Goal: Task Accomplishment & Management: Complete application form

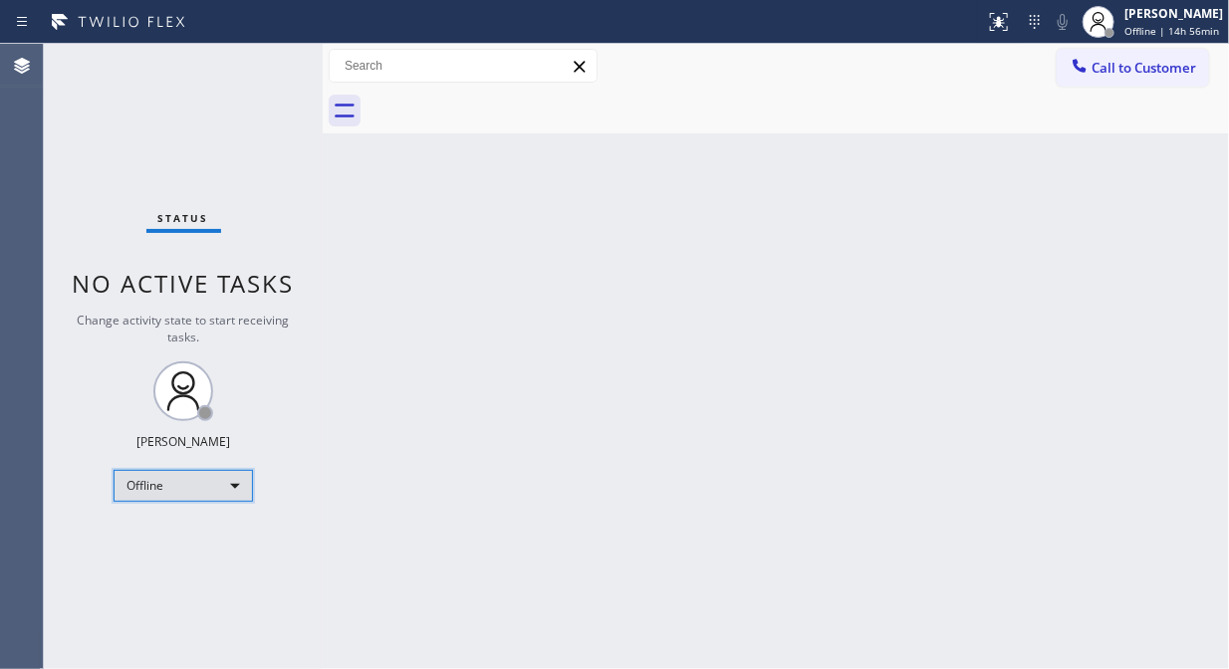
click at [176, 488] on div "Offline" at bounding box center [183, 486] width 139 height 32
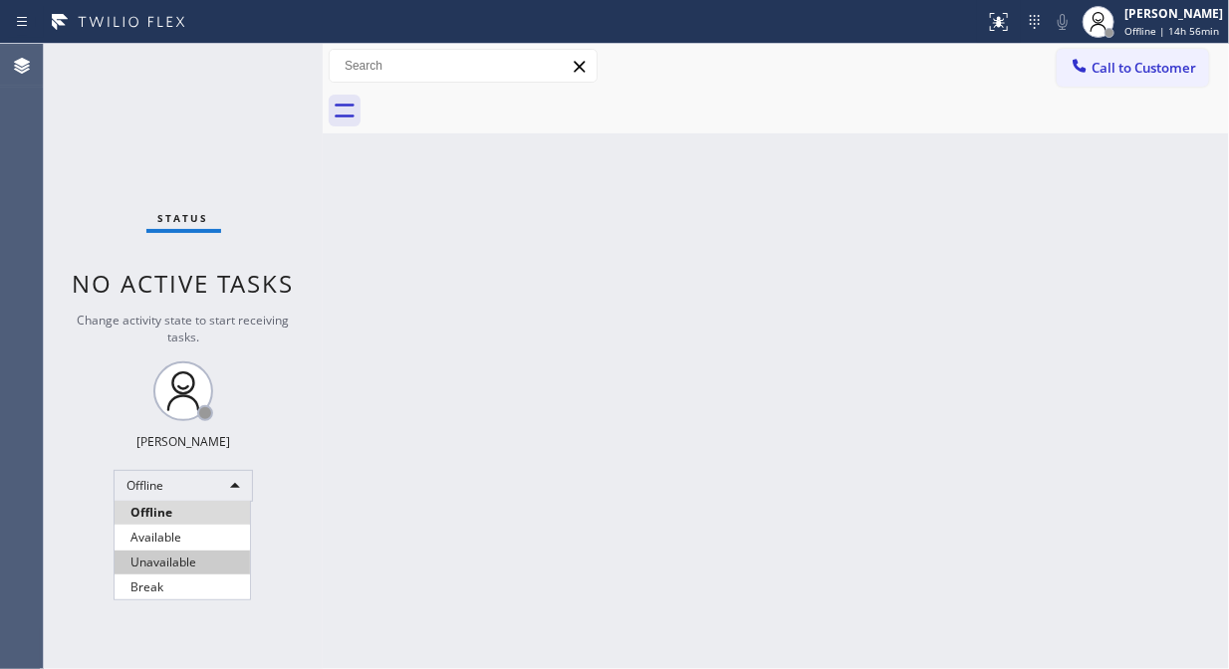
click at [169, 569] on li "Unavailable" at bounding box center [182, 563] width 135 height 24
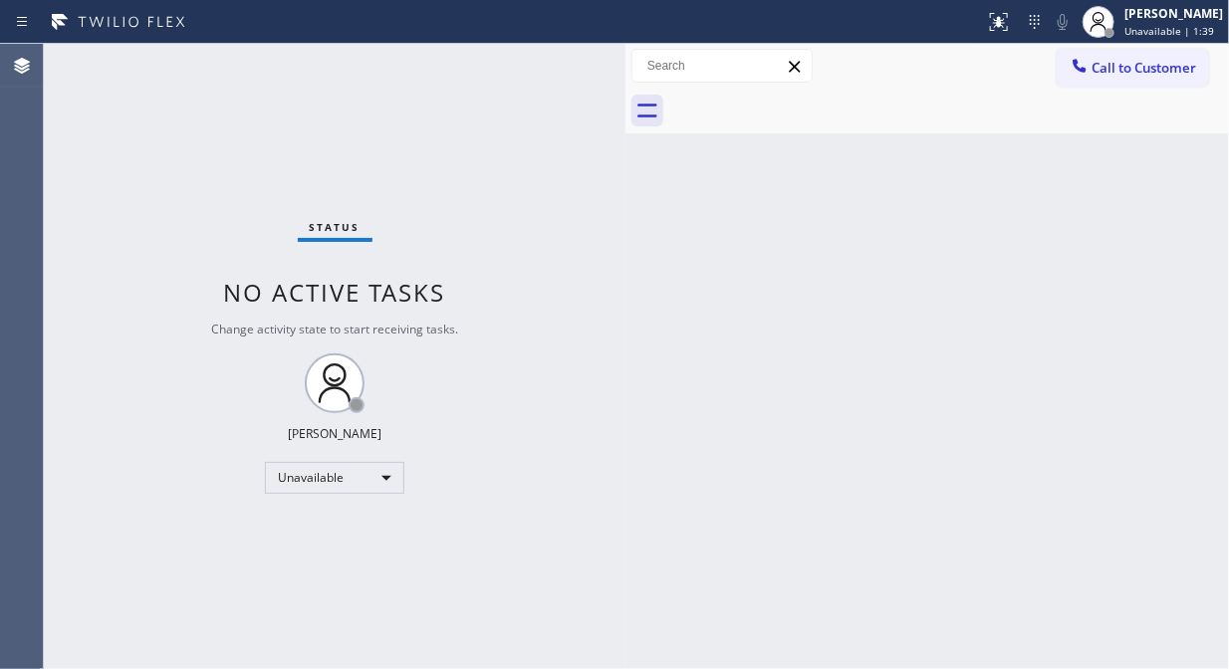
drag, startPoint x: 326, startPoint y: 157, endPoint x: 629, endPoint y: 193, distance: 304.9
click at [626, 193] on div at bounding box center [626, 357] width 0 height 626
click at [341, 475] on div "Unavailable" at bounding box center [334, 478] width 139 height 32
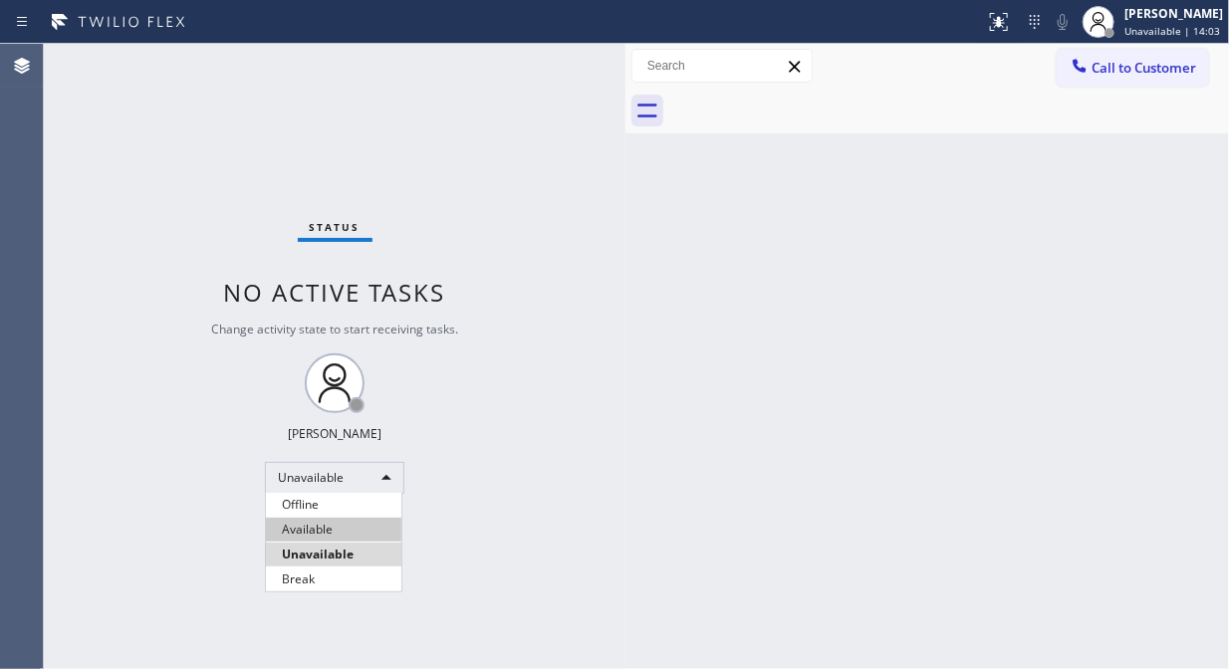
click at [330, 528] on li "Available" at bounding box center [333, 530] width 135 height 24
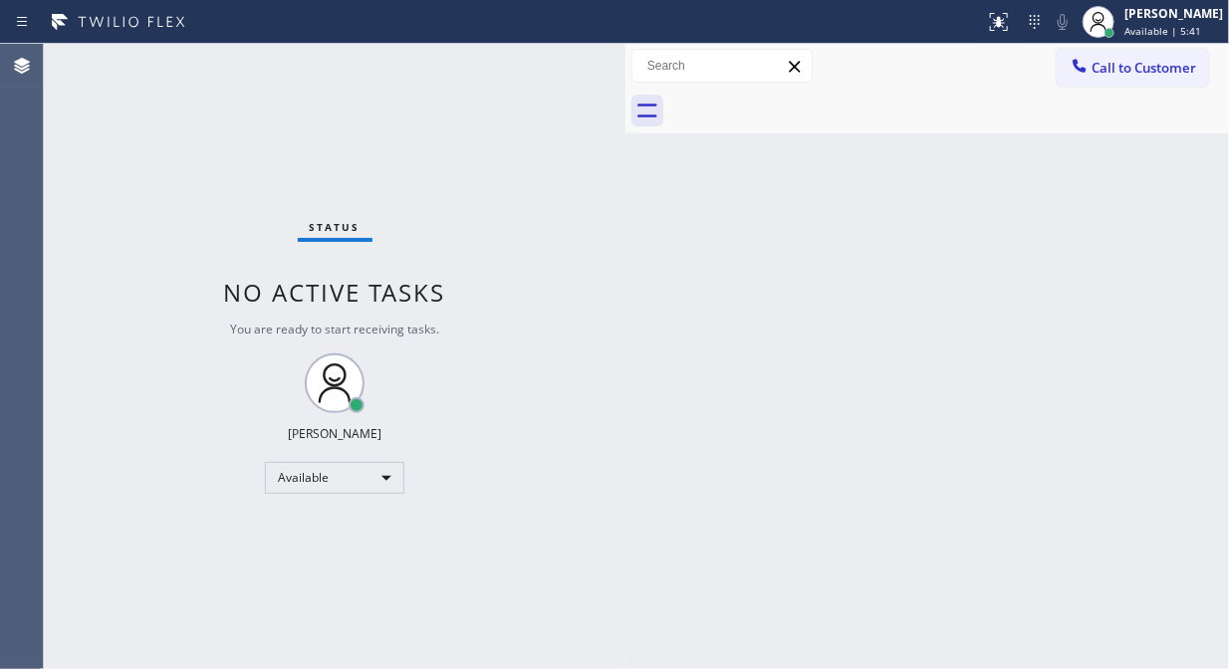
click at [637, 144] on div "Back to Dashboard Change Sender ID Customers Technicians Select a contact Outbo…" at bounding box center [928, 357] width 604 height 626
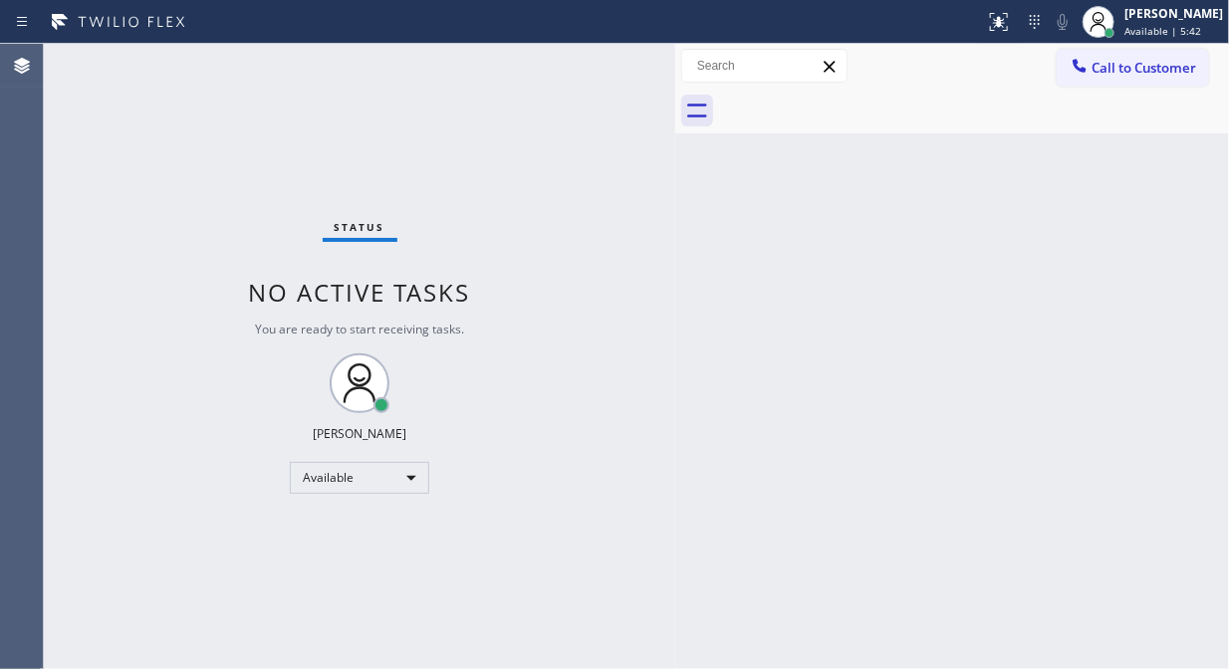
drag, startPoint x: 630, startPoint y: 147, endPoint x: 679, endPoint y: 155, distance: 50.4
click at [675, 155] on div at bounding box center [675, 357] width 0 height 626
click at [1121, 74] on span "Call to Customer" at bounding box center [1144, 68] width 105 height 18
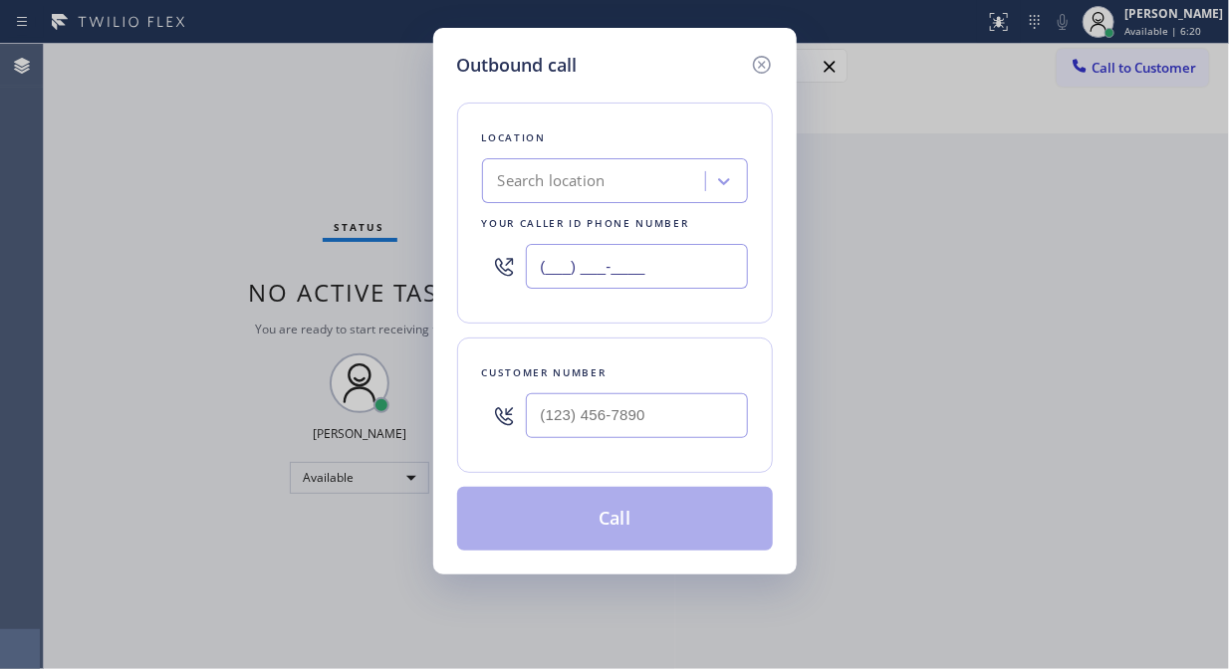
click at [552, 263] on input "(___) ___-____" at bounding box center [637, 266] width 222 height 45
paste input "602) 975-4672"
type input "[PHONE_NUMBER]"
click at [293, 173] on div "Outbound call Location Bestway Appliance Repair Phoenix Your caller id phone nu…" at bounding box center [614, 334] width 1229 height 669
click at [548, 429] on input "(___) ___-____" at bounding box center [637, 415] width 222 height 45
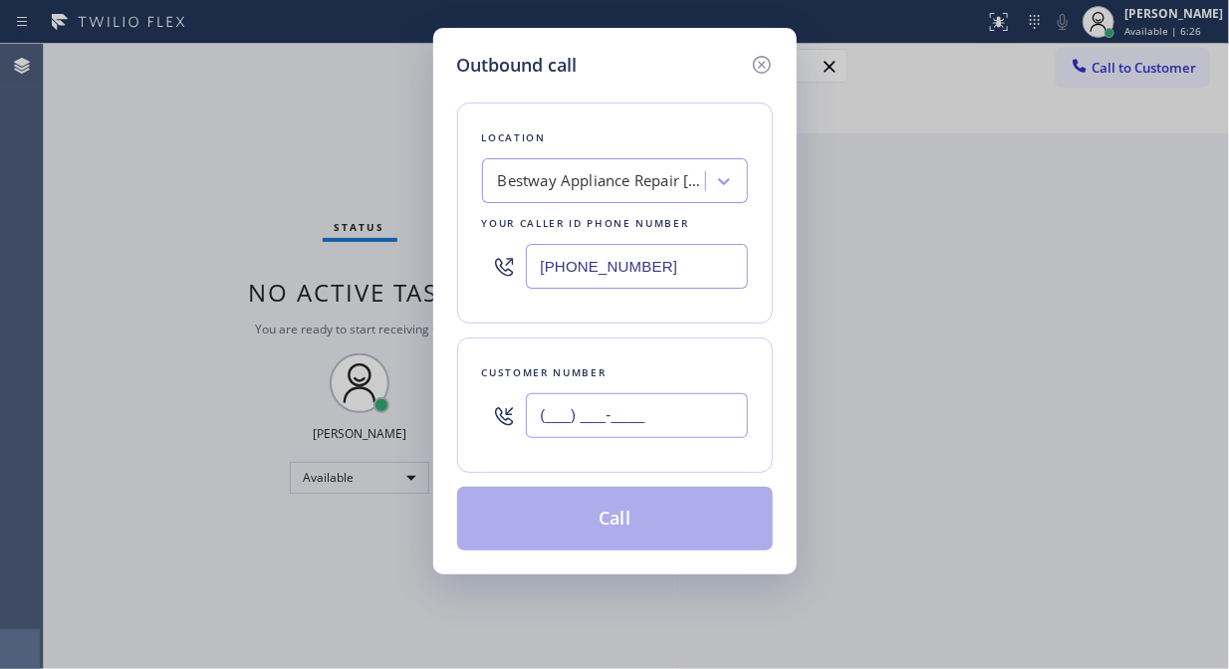
paste input "602) 312-3944"
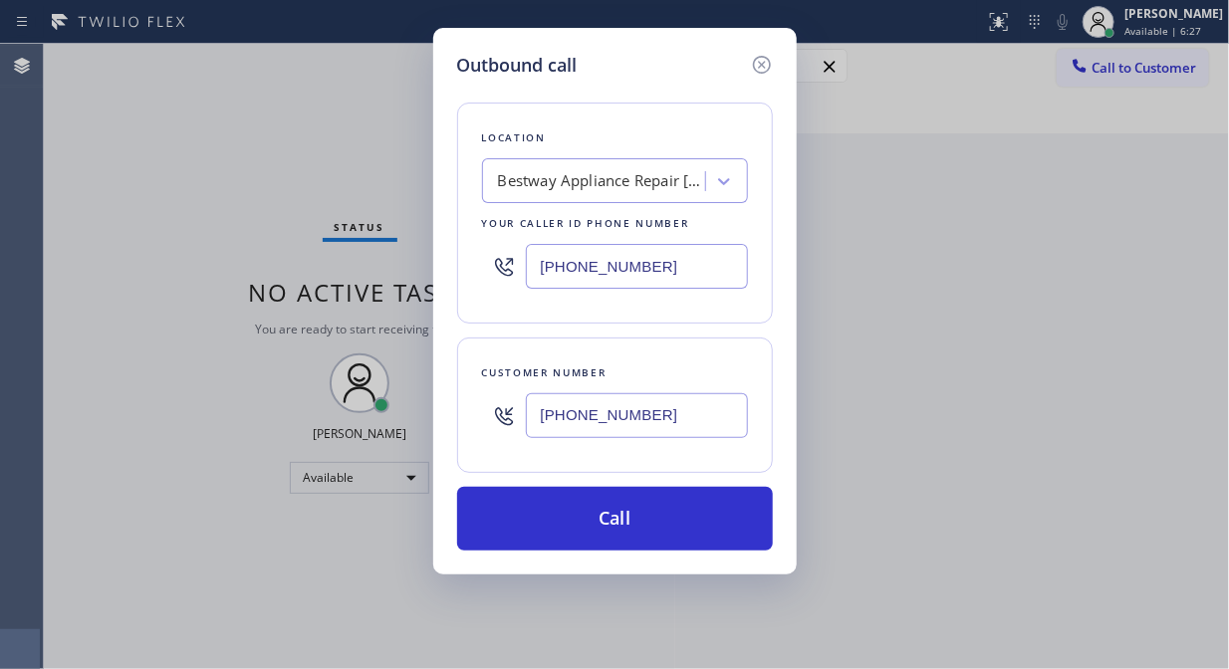
type input "[PHONE_NUMBER]"
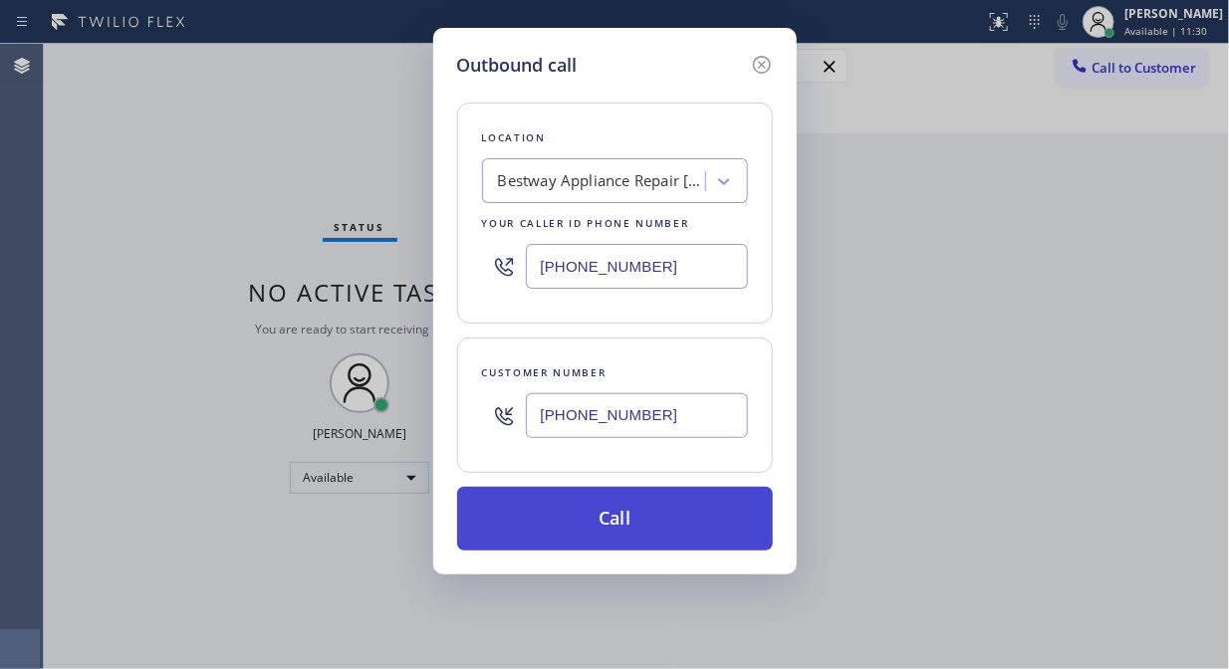
click at [616, 518] on button "Call" at bounding box center [615, 519] width 316 height 64
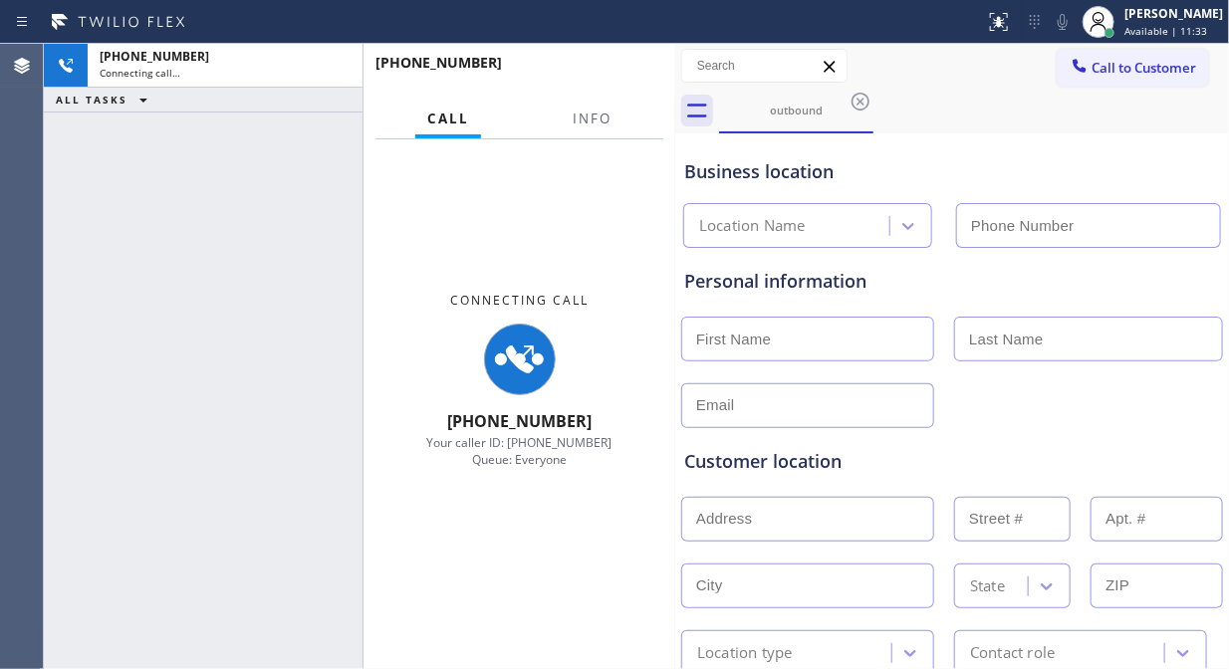
type input "[PHONE_NUMBER]"
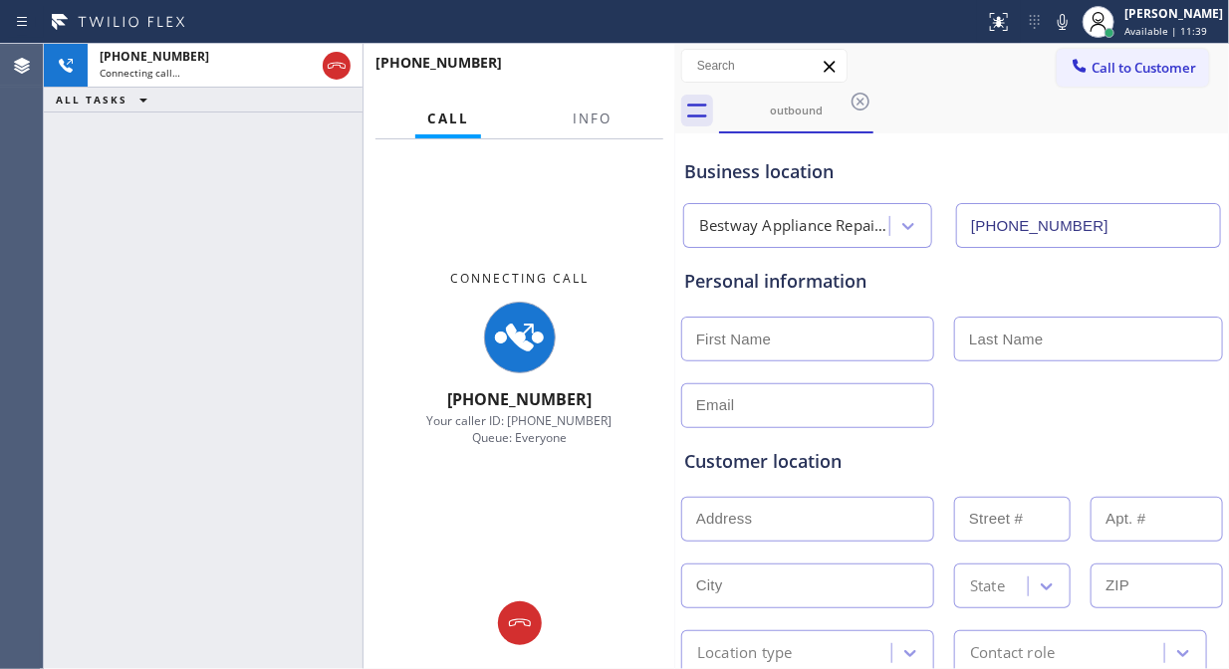
drag, startPoint x: 295, startPoint y: 290, endPoint x: 635, endPoint y: 174, distance: 358.8
click at [295, 290] on div "+16023123944 Connecting call… ALL TASKS ALL TASKS ACTIVE TASKS TASKS IN WRAP UP" at bounding box center [203, 357] width 319 height 626
click at [1075, 27] on icon at bounding box center [1063, 22] width 24 height 24
click at [589, 116] on span "Info" at bounding box center [592, 119] width 39 height 18
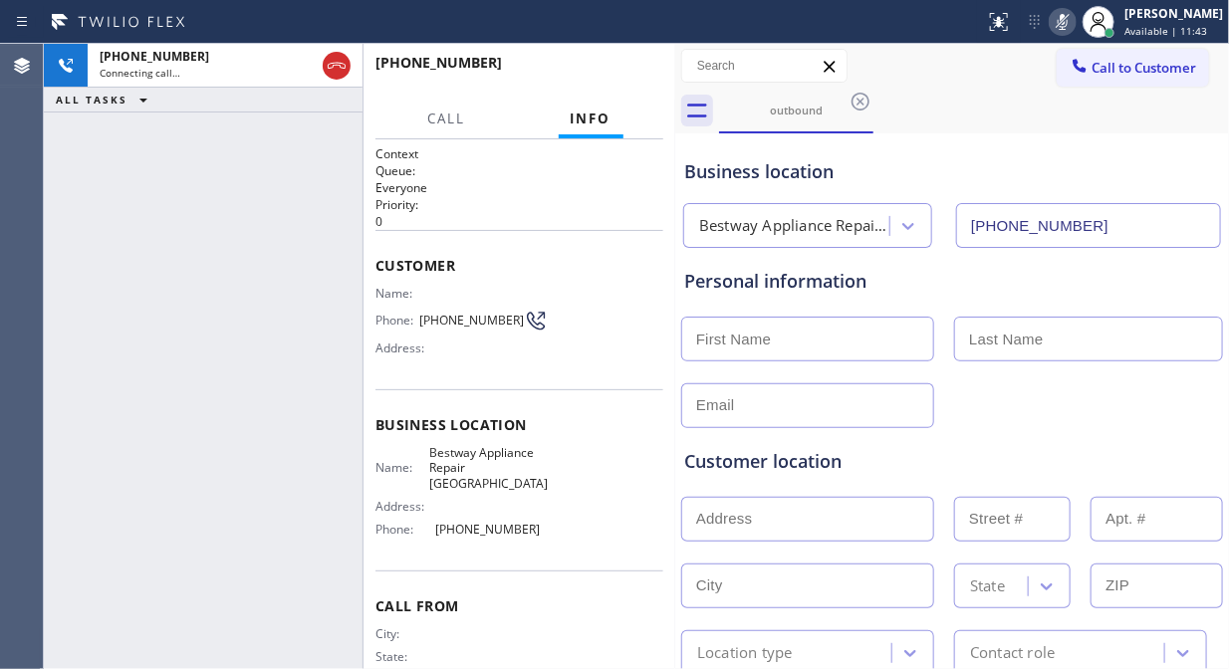
click at [1075, 16] on icon at bounding box center [1063, 22] width 24 height 24
click at [265, 313] on div "+16023123944 Live | 00:02 ALL TASKS ALL TASKS ACTIVE TASKS TASKS IN WRAP UP" at bounding box center [203, 357] width 319 height 626
click at [245, 212] on div "+16023123944 Live | 00:08 ALL TASKS ALL TASKS ACTIVE TASKS TASKS IN WRAP UP" at bounding box center [203, 357] width 319 height 626
click at [1075, 30] on icon at bounding box center [1063, 22] width 24 height 24
click at [1075, 25] on icon at bounding box center [1063, 22] width 24 height 24
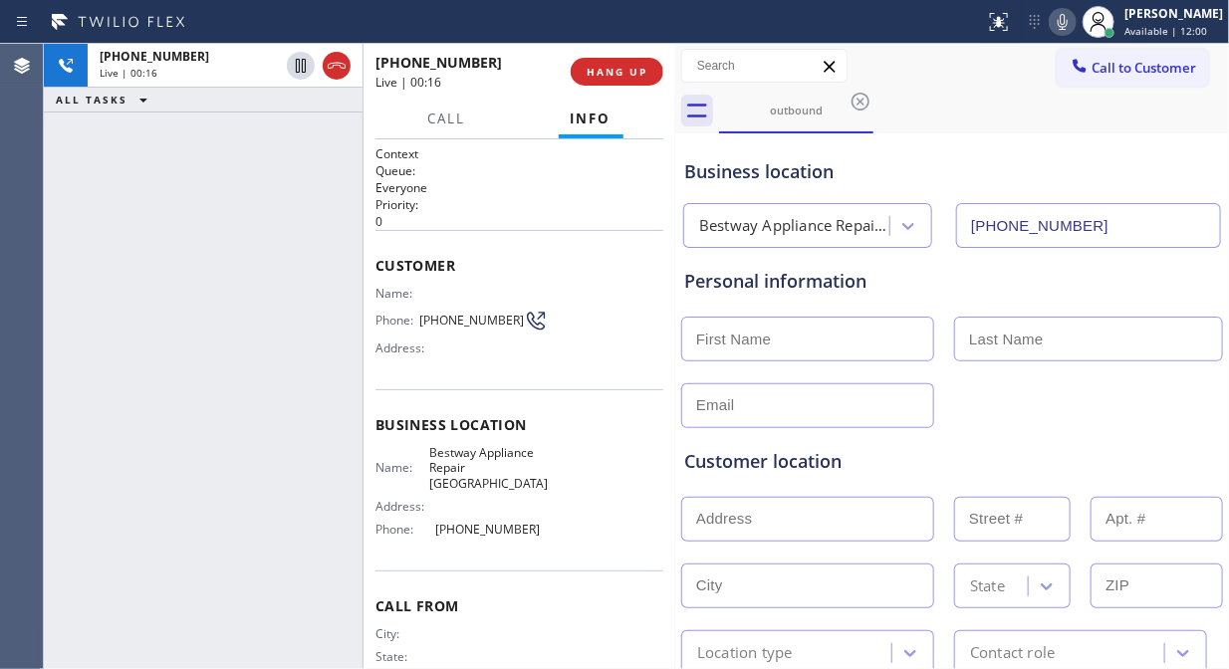
click at [1075, 22] on icon at bounding box center [1063, 22] width 24 height 24
click at [1075, 21] on icon at bounding box center [1063, 22] width 24 height 24
click at [1068, 21] on icon at bounding box center [1063, 22] width 10 height 16
drag, startPoint x: 1087, startPoint y: 20, endPoint x: 1223, endPoint y: 521, distance: 519.3
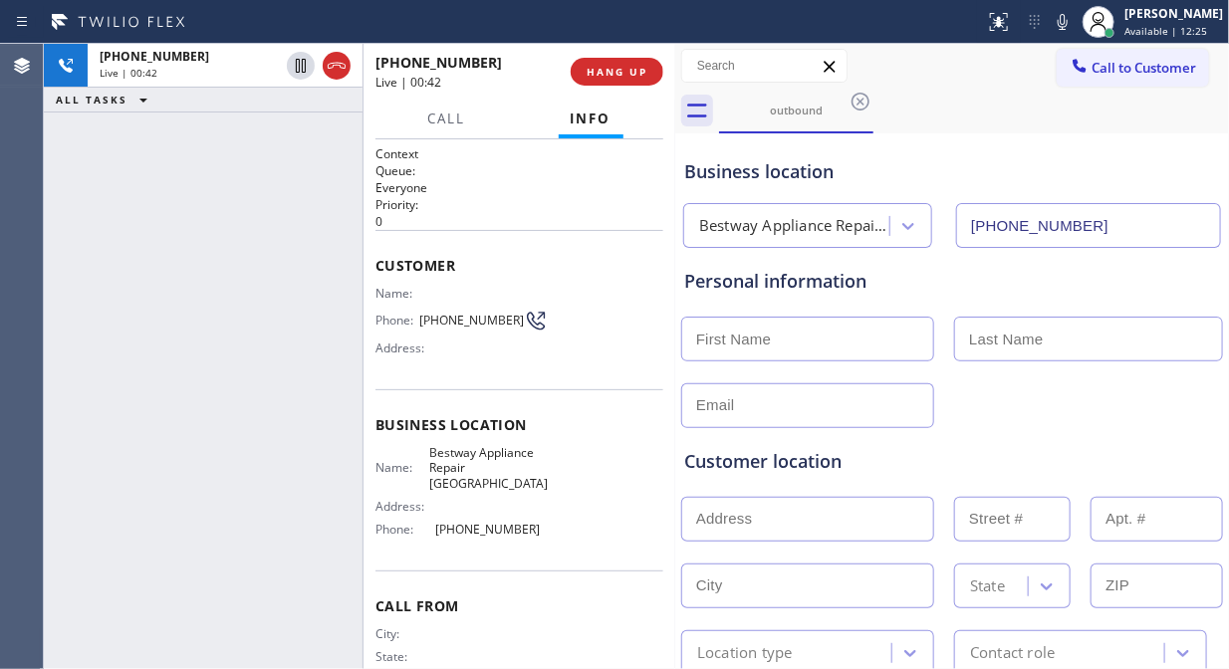
click at [1075, 20] on icon at bounding box center [1063, 22] width 24 height 24
click at [1075, 22] on icon at bounding box center [1063, 22] width 24 height 24
click at [1068, 21] on icon at bounding box center [1063, 22] width 10 height 16
click at [1075, 21] on icon at bounding box center [1063, 22] width 24 height 24
click at [1068, 25] on icon at bounding box center [1063, 22] width 10 height 16
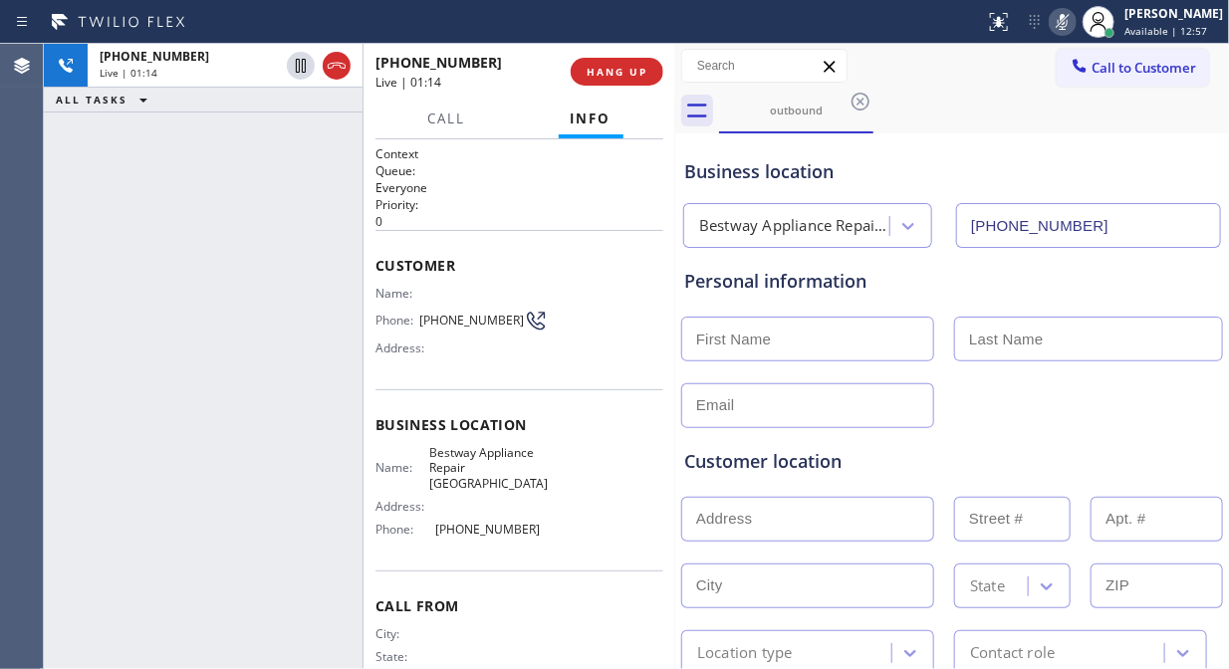
click at [1068, 25] on icon at bounding box center [1063, 22] width 10 height 16
click at [1075, 22] on icon at bounding box center [1063, 22] width 24 height 24
drag, startPoint x: 1084, startPoint y: 21, endPoint x: 1066, endPoint y: 22, distance: 18.0
click at [1075, 21] on icon at bounding box center [1063, 22] width 24 height 24
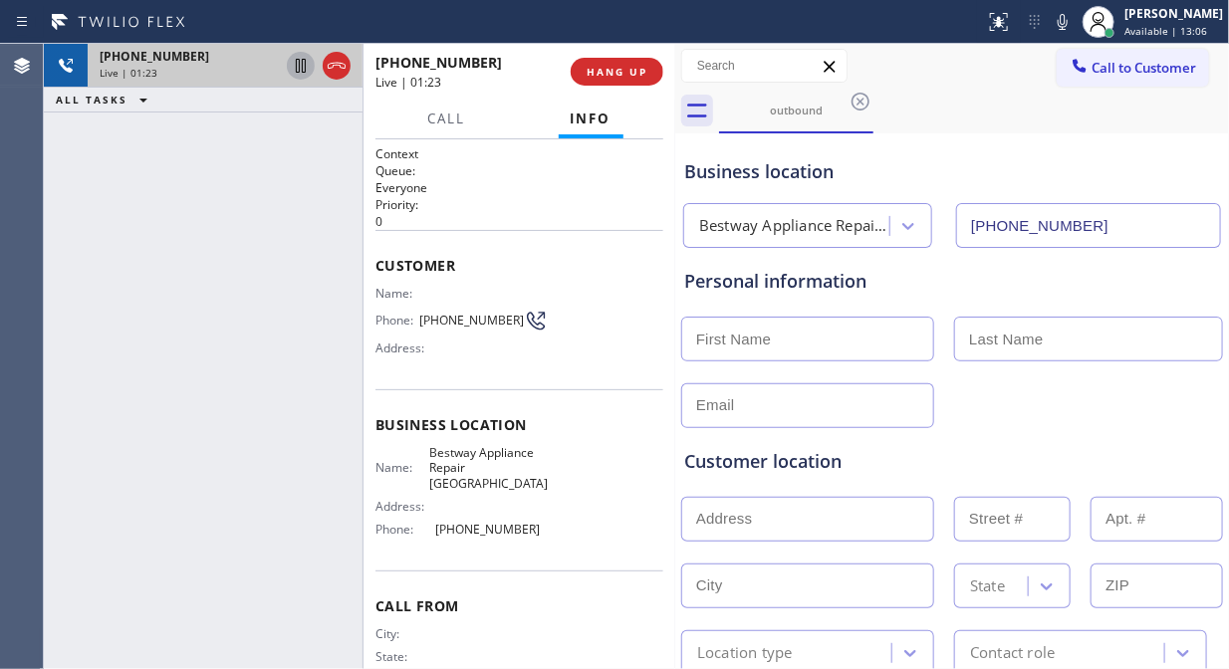
click at [299, 71] on icon at bounding box center [301, 66] width 24 height 24
click at [295, 67] on icon at bounding box center [301, 66] width 24 height 24
click at [1075, 24] on icon at bounding box center [1063, 22] width 24 height 24
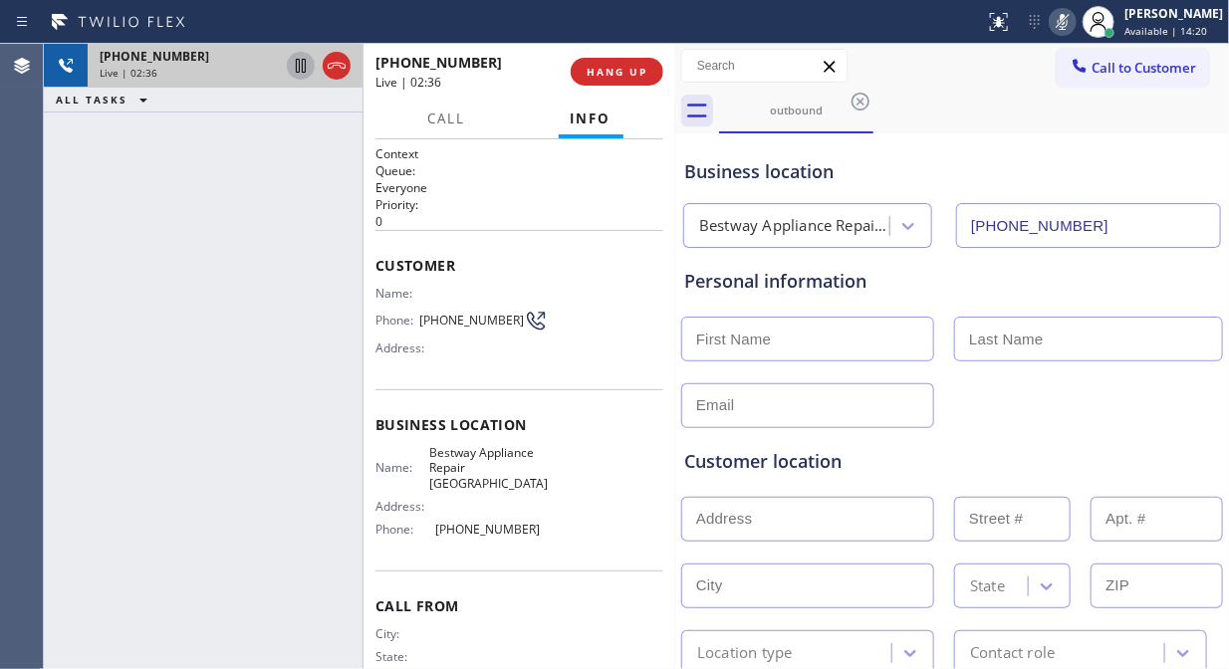
click at [1075, 24] on icon at bounding box center [1063, 22] width 24 height 24
click at [256, 170] on div "+16023123944 Live | 02:57 ALL TASKS ALL TASKS ACTIVE TASKS TASKS IN WRAP UP" at bounding box center [203, 357] width 319 height 626
click at [1075, 26] on icon at bounding box center [1063, 22] width 24 height 24
click at [1075, 21] on icon at bounding box center [1063, 22] width 24 height 24
click at [1075, 20] on icon at bounding box center [1063, 22] width 24 height 24
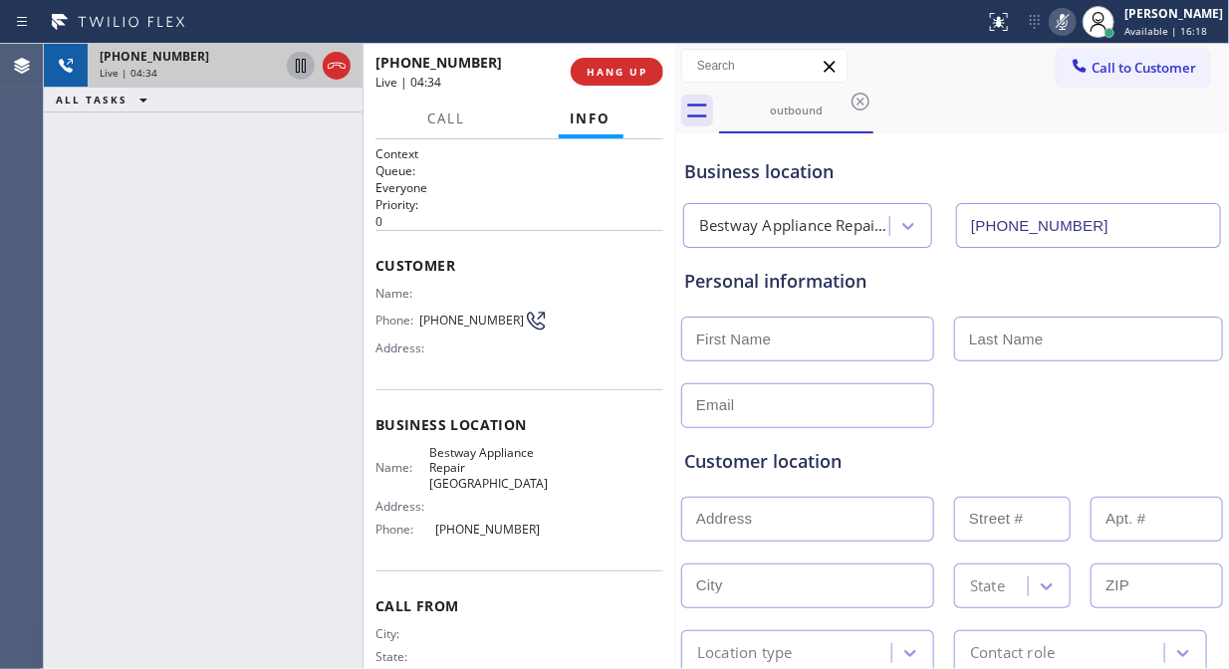
click at [1075, 20] on icon at bounding box center [1063, 22] width 24 height 24
click at [1068, 26] on icon at bounding box center [1063, 22] width 10 height 16
click at [637, 76] on span "HANG UP" at bounding box center [617, 72] width 61 height 14
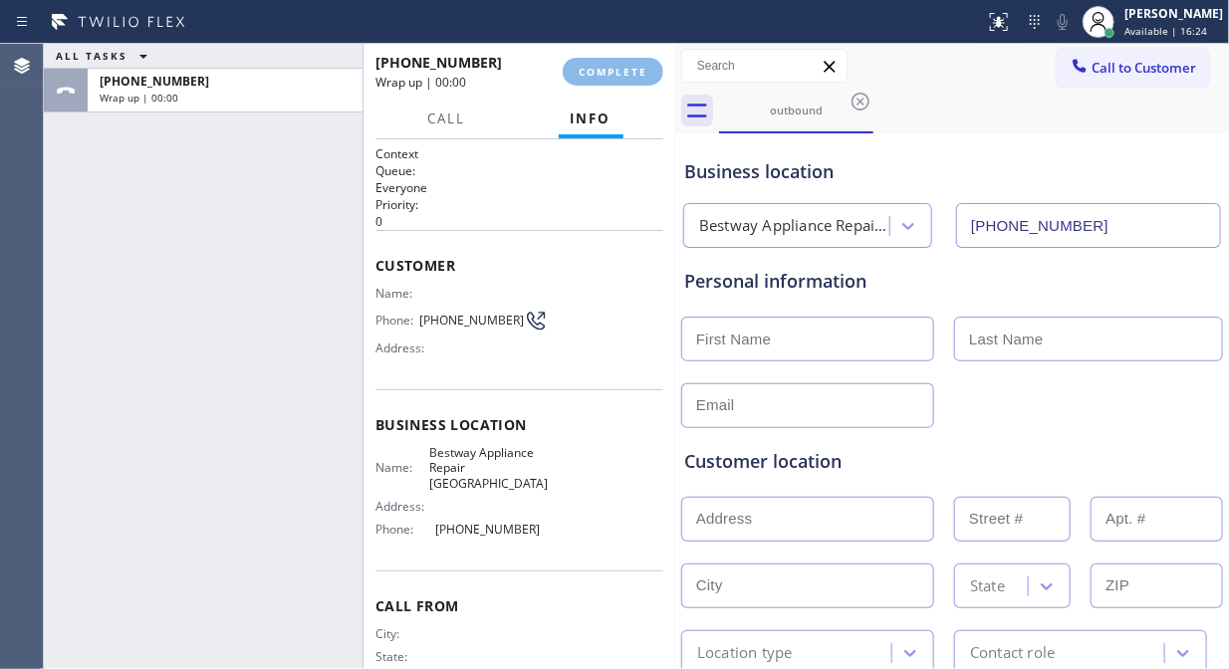
click at [903, 171] on div "Business location" at bounding box center [952, 171] width 536 height 27
click at [179, 246] on div "ALL TASKS ALL TASKS ACTIVE TASKS TASKS IN WRAP UP +16023123944 Wrap up | 00:11" at bounding box center [203, 357] width 319 height 626
click at [745, 403] on input "text" at bounding box center [807, 405] width 253 height 45
paste input "westusa3@msn.com"
type input "westusa3@msn.com"
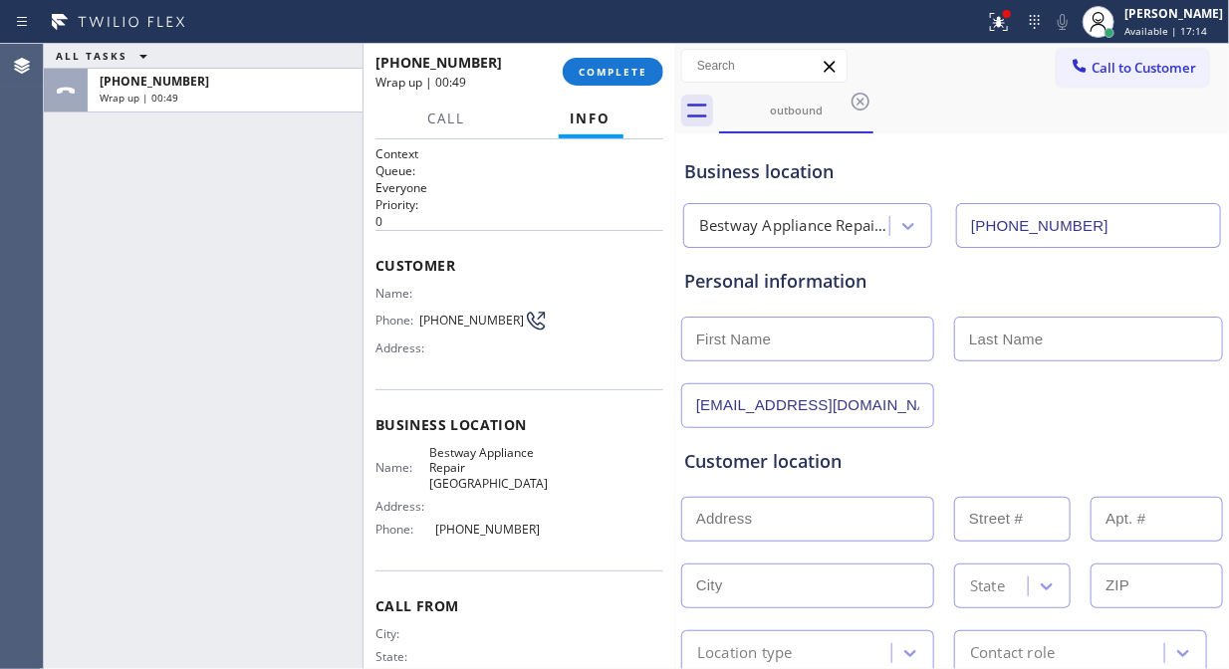
click at [760, 346] on input "text" at bounding box center [807, 339] width 253 height 45
type input "Amy"
type input "Kirberg"
click at [349, 290] on div "ALL TASKS ALL TASKS ACTIVE TASKS TASKS IN WRAP UP +16023123944 Wrap up | 00:58" at bounding box center [203, 357] width 319 height 626
click at [794, 515] on input "text" at bounding box center [807, 519] width 253 height 45
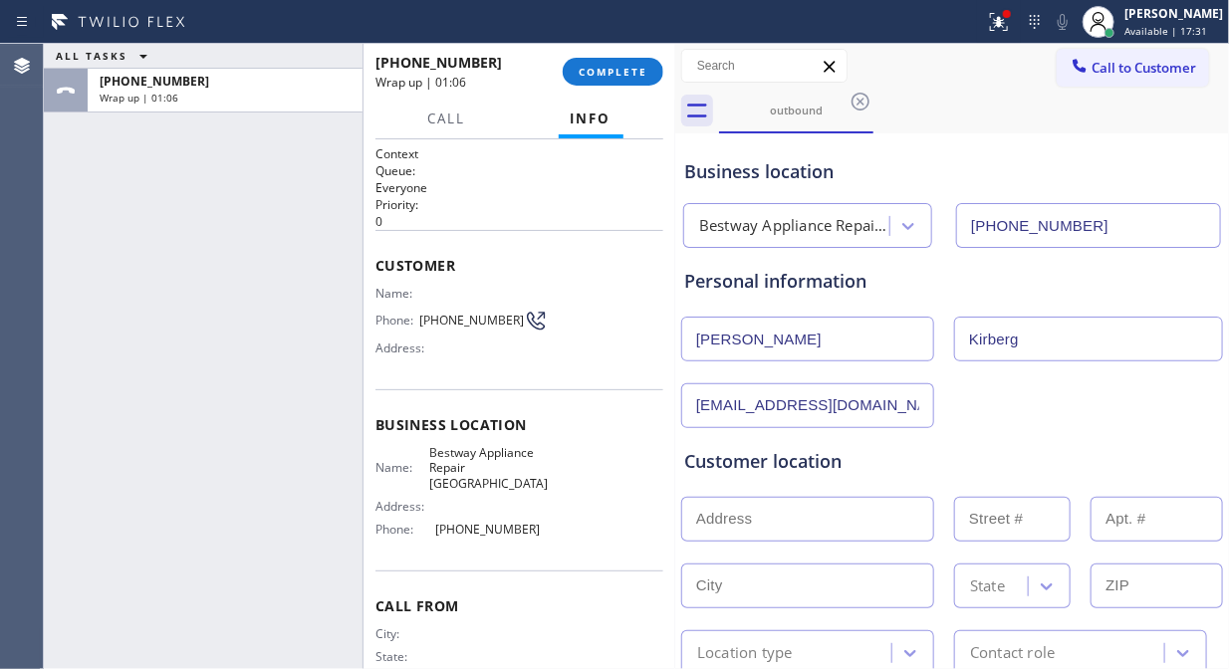
paste input "9650 W Pinnacle Vista DrPeoria, AZ 85383"
type input "9650 W Pinnacle Vista Dr"
type input "9650"
type input "Peoria"
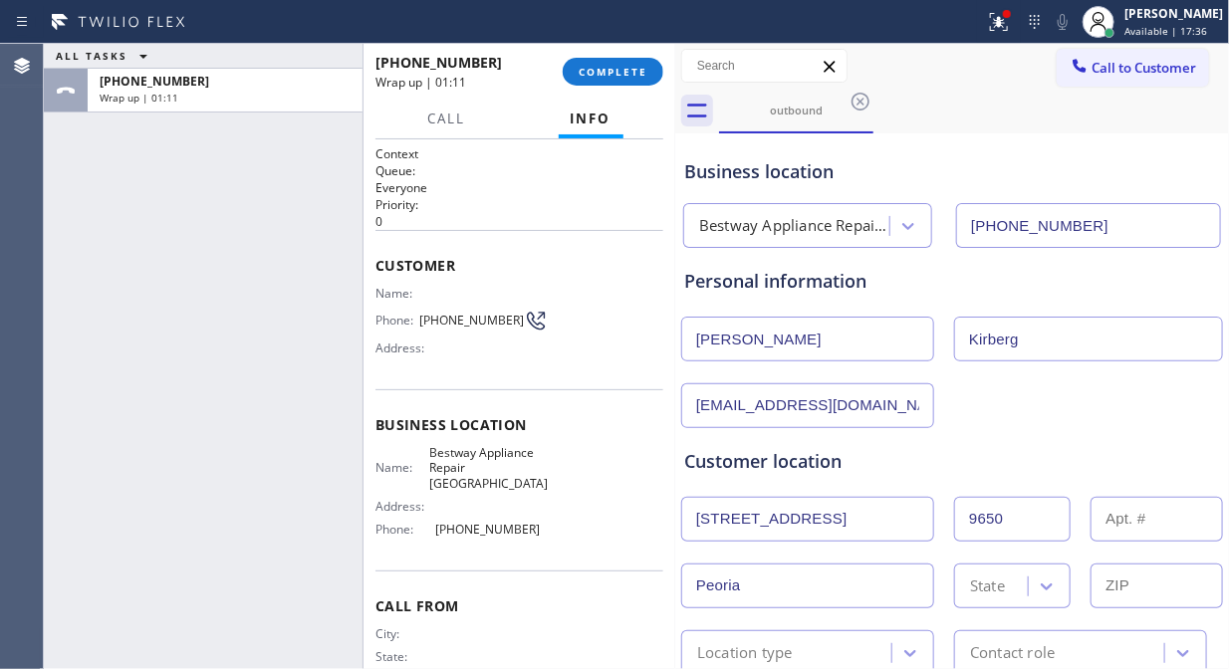
type input "85383"
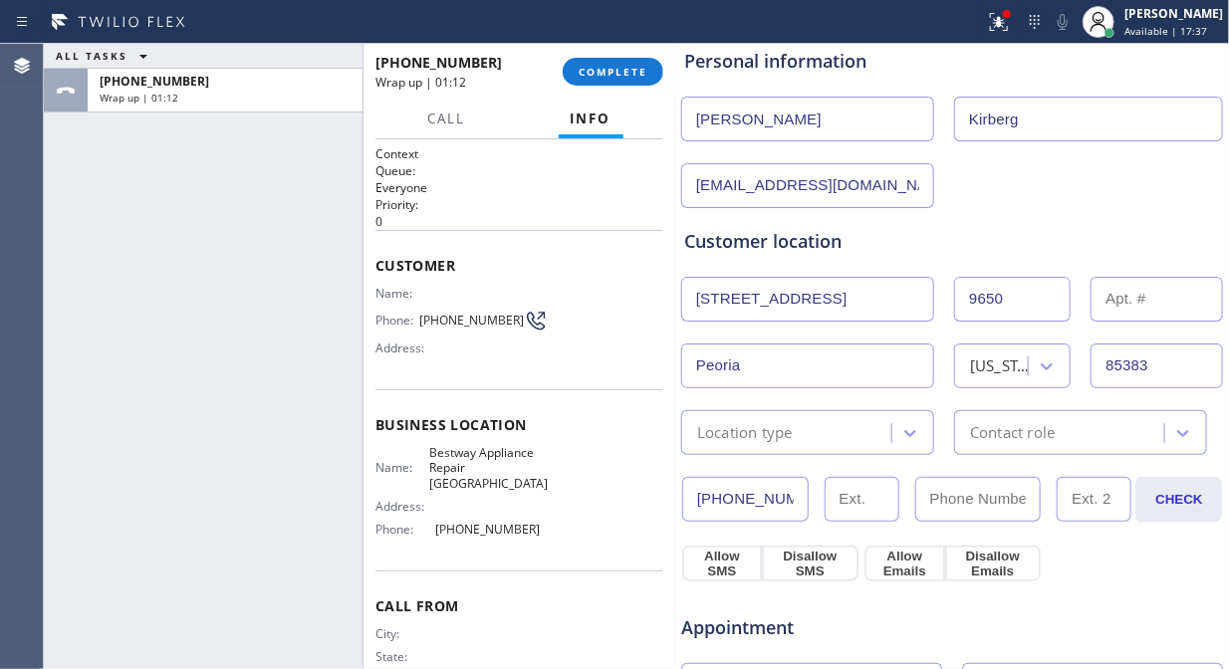
scroll to position [221, 0]
click at [820, 419] on div "Location type" at bounding box center [789, 431] width 204 height 35
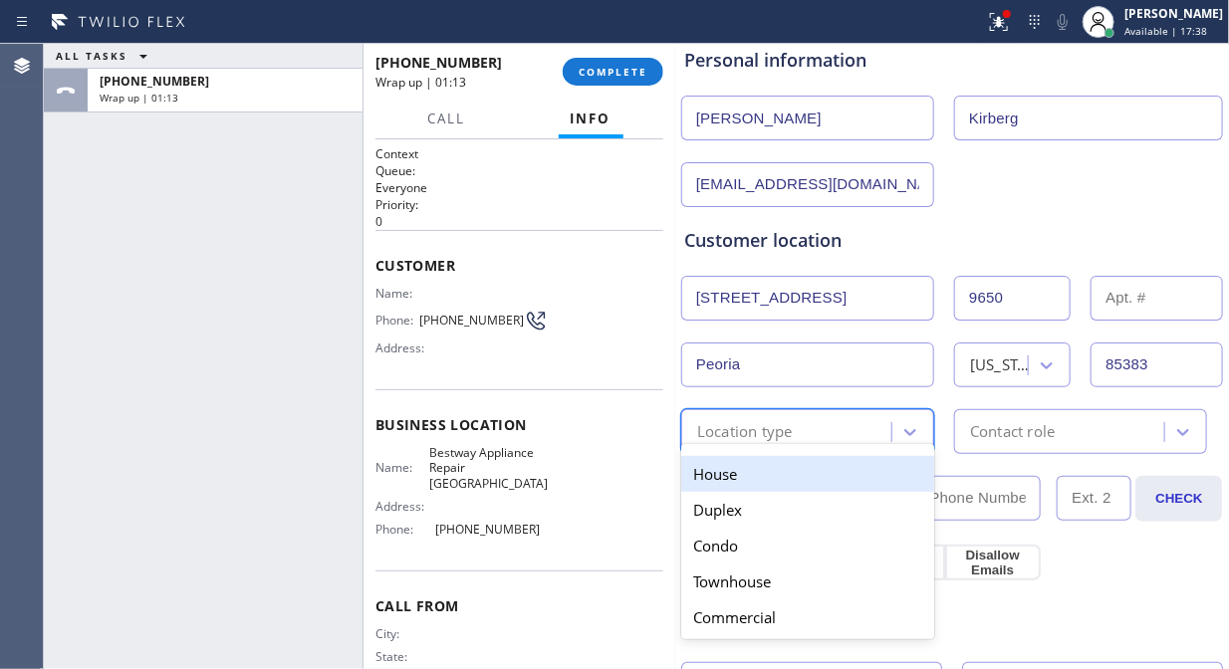
click at [781, 468] on div "House" at bounding box center [807, 474] width 253 height 36
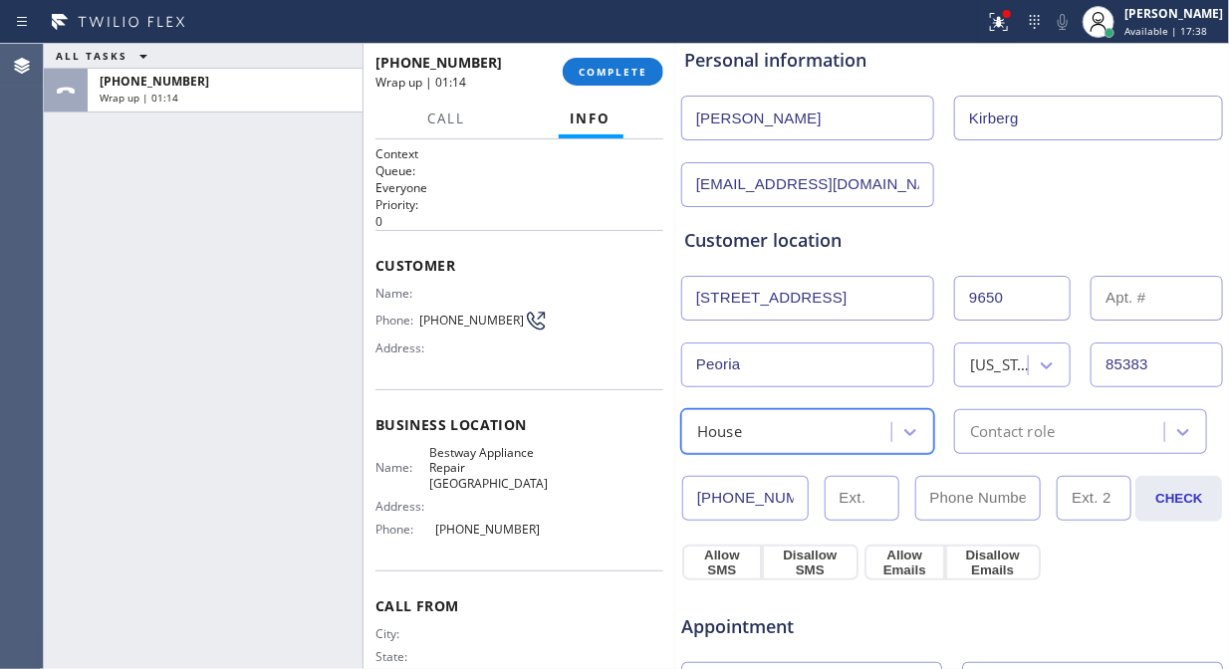
click at [1043, 439] on div "Contact role" at bounding box center [1012, 431] width 85 height 23
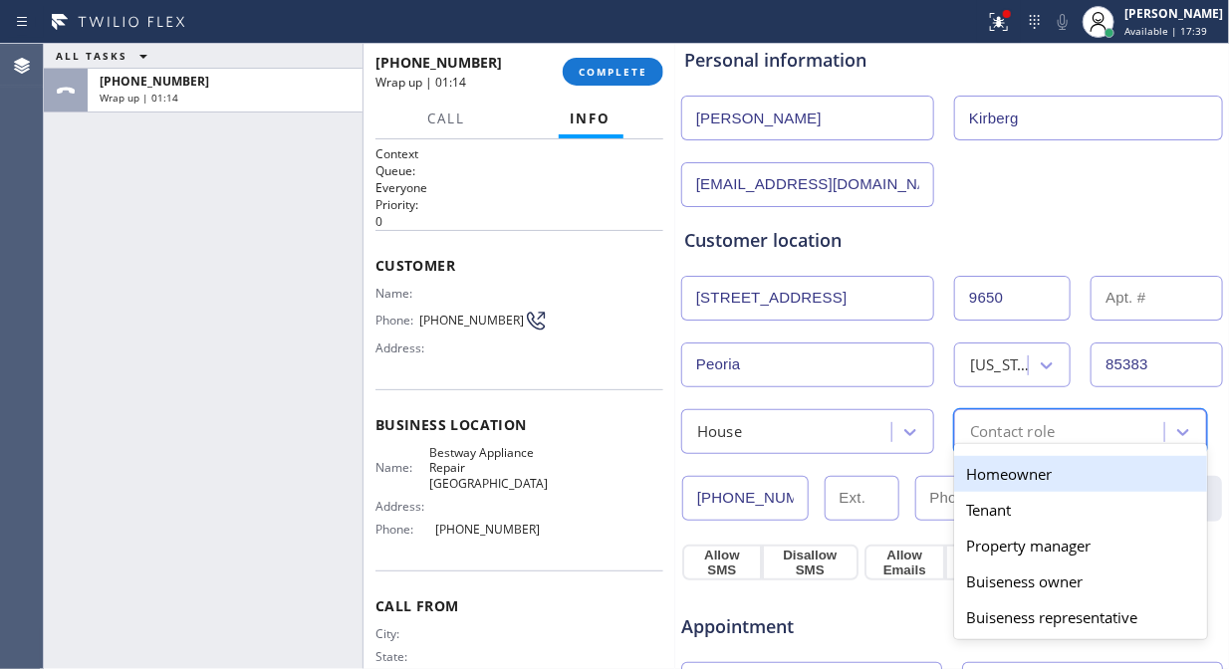
click at [997, 482] on div "Homeowner" at bounding box center [1080, 474] width 253 height 36
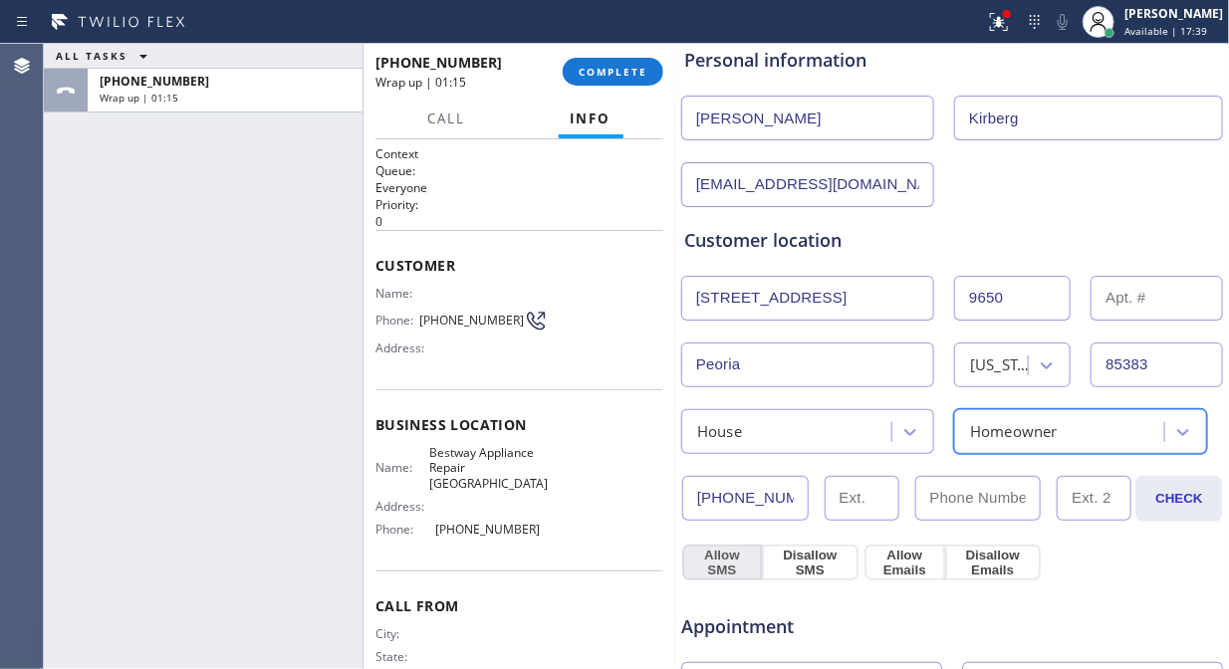
click at [712, 559] on button "Allow SMS" at bounding box center [722, 563] width 80 height 36
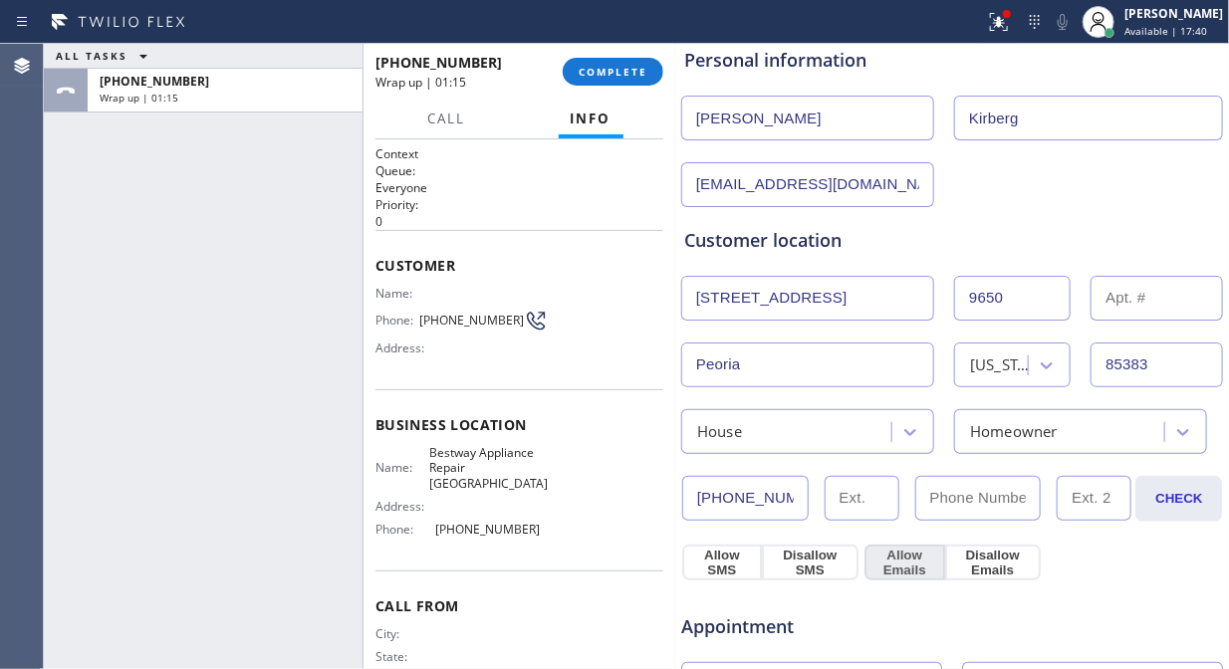
click at [899, 556] on button "Allow Emails" at bounding box center [905, 563] width 81 height 36
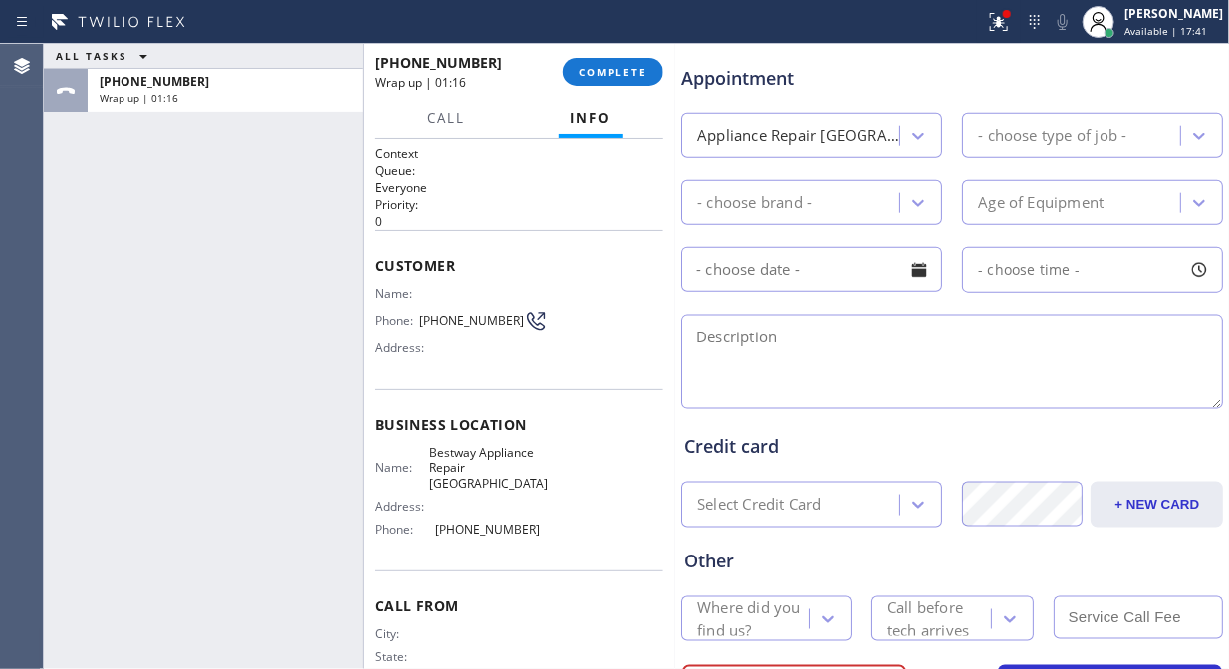
scroll to position [774, 0]
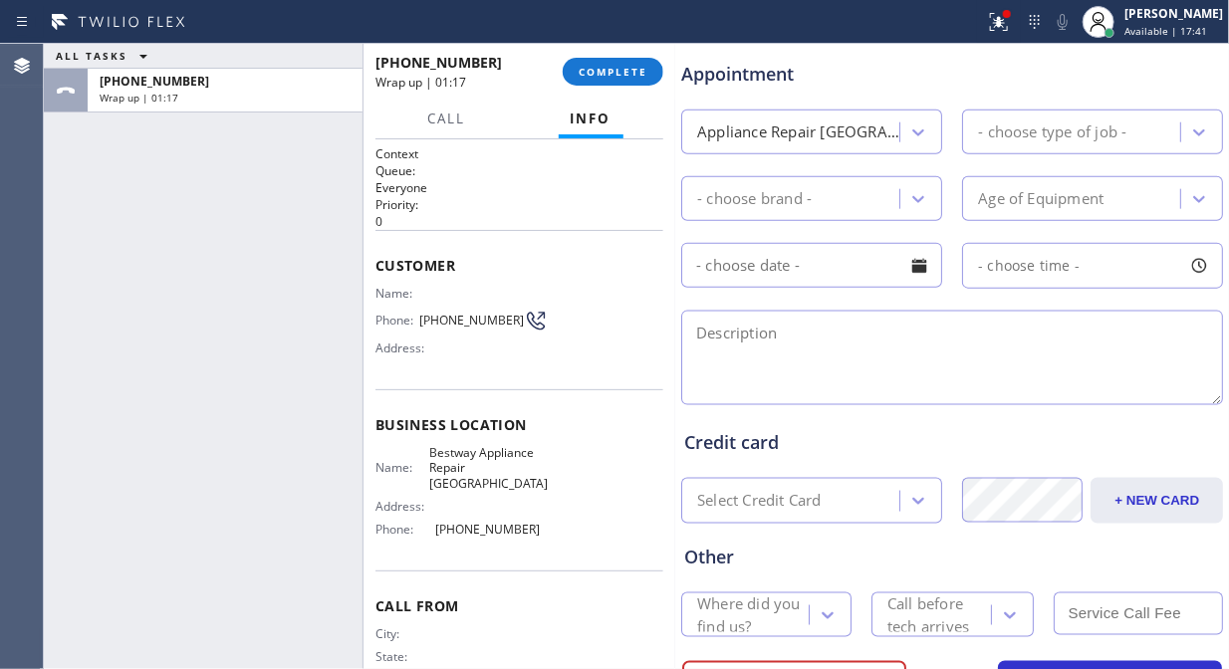
click at [843, 127] on div "Appliance Repair [GEOGRAPHIC_DATA]" at bounding box center [799, 132] width 204 height 23
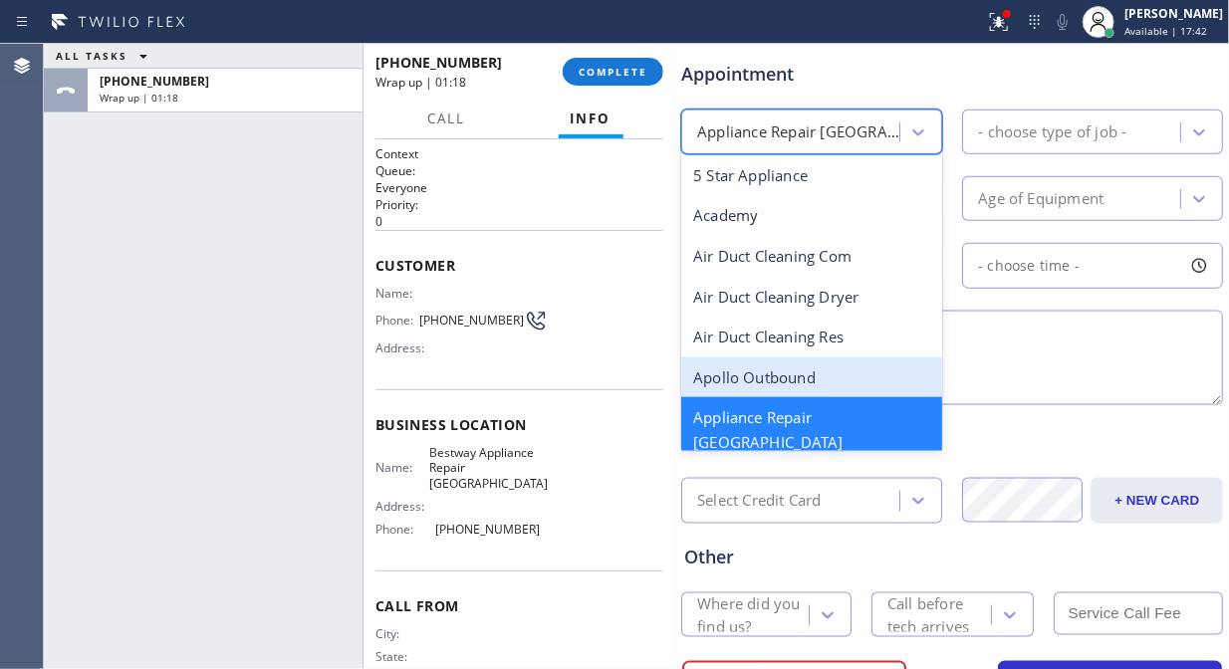
scroll to position [112, 0]
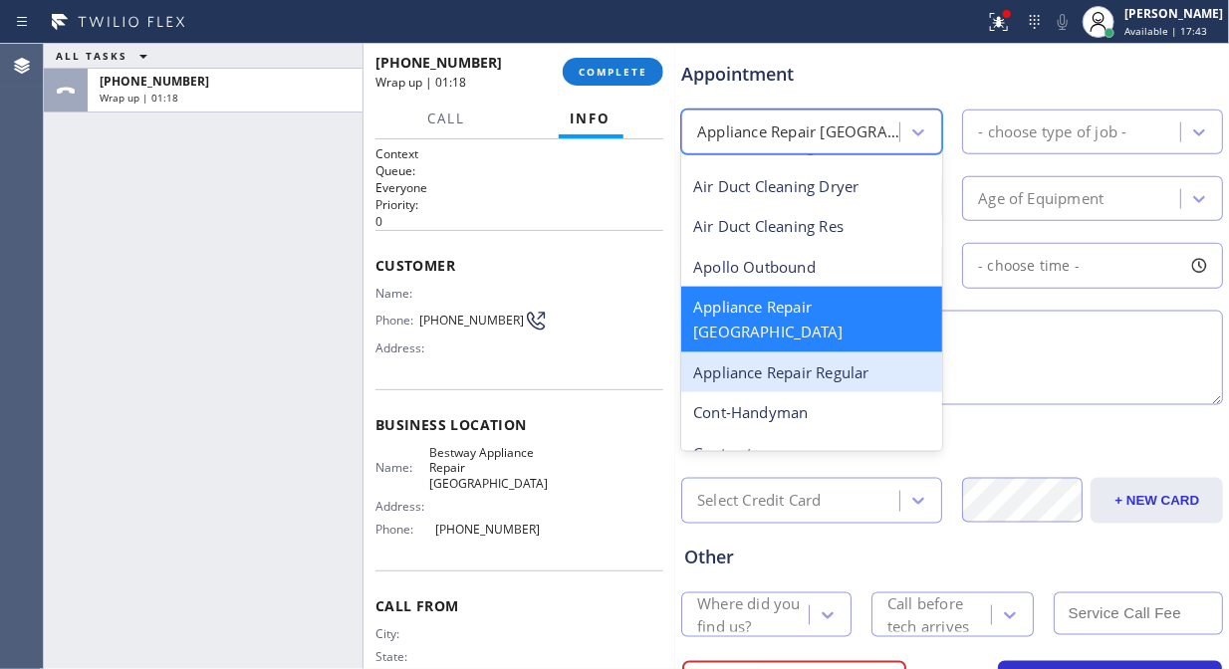
click at [820, 353] on div "Appliance Repair Regular" at bounding box center [811, 373] width 261 height 41
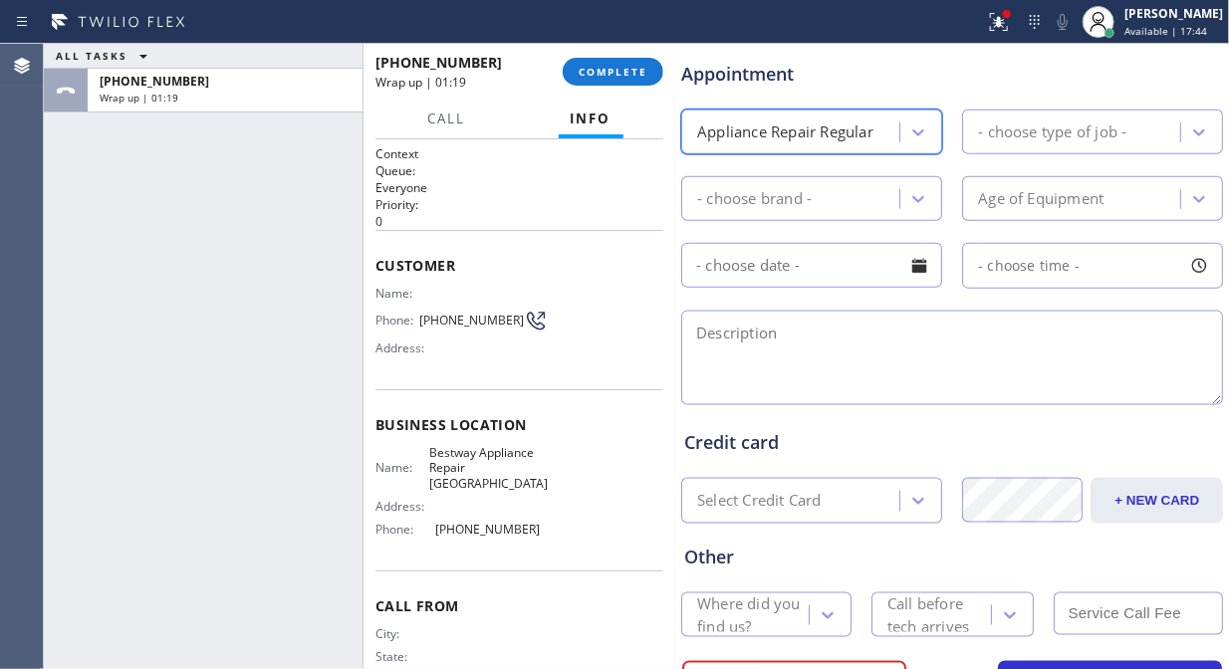
click at [1007, 121] on div "- choose type of job -" at bounding box center [1052, 132] width 148 height 23
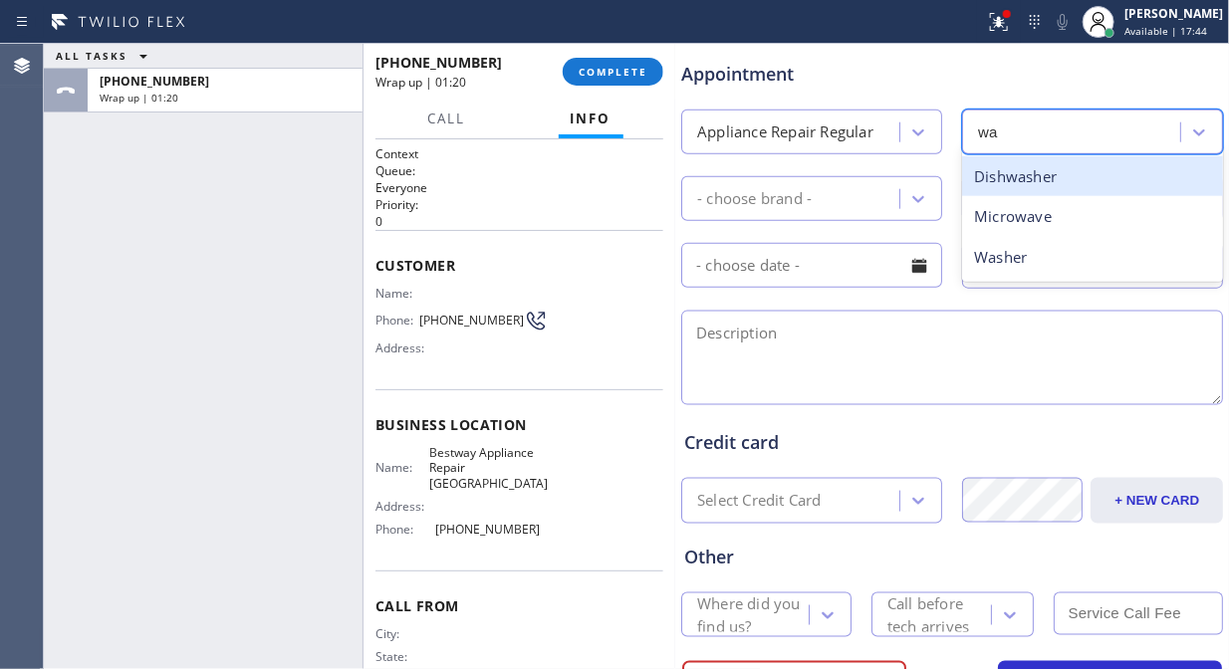
type input "was"
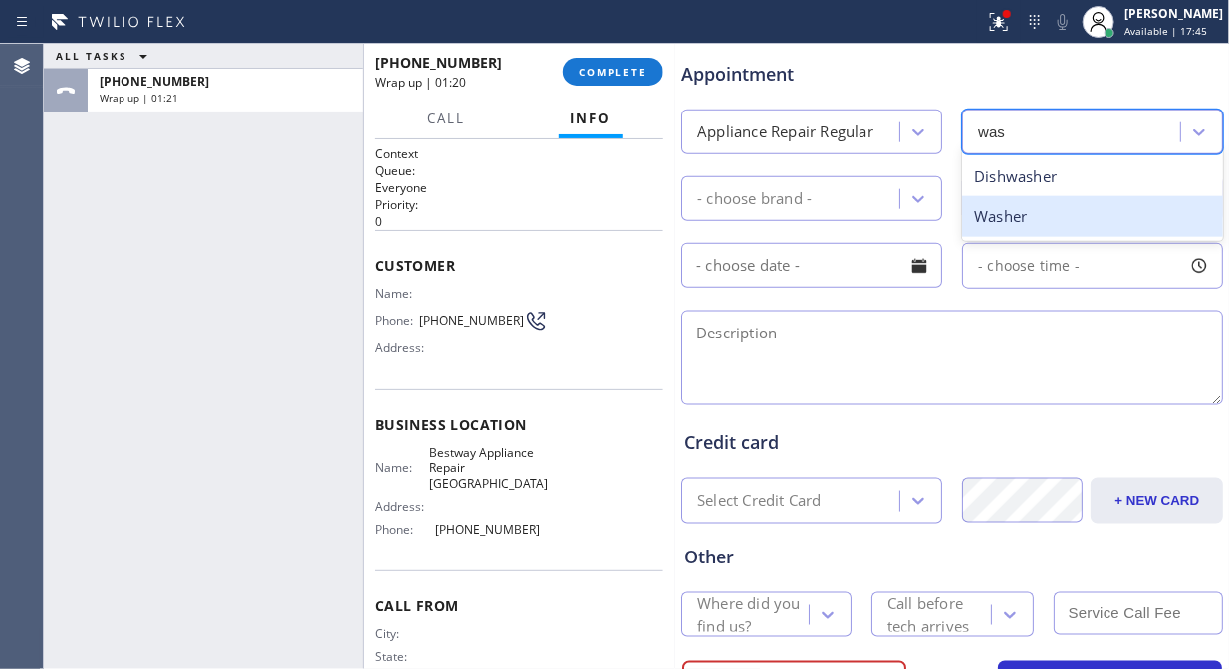
click at [1008, 224] on div "Washer" at bounding box center [1092, 216] width 261 height 41
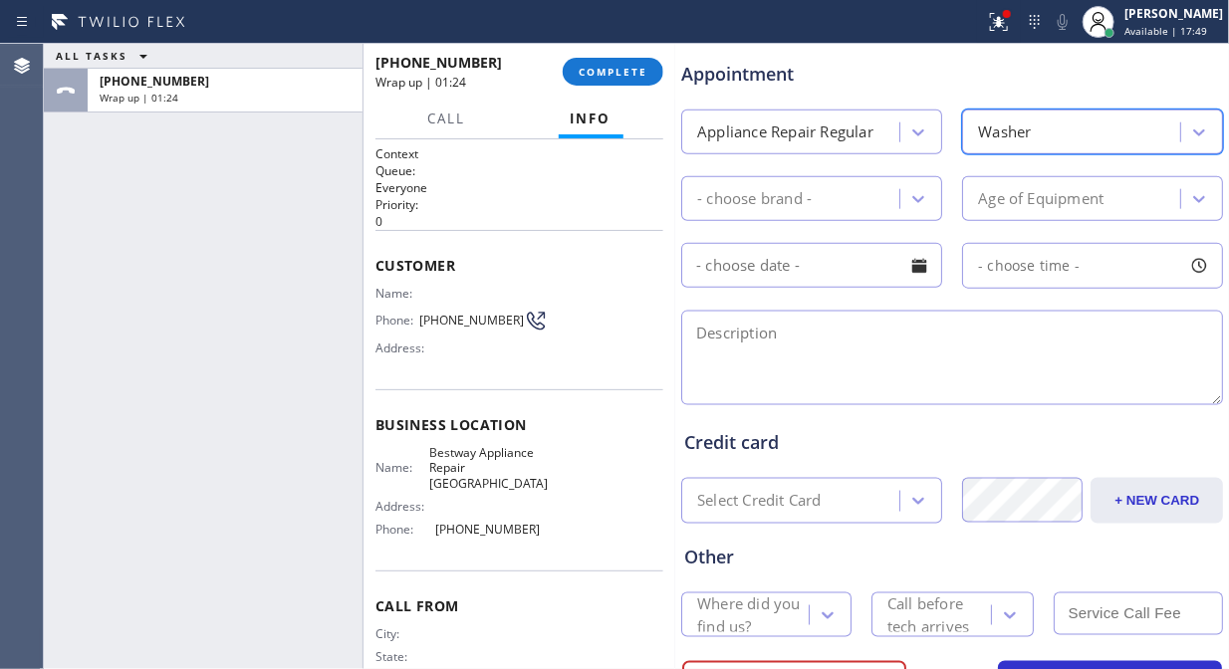
click at [784, 181] on div "- choose brand -" at bounding box center [793, 198] width 212 height 35
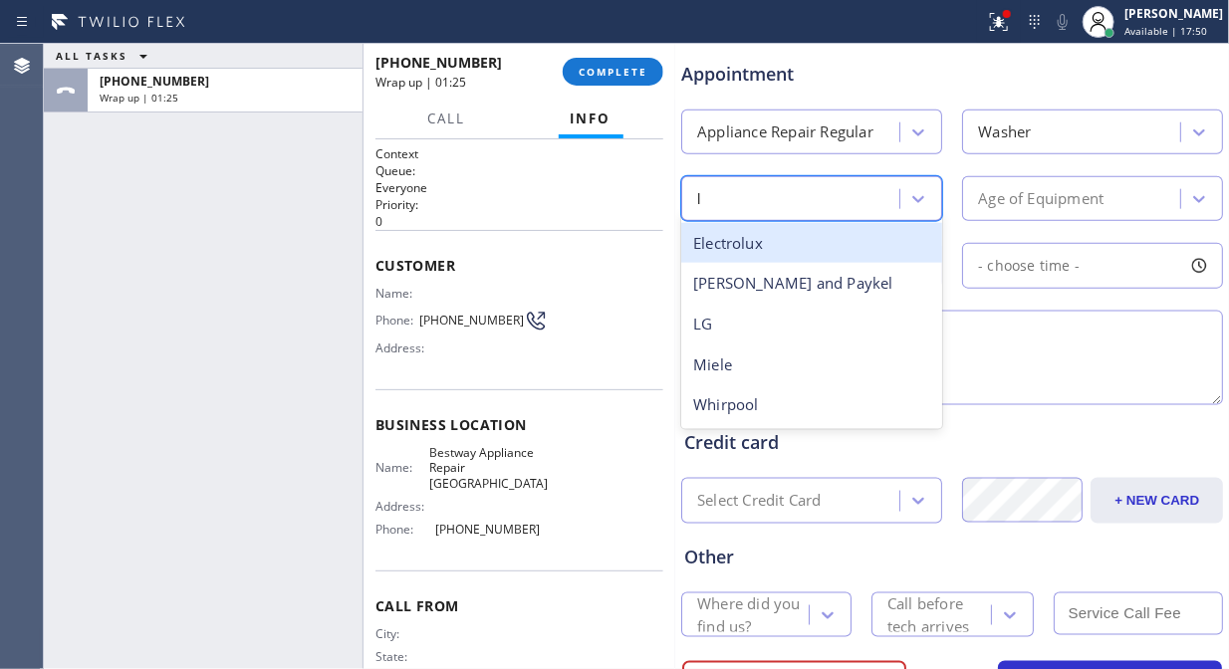
type input "lg"
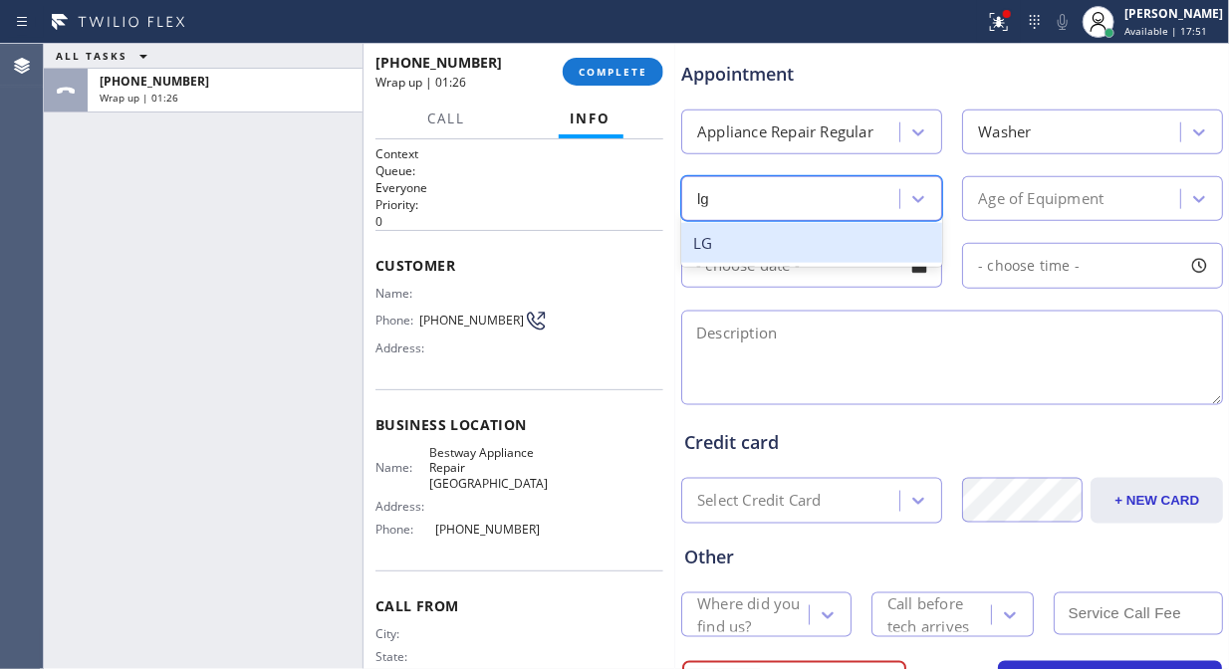
click at [771, 244] on div "LG" at bounding box center [811, 243] width 261 height 41
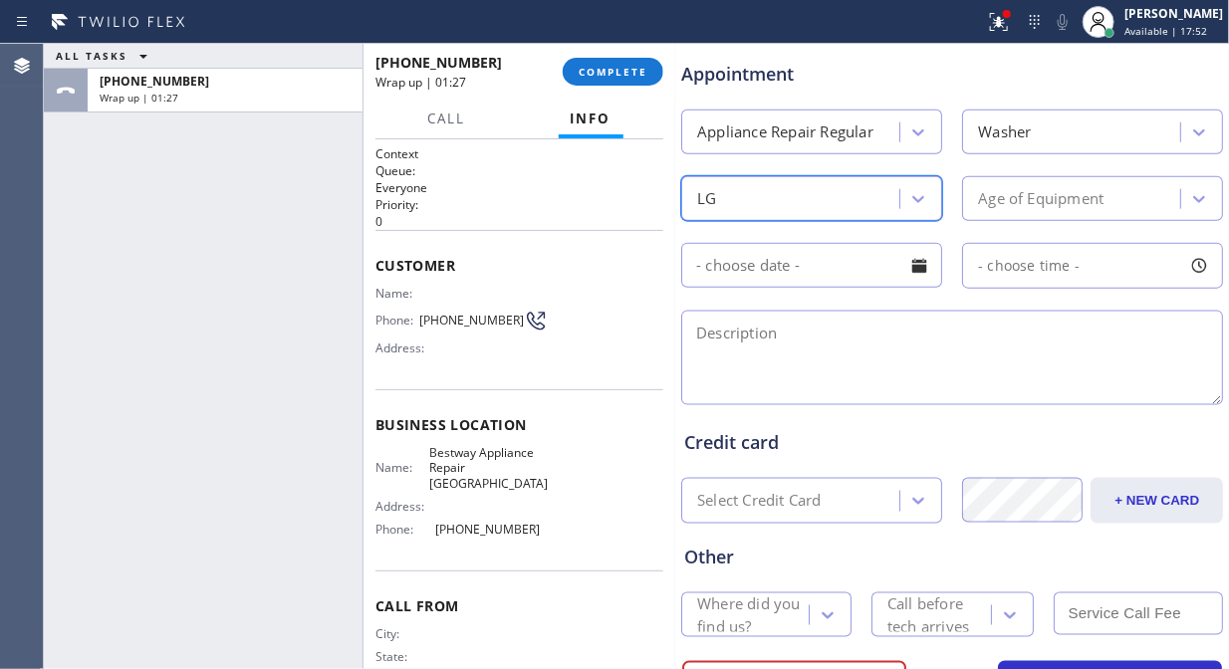
click at [1119, 203] on div "Age of Equipment" at bounding box center [1074, 198] width 212 height 35
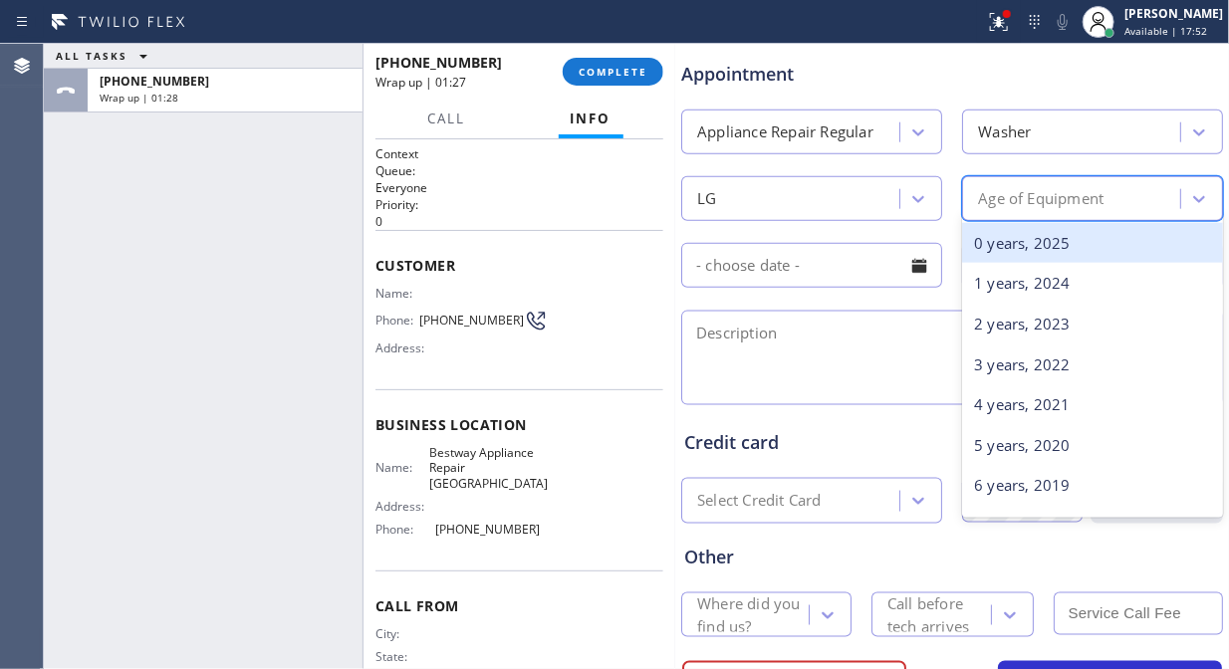
type input "6"
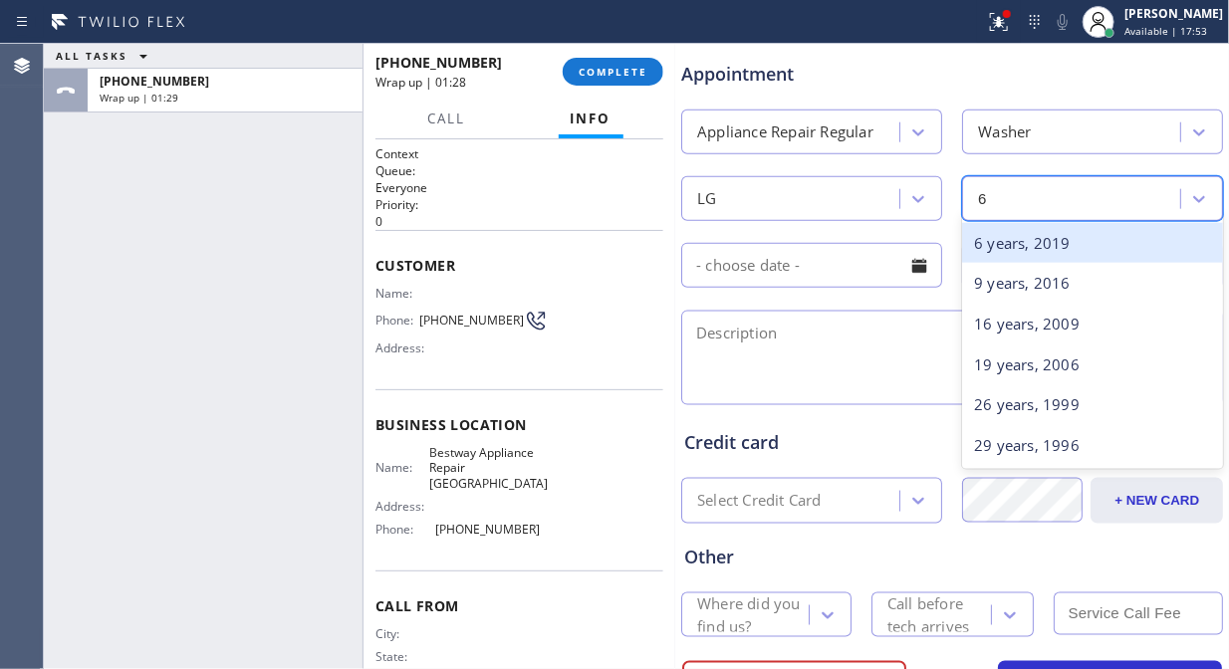
click at [1032, 240] on div "6 years, 2019" at bounding box center [1092, 243] width 261 height 41
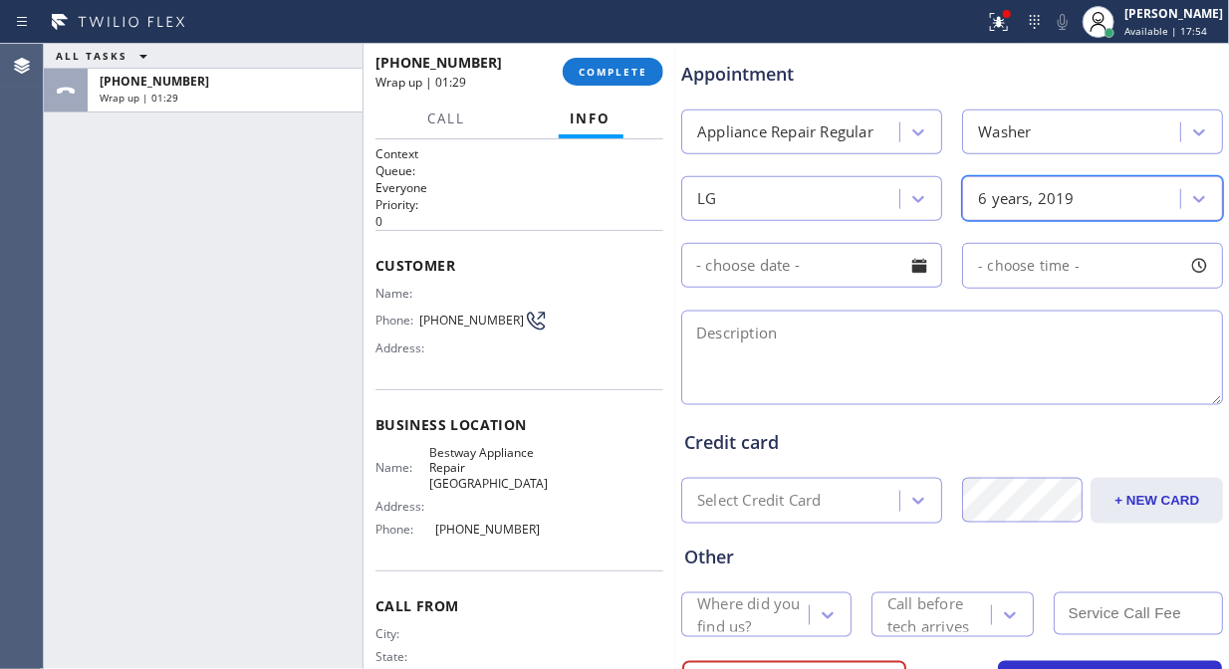
click at [906, 260] on div at bounding box center [919, 266] width 34 height 34
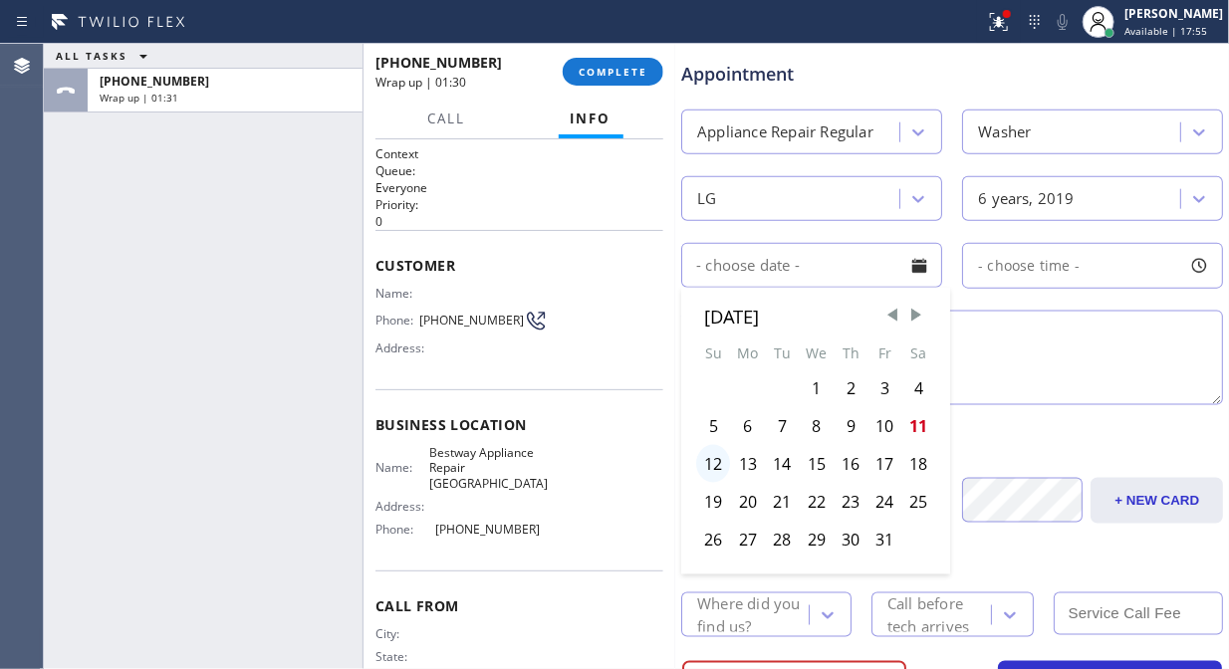
click at [704, 463] on div "12" at bounding box center [713, 464] width 34 height 38
type input "10/12/2025"
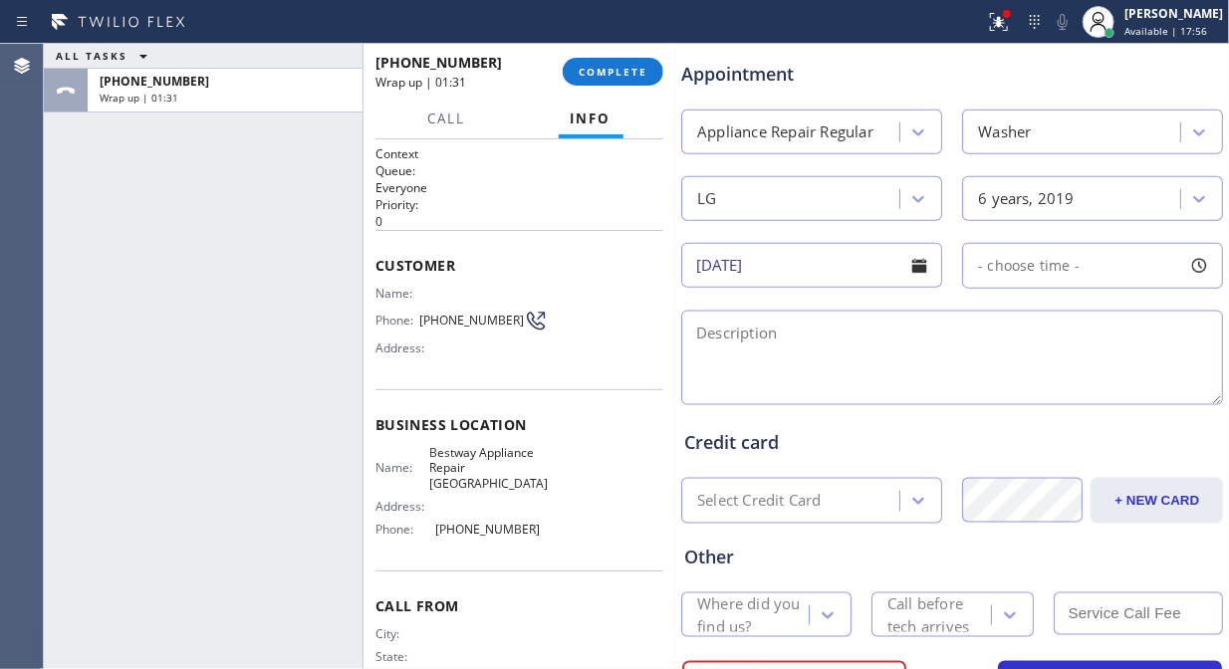
click at [1026, 274] on span "- choose time -" at bounding box center [1029, 265] width 102 height 19
drag, startPoint x: 973, startPoint y: 386, endPoint x: 1080, endPoint y: 389, distance: 106.6
click at [1080, 389] on div at bounding box center [1091, 388] width 24 height 42
drag, startPoint x: 969, startPoint y: 382, endPoint x: 1031, endPoint y: 389, distance: 62.1
click at [1033, 389] on div at bounding box center [1045, 388] width 24 height 42
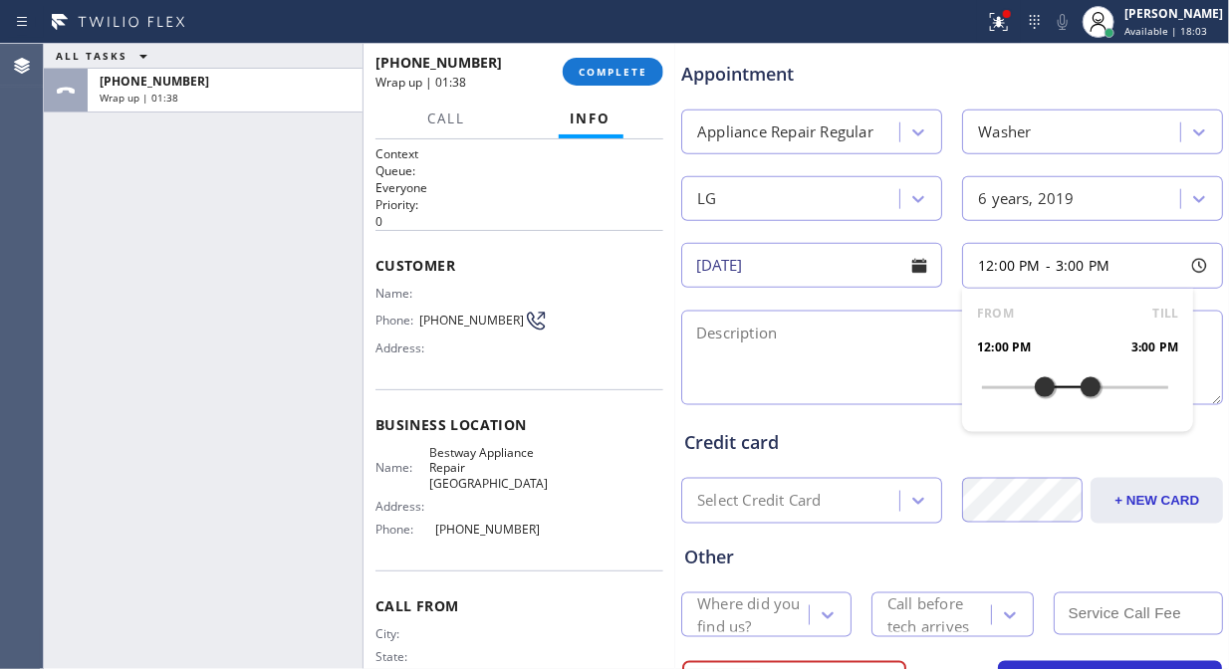
click at [734, 372] on textarea at bounding box center [952, 358] width 542 height 95
click at [253, 341] on div "ALL TASKS ALL TASKS ACTIVE TASKS TASKS IN WRAP UP +16023123944 Wrap up | 01:58" at bounding box center [203, 357] width 319 height 626
click at [981, 339] on textarea "12-3/ $75/ LG/ Washer sbs/" at bounding box center [952, 358] width 542 height 95
paste textarea "squeaking"
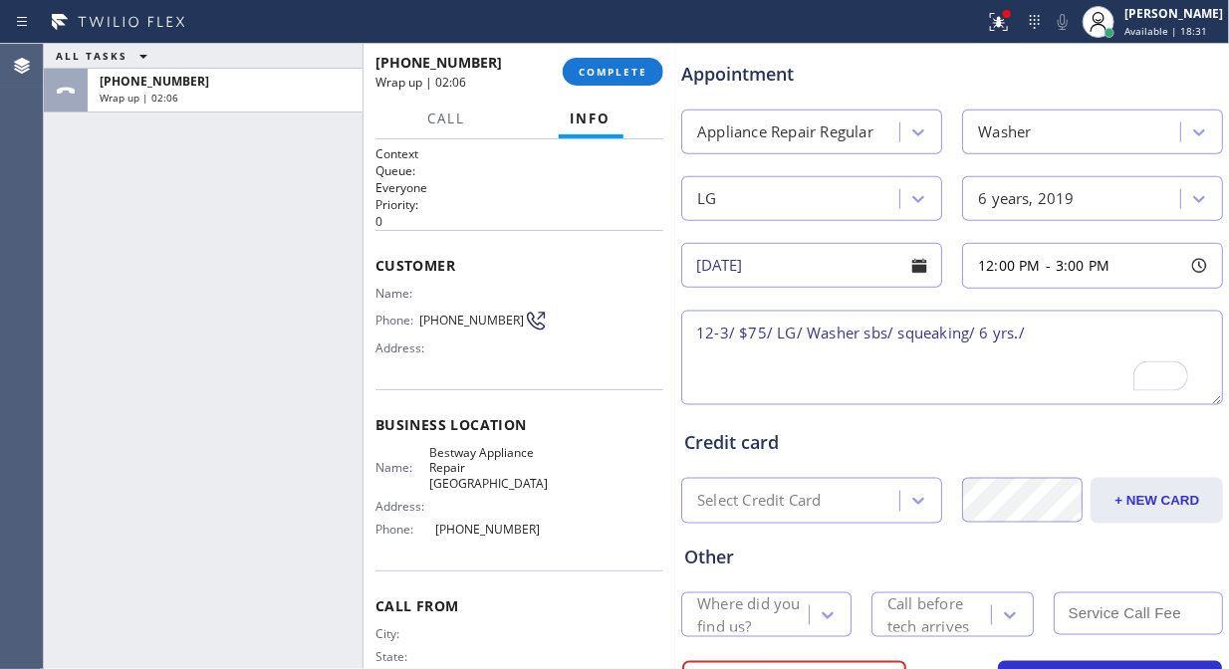
paste textarea "9650 W Pinnacle Vista DrPeoria, AZ 85383"
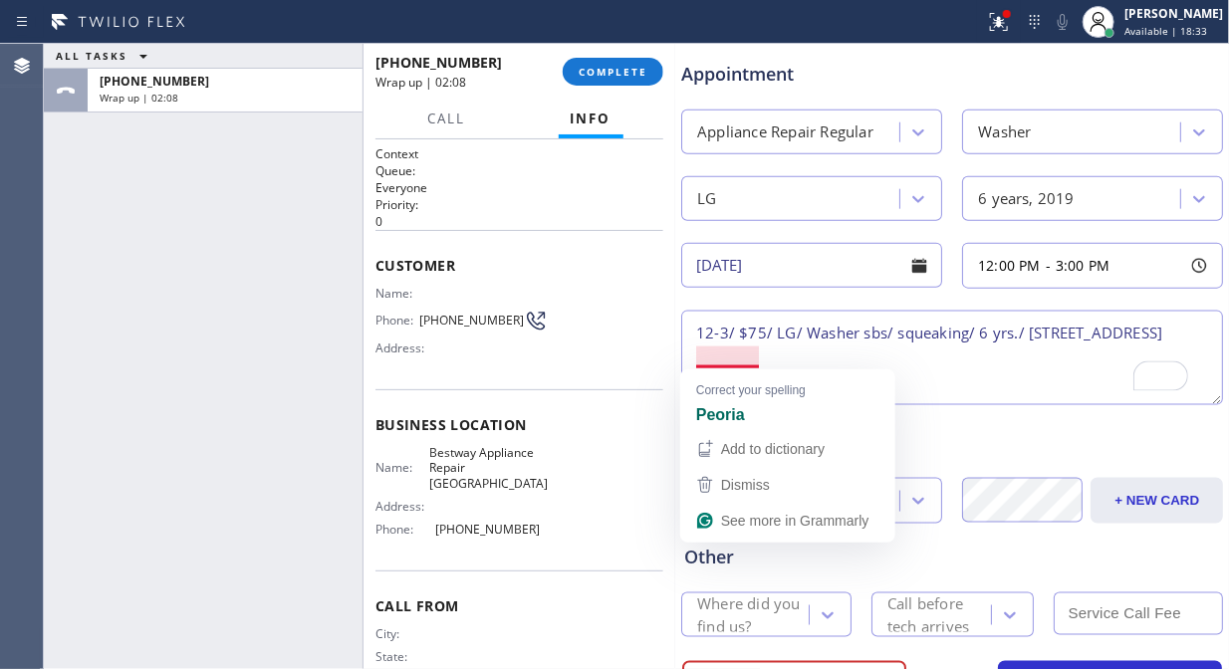
click at [713, 360] on textarea "12-3/ $75/ LG/ Washer sbs/ squeaking/ 6 yrs./ 9650 W Pinnacle Vista DrPeoria, A…" at bounding box center [952, 358] width 542 height 95
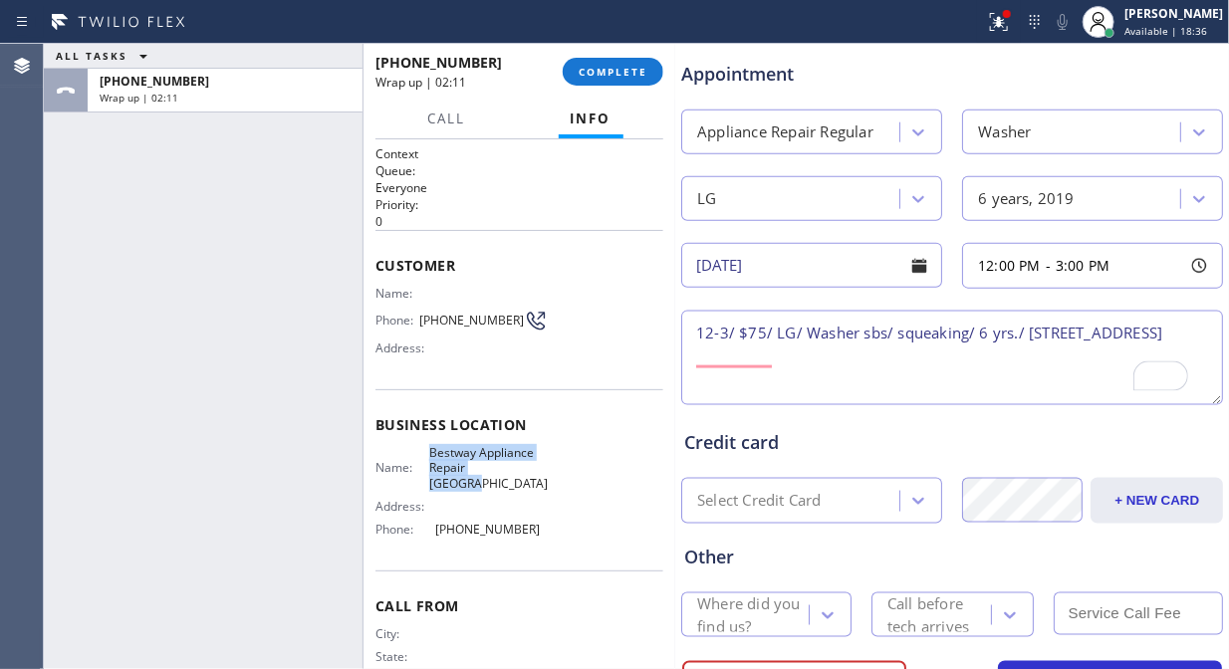
drag, startPoint x: 522, startPoint y: 469, endPoint x: 425, endPoint y: 442, distance: 100.3
click at [425, 445] on div "Name: Bestway Appliance Repair Phoenix" at bounding box center [462, 468] width 172 height 46
copy span "Bestway Appliance Repair [GEOGRAPHIC_DATA]"
click at [899, 351] on textarea "12-3/ $75/ LG/ Washer sbs/ squeaking/ 6 yrs./ 9650 W Pinnacle Vista Dr., Peoria…" at bounding box center [952, 358] width 542 height 95
paste textarea "Bestway Appliance Repair [GEOGRAPHIC_DATA]"
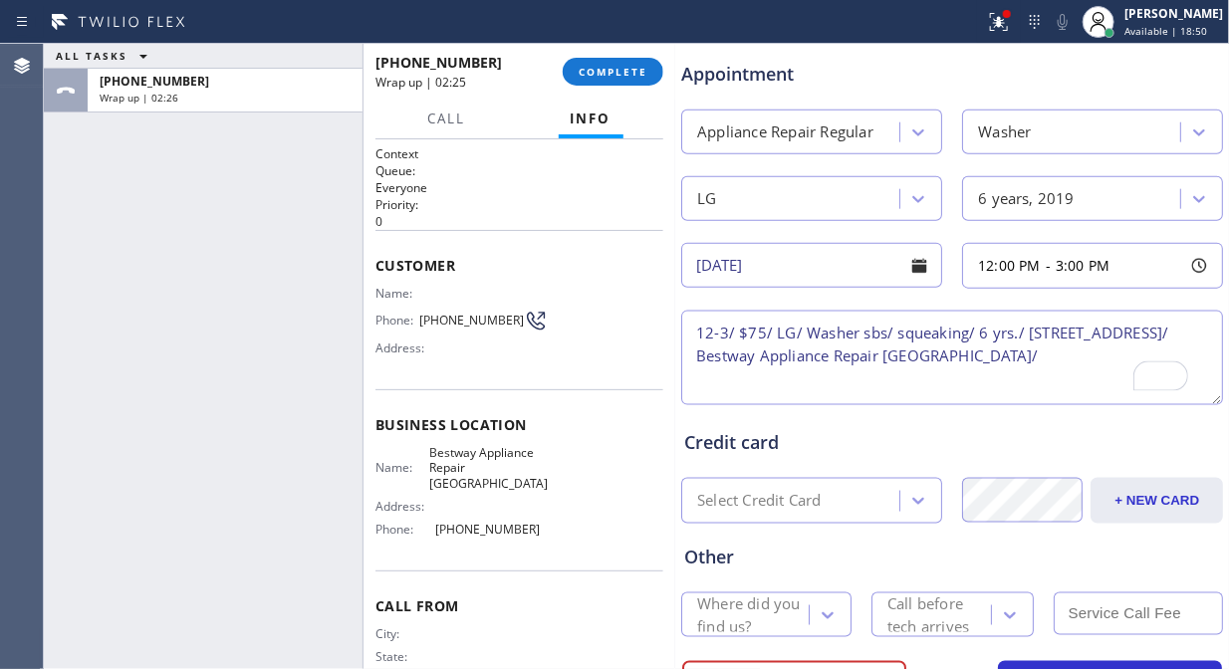
click at [1116, 356] on textarea "12-3/ $75/ LG/ Washer sbs/ squeaking/ 6 yrs./ 9650 W Pinnacle Vista Dr., Peoria…" at bounding box center [952, 358] width 542 height 95
paste textarea "Please call 30 minutes prior to arrival."
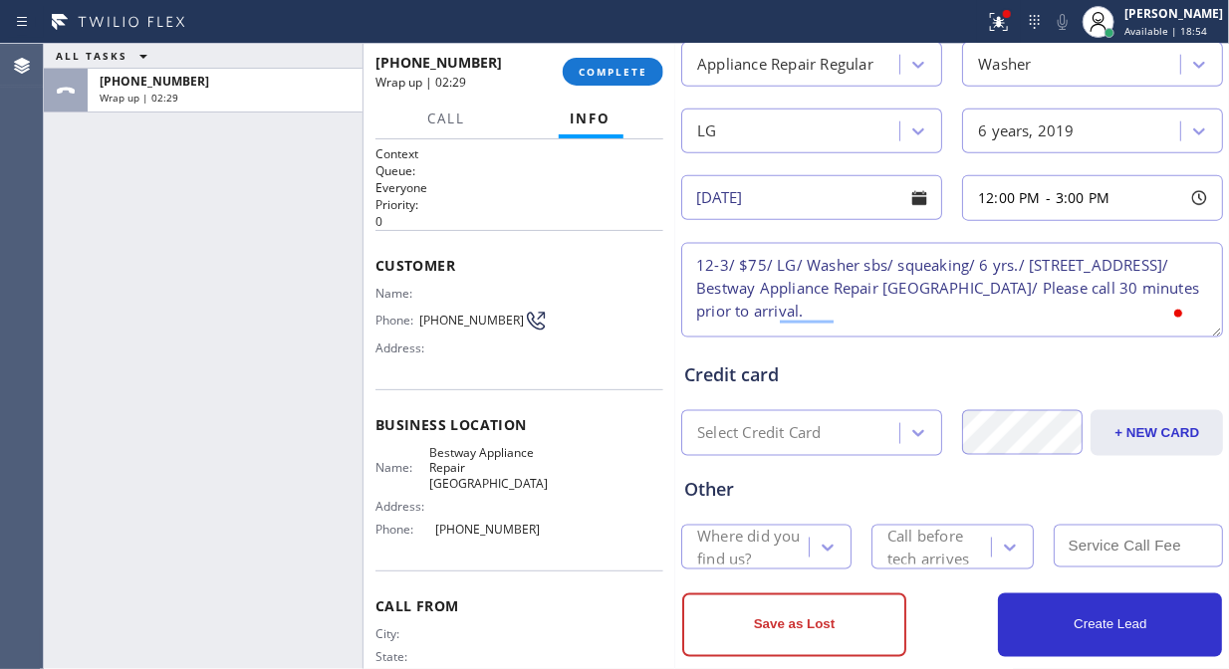
scroll to position [874, 0]
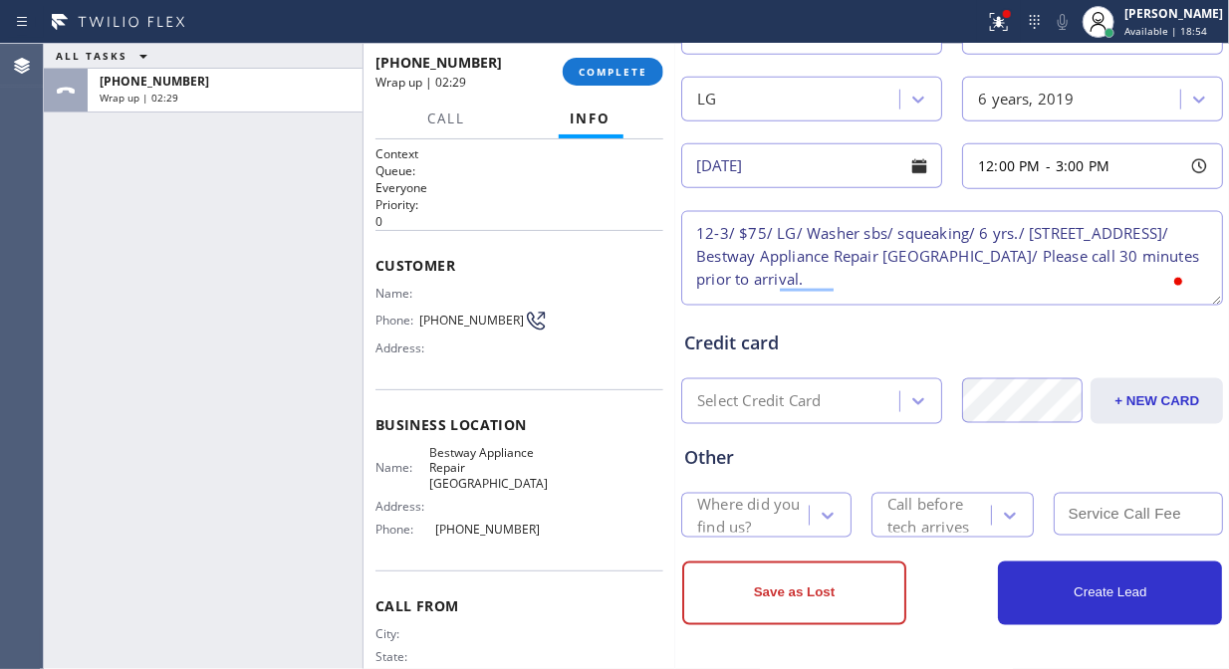
type textarea "12-3/ $75/ LG/ Washer sbs/ squeaking/ 6 yrs./ 9650 W Pinnacle Vista Dr., Peoria…"
click at [921, 502] on div "Call before tech arrives" at bounding box center [939, 516] width 102 height 46
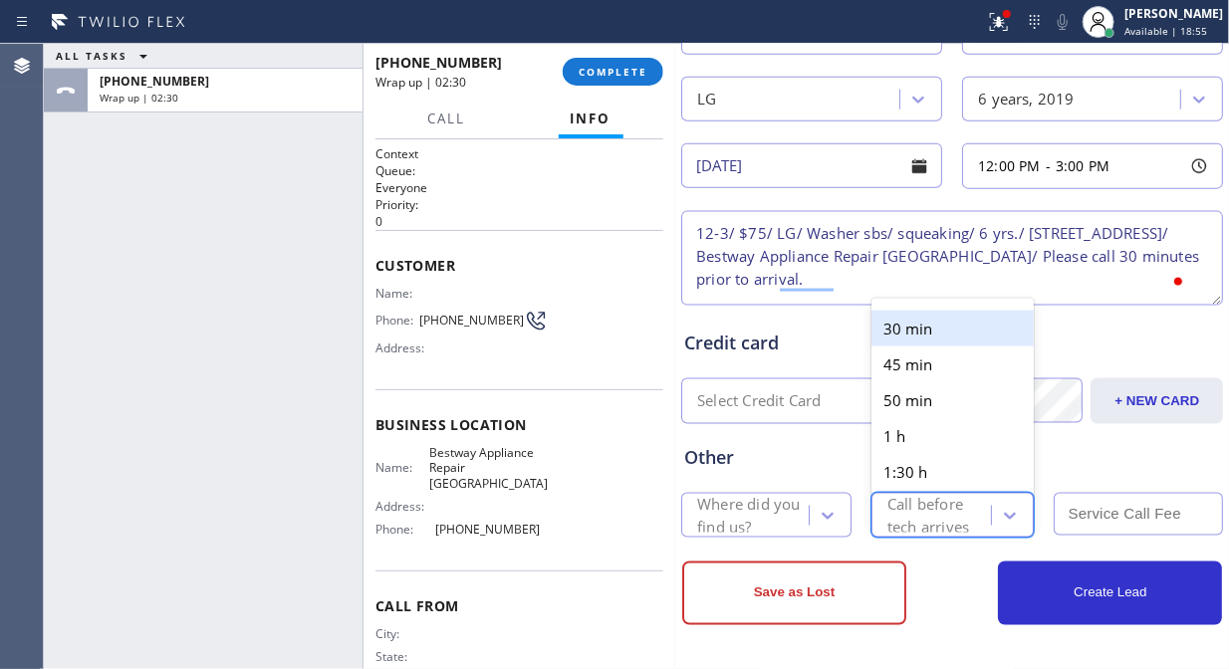
click at [926, 325] on div "30 min" at bounding box center [953, 329] width 162 height 36
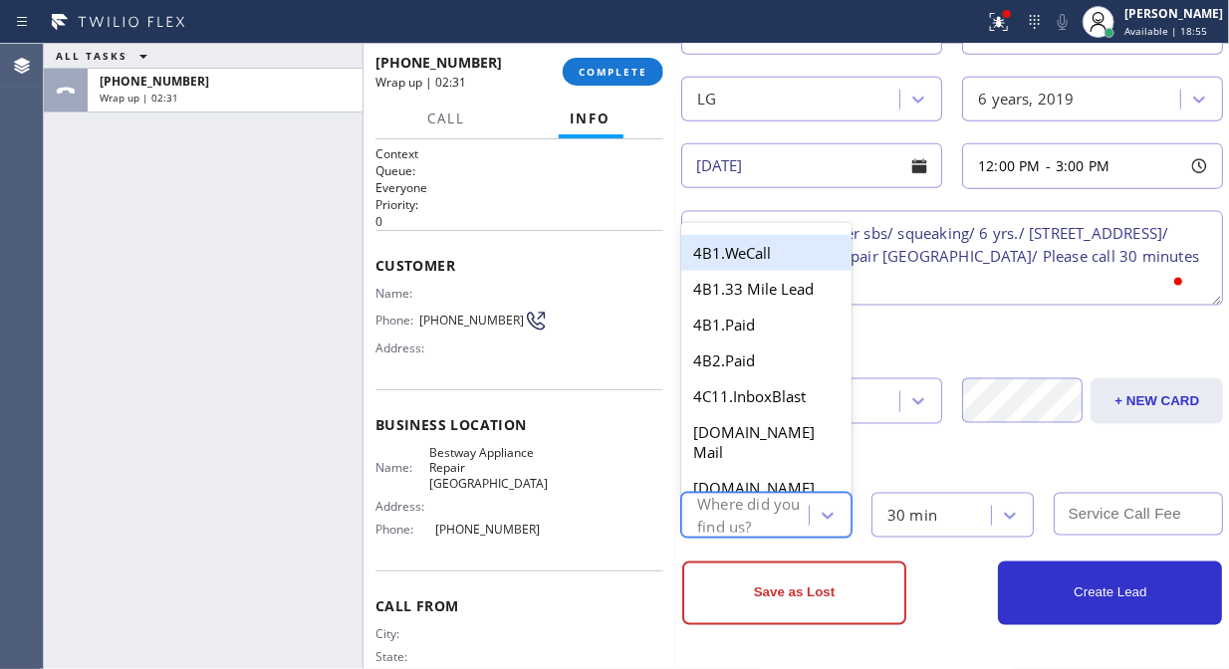
click at [760, 505] on div "Where did you find us?" at bounding box center [752, 516] width 110 height 46
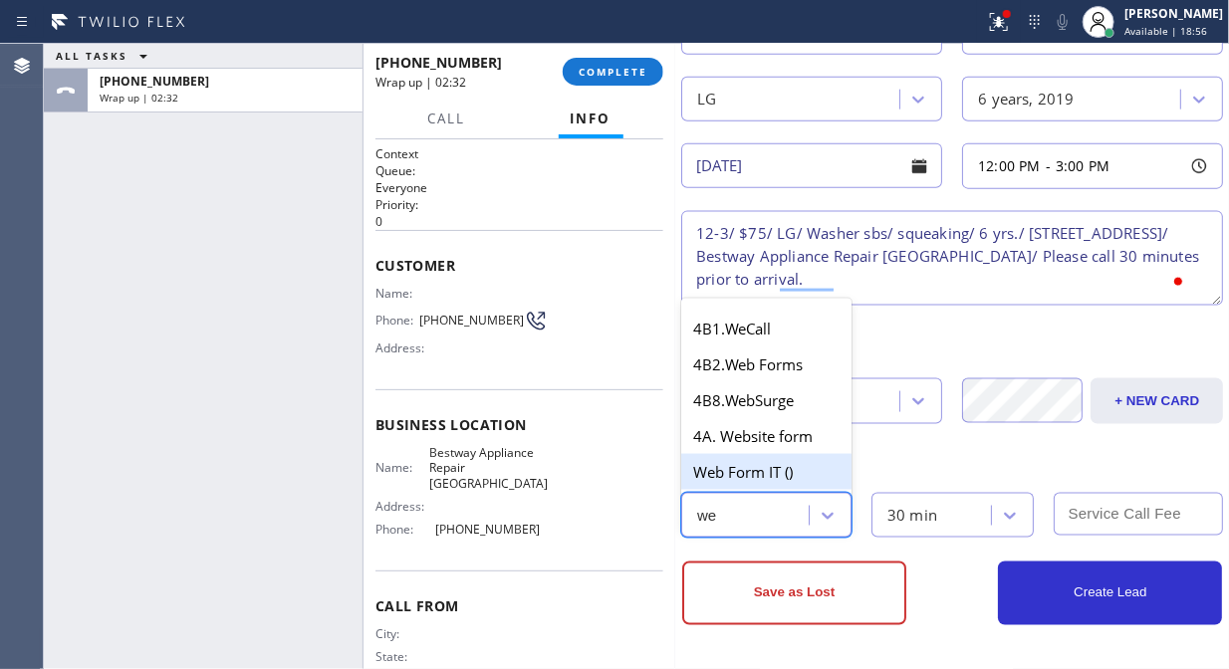
type input "web"
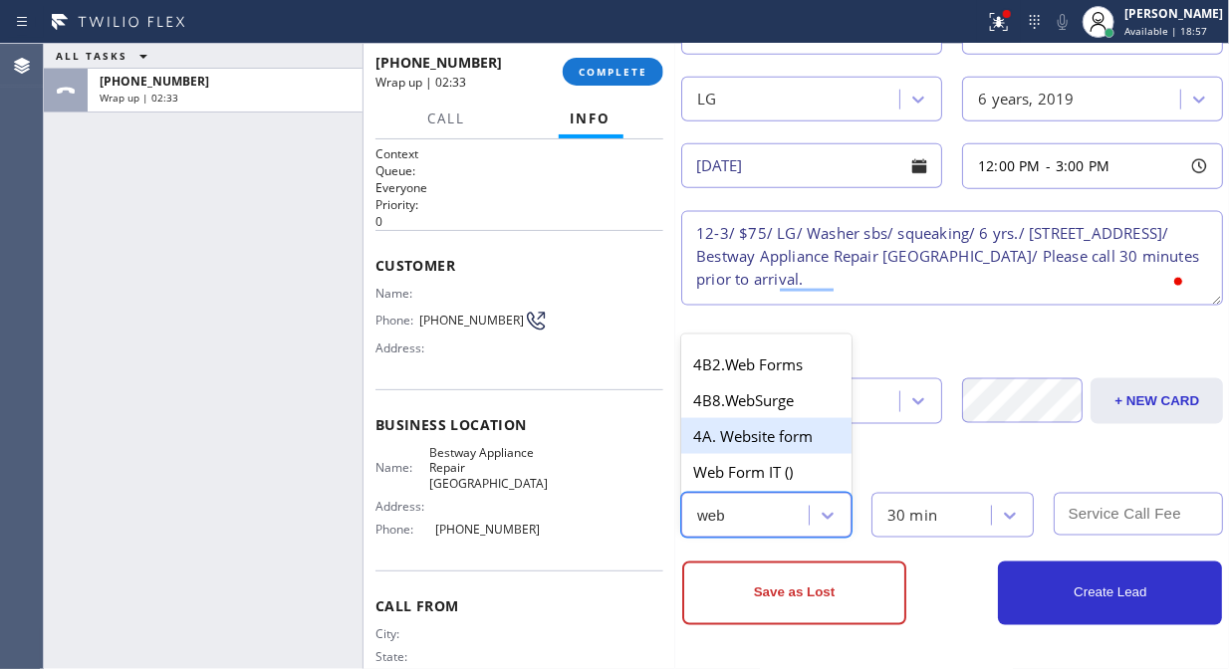
click at [797, 439] on div "4A. Website form" at bounding box center [766, 436] width 170 height 36
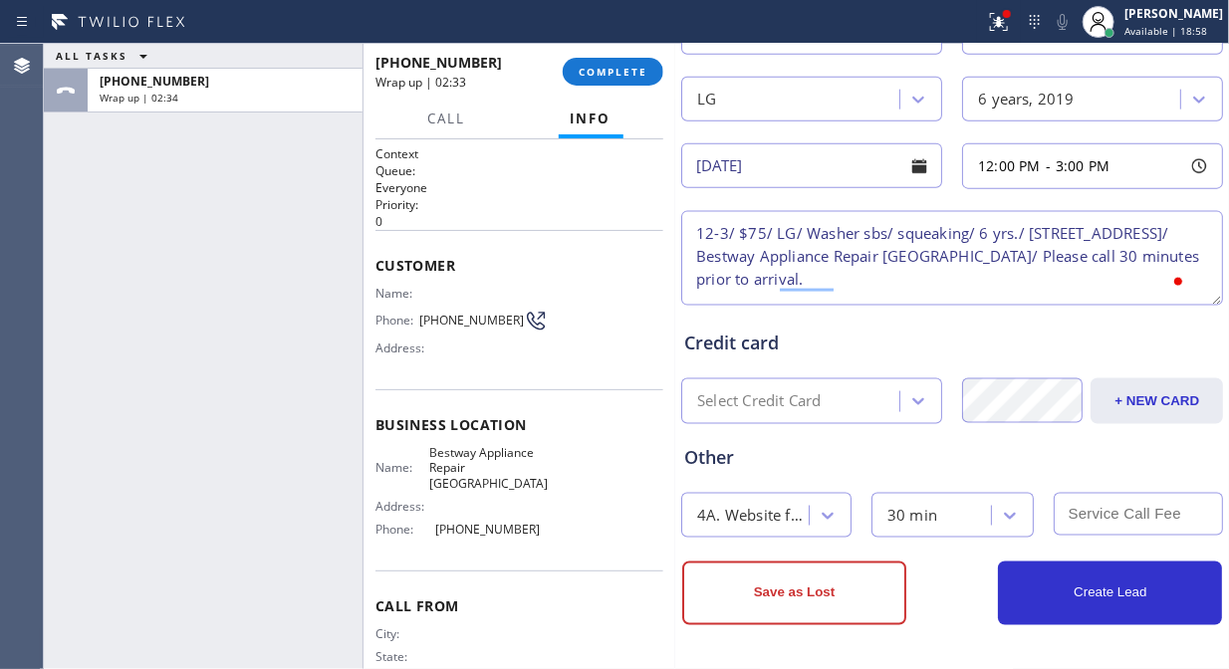
click at [1082, 522] on input "text" at bounding box center [1139, 514] width 170 height 43
type input "75"
click at [987, 282] on textarea "12-3/ $75/ LG/ Washer sbs/ squeaking/ 6 yrs./ 9650 W Pinnacle Vista Dr., Peoria…" at bounding box center [952, 258] width 542 height 95
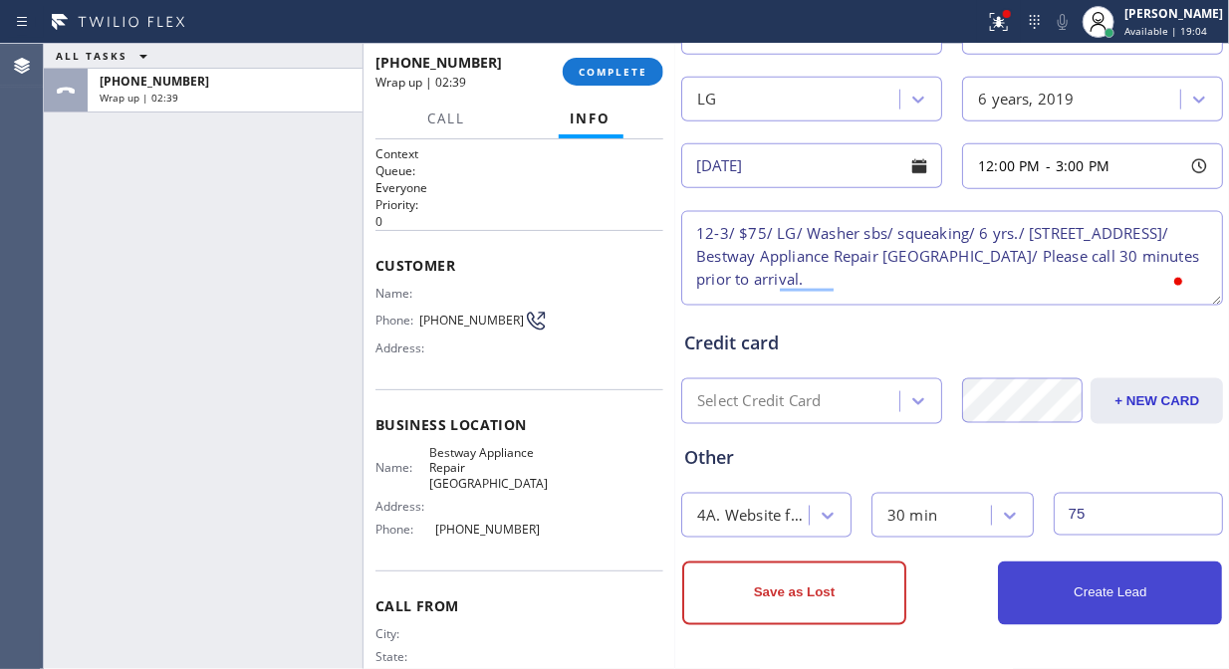
click at [1130, 586] on button "Create Lead" at bounding box center [1110, 594] width 224 height 64
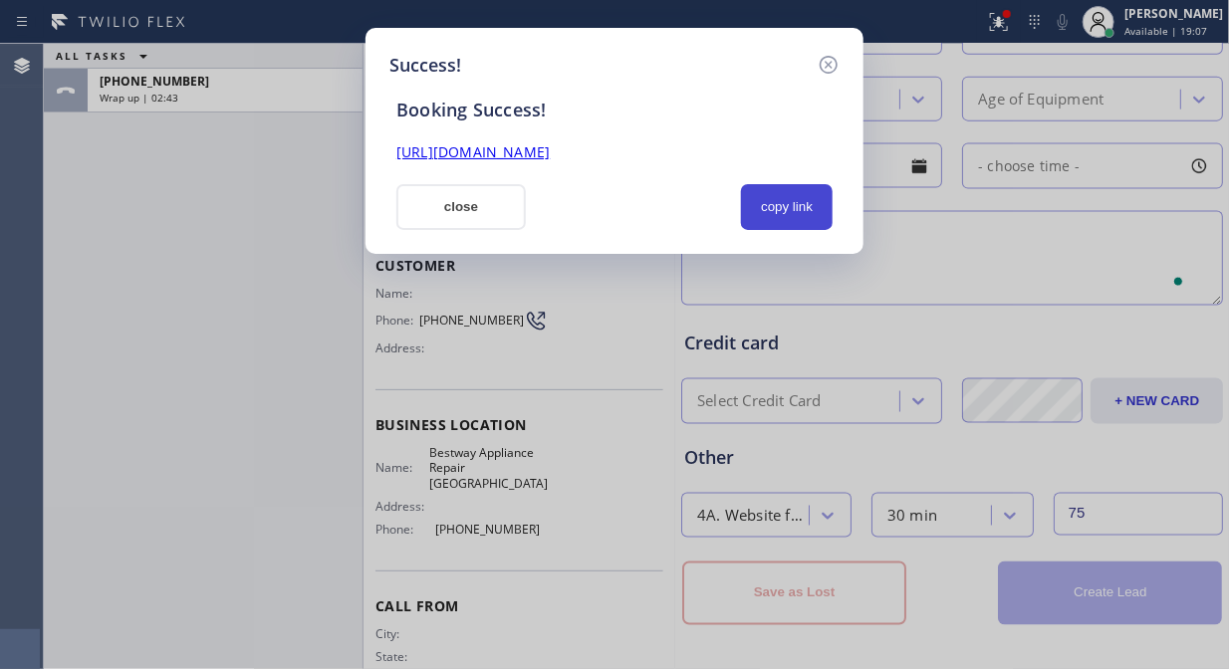
click at [792, 204] on button "copy link" at bounding box center [787, 207] width 92 height 46
click at [550, 159] on link "https://erp.apollosoft.co/customer/766679#portlet_lead" at bounding box center [472, 151] width 153 height 19
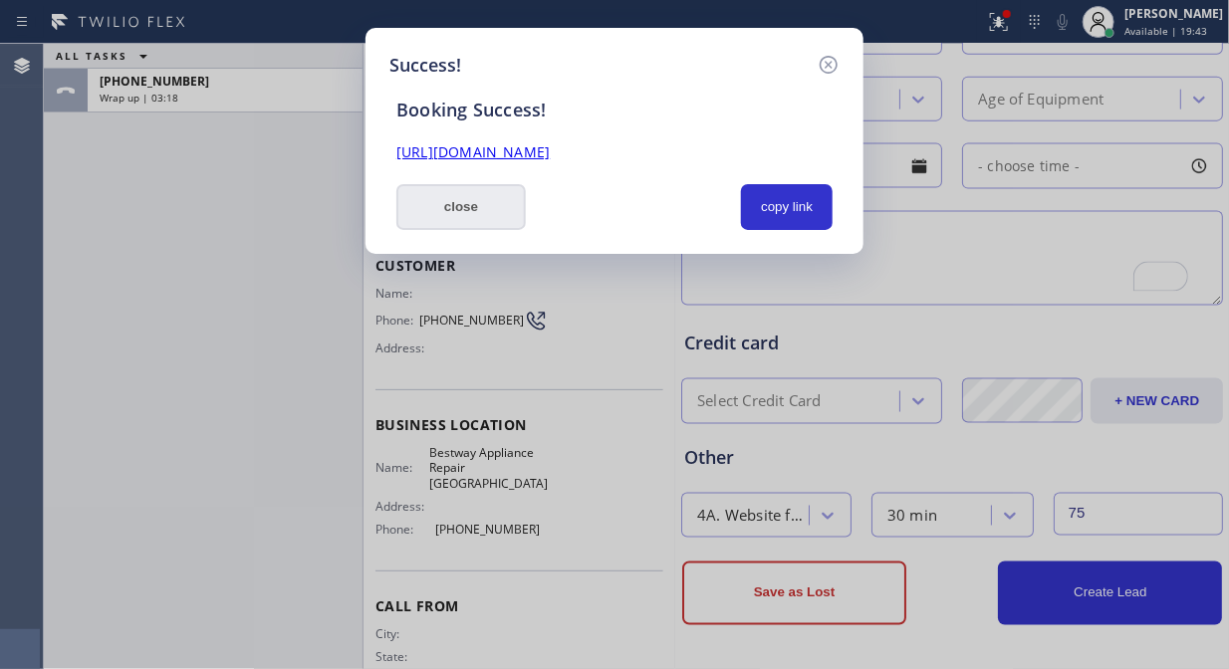
click at [472, 199] on button "close" at bounding box center [460, 207] width 129 height 46
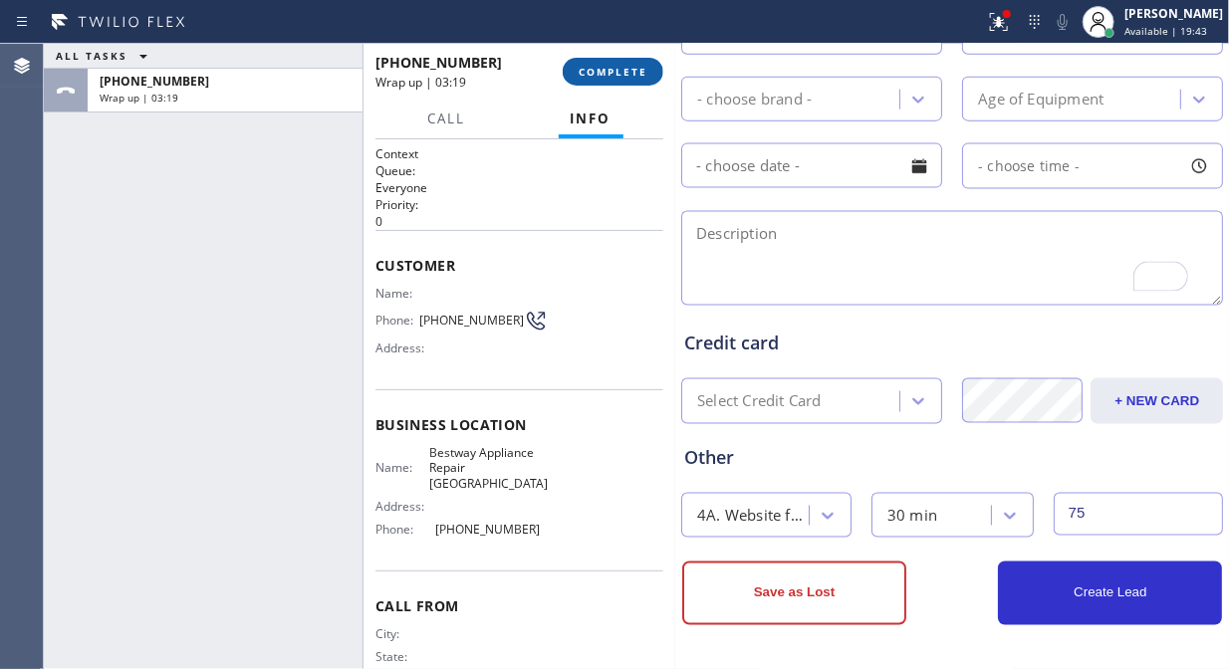
click at [602, 63] on button "COMPLETE" at bounding box center [613, 72] width 101 height 28
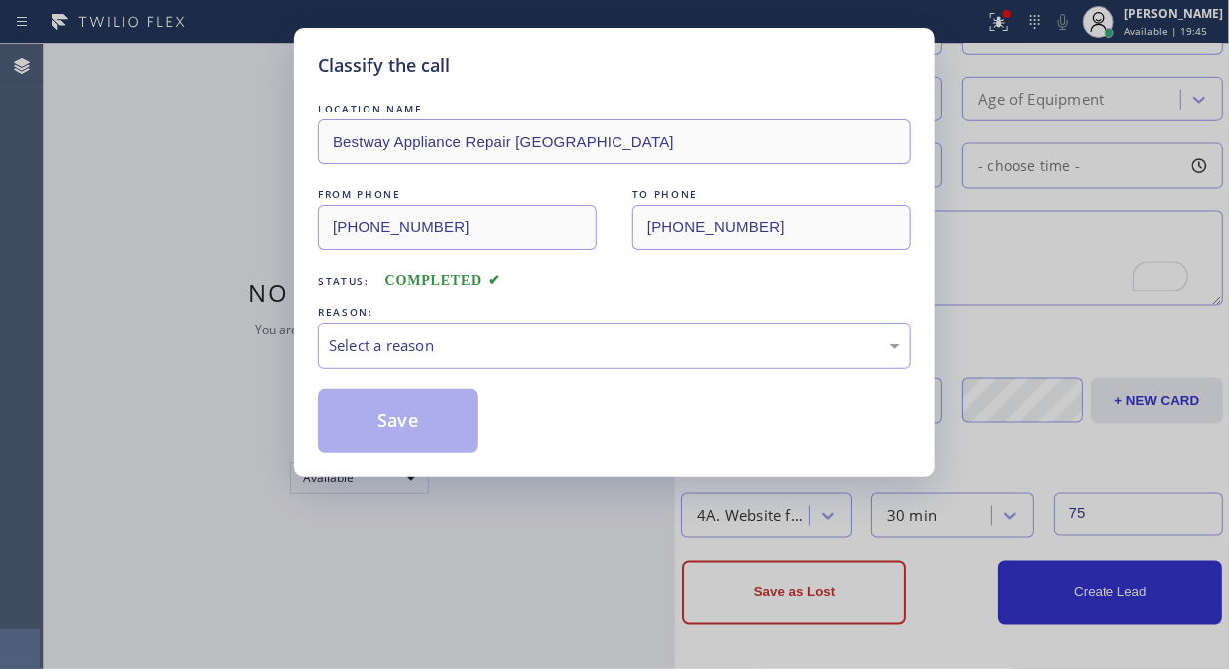
click at [566, 346] on div "Select a reason" at bounding box center [615, 346] width 572 height 23
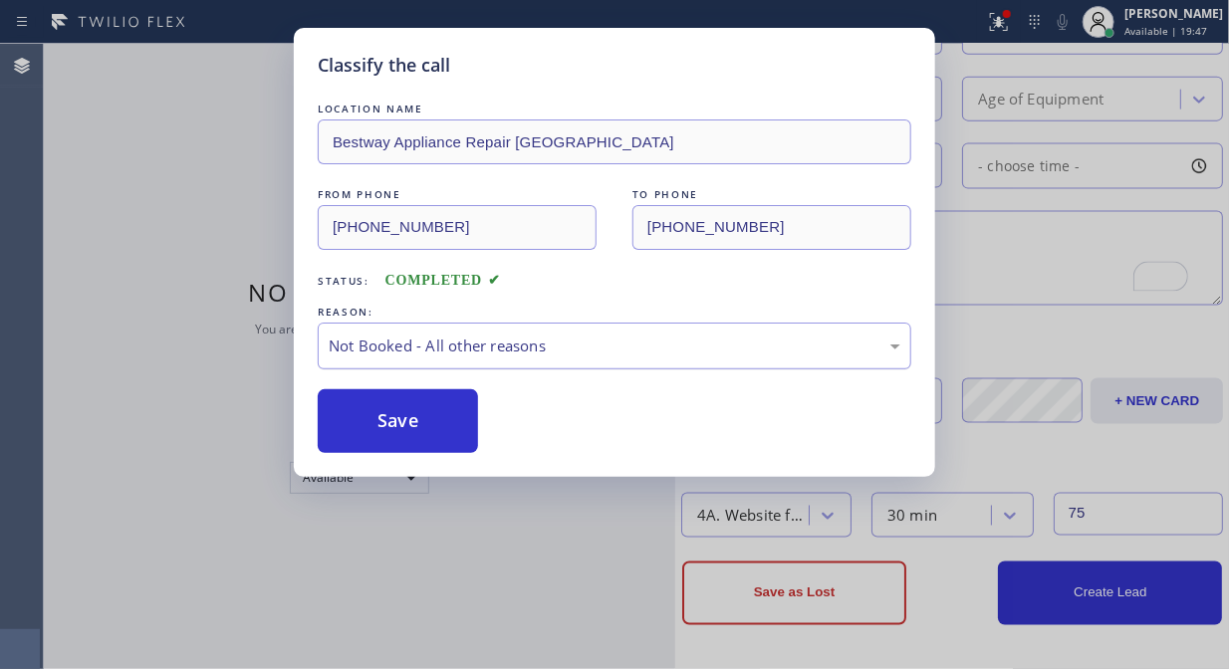
click at [450, 343] on div "Not Booked - All other reasons" at bounding box center [615, 346] width 572 height 23
click at [444, 426] on button "Save" at bounding box center [398, 421] width 160 height 64
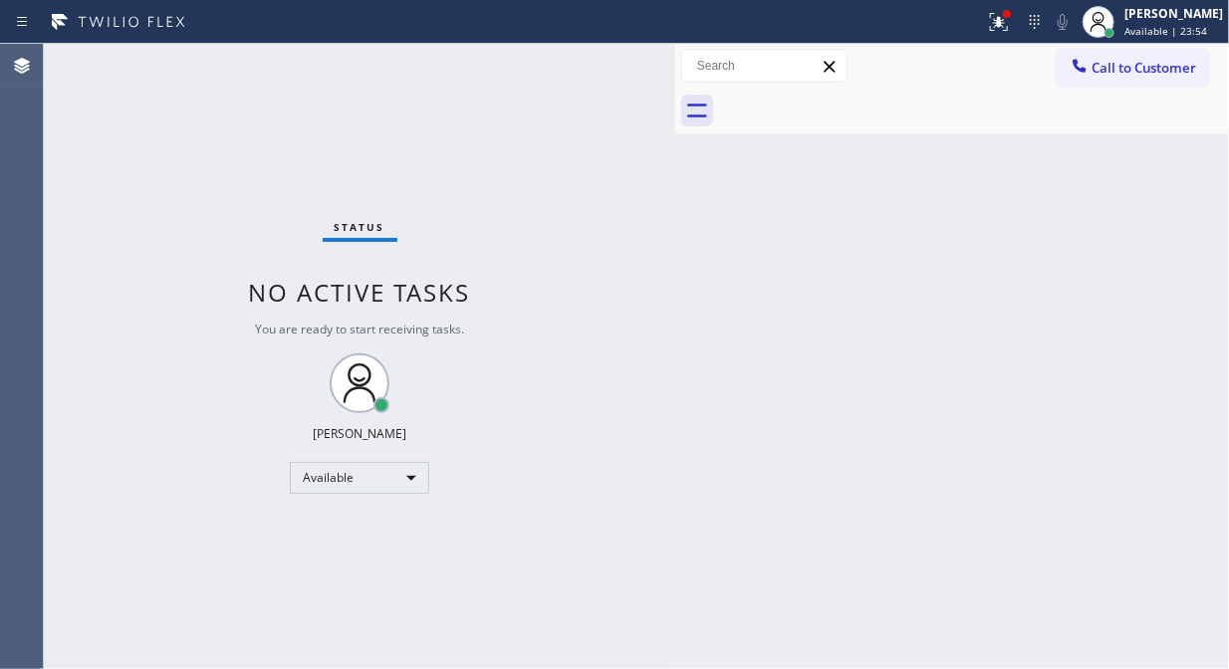
click at [1130, 75] on span "Call to Customer" at bounding box center [1144, 68] width 105 height 18
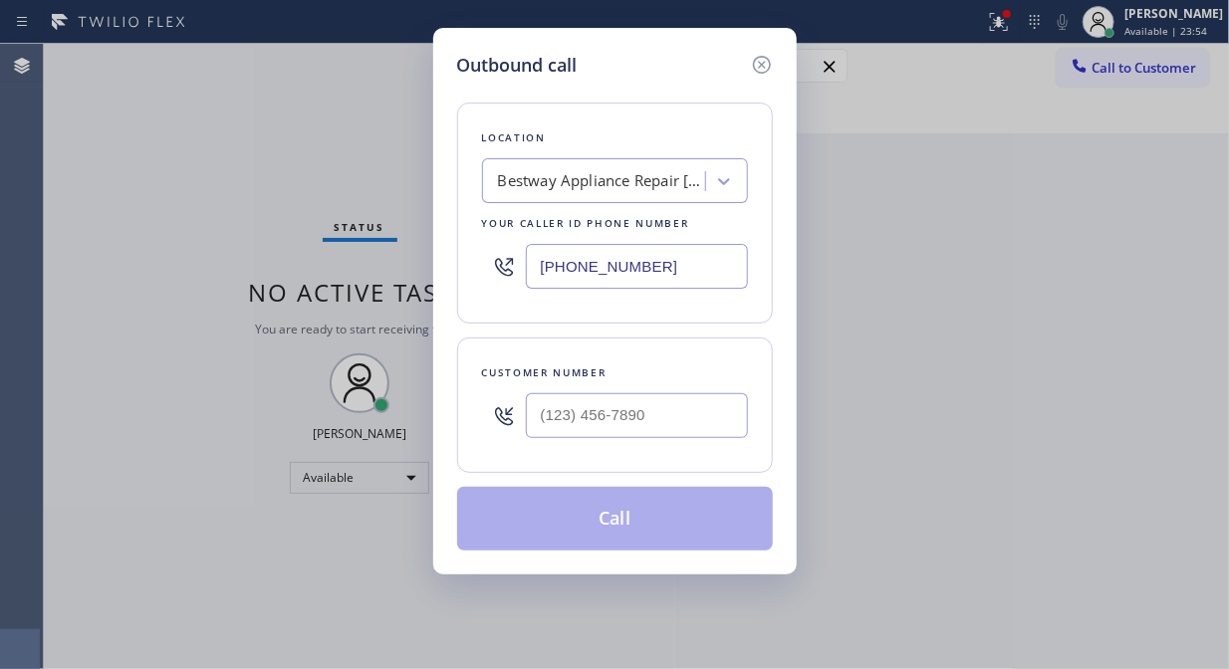
click at [514, 190] on div "Bestway Appliance Repair [GEOGRAPHIC_DATA]" at bounding box center [602, 181] width 209 height 23
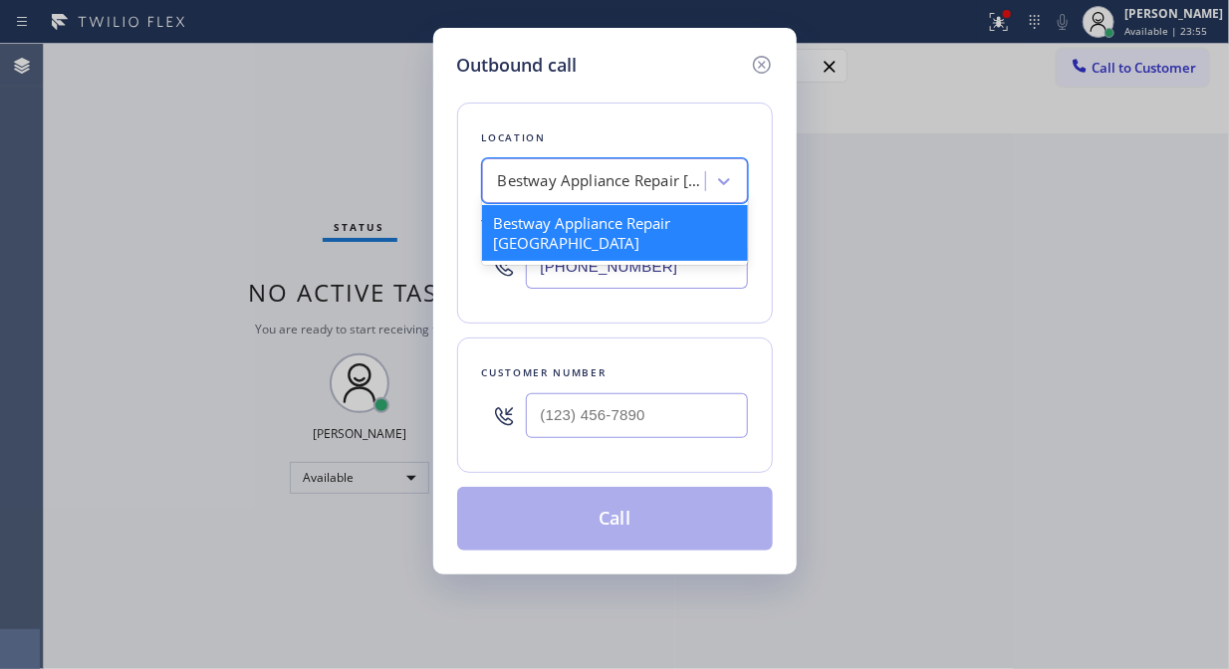
paste input "Whirlpool Appliance Repair"
type input "Whirlpool Appliance Repair"
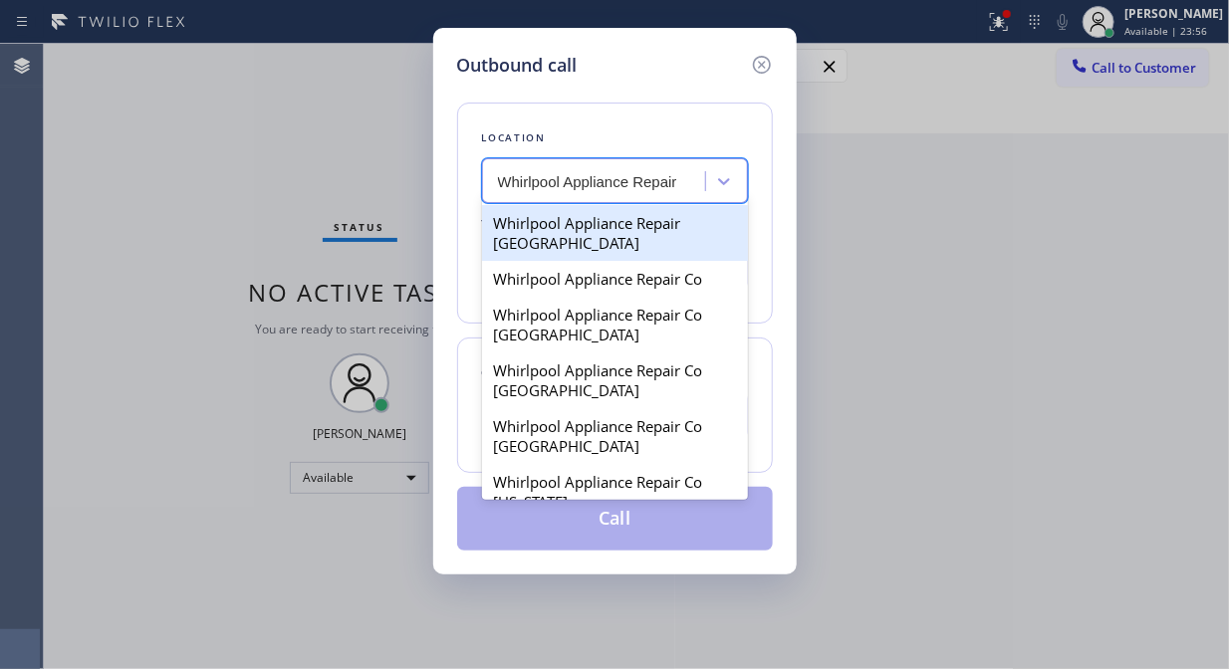
click at [564, 226] on div "Whirlpool Appliance Repair Chicago" at bounding box center [615, 233] width 266 height 56
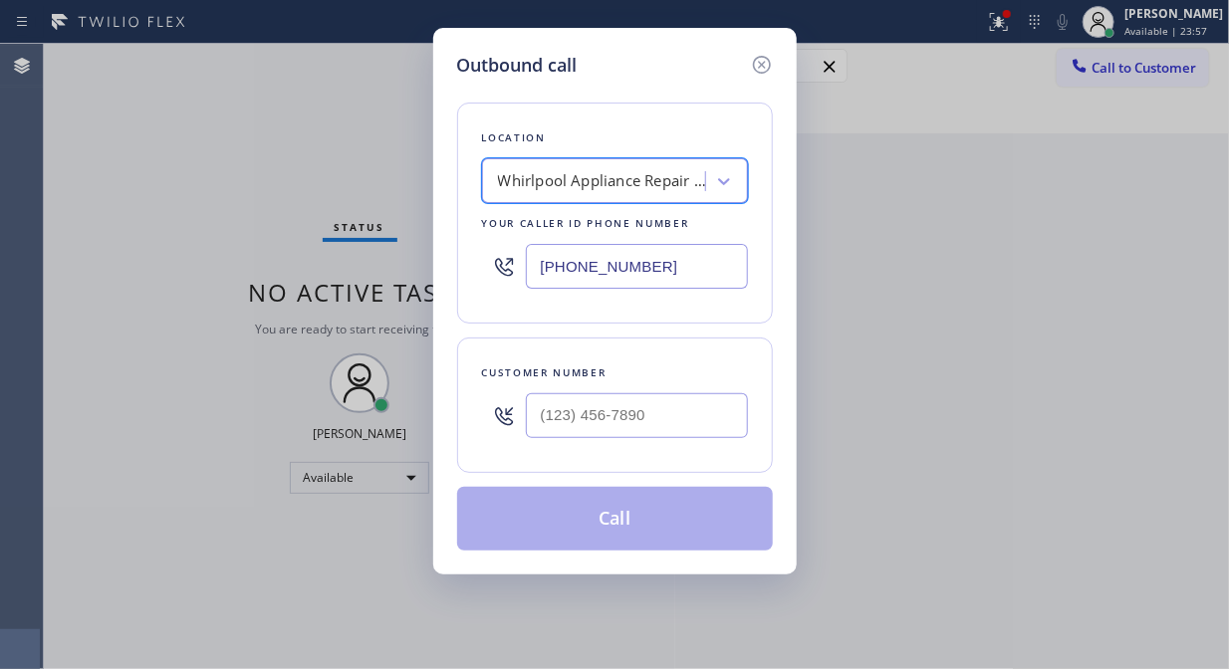
click at [561, 191] on div "Whirlpool Appliance Repair Chicago" at bounding box center [602, 181] width 209 height 23
click at [526, 270] on div "(312) 584-3445" at bounding box center [615, 266] width 266 height 65
click at [538, 270] on input "(312) 584-3445" at bounding box center [637, 266] width 222 height 45
paste input "888) 992-3457"
type input "(888) 992-3457"
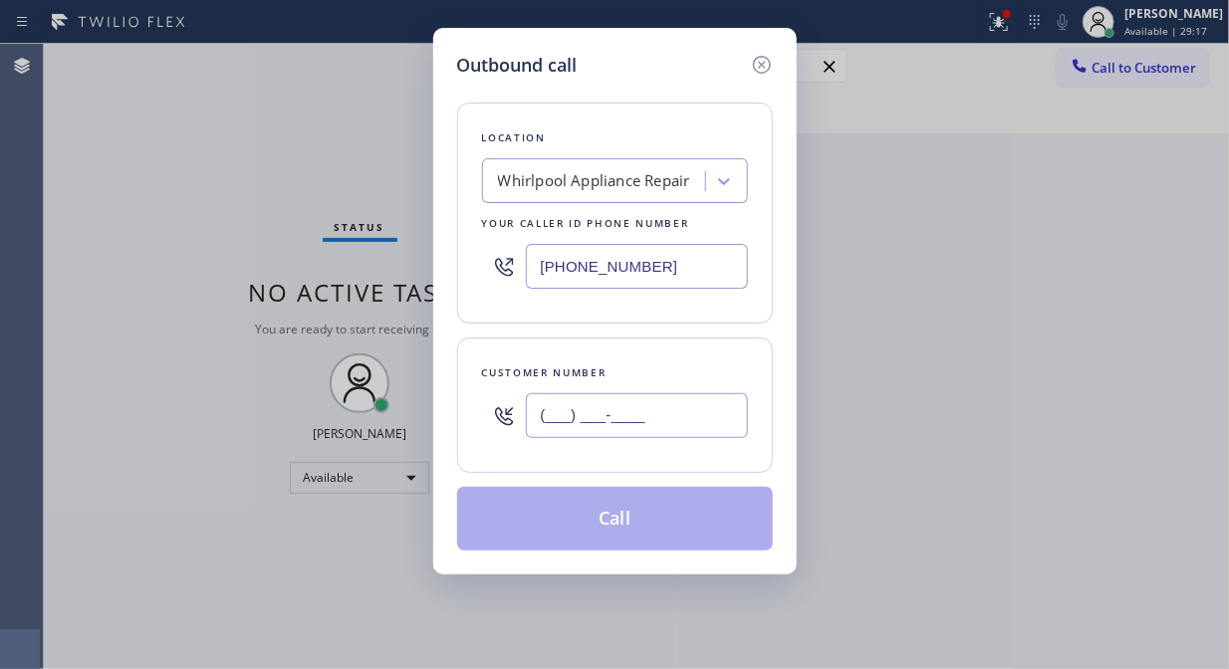
drag, startPoint x: 533, startPoint y: 422, endPoint x: 542, endPoint y: 414, distance: 12.0
click at [534, 422] on input "(___) ___-____" at bounding box center [637, 415] width 222 height 45
paste input "561) 866-8908"
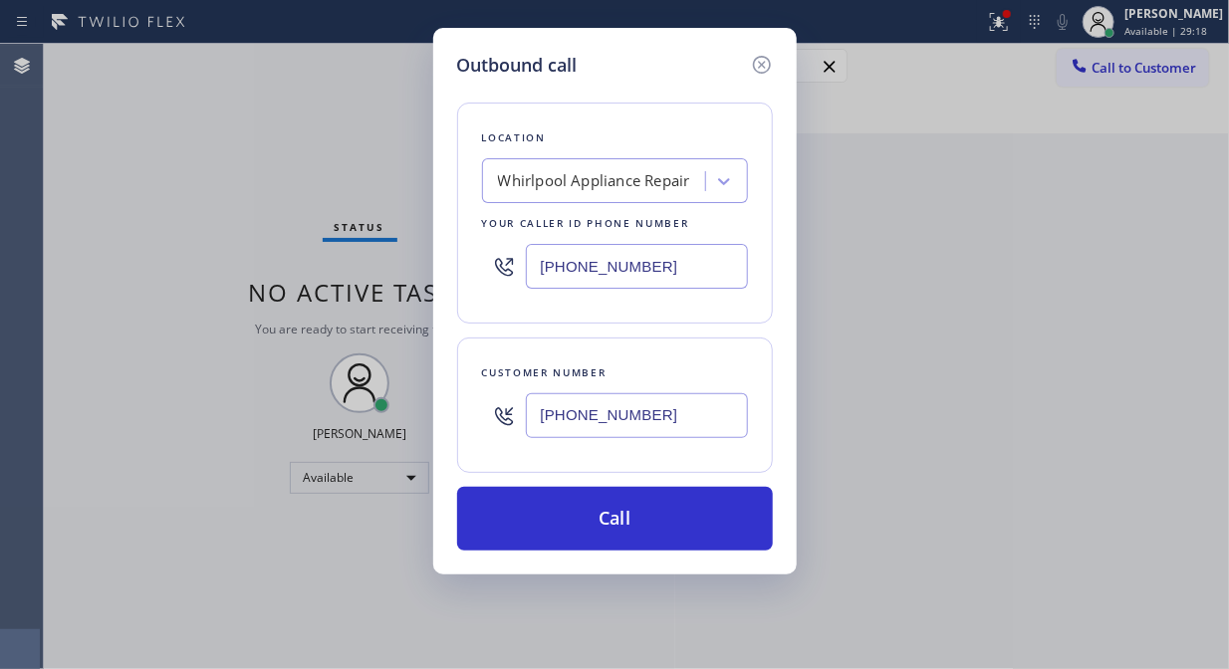
type input "(561) 866-8908"
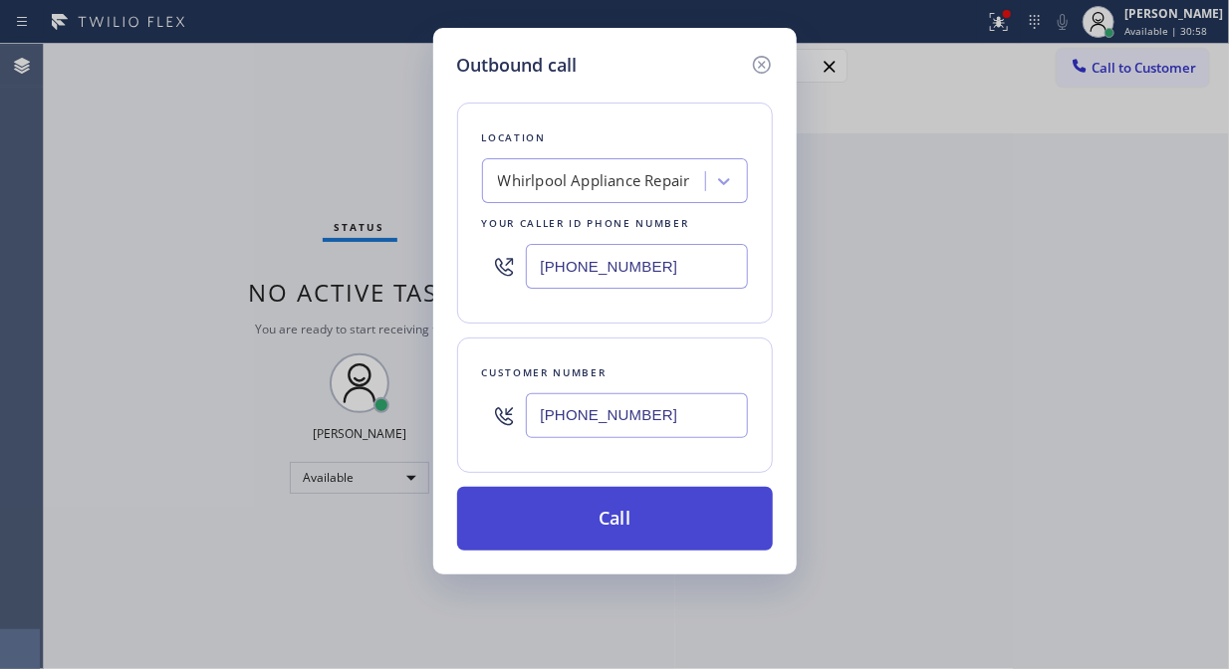
click at [589, 513] on button "Call" at bounding box center [615, 519] width 316 height 64
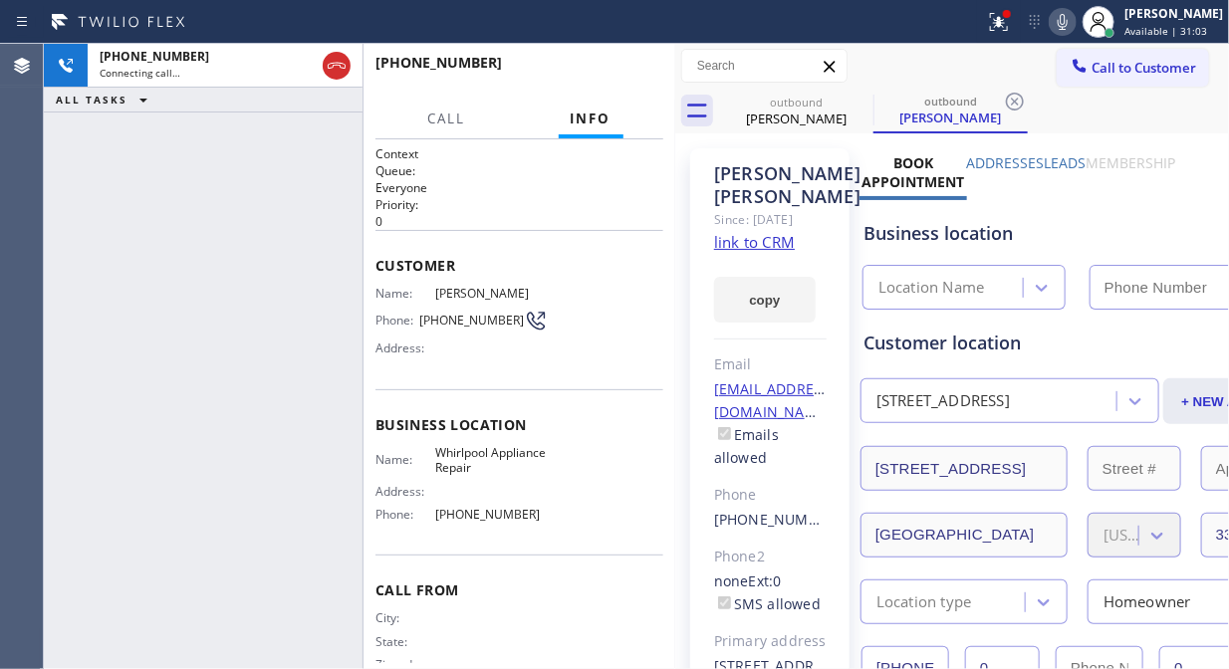
type input "(888) 992-3457"
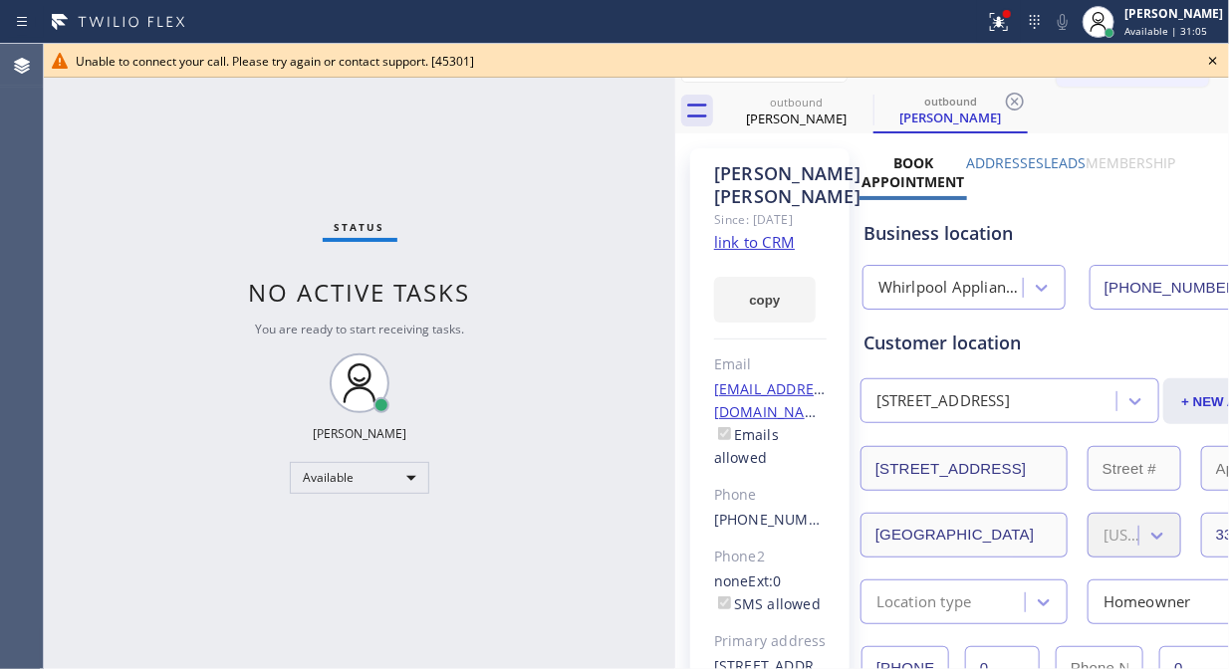
click at [301, 207] on div "Status No active tasks You are ready to start receiving tasks. [PERSON_NAME] Av…" at bounding box center [360, 357] width 632 height 626
click at [1211, 54] on icon at bounding box center [1213, 61] width 24 height 24
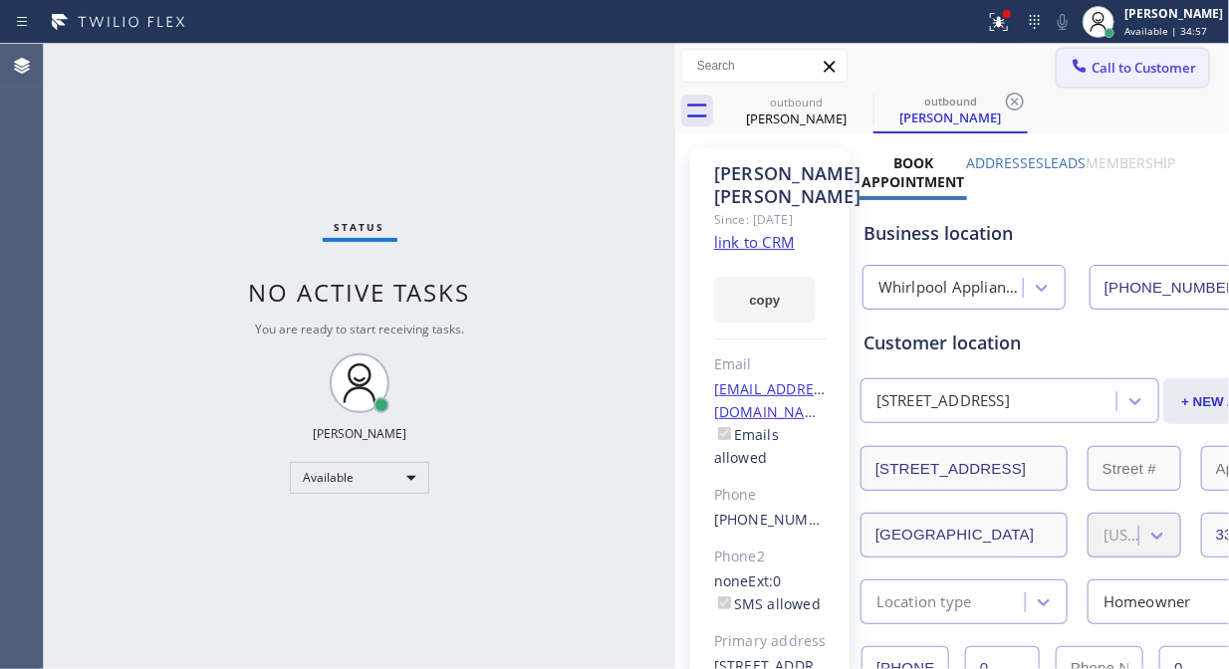
click at [1149, 73] on span "Call to Customer" at bounding box center [1144, 68] width 105 height 18
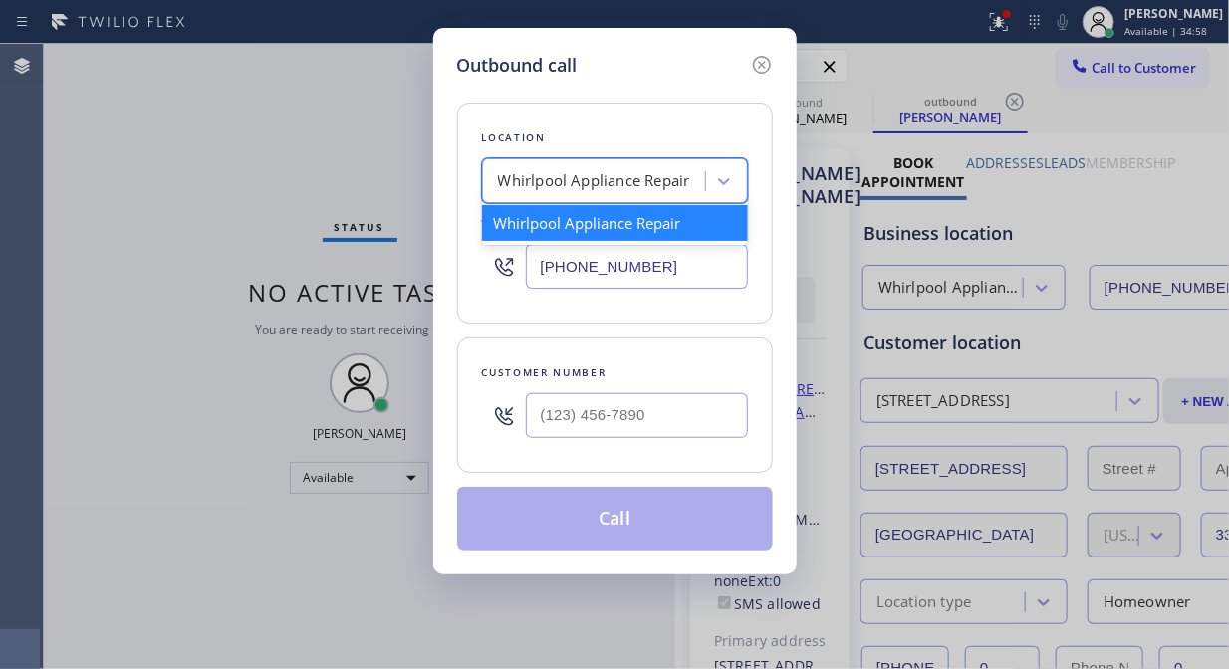
click at [526, 176] on div "Whirlpool Appliance Repair" at bounding box center [594, 181] width 192 height 23
paste input "Sub Zero Refrigerator Repair [GEOGRAPHIC_DATA]"
type input "Sub Zero Refrigerator Repair [GEOGRAPHIC_DATA]"
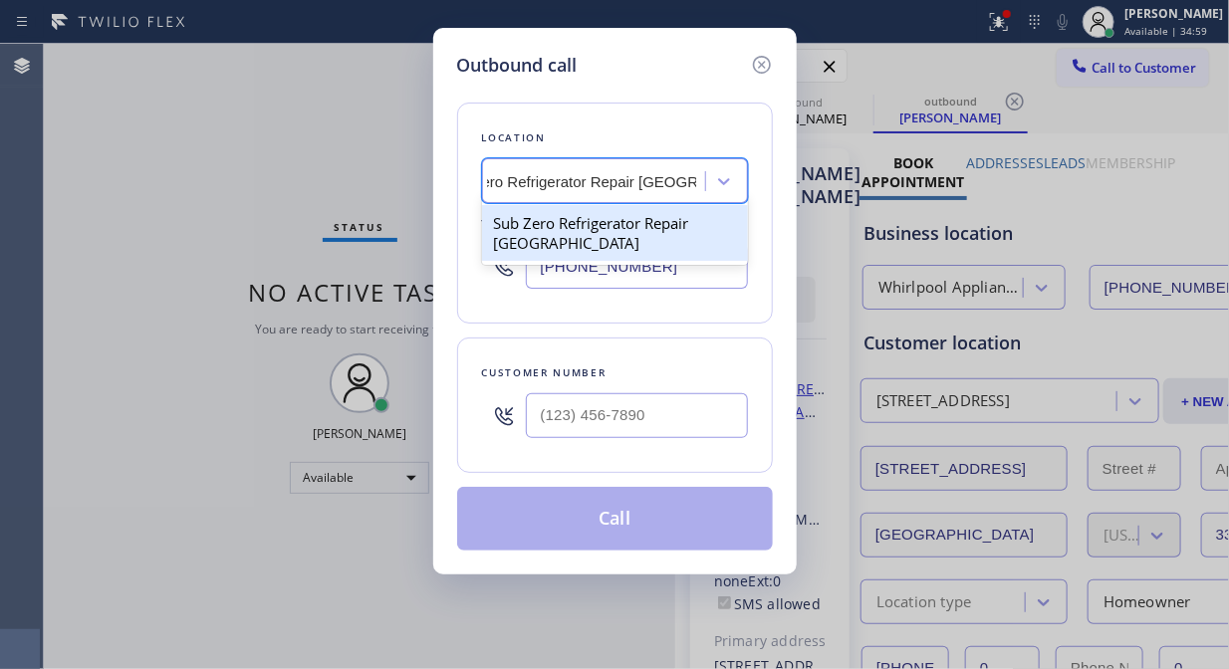
click at [605, 225] on div "Sub Zero Refrigerator Repair [GEOGRAPHIC_DATA]" at bounding box center [615, 233] width 266 height 56
type input "[PHONE_NUMBER]"
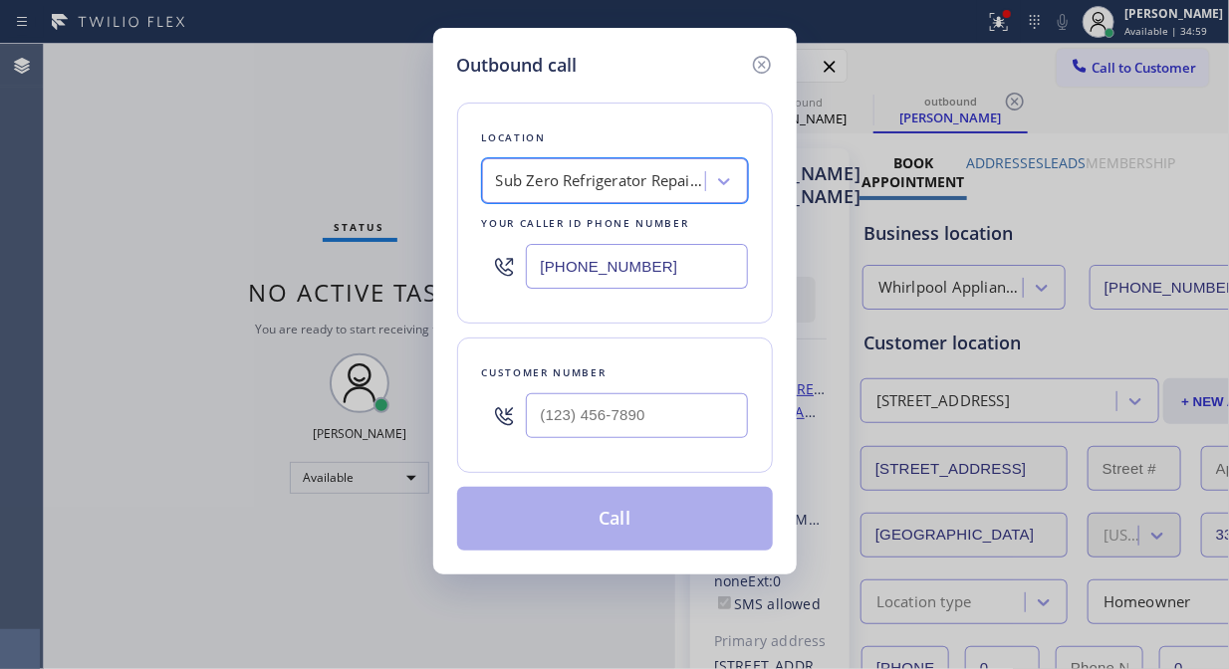
scroll to position [0, 2]
click at [565, 410] on input "(___) ___-____" at bounding box center [637, 415] width 222 height 45
paste input "312) 868-2777"
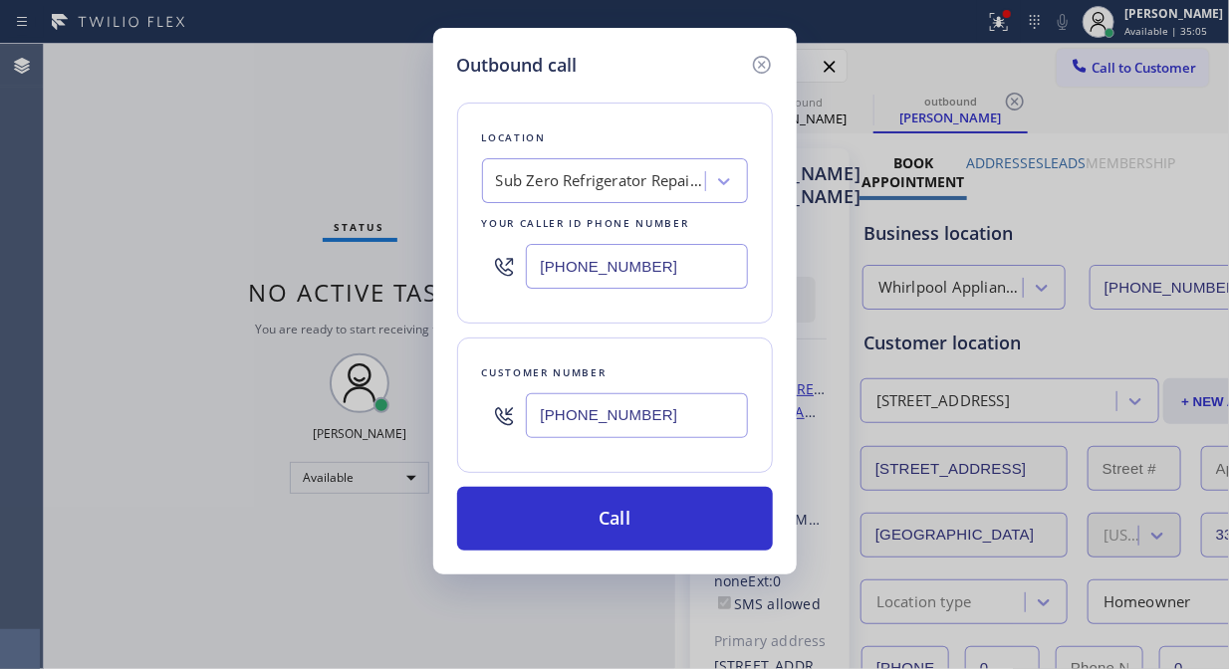
type input "[PHONE_NUMBER]"
click at [251, 108] on div "Outbound call Location Sub Zero Refrigerator Repair Chicago Your caller id phon…" at bounding box center [614, 334] width 1229 height 669
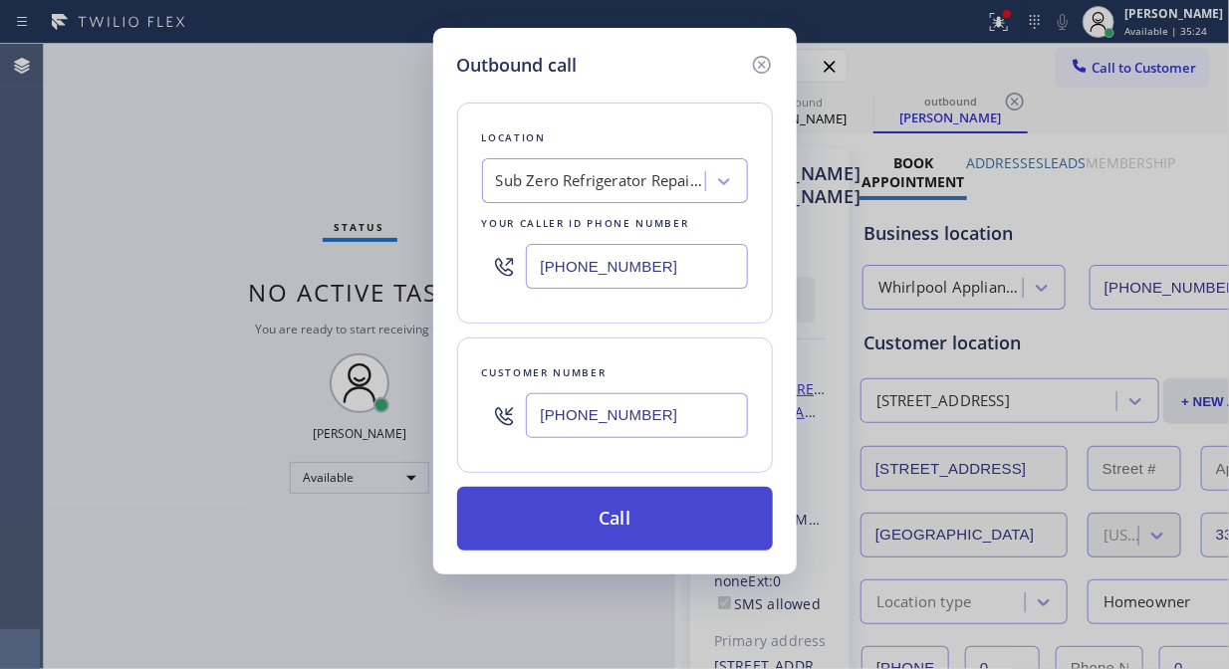
click at [602, 522] on button "Call" at bounding box center [615, 519] width 316 height 64
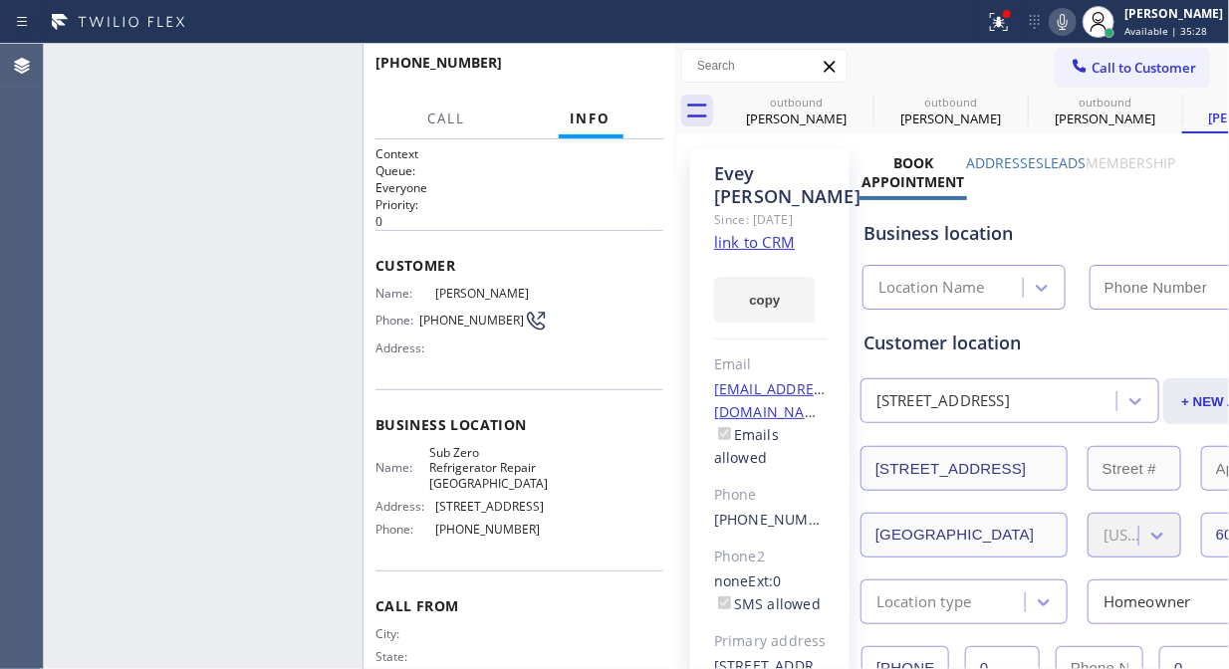
type input "[PHONE_NUMBER]"
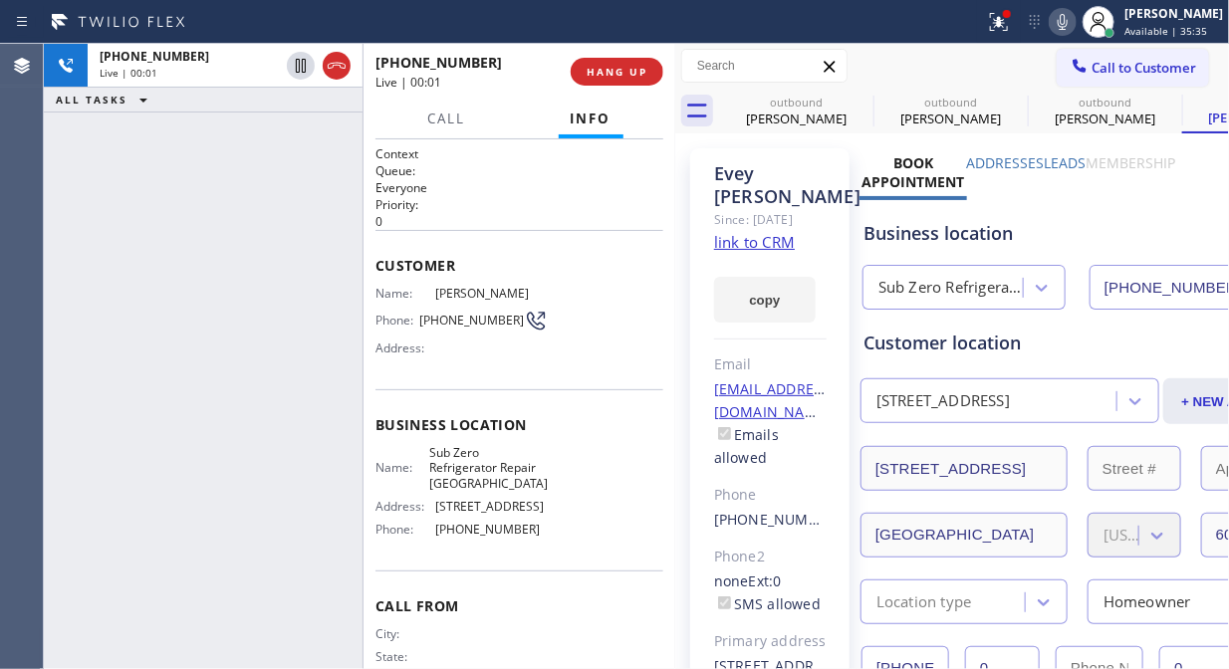
click at [263, 190] on div "[PHONE_NUMBER] Live | 00:01 ALL TASKS ALL TASKS ACTIVE TASKS TASKS IN WRAP UP" at bounding box center [203, 357] width 319 height 626
click at [226, 157] on div "+13128682777 Live | 00:26 ALL TASKS ALL TASKS ACTIVE TASKS TASKS IN WRAP UP" at bounding box center [203, 357] width 319 height 626
click at [612, 80] on button "HANG UP" at bounding box center [617, 72] width 93 height 28
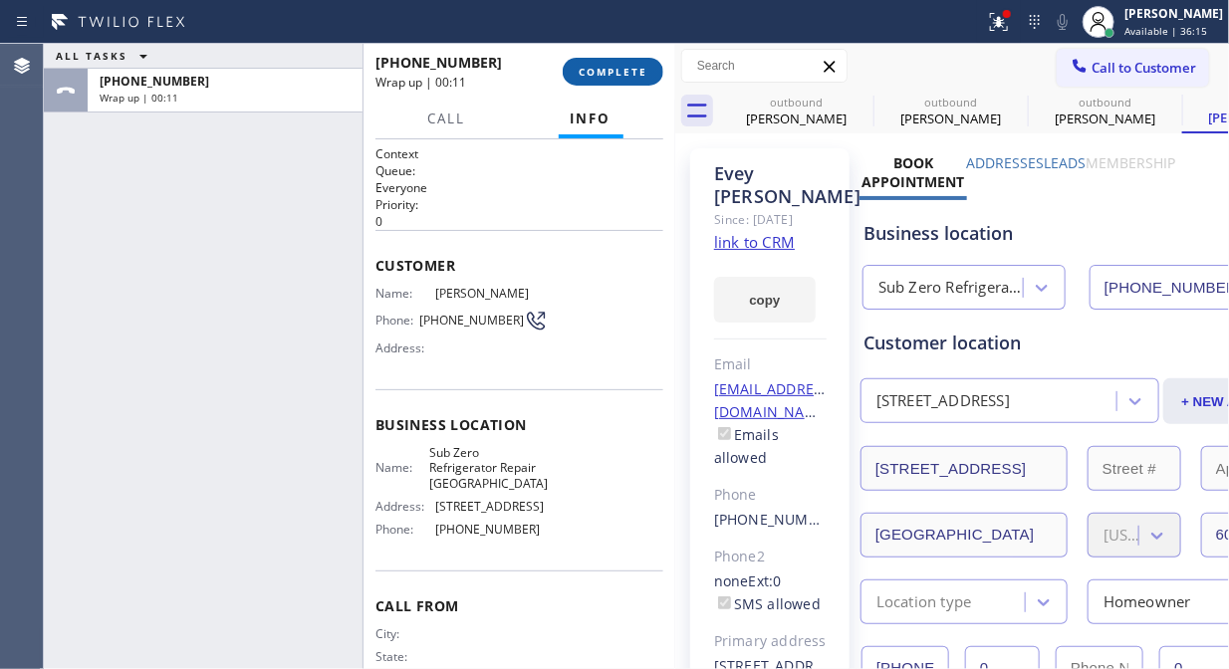
click at [589, 62] on button "COMPLETE" at bounding box center [613, 72] width 101 height 28
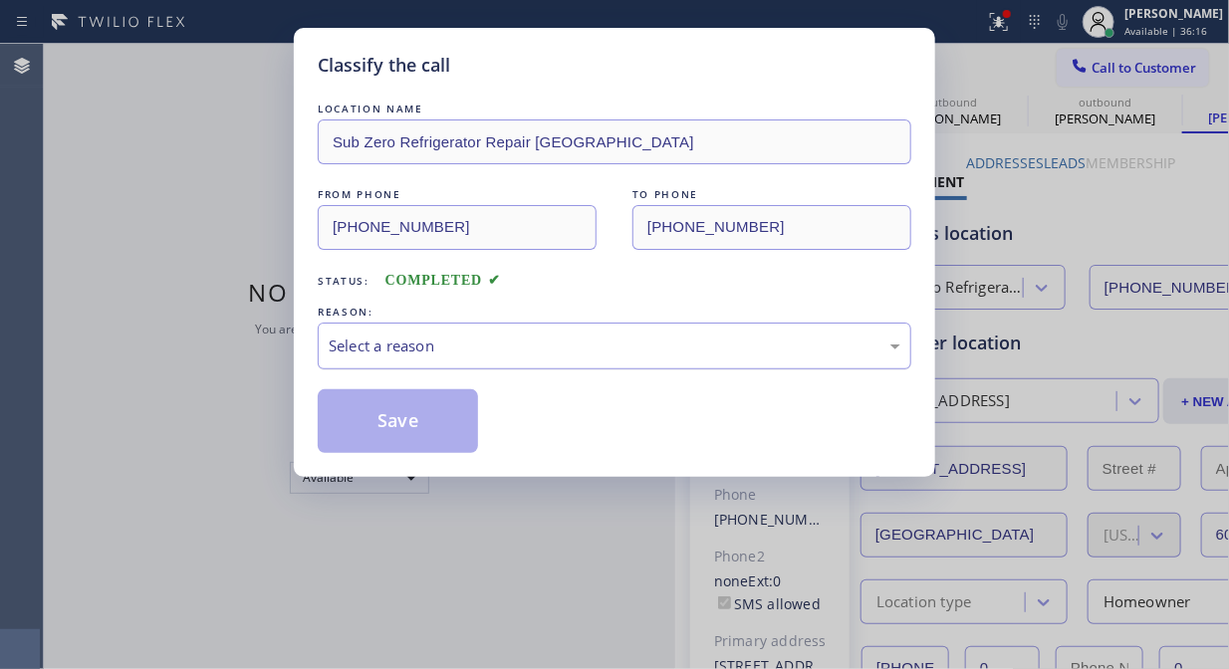
click at [585, 336] on div "Select a reason" at bounding box center [615, 346] width 572 height 23
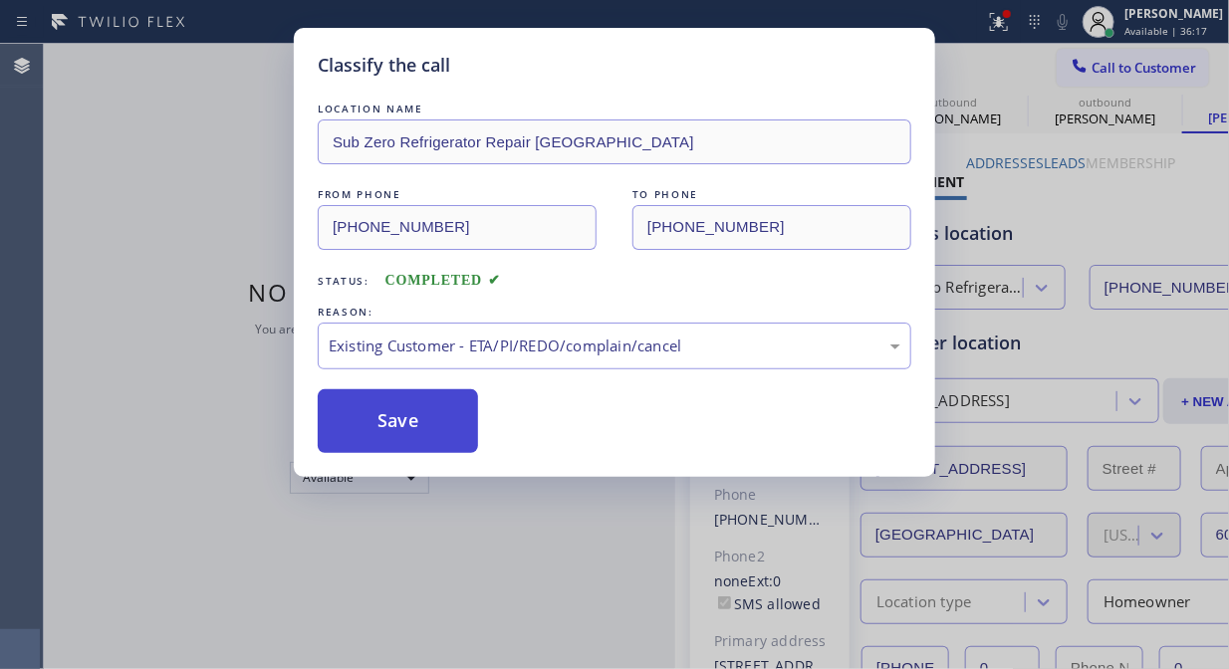
click at [423, 424] on button "Save" at bounding box center [398, 421] width 160 height 64
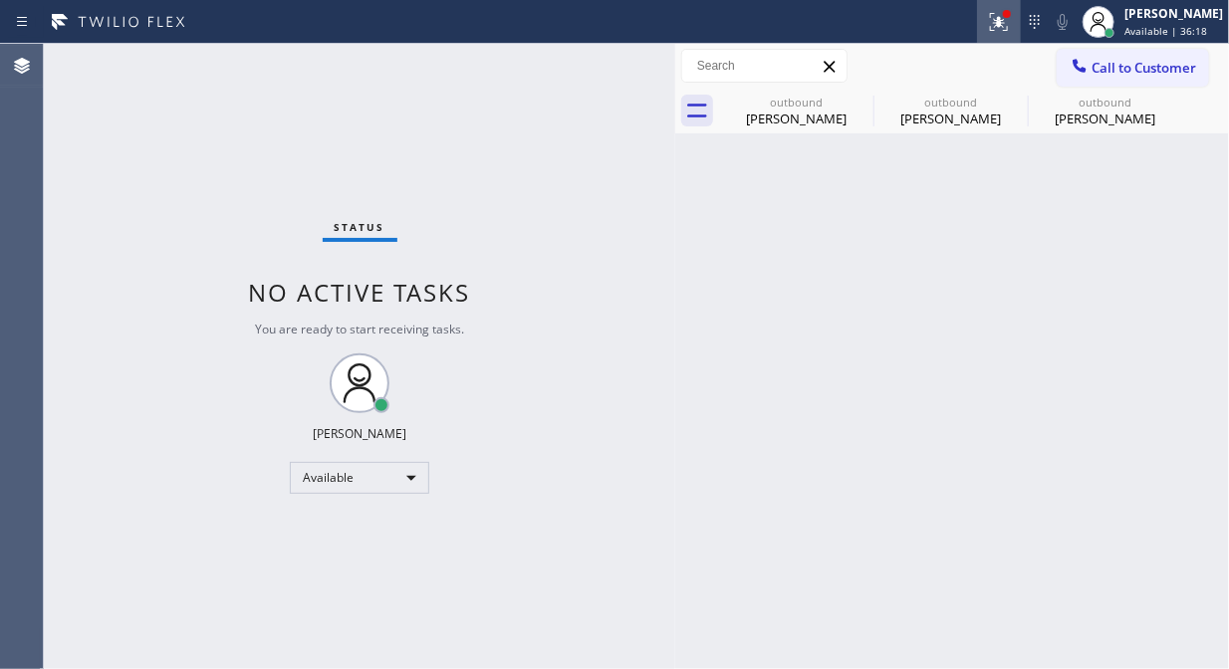
click at [1011, 24] on icon at bounding box center [999, 22] width 24 height 24
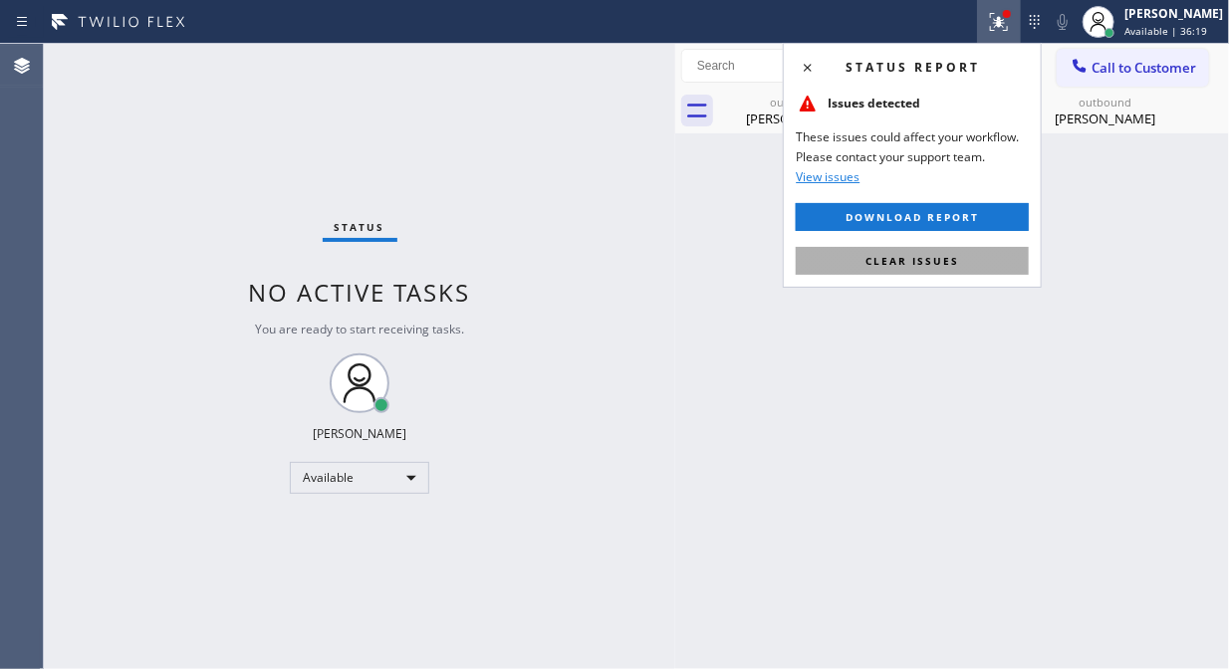
click at [957, 254] on span "Clear issues" at bounding box center [913, 261] width 94 height 14
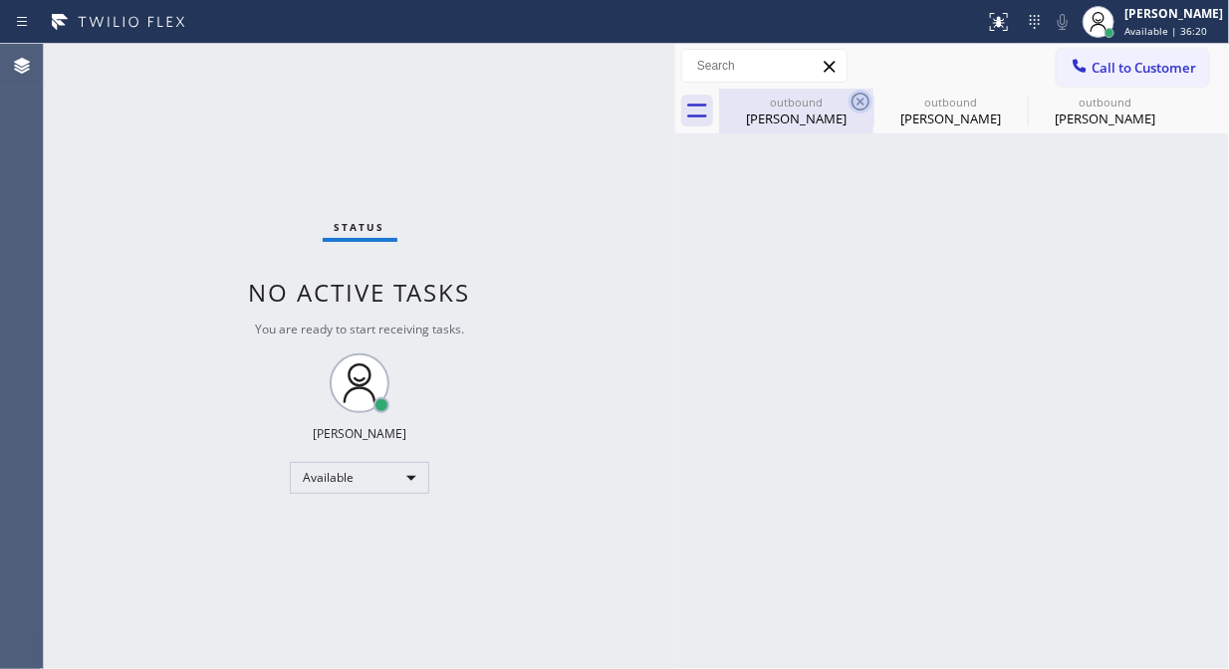
click at [850, 103] on icon at bounding box center [861, 102] width 24 height 24
click at [0, 0] on icon at bounding box center [0, 0] width 0 height 0
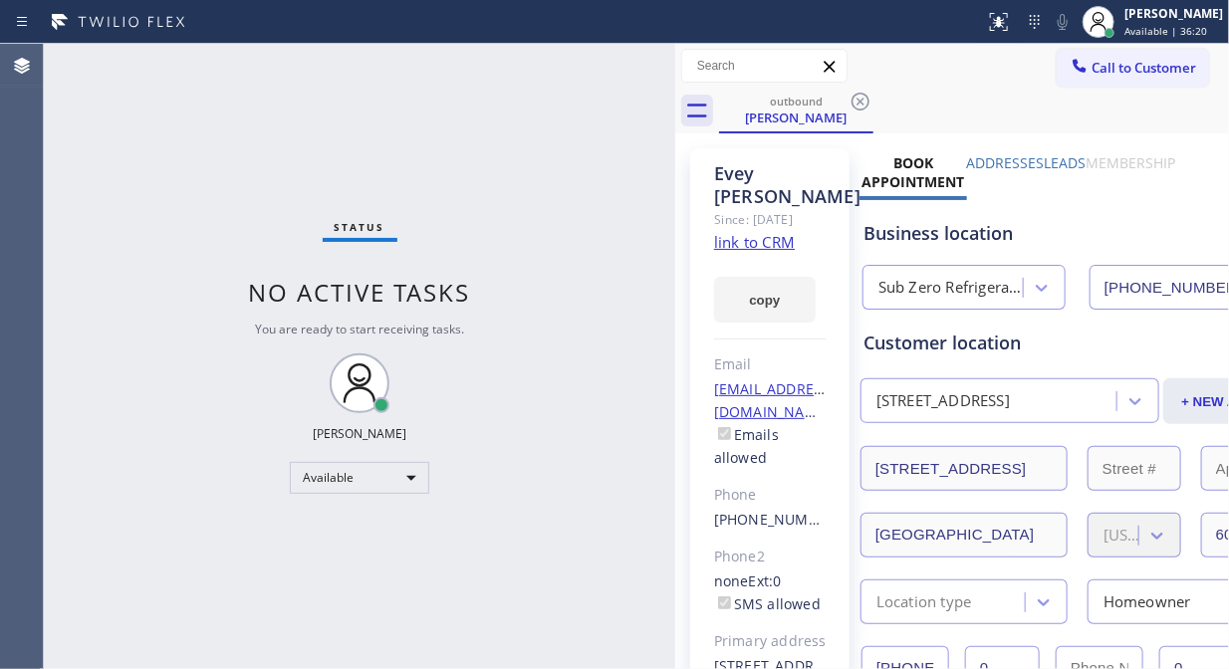
click at [850, 103] on icon at bounding box center [861, 102] width 24 height 24
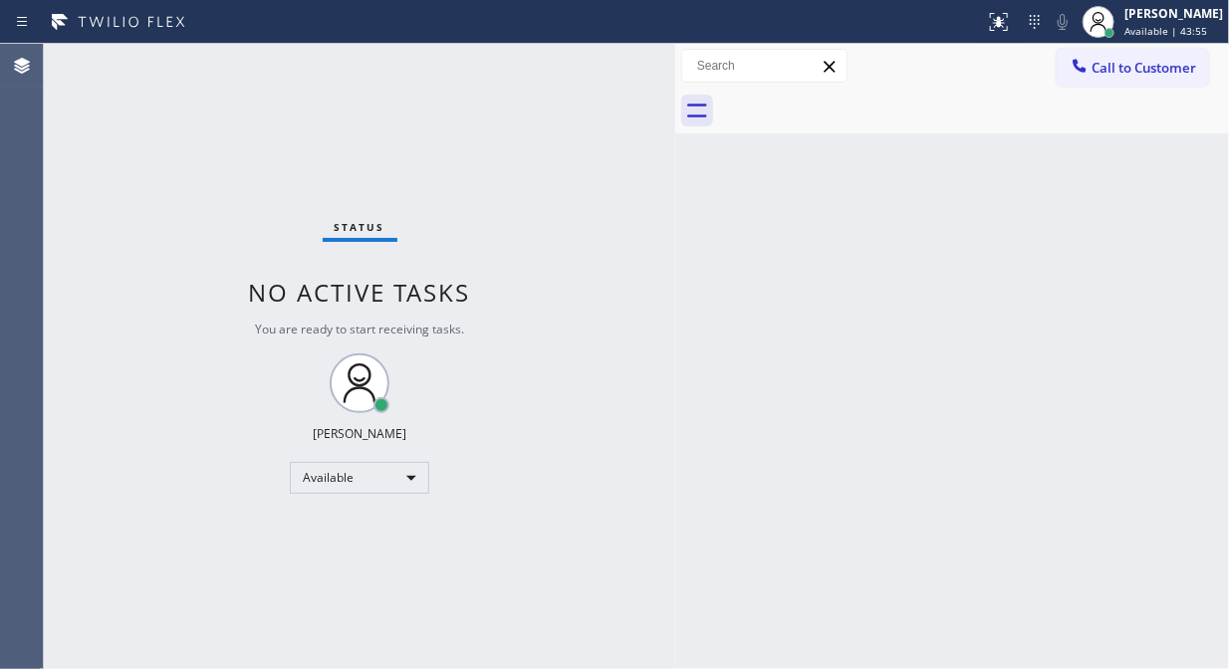
click at [287, 111] on div "Status No active tasks You are ready to start receiving tasks. [PERSON_NAME] Av…" at bounding box center [360, 357] width 632 height 626
click at [1088, 68] on icon at bounding box center [1080, 66] width 20 height 20
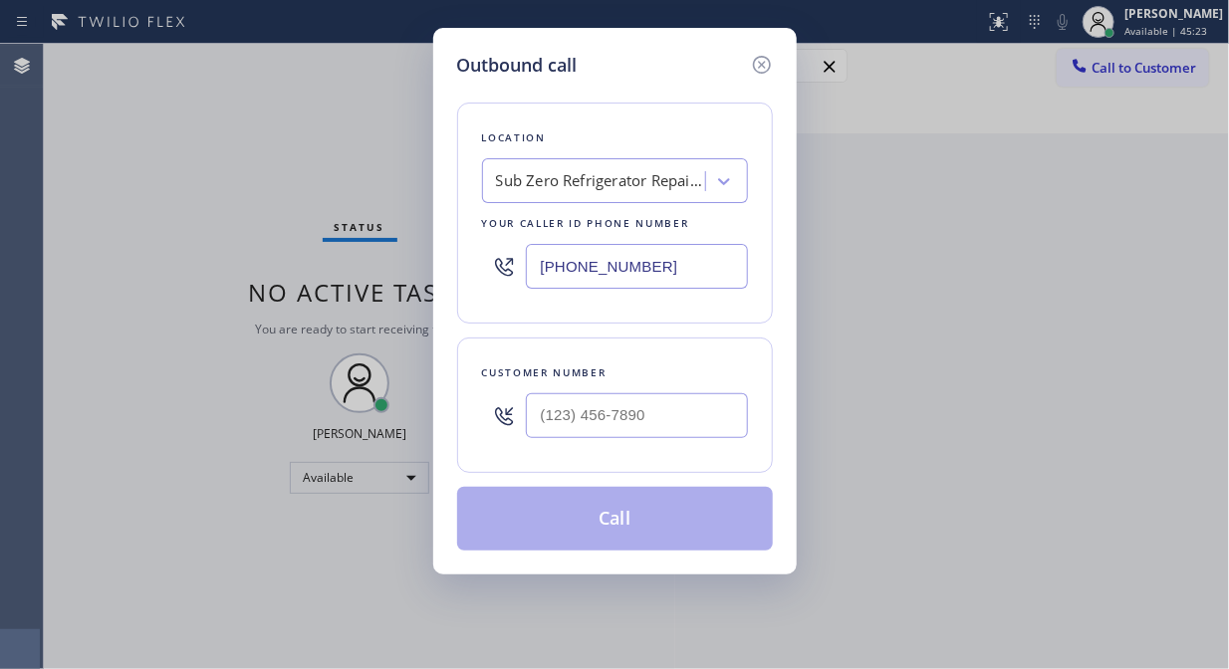
click at [540, 252] on input "[PHONE_NUMBER]" at bounding box center [637, 266] width 222 height 45
paste input "877) 748-5179"
type input "[PHONE_NUMBER]"
click at [541, 426] on input "(___) ___-____" at bounding box center [637, 415] width 222 height 45
paste input "623) 707-6164"
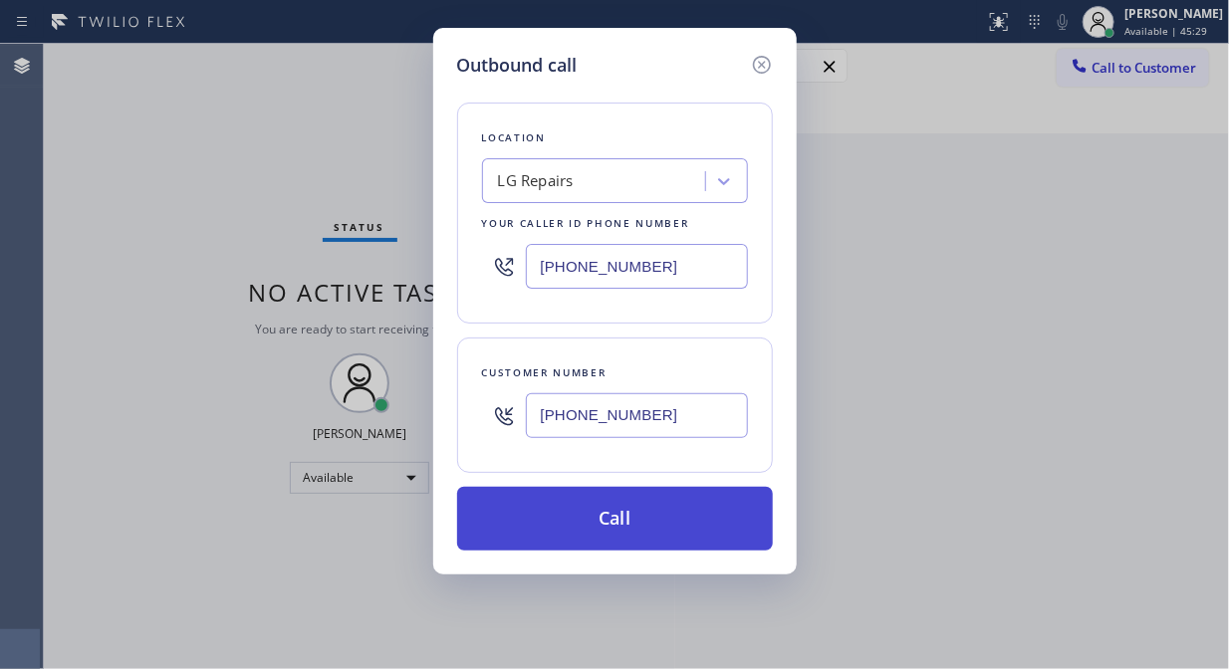
type input "[PHONE_NUMBER]"
click at [635, 542] on button "Call" at bounding box center [615, 519] width 316 height 64
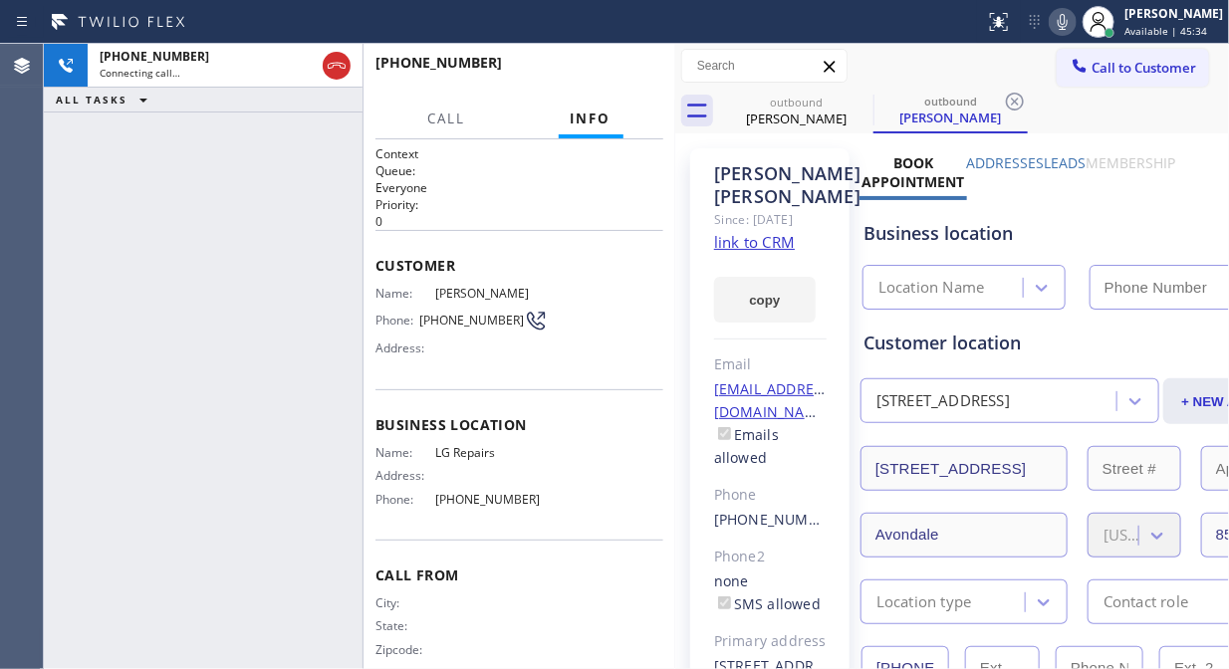
type input "[PHONE_NUMBER]"
click at [281, 287] on div "+16237076164 Live | 00:00 ALL TASKS ALL TASKS ACTIVE TASKS TASKS IN WRAP UP" at bounding box center [203, 357] width 319 height 626
click at [595, 71] on span "HANG UP" at bounding box center [617, 72] width 61 height 14
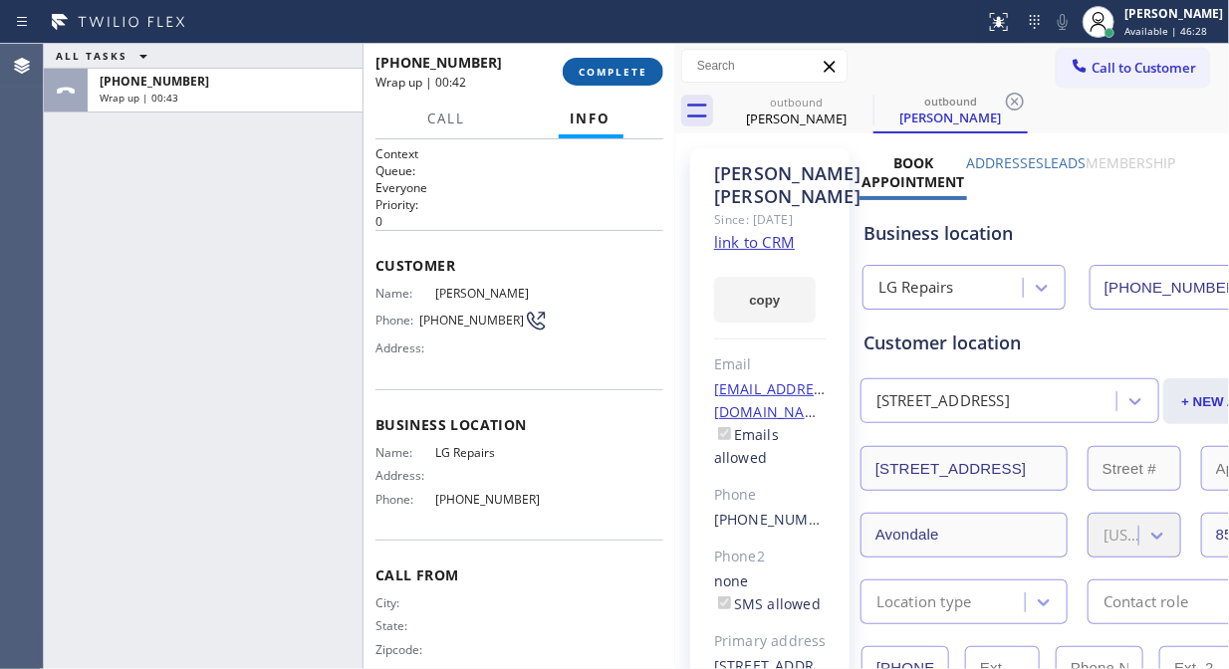
click at [612, 76] on span "COMPLETE" at bounding box center [613, 72] width 69 height 14
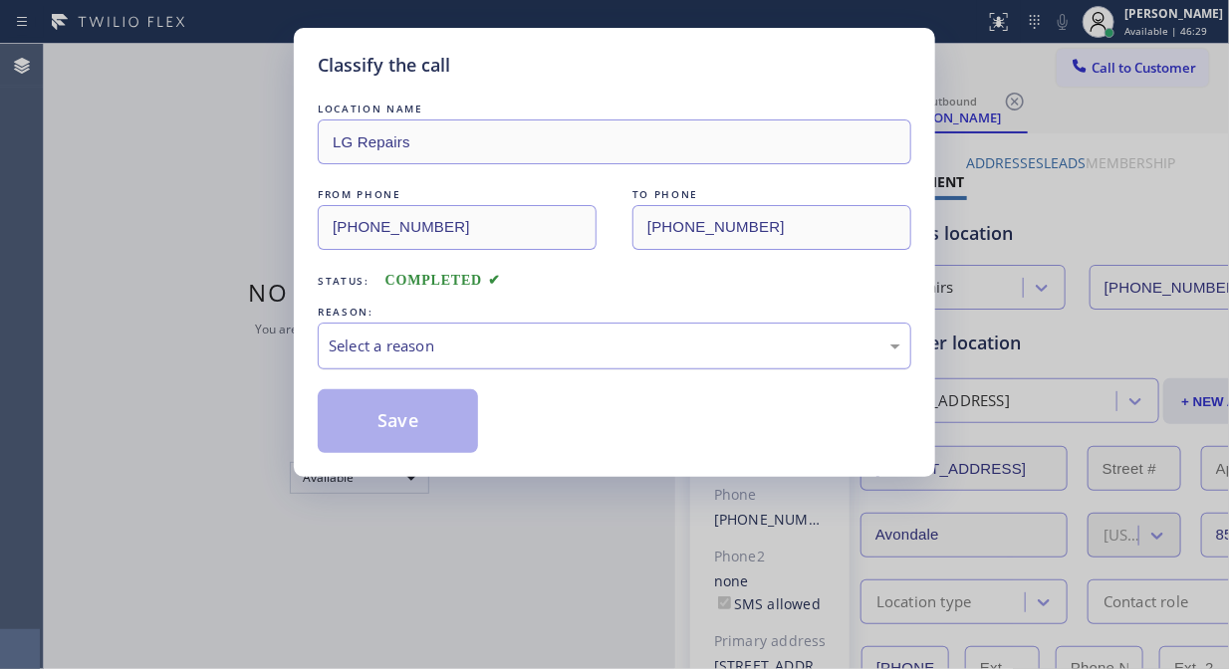
click at [648, 354] on div "Select a reason" at bounding box center [615, 346] width 572 height 23
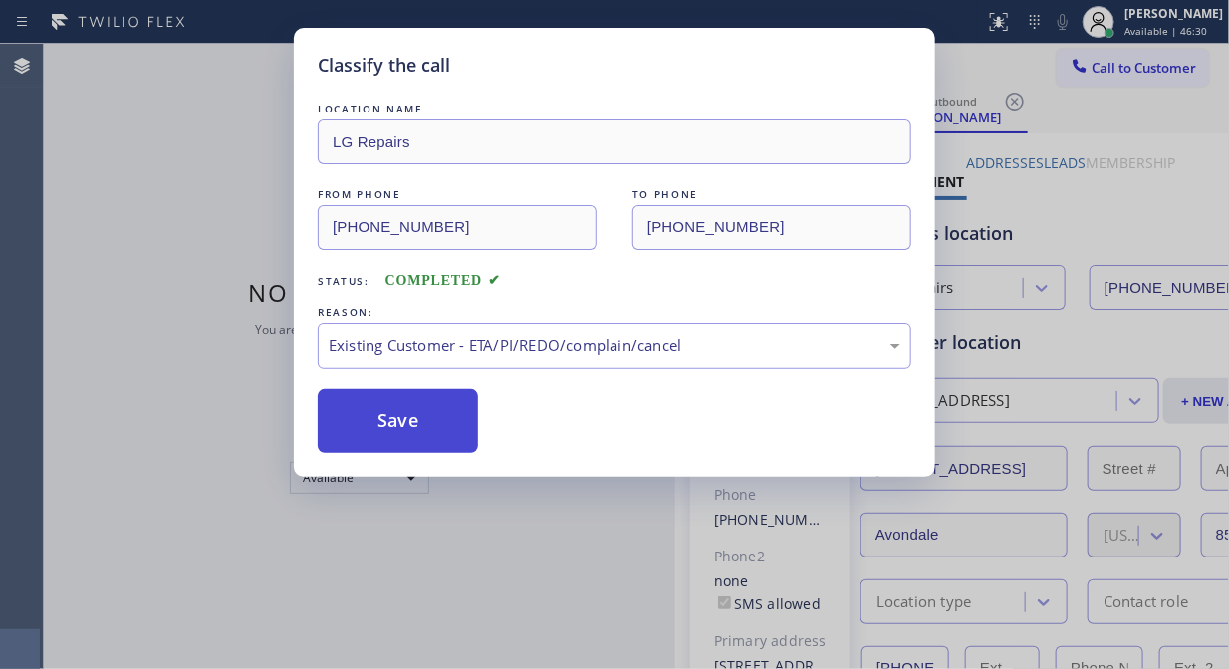
drag, startPoint x: 624, startPoint y: 456, endPoint x: 462, endPoint y: 425, distance: 164.3
click at [390, 404] on button "Save" at bounding box center [398, 421] width 160 height 64
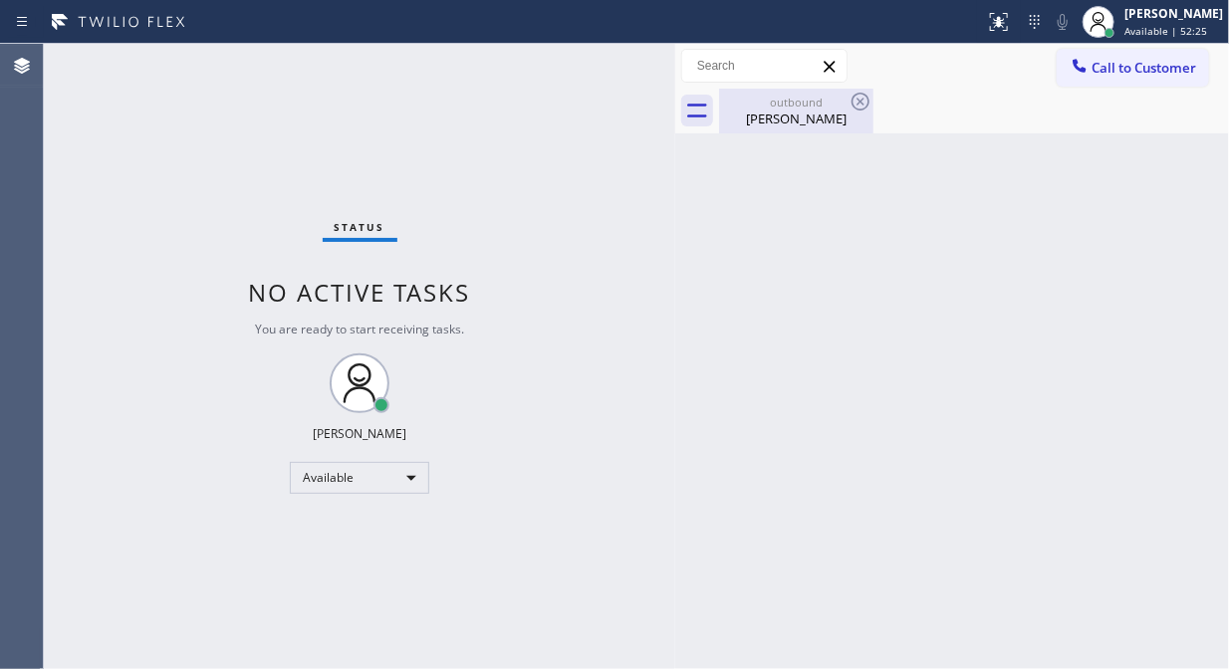
click at [805, 124] on div "Brigid Minerva" at bounding box center [796, 119] width 150 height 18
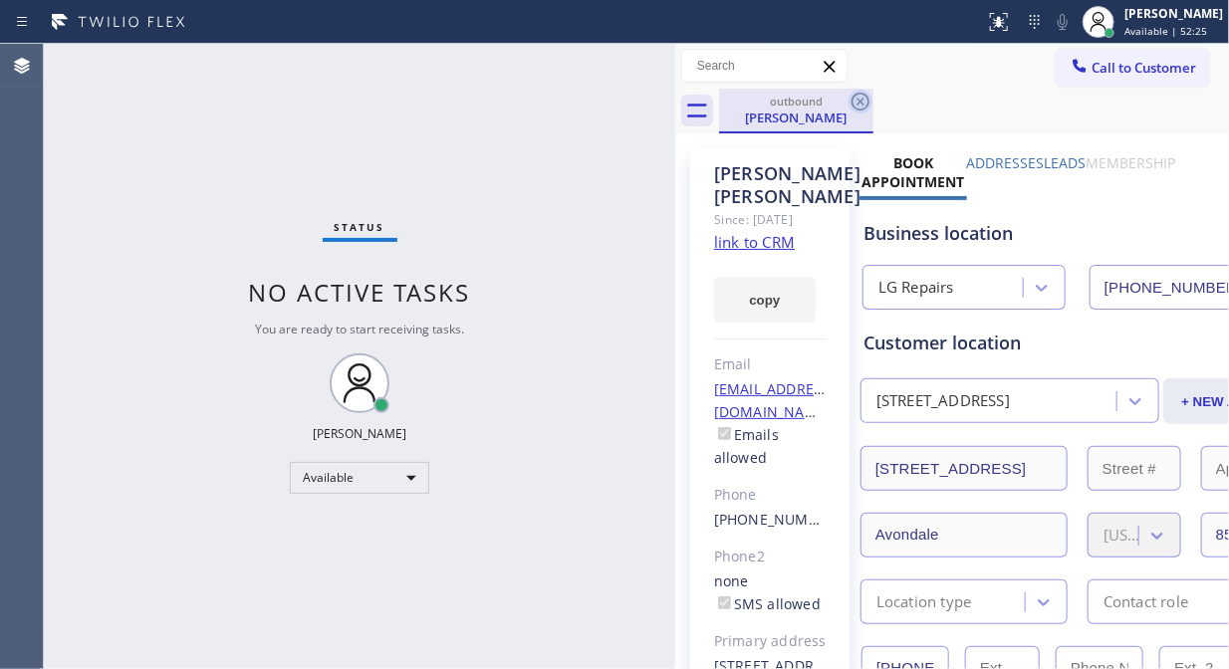
click at [872, 97] on icon at bounding box center [861, 102] width 24 height 24
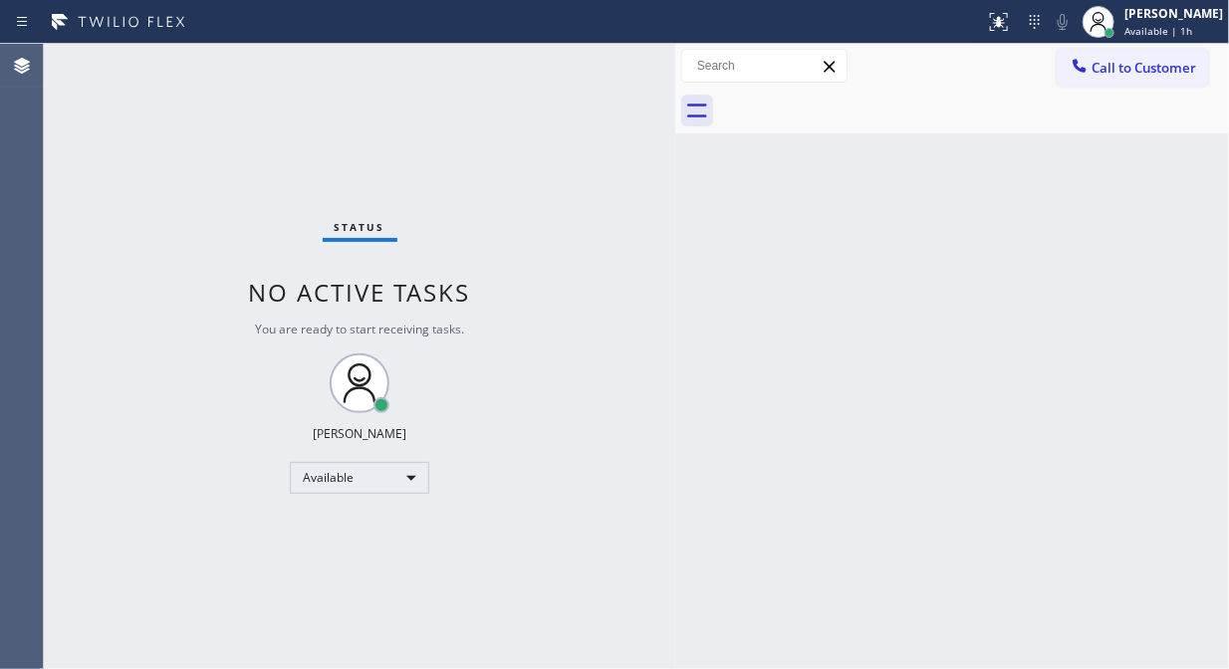
click at [245, 157] on div "Status No active tasks You are ready to start receiving tasks. [PERSON_NAME] Av…" at bounding box center [360, 357] width 632 height 626
click at [326, 479] on div "Available" at bounding box center [359, 478] width 139 height 32
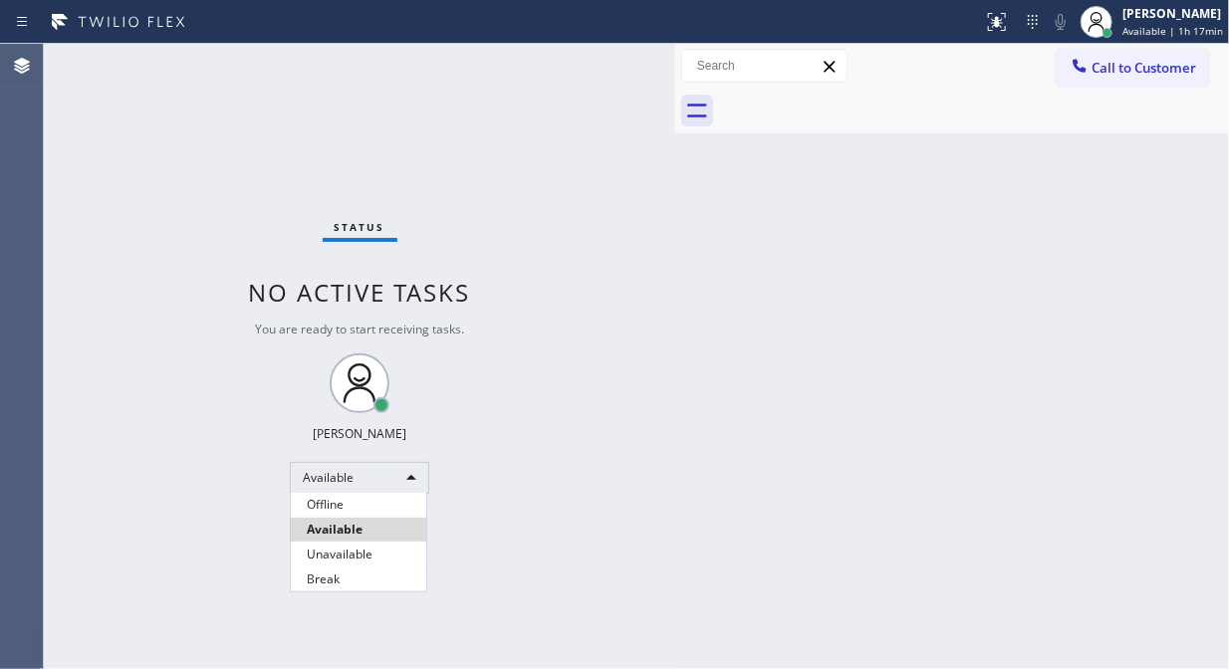
click at [585, 402] on div at bounding box center [614, 334] width 1229 height 669
click at [660, 362] on div "Status No active tasks You are ready to start receiving tasks. [PERSON_NAME] Av…" at bounding box center [360, 357] width 632 height 626
click at [422, 142] on div "Status No active tasks You are ready to start receiving tasks. [PERSON_NAME] Av…" at bounding box center [360, 357] width 632 height 626
click at [315, 116] on div "Status No active tasks You are ready to start receiving tasks. [PERSON_NAME] Av…" at bounding box center [360, 357] width 632 height 626
click at [1121, 61] on span "Call to Customer" at bounding box center [1144, 68] width 105 height 18
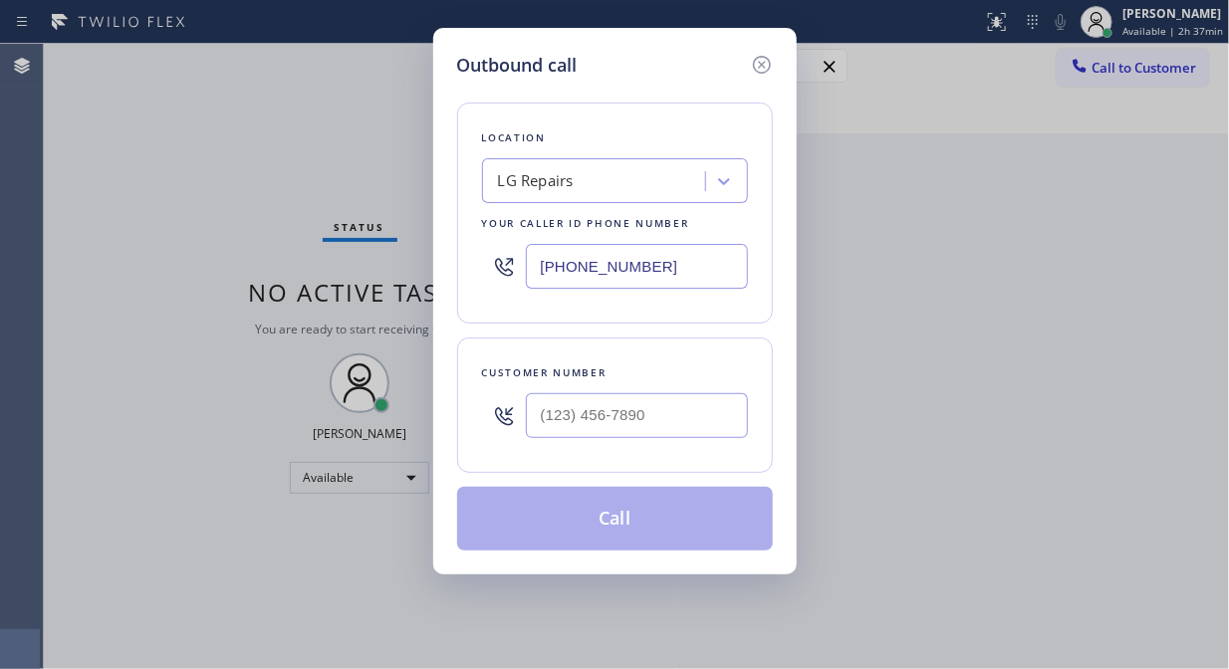
click at [629, 164] on div "LG Repairs" at bounding box center [596, 181] width 217 height 35
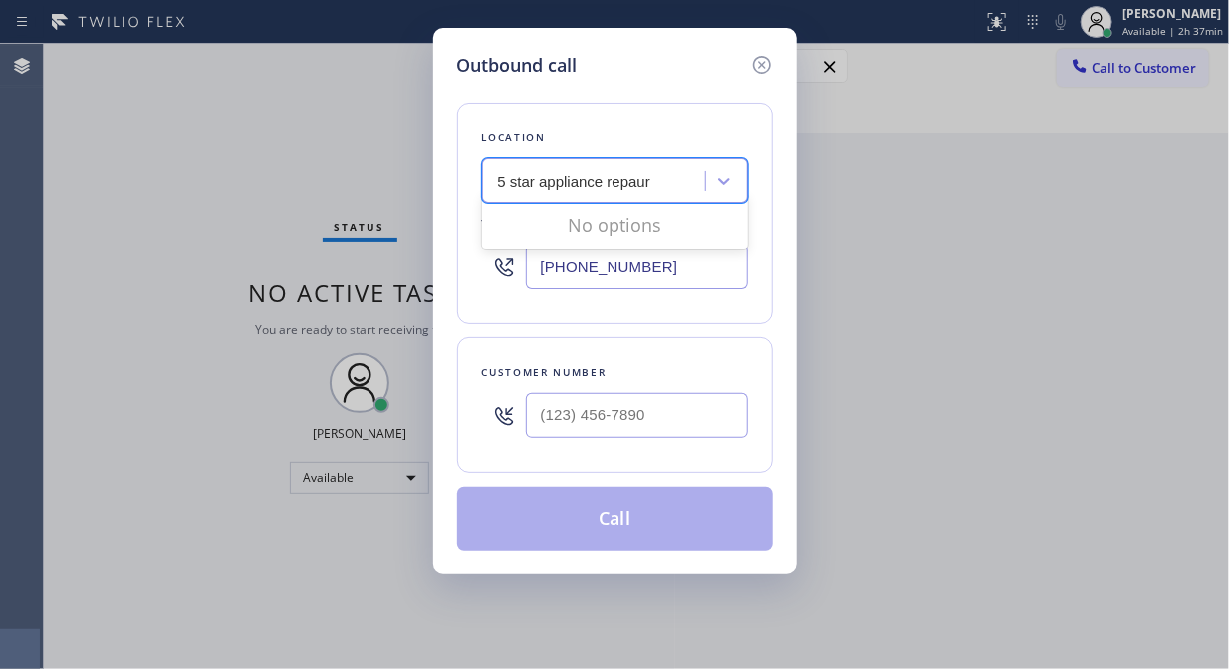
click at [637, 179] on input "5 star appliance repaur" at bounding box center [575, 181] width 154 height 17
click at [641, 184] on input "5 star appliance repaur" at bounding box center [575, 181] width 154 height 17
type input "5 star appliance repair"
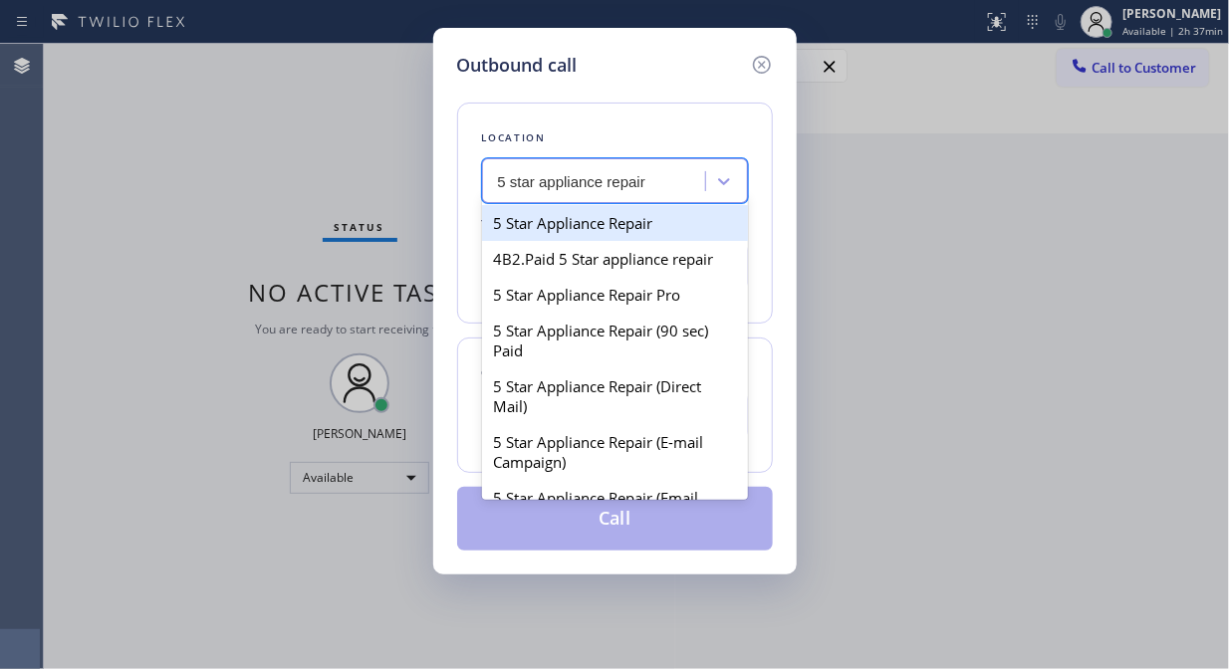
click at [620, 229] on div "5 Star Appliance Repair" at bounding box center [615, 223] width 266 height 36
type input "[PHONE_NUMBER]"
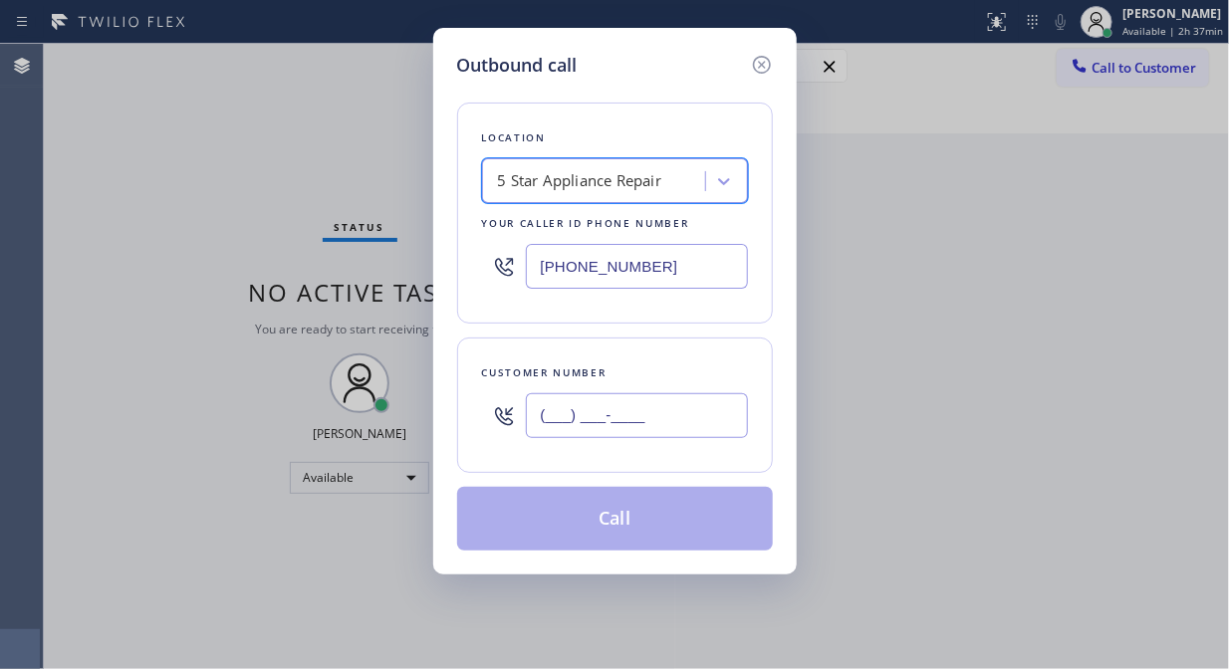
click at [600, 419] on input "(___) ___-____" at bounding box center [637, 415] width 222 height 45
paste input "310) 871-9799"
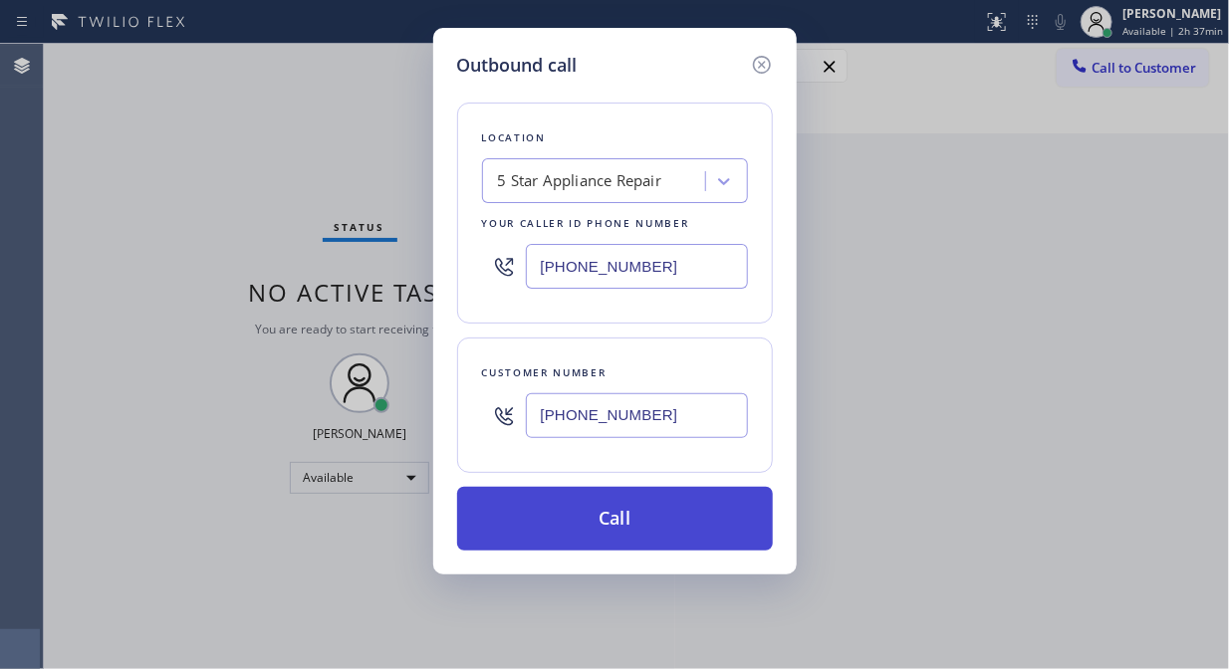
type input "[PHONE_NUMBER]"
click at [631, 524] on button "Call" at bounding box center [615, 519] width 316 height 64
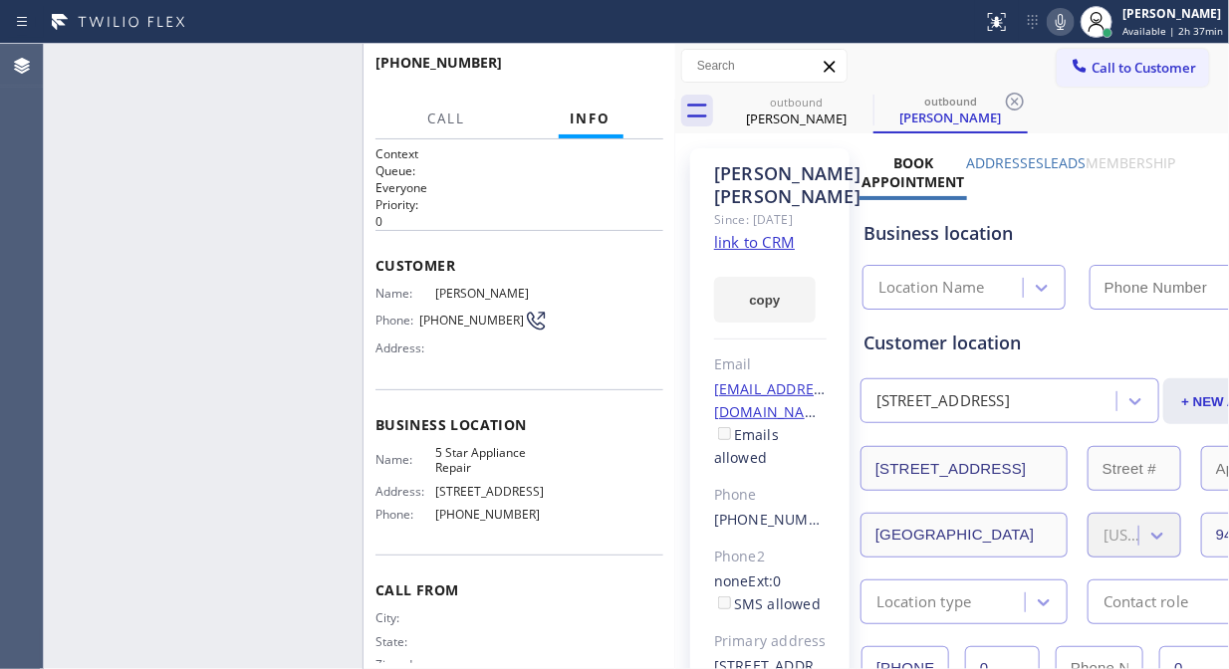
type input "[PHONE_NUMBER]"
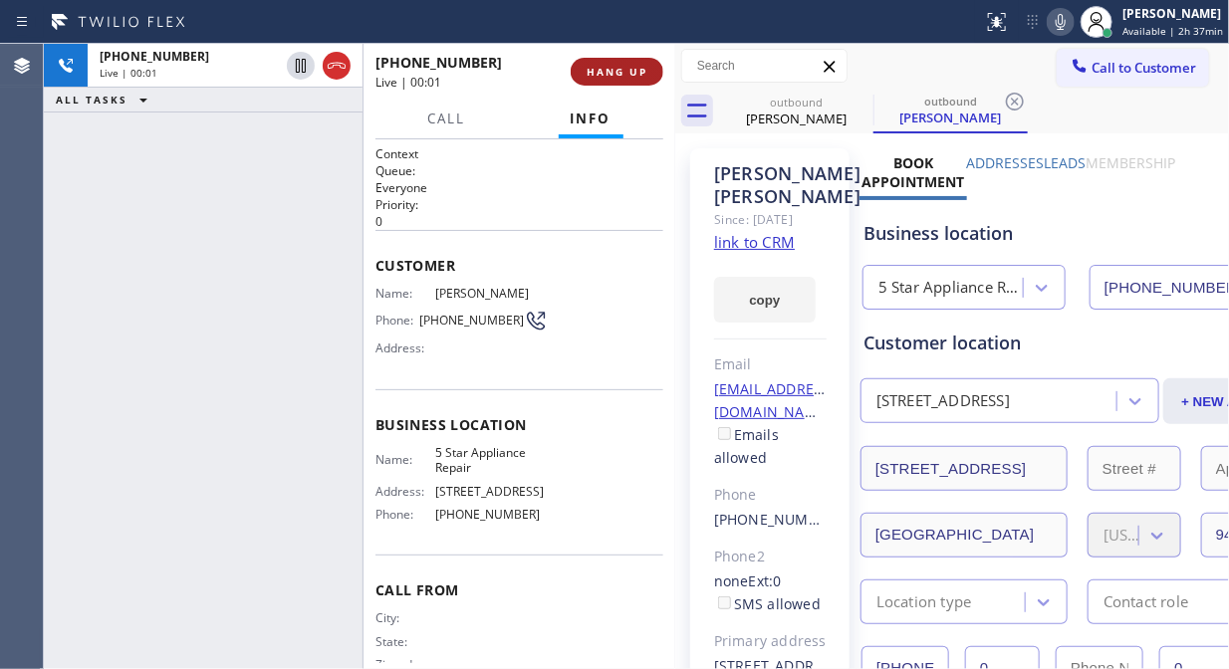
click at [624, 76] on span "HANG UP" at bounding box center [617, 72] width 61 height 14
click at [625, 76] on span "COMPLETE" at bounding box center [613, 72] width 69 height 14
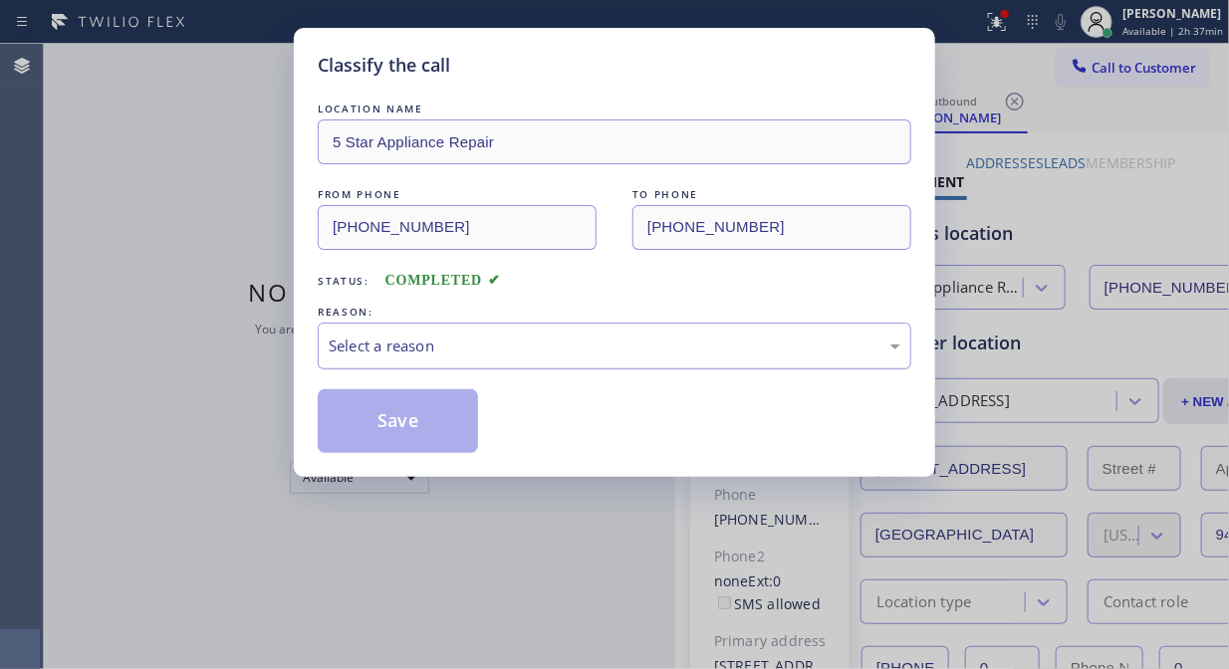
click at [605, 341] on div "Select a reason" at bounding box center [615, 346] width 572 height 23
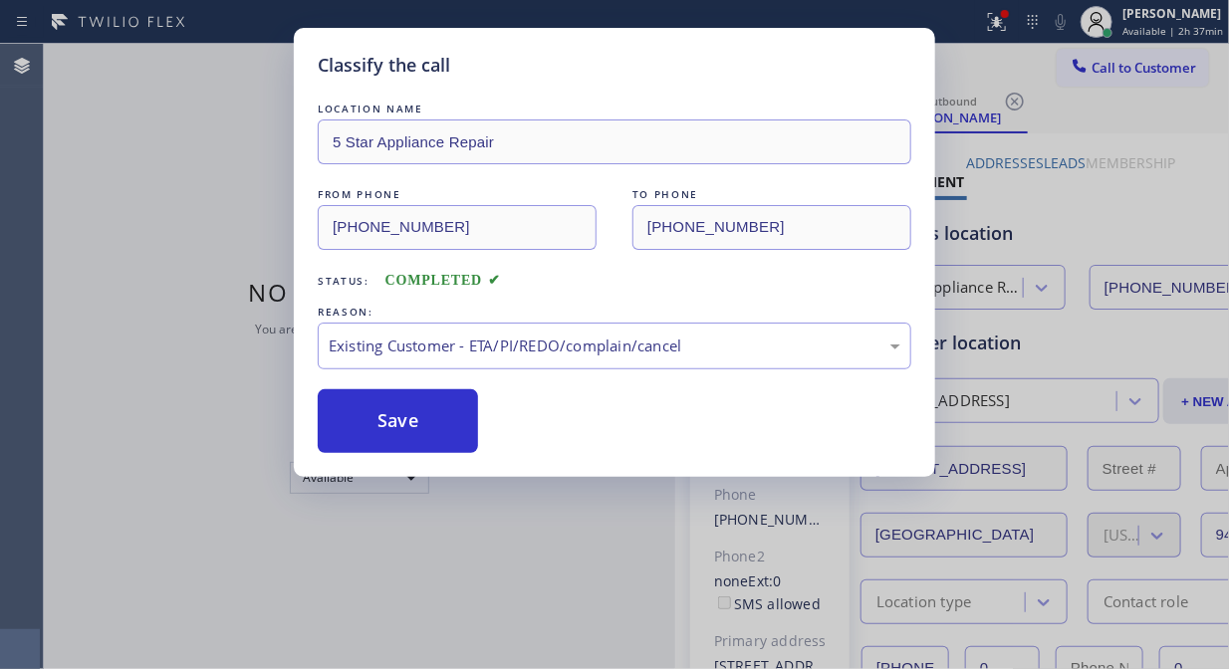
click at [499, 435] on div "Save" at bounding box center [615, 421] width 594 height 64
click at [439, 416] on button "Save" at bounding box center [398, 421] width 160 height 64
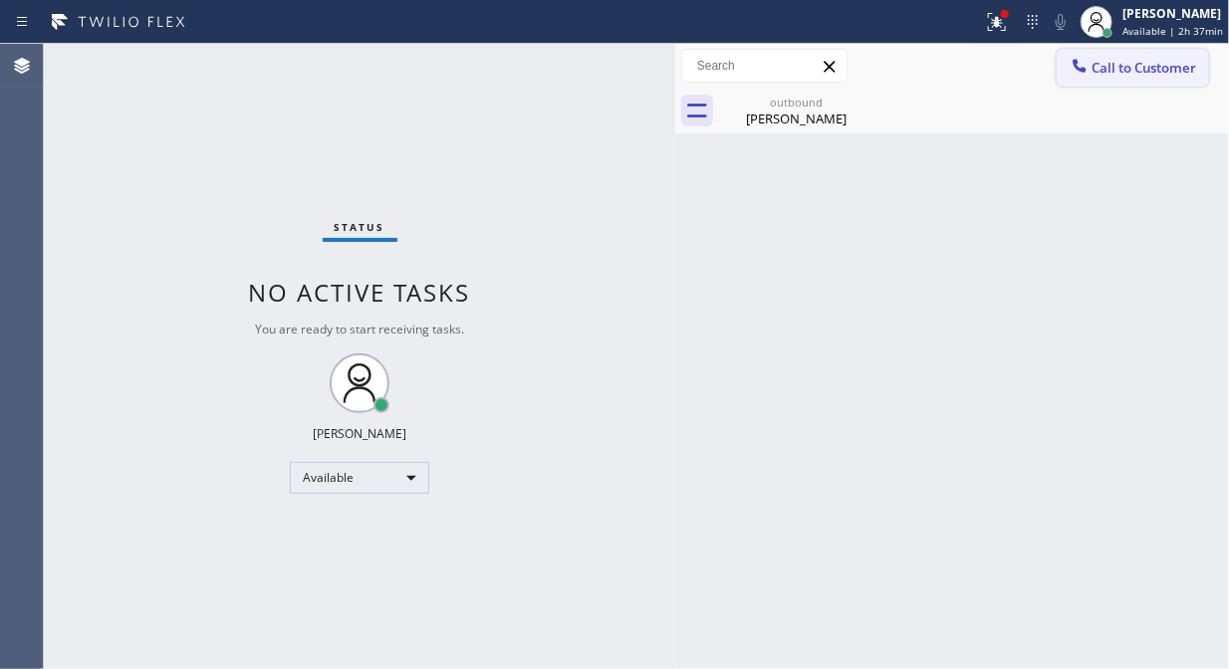
click at [1111, 74] on span "Call to Customer" at bounding box center [1144, 68] width 105 height 18
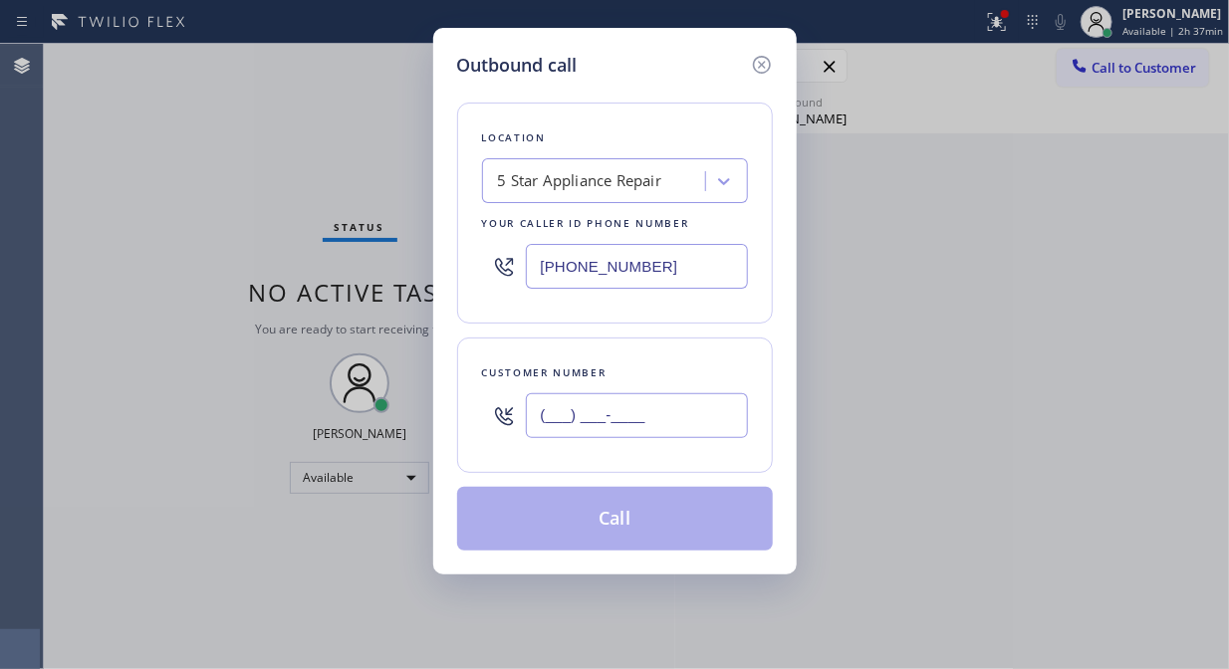
click at [640, 411] on input "(___) ___-____" at bounding box center [637, 415] width 222 height 45
paste input "909) 229-1616"
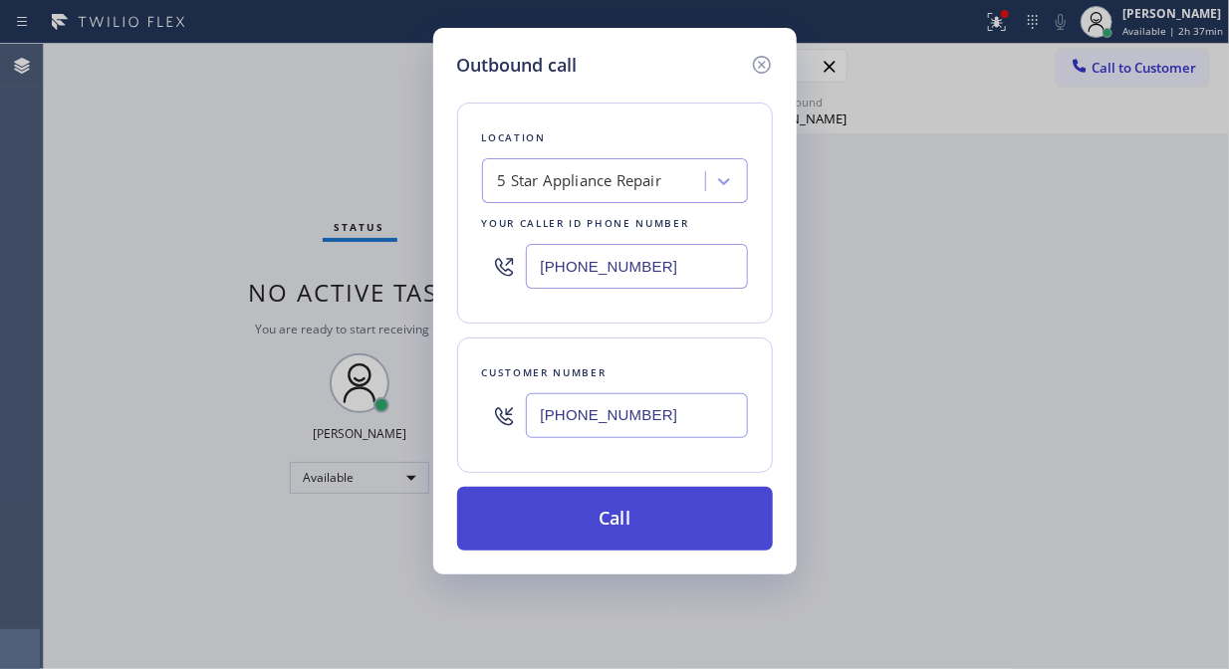
type input "(909) 229-1616"
click at [648, 525] on button "Call" at bounding box center [615, 519] width 316 height 64
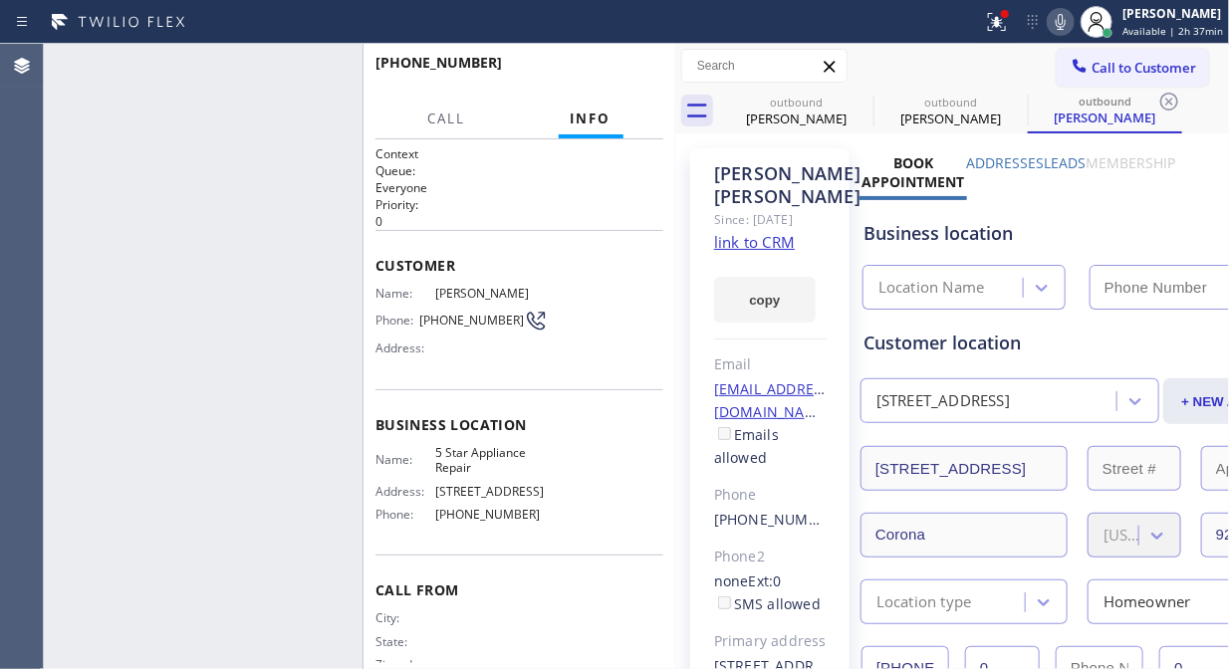
type input "[PHONE_NUMBER]"
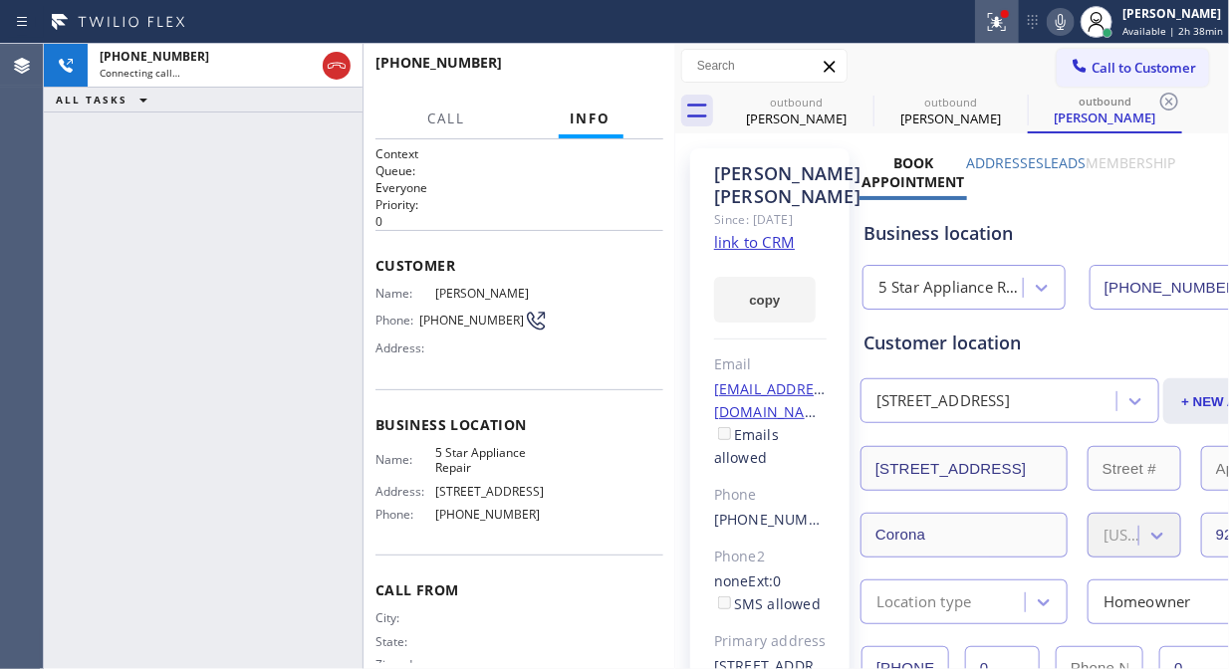
click at [1019, 26] on div at bounding box center [997, 22] width 44 height 24
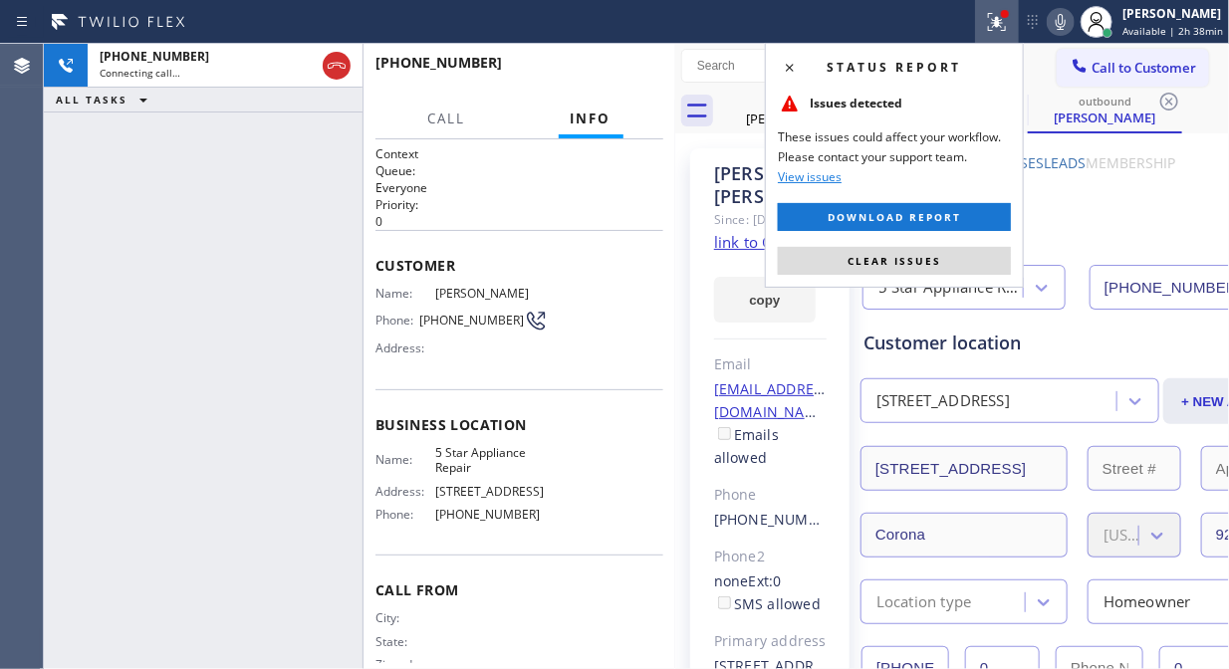
click at [889, 267] on span "Clear issues" at bounding box center [895, 261] width 94 height 14
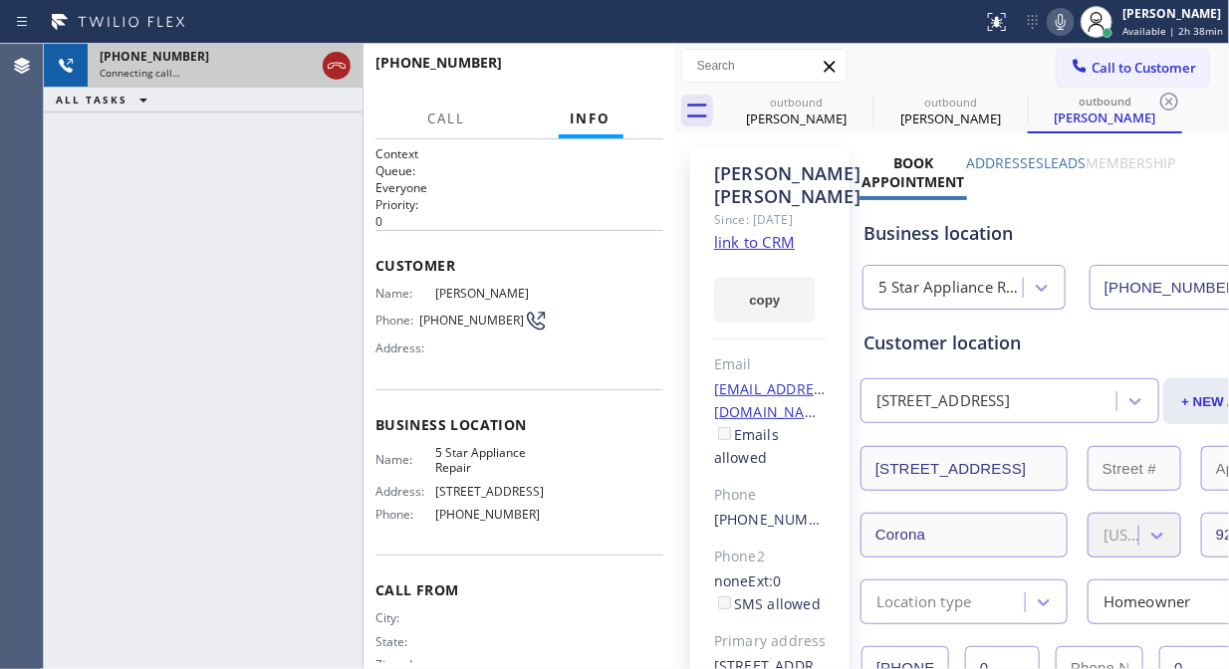
click at [341, 68] on icon at bounding box center [337, 66] width 24 height 24
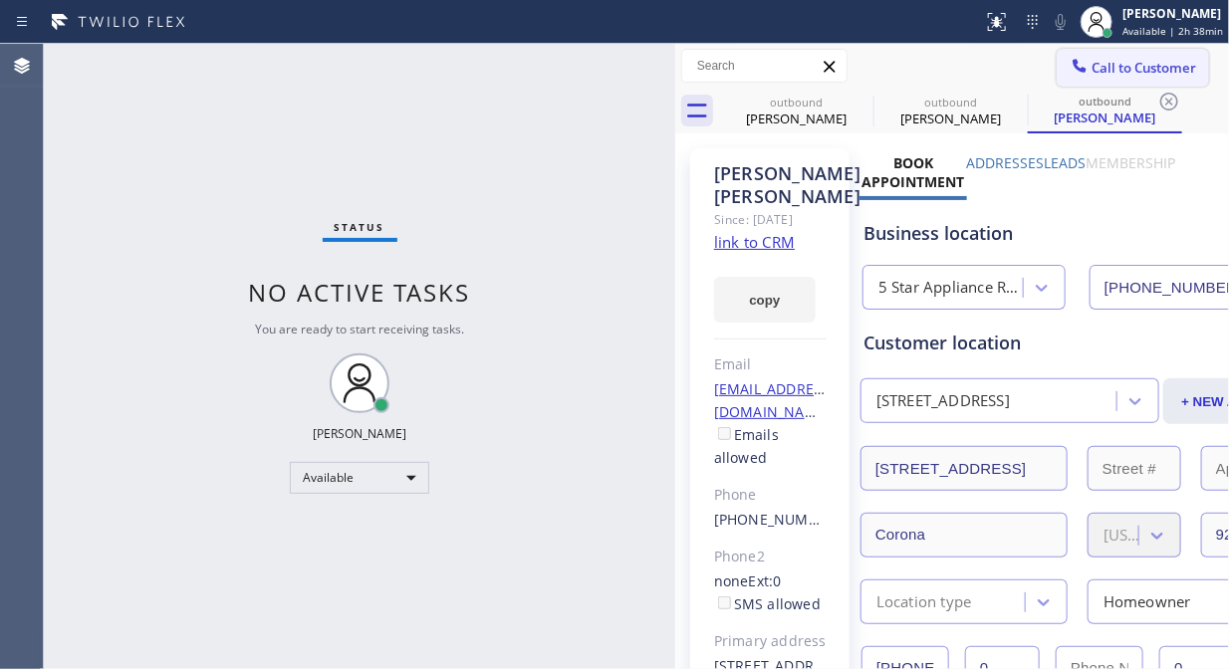
click at [1116, 65] on span "Call to Customer" at bounding box center [1144, 68] width 105 height 18
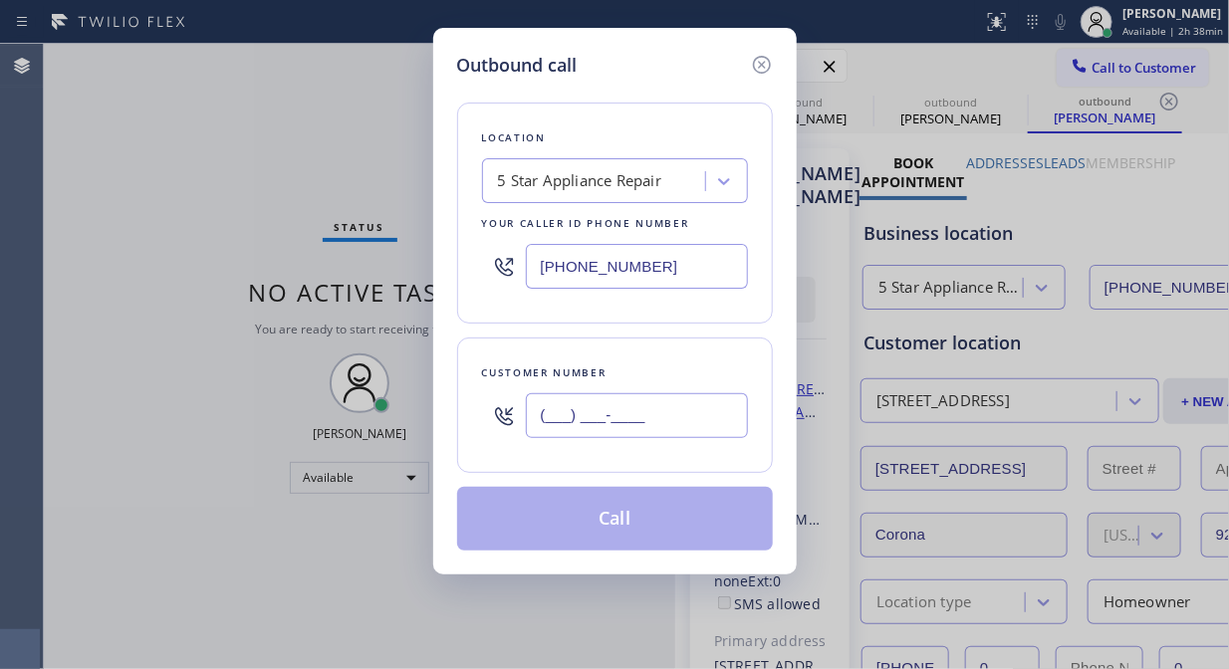
click at [588, 421] on input "(___) ___-____" at bounding box center [637, 415] width 222 height 45
paste input "310) 528-9769"
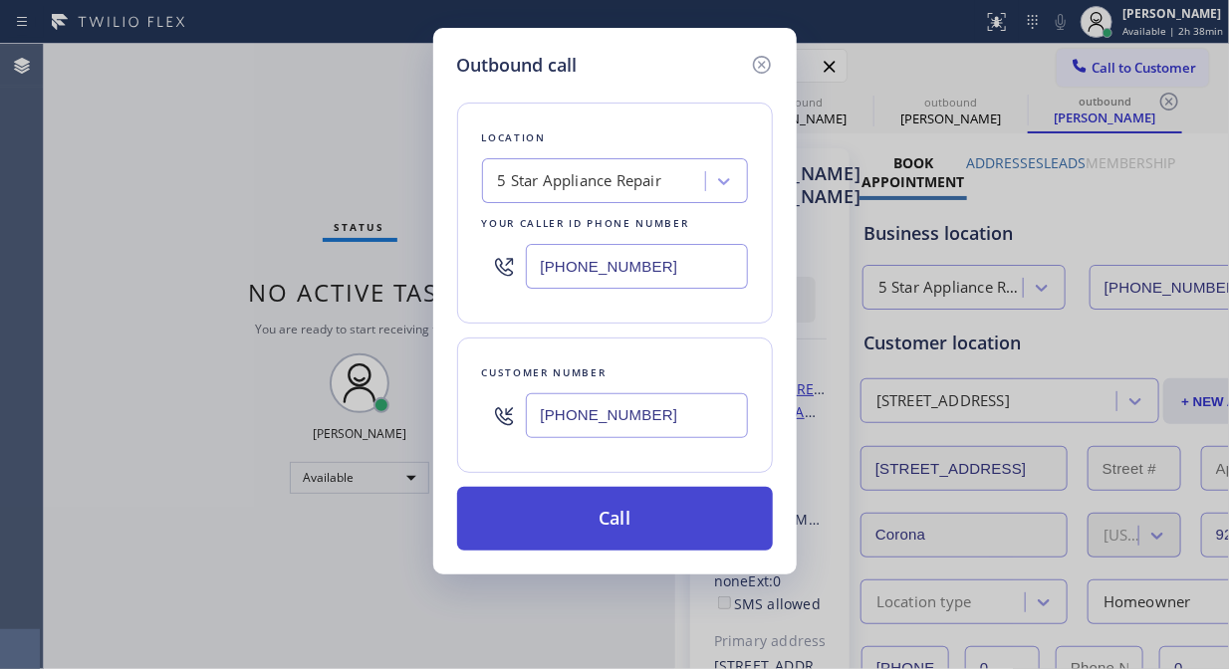
type input "[PHONE_NUMBER]"
click at [641, 522] on button "Call" at bounding box center [615, 519] width 316 height 64
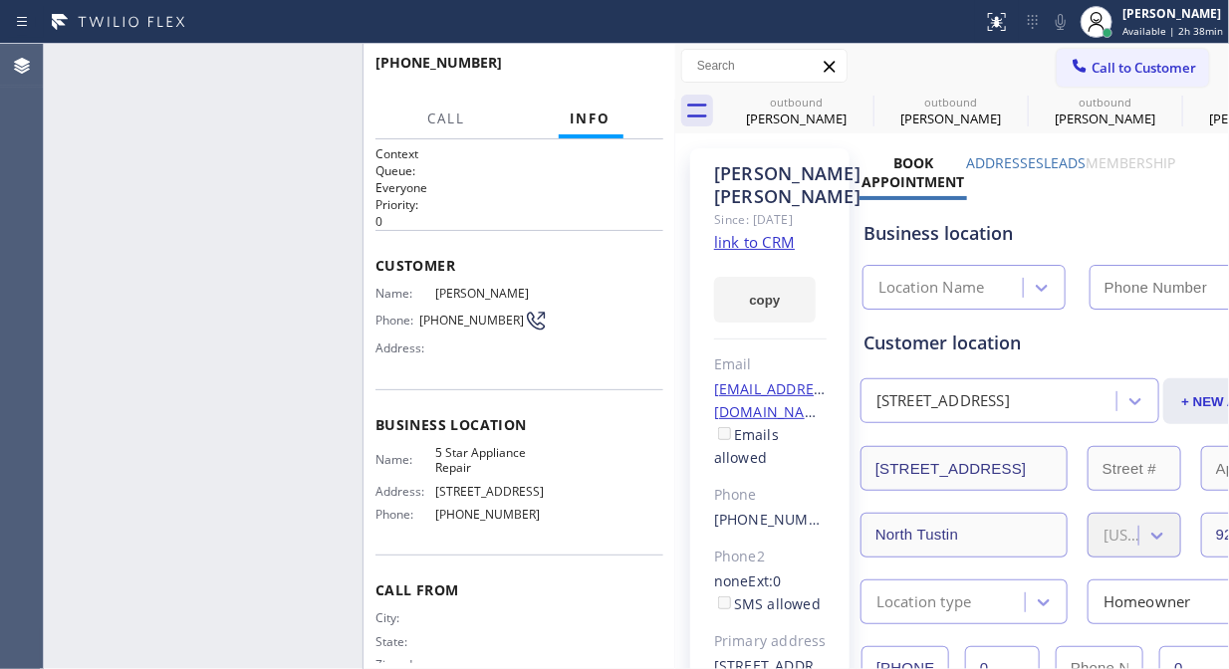
type input "[PHONE_NUMBER]"
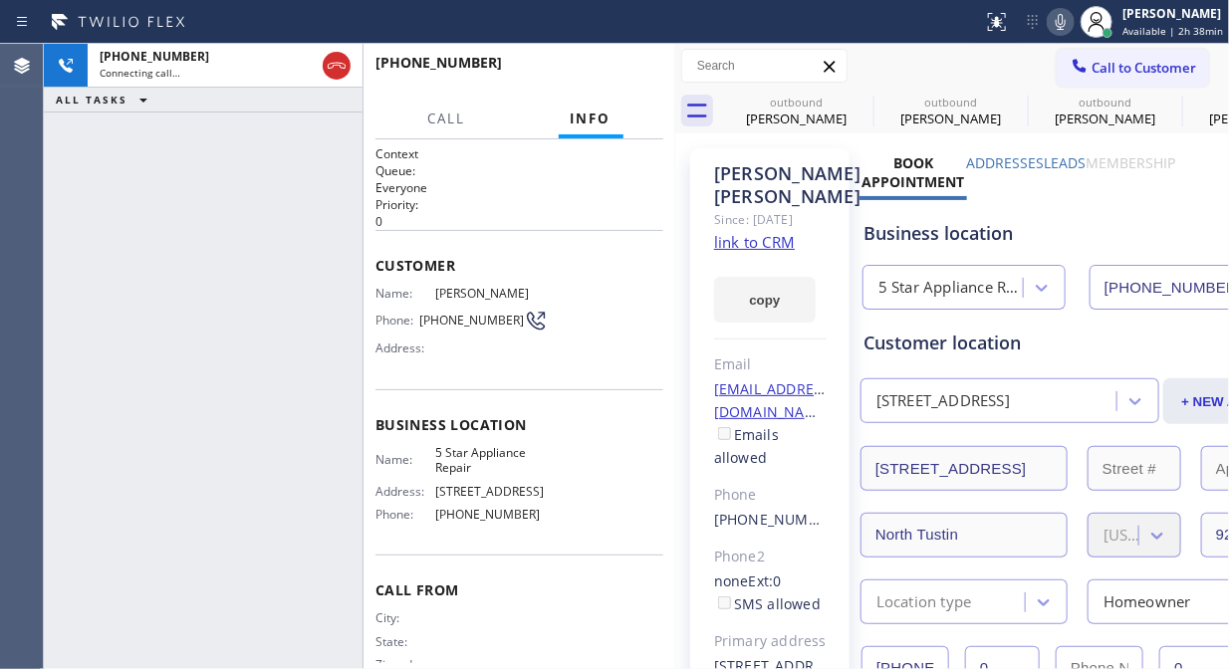
click at [1058, 28] on icon at bounding box center [1061, 22] width 24 height 24
click at [628, 66] on span "HANG UP" at bounding box center [617, 72] width 61 height 14
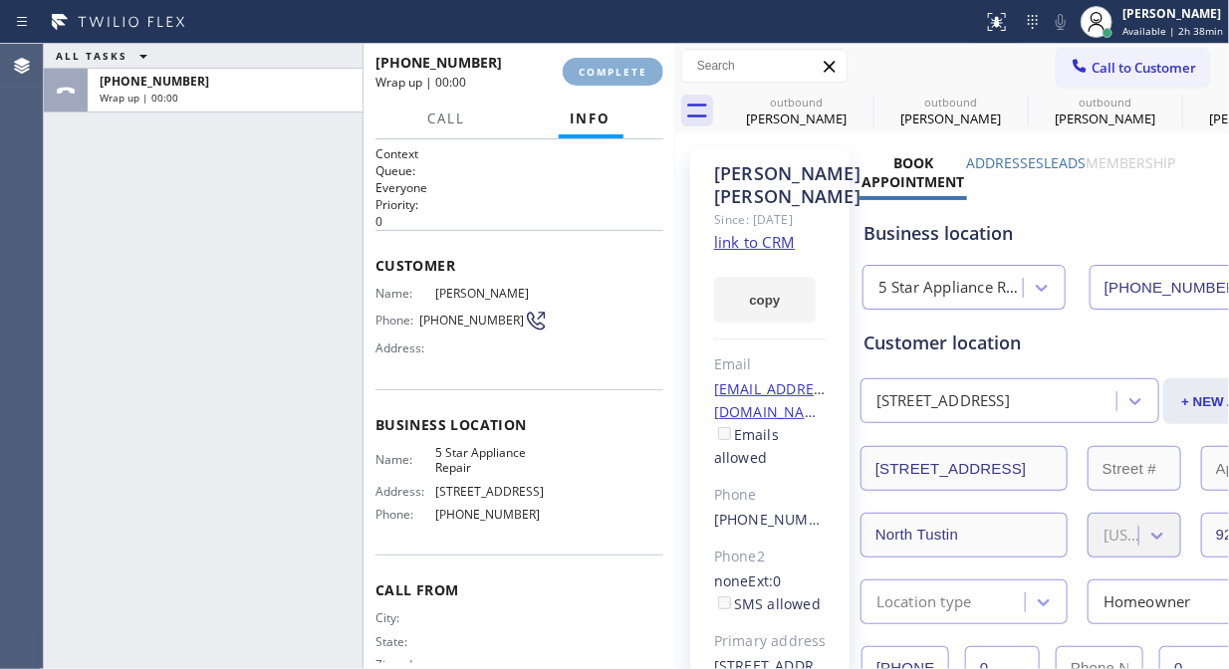
click at [628, 68] on span "COMPLETE" at bounding box center [613, 72] width 69 height 14
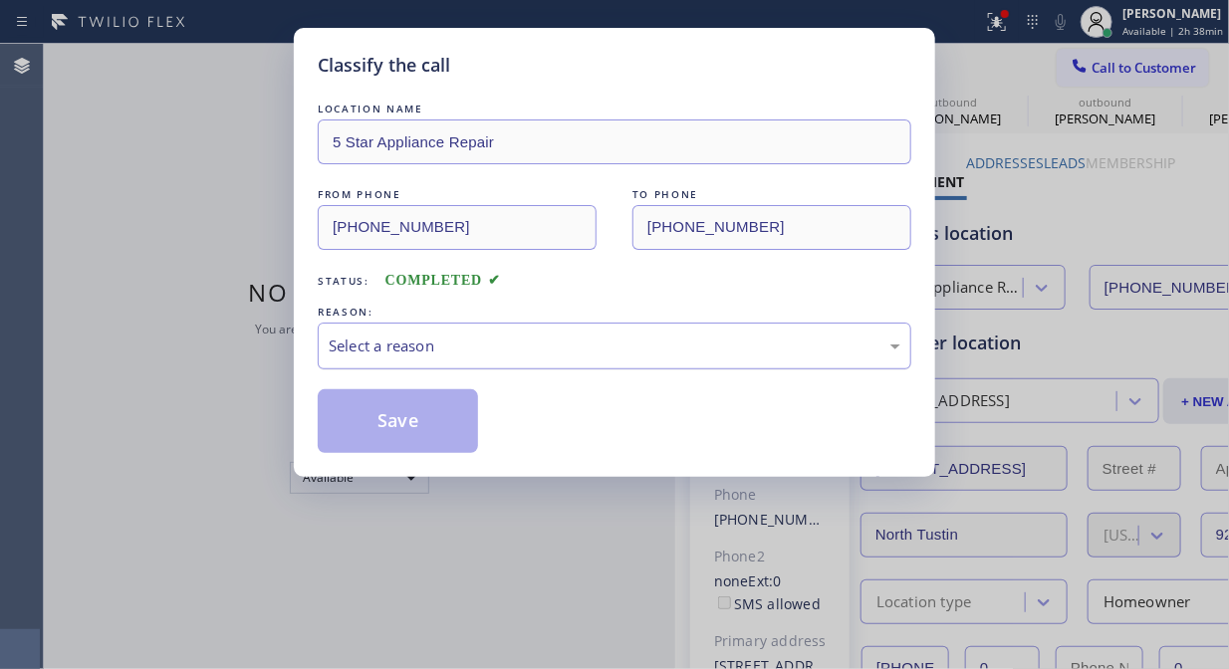
click at [611, 360] on div "Select a reason" at bounding box center [615, 346] width 594 height 47
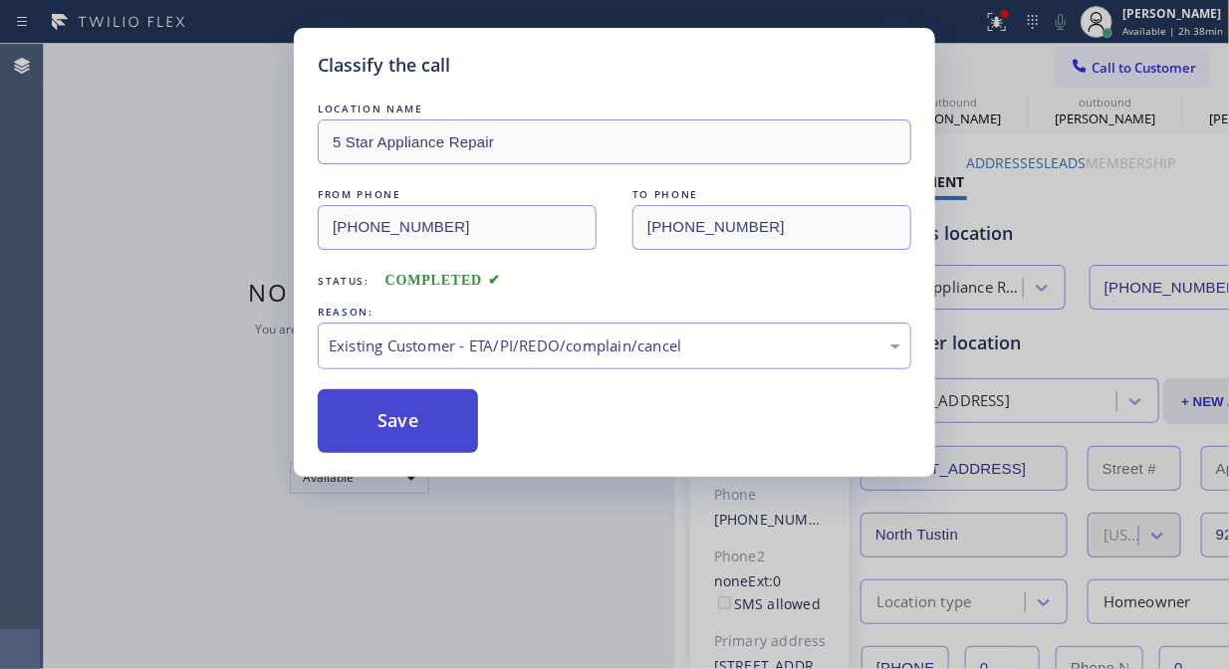
click at [399, 438] on button "Save" at bounding box center [398, 421] width 160 height 64
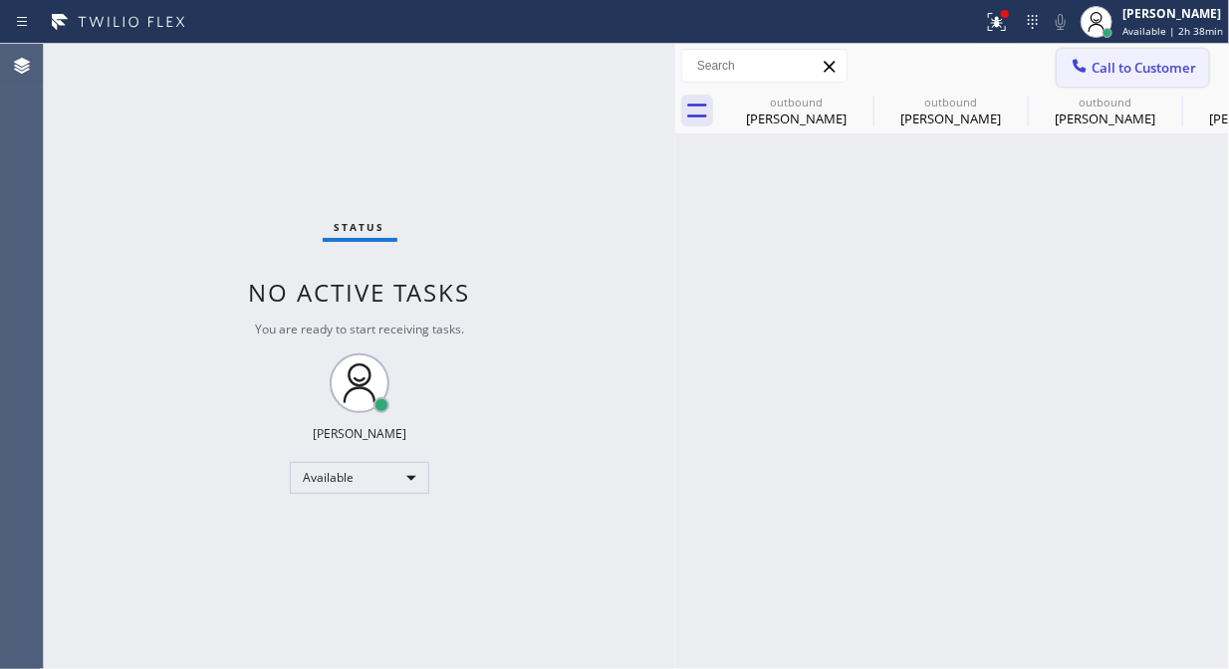
click at [1144, 68] on span "Call to Customer" at bounding box center [1144, 68] width 105 height 18
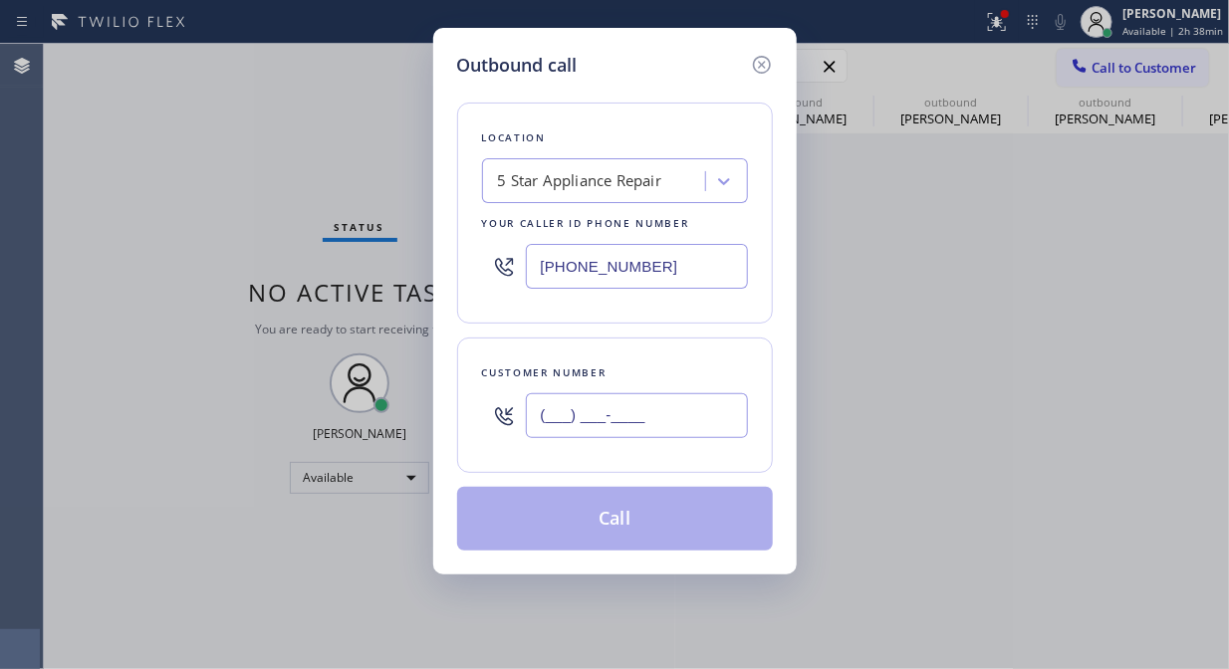
click at [687, 400] on input "(___) ___-____" at bounding box center [637, 415] width 222 height 45
paste input "408) 867-6700"
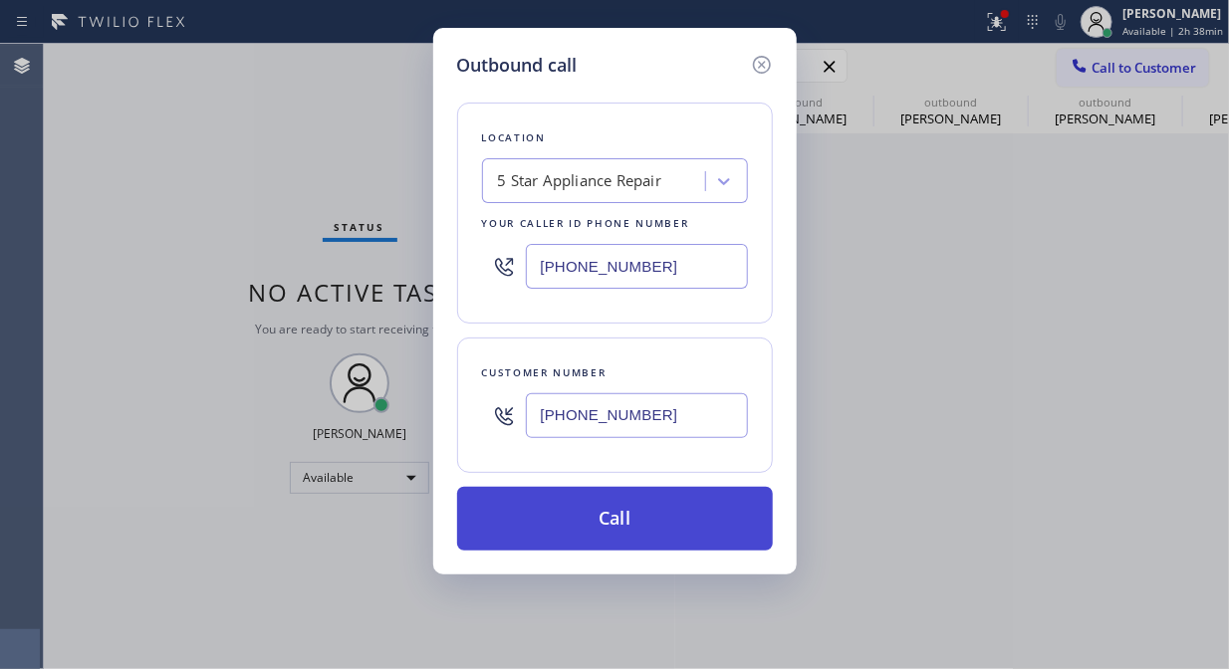
type input "(408) 867-6700"
click at [642, 515] on button "Call" at bounding box center [615, 519] width 316 height 64
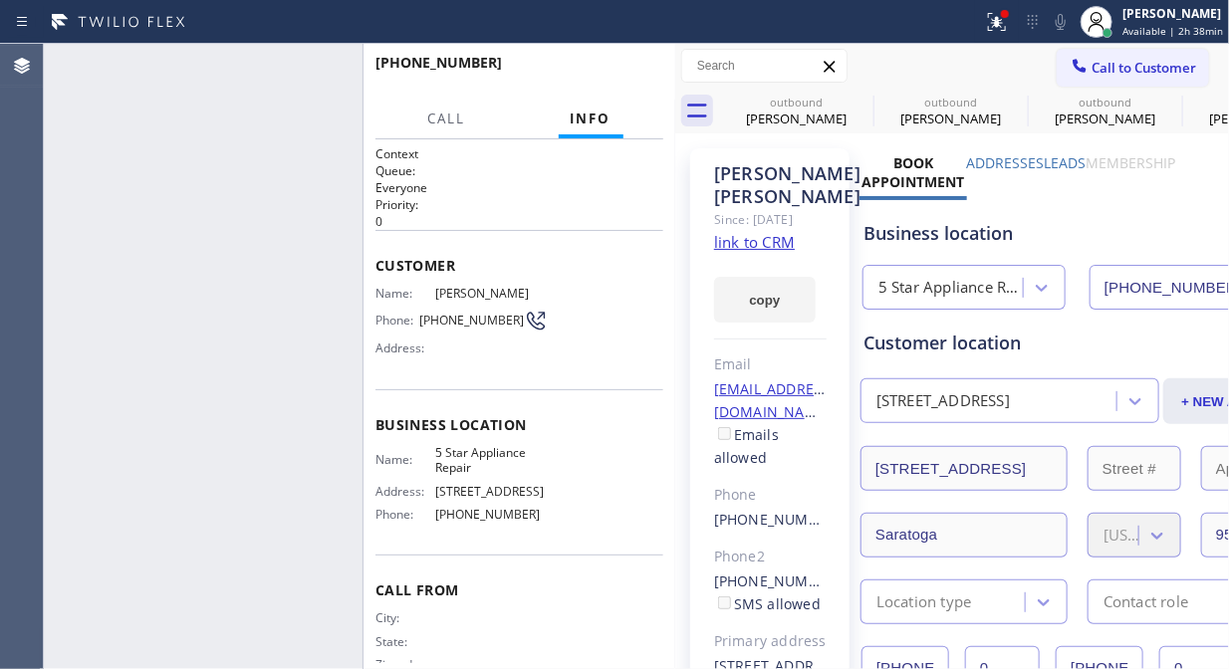
type input "[PHONE_NUMBER]"
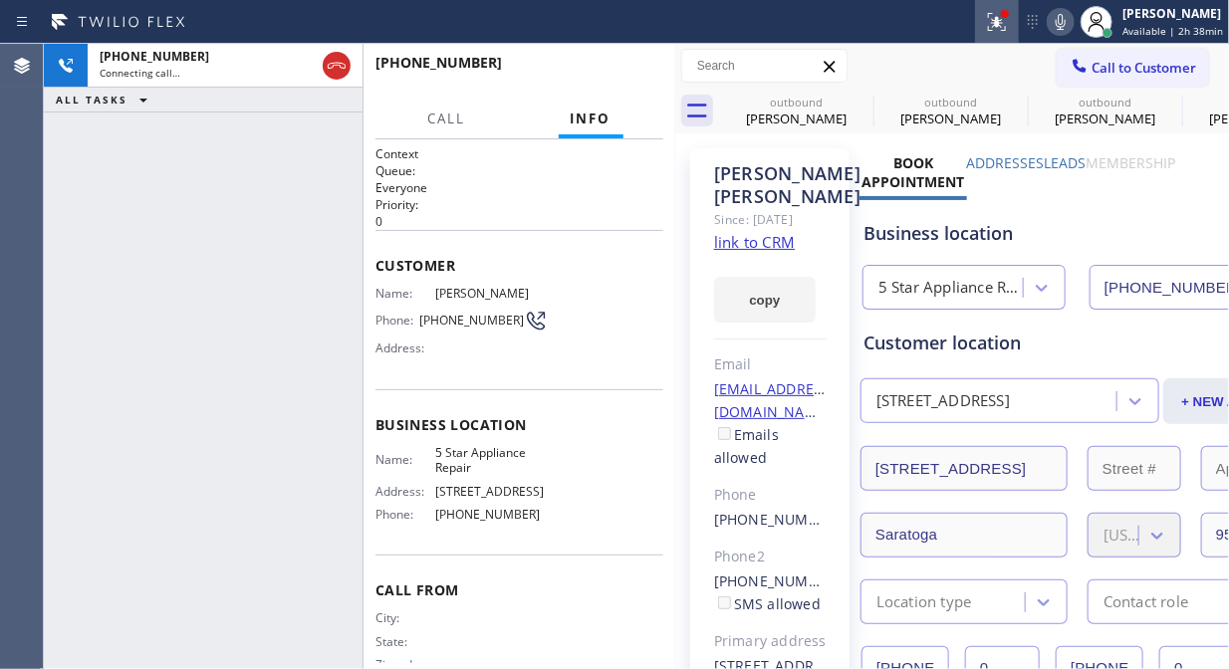
click at [984, 21] on div at bounding box center [997, 22] width 44 height 24
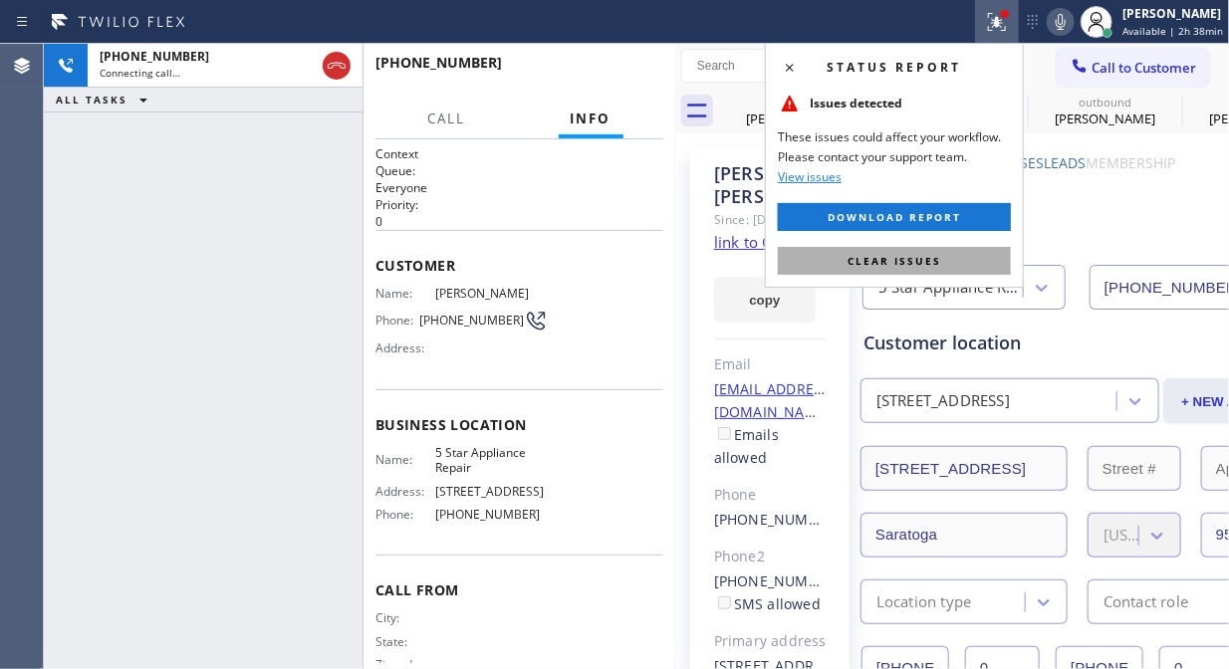
click at [911, 261] on span "Clear issues" at bounding box center [895, 261] width 94 height 14
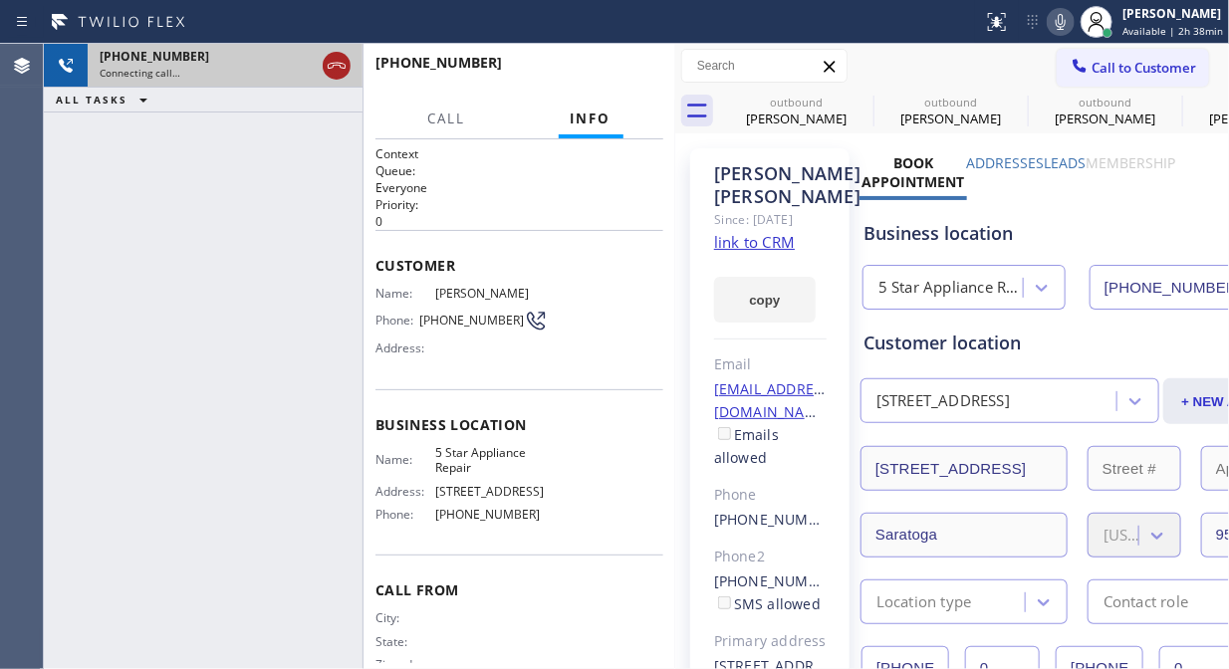
click at [335, 78] on button at bounding box center [337, 66] width 28 height 28
click at [1092, 71] on span "Call to Customer" at bounding box center [1144, 68] width 105 height 18
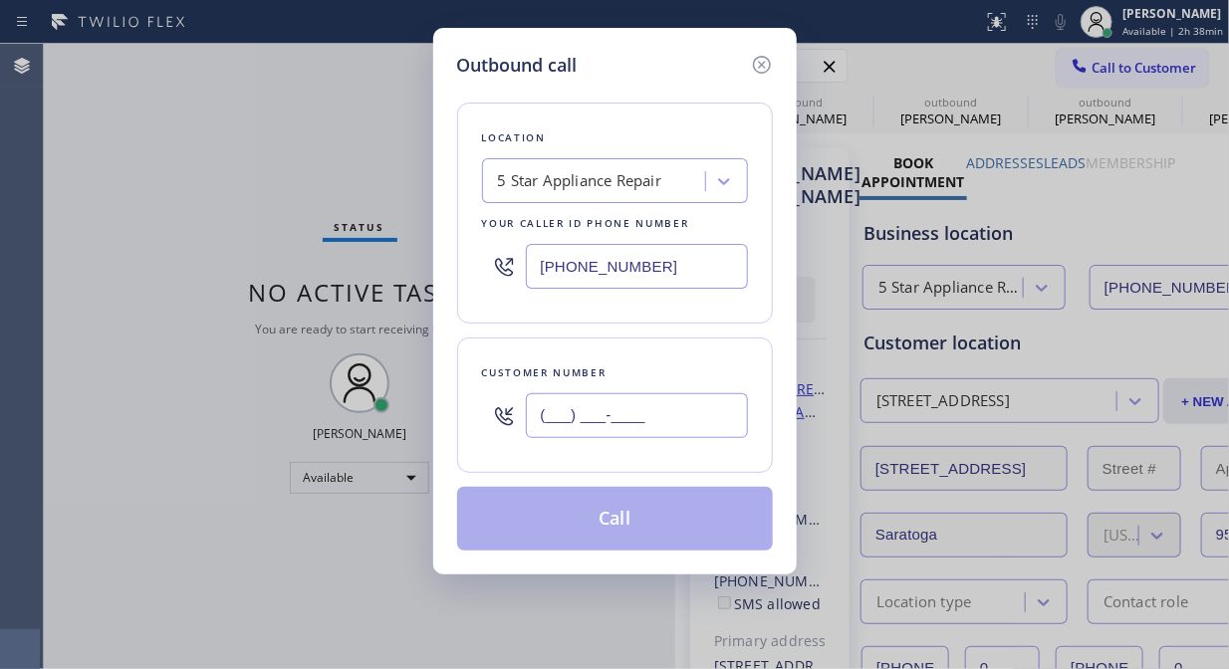
click at [570, 422] on input "(___) ___-____" at bounding box center [637, 415] width 222 height 45
paste input "917) 582-9323"
type input "(917) 582-9323"
click at [661, 525] on button "Call" at bounding box center [615, 519] width 316 height 64
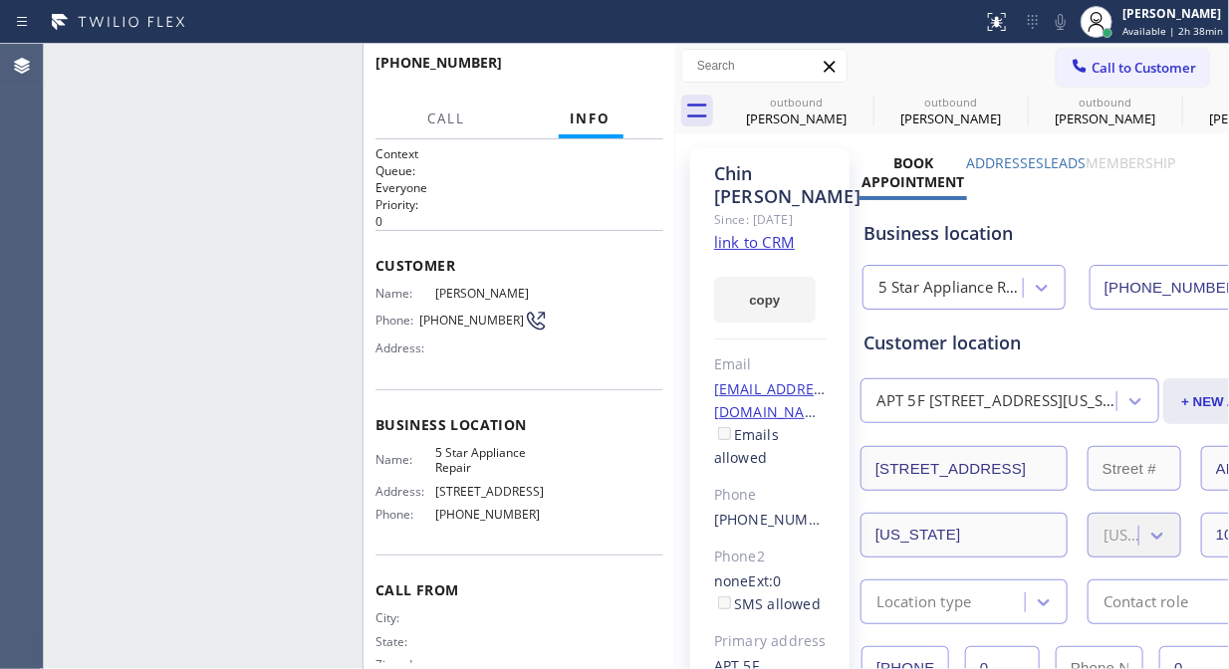
type input "[PHONE_NUMBER]"
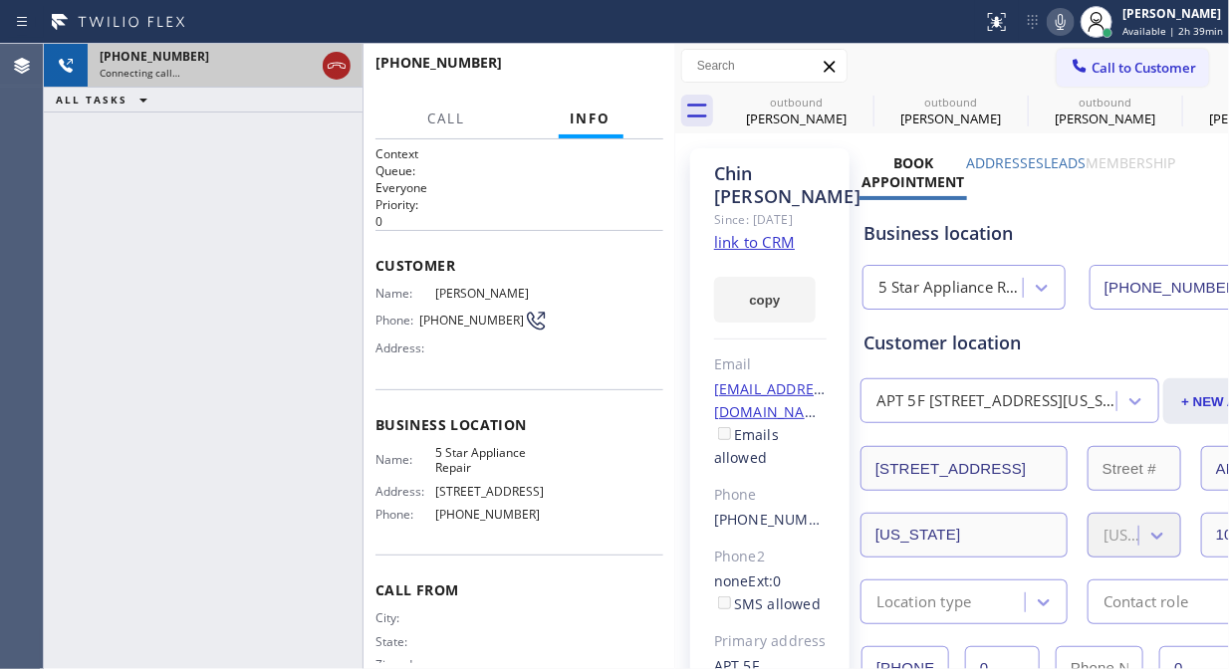
click at [332, 74] on icon at bounding box center [337, 66] width 24 height 24
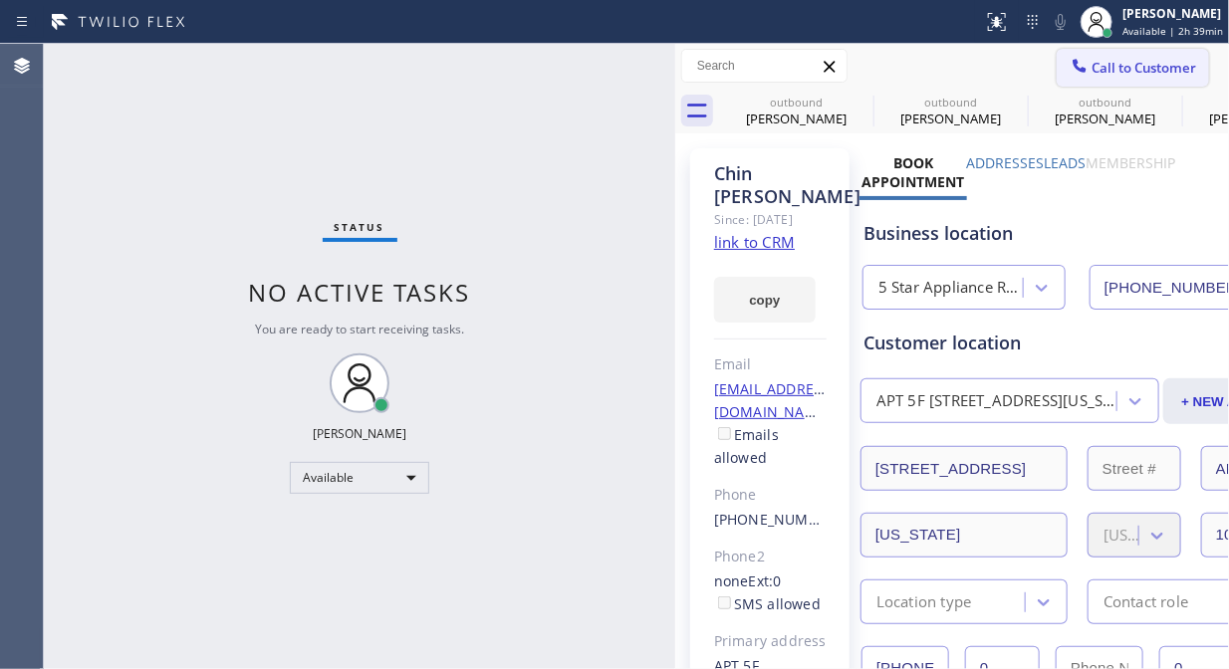
click at [1118, 61] on span "Call to Customer" at bounding box center [1144, 68] width 105 height 18
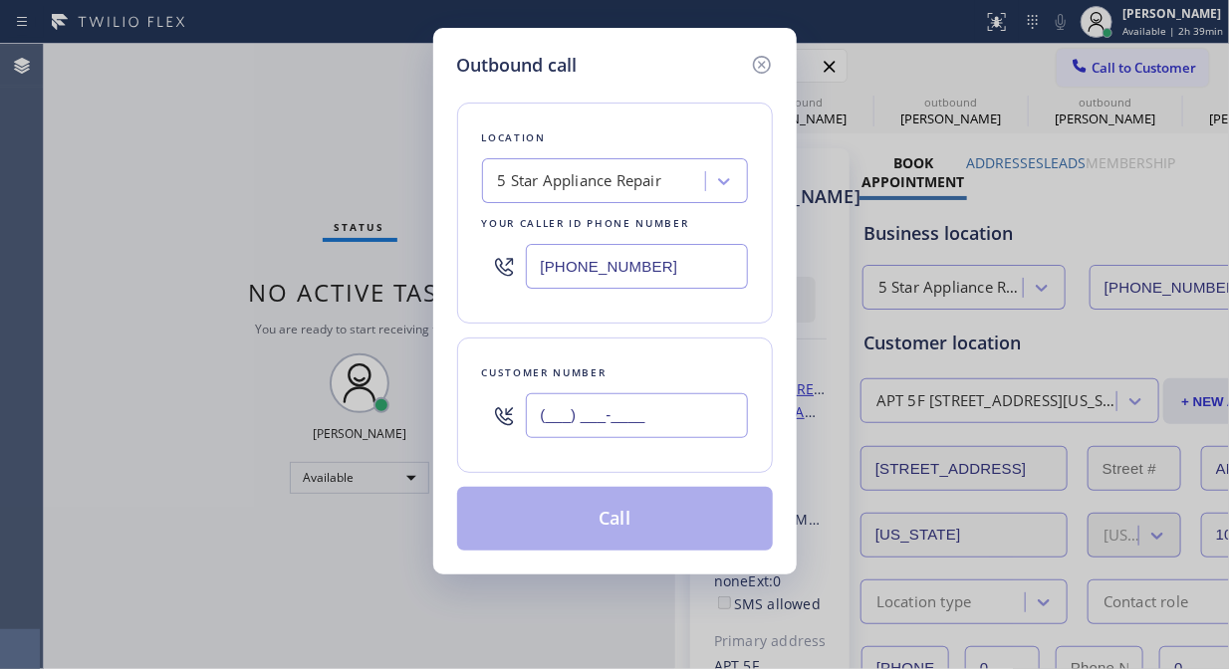
click at [563, 415] on input "(___) ___-____" at bounding box center [637, 415] width 222 height 45
paste input "404) 668-9867"
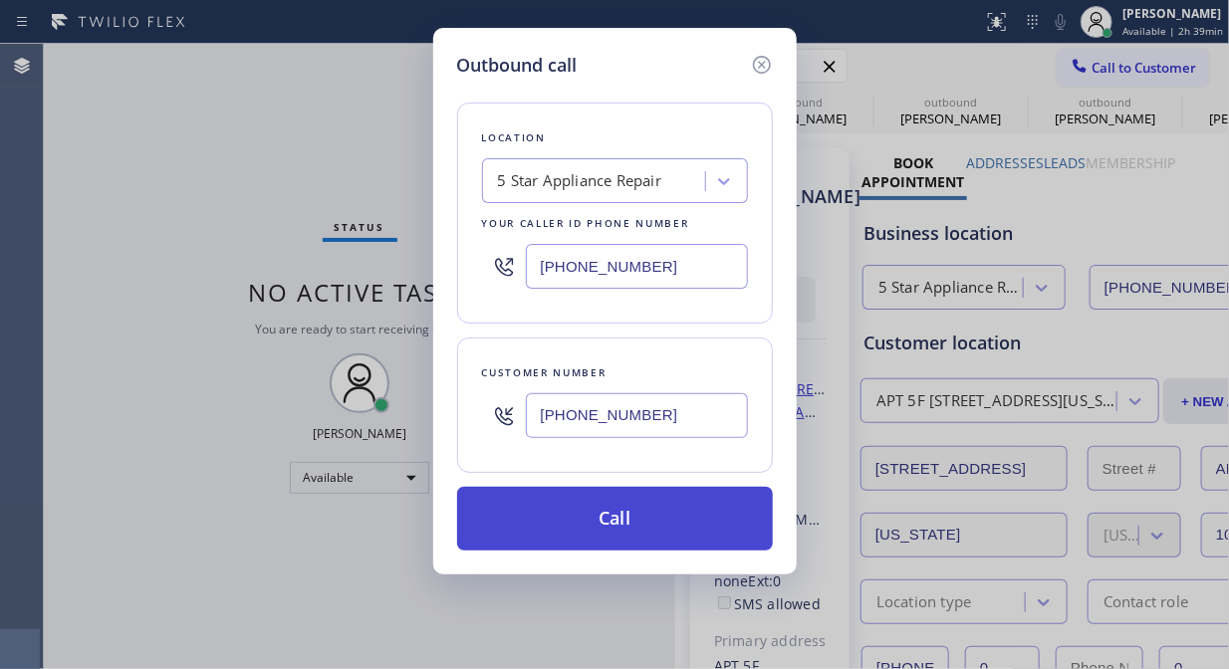
type input "[PHONE_NUMBER]"
click at [649, 534] on button "Call" at bounding box center [615, 519] width 316 height 64
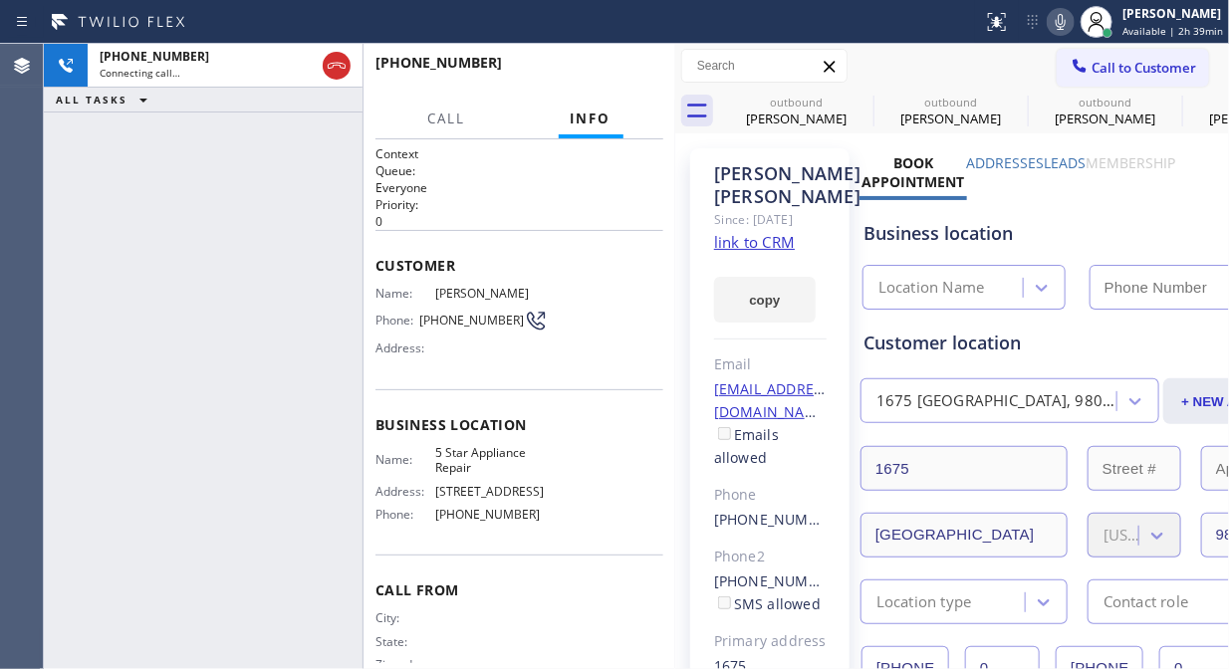
type input "[PHONE_NUMBER]"
click at [615, 67] on span "HANG UP" at bounding box center [617, 72] width 61 height 14
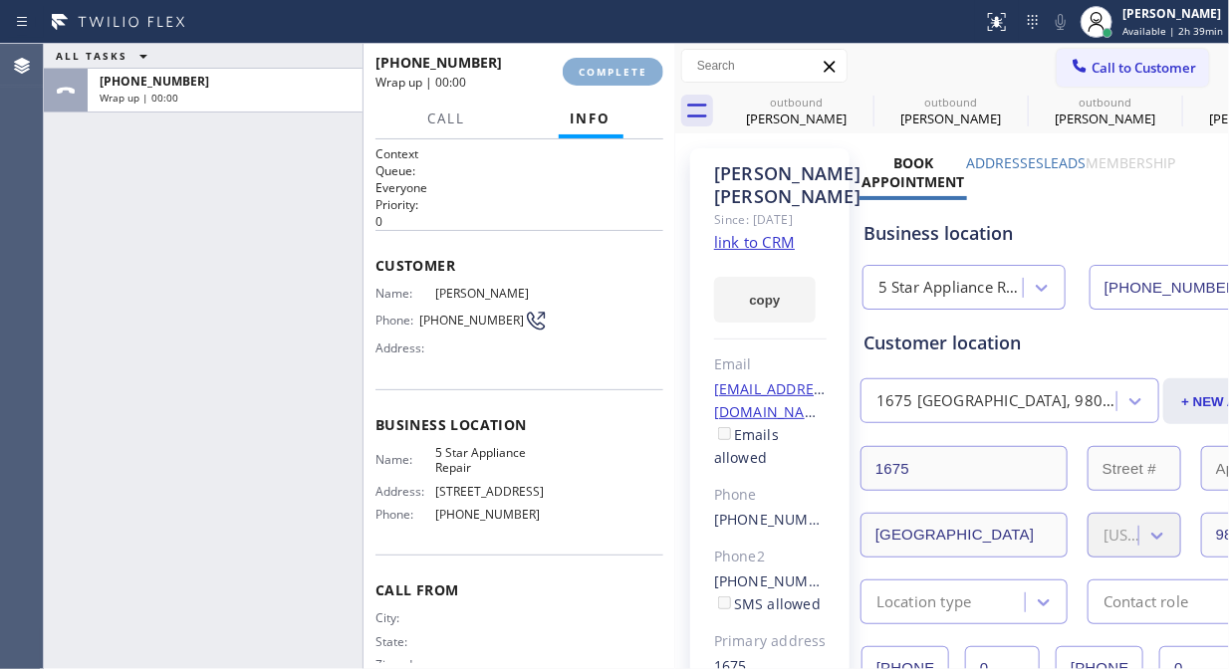
click at [615, 67] on span "COMPLETE" at bounding box center [613, 72] width 69 height 14
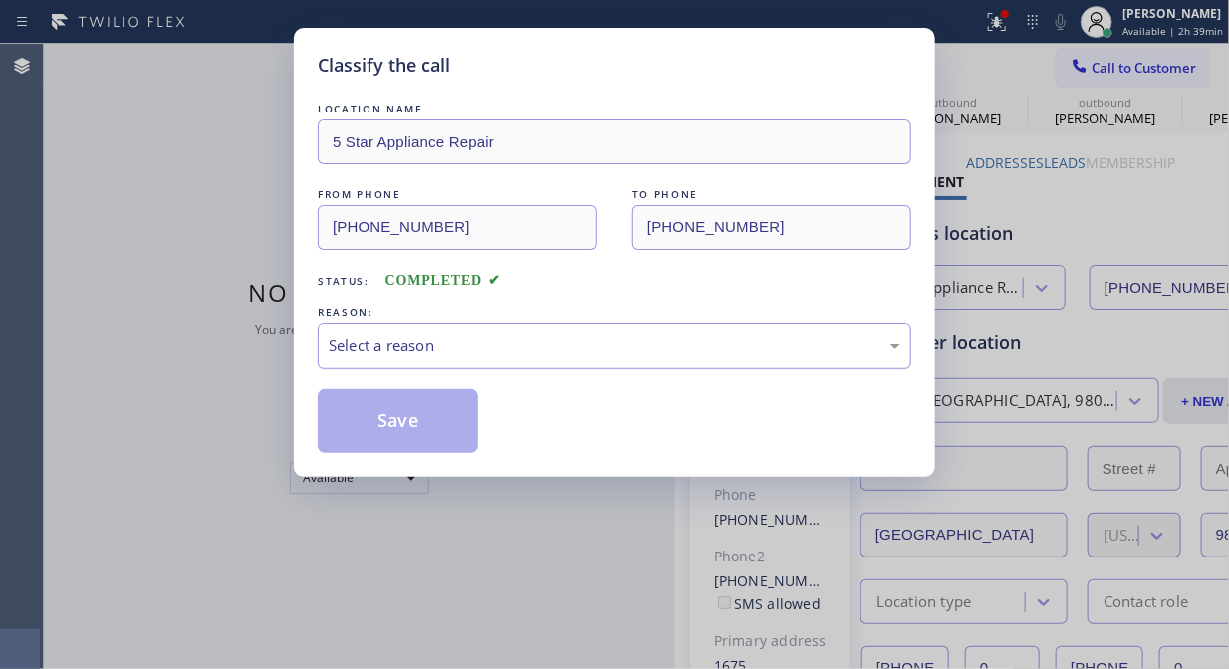
drag, startPoint x: 605, startPoint y: 345, endPoint x: 605, endPoint y: 359, distance: 13.9
click at [605, 346] on div "Select a reason" at bounding box center [615, 346] width 572 height 23
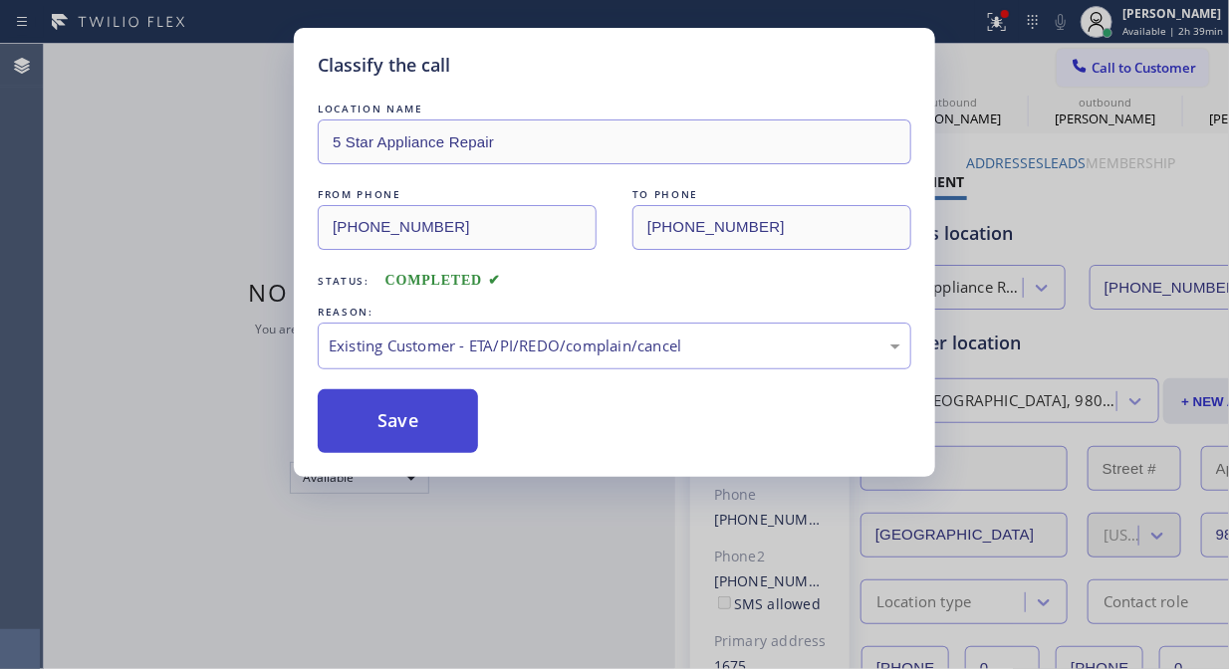
click at [422, 435] on button "Save" at bounding box center [398, 421] width 160 height 64
click at [1067, 71] on button "Call to Customer" at bounding box center [1133, 68] width 152 height 38
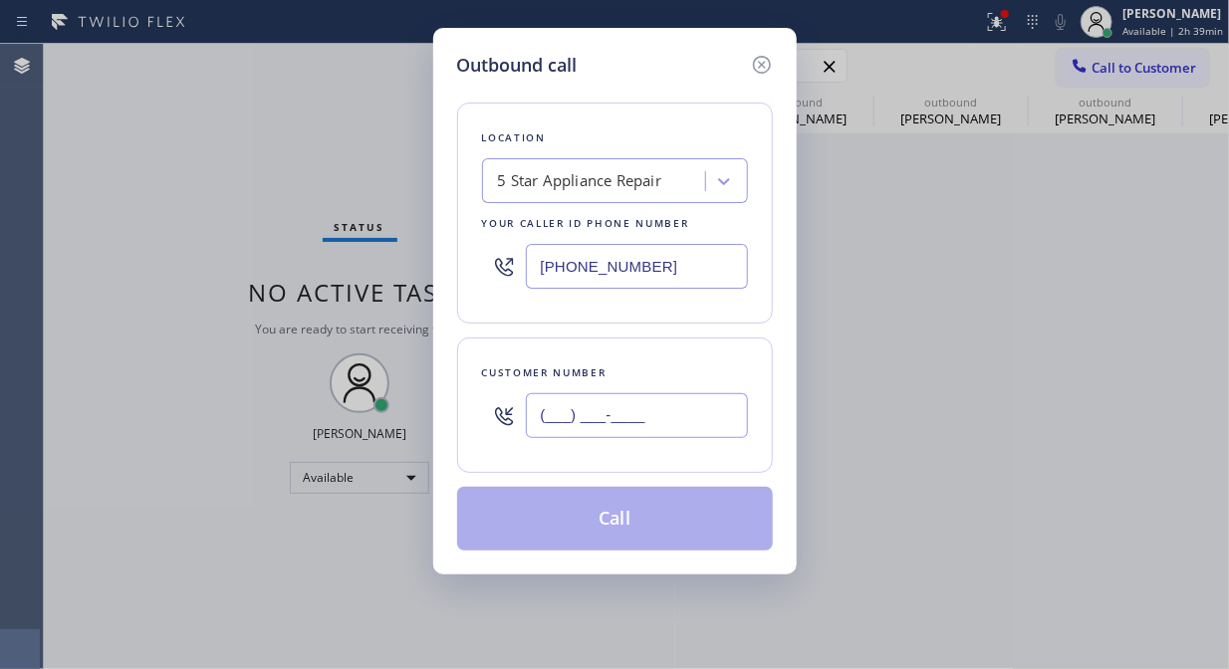
click at [602, 406] on input "(___) ___-____" at bounding box center [637, 415] width 222 height 45
paste input "206) 793-2449"
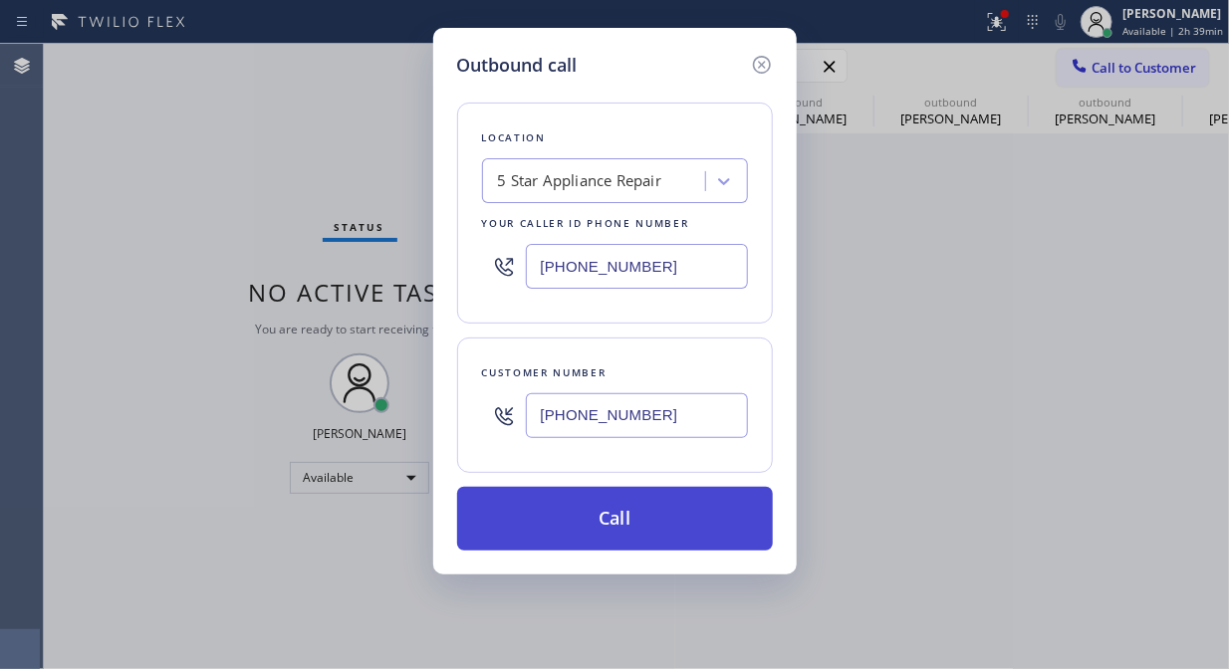
type input "[PHONE_NUMBER]"
click at [653, 521] on button "Call" at bounding box center [615, 519] width 316 height 64
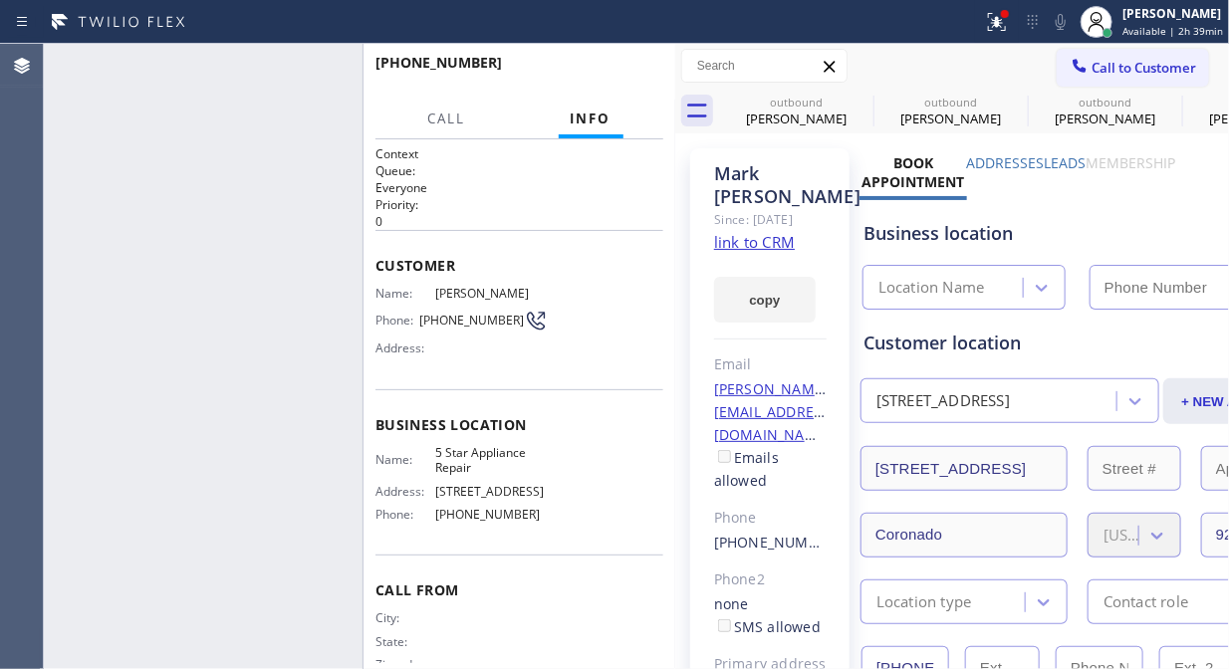
type input "[PHONE_NUMBER]"
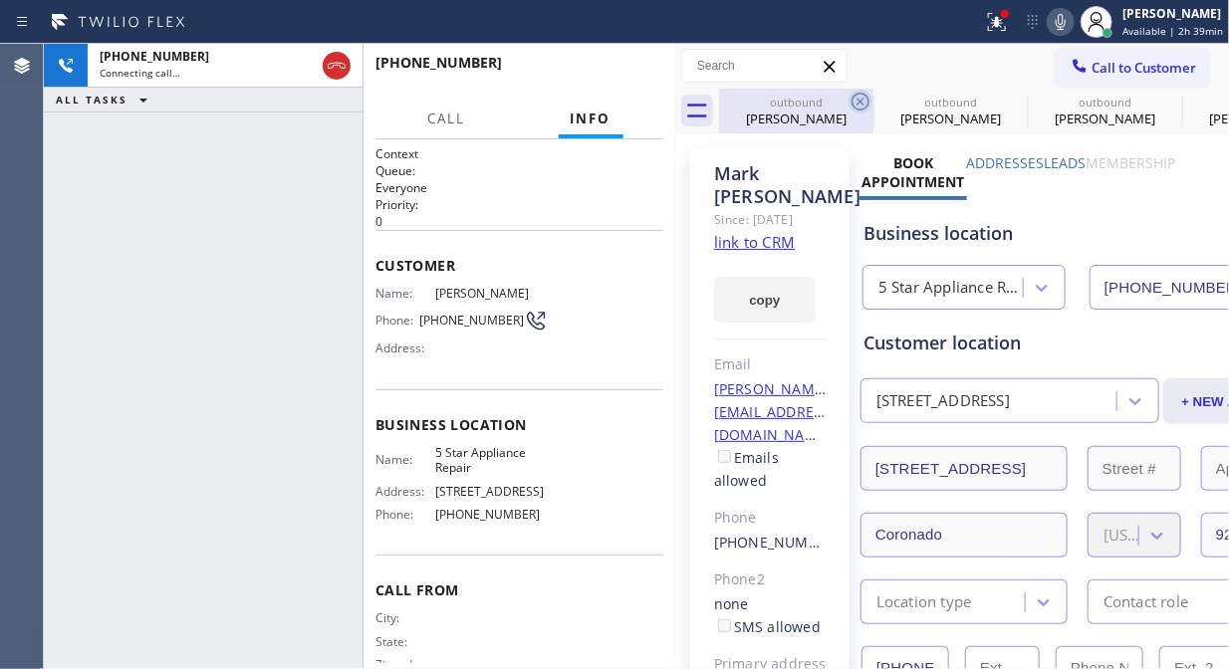
click at [862, 104] on icon at bounding box center [861, 102] width 18 height 18
click at [0, 0] on icon at bounding box center [0, 0] width 0 height 0
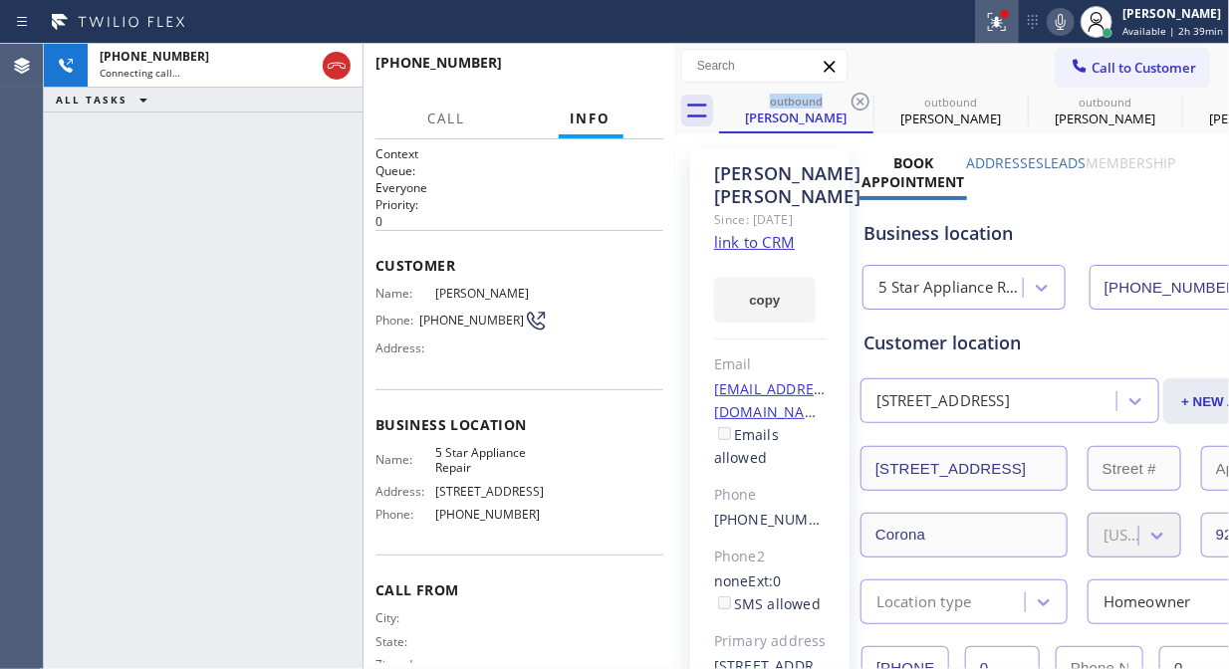
click at [1001, 32] on icon at bounding box center [997, 22] width 24 height 24
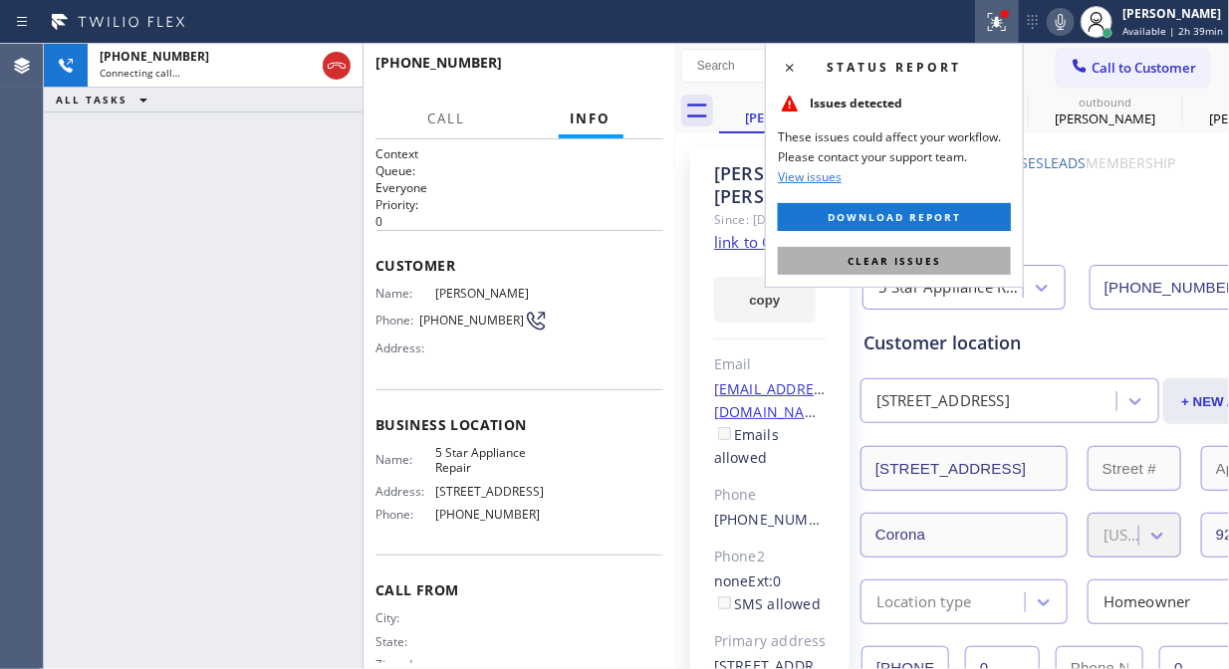
click at [890, 260] on span "Clear issues" at bounding box center [895, 261] width 94 height 14
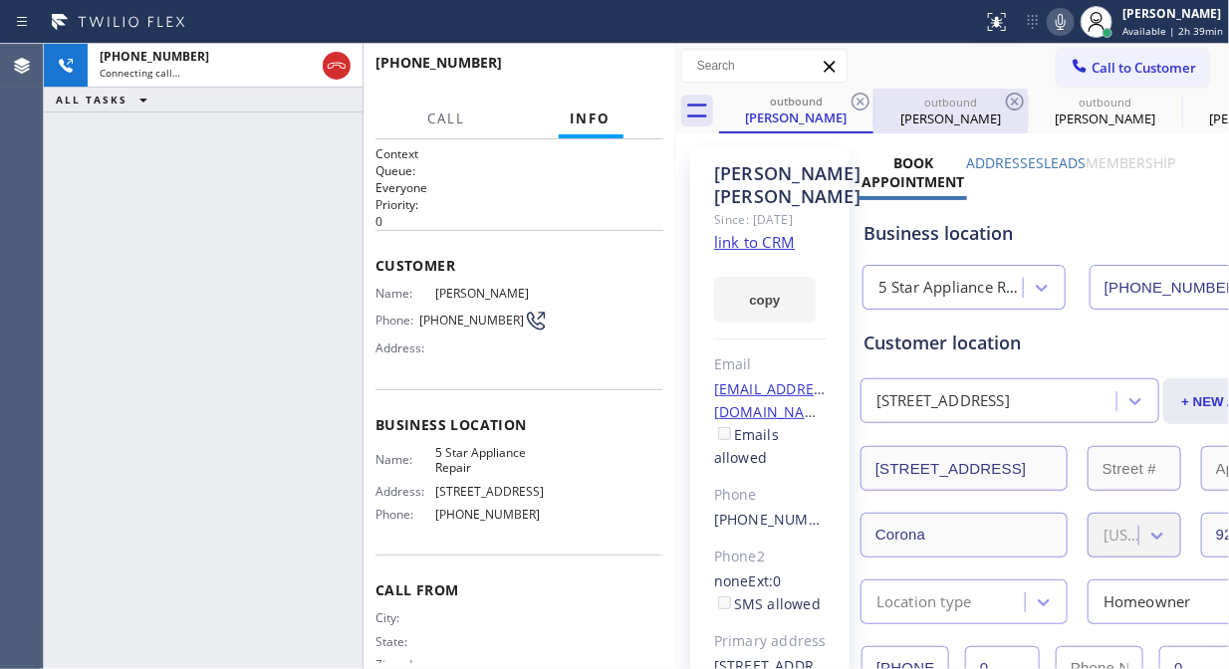
click at [874, 100] on div at bounding box center [874, 112] width 1 height 32
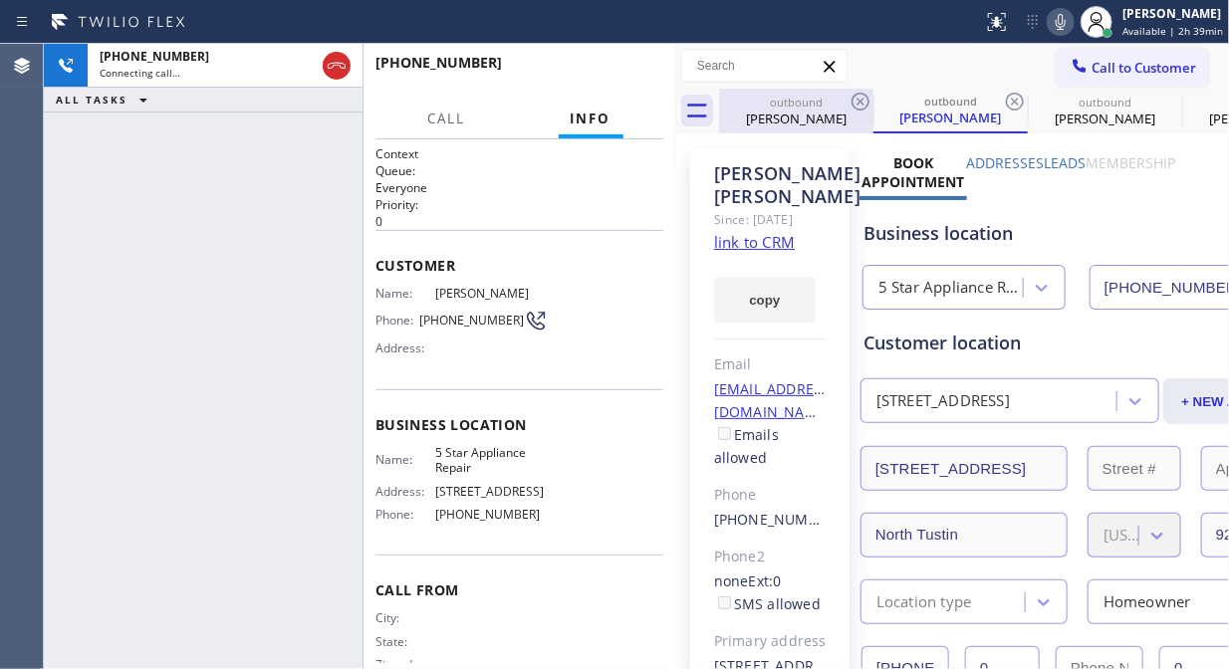
click at [862, 103] on icon at bounding box center [861, 102] width 18 height 18
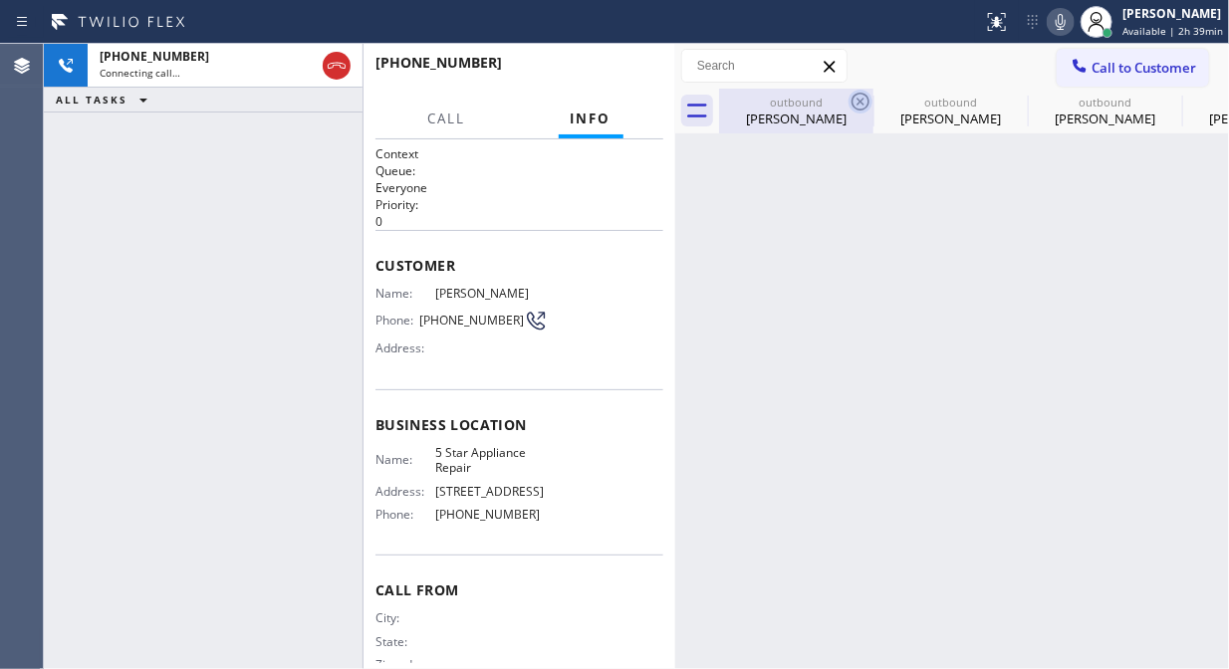
click at [861, 103] on icon at bounding box center [861, 102] width 18 height 18
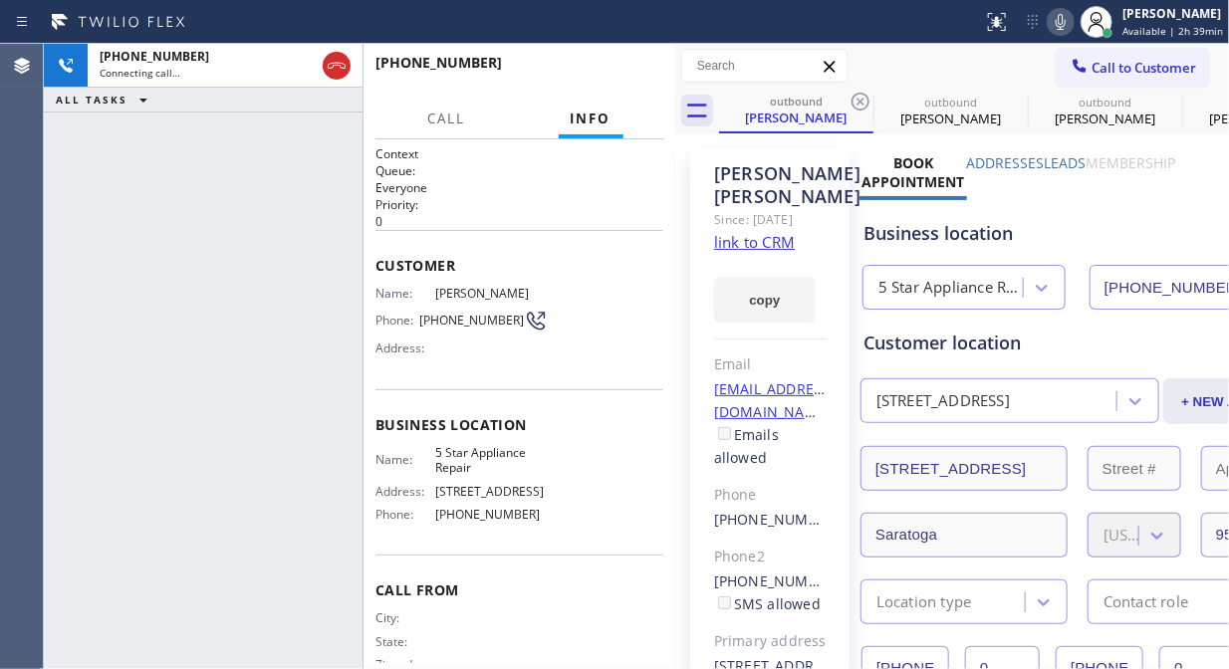
click at [861, 103] on icon at bounding box center [861, 102] width 18 height 18
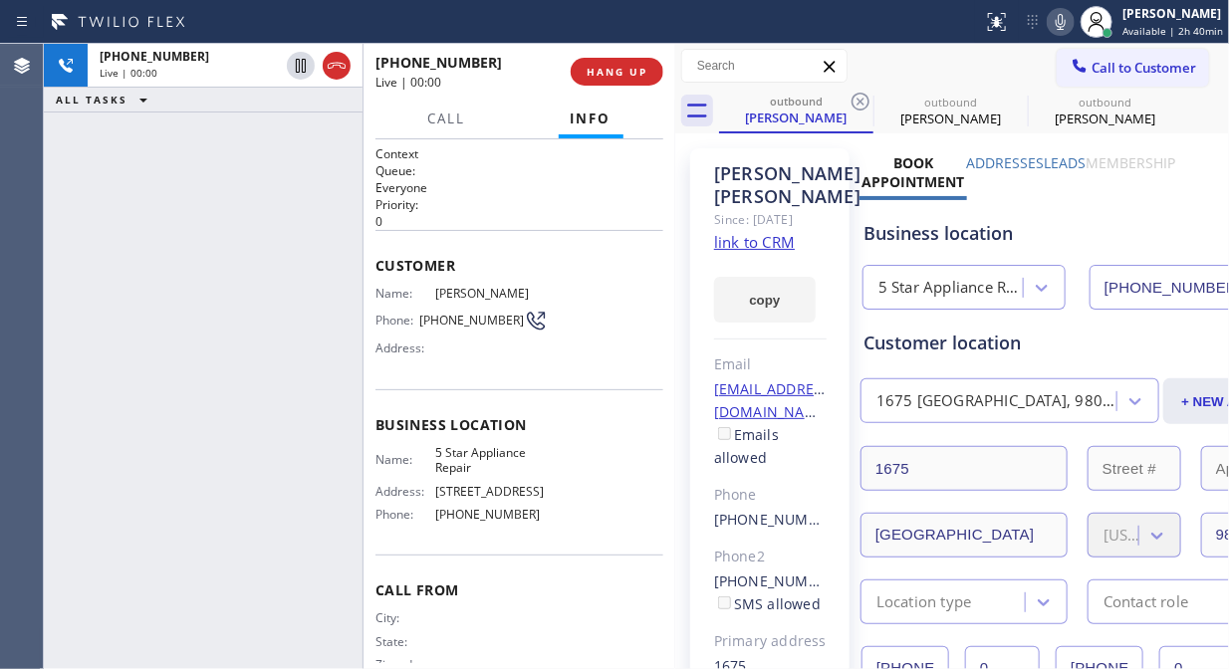
click at [861, 103] on icon at bounding box center [861, 102] width 18 height 18
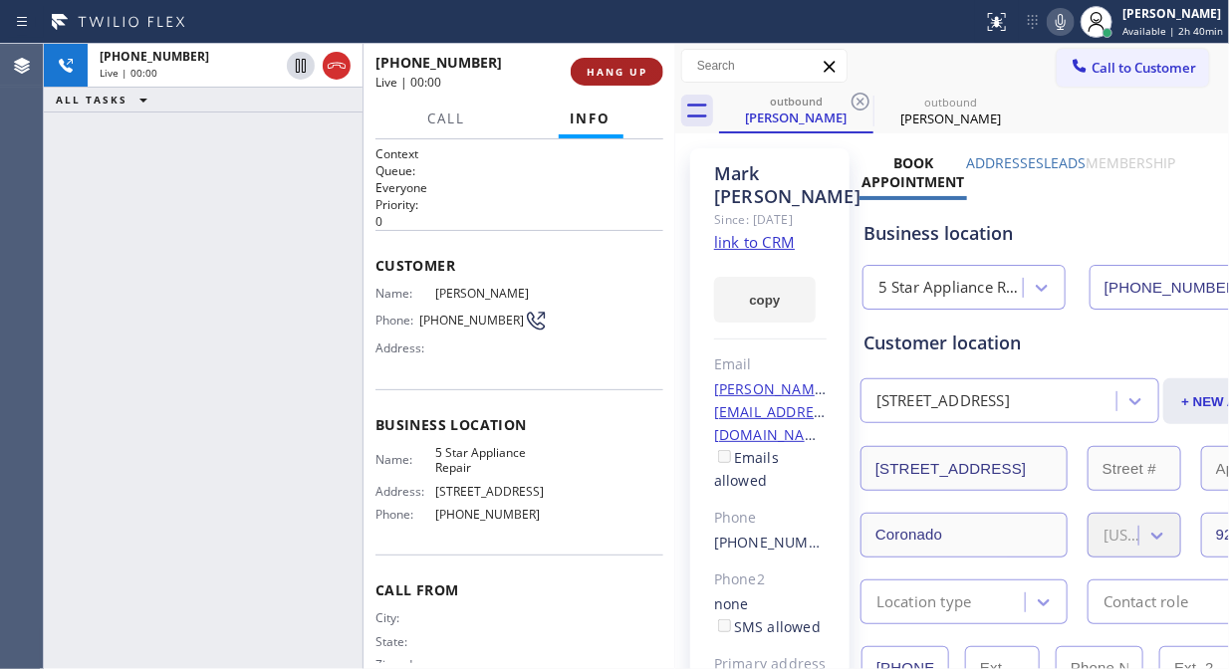
click at [604, 75] on span "HANG UP" at bounding box center [617, 72] width 61 height 14
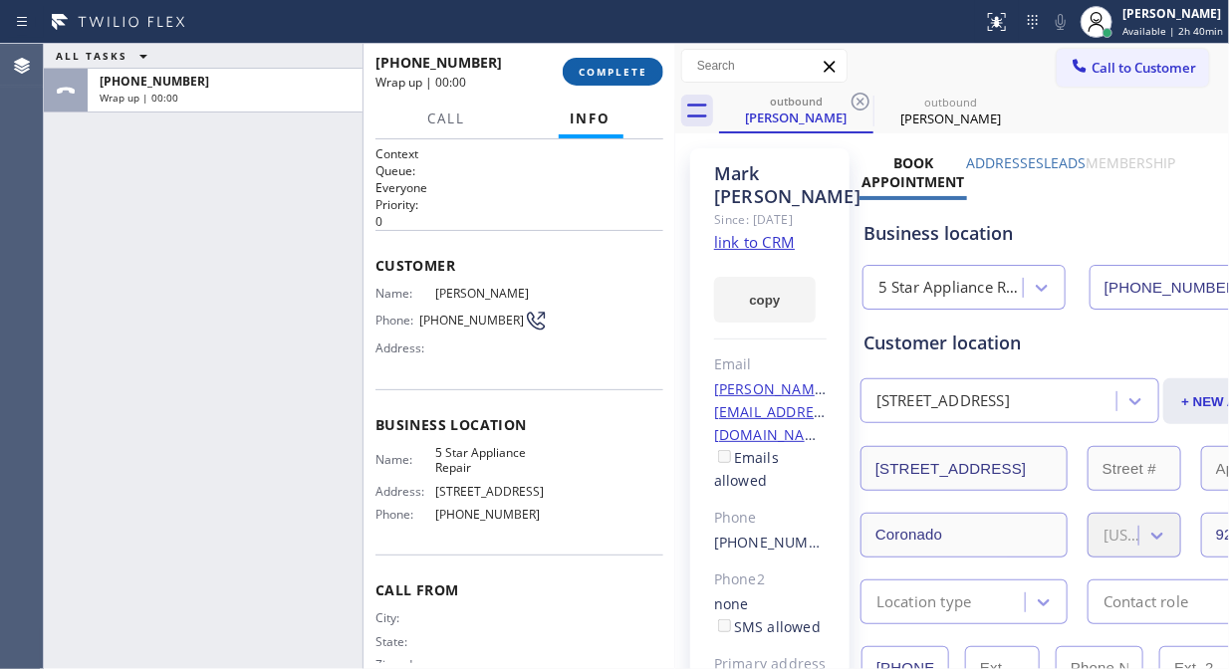
click at [604, 75] on span "COMPLETE" at bounding box center [613, 72] width 69 height 14
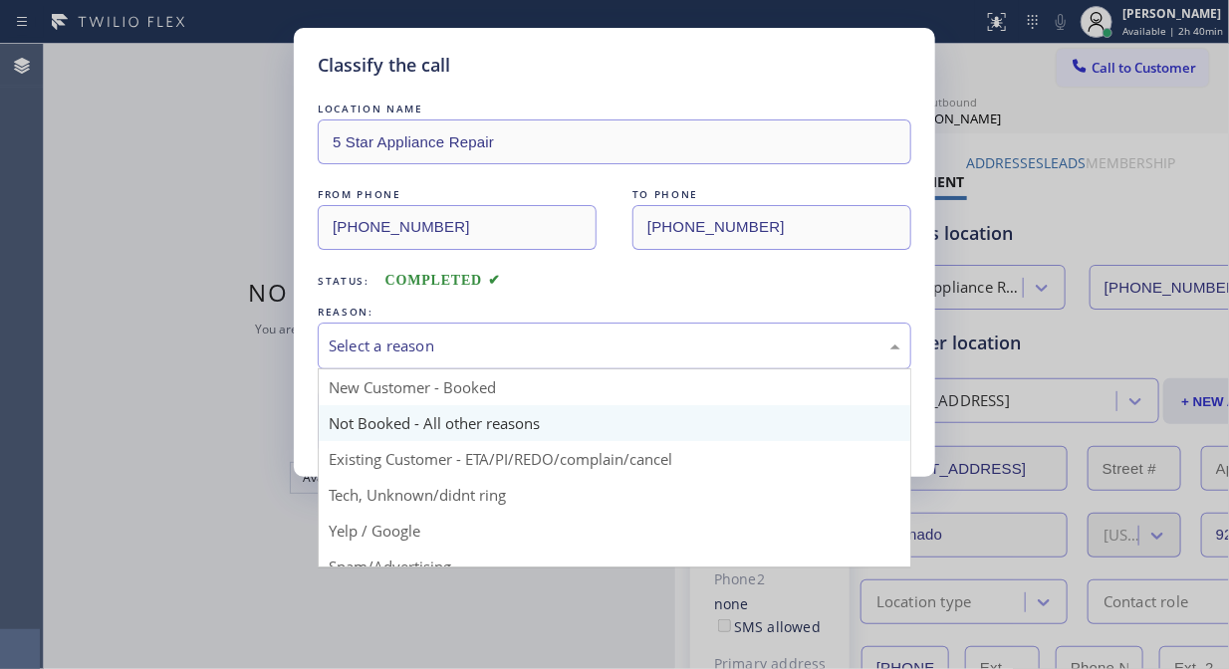
drag, startPoint x: 544, startPoint y: 354, endPoint x: 521, endPoint y: 419, distance: 69.6
click at [544, 354] on div "Select a reason" at bounding box center [615, 346] width 572 height 23
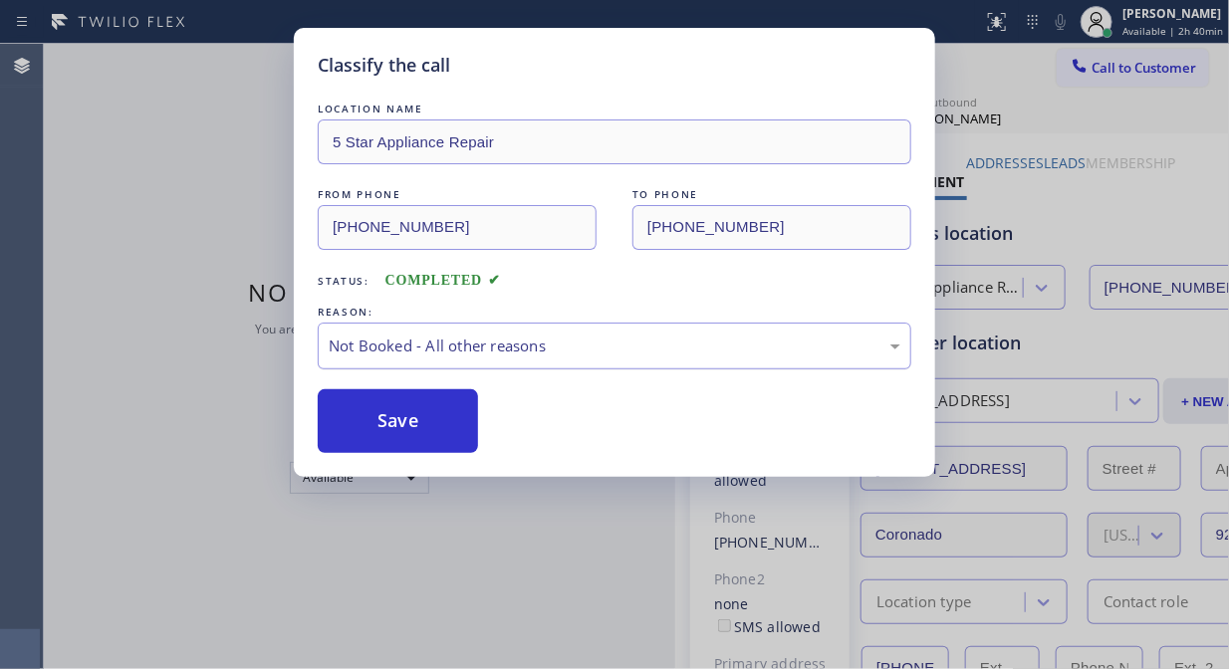
click at [515, 346] on div "Not Booked - All other reasons" at bounding box center [615, 346] width 572 height 23
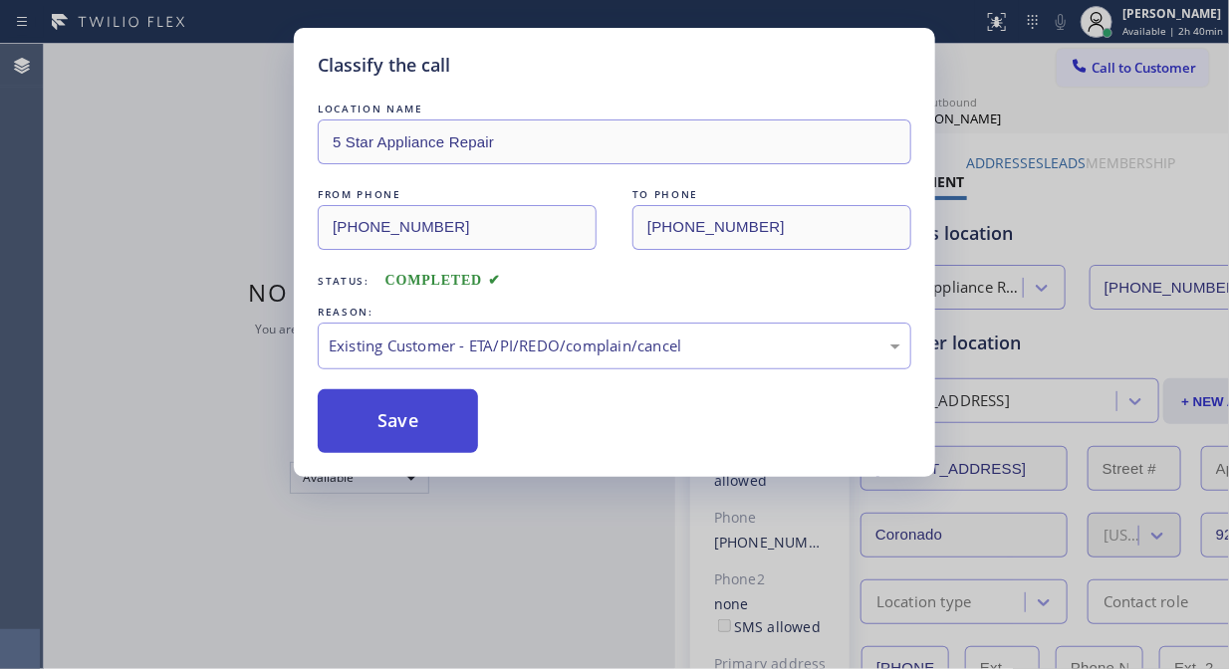
click at [424, 431] on button "Save" at bounding box center [398, 421] width 160 height 64
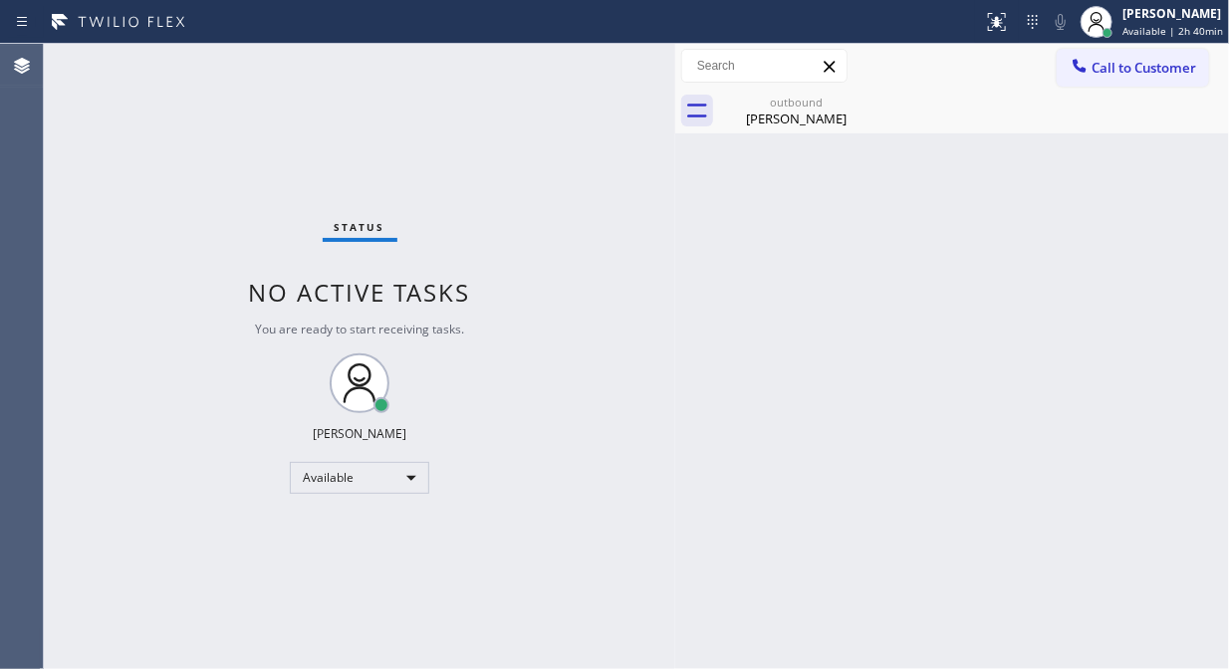
click at [1126, 67] on span "Call to Customer" at bounding box center [1144, 68] width 105 height 18
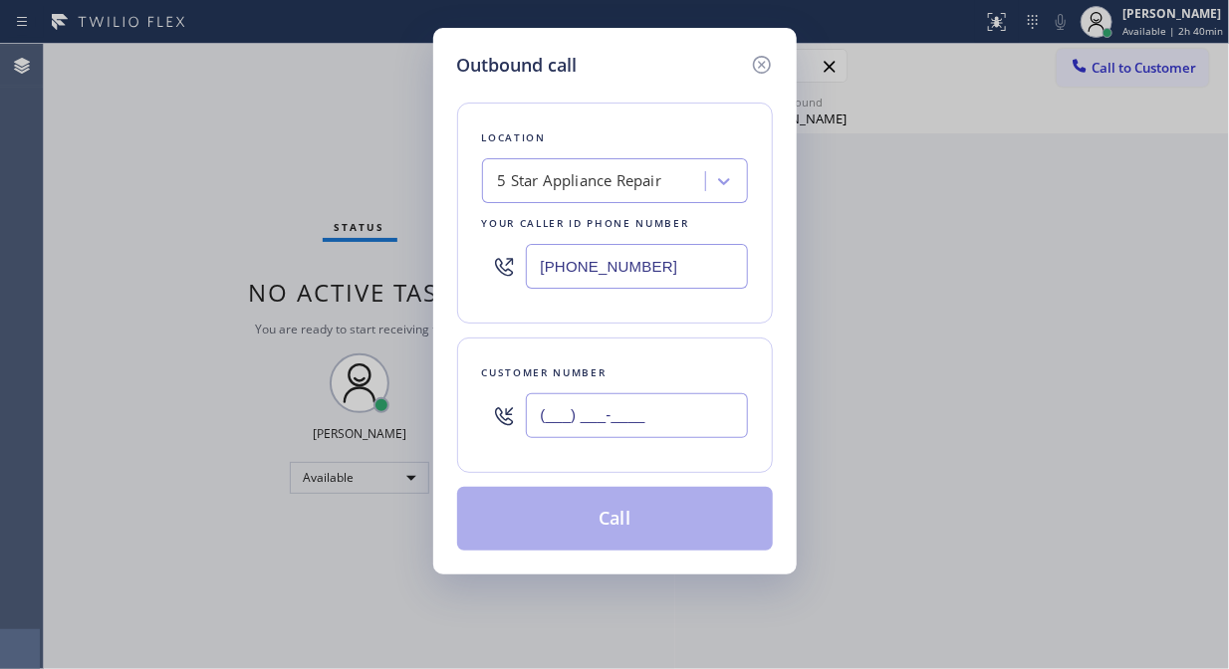
click at [693, 418] on input "(___) ___-____" at bounding box center [637, 415] width 222 height 45
paste input "619) 857-2870"
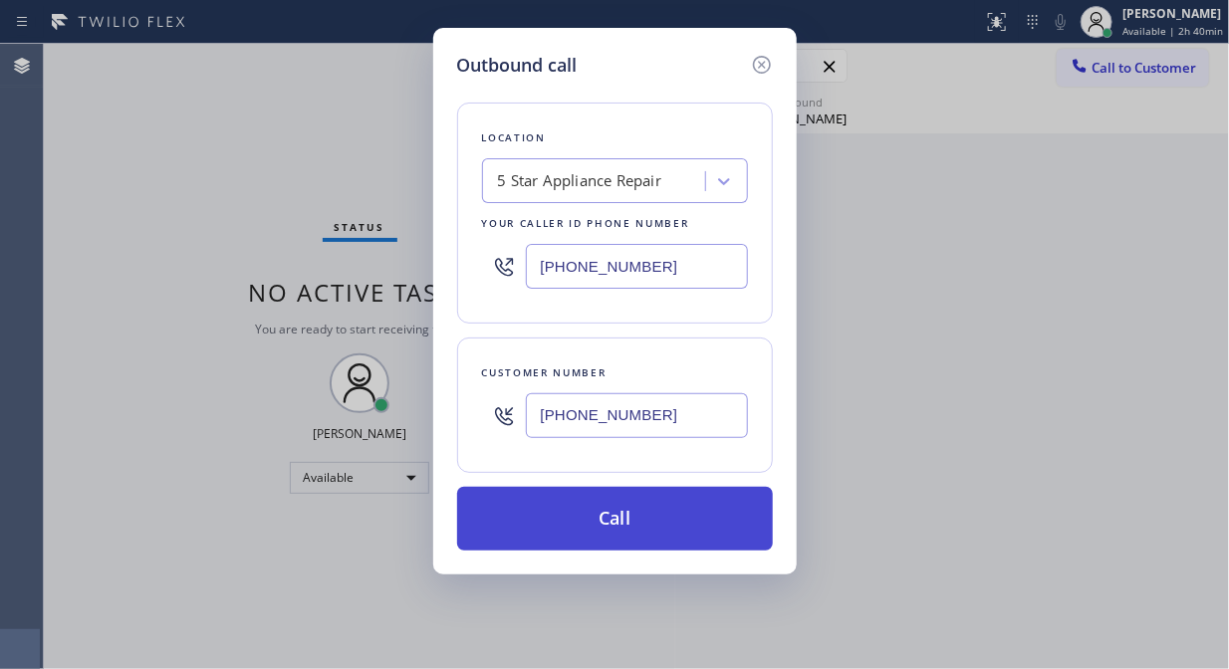
type input "[PHONE_NUMBER]"
drag, startPoint x: 681, startPoint y: 518, endPoint x: 789, endPoint y: 313, distance: 231.7
click at [682, 518] on button "Call" at bounding box center [615, 519] width 316 height 64
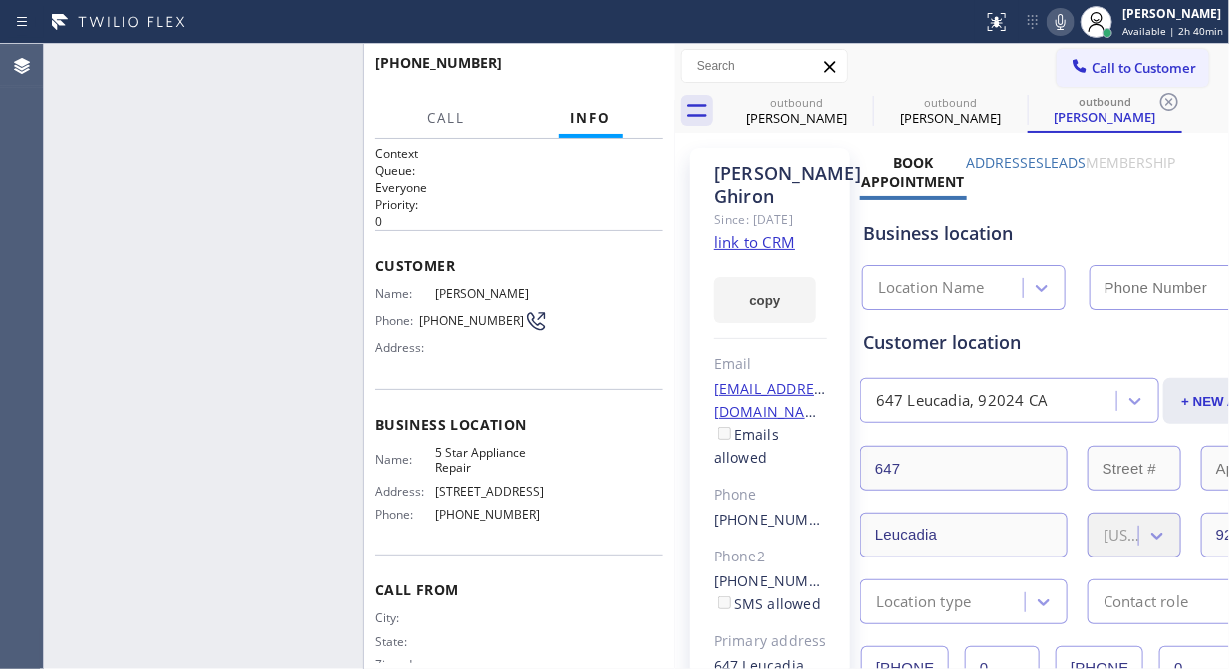
type input "[PHONE_NUMBER]"
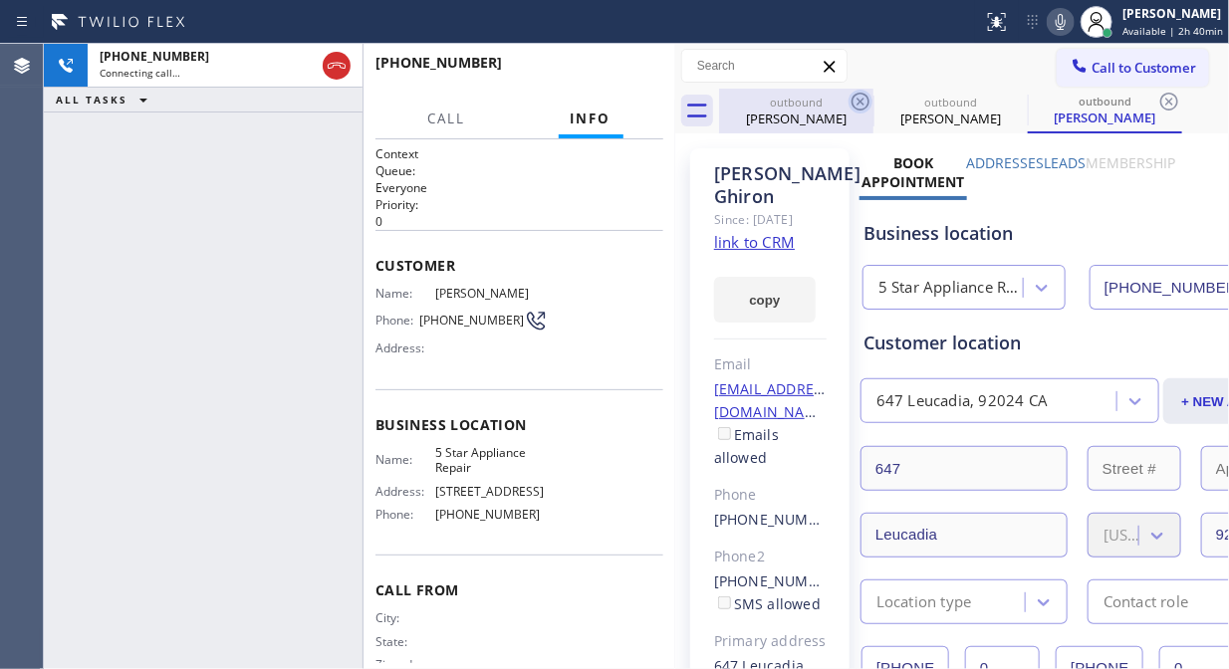
click at [865, 101] on icon at bounding box center [861, 102] width 24 height 24
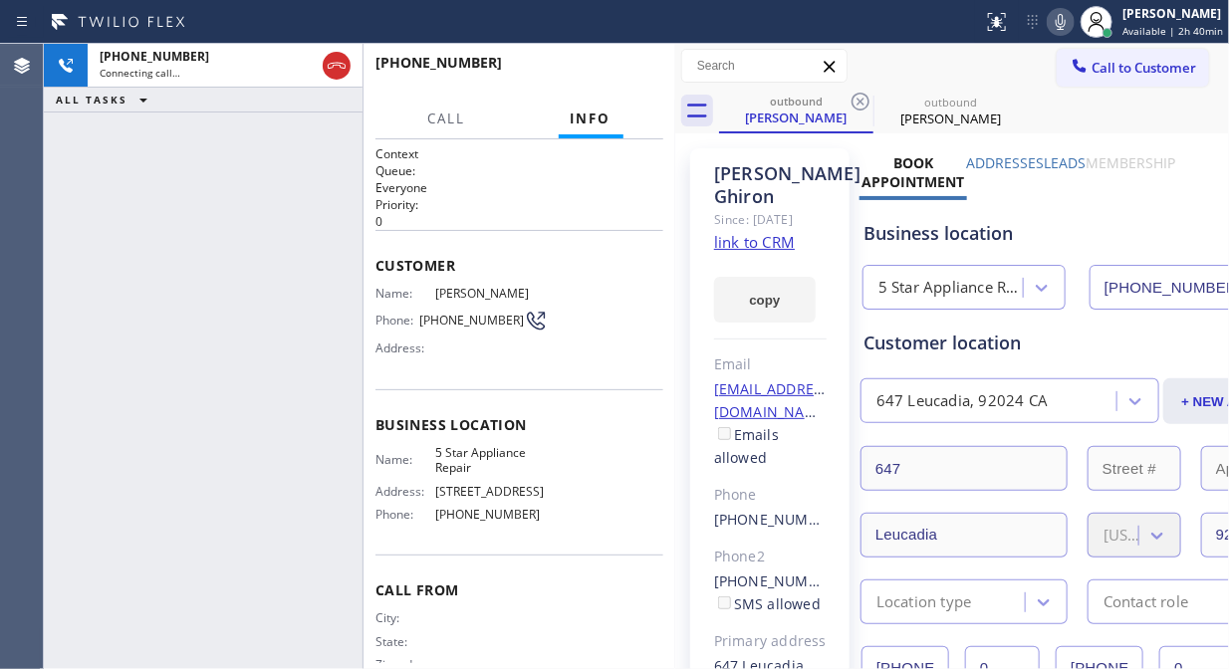
click at [865, 101] on icon at bounding box center [861, 102] width 24 height 24
click at [1060, 23] on icon at bounding box center [1061, 22] width 24 height 24
click at [592, 70] on span "HANG UP" at bounding box center [617, 72] width 61 height 14
click at [593, 68] on span "HANG UP" at bounding box center [617, 72] width 61 height 14
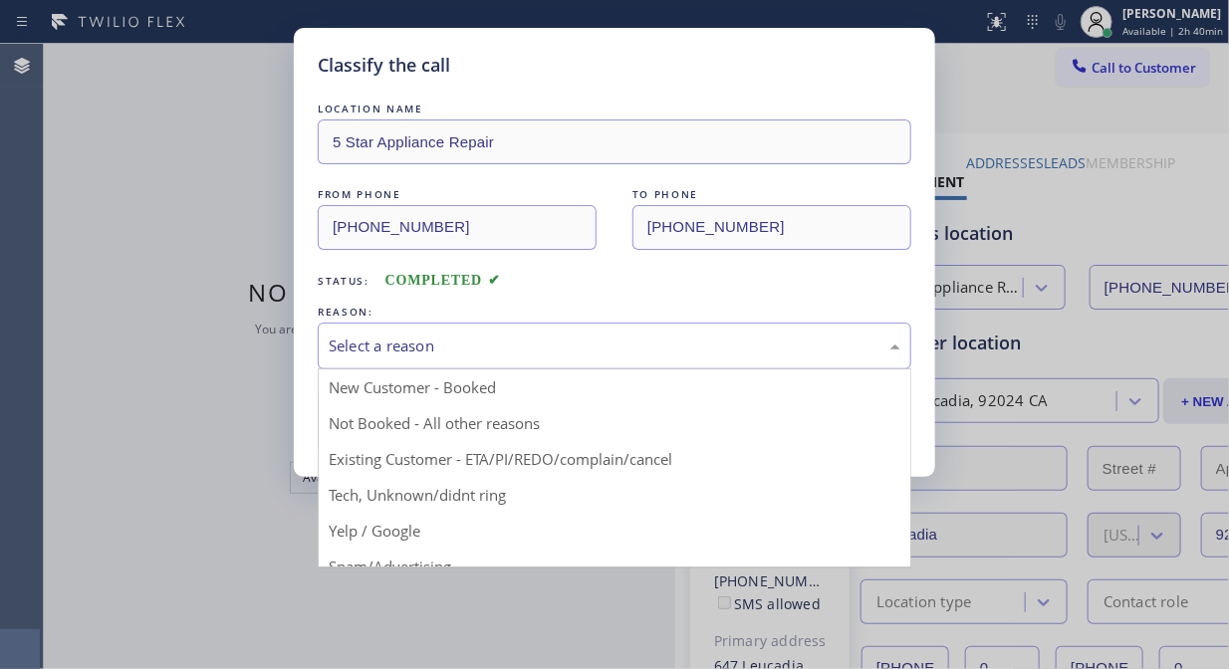
click at [585, 352] on div "Select a reason" at bounding box center [615, 346] width 572 height 23
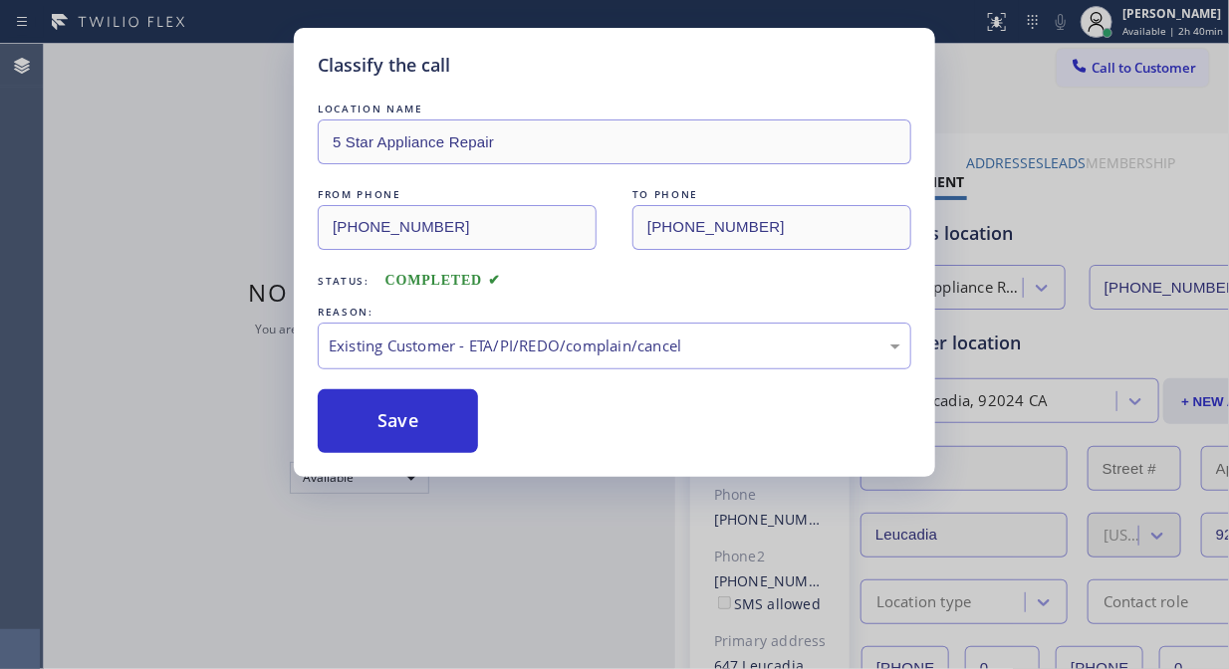
drag, startPoint x: 586, startPoint y: 448, endPoint x: 471, endPoint y: 446, distance: 114.6
click at [434, 434] on button "Save" at bounding box center [398, 421] width 160 height 64
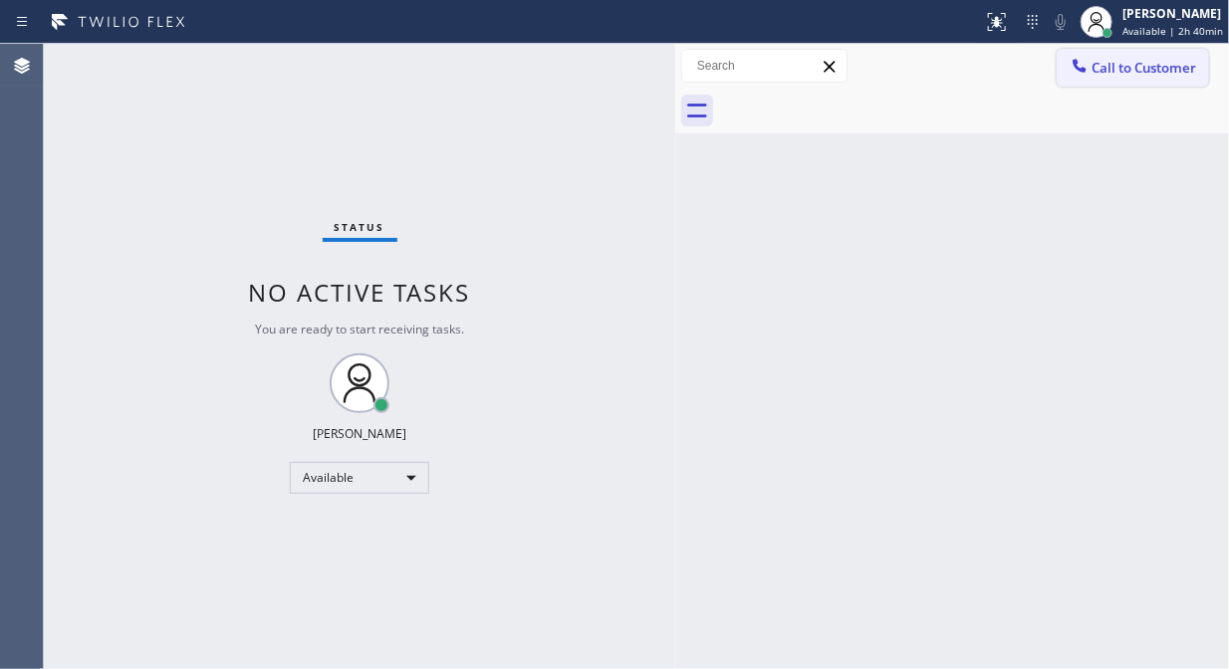
click at [1111, 66] on span "Call to Customer" at bounding box center [1144, 68] width 105 height 18
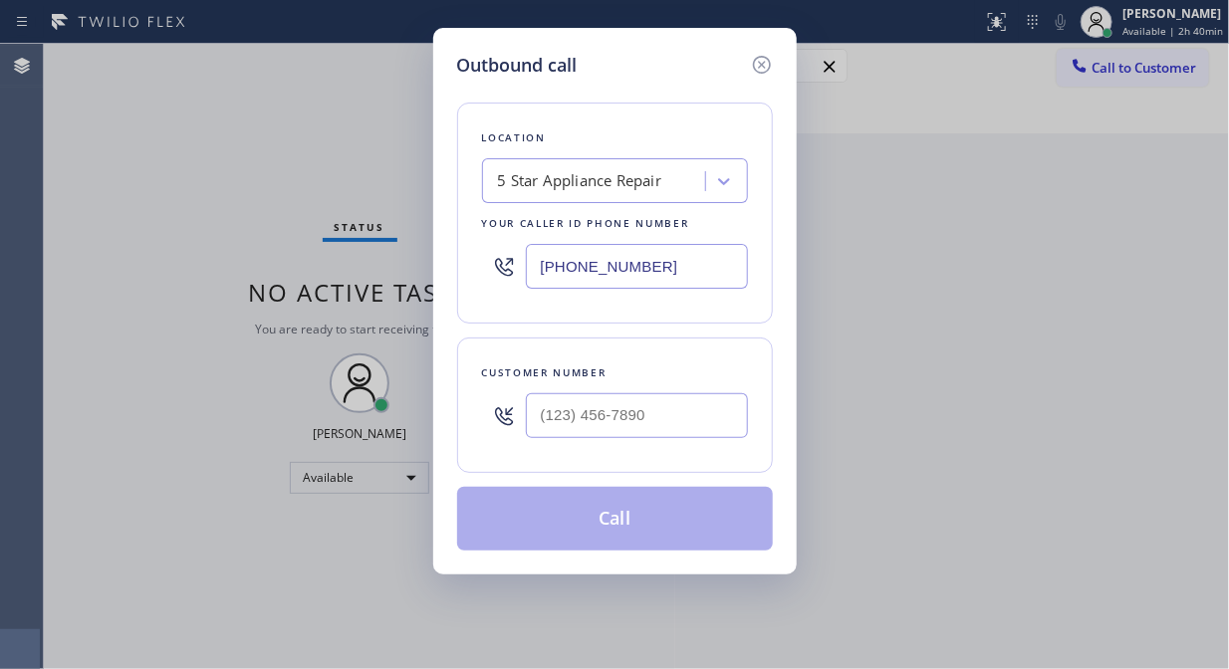
drag, startPoint x: 647, startPoint y: 392, endPoint x: 643, endPoint y: 402, distance: 10.7
click at [643, 401] on div at bounding box center [637, 415] width 222 height 65
click at [638, 412] on input "(___) ___-____" at bounding box center [637, 415] width 222 height 45
paste input "661) 433-1956"
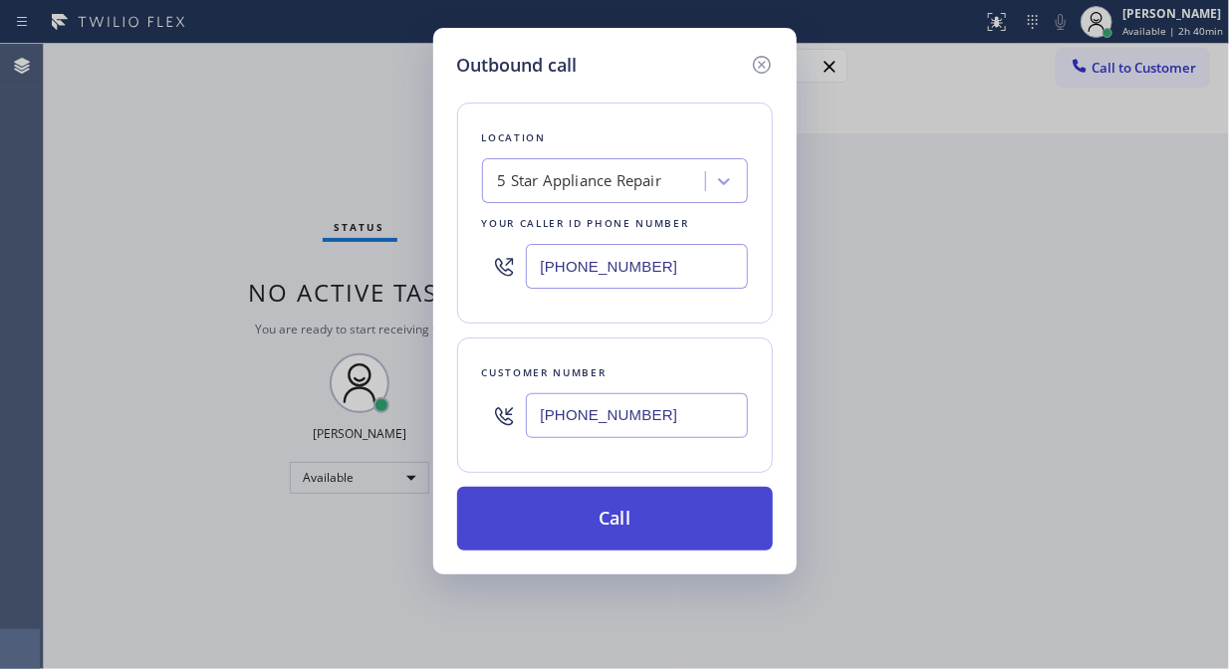
type input "[PHONE_NUMBER]"
click at [633, 521] on button "Call" at bounding box center [615, 519] width 316 height 64
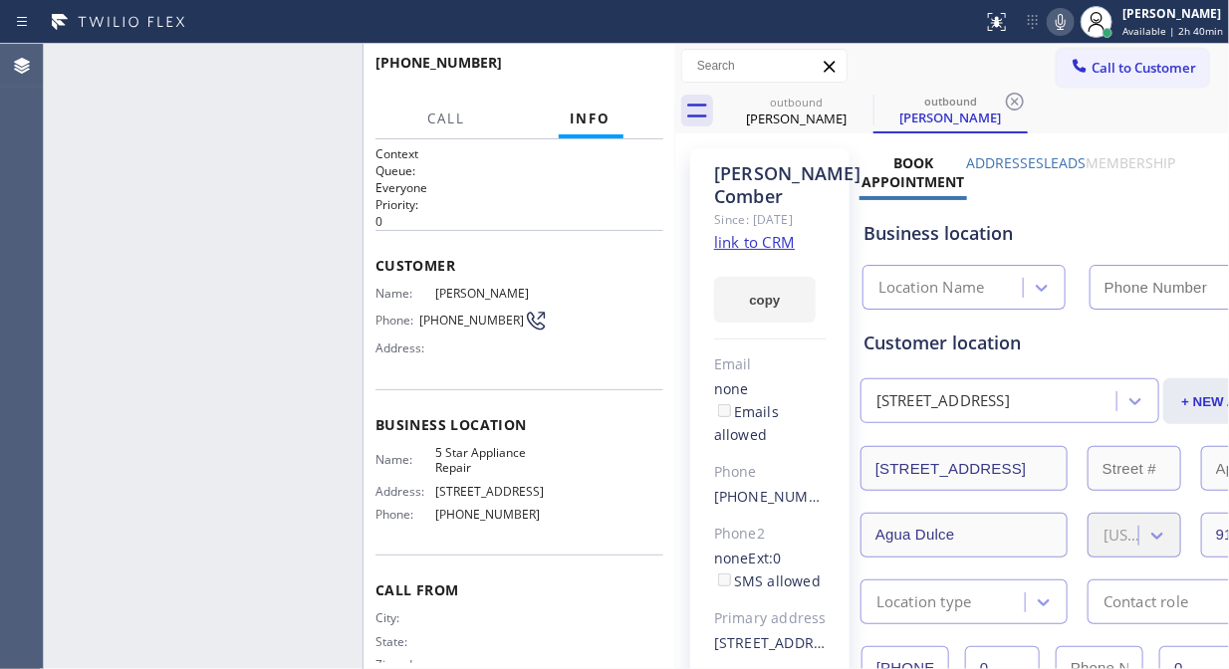
type input "[PHONE_NUMBER]"
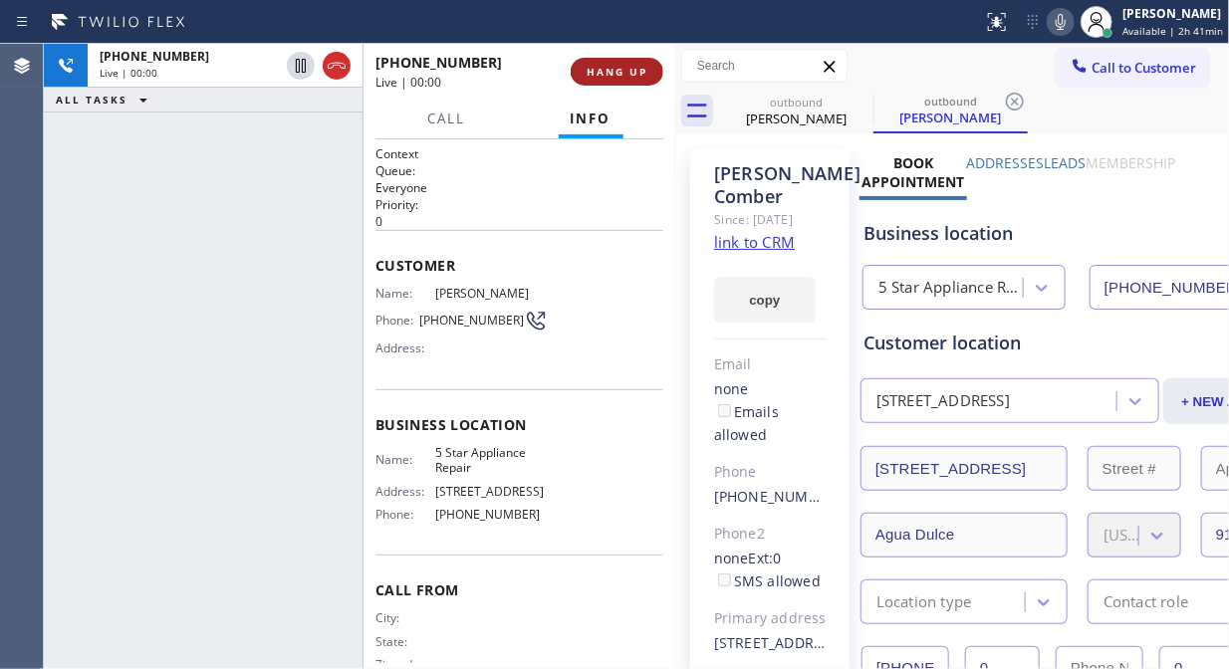
click at [629, 84] on button "HANG UP" at bounding box center [617, 72] width 93 height 28
click at [629, 85] on button "HANG UP" at bounding box center [617, 72] width 93 height 28
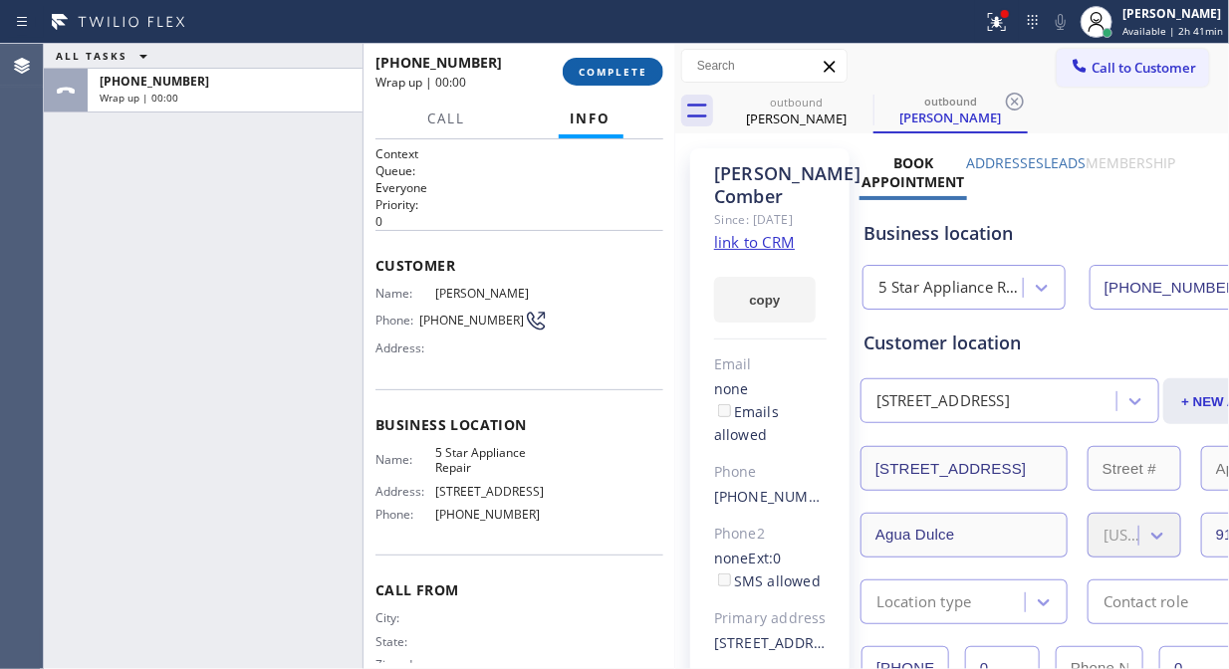
click at [622, 68] on span "COMPLETE" at bounding box center [613, 72] width 69 height 14
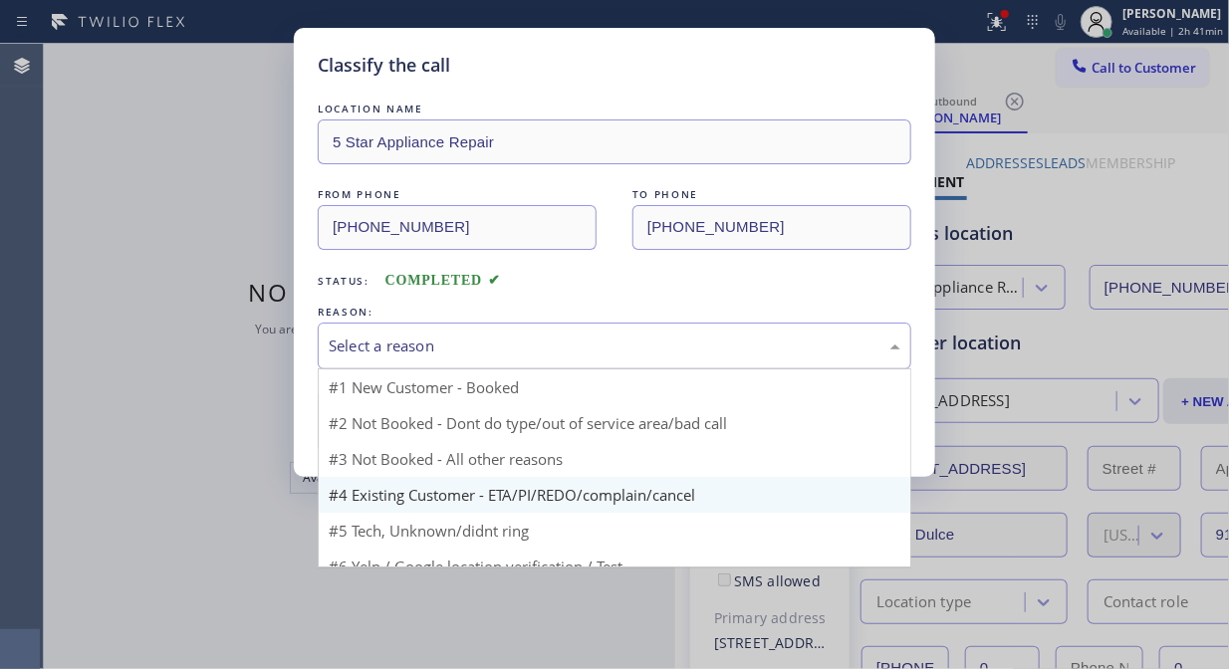
drag, startPoint x: 631, startPoint y: 350, endPoint x: 622, endPoint y: 443, distance: 94.1
click at [631, 351] on div "Select a reason" at bounding box center [615, 346] width 572 height 23
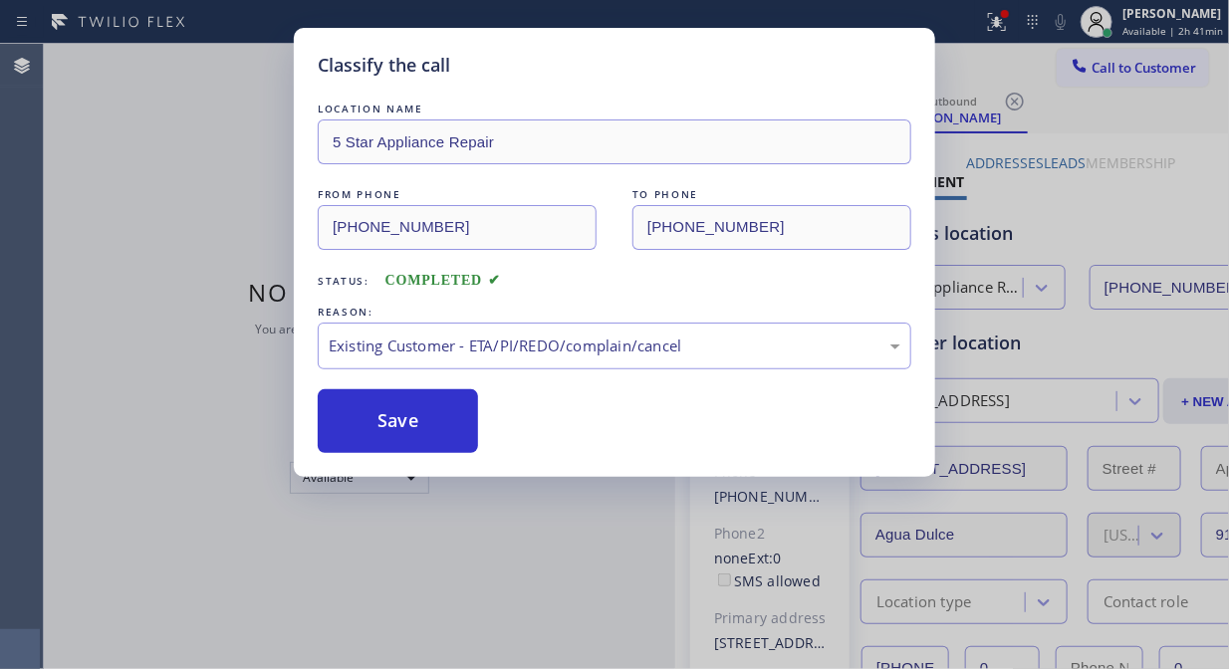
click at [423, 418] on button "Save" at bounding box center [398, 421] width 160 height 64
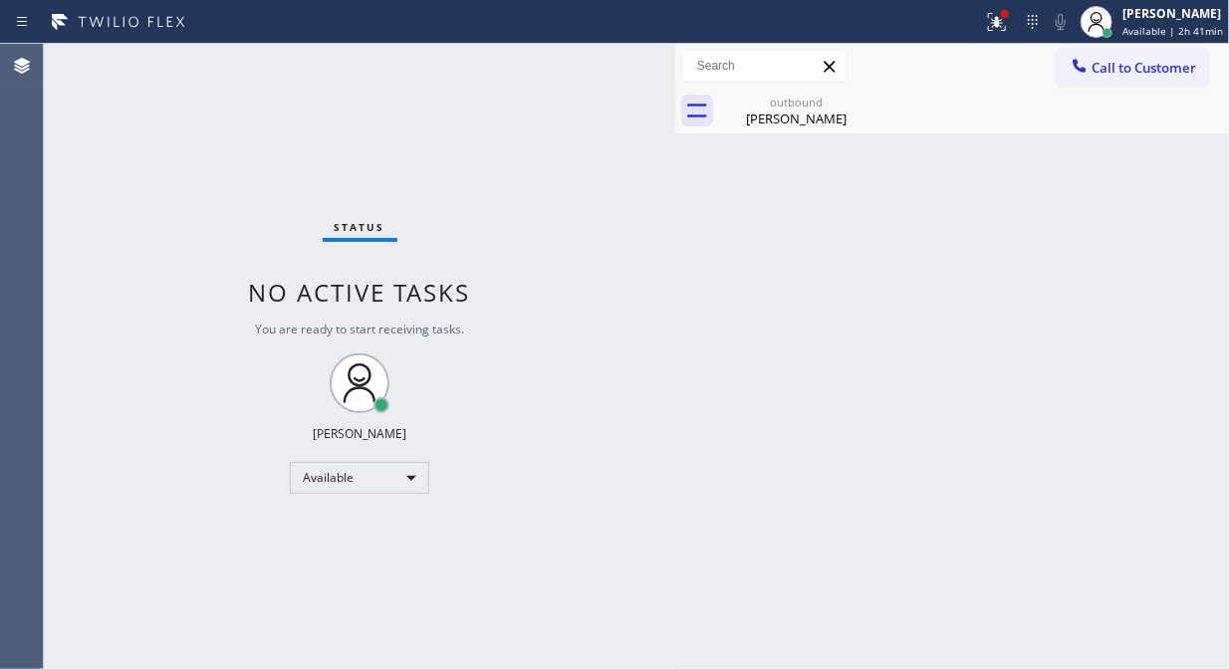
click at [1122, 67] on span "Call to Customer" at bounding box center [1144, 68] width 105 height 18
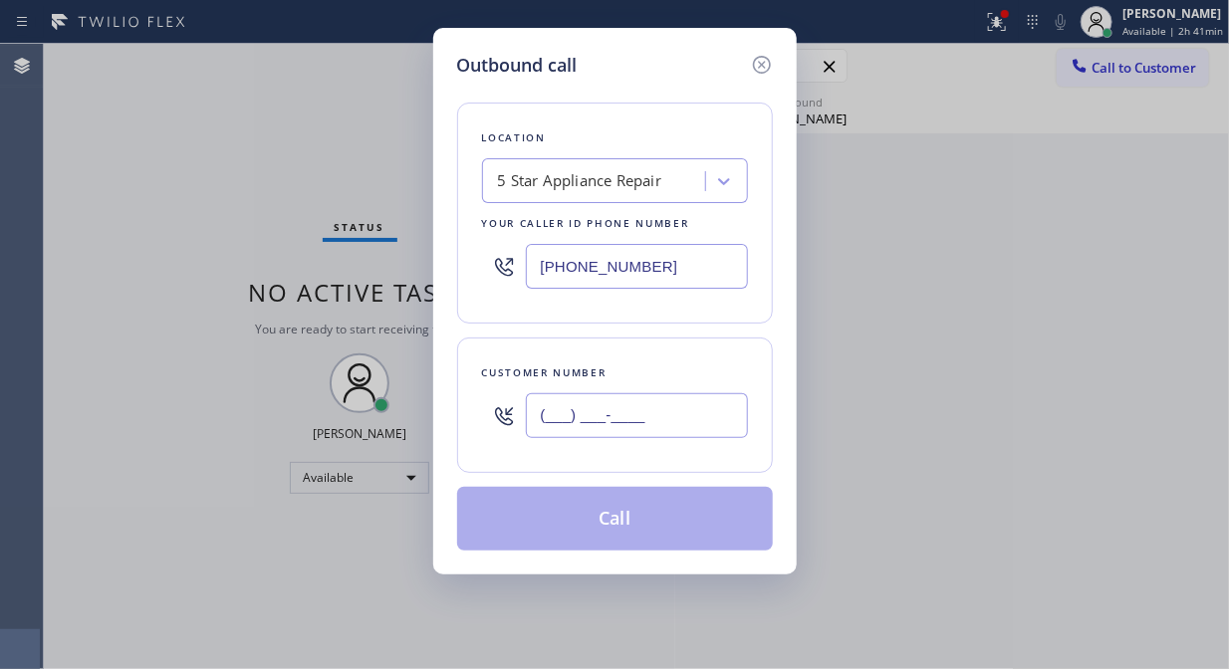
click at [659, 431] on input "(___) ___-____" at bounding box center [637, 415] width 222 height 45
paste input "310) 890-1857"
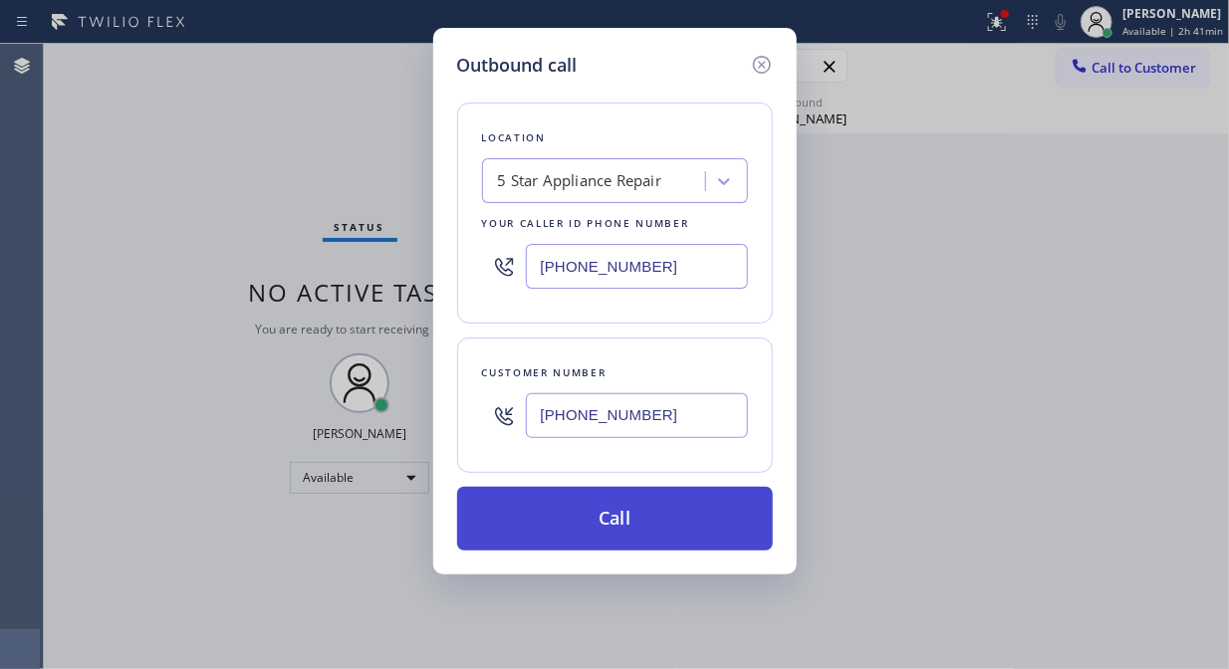
type input "[PHONE_NUMBER]"
click at [679, 519] on button "Call" at bounding box center [615, 519] width 316 height 64
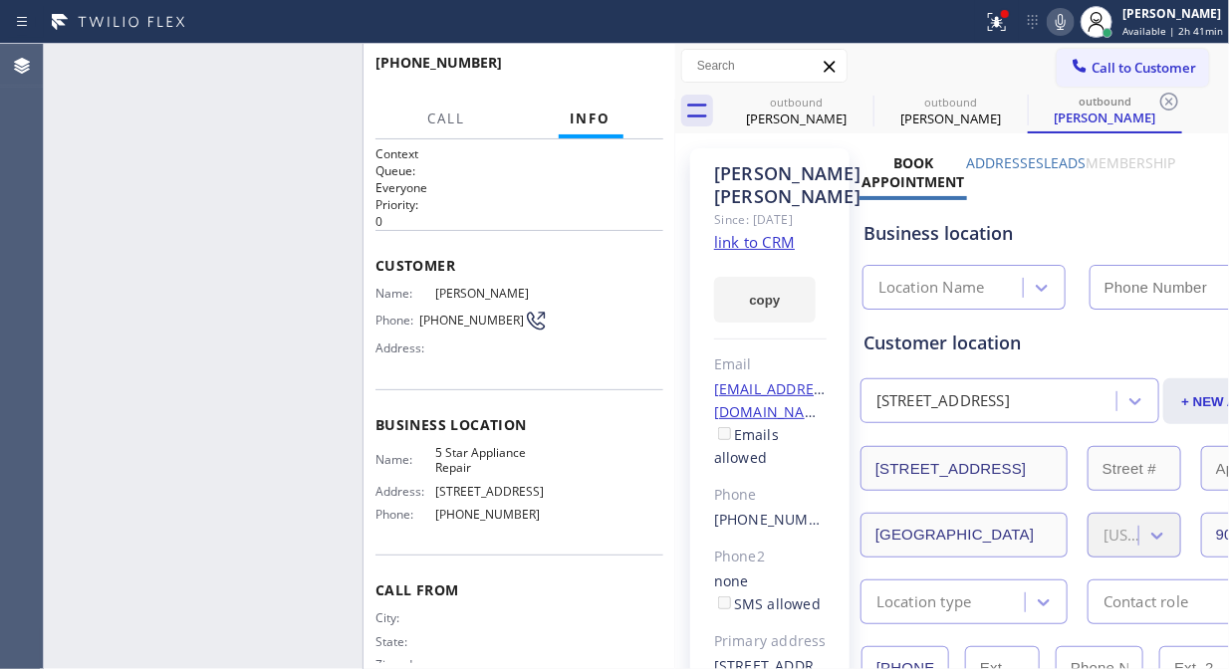
type input "[PHONE_NUMBER]"
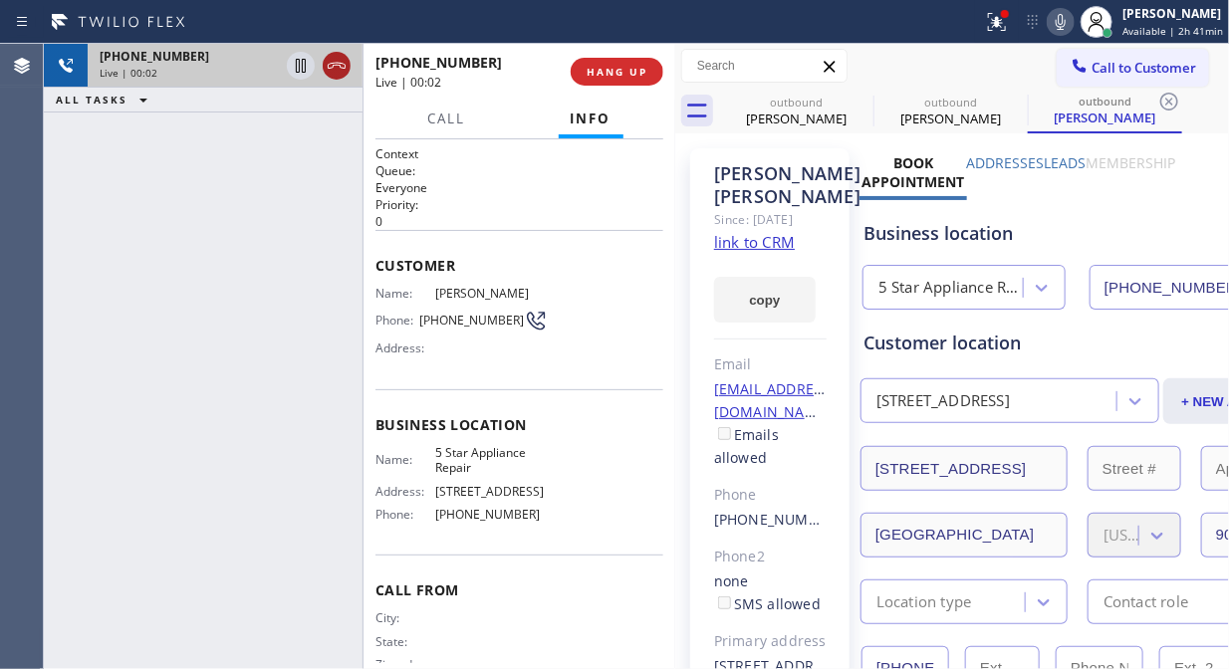
click at [335, 64] on icon at bounding box center [337, 66] width 24 height 24
click at [582, 67] on button "HANG UP" at bounding box center [617, 72] width 93 height 28
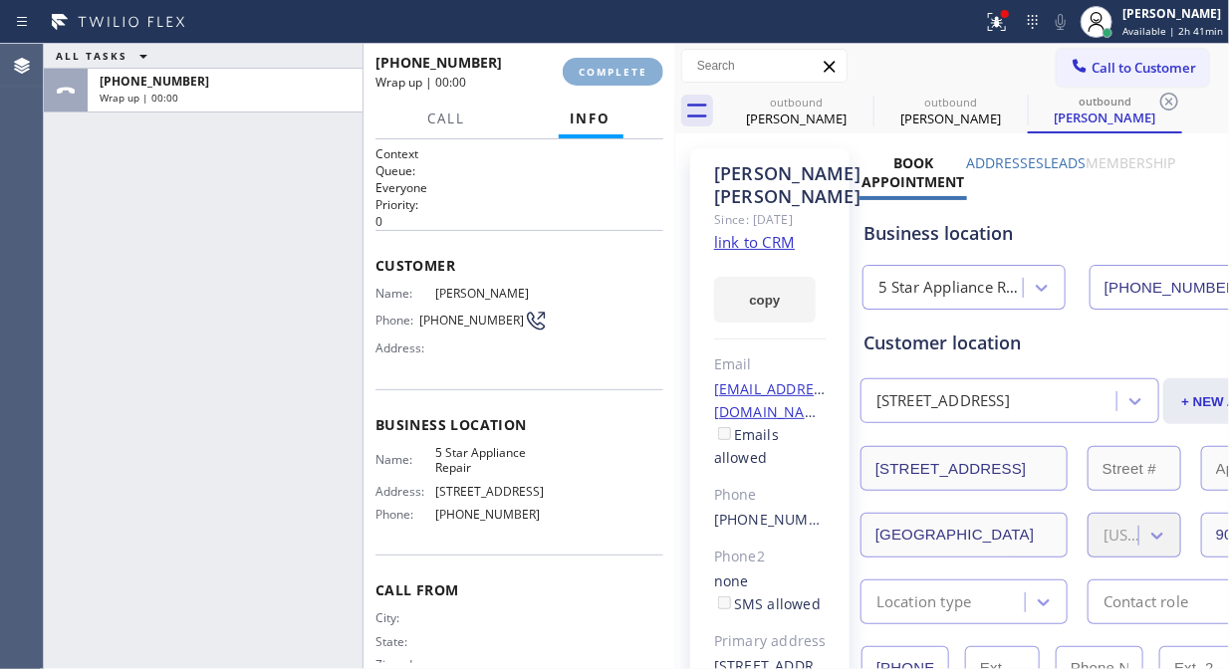
click at [613, 78] on span "COMPLETE" at bounding box center [613, 72] width 69 height 14
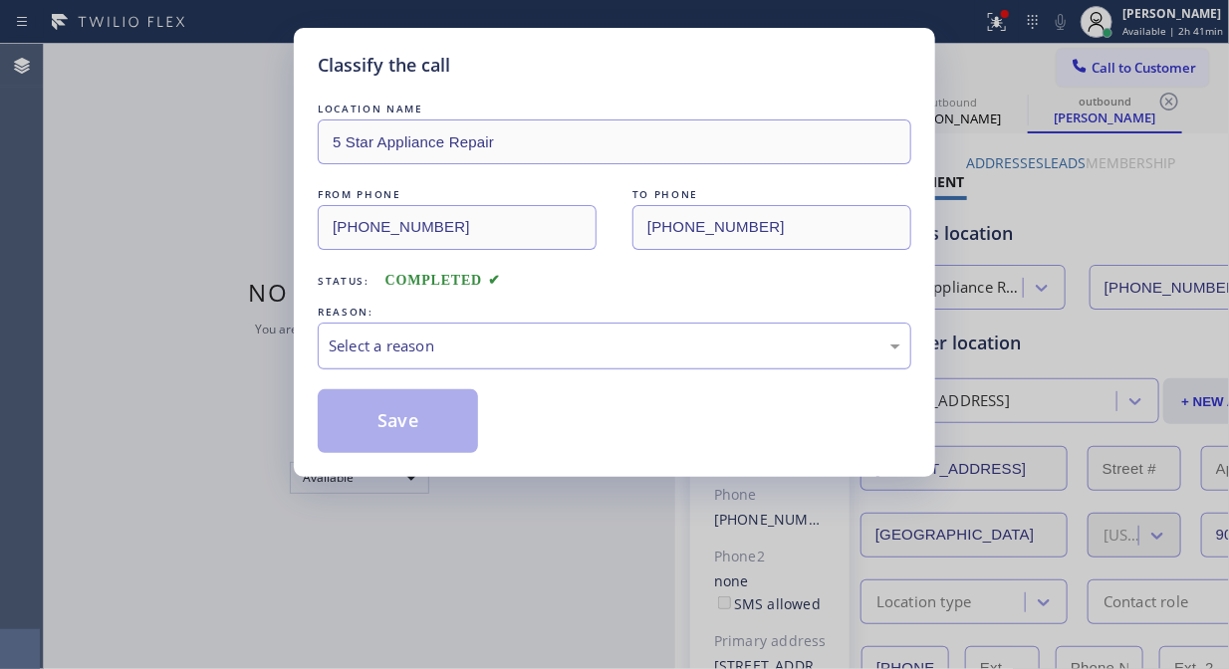
click at [578, 370] on div "Select a reason" at bounding box center [615, 346] width 594 height 47
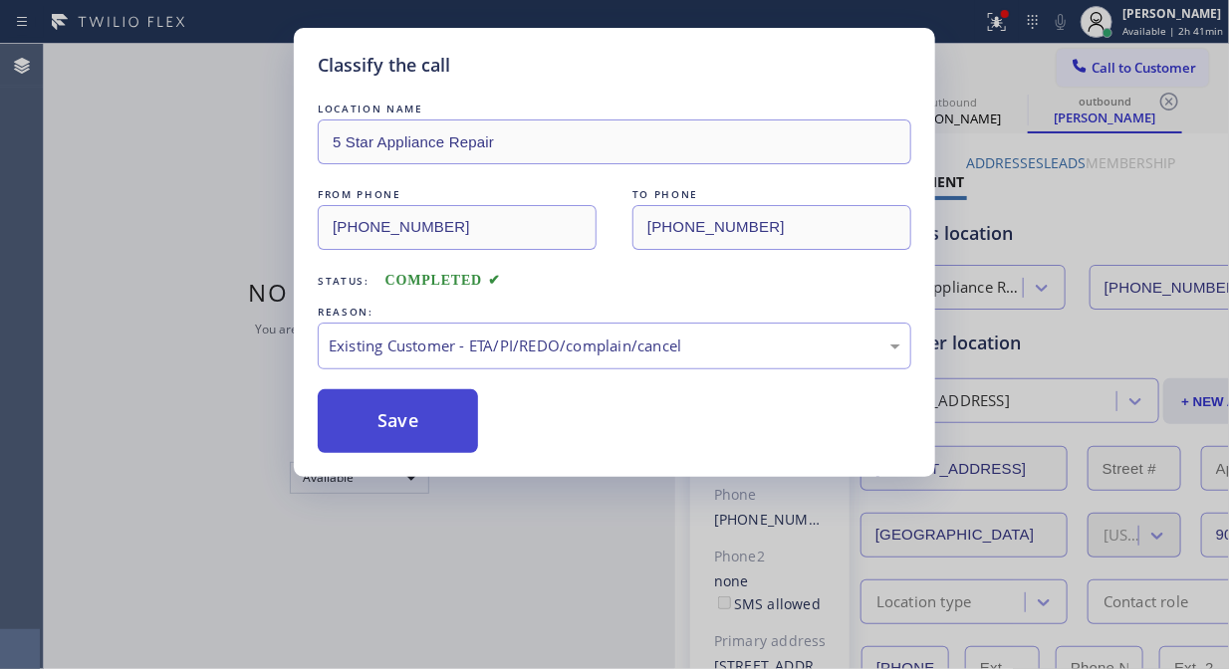
click at [428, 434] on button "Save" at bounding box center [398, 421] width 160 height 64
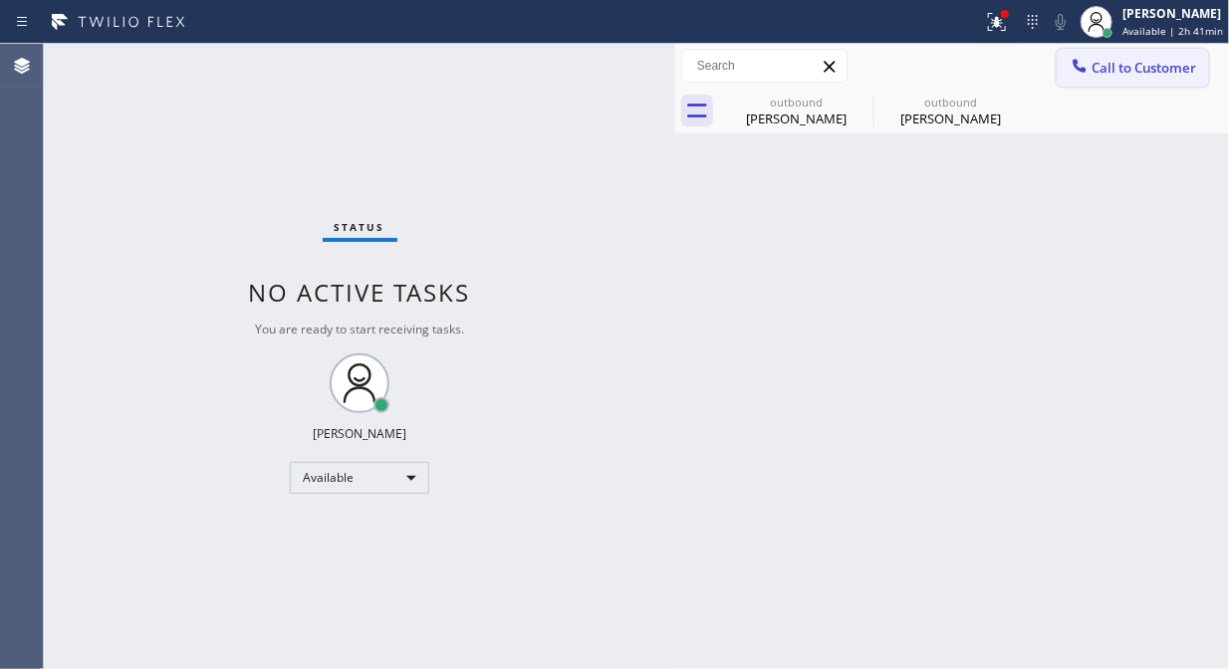
click at [1124, 54] on button "Call to Customer" at bounding box center [1133, 68] width 152 height 38
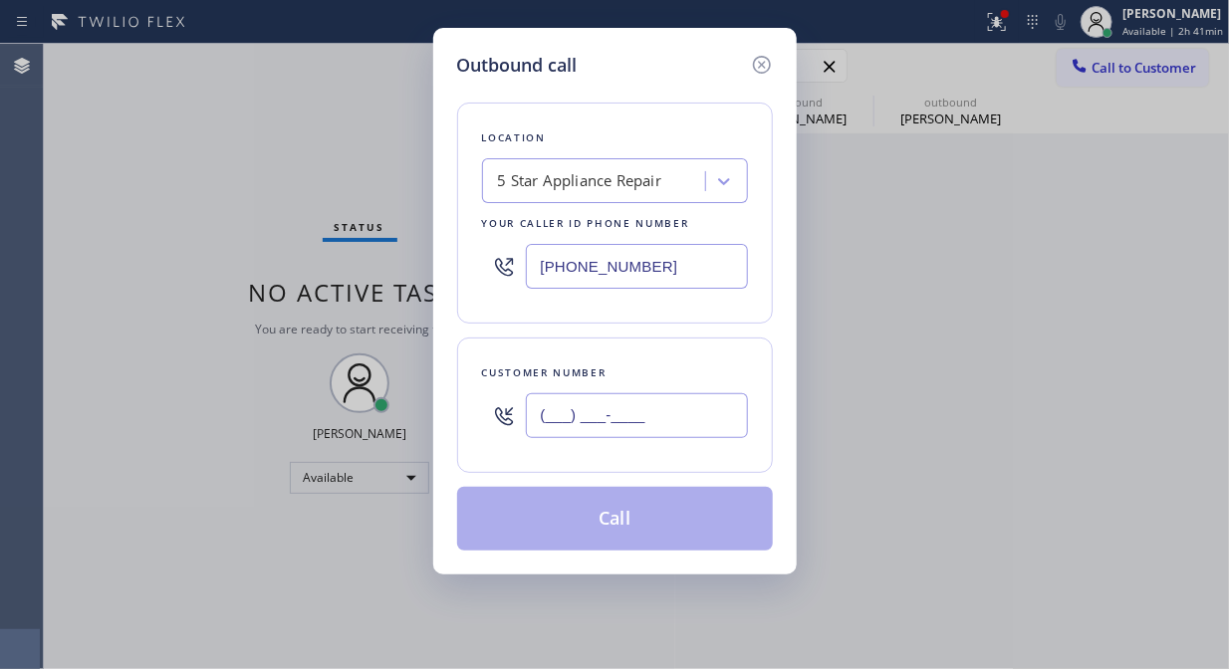
click at [635, 430] on input "(___) ___-____" at bounding box center [637, 415] width 222 height 45
paste input "206) 245-7274"
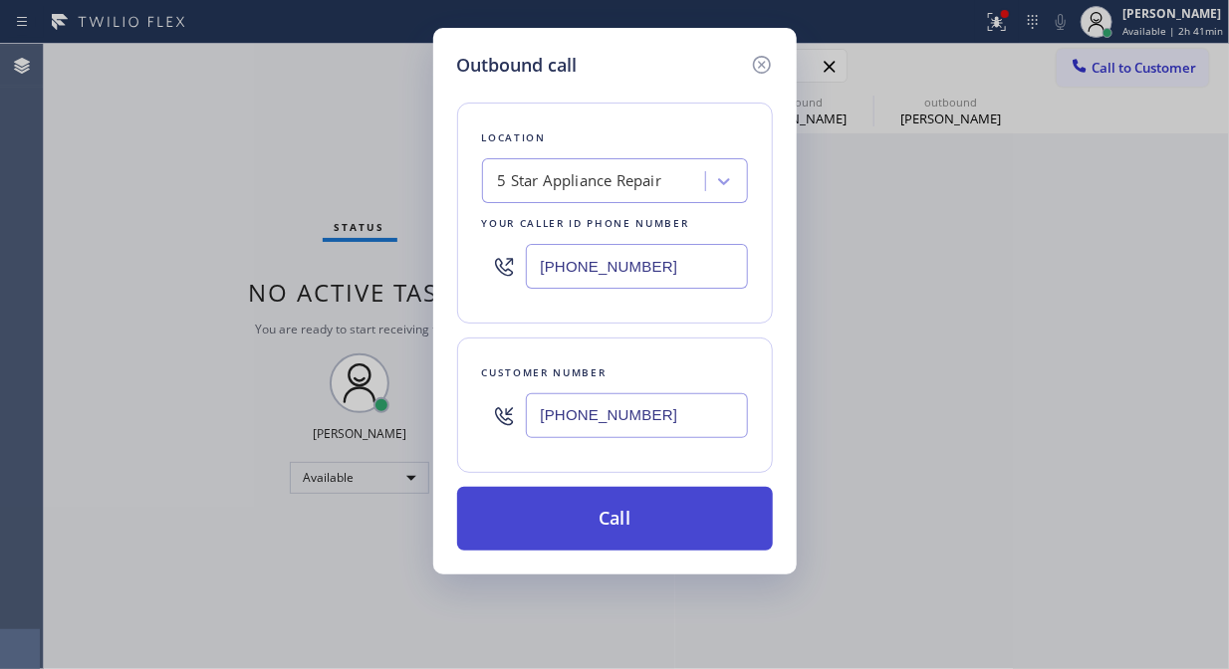
type input "[PHONE_NUMBER]"
click at [654, 530] on button "Call" at bounding box center [615, 519] width 316 height 64
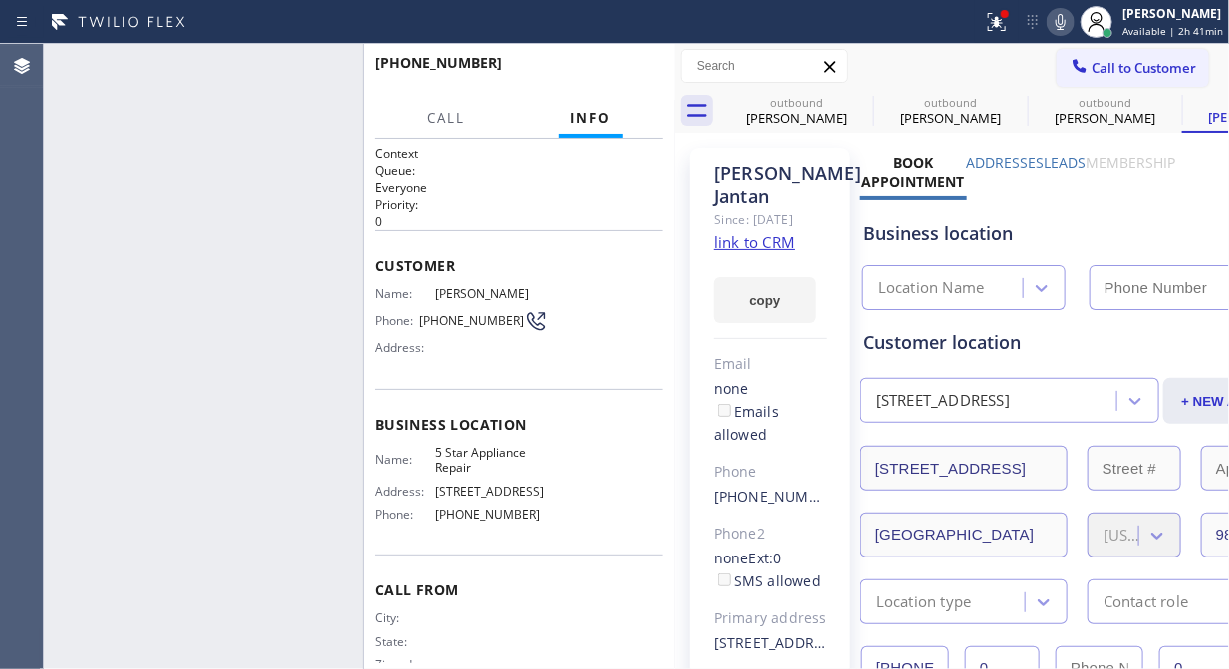
type input "[PHONE_NUMBER]"
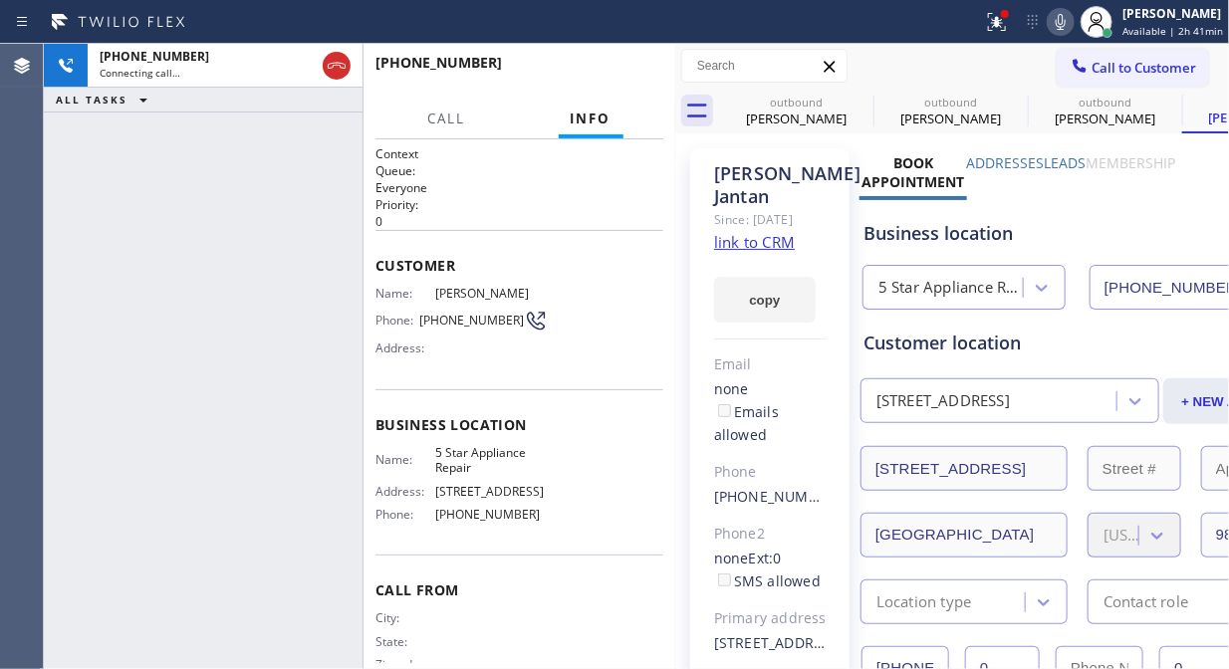
click at [1066, 27] on icon at bounding box center [1061, 22] width 10 height 16
click at [631, 66] on span "HANG UP" at bounding box center [617, 72] width 61 height 14
click at [623, 72] on span "HANG UP" at bounding box center [617, 72] width 61 height 14
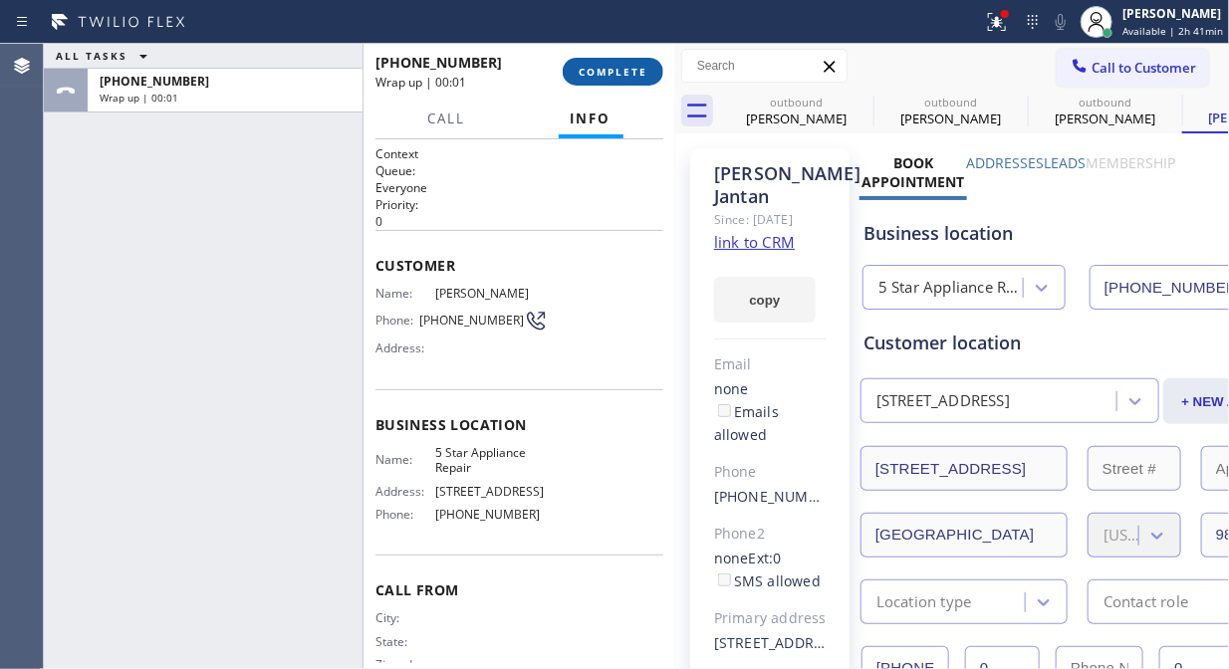
click at [631, 77] on span "COMPLETE" at bounding box center [613, 72] width 69 height 14
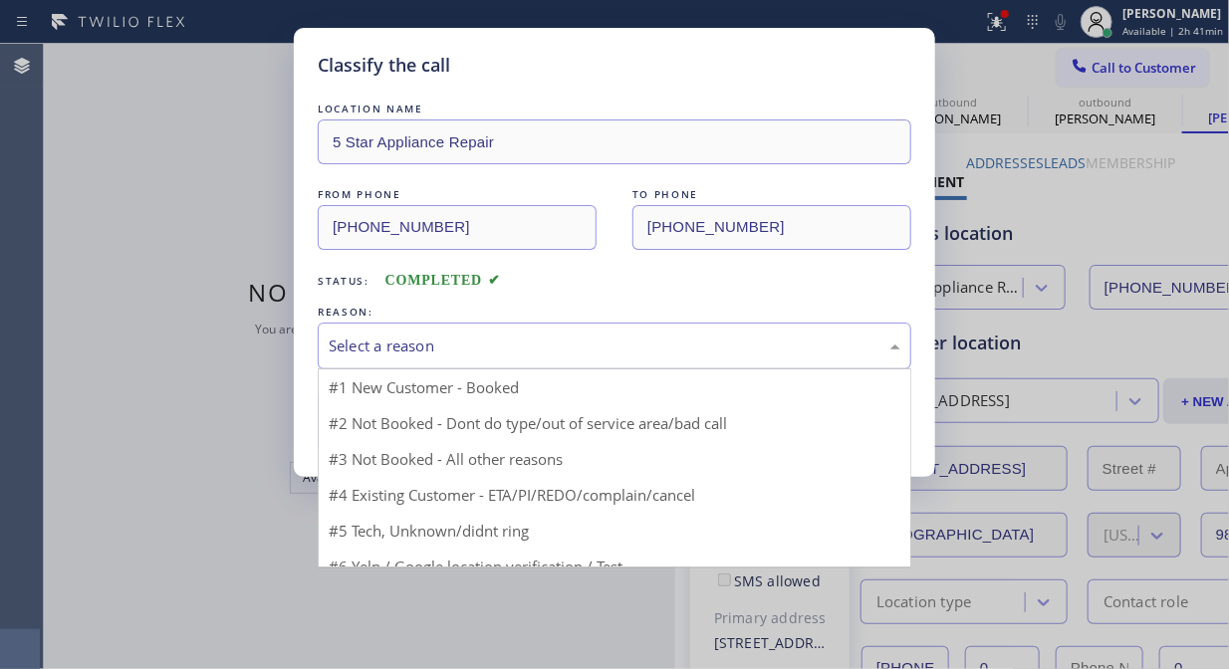
click at [642, 356] on div "Select a reason" at bounding box center [615, 346] width 572 height 23
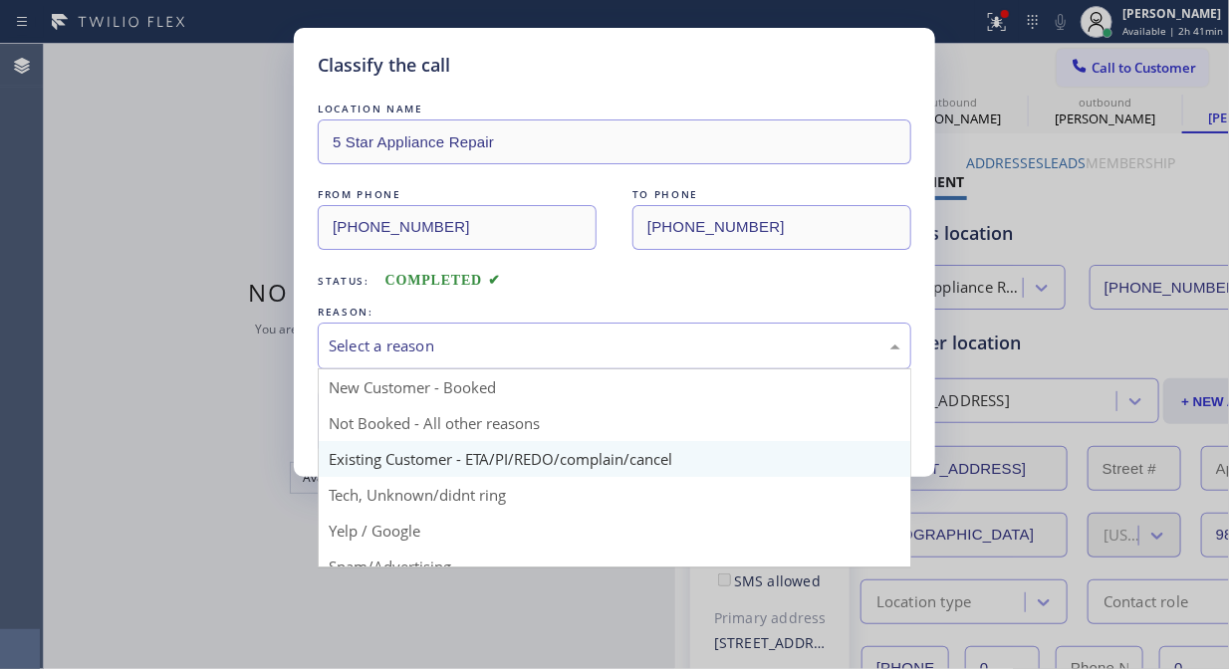
drag, startPoint x: 648, startPoint y: 453, endPoint x: 519, endPoint y: 424, distance: 132.7
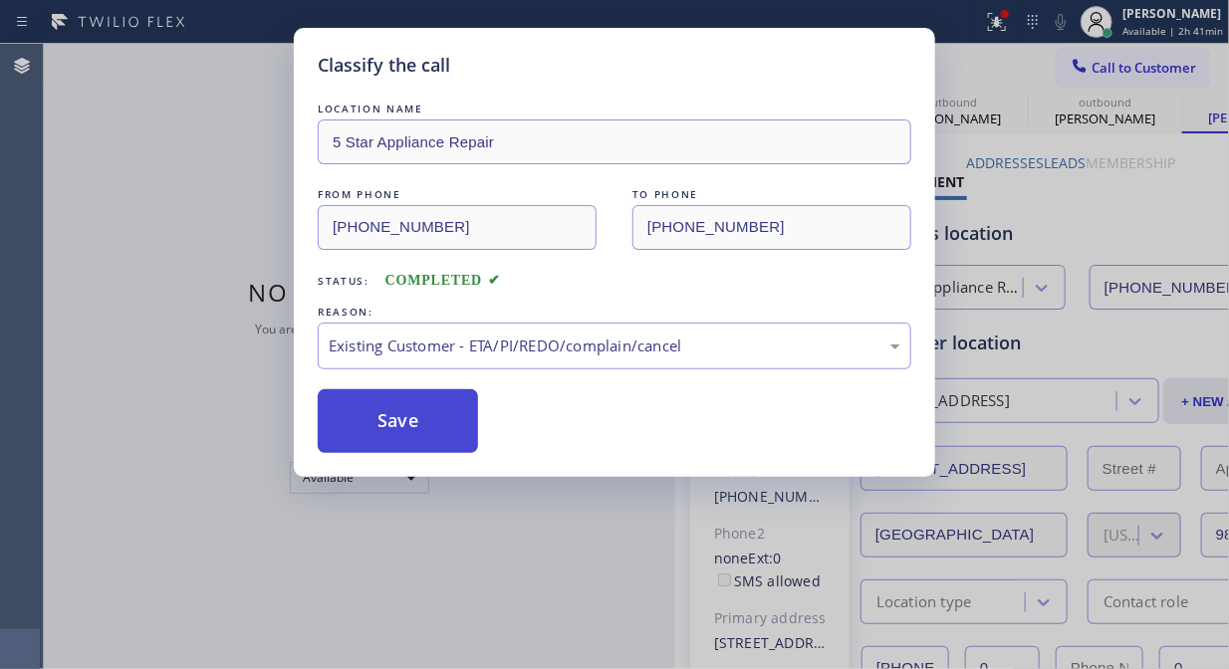
click at [405, 416] on button "Save" at bounding box center [398, 421] width 160 height 64
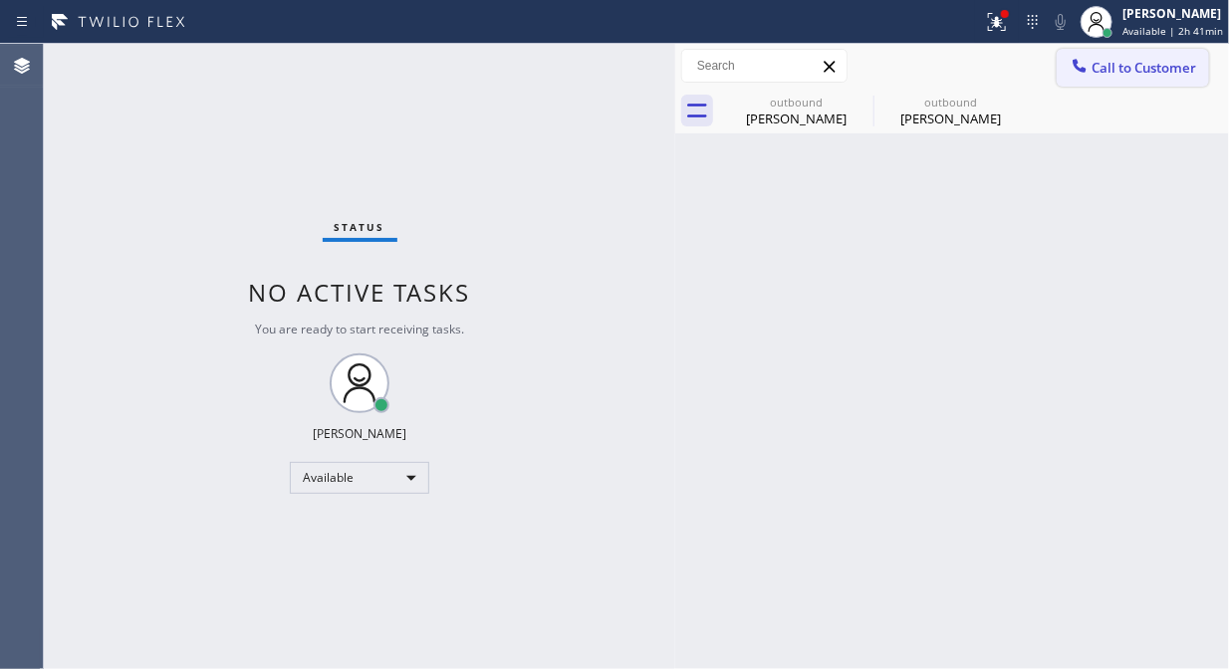
click at [1127, 70] on span "Call to Customer" at bounding box center [1144, 68] width 105 height 18
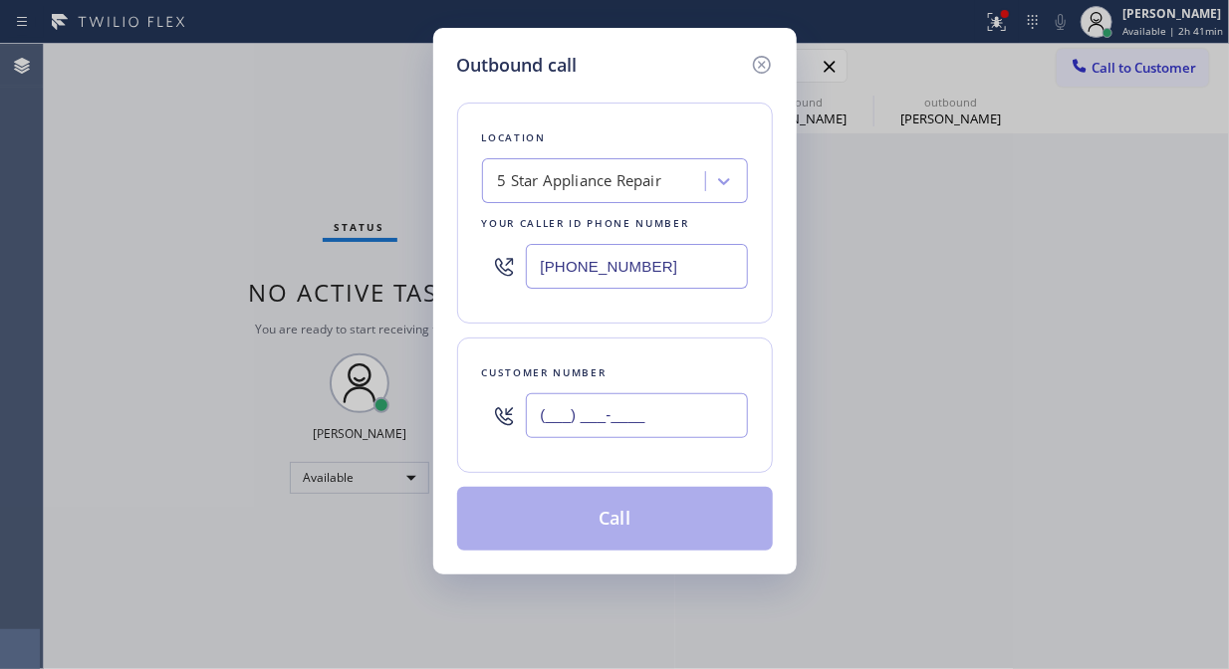
click at [625, 413] on input "(___) ___-____" at bounding box center [637, 415] width 222 height 45
paste input "415) 837-8765"
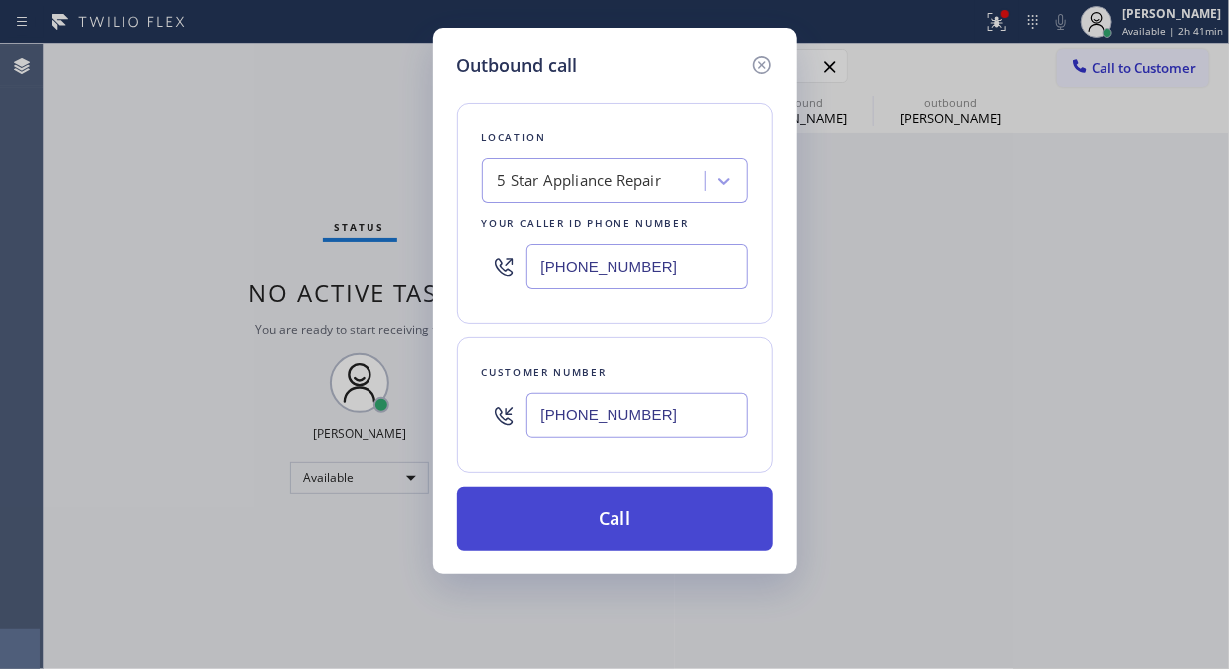
type input "[PHONE_NUMBER]"
click at [667, 536] on button "Call" at bounding box center [615, 519] width 316 height 64
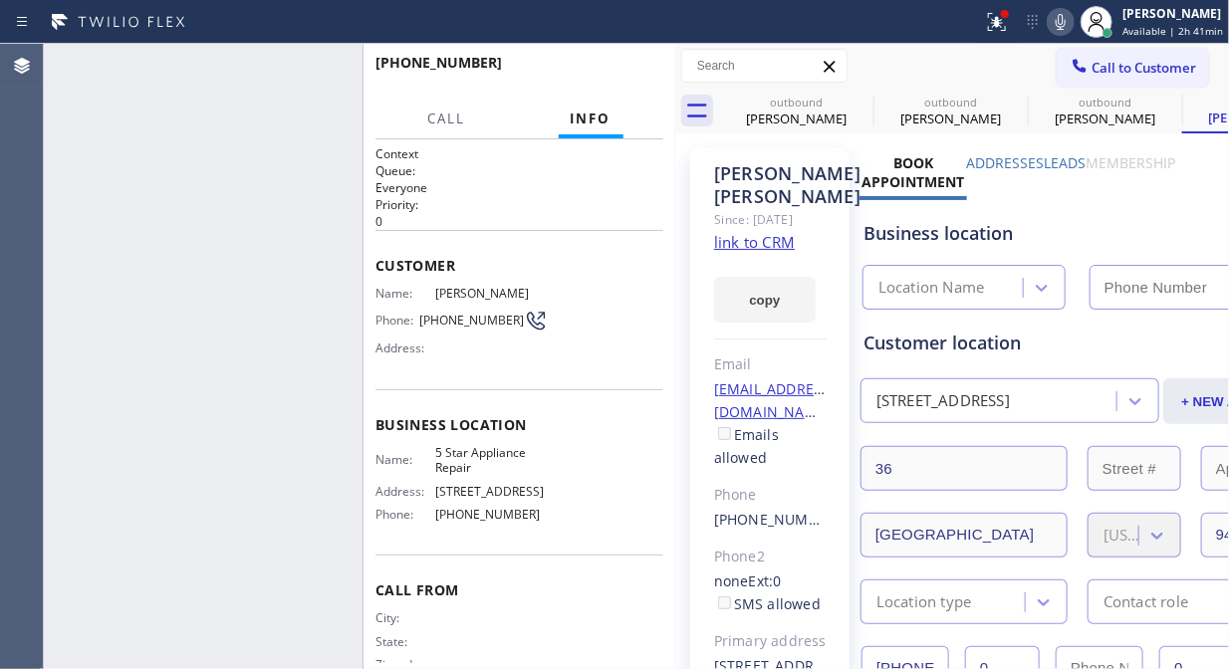
type input "[PHONE_NUMBER]"
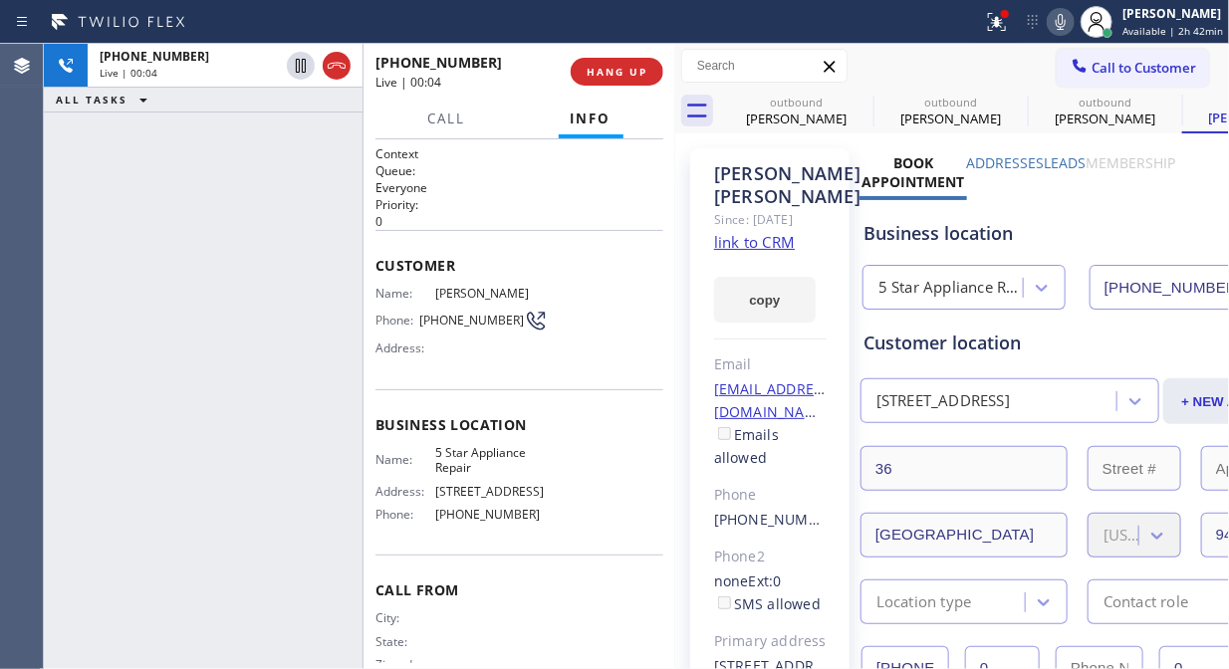
click at [654, 85] on div "+14158378765 Live | 00:04 HANG UP" at bounding box center [520, 72] width 288 height 52
drag, startPoint x: 632, startPoint y: 81, endPoint x: 604, endPoint y: 62, distance: 33.7
click at [631, 81] on button "HANG UP" at bounding box center [617, 72] width 93 height 28
click at [603, 62] on button "HANG UP" at bounding box center [617, 72] width 93 height 28
click at [616, 83] on button "HANG UP" at bounding box center [617, 72] width 93 height 28
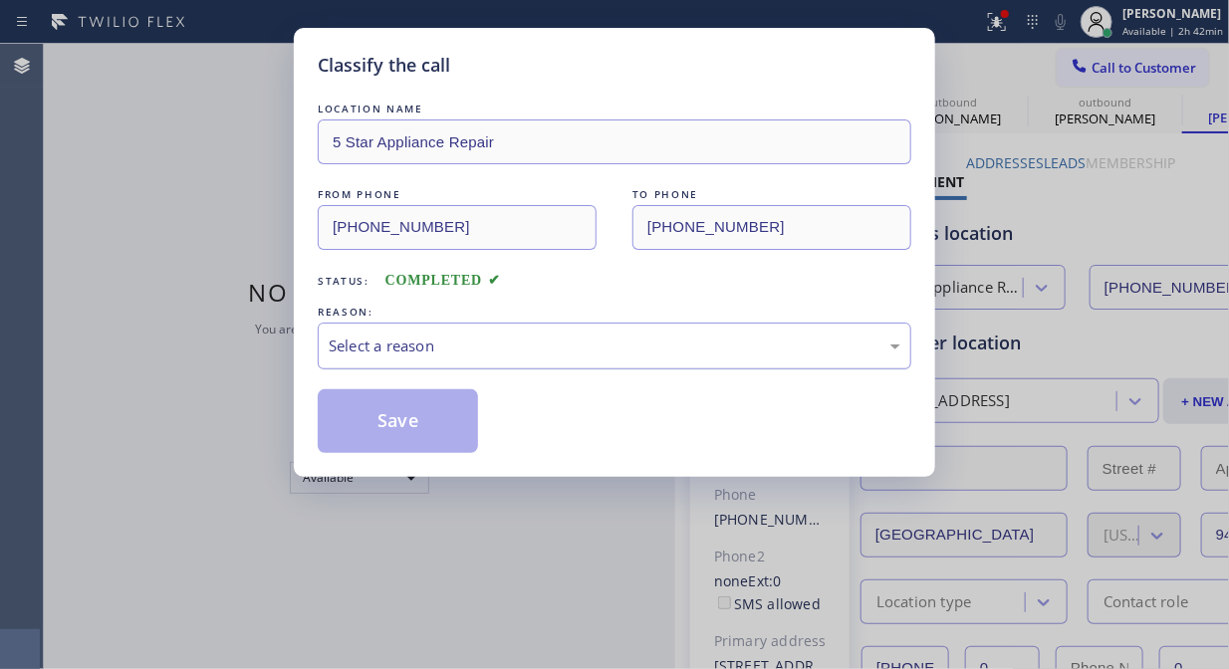
click at [626, 335] on div "Select a reason" at bounding box center [615, 346] width 572 height 23
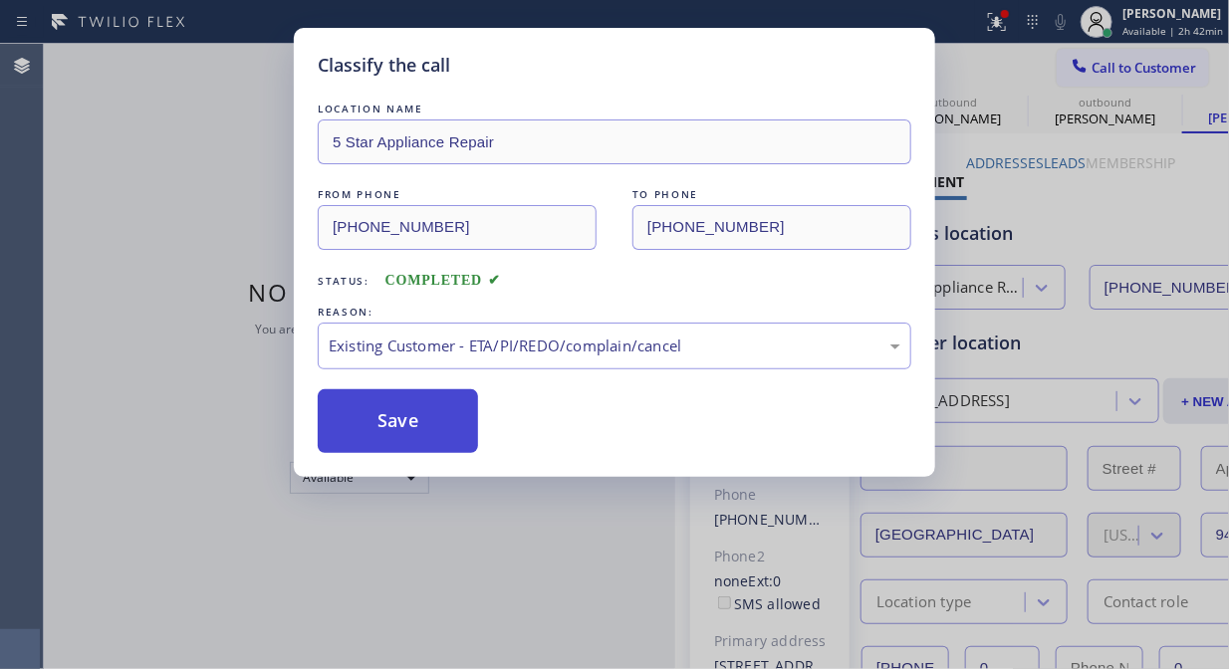
click at [471, 429] on button "Save" at bounding box center [398, 421] width 160 height 64
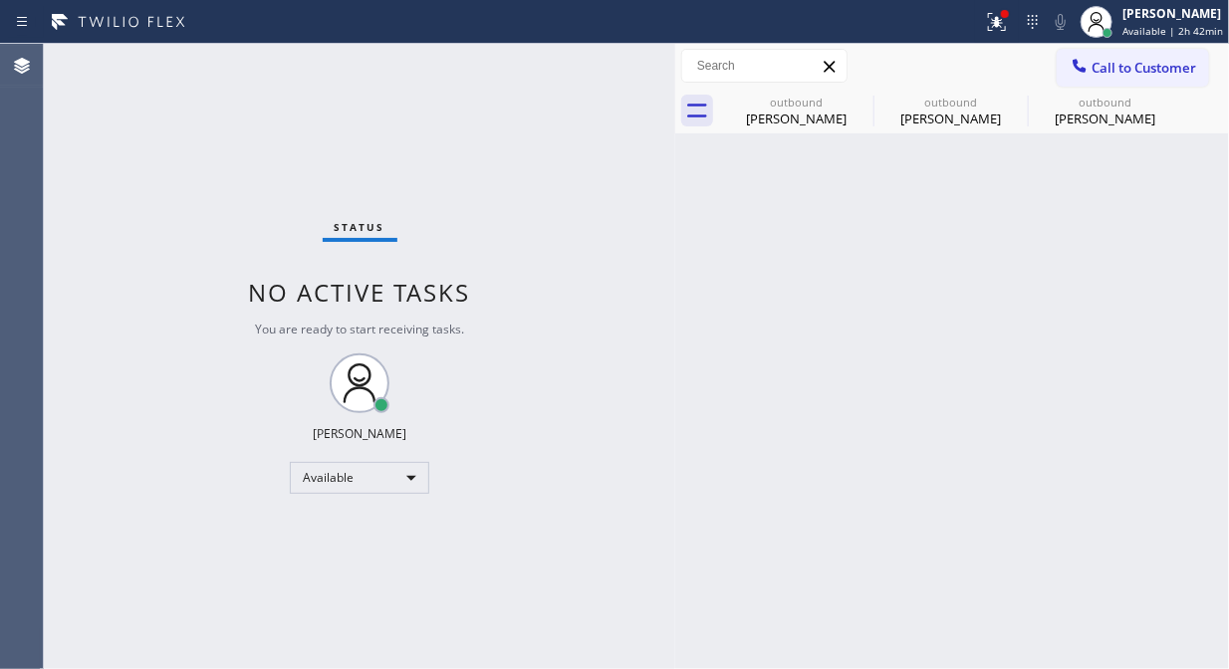
drag, startPoint x: 1094, startPoint y: 62, endPoint x: 1022, endPoint y: 126, distance: 96.0
click at [1094, 64] on span "Call to Customer" at bounding box center [1144, 68] width 105 height 18
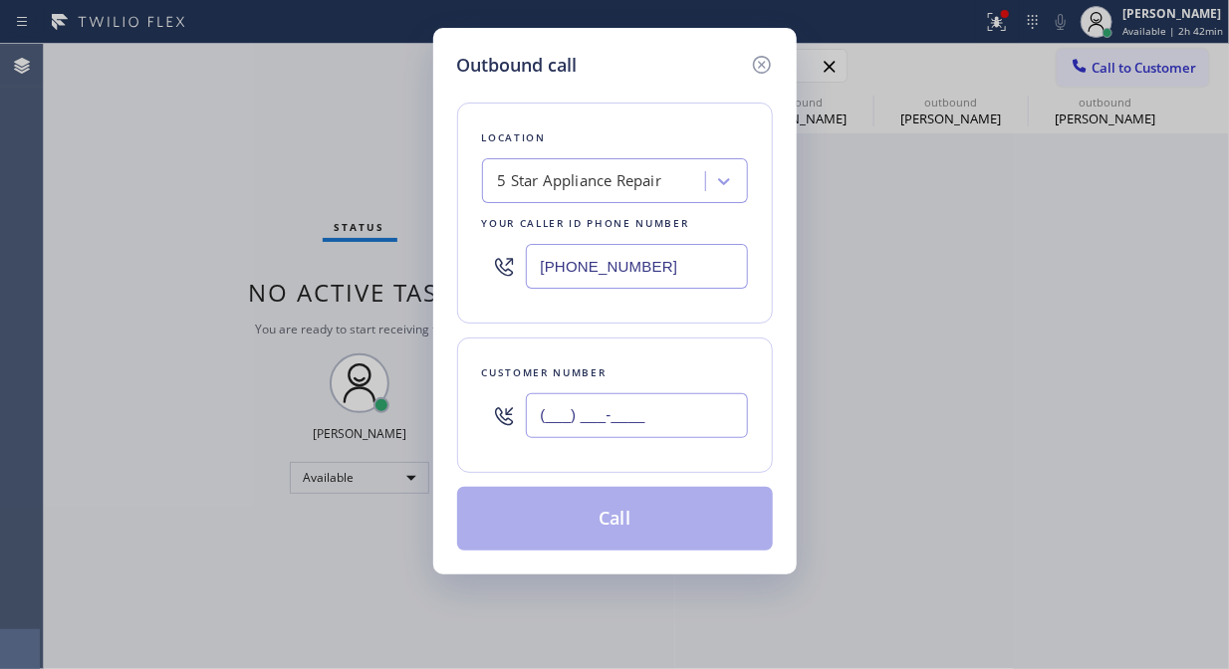
click at [691, 424] on input "(___) ___-____" at bounding box center [637, 415] width 222 height 45
paste input "305) 632-9797"
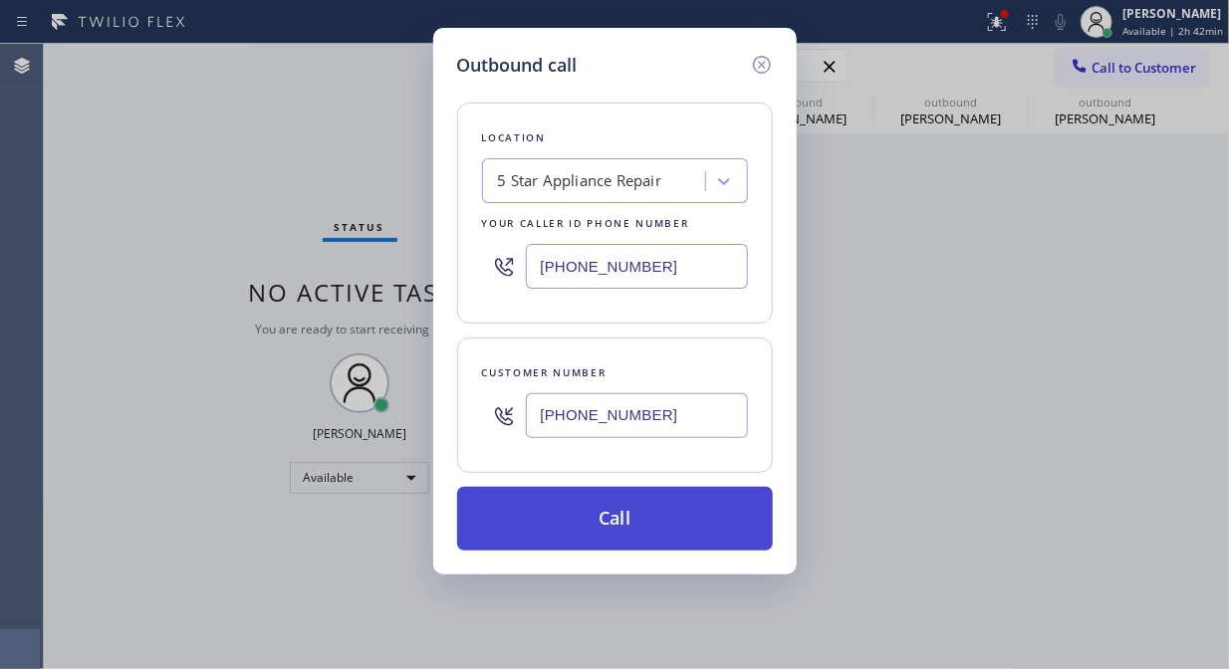
type input "(305) 632-9797"
click at [697, 520] on button "Call" at bounding box center [615, 519] width 316 height 64
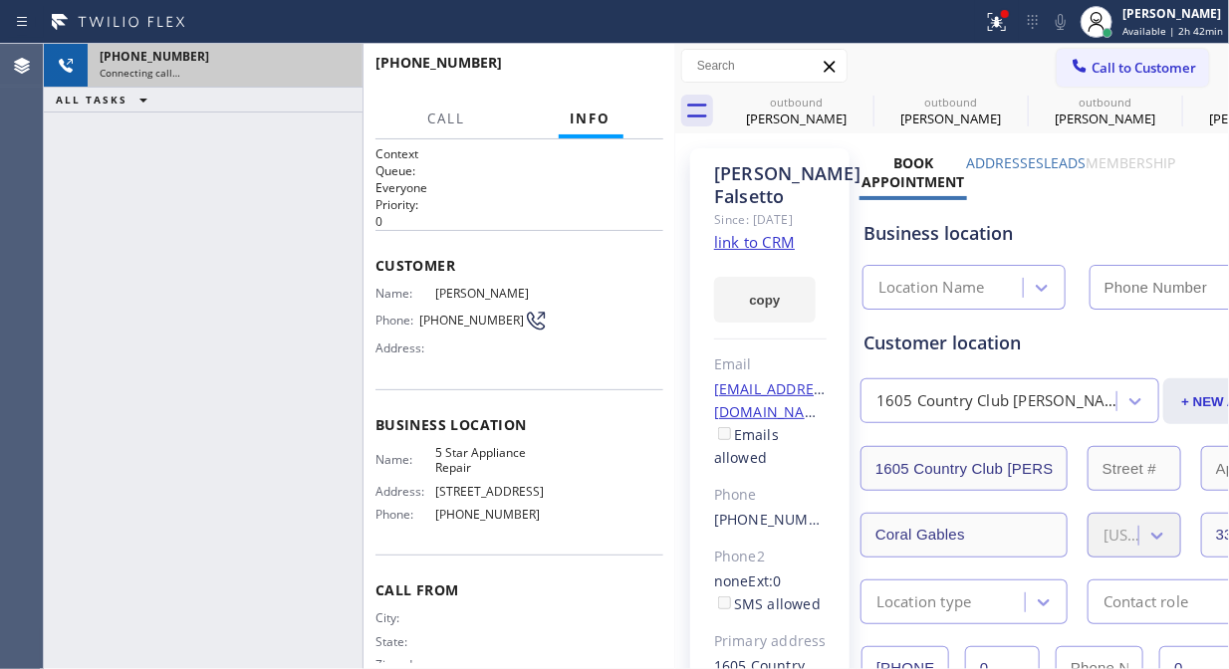
type input "[PHONE_NUMBER]"
click at [325, 72] on icon at bounding box center [337, 66] width 24 height 24
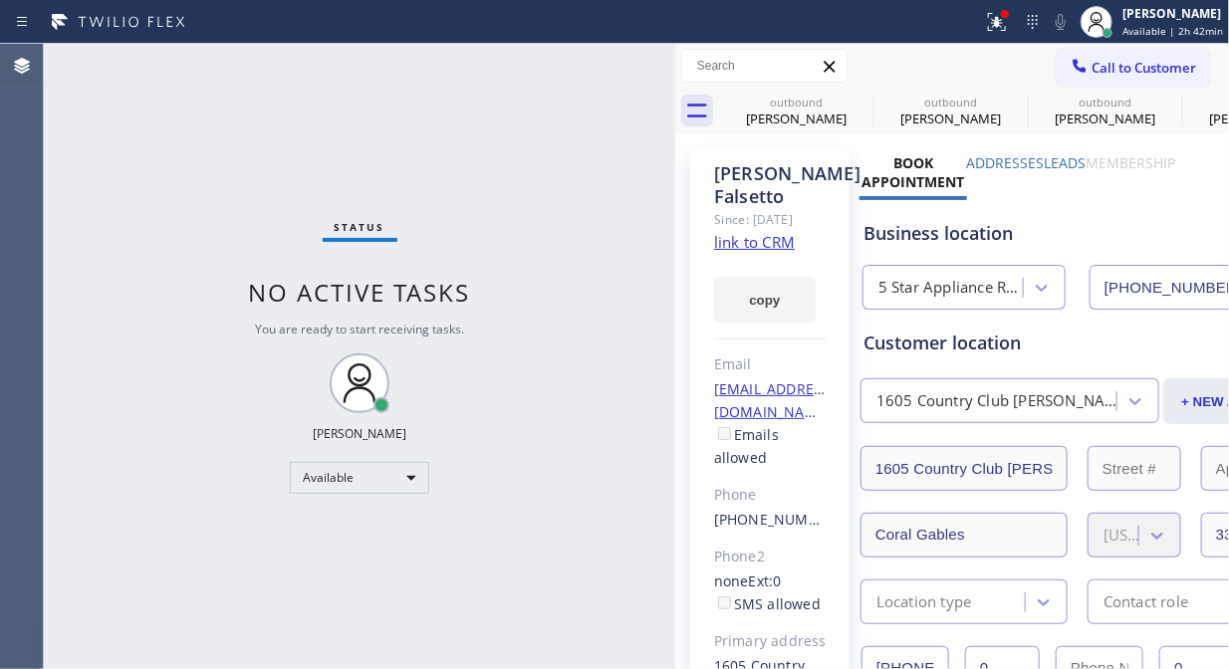
drag, startPoint x: 1090, startPoint y: 66, endPoint x: 884, endPoint y: 255, distance: 279.9
click at [1092, 70] on span "Call to Customer" at bounding box center [1144, 68] width 105 height 18
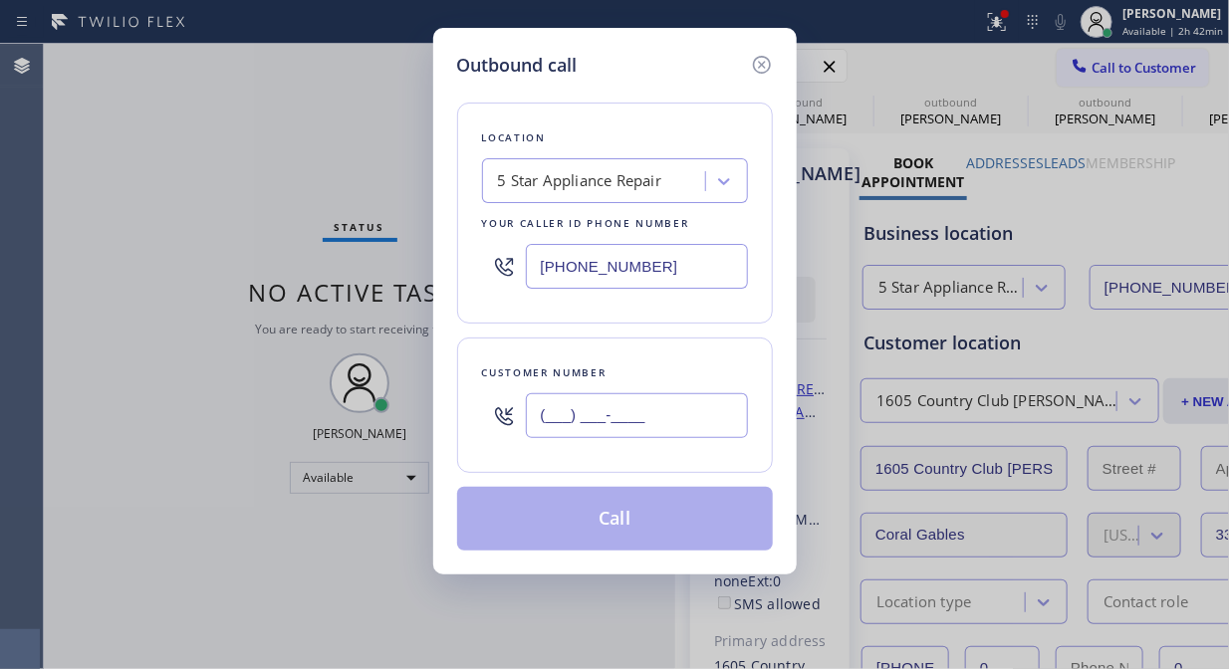
click at [697, 425] on input "(___) ___-____" at bounding box center [637, 415] width 222 height 45
paste input "310) 383-8179"
type input "[PHONE_NUMBER]"
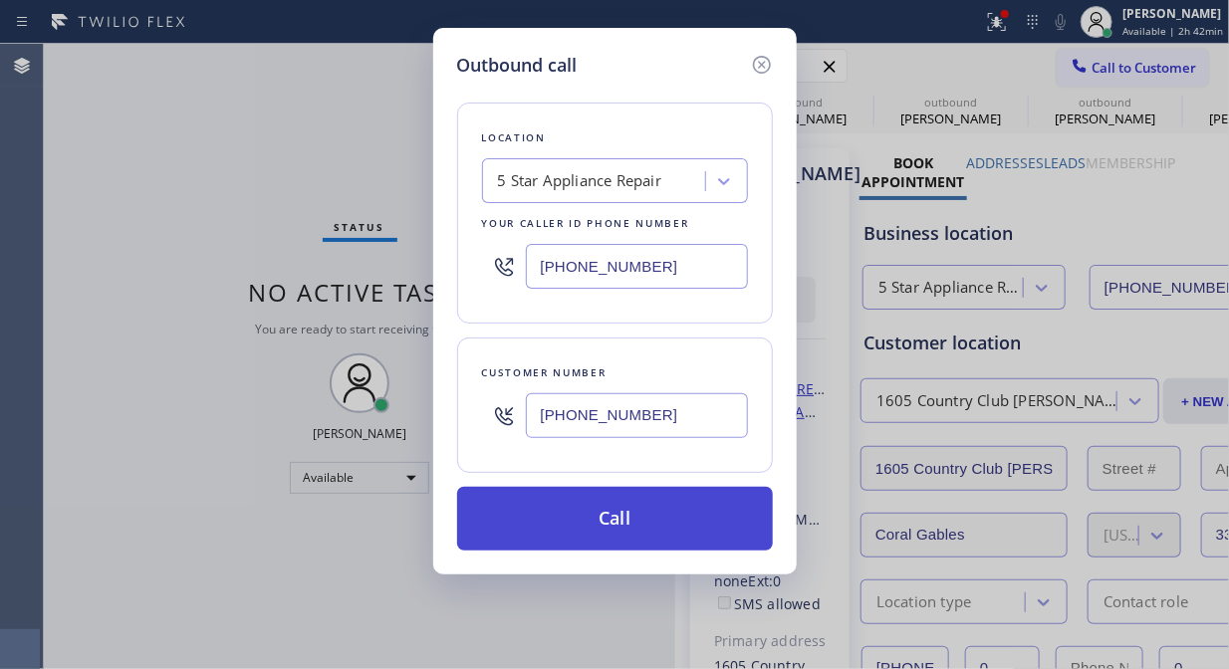
click at [703, 524] on button "Call" at bounding box center [615, 519] width 316 height 64
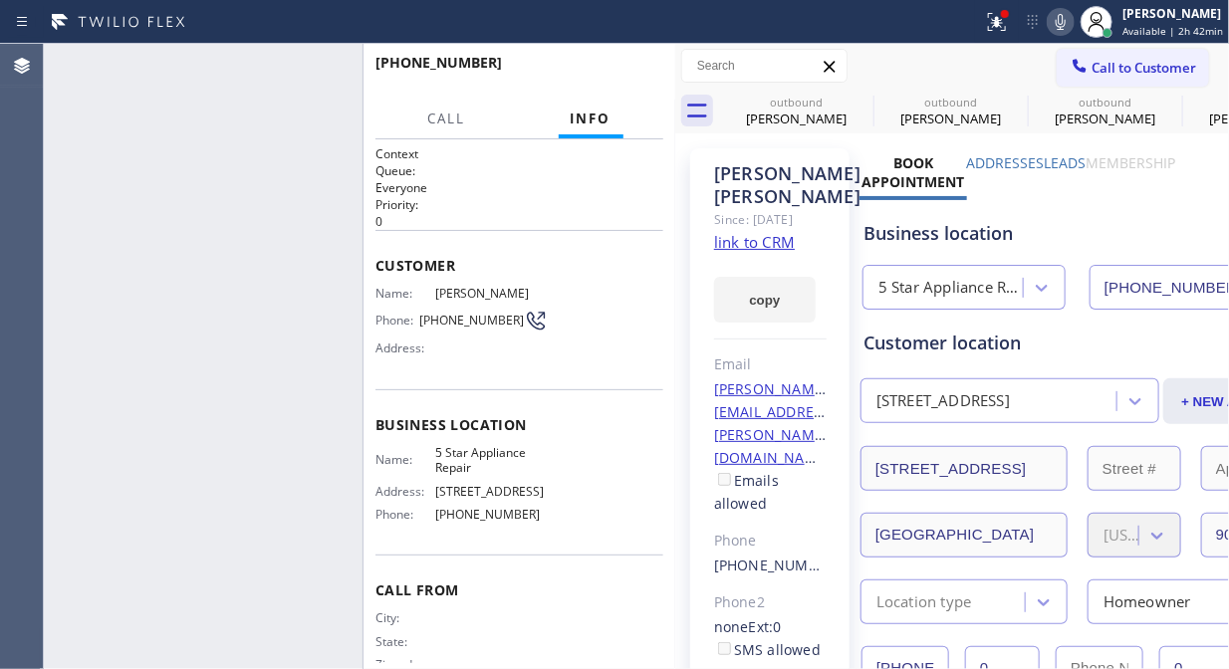
type input "[PHONE_NUMBER]"
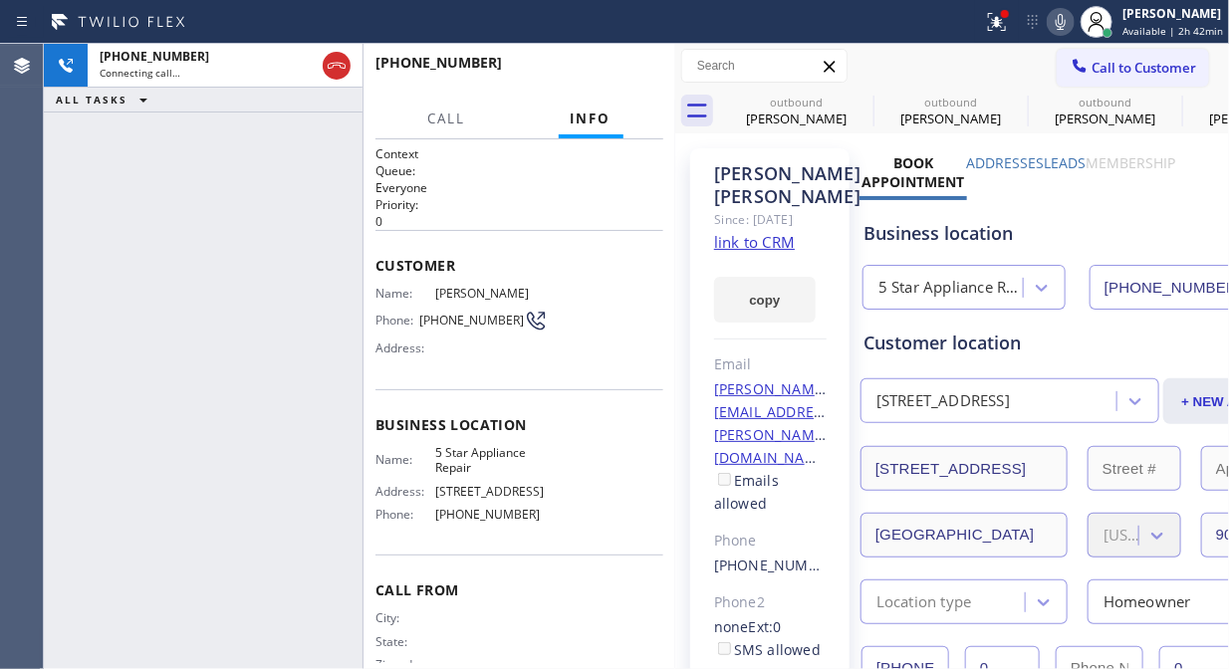
drag, startPoint x: 1000, startPoint y: 27, endPoint x: 994, endPoint y: 139, distance: 112.7
click at [1000, 28] on icon at bounding box center [997, 22] width 24 height 24
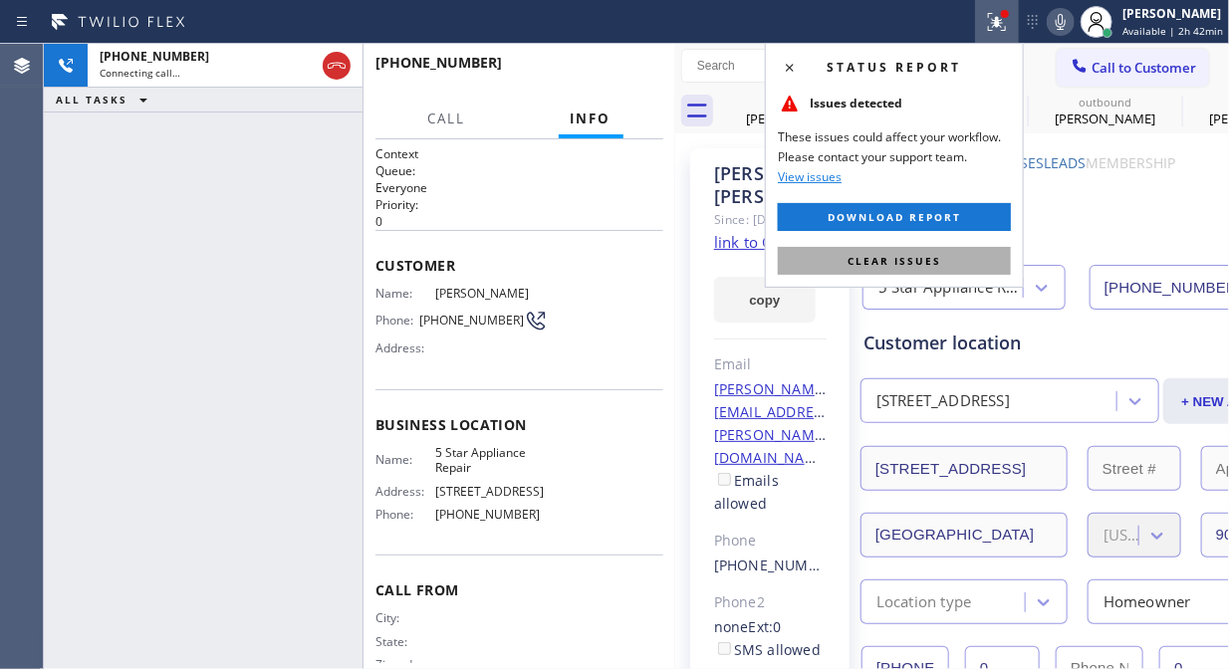
drag, startPoint x: 953, startPoint y: 261, endPoint x: 1033, endPoint y: 106, distance: 174.6
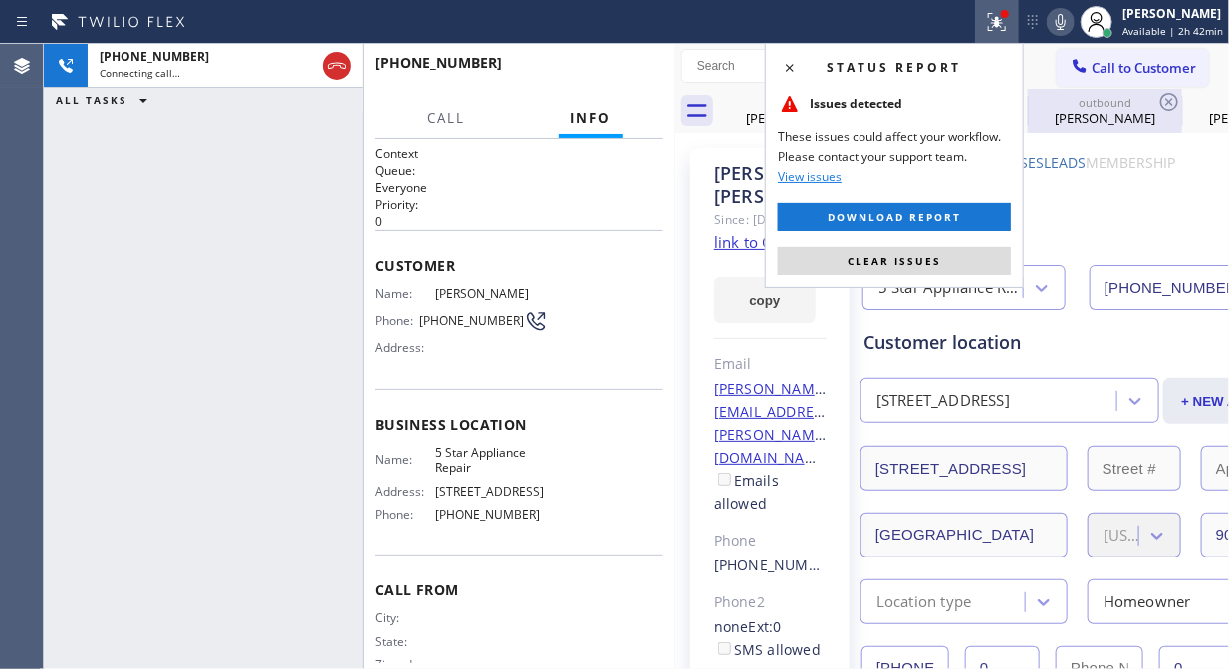
click at [954, 261] on button "Clear issues" at bounding box center [894, 261] width 233 height 28
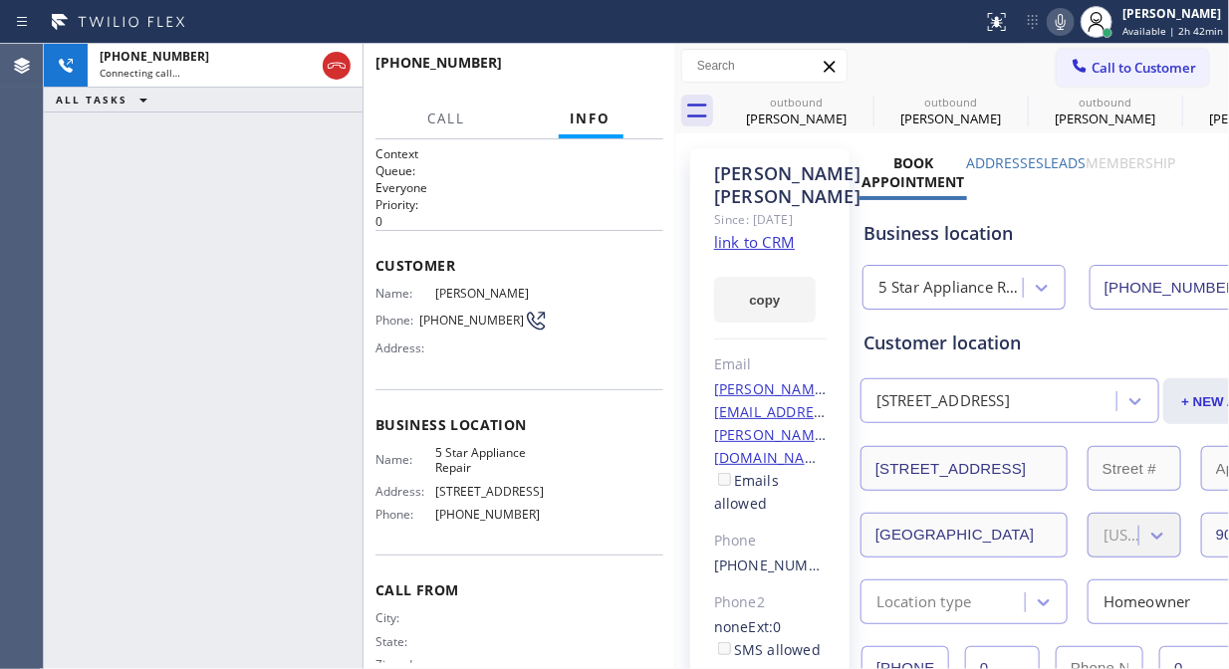
click at [1070, 26] on icon at bounding box center [1061, 22] width 24 height 24
click at [1070, 25] on icon at bounding box center [1061, 22] width 24 height 24
click at [861, 95] on icon at bounding box center [861, 102] width 24 height 24
click at [1003, 95] on icon at bounding box center [1015, 102] width 24 height 24
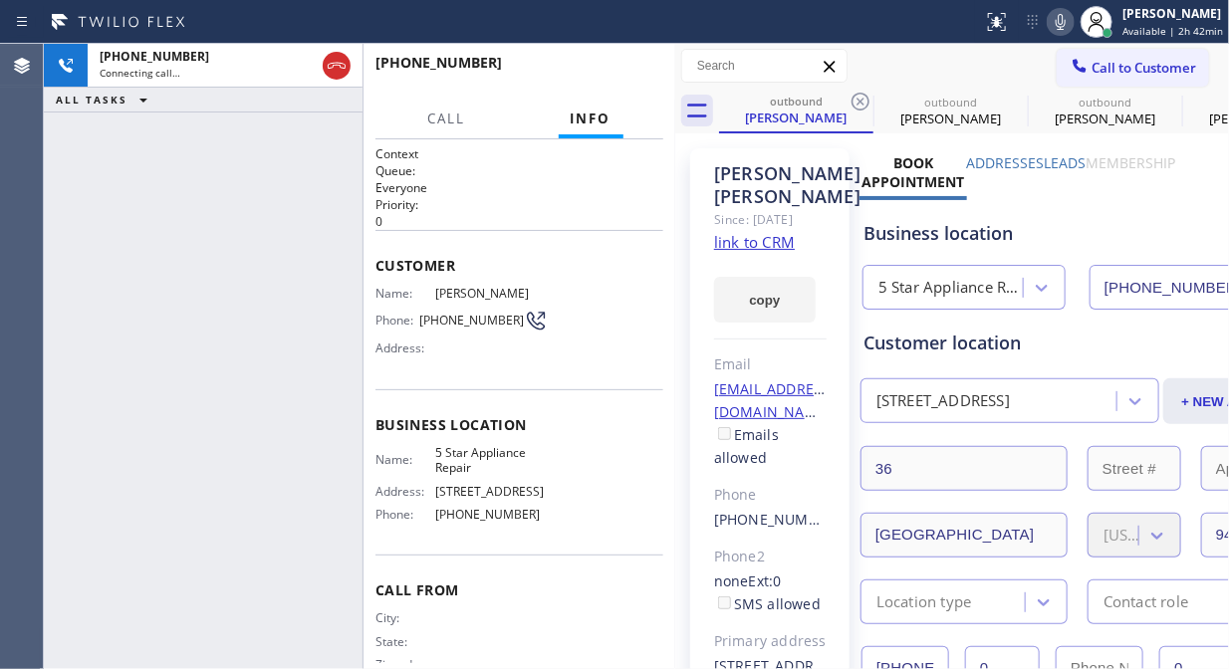
click at [862, 95] on icon at bounding box center [861, 102] width 24 height 24
click at [0, 0] on icon at bounding box center [0, 0] width 0 height 0
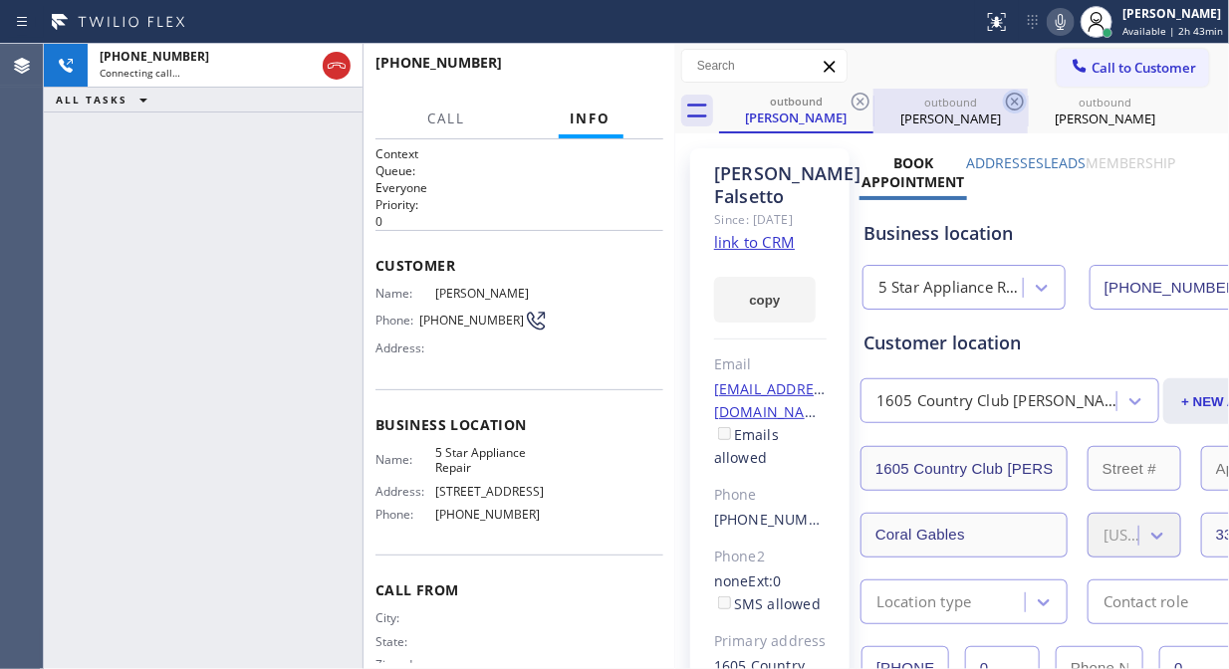
click at [867, 100] on icon at bounding box center [861, 102] width 24 height 24
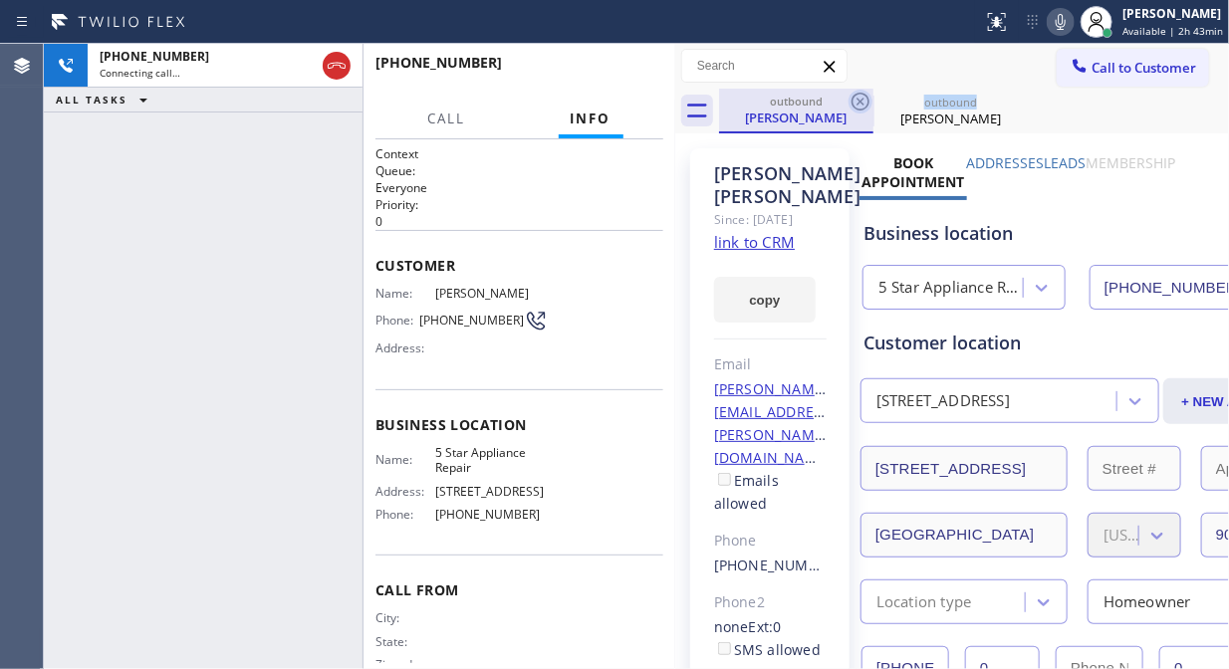
click at [865, 102] on icon at bounding box center [861, 102] width 24 height 24
click at [1003, 102] on icon at bounding box center [1015, 102] width 24 height 24
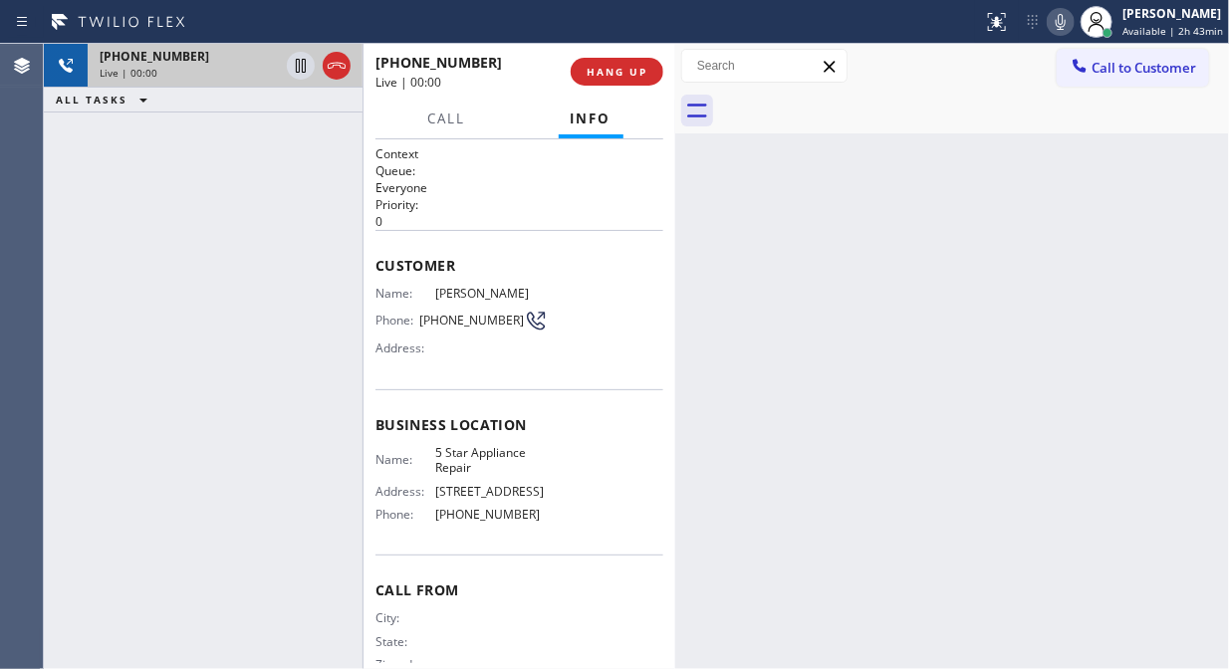
click at [266, 73] on div "Live | 00:00" at bounding box center [189, 73] width 179 height 14
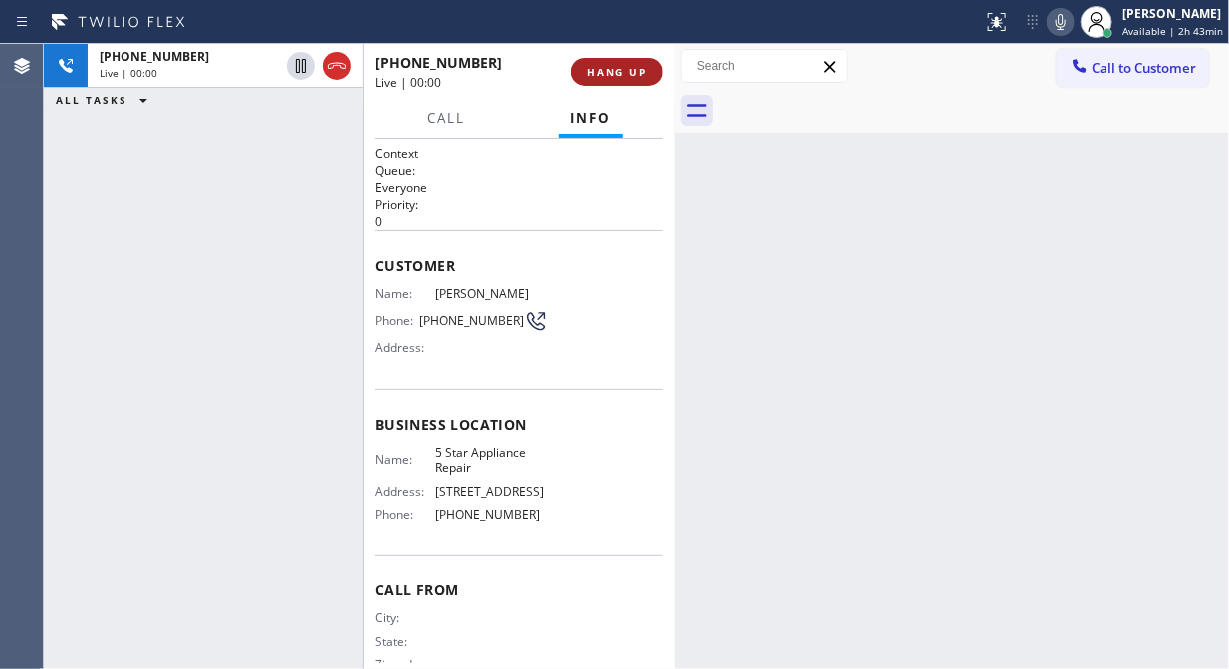
click at [591, 76] on span "HANG UP" at bounding box center [617, 72] width 61 height 14
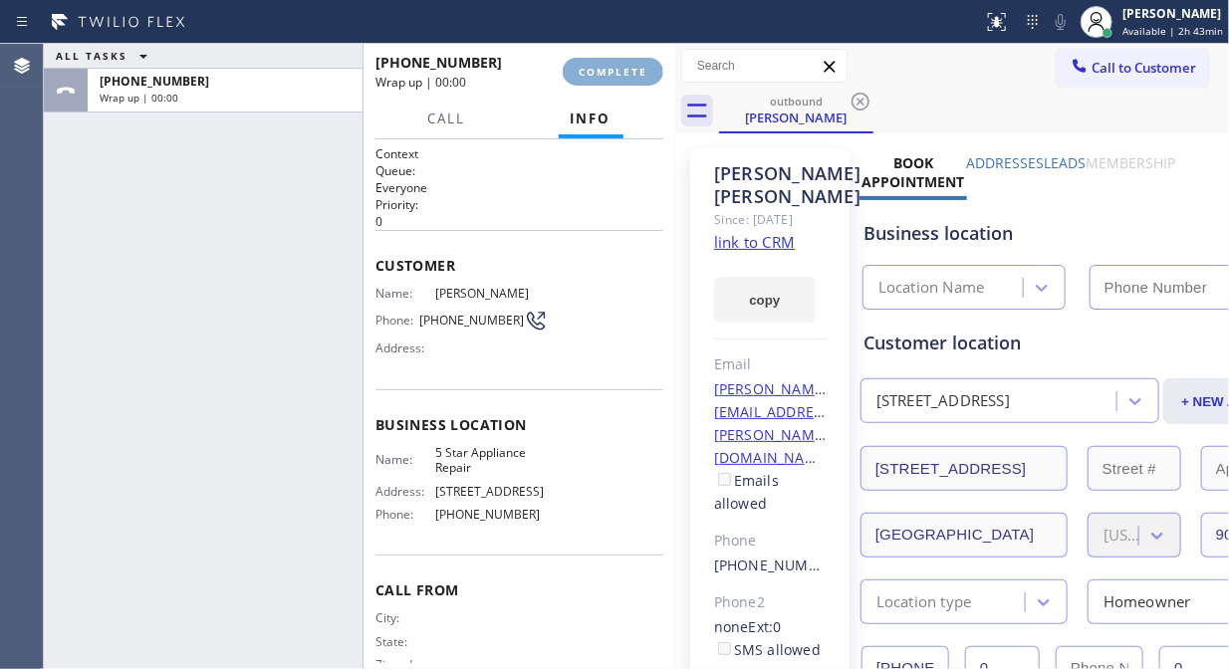
type input "[PHONE_NUMBER]"
click at [591, 76] on span "COMPLETE" at bounding box center [613, 72] width 69 height 14
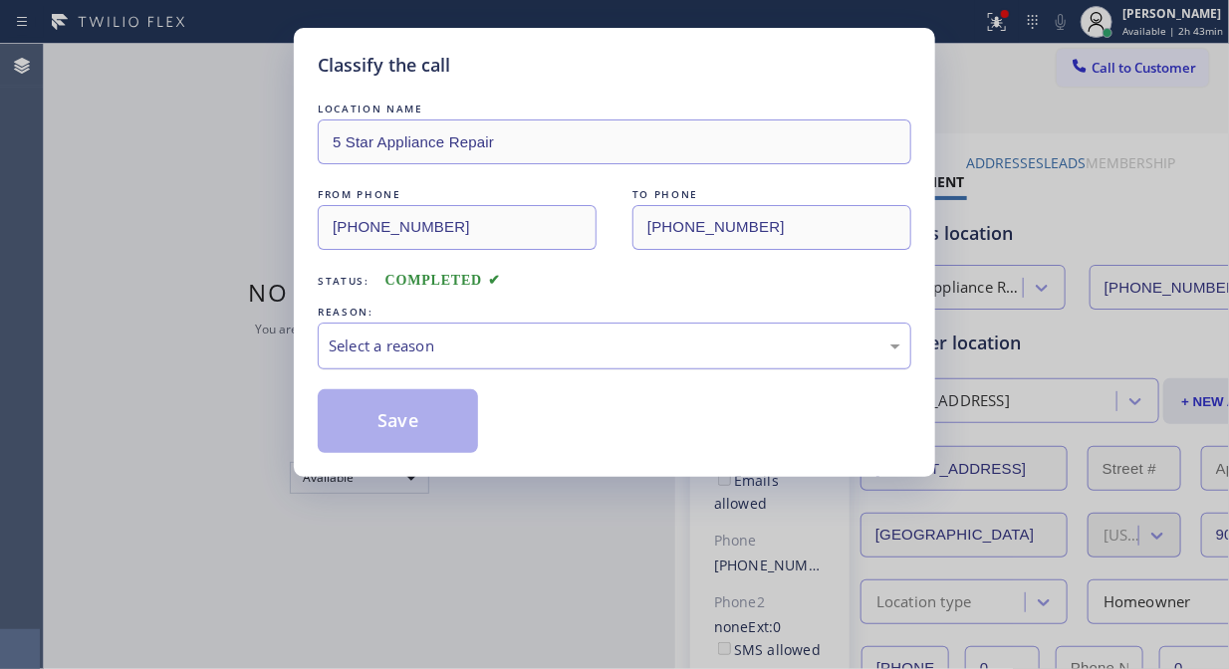
click at [613, 340] on div "Select a reason" at bounding box center [615, 346] width 572 height 23
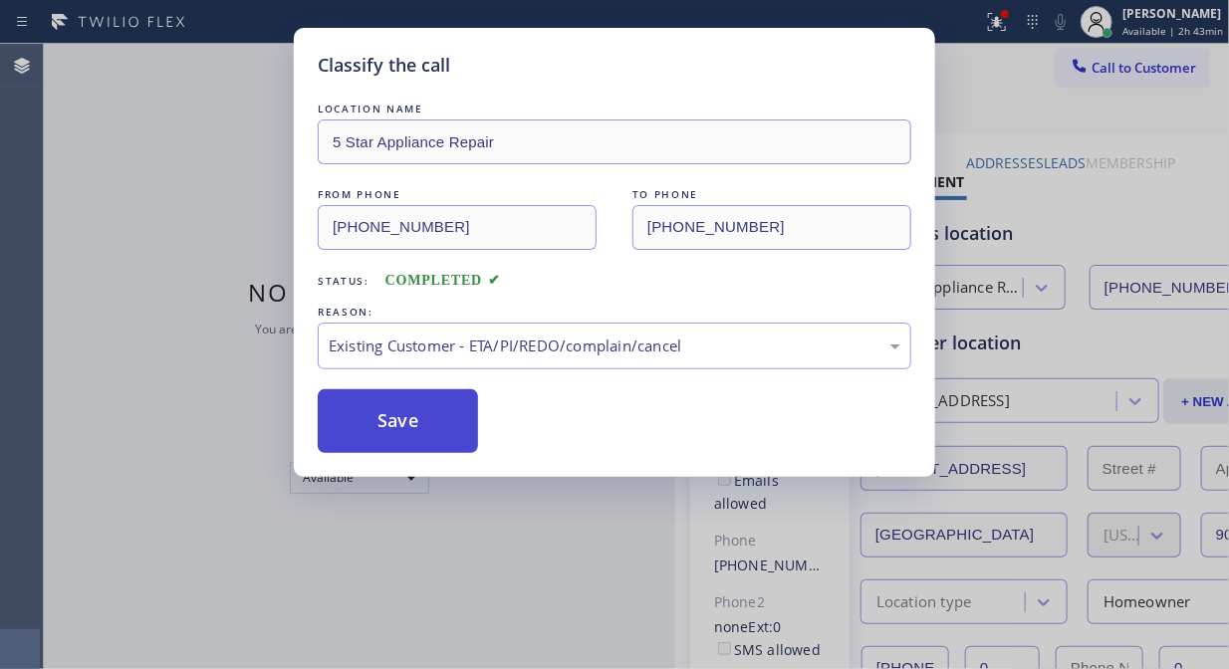
click at [459, 423] on button "Save" at bounding box center [398, 421] width 160 height 64
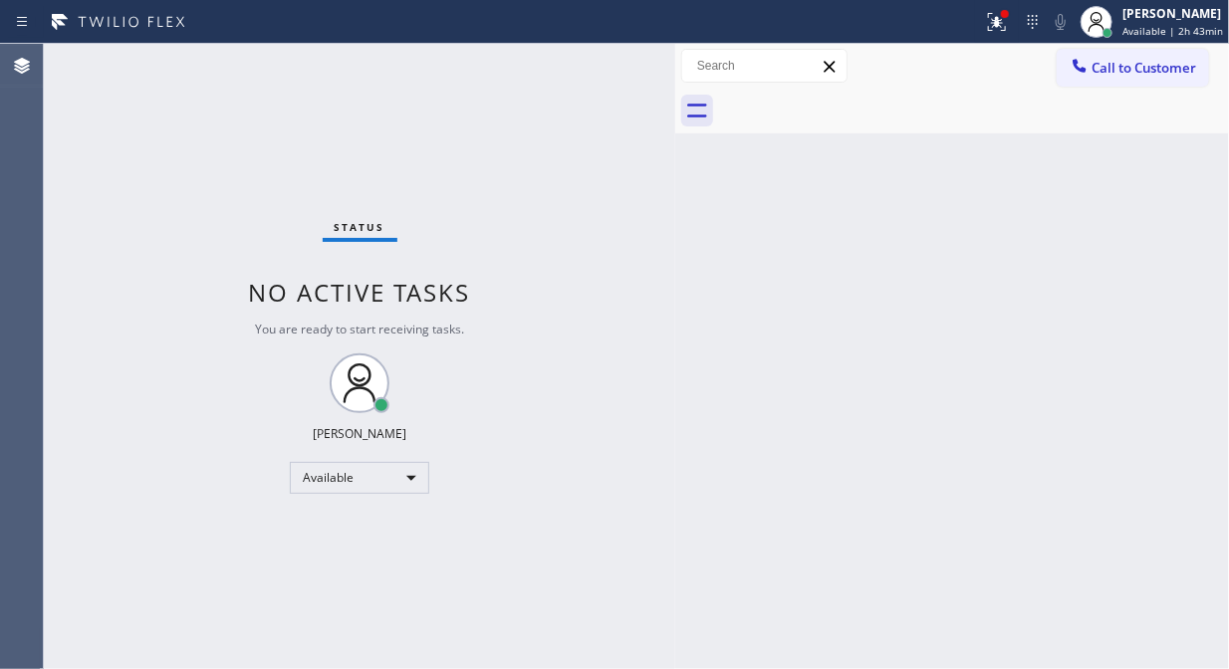
click at [1141, 65] on span "Call to Customer" at bounding box center [1144, 68] width 105 height 18
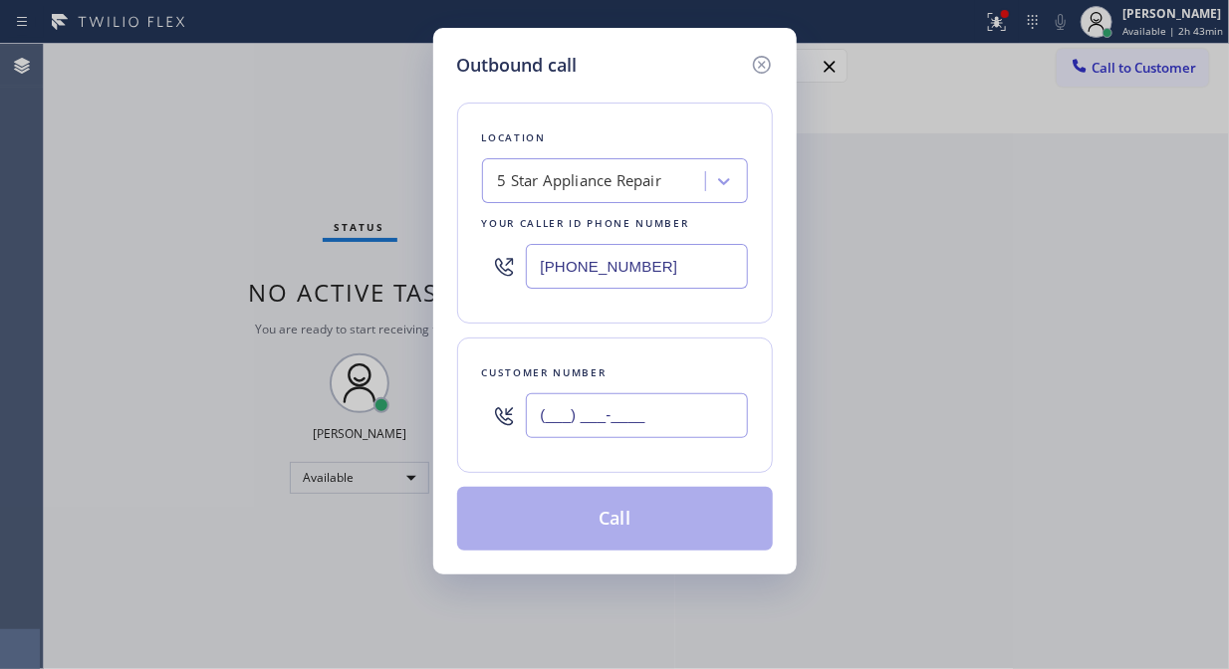
click at [728, 424] on input "(___) ___-____" at bounding box center [637, 415] width 222 height 45
paste input "949) 677-5351"
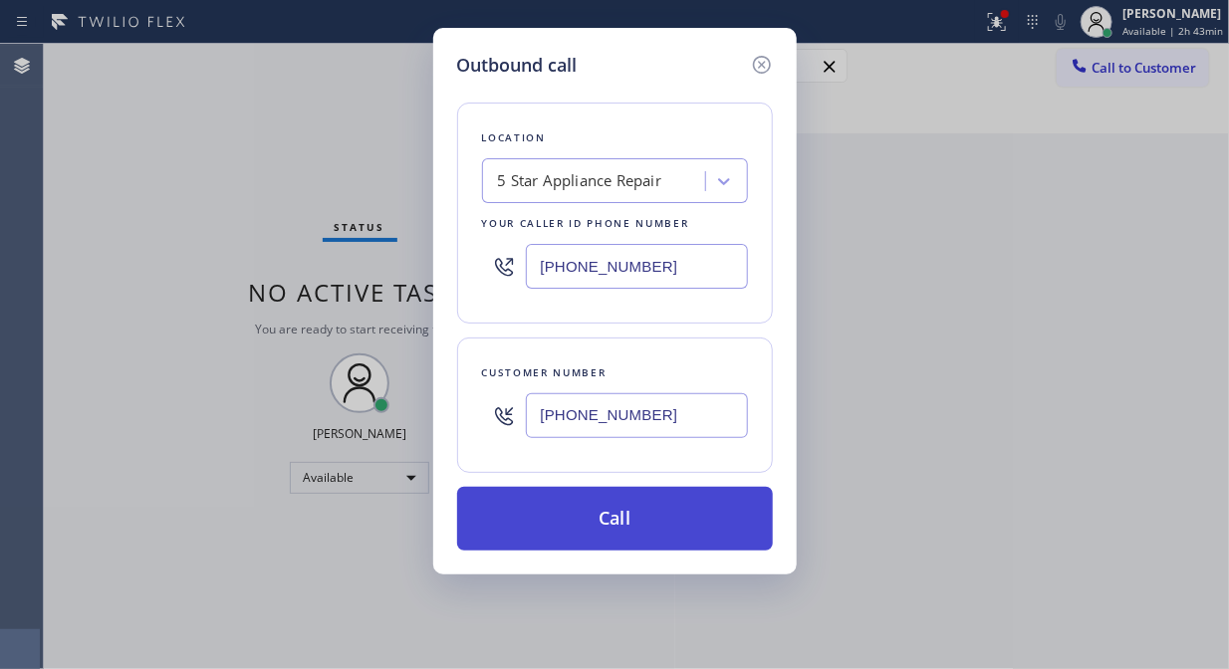
type input "[PHONE_NUMBER]"
click at [711, 520] on button "Call" at bounding box center [615, 519] width 316 height 64
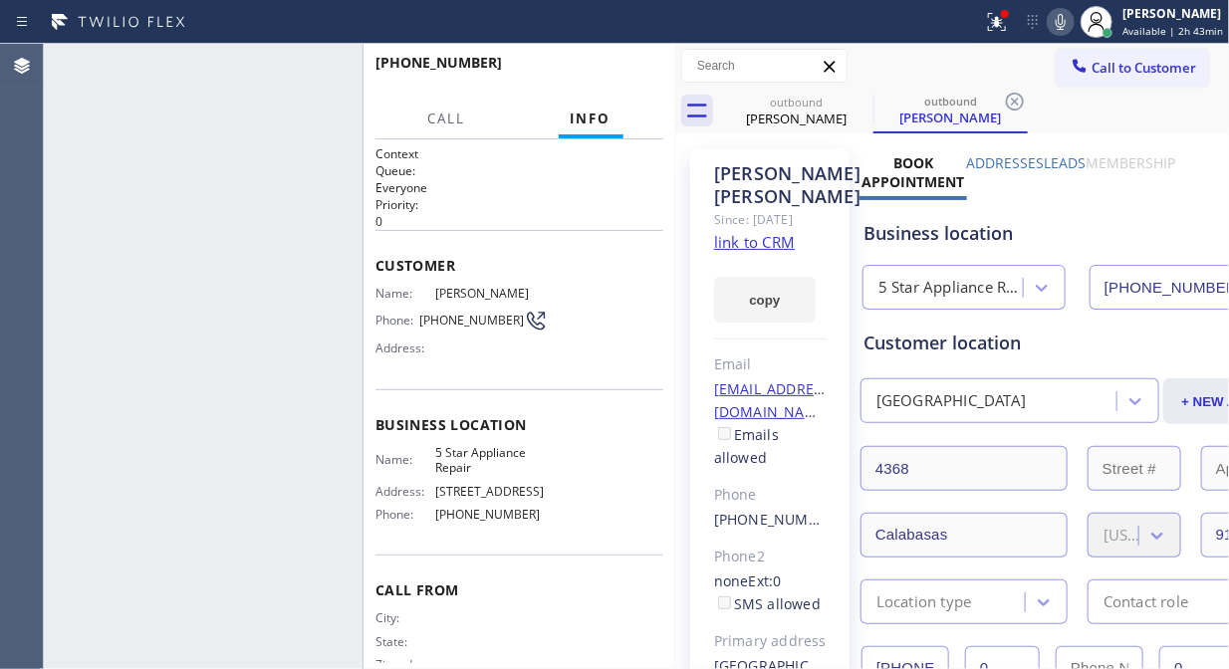
type input "[PHONE_NUMBER]"
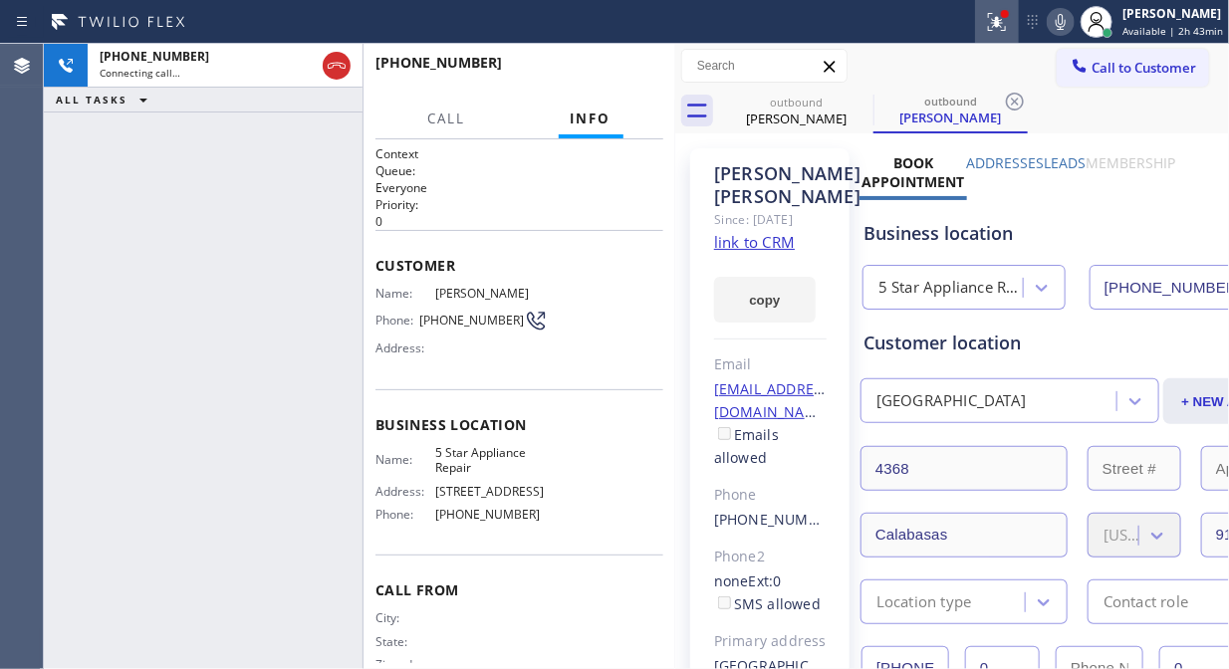
click at [1009, 22] on icon at bounding box center [997, 22] width 24 height 24
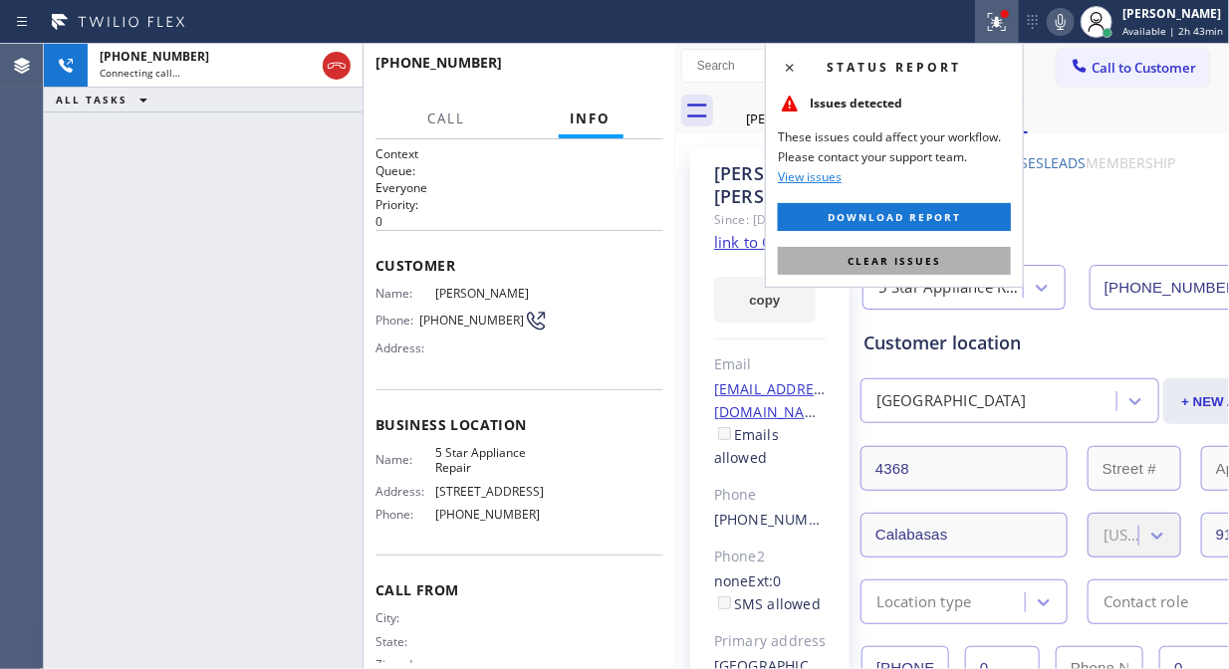
click at [931, 269] on button "Clear issues" at bounding box center [894, 261] width 233 height 28
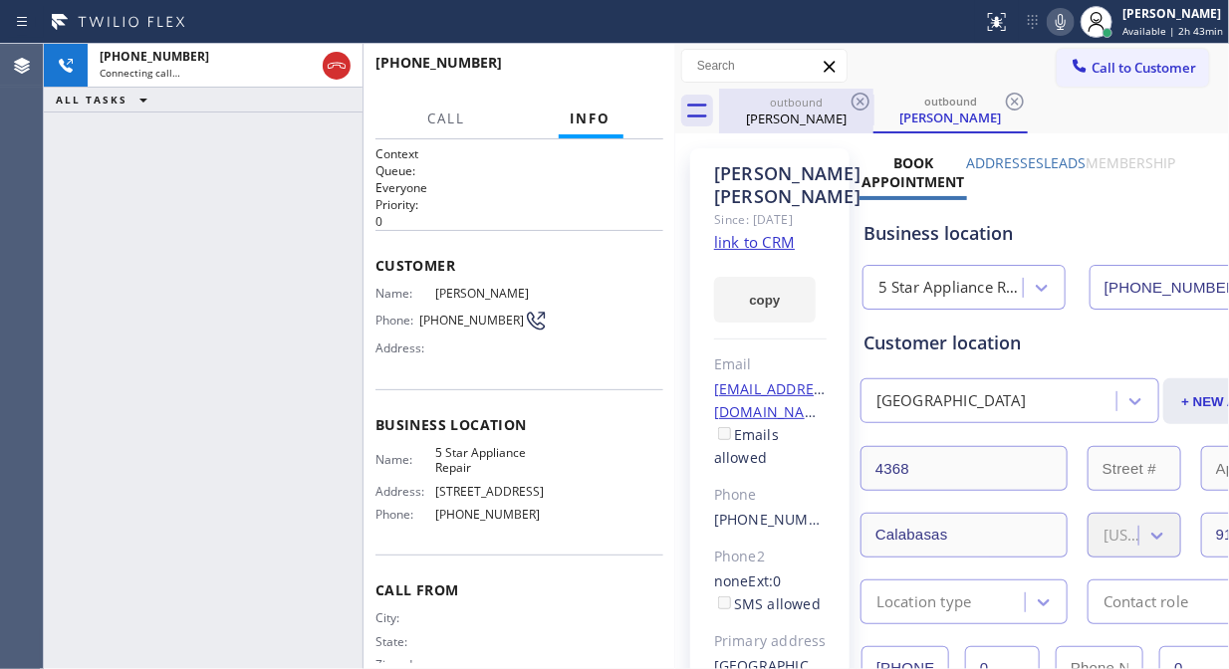
click at [845, 97] on div "outbound" at bounding box center [796, 102] width 150 height 15
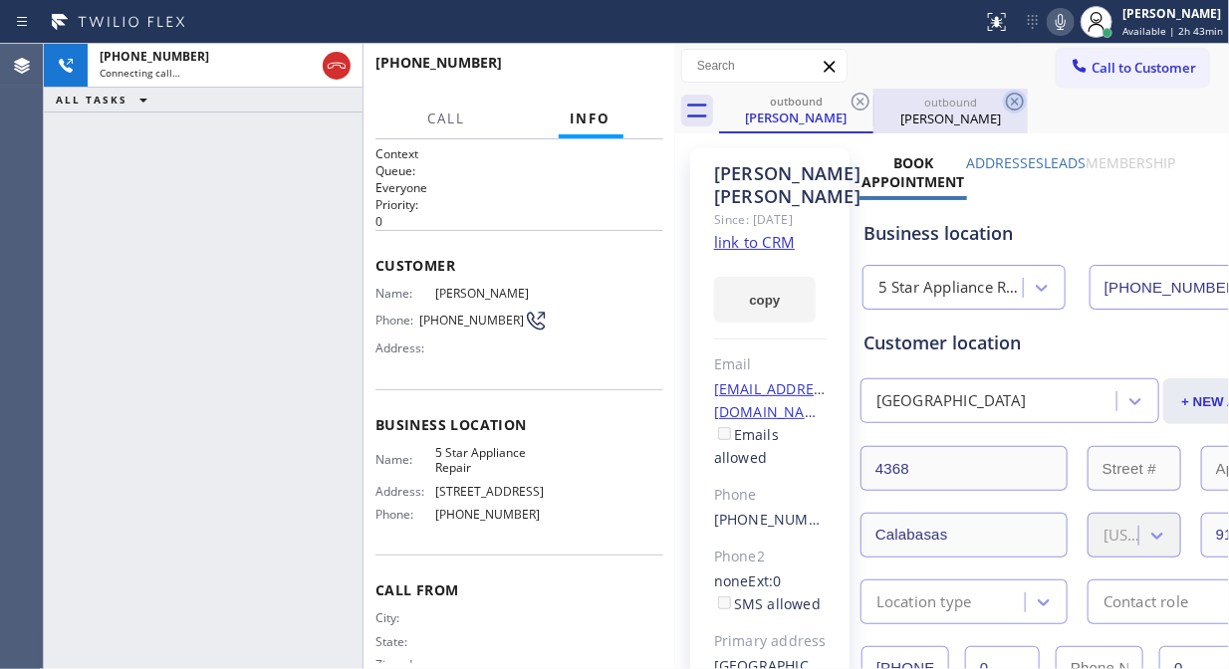
click at [857, 102] on icon at bounding box center [861, 102] width 24 height 24
click at [1003, 102] on icon at bounding box center [1015, 102] width 24 height 24
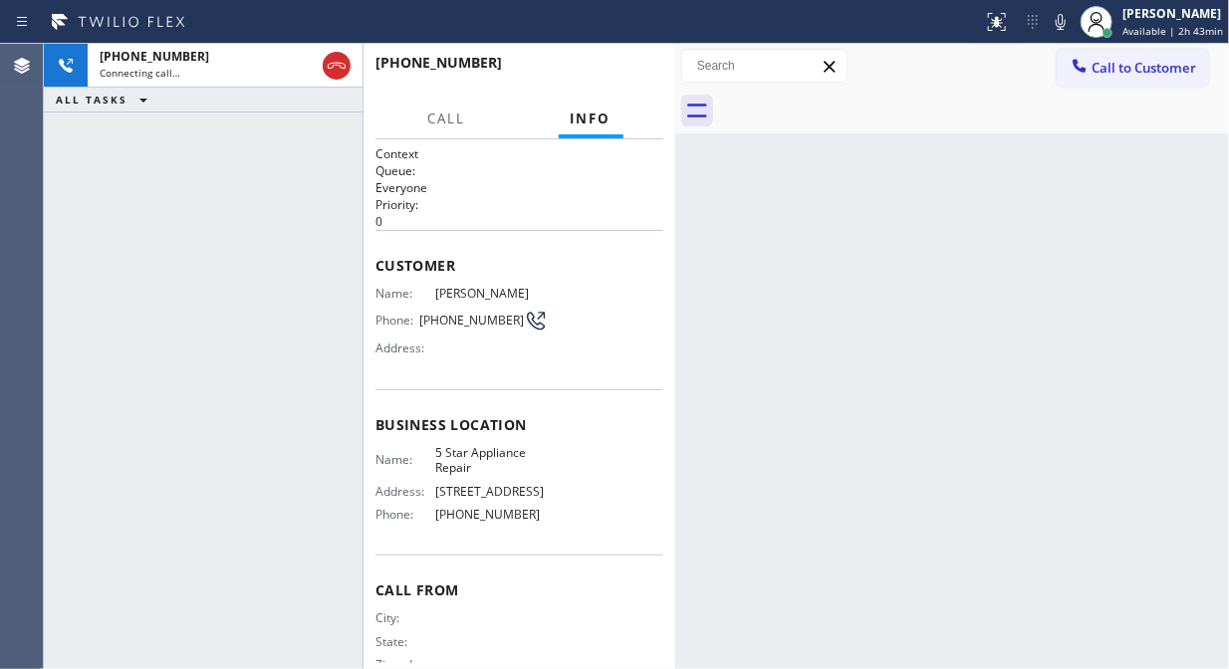
click at [312, 229] on div "[PHONE_NUMBER] Connecting call… ALL TASKS ALL TASKS ACTIVE TASKS TASKS IN WRAP …" at bounding box center [203, 357] width 319 height 626
click at [1057, 26] on icon at bounding box center [1061, 22] width 24 height 24
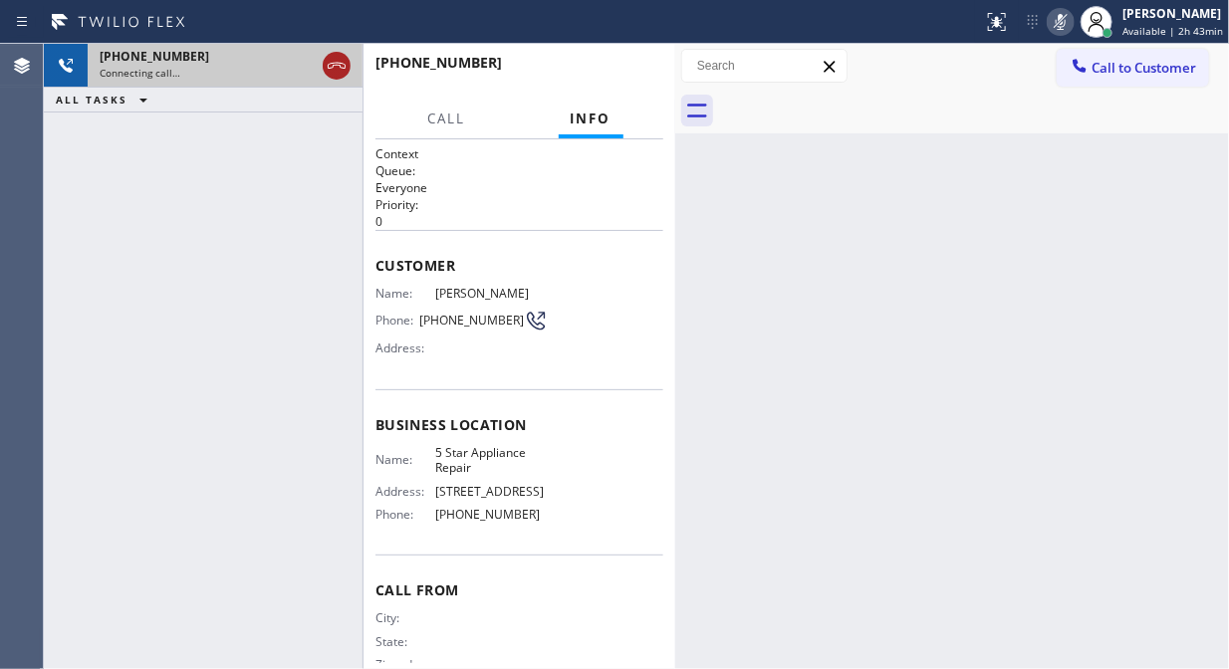
drag, startPoint x: 337, startPoint y: 68, endPoint x: 960, endPoint y: 40, distance: 624.2
click at [339, 68] on icon at bounding box center [337, 66] width 24 height 24
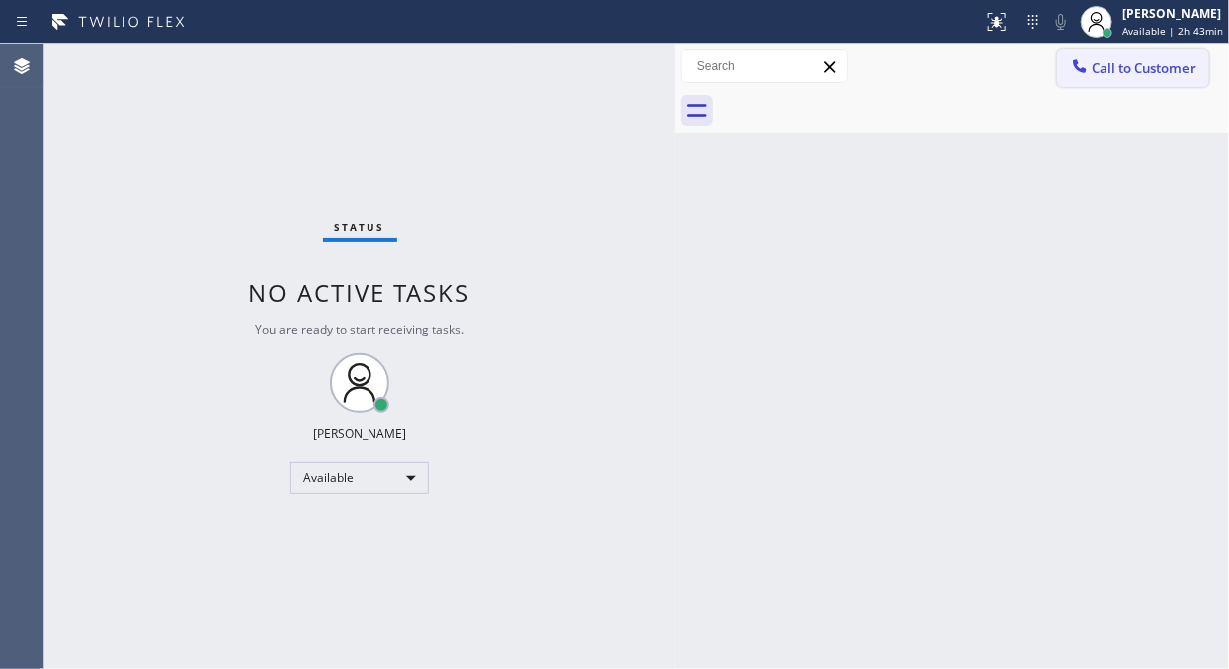
click at [1134, 72] on span "Call to Customer" at bounding box center [1144, 68] width 105 height 18
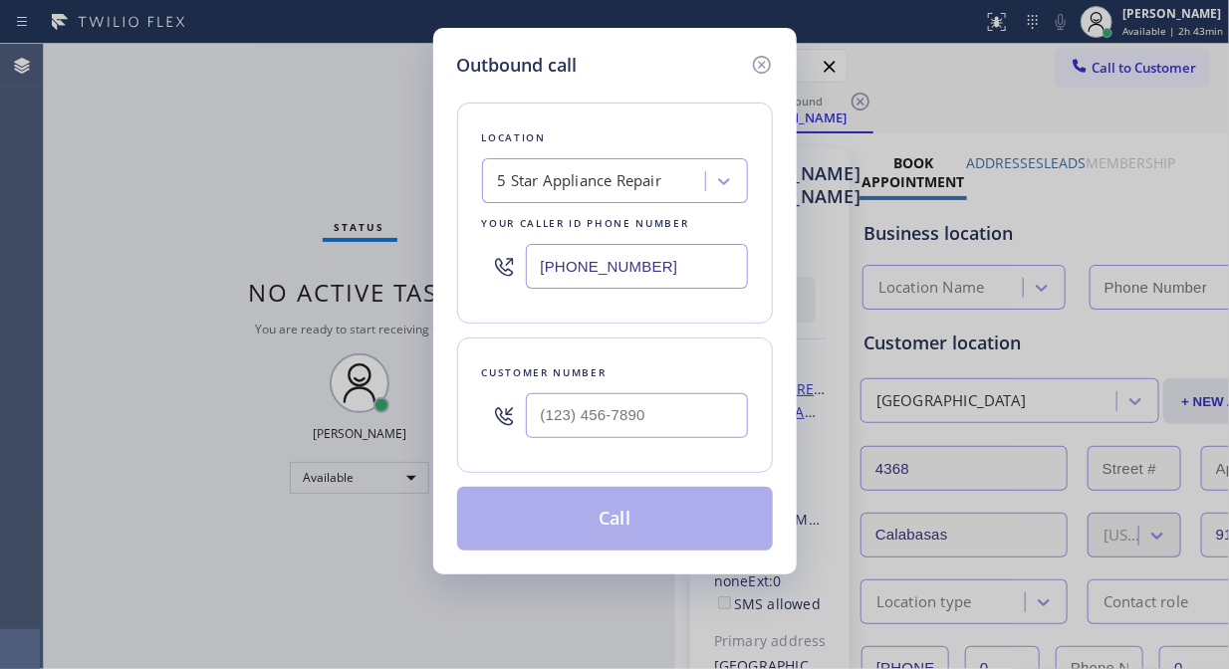
type input "[PHONE_NUMBER]"
click at [649, 414] on input "(___) ___-____" at bounding box center [637, 415] width 222 height 45
paste input "920) 619-3094"
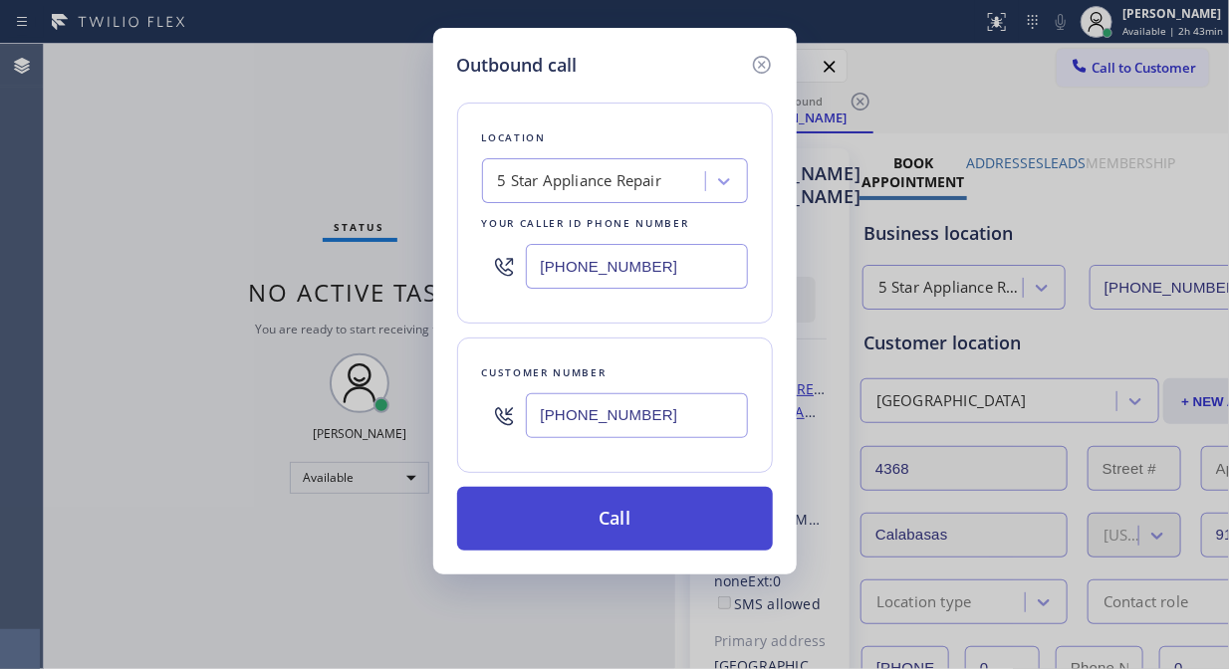
type input "[PHONE_NUMBER]"
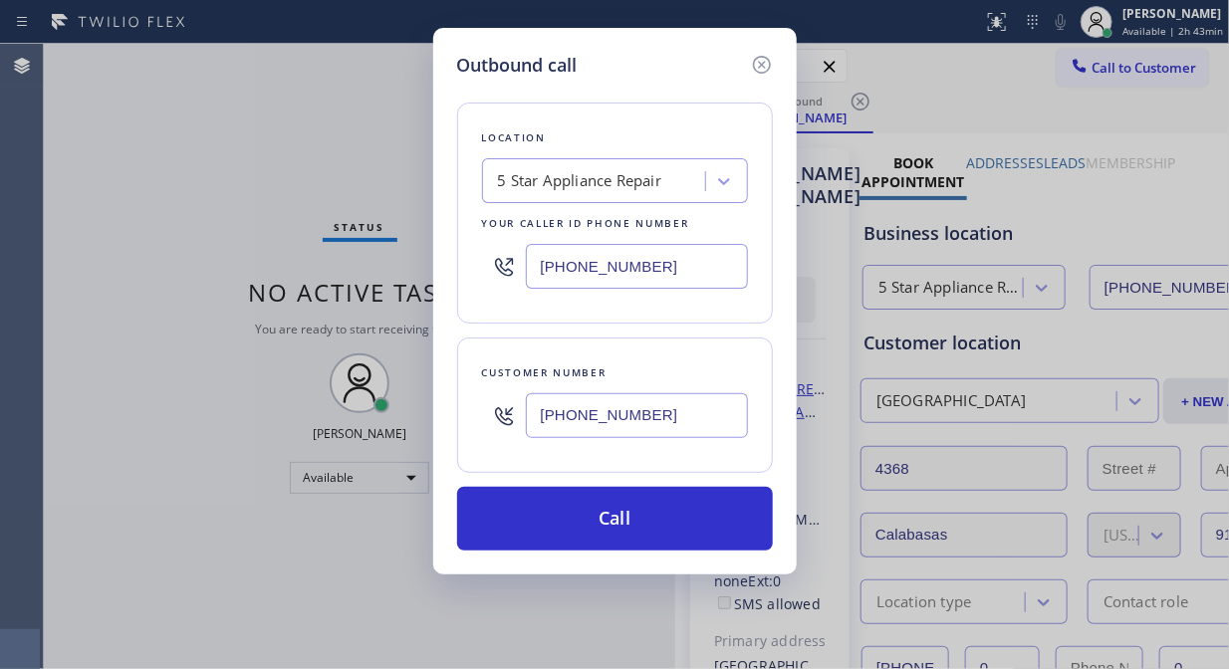
drag, startPoint x: 675, startPoint y: 508, endPoint x: 803, endPoint y: 345, distance: 207.2
click at [677, 509] on button "Call" at bounding box center [615, 519] width 316 height 64
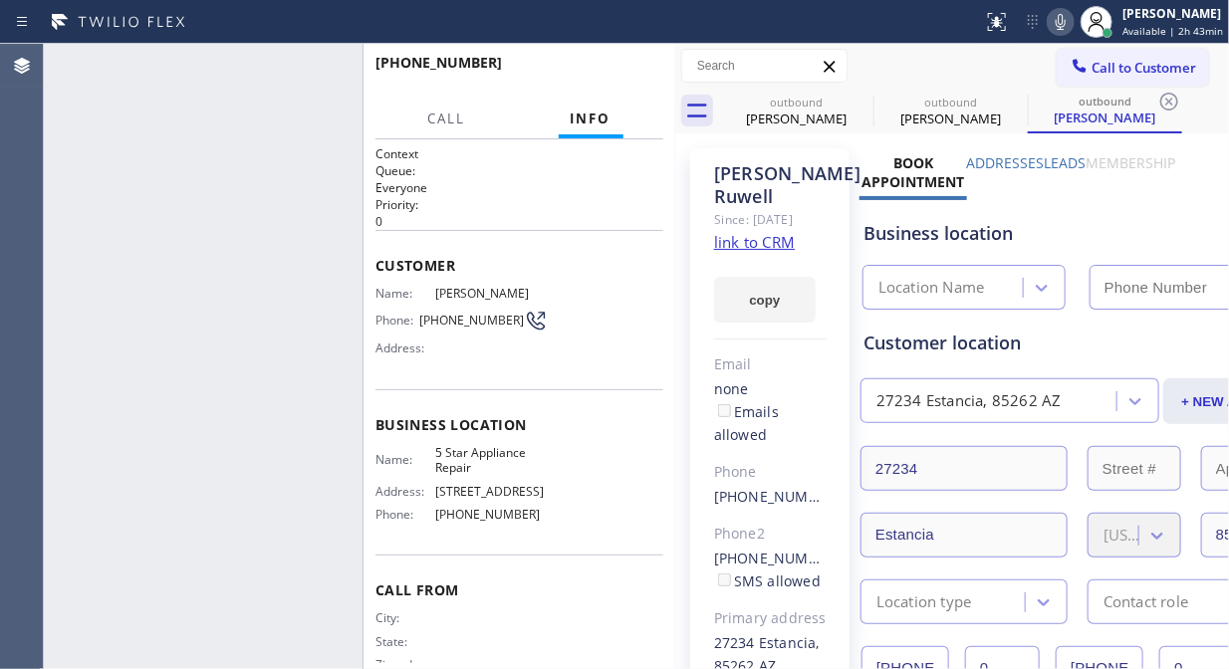
type input "[PHONE_NUMBER]"
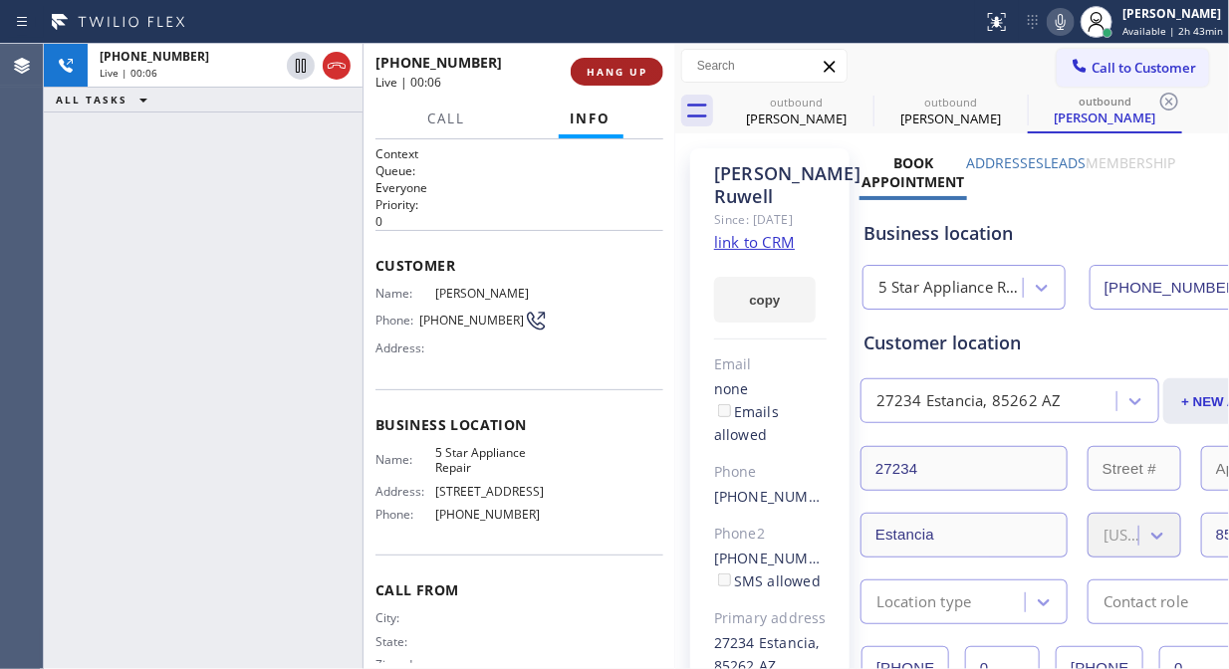
click at [609, 83] on button "HANG UP" at bounding box center [617, 72] width 93 height 28
click at [610, 80] on button "HANG UP" at bounding box center [617, 72] width 93 height 28
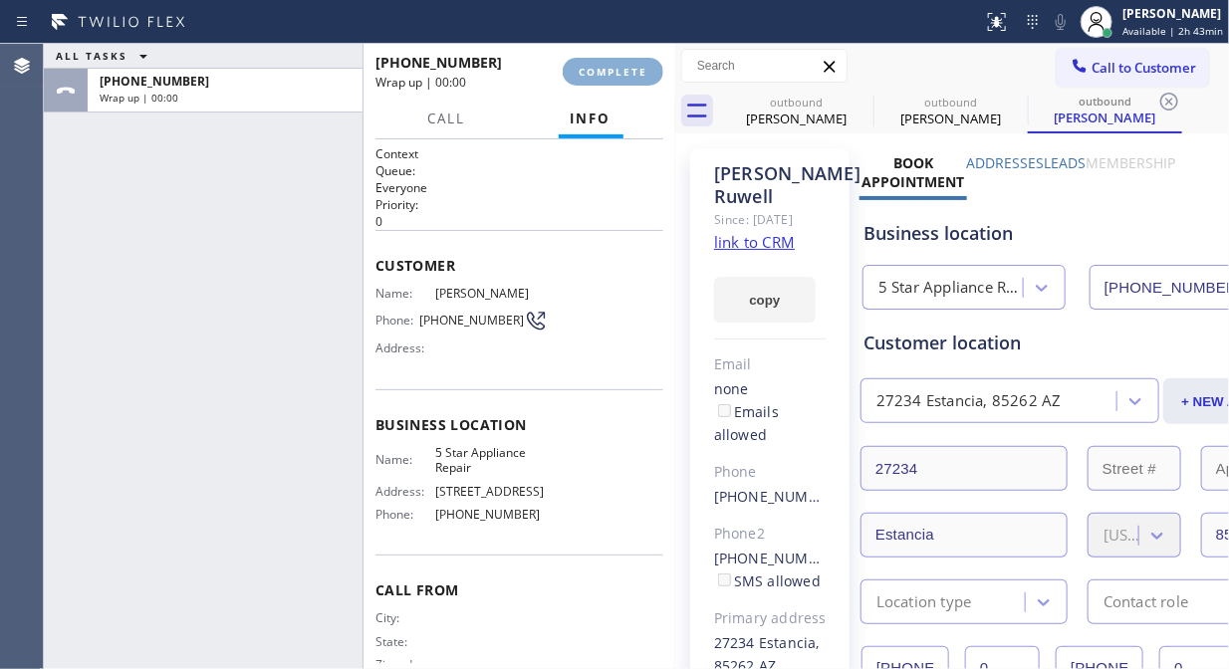
click at [614, 75] on span "COMPLETE" at bounding box center [613, 72] width 69 height 14
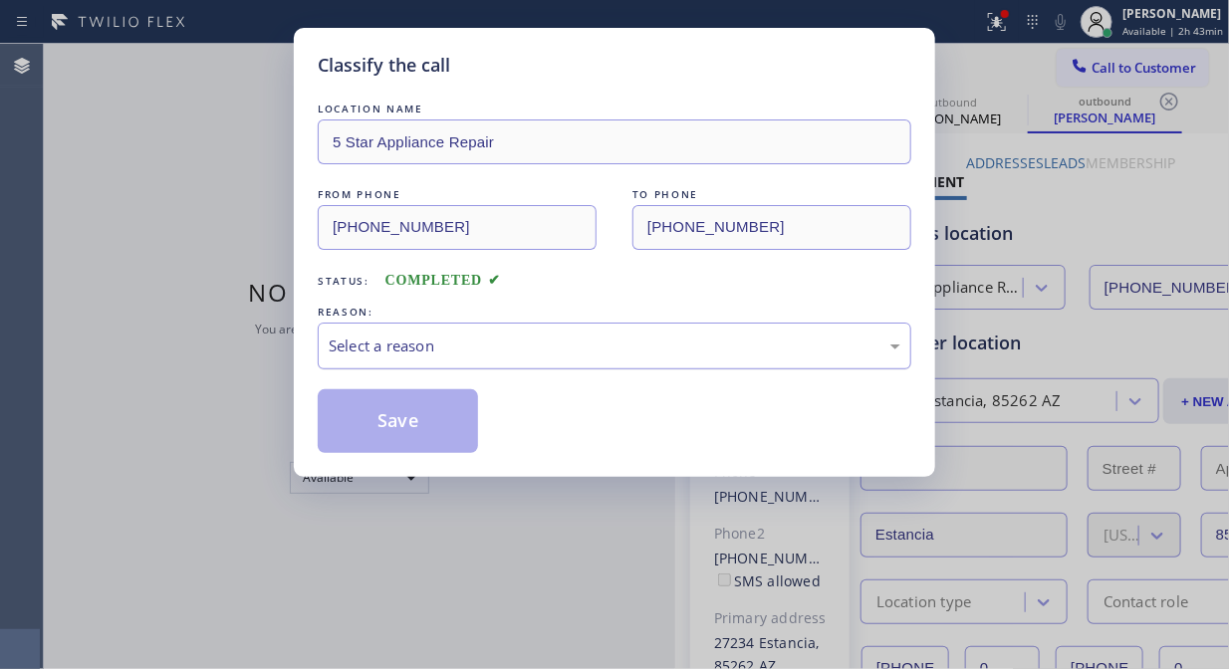
click at [595, 346] on div "Select a reason" at bounding box center [615, 346] width 572 height 23
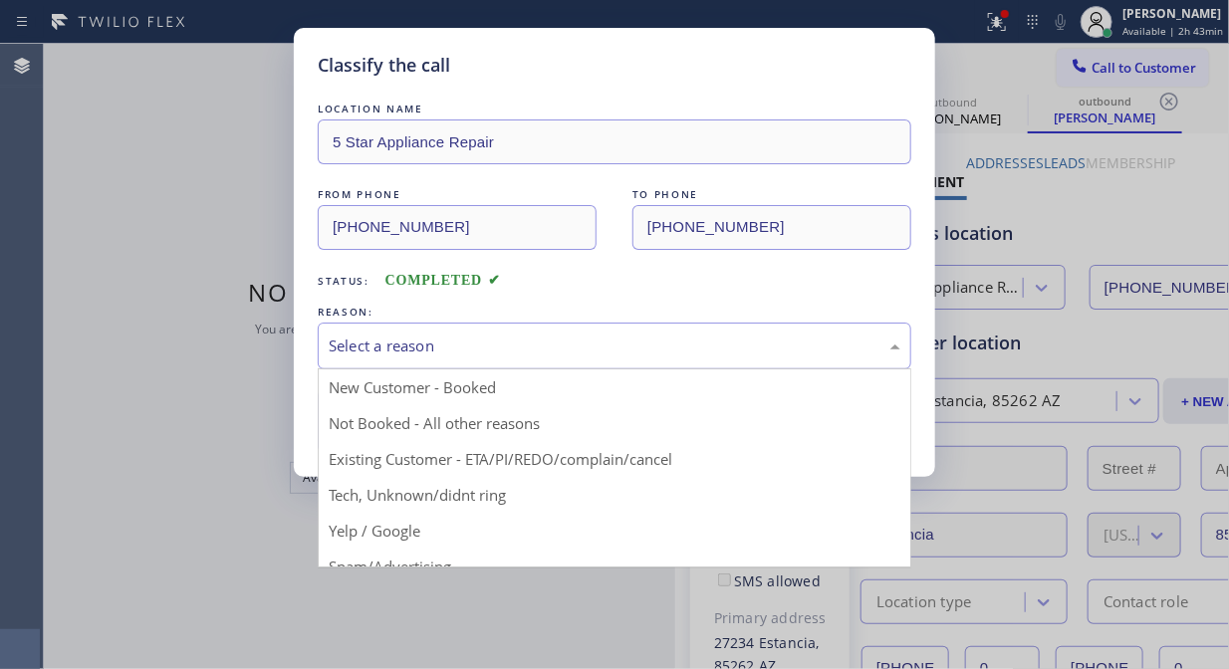
drag, startPoint x: 598, startPoint y: 449, endPoint x: 584, endPoint y: 451, distance: 14.1
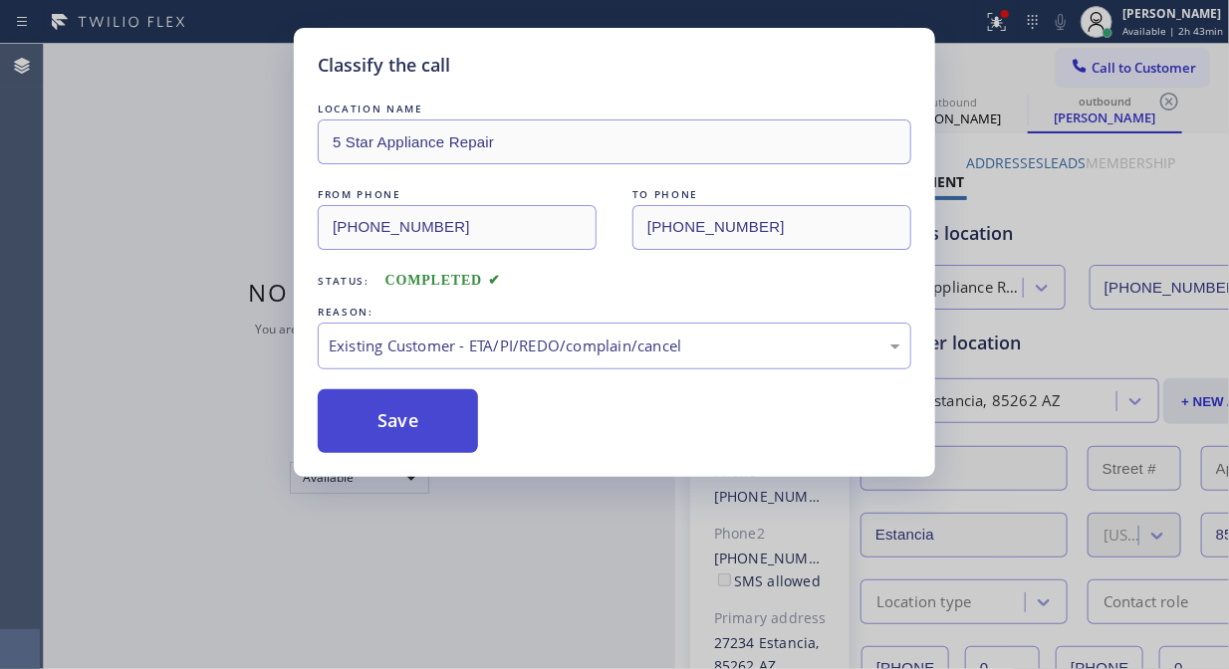
click at [439, 426] on button "Save" at bounding box center [398, 421] width 160 height 64
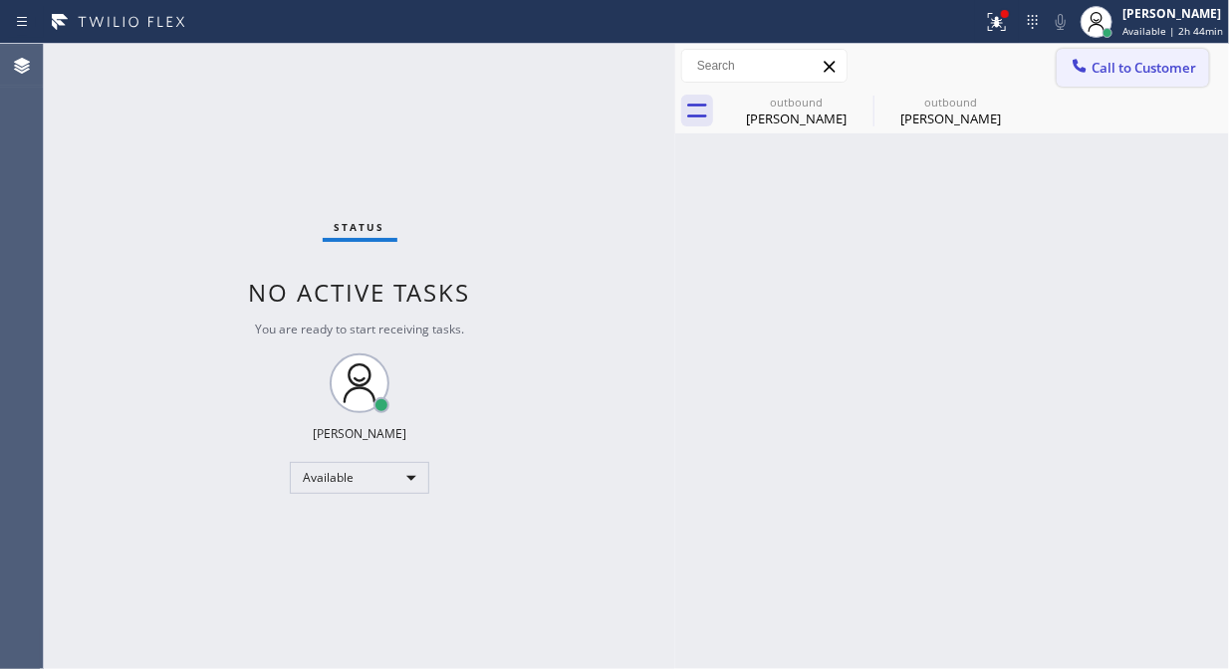
click at [1112, 73] on span "Call to Customer" at bounding box center [1144, 68] width 105 height 18
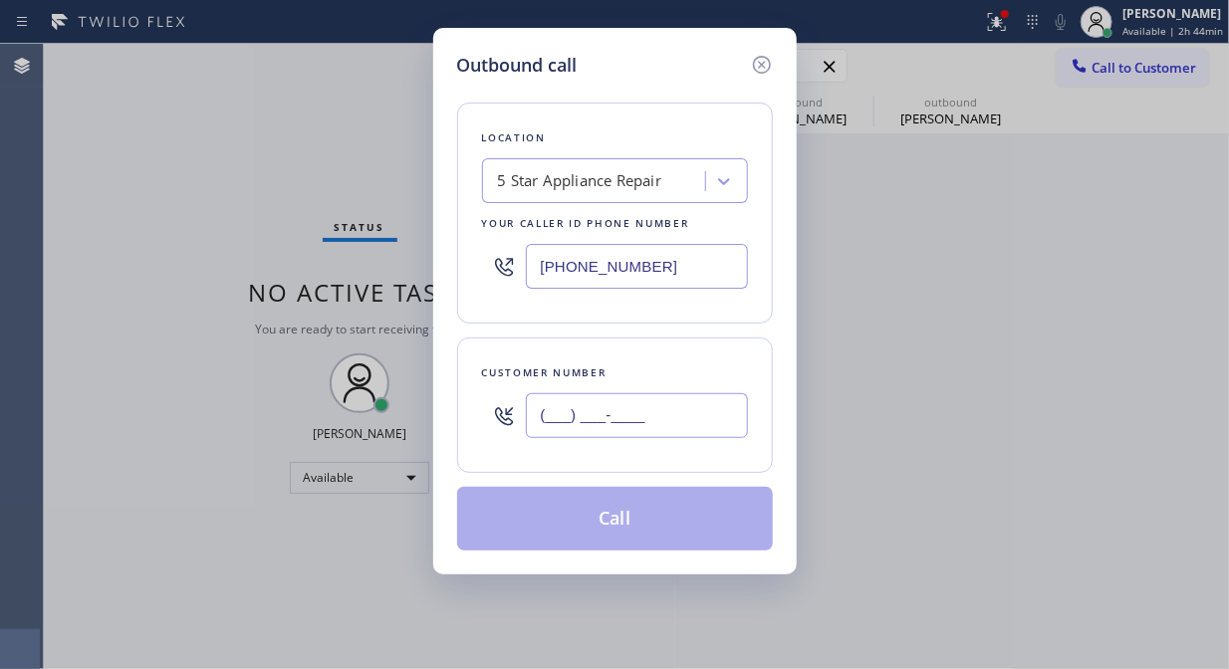
click at [620, 430] on input "(___) ___-____" at bounding box center [637, 415] width 222 height 45
paste input "480) 584-9333"
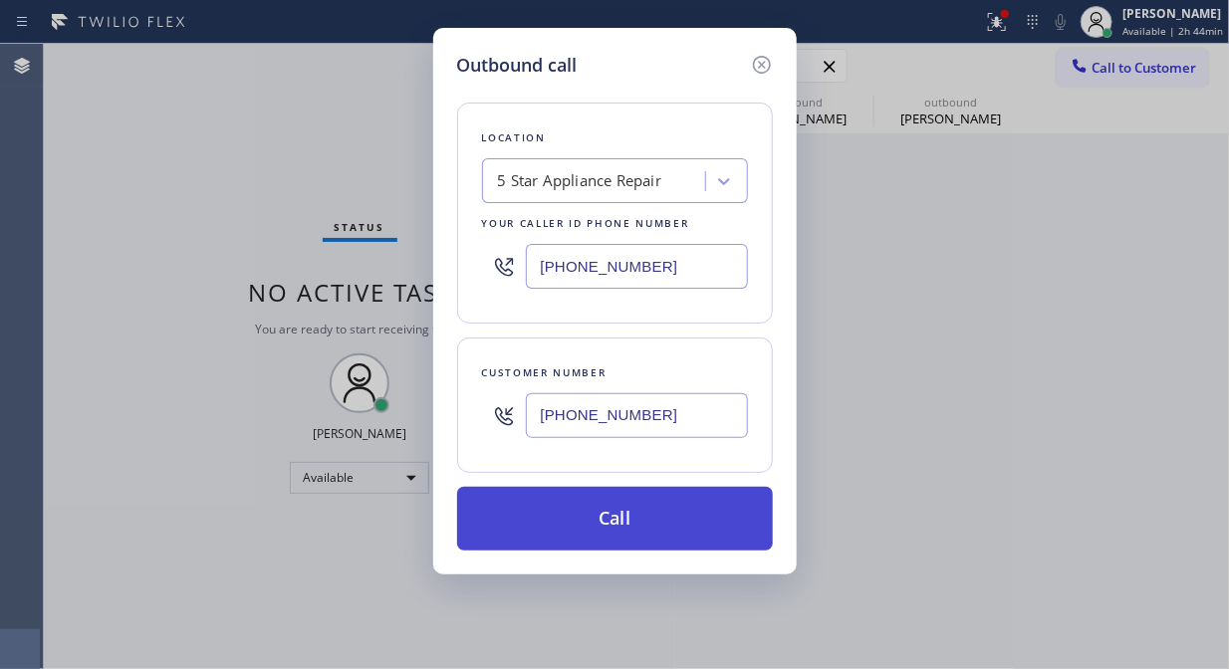
type input "[PHONE_NUMBER]"
click at [651, 530] on button "Call" at bounding box center [615, 519] width 316 height 64
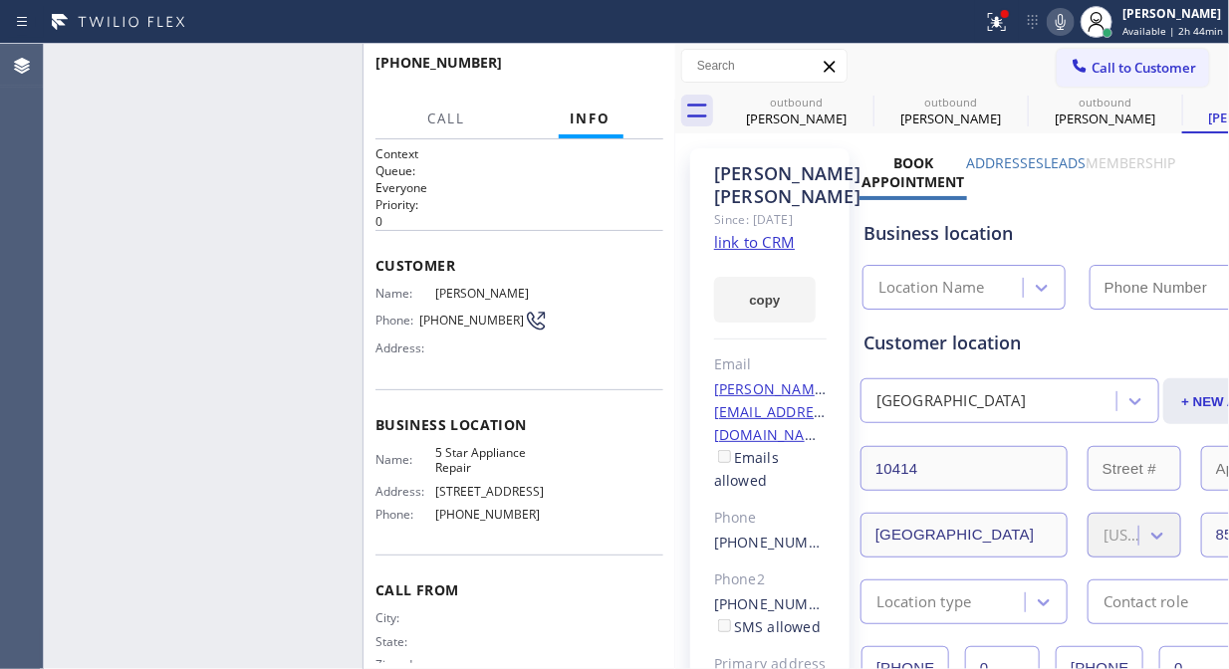
type input "[PHONE_NUMBER]"
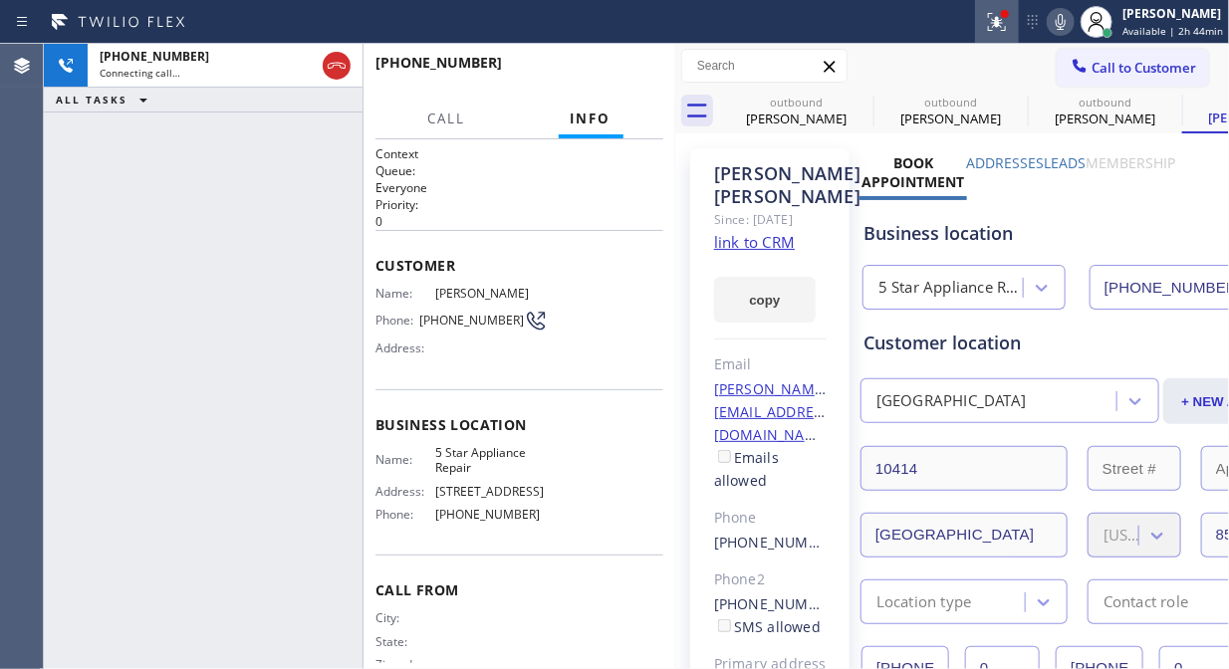
click at [1000, 21] on icon at bounding box center [997, 22] width 24 height 24
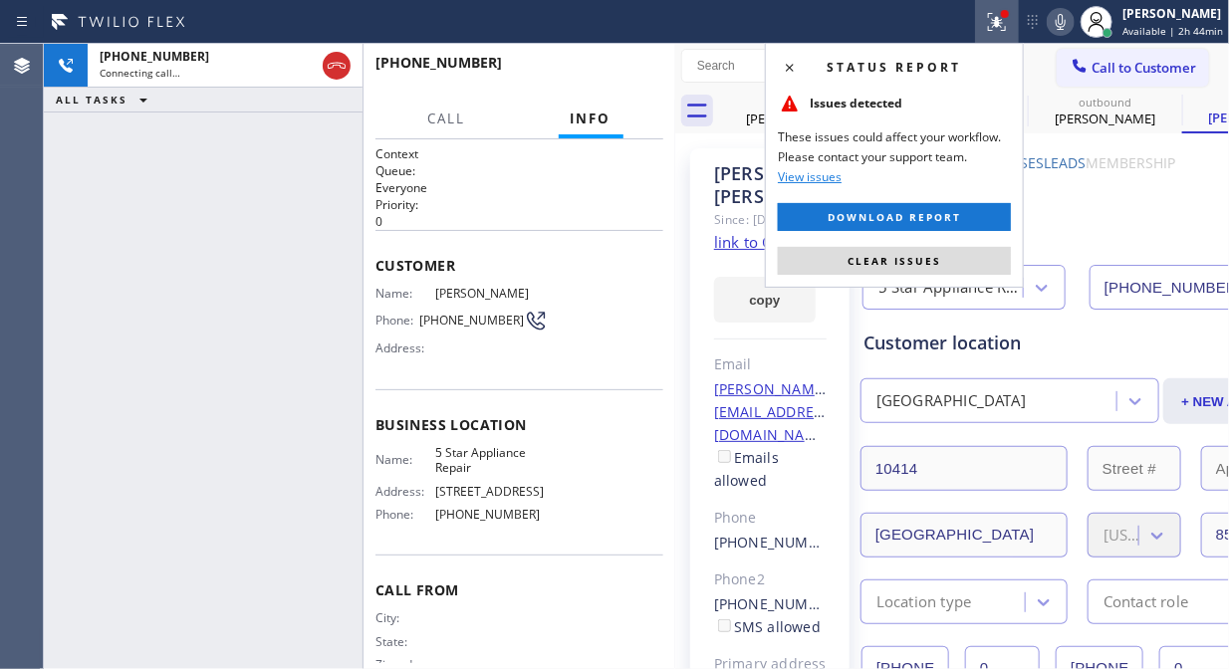
click at [951, 271] on button "Clear issues" at bounding box center [894, 261] width 233 height 28
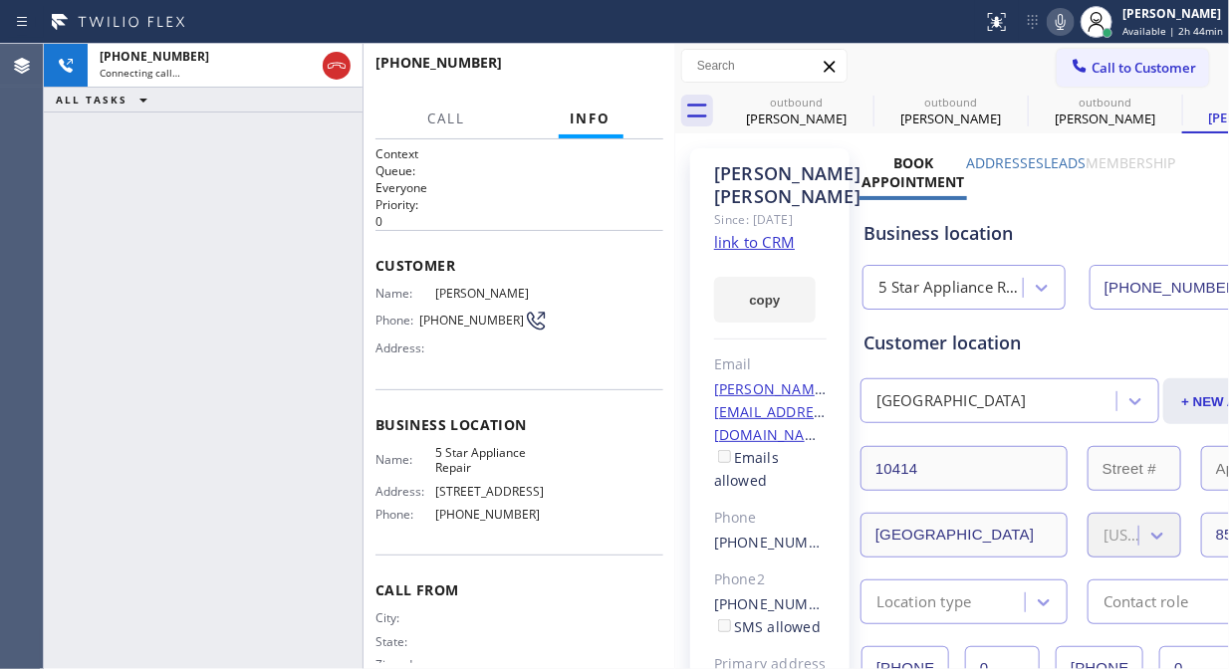
click at [1063, 21] on icon at bounding box center [1061, 22] width 10 height 16
click at [1063, 21] on icon at bounding box center [1061, 22] width 24 height 24
click at [852, 101] on icon at bounding box center [861, 102] width 18 height 18
click at [0, 0] on icon at bounding box center [0, 0] width 0 height 0
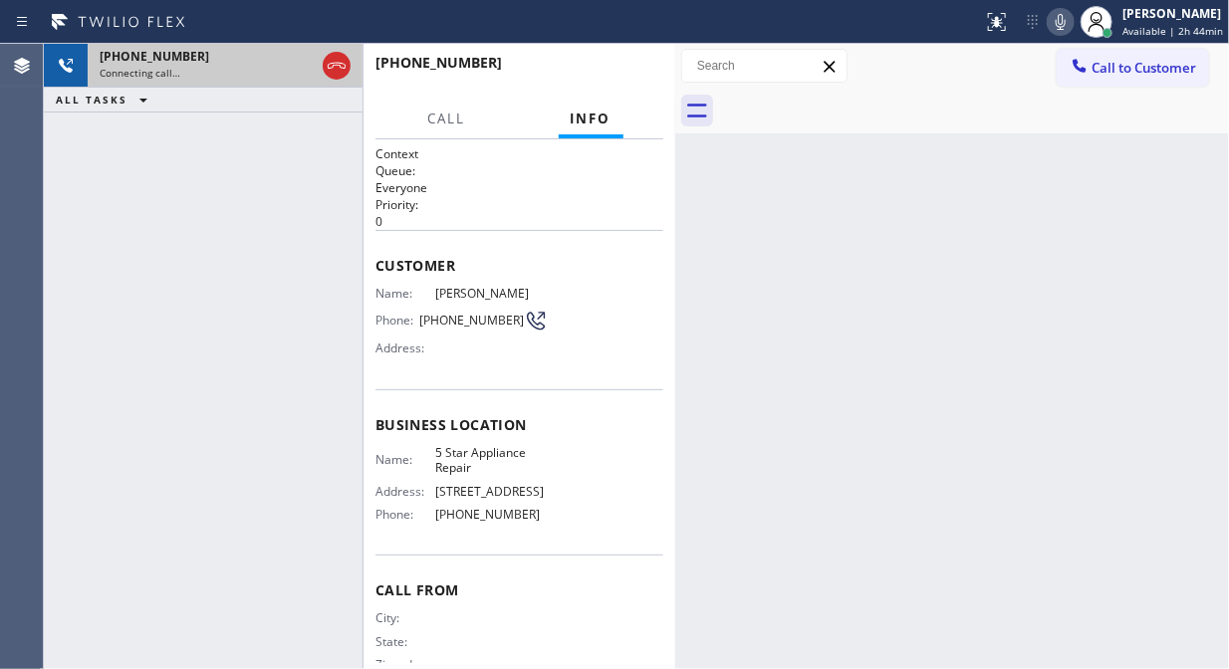
drag, startPoint x: 257, startPoint y: 74, endPoint x: 295, endPoint y: 77, distance: 38.0
click at [260, 75] on div "Connecting call…" at bounding box center [207, 73] width 215 height 14
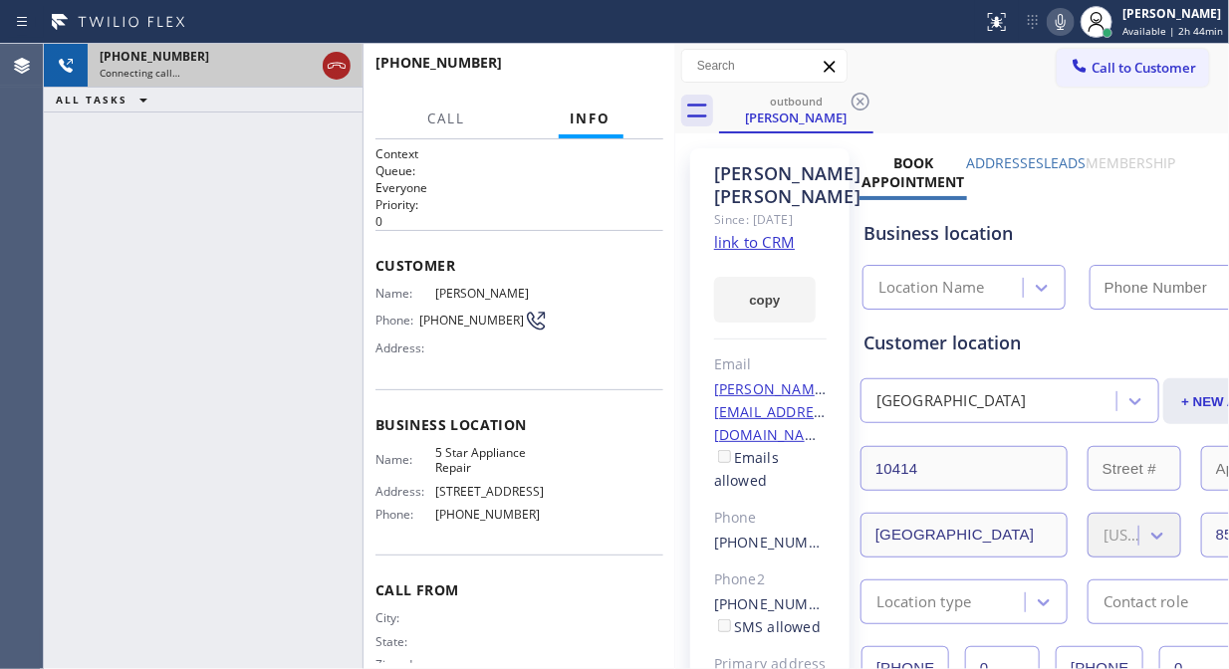
type input "[PHONE_NUMBER]"
click at [337, 66] on icon at bounding box center [337, 66] width 24 height 24
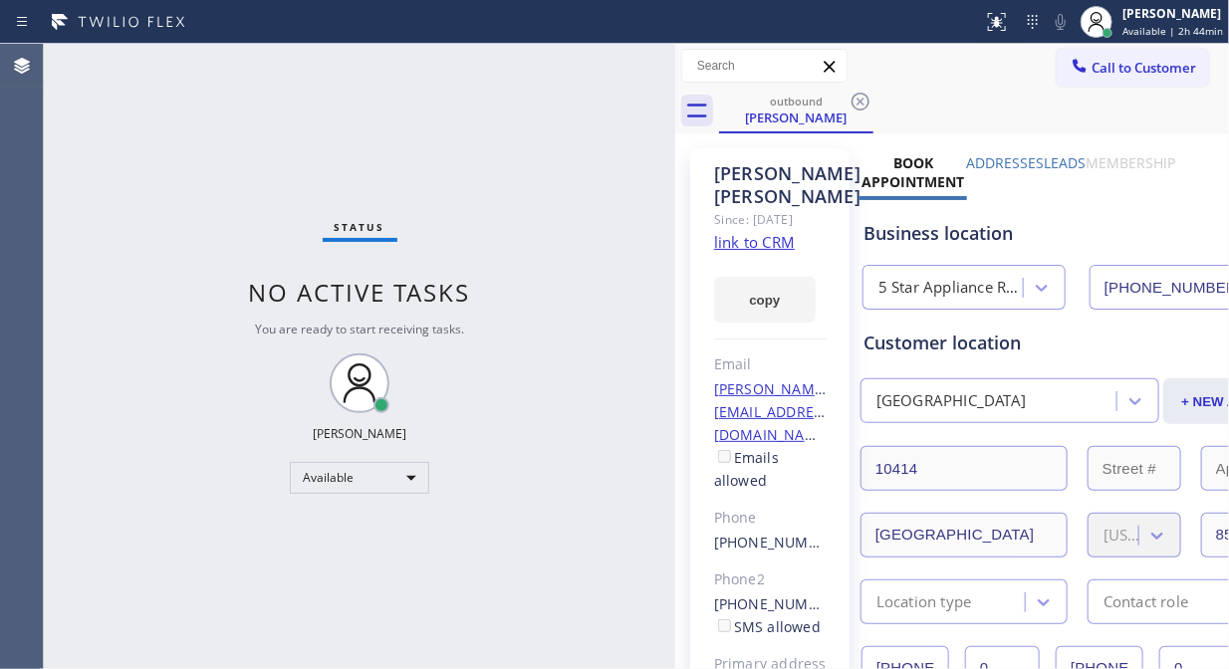
click at [1068, 93] on div "outbound [PERSON_NAME]" at bounding box center [974, 111] width 510 height 45
click at [1070, 81] on button "Call to Customer" at bounding box center [1133, 68] width 152 height 38
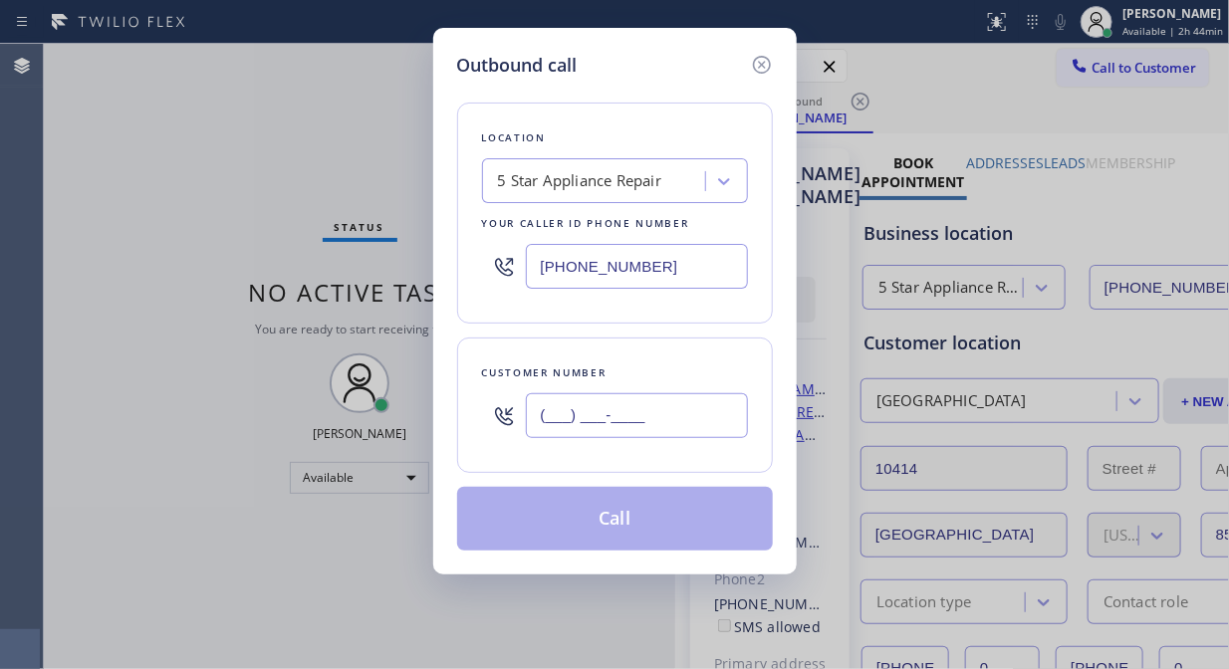
click at [614, 414] on input "(___) ___-____" at bounding box center [637, 415] width 222 height 45
paste input "949) 584-9470"
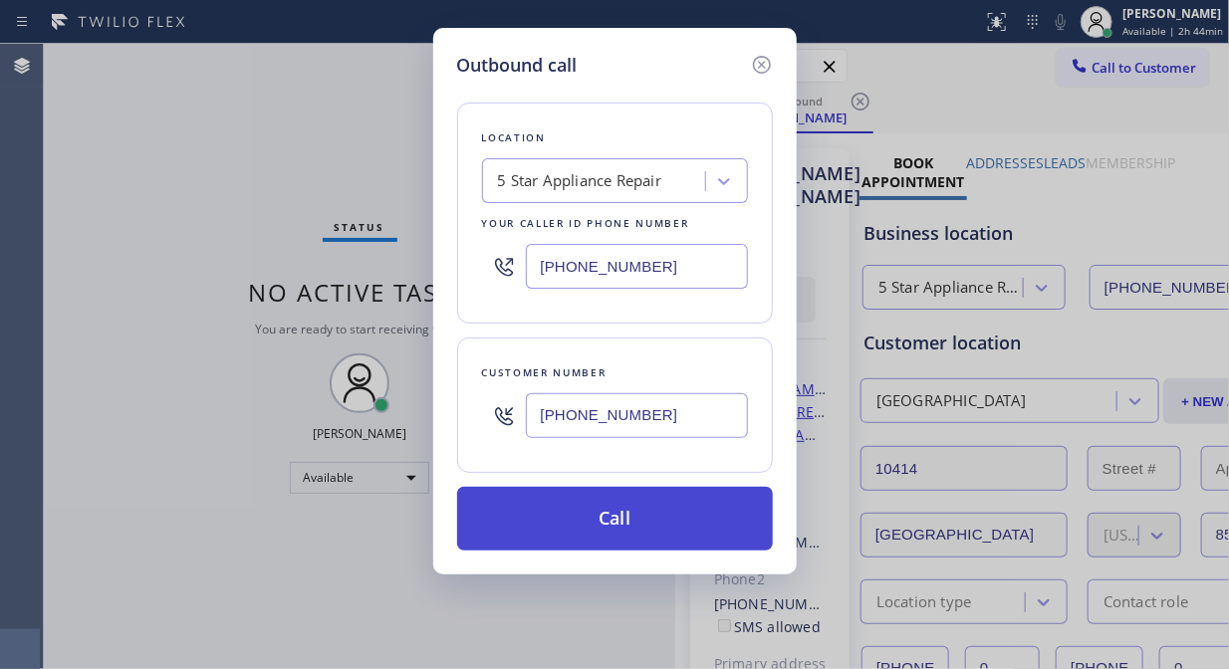
type input "[PHONE_NUMBER]"
click at [654, 524] on button "Call" at bounding box center [615, 519] width 316 height 64
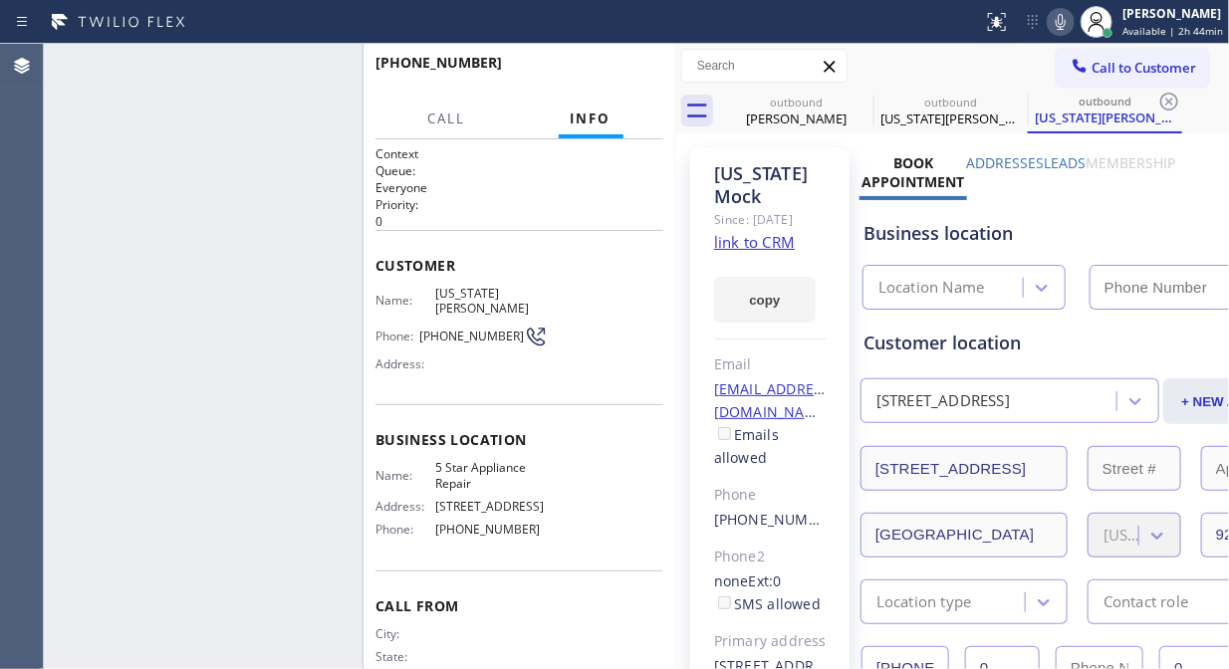
type input "[PHONE_NUMBER]"
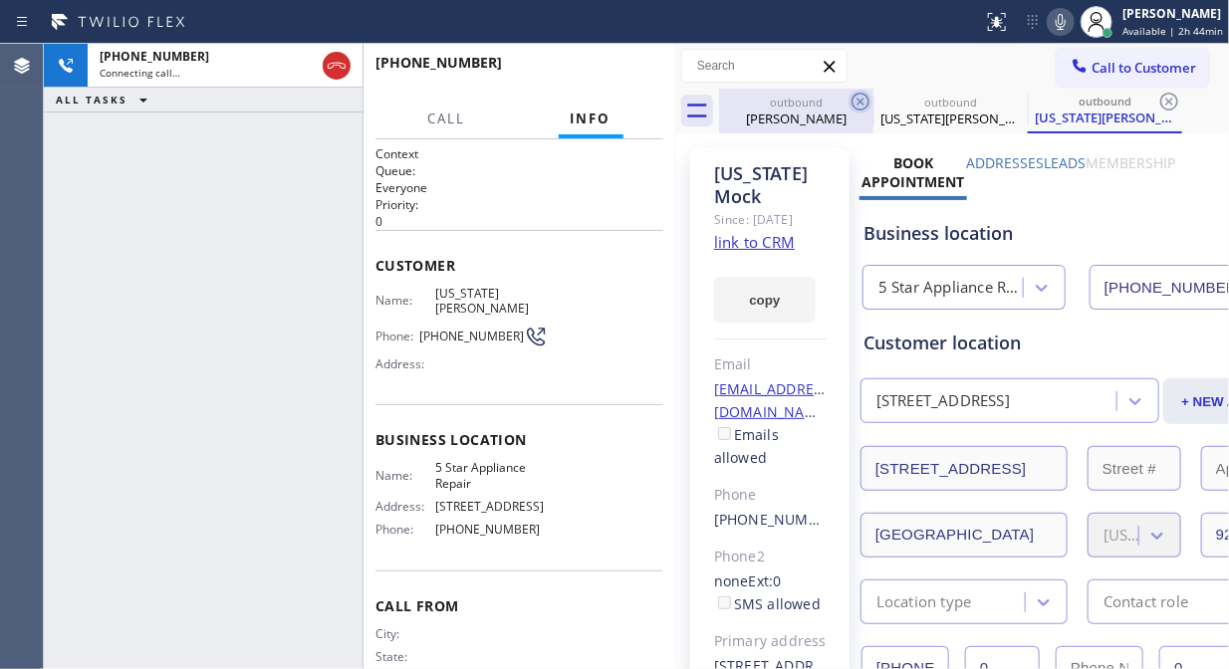
click at [863, 107] on icon at bounding box center [861, 102] width 24 height 24
click at [862, 98] on icon at bounding box center [861, 102] width 24 height 24
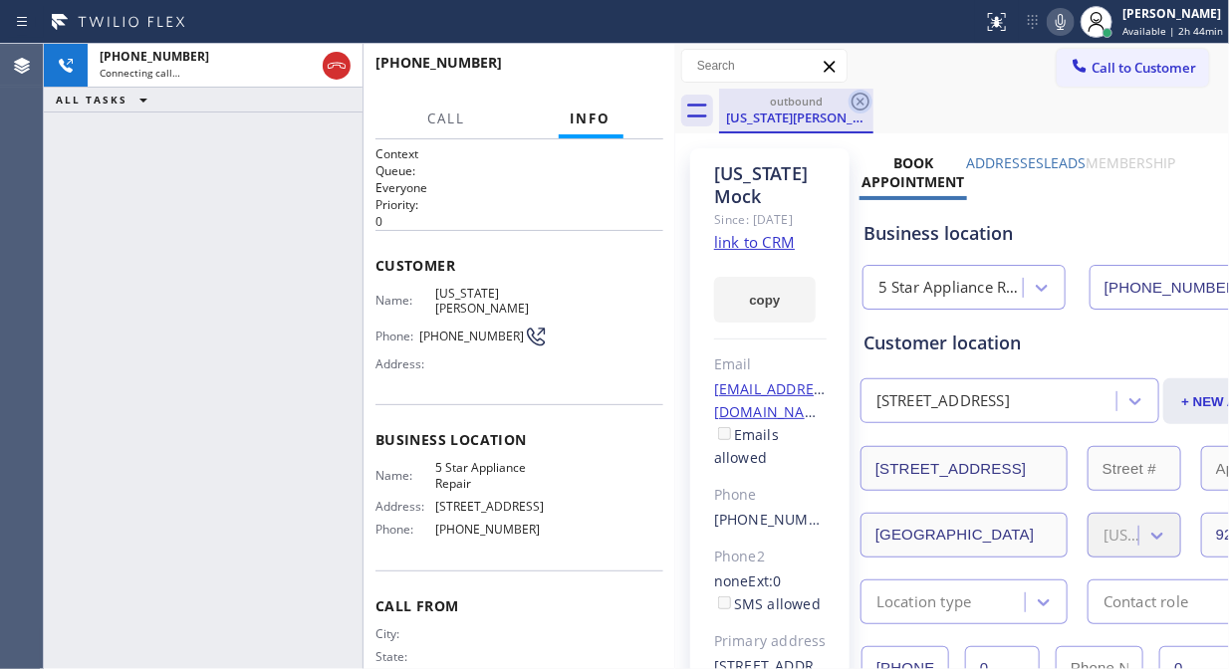
click at [862, 97] on icon at bounding box center [861, 102] width 24 height 24
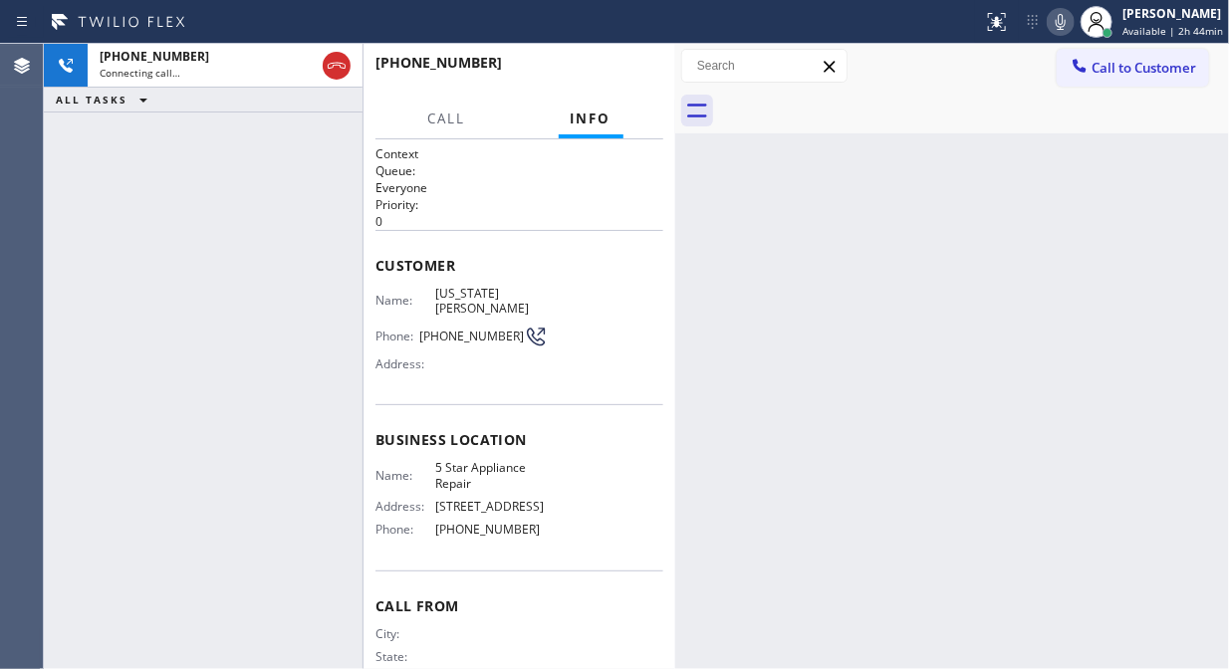
click at [1066, 32] on icon at bounding box center [1061, 22] width 24 height 24
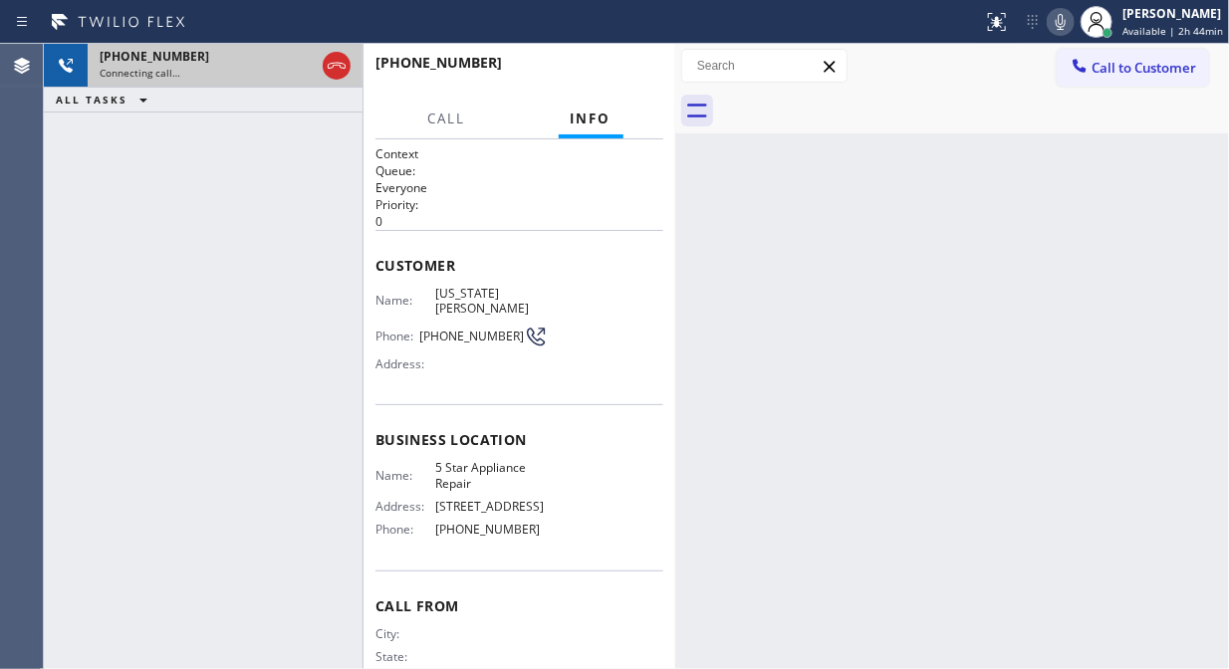
click at [231, 77] on div "Connecting call…" at bounding box center [207, 73] width 215 height 14
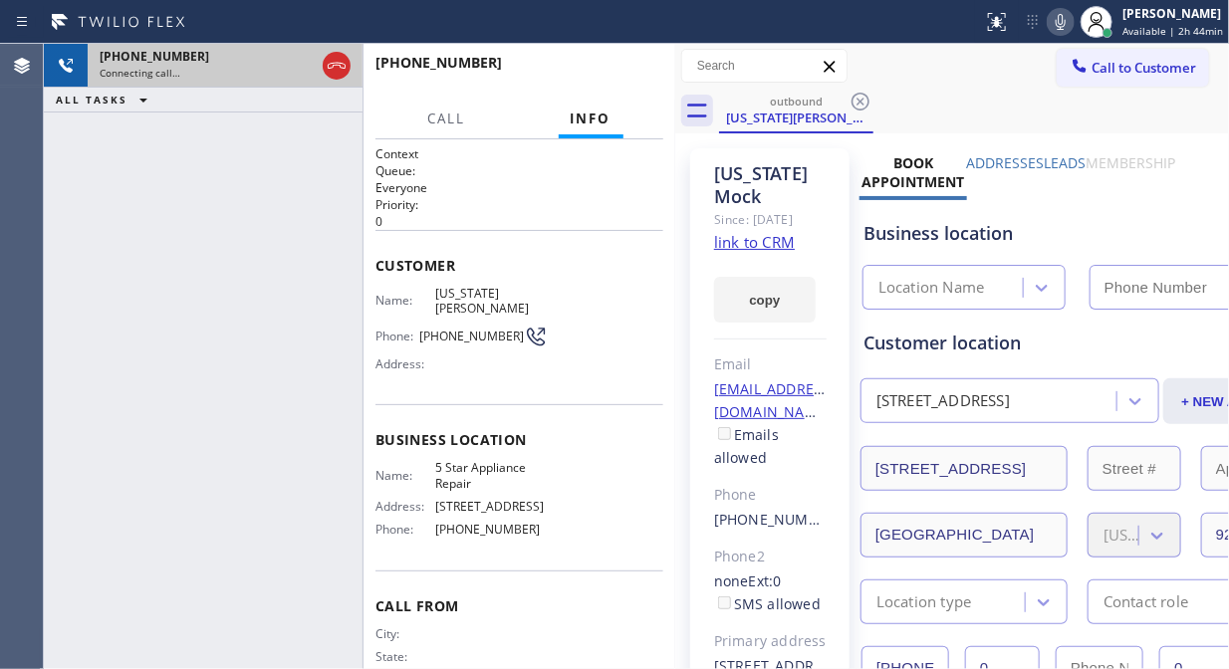
type input "[PHONE_NUMBER]"
click at [335, 60] on icon at bounding box center [337, 66] width 24 height 24
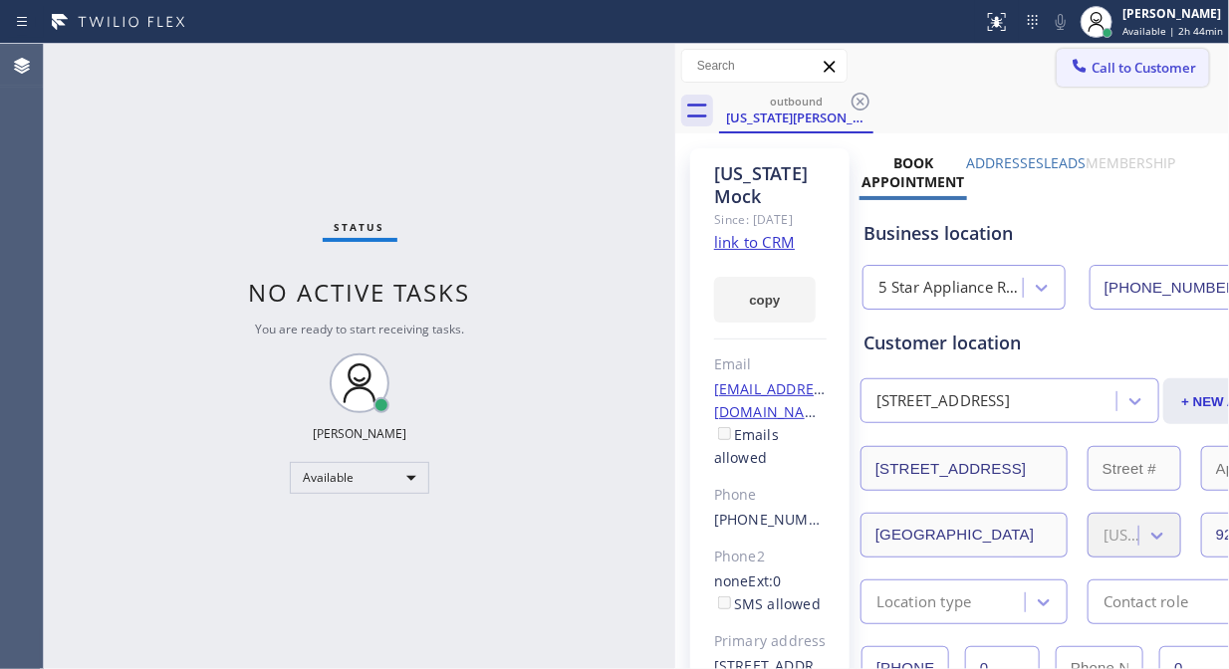
click at [1121, 74] on span "Call to Customer" at bounding box center [1144, 68] width 105 height 18
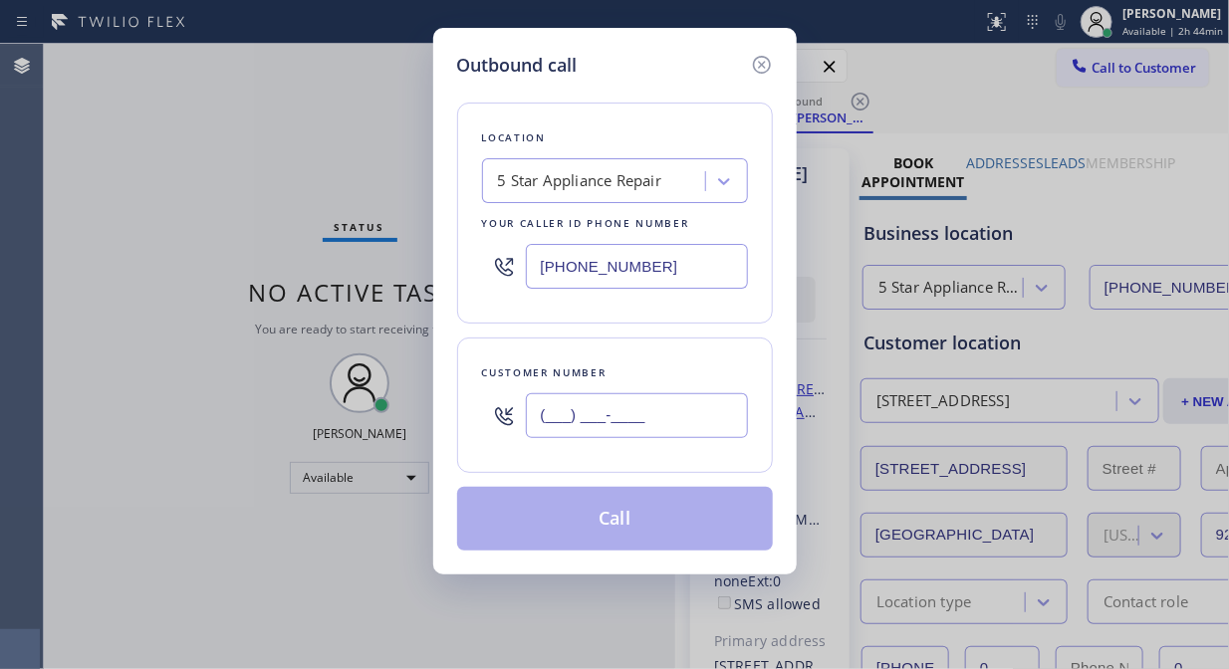
click at [649, 430] on input "(___) ___-____" at bounding box center [637, 415] width 222 height 45
paste input "206) 605-2481"
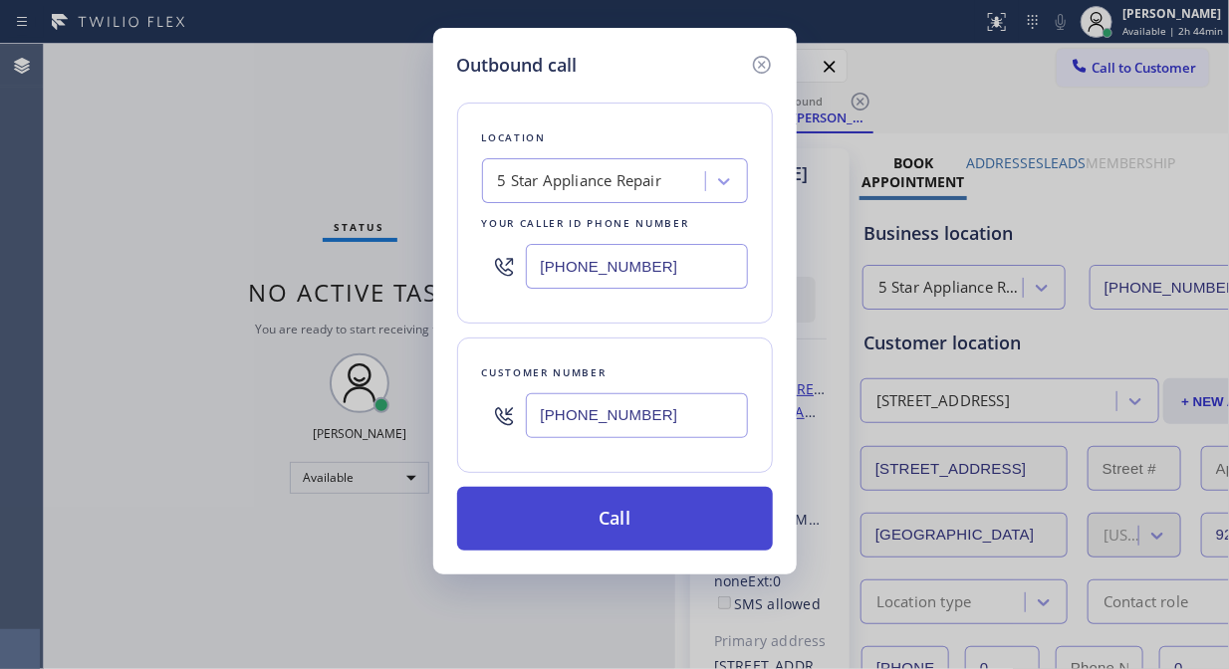
type input "[PHONE_NUMBER]"
click at [661, 536] on button "Call" at bounding box center [615, 519] width 316 height 64
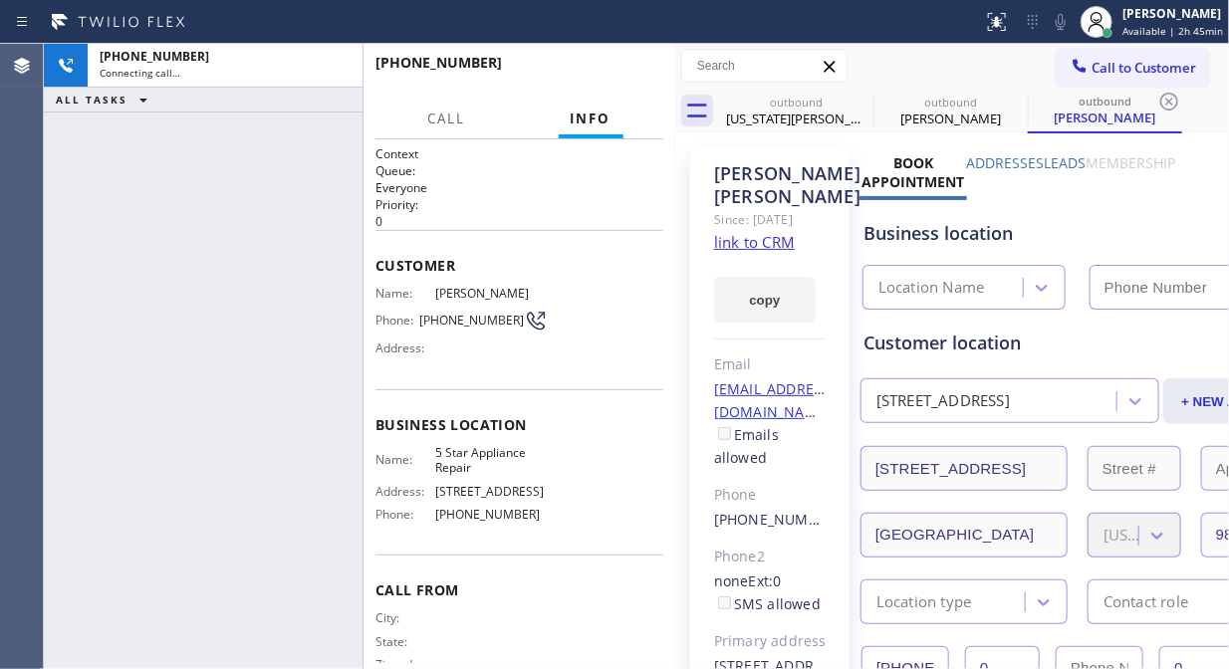
type input "[PHONE_NUMBER]"
drag, startPoint x: 333, startPoint y: 66, endPoint x: 494, endPoint y: 90, distance: 163.1
click at [334, 68] on icon at bounding box center [337, 66] width 24 height 24
click at [1073, 63] on div at bounding box center [1080, 68] width 24 height 24
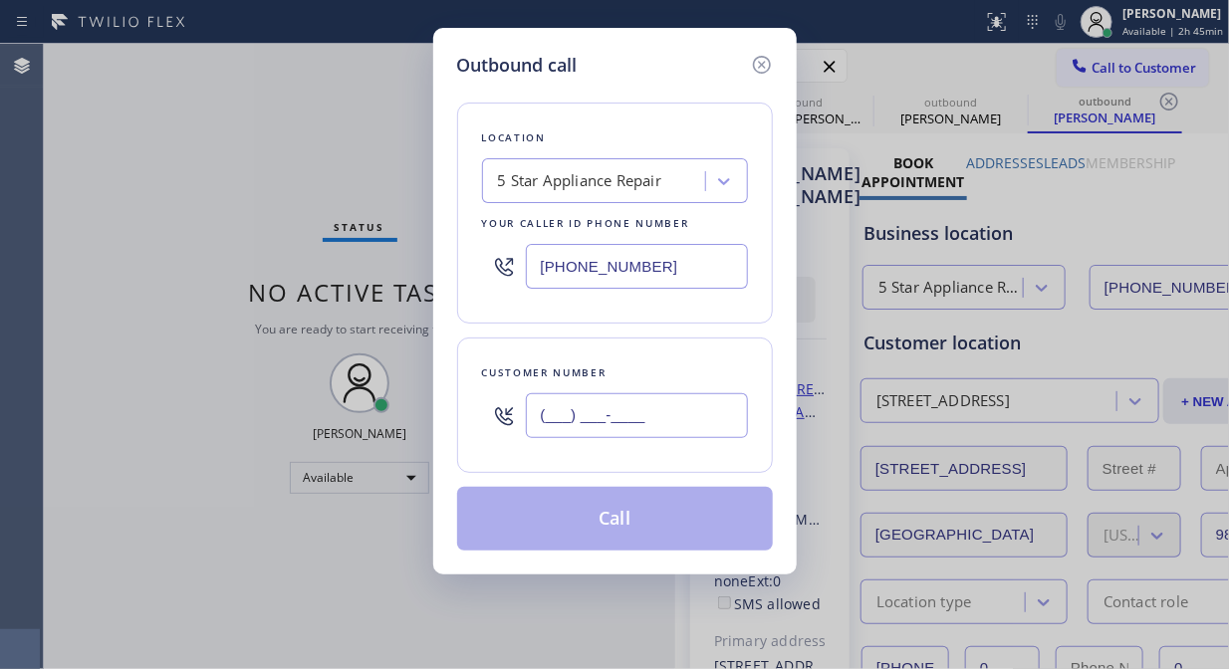
click at [622, 405] on input "(___) ___-____" at bounding box center [637, 415] width 222 height 45
paste input "805) 559-1132"
type input "[PHONE_NUMBER]"
click at [624, 522] on button "Call" at bounding box center [615, 519] width 316 height 64
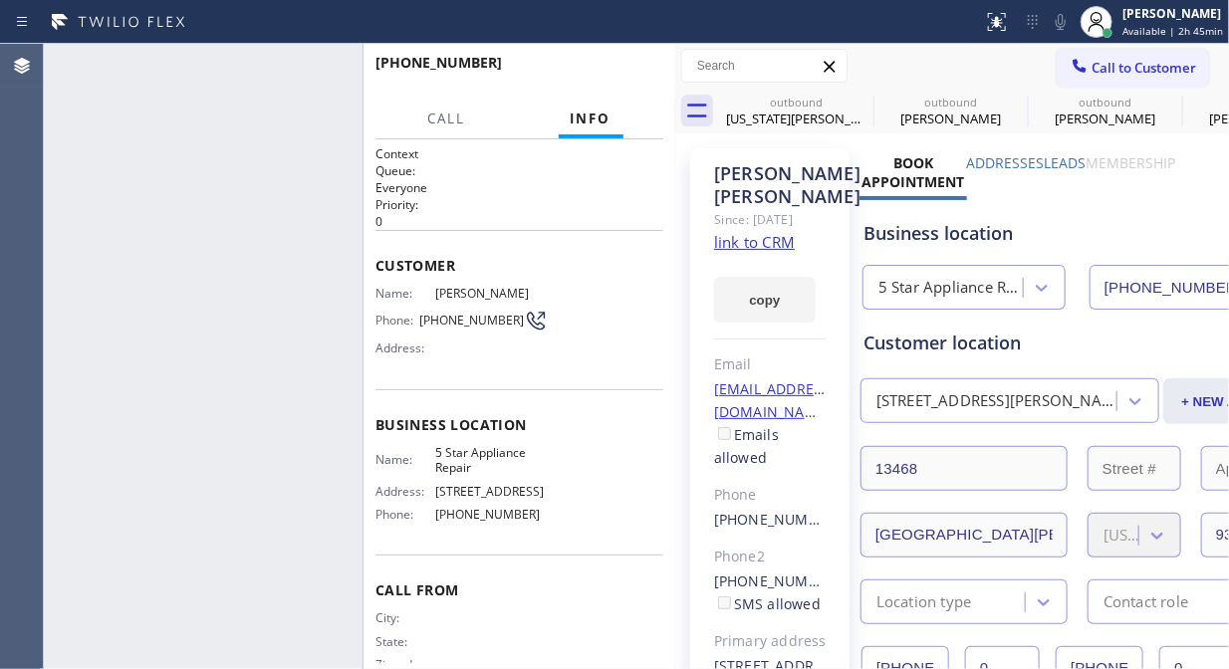
type input "[PHONE_NUMBER]"
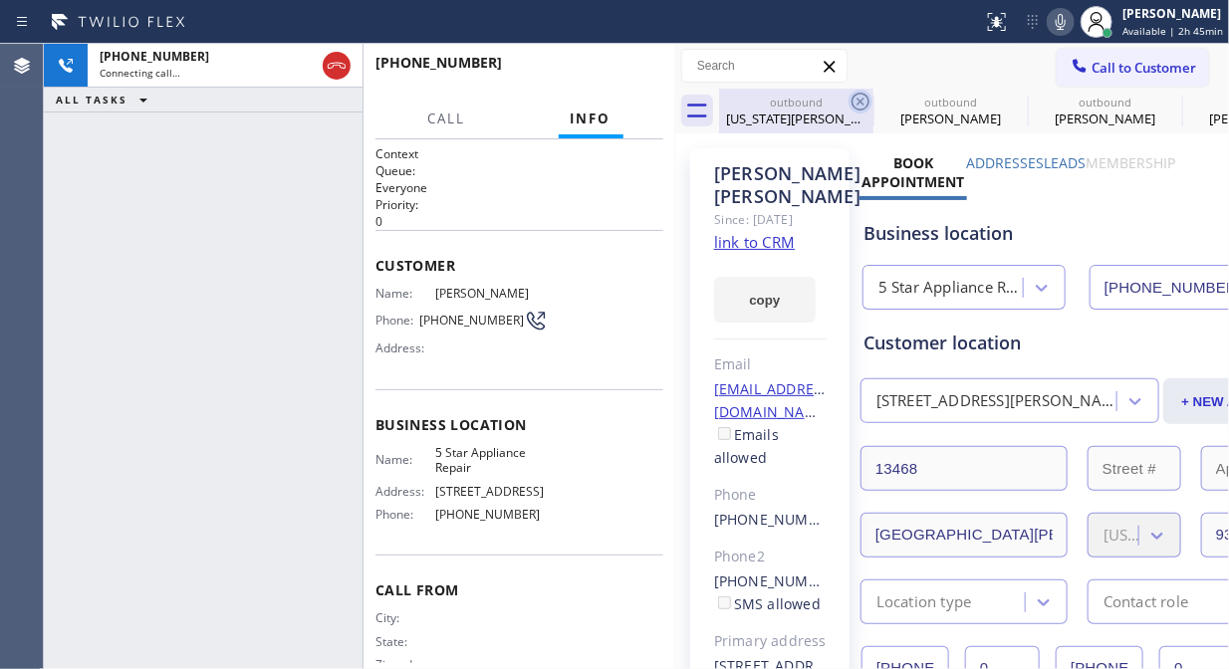
click at [862, 103] on icon at bounding box center [861, 102] width 18 height 18
click at [0, 0] on icon at bounding box center [0, 0] width 0 height 0
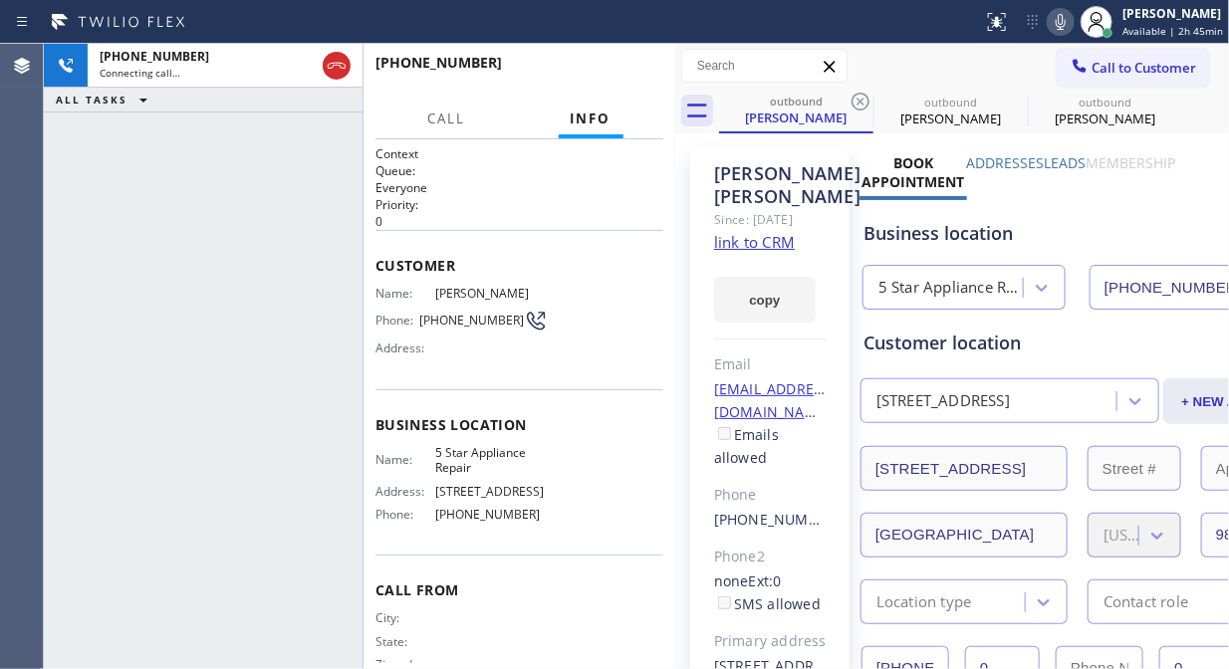
click at [862, 103] on icon at bounding box center [861, 102] width 18 height 18
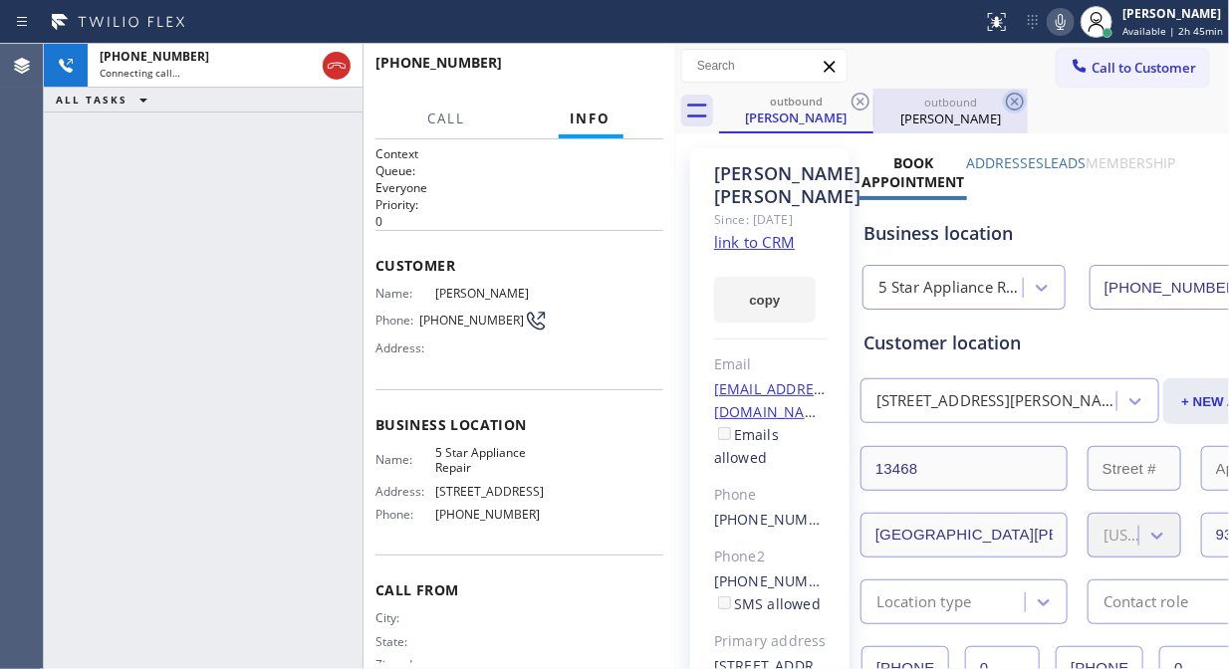
click at [862, 101] on icon at bounding box center [861, 102] width 24 height 24
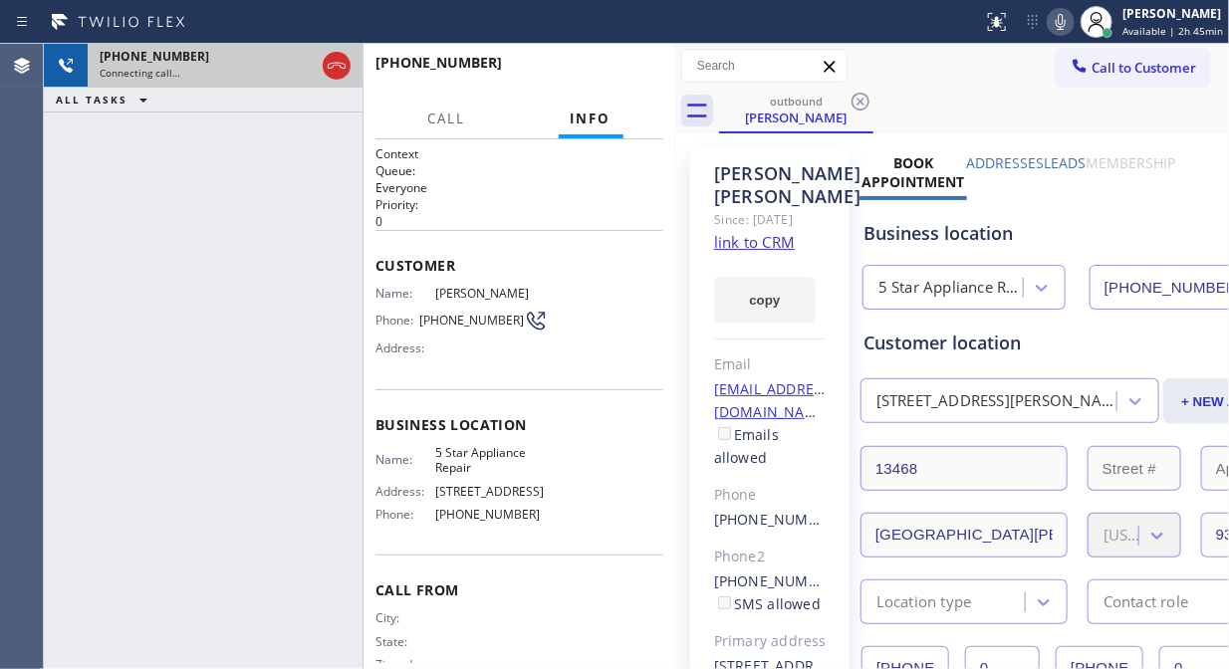
click at [857, 101] on icon at bounding box center [861, 102] width 24 height 24
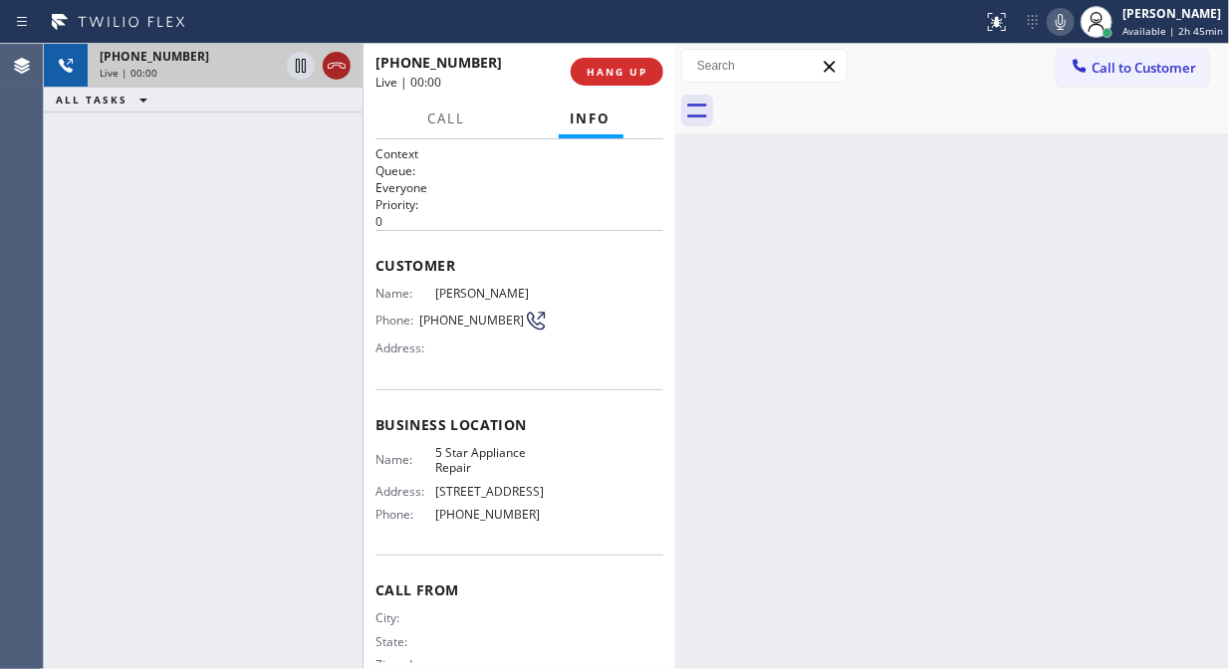
click at [339, 66] on icon at bounding box center [337, 66] width 24 height 24
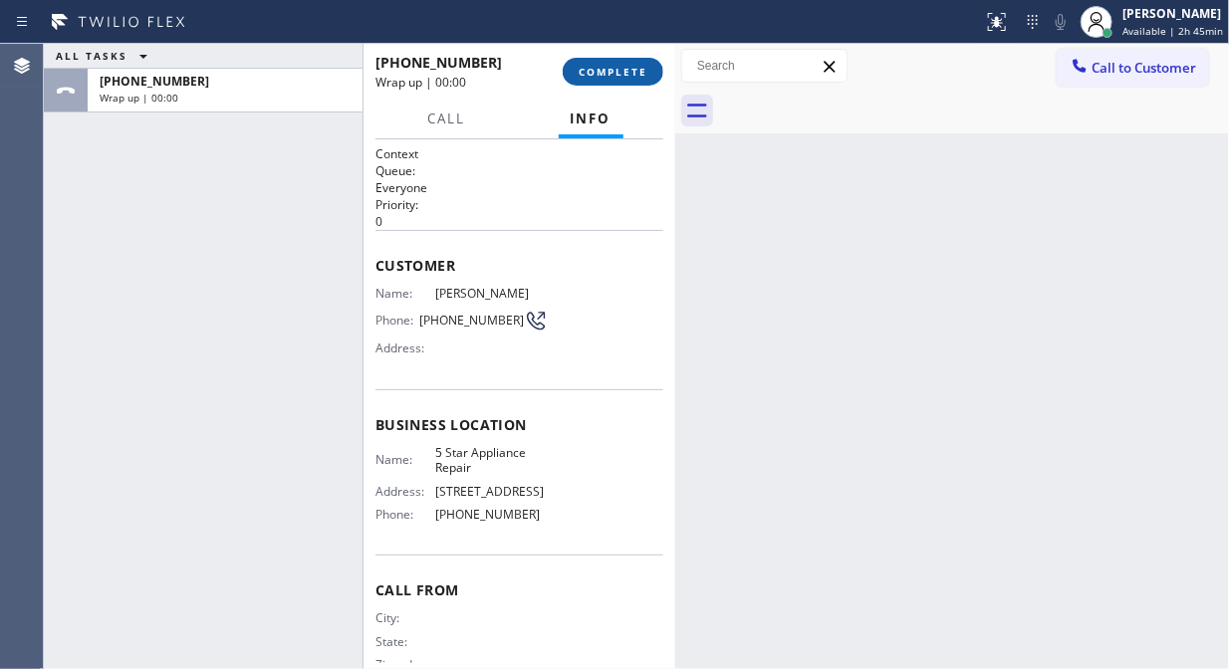
click at [629, 81] on button "COMPLETE" at bounding box center [613, 72] width 101 height 28
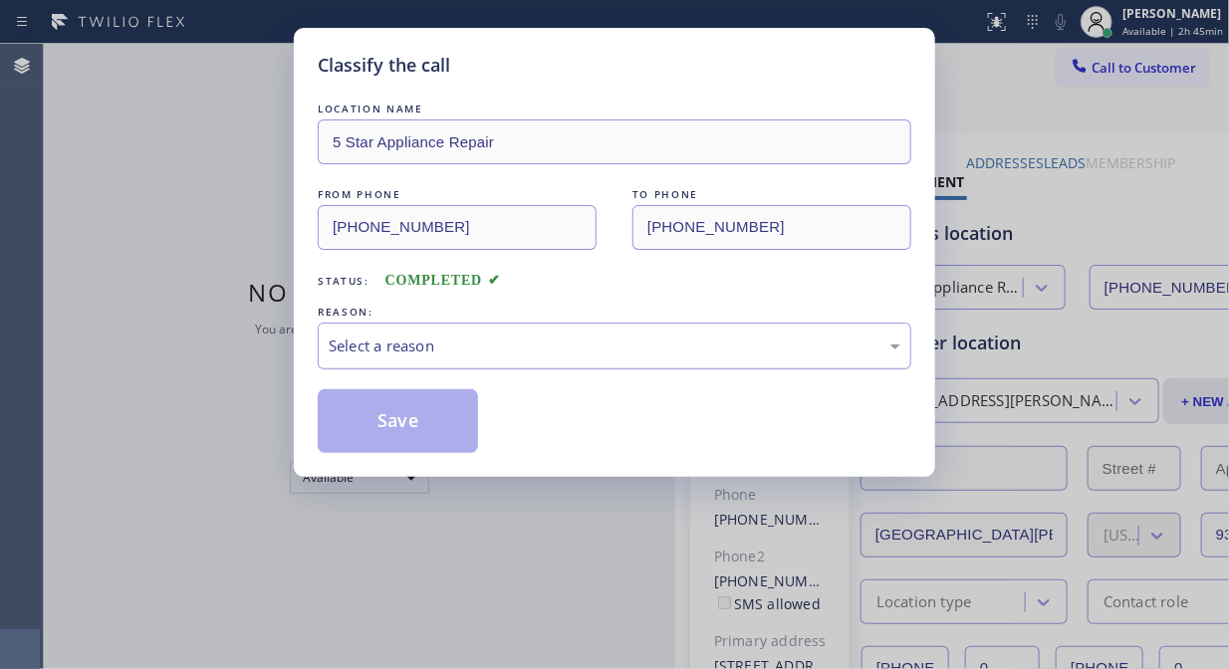
type input "[PHONE_NUMBER]"
click at [609, 360] on div "Select a reason" at bounding box center [615, 346] width 594 height 47
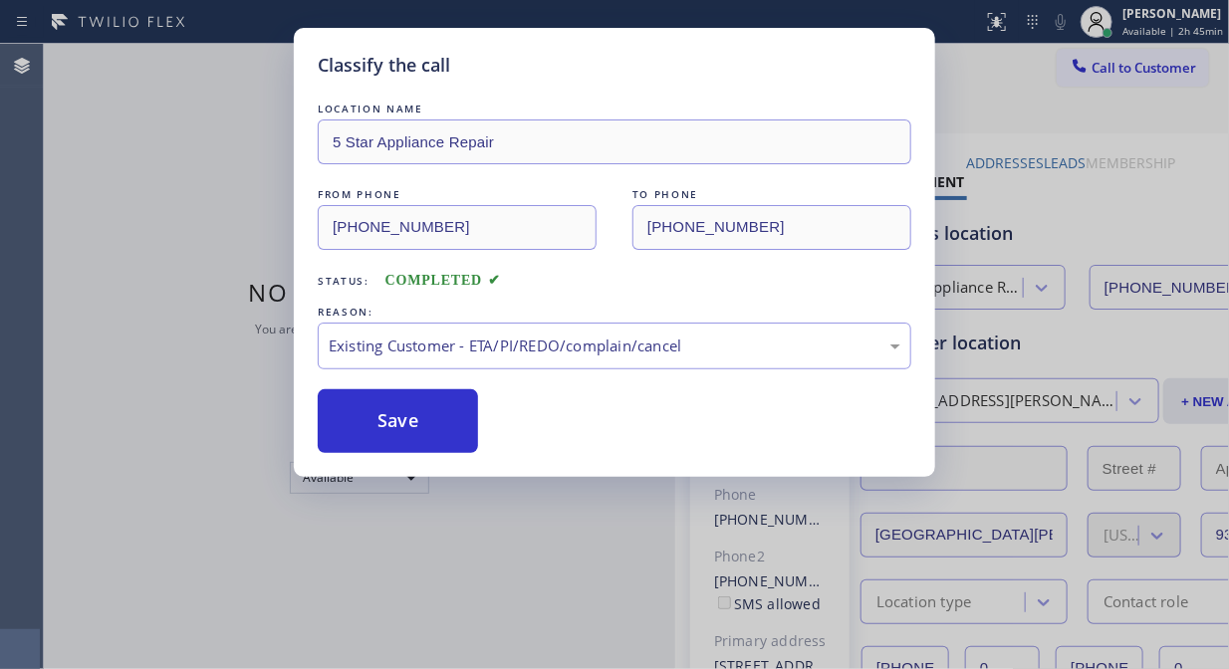
click at [489, 428] on div "Save" at bounding box center [615, 421] width 594 height 64
click at [442, 415] on button "Save" at bounding box center [398, 421] width 160 height 64
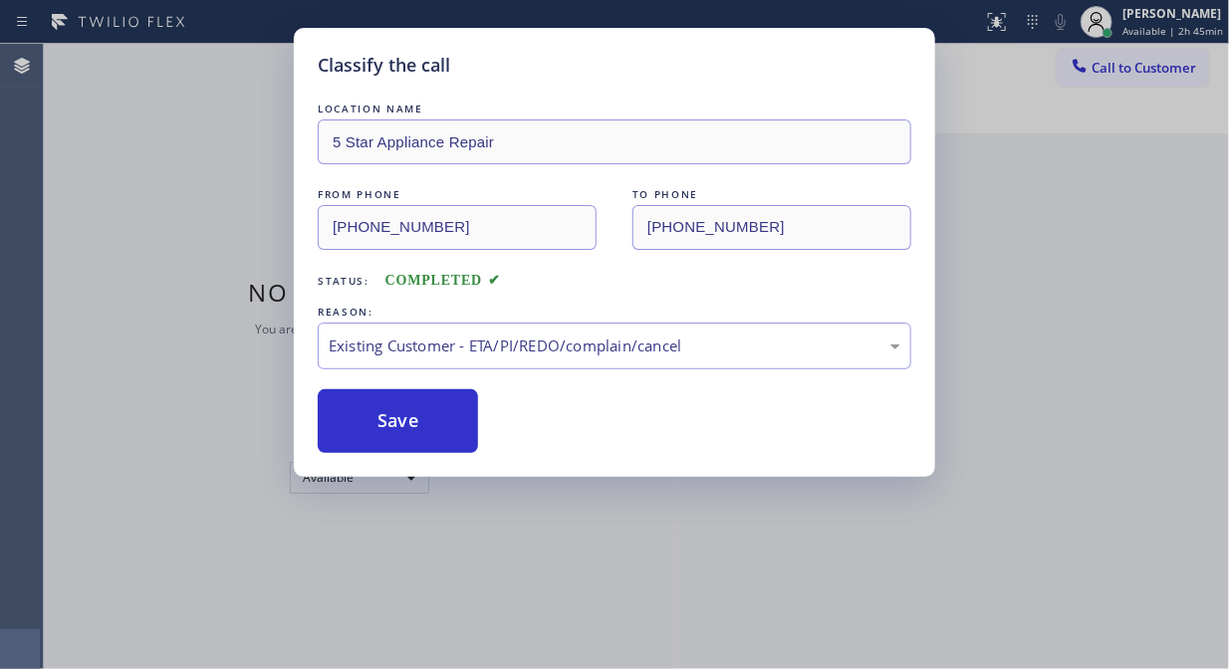
click at [1153, 63] on span "Call to Customer" at bounding box center [1144, 68] width 105 height 18
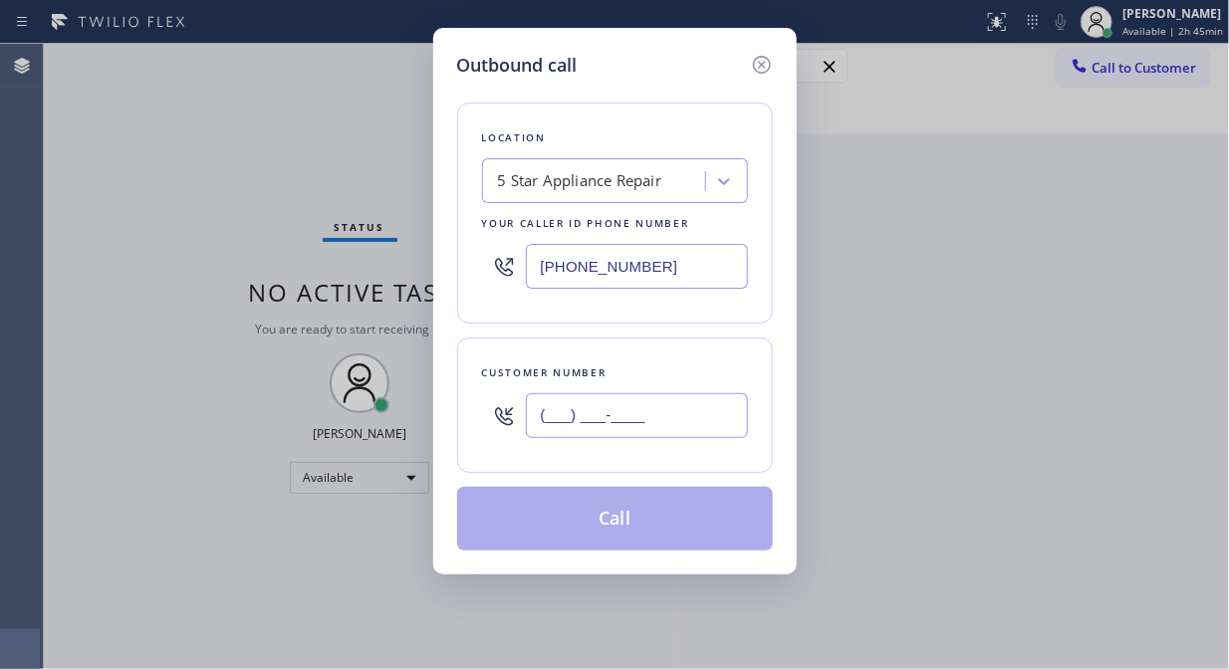
click at [688, 408] on input "(___) ___-____" at bounding box center [637, 415] width 222 height 45
paste input "415) 728-2770"
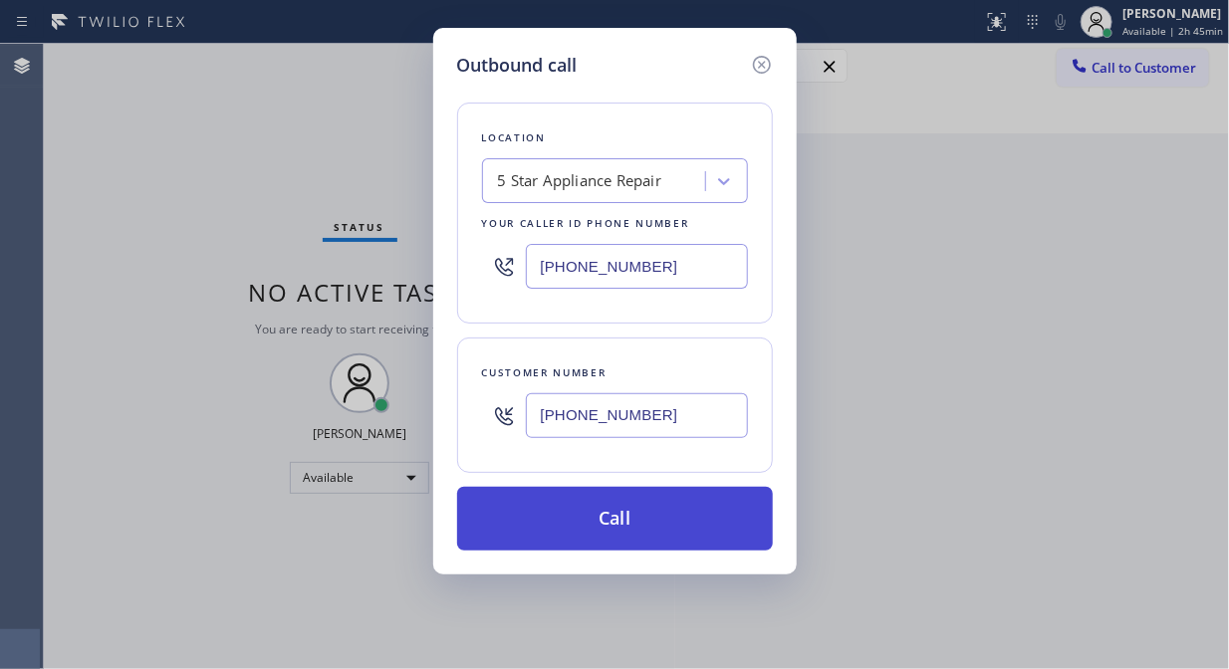
type input "[PHONE_NUMBER]"
click at [639, 514] on button "Call" at bounding box center [615, 519] width 316 height 64
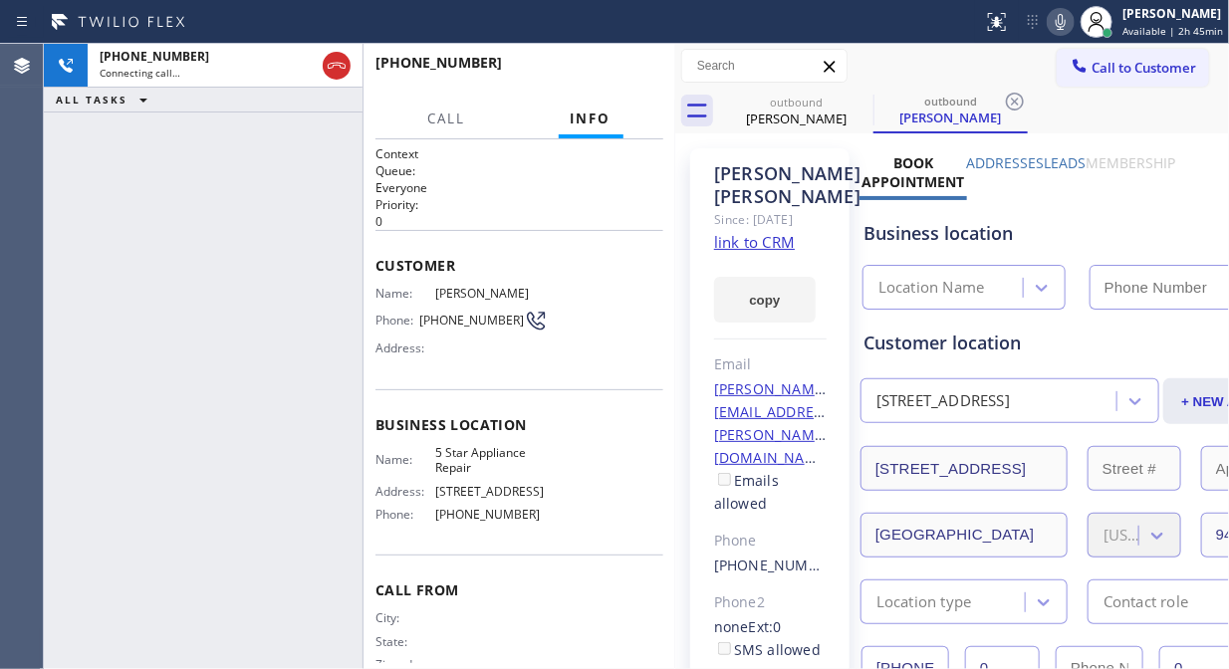
type input "[PHONE_NUMBER]"
click at [1063, 21] on icon at bounding box center [1061, 22] width 10 height 16
click at [1063, 21] on icon at bounding box center [1061, 22] width 24 height 24
click at [157, 191] on div "[PHONE_NUMBER] Live | 00:01 ALL TASKS ALL TASKS ACTIVE TASKS TASKS IN WRAP UP" at bounding box center [203, 357] width 319 height 626
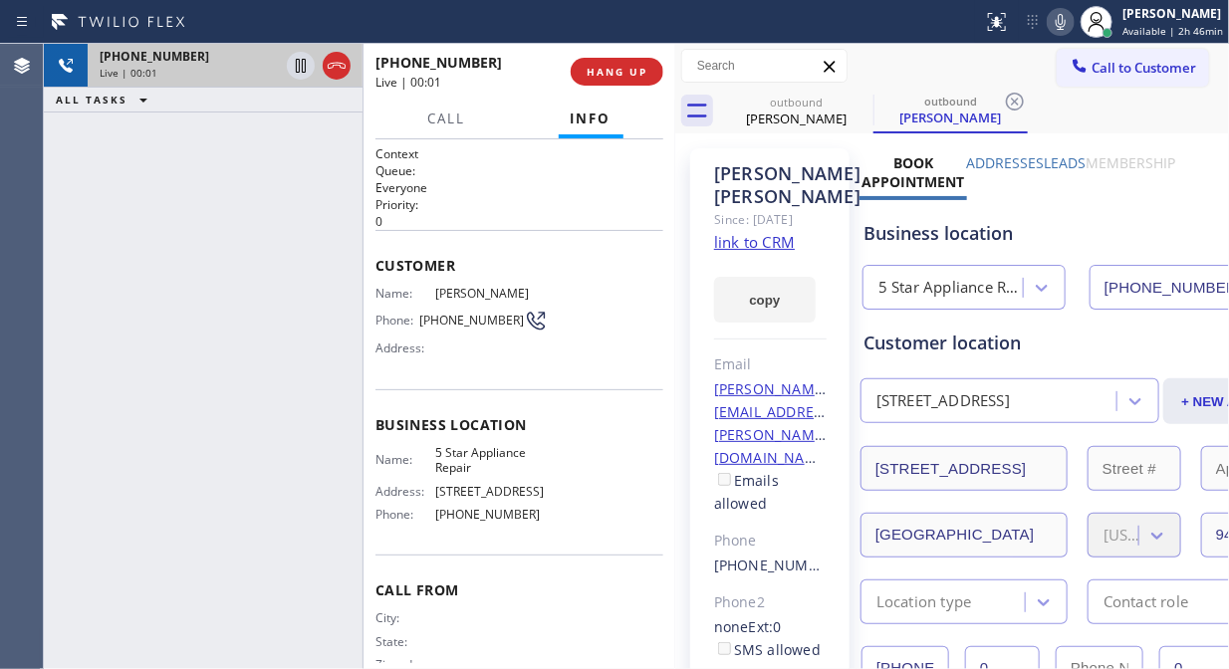
click at [346, 52] on div at bounding box center [319, 66] width 72 height 44
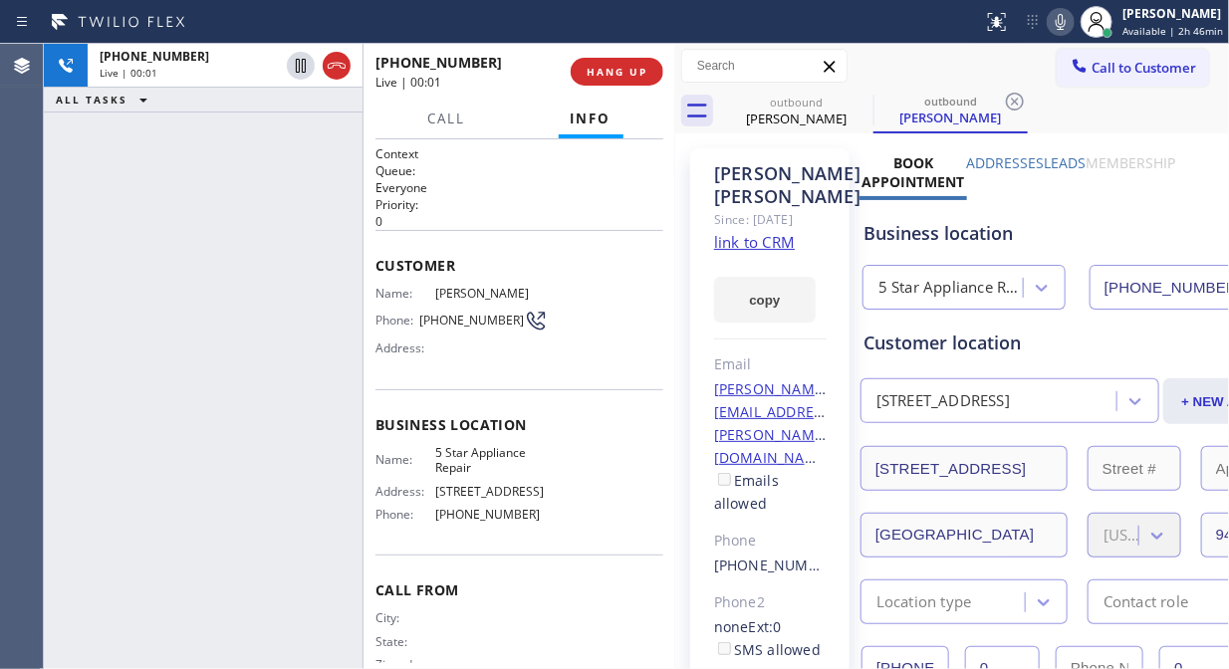
drag, startPoint x: 336, startPoint y: 64, endPoint x: 499, endPoint y: 65, distance: 163.4
click at [335, 65] on icon at bounding box center [337, 66] width 24 height 24
click at [603, 72] on span "HANG UP" at bounding box center [617, 72] width 61 height 14
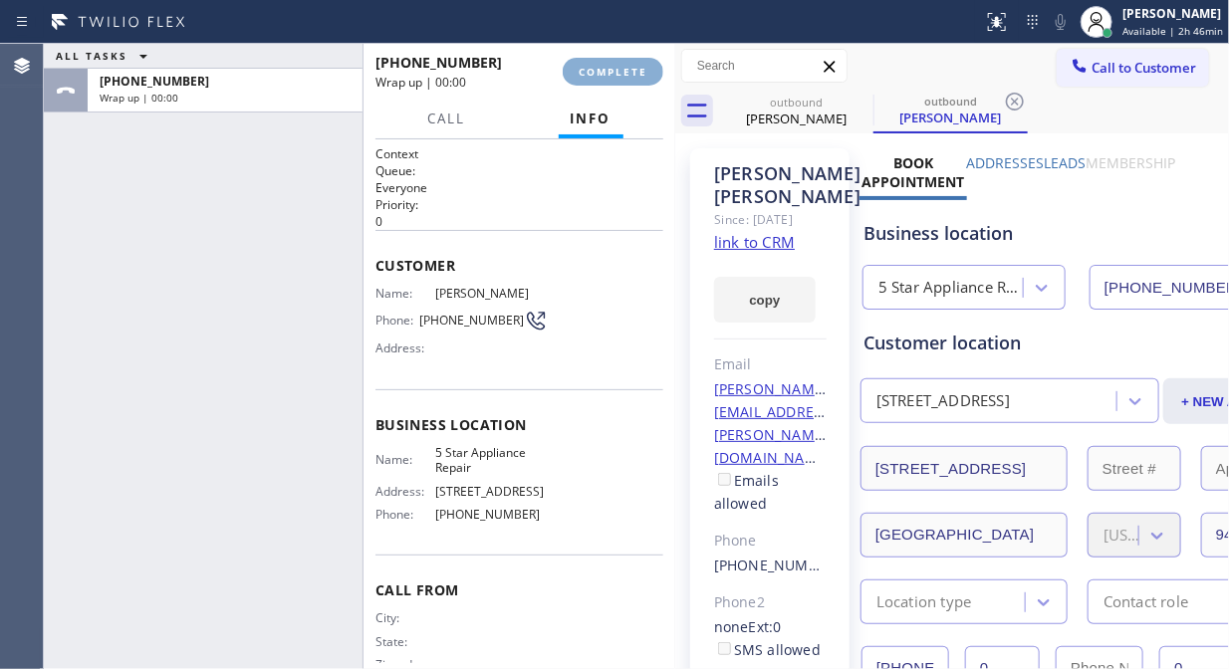
click at [604, 72] on span "COMPLETE" at bounding box center [613, 72] width 69 height 14
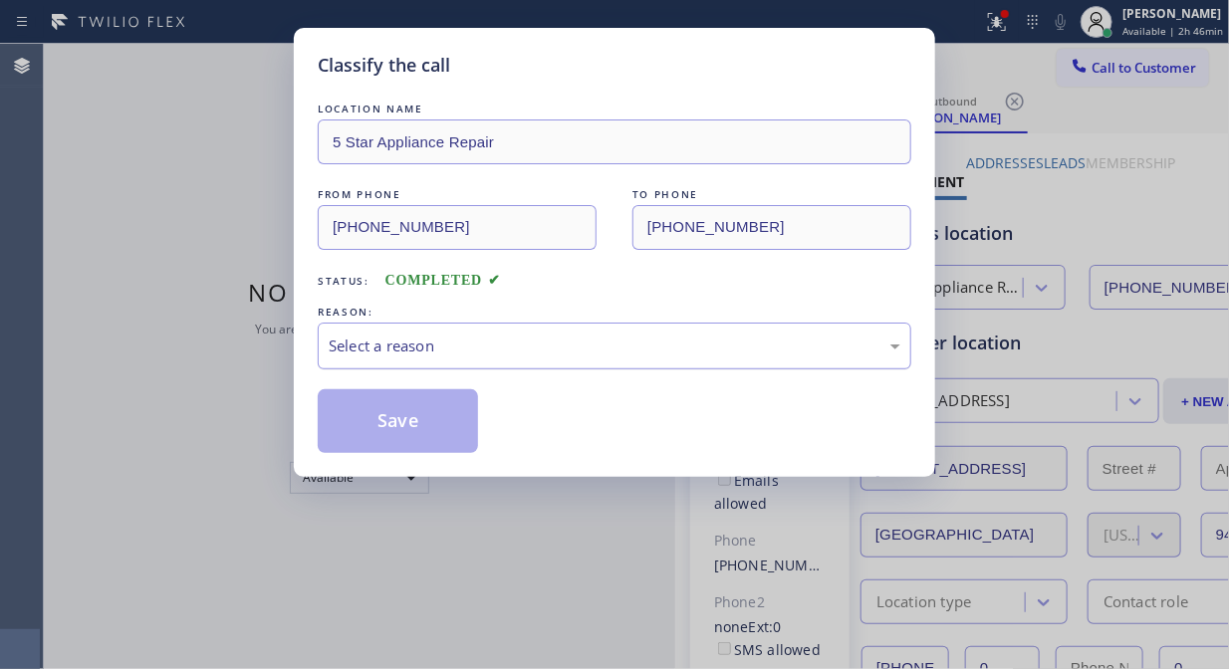
click at [588, 343] on div "Select a reason" at bounding box center [615, 346] width 572 height 23
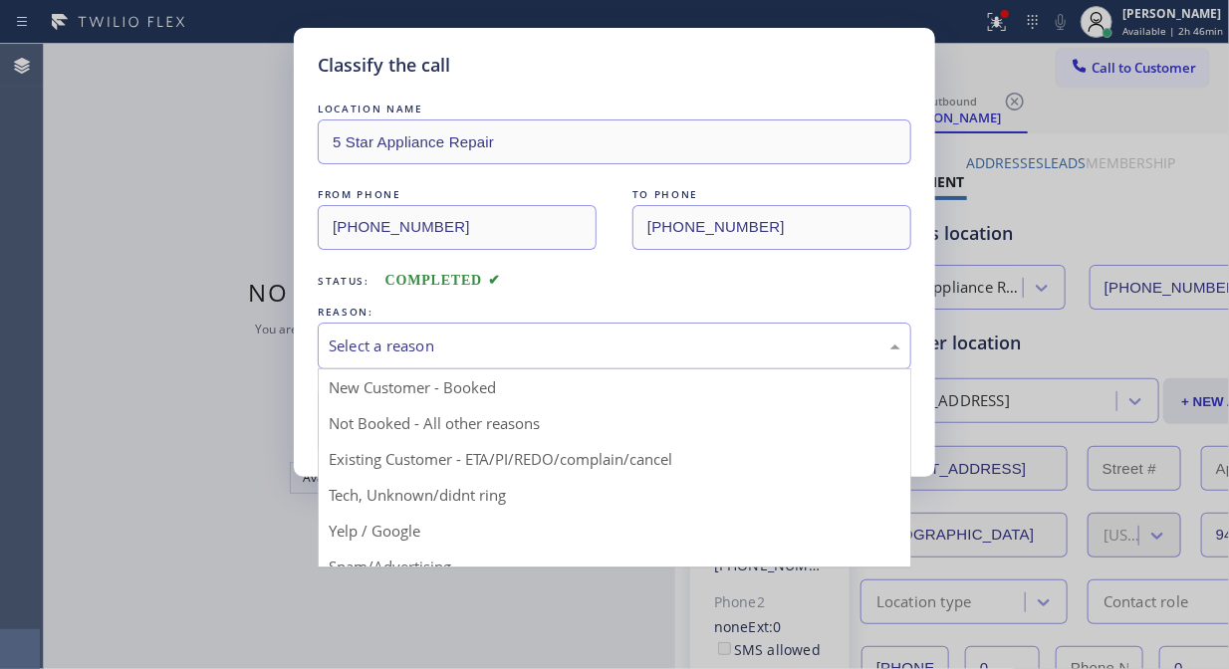
drag, startPoint x: 558, startPoint y: 461, endPoint x: 549, endPoint y: 449, distance: 14.9
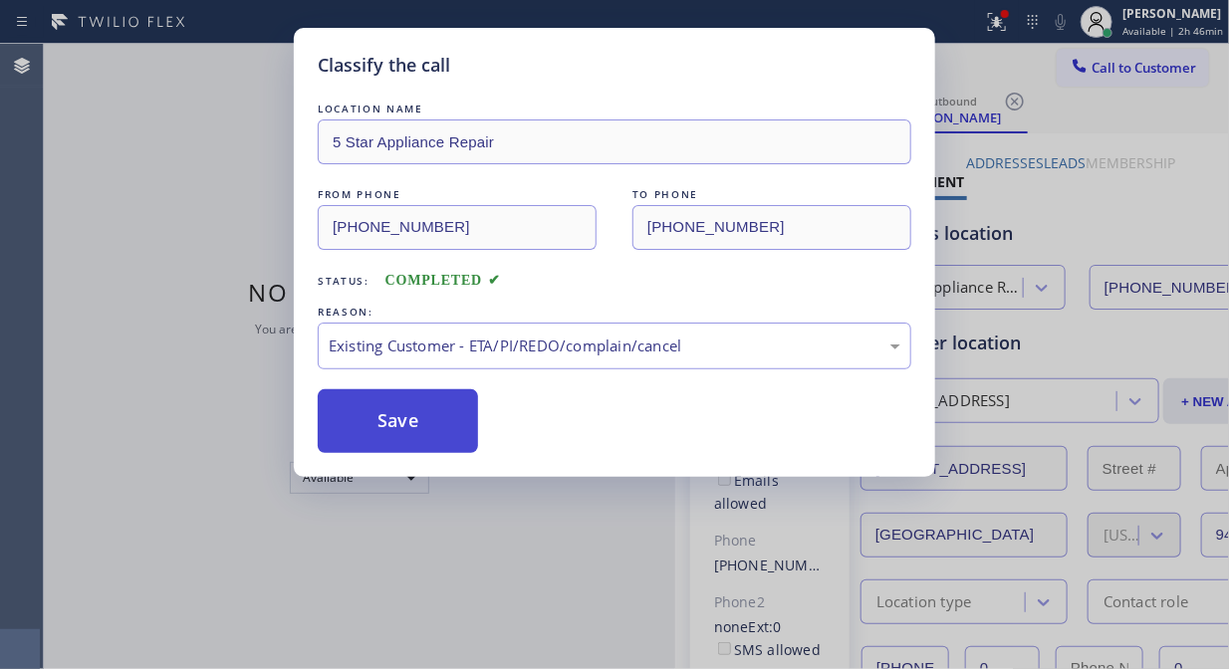
click at [438, 423] on button "Save" at bounding box center [398, 421] width 160 height 64
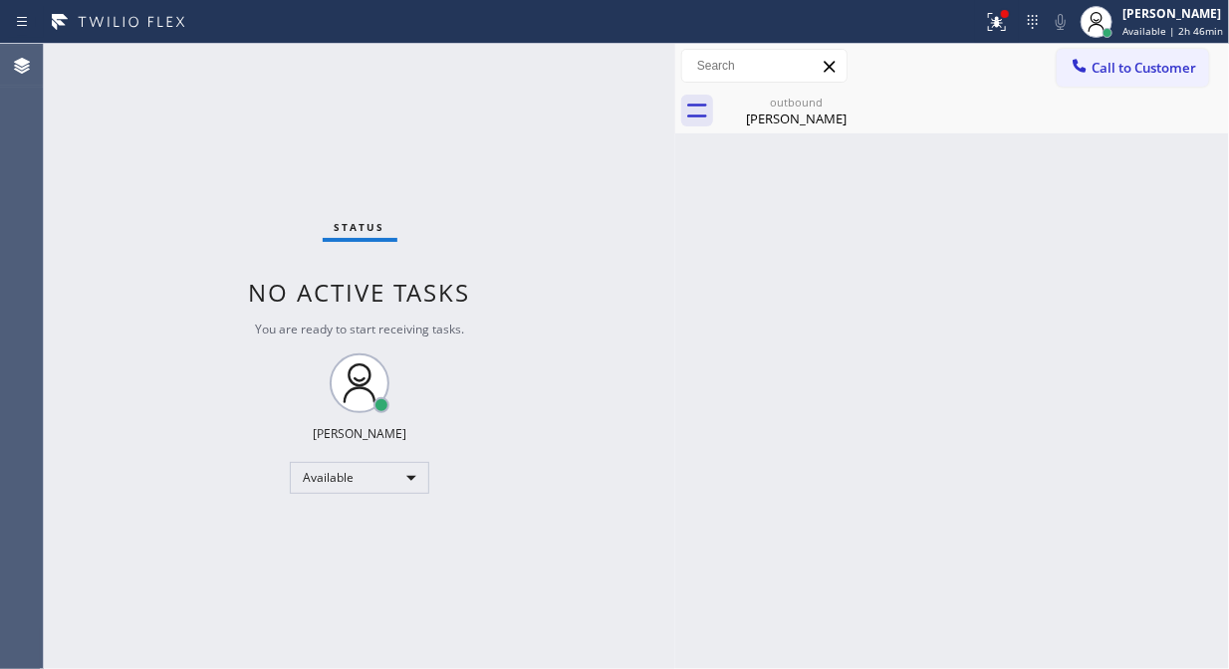
click at [237, 207] on div "Status No active tasks You are ready to start receiving tasks. [PERSON_NAME] Av…" at bounding box center [360, 357] width 632 height 626
click at [1119, 76] on span "Call to Customer" at bounding box center [1144, 68] width 105 height 18
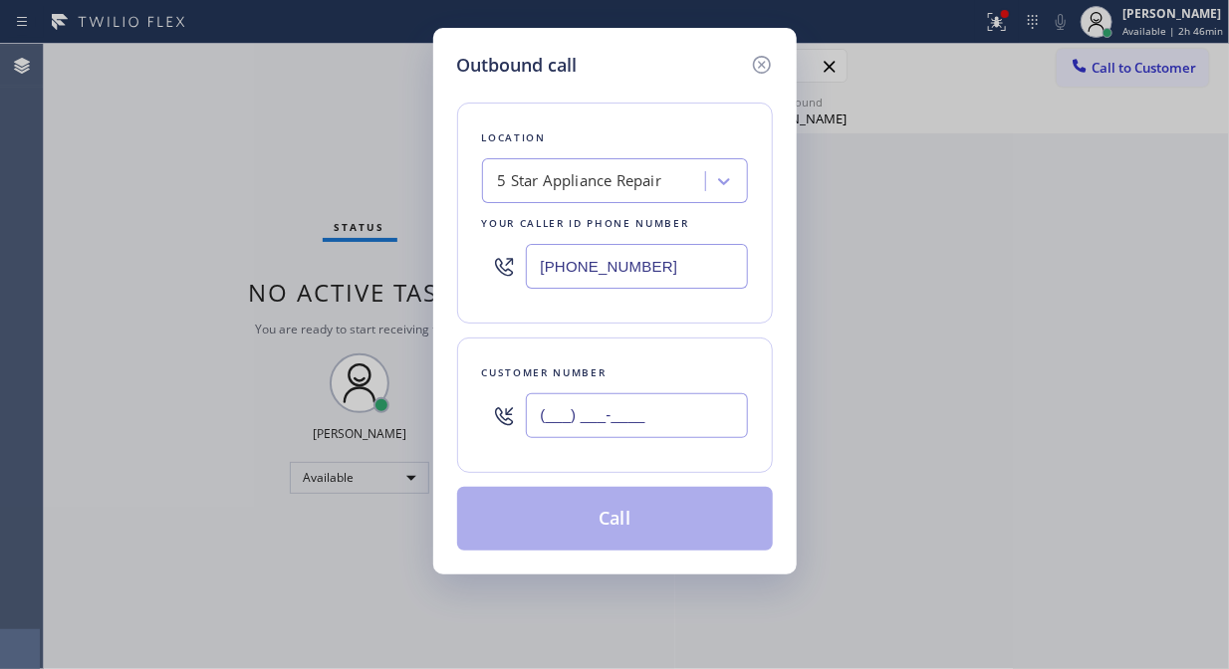
click at [566, 426] on input "(___) ___-____" at bounding box center [637, 415] width 222 height 45
paste input "480) 534-0664"
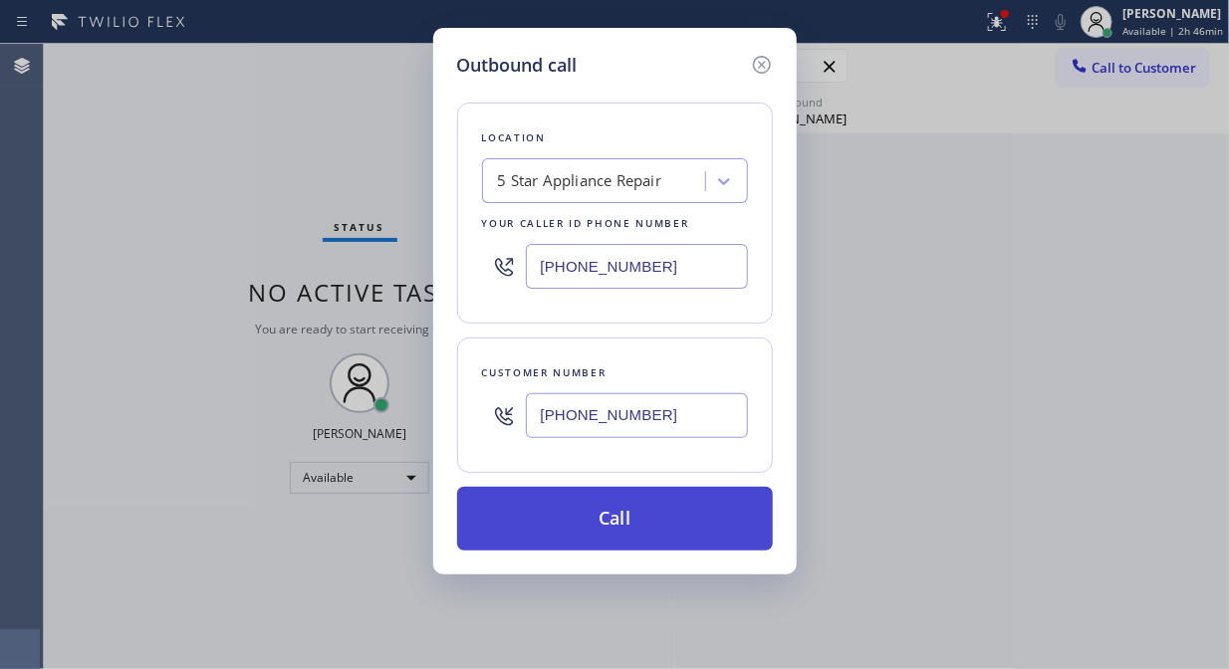
type input "[PHONE_NUMBER]"
click at [630, 518] on button "Call" at bounding box center [615, 519] width 316 height 64
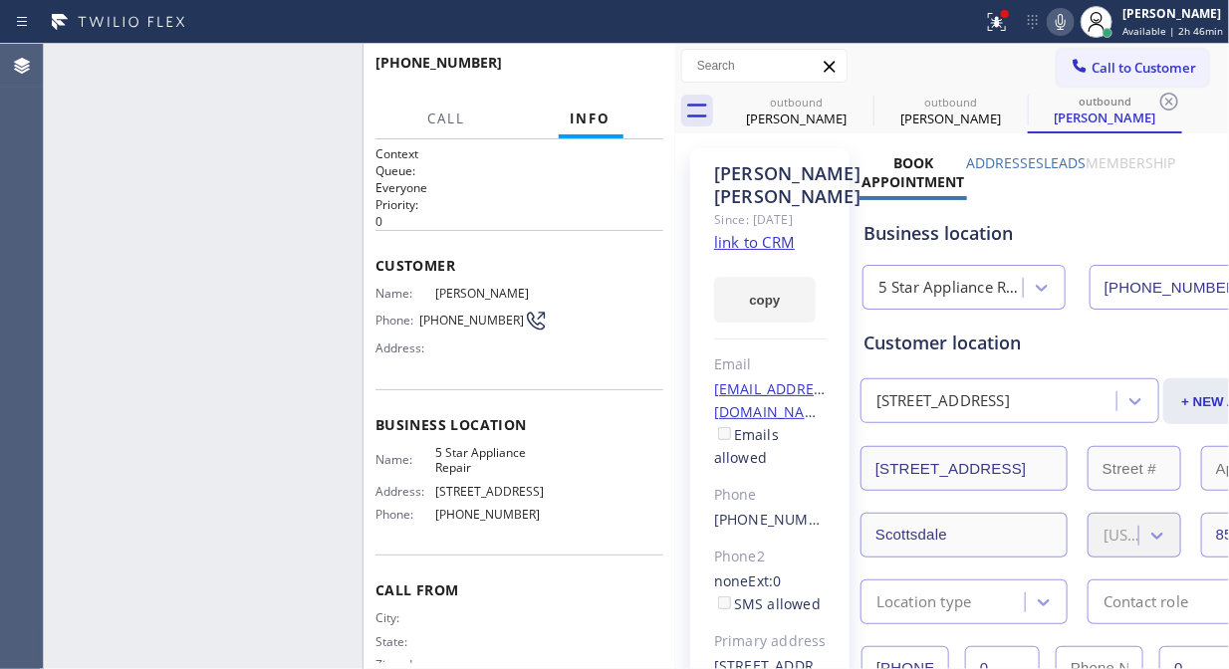
type input "[PHONE_NUMBER]"
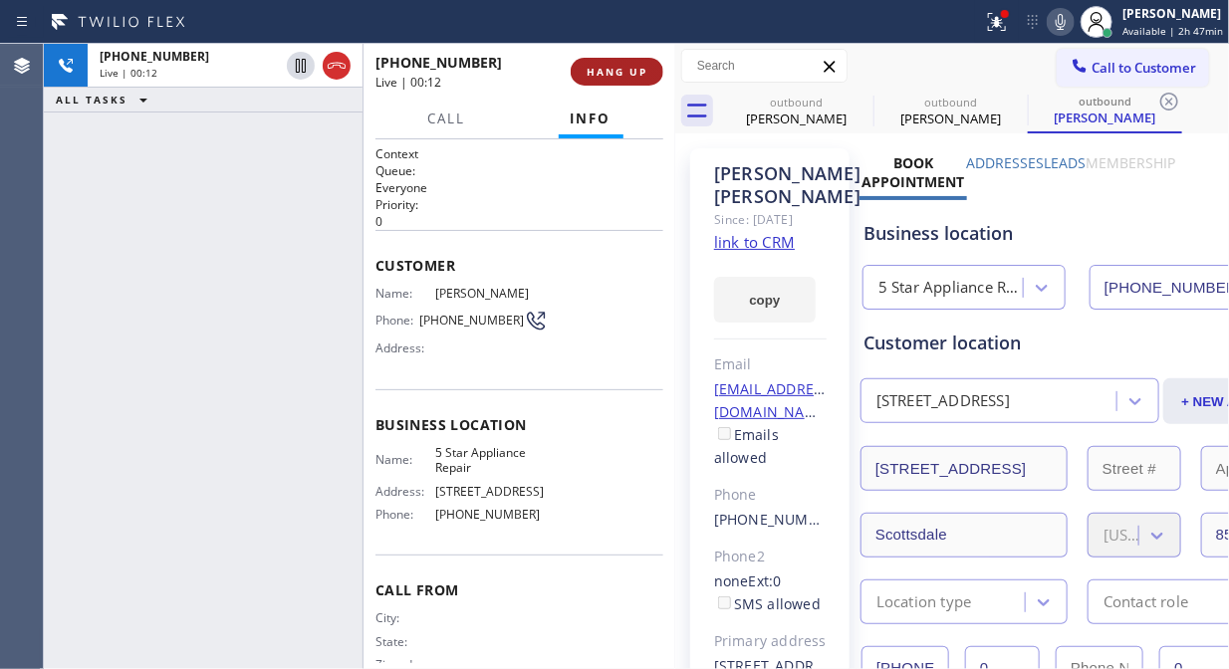
click at [621, 71] on span "HANG UP" at bounding box center [617, 72] width 61 height 14
click at [623, 74] on span "HANG UP" at bounding box center [617, 72] width 61 height 14
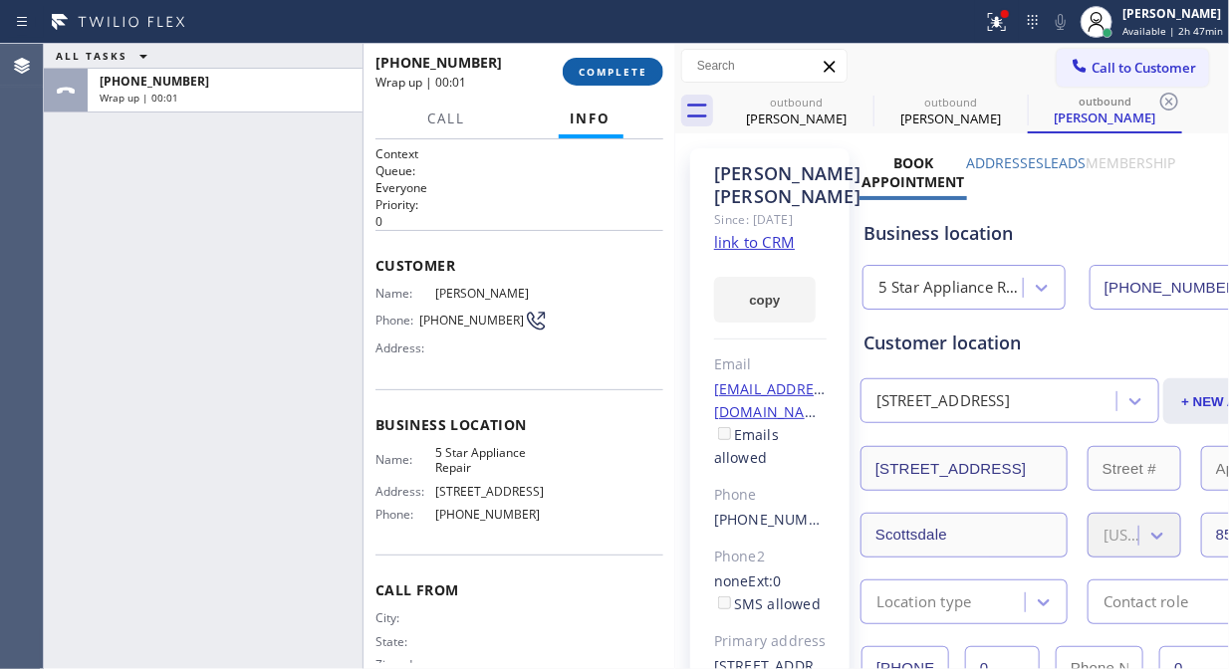
click at [624, 74] on span "COMPLETE" at bounding box center [613, 72] width 69 height 14
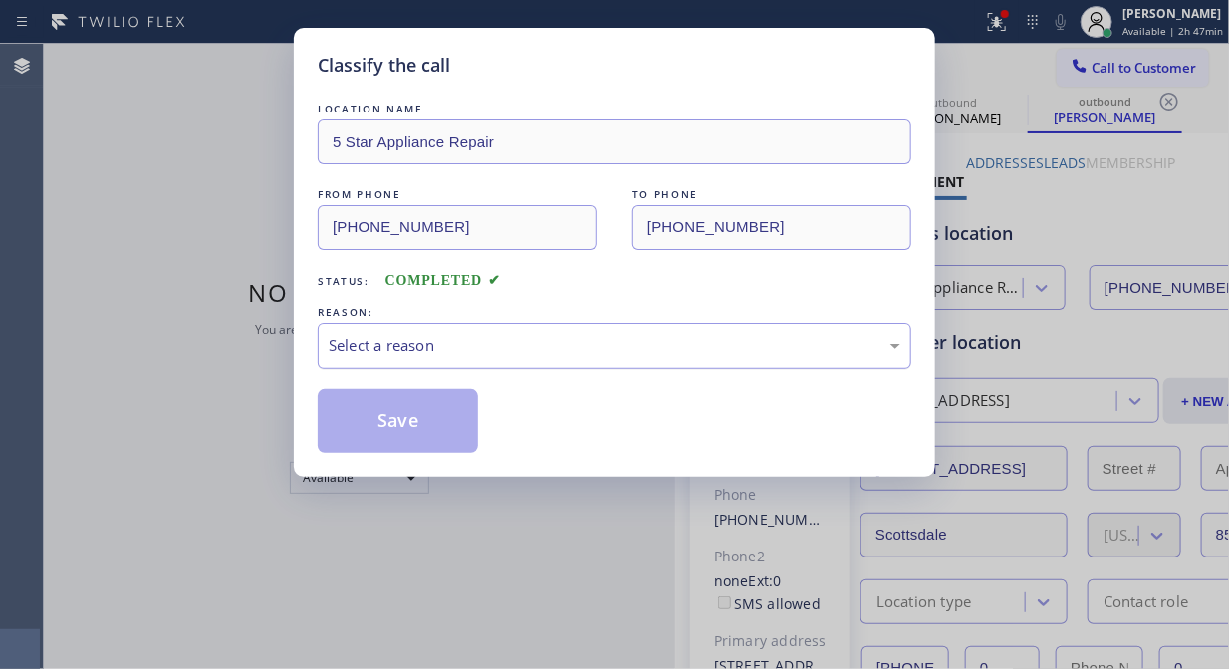
click at [615, 335] on div "Select a reason" at bounding box center [615, 346] width 572 height 23
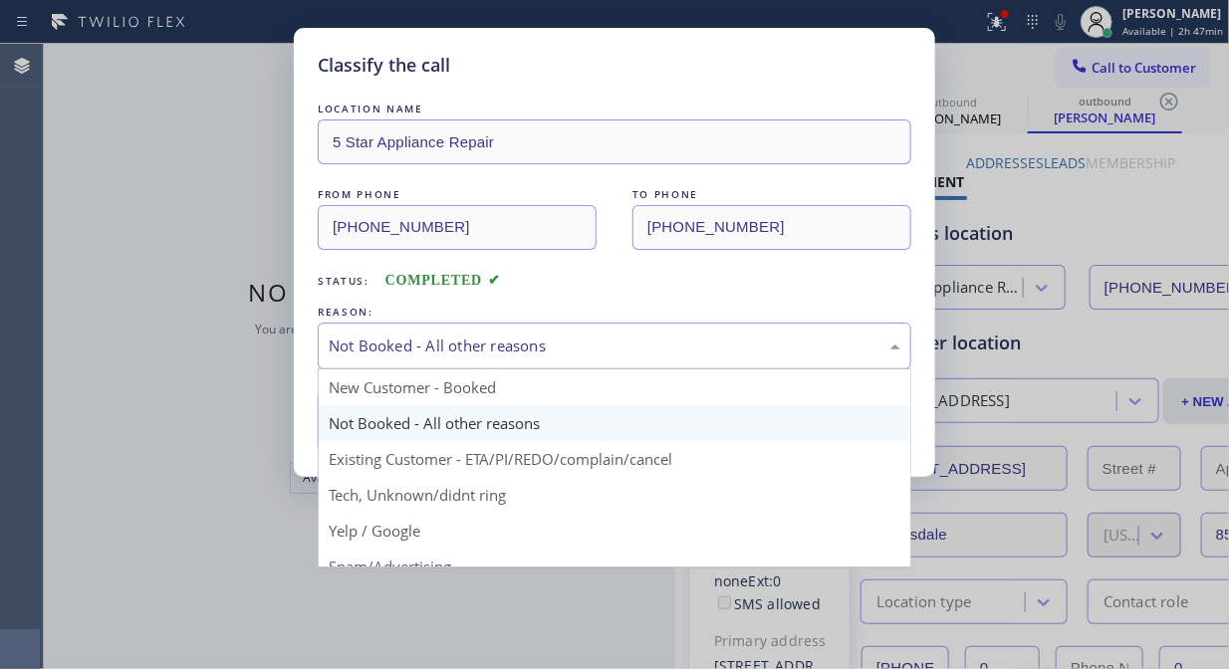
click at [553, 349] on div "Not Booked - All other reasons" at bounding box center [615, 346] width 572 height 23
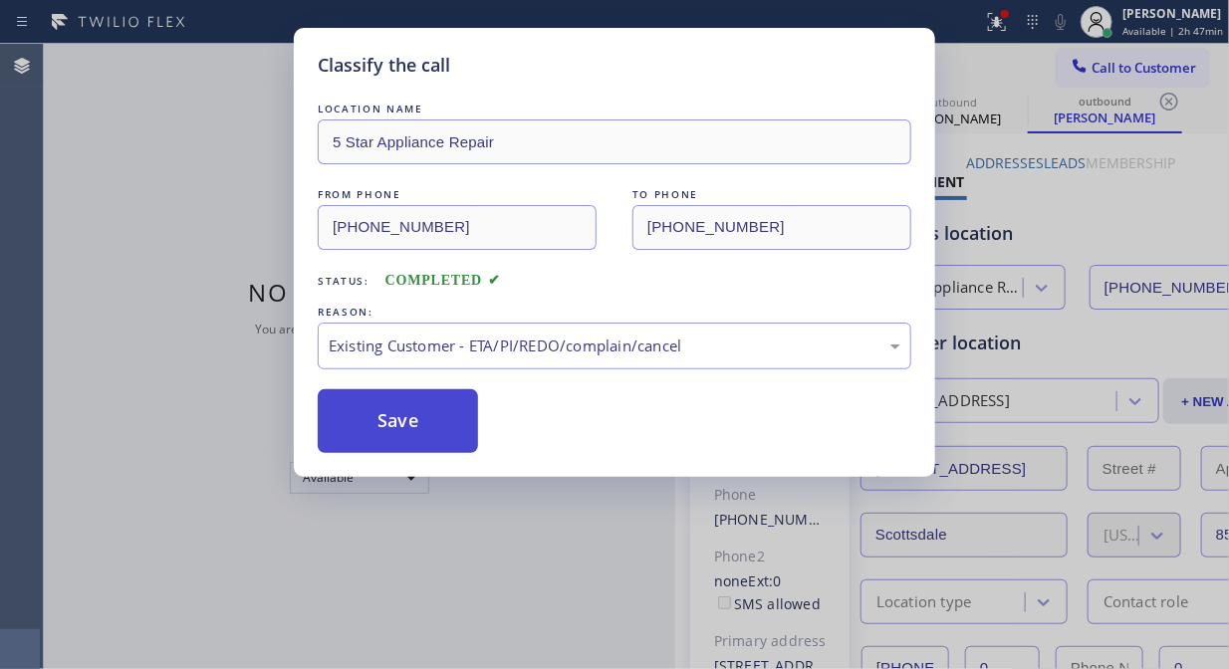
click at [408, 425] on button "Save" at bounding box center [398, 421] width 160 height 64
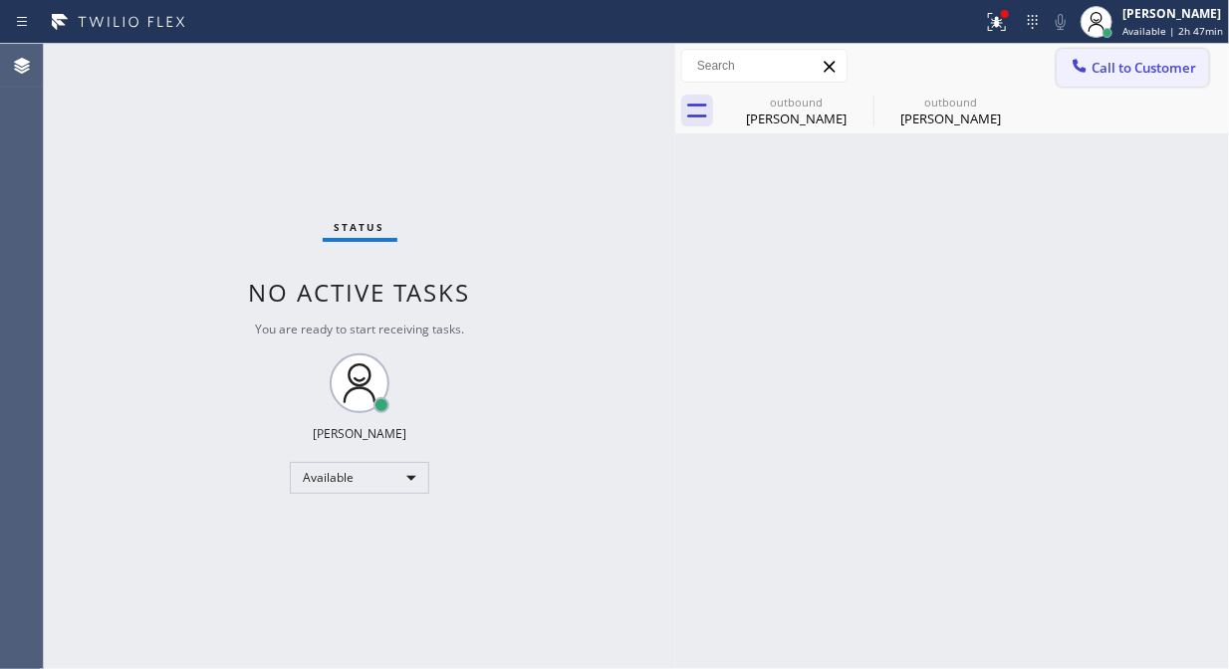
click at [1129, 70] on span "Call to Customer" at bounding box center [1144, 68] width 105 height 18
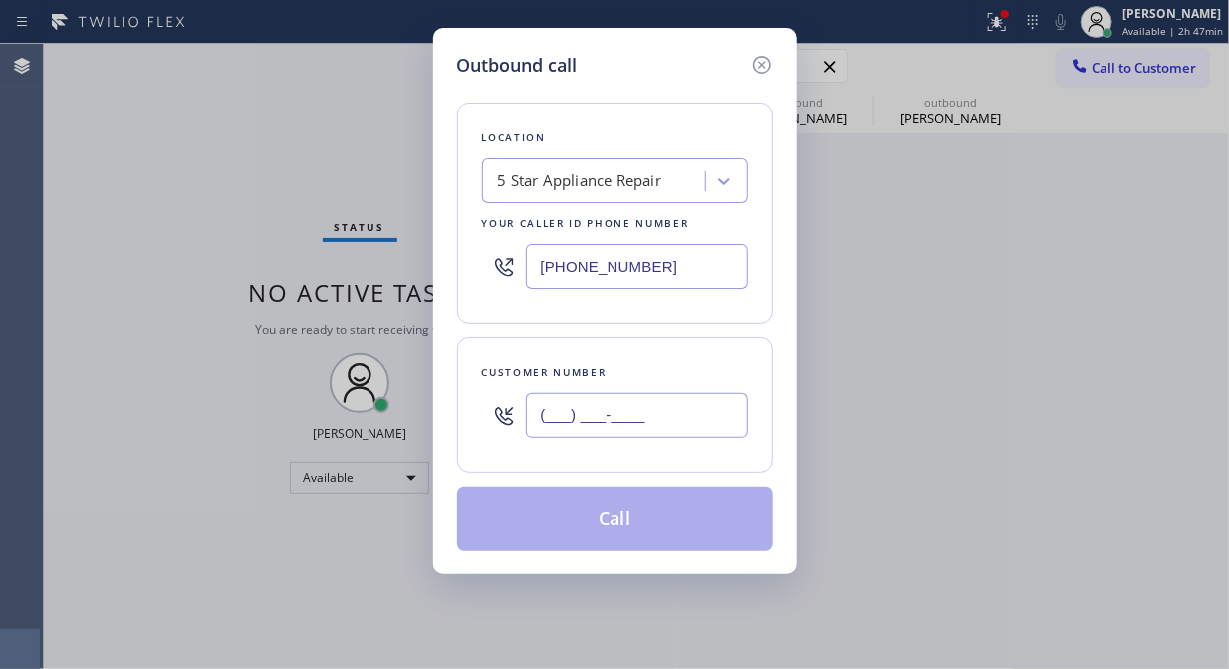
click at [744, 413] on input "(___) ___-____" at bounding box center [637, 415] width 222 height 45
paste input "206) 850-6210"
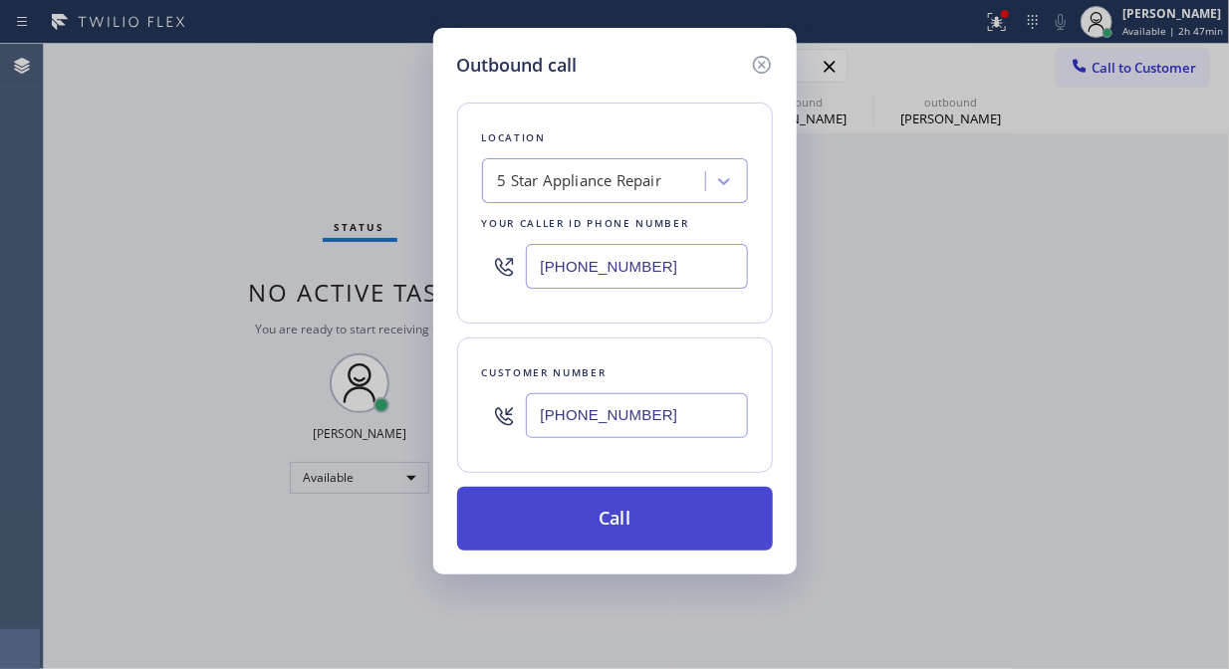
type input "[PHONE_NUMBER]"
click at [721, 503] on button "Call" at bounding box center [615, 519] width 316 height 64
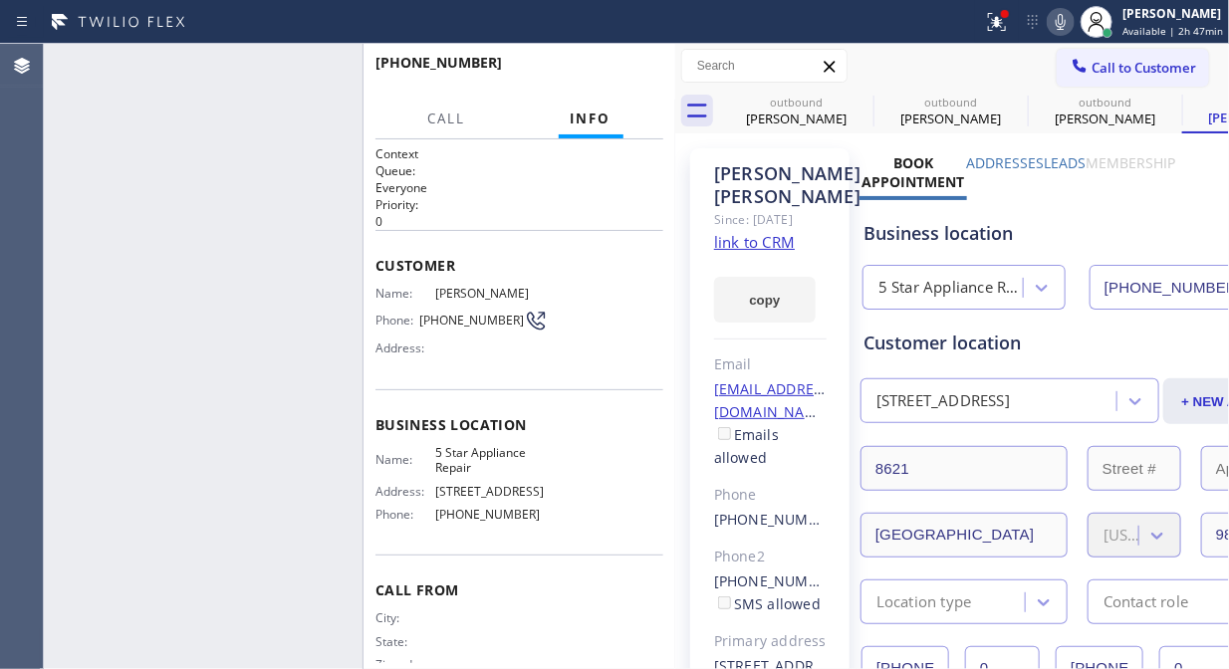
type input "[PHONE_NUMBER]"
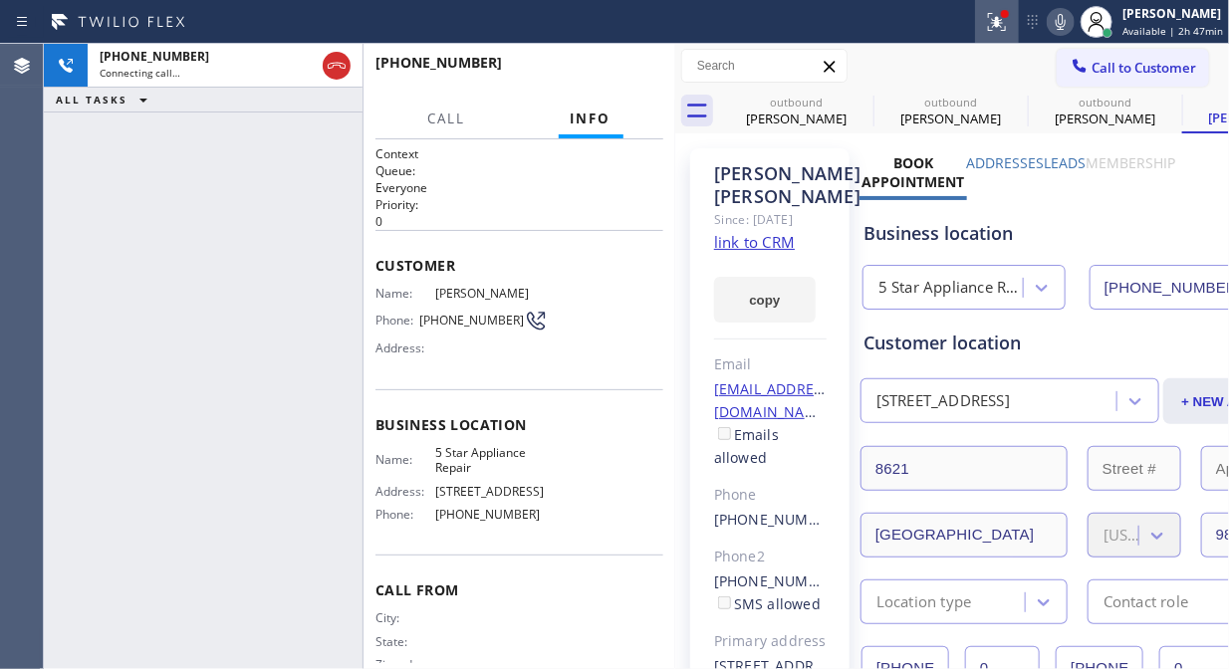
click at [1009, 25] on icon at bounding box center [997, 22] width 24 height 24
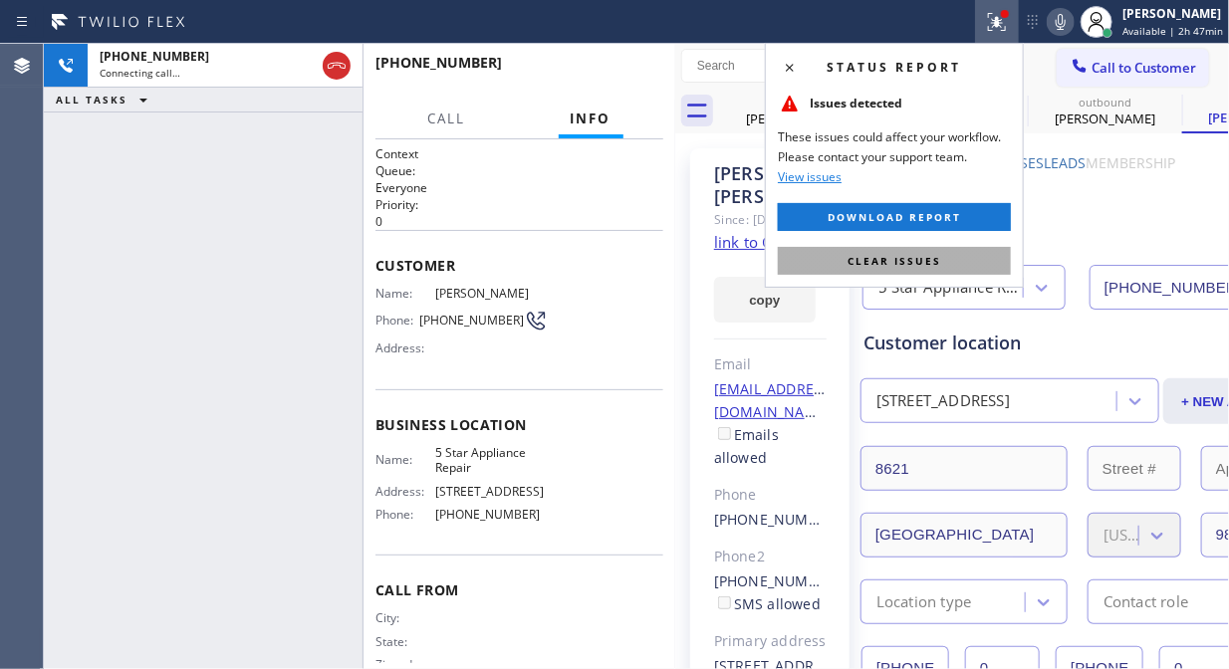
drag, startPoint x: 894, startPoint y: 265, endPoint x: 897, endPoint y: 212, distance: 52.9
click at [896, 263] on span "Clear issues" at bounding box center [895, 261] width 94 height 14
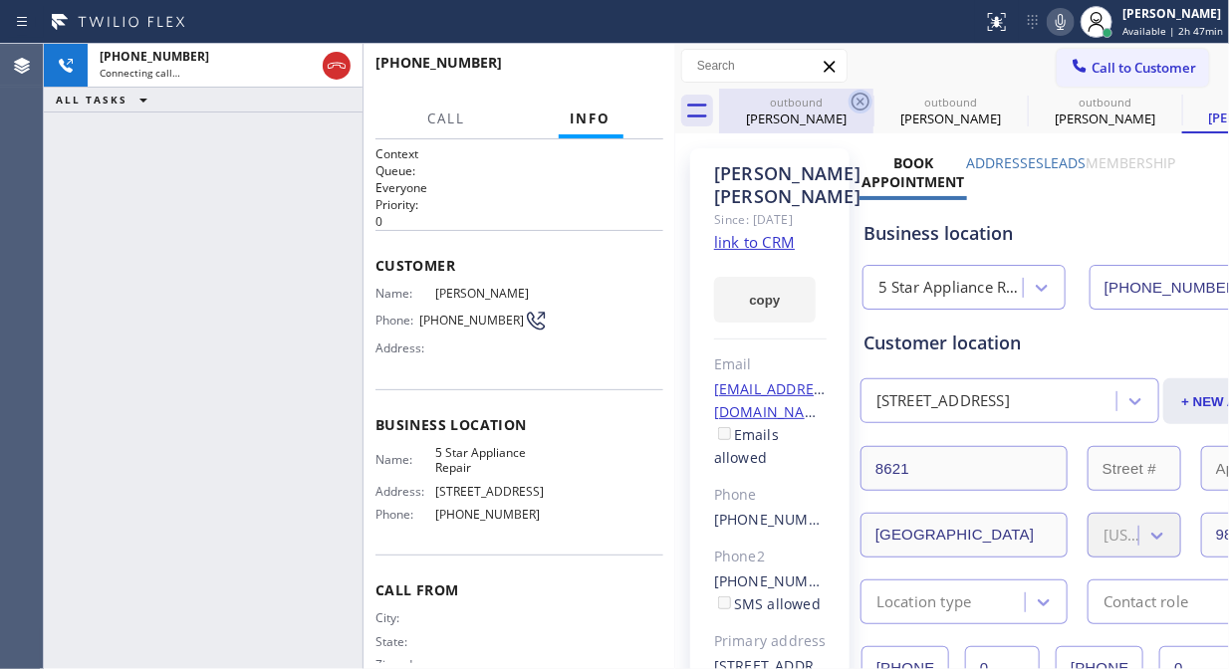
click at [863, 95] on icon at bounding box center [861, 102] width 24 height 24
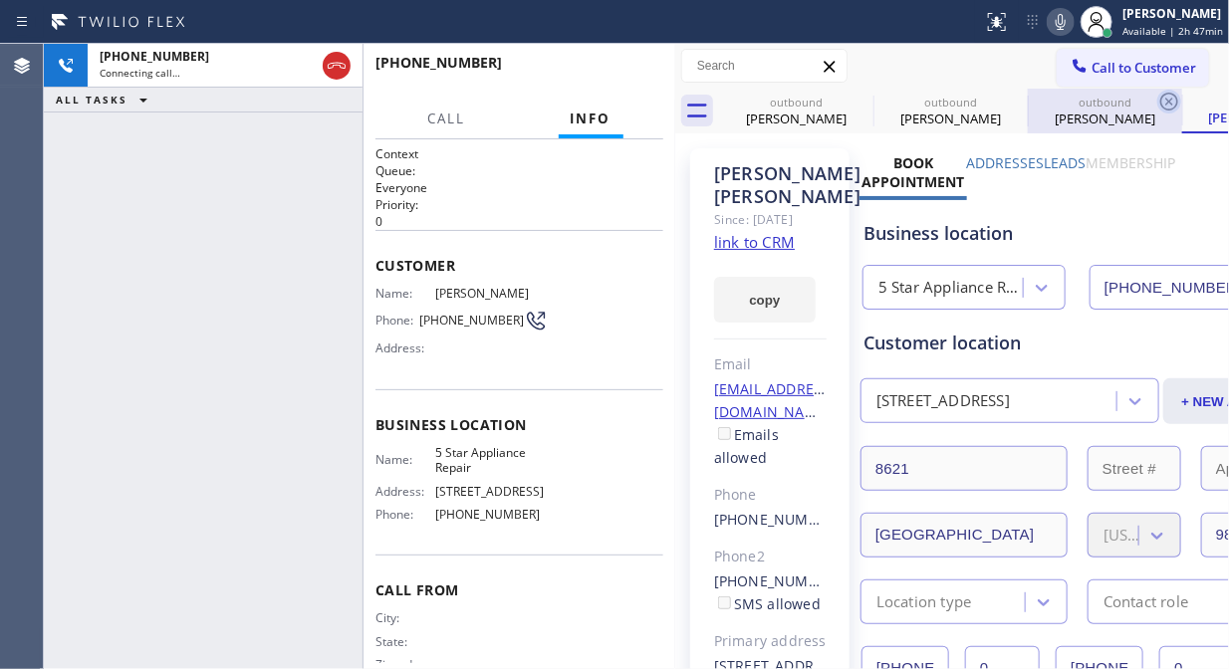
click at [0, 0] on icon at bounding box center [0, 0] width 0 height 0
click at [1157, 95] on icon at bounding box center [1169, 102] width 24 height 24
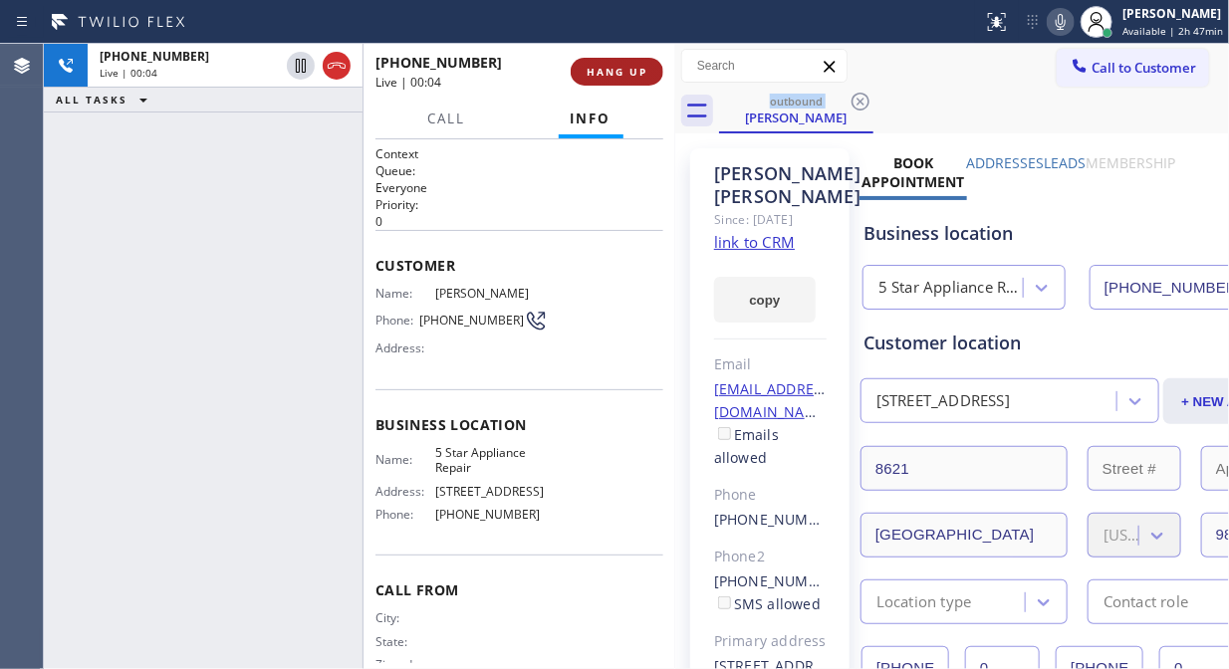
click at [608, 70] on span "HANG UP" at bounding box center [617, 72] width 61 height 14
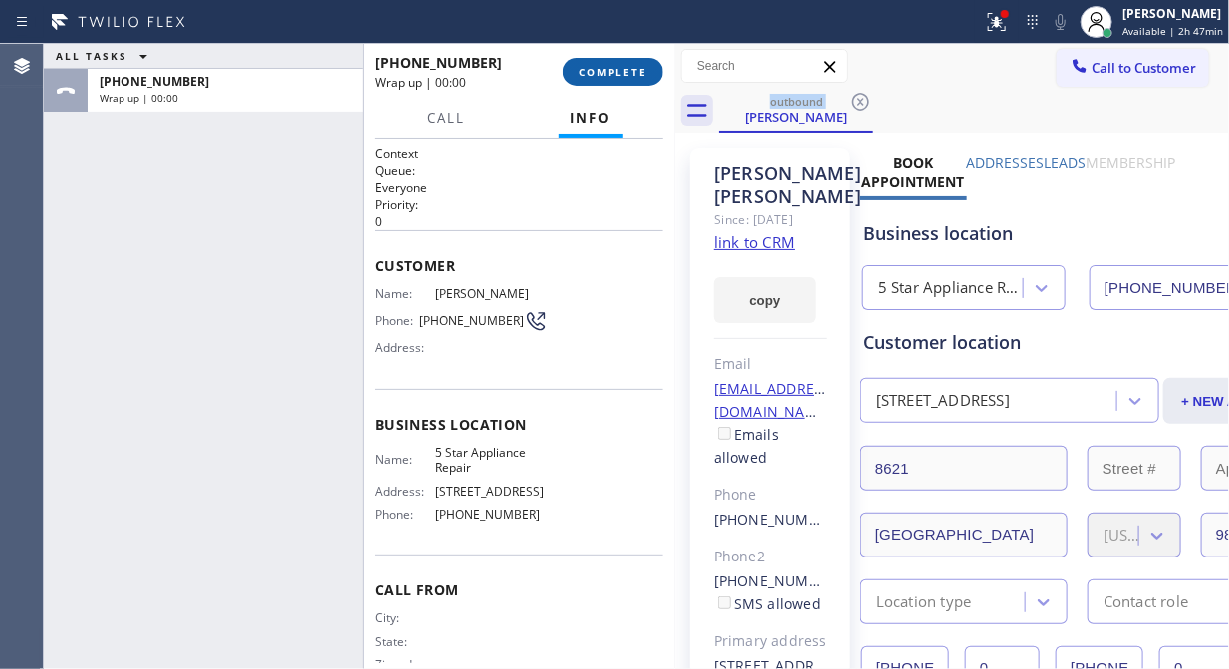
click at [608, 70] on span "COMPLETE" at bounding box center [613, 72] width 69 height 14
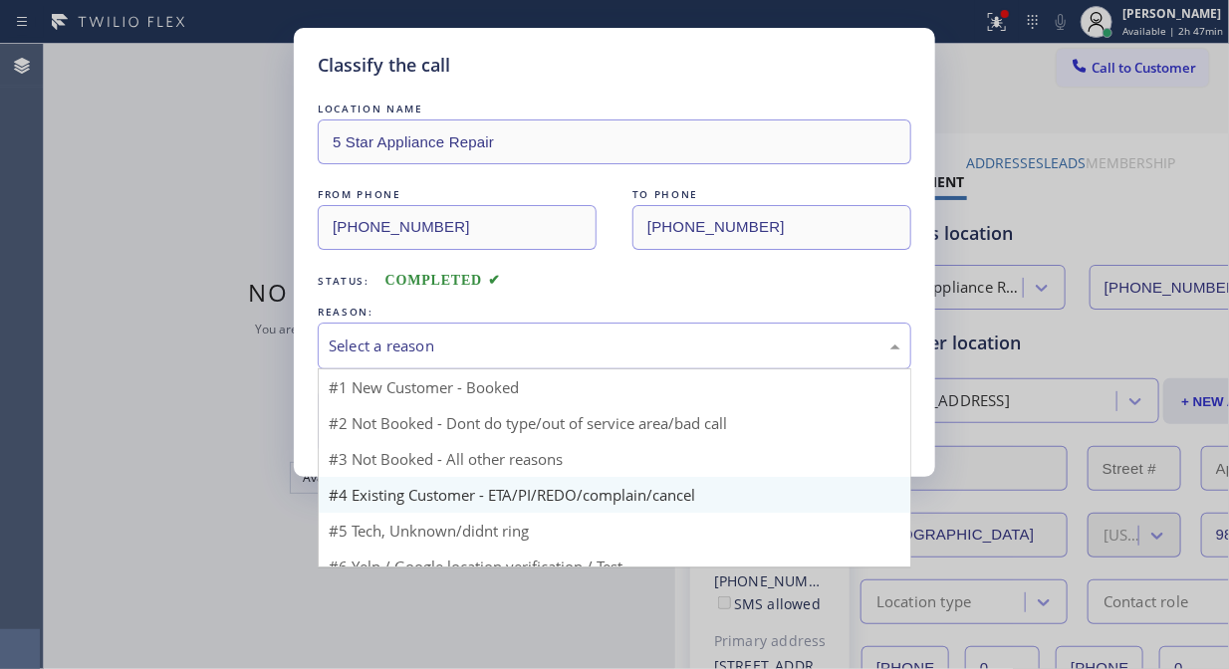
drag, startPoint x: 605, startPoint y: 337, endPoint x: 606, endPoint y: 462, distance: 125.5
click at [605, 339] on div "Select a reason" at bounding box center [615, 346] width 572 height 23
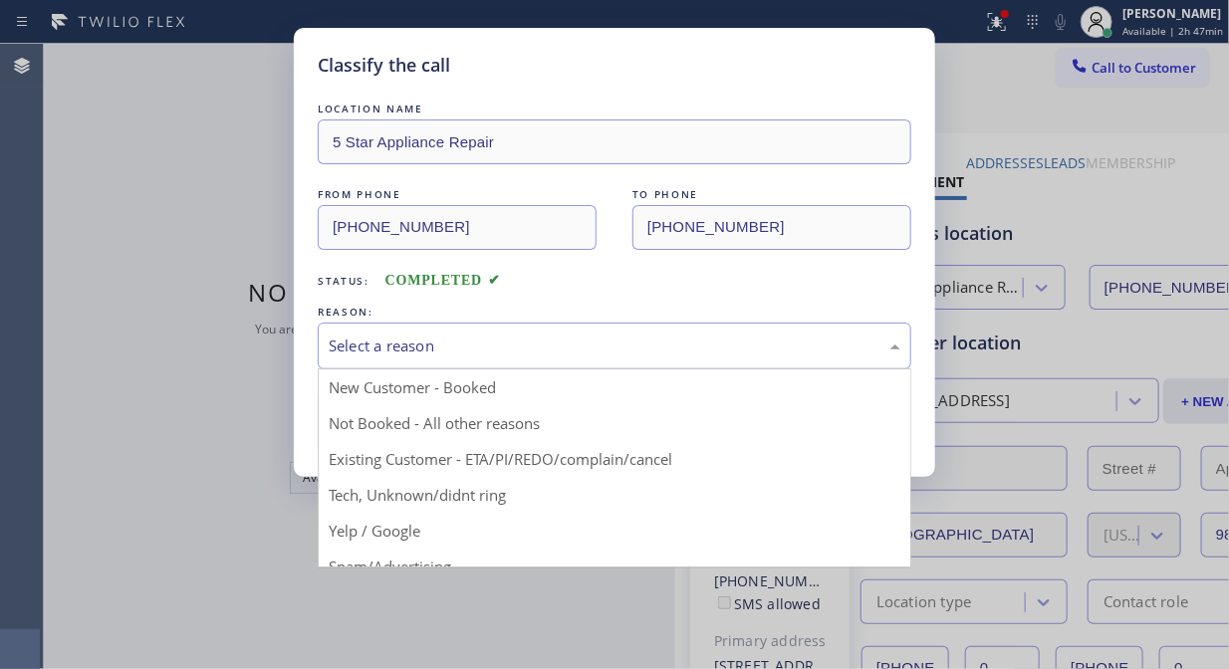
drag, startPoint x: 605, startPoint y: 459, endPoint x: 584, endPoint y: 450, distance: 22.8
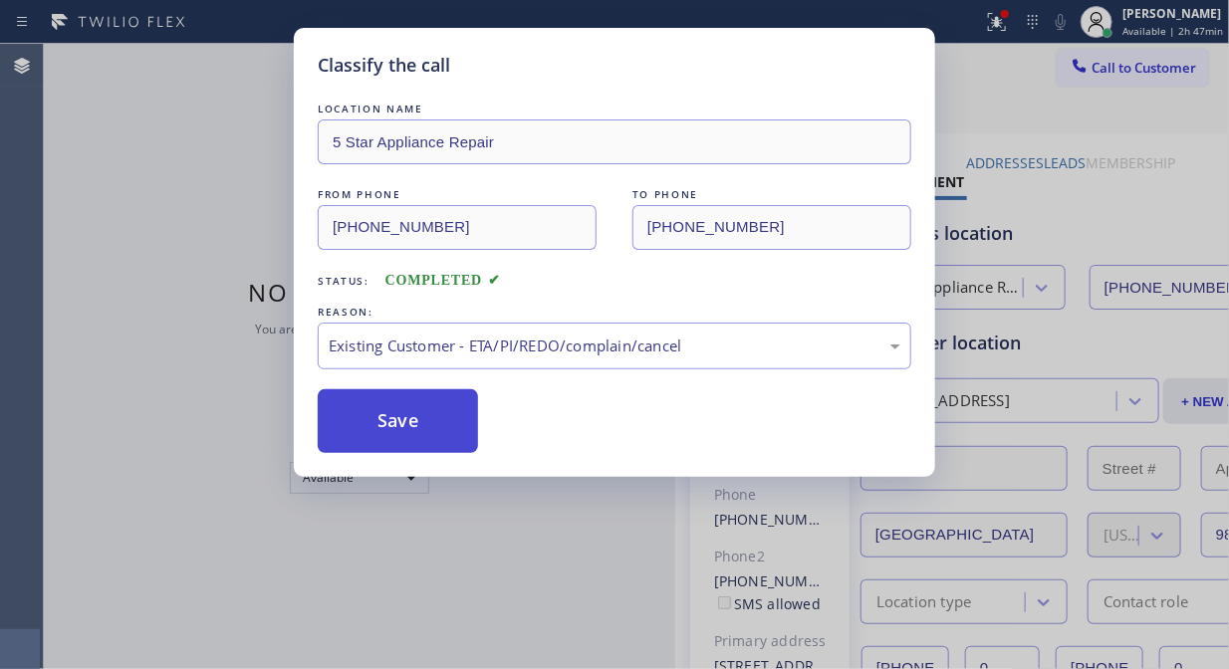
click at [451, 428] on button "Save" at bounding box center [398, 421] width 160 height 64
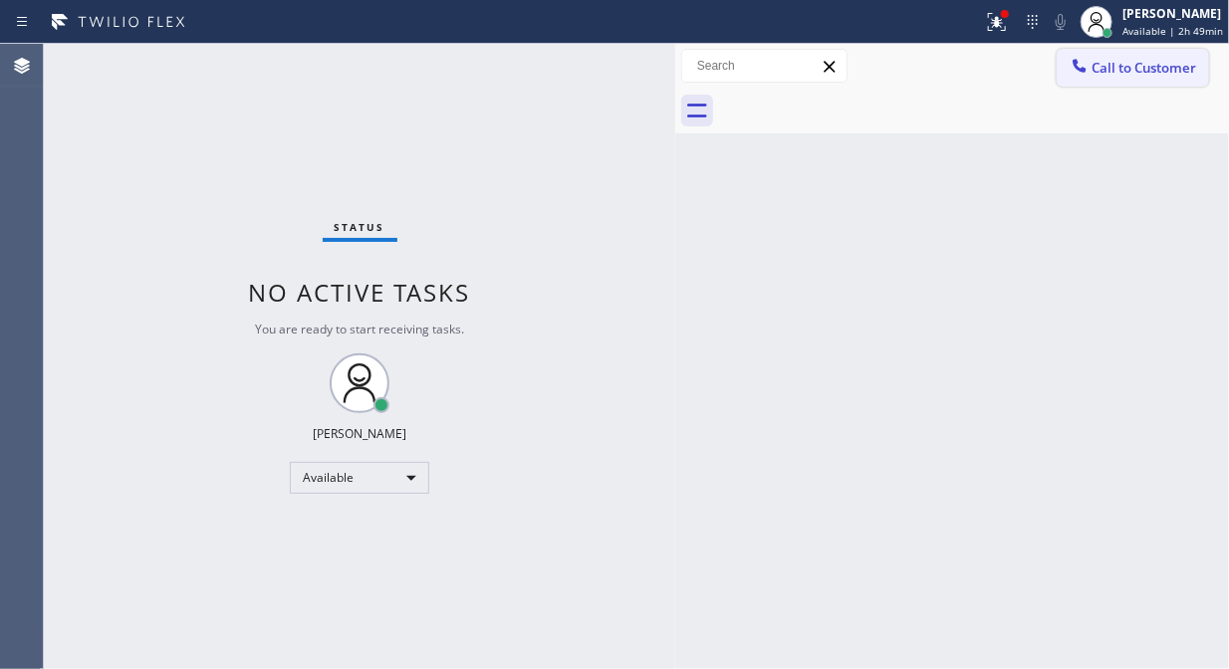
click at [1104, 74] on span "Call to Customer" at bounding box center [1144, 68] width 105 height 18
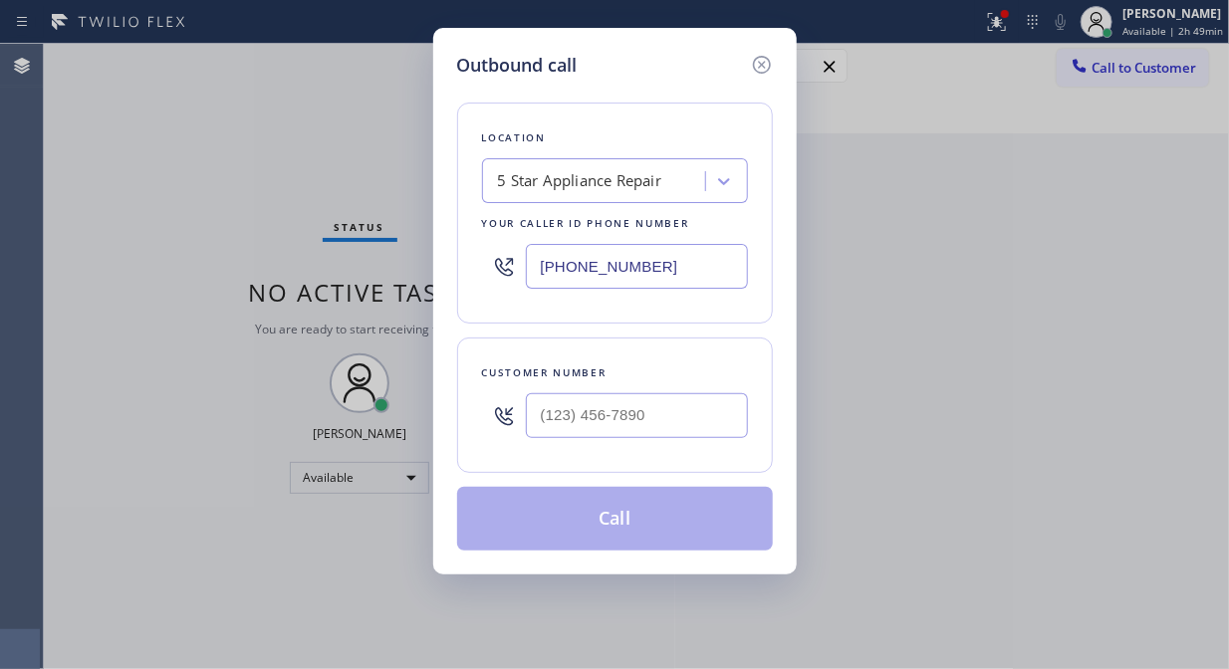
click at [543, 273] on input "[PHONE_NUMBER]" at bounding box center [637, 266] width 222 height 45
paste input "773) 917-0590"
type input "[PHONE_NUMBER]"
click at [541, 429] on input "(___) ___-____" at bounding box center [637, 415] width 222 height 45
paste input "312) 868-2777"
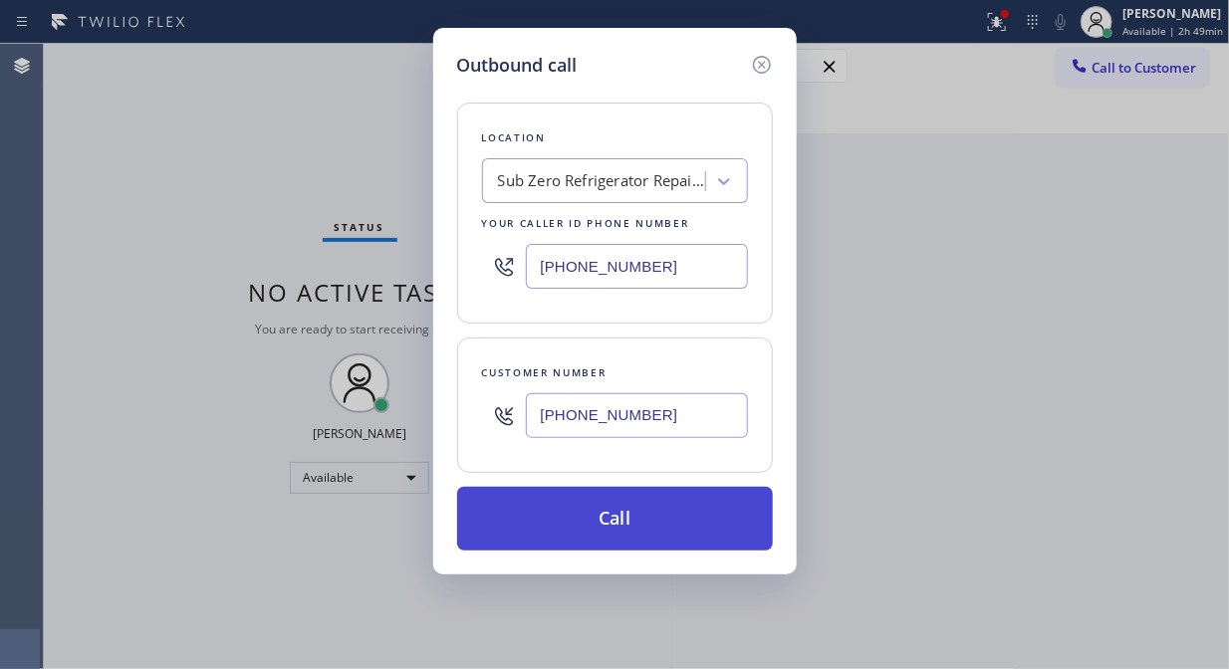
type input "[PHONE_NUMBER]"
click at [652, 534] on button "Call" at bounding box center [615, 519] width 316 height 64
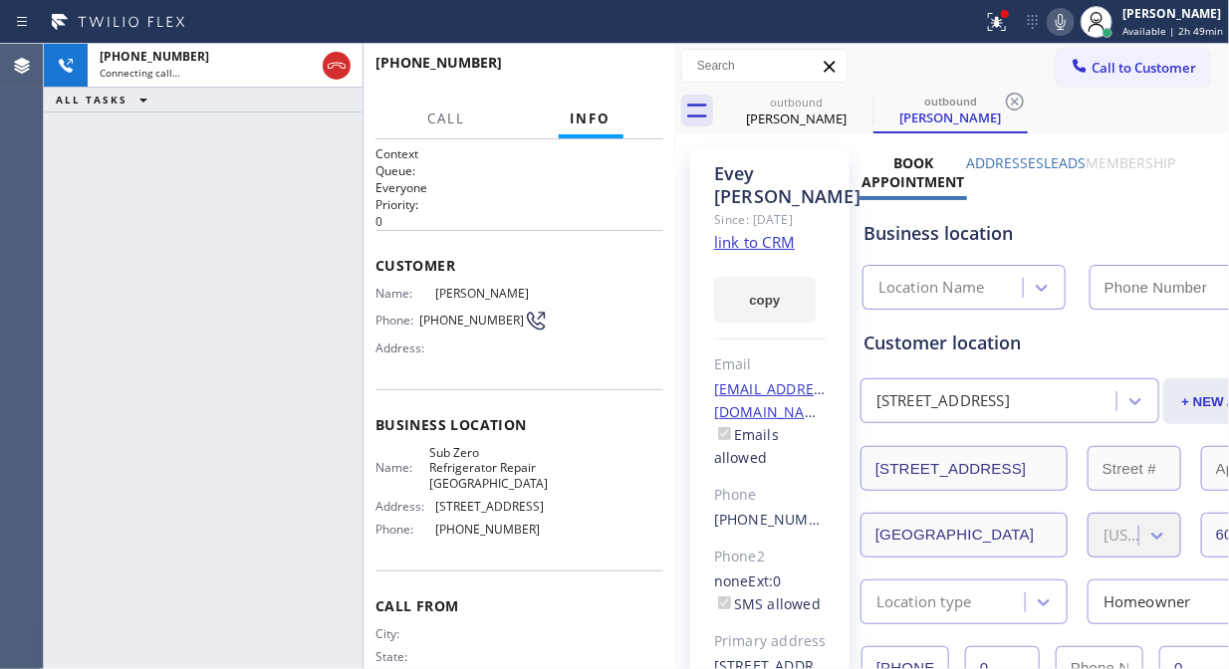
type input "[PHONE_NUMBER]"
click at [1000, 26] on icon at bounding box center [994, 20] width 12 height 14
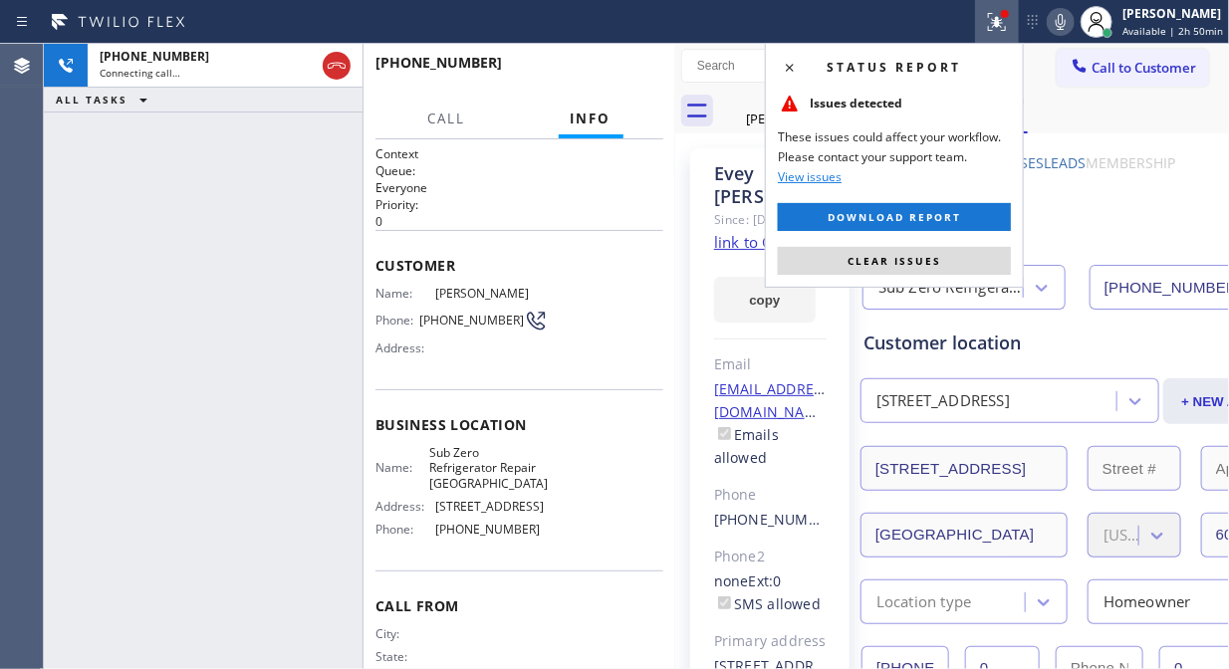
drag, startPoint x: 918, startPoint y: 262, endPoint x: 1031, endPoint y: 41, distance: 248.1
click at [921, 257] on span "Clear issues" at bounding box center [895, 261] width 94 height 14
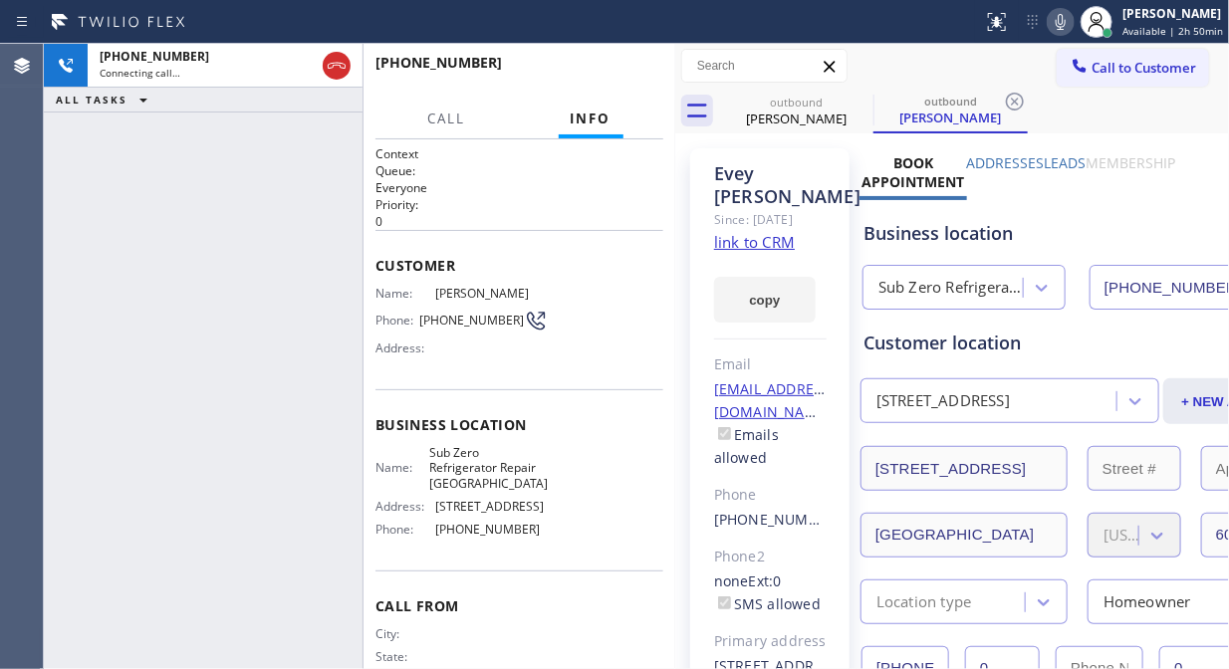
click at [1068, 35] on div "Status report No issues detected If you experience an issue, please download th…" at bounding box center [1102, 22] width 254 height 44
click at [1067, 22] on icon at bounding box center [1061, 22] width 24 height 24
click at [1066, 22] on icon at bounding box center [1061, 22] width 10 height 16
click at [612, 73] on span "HANG UP" at bounding box center [617, 72] width 61 height 14
click at [611, 73] on span "HANG UP" at bounding box center [617, 72] width 61 height 14
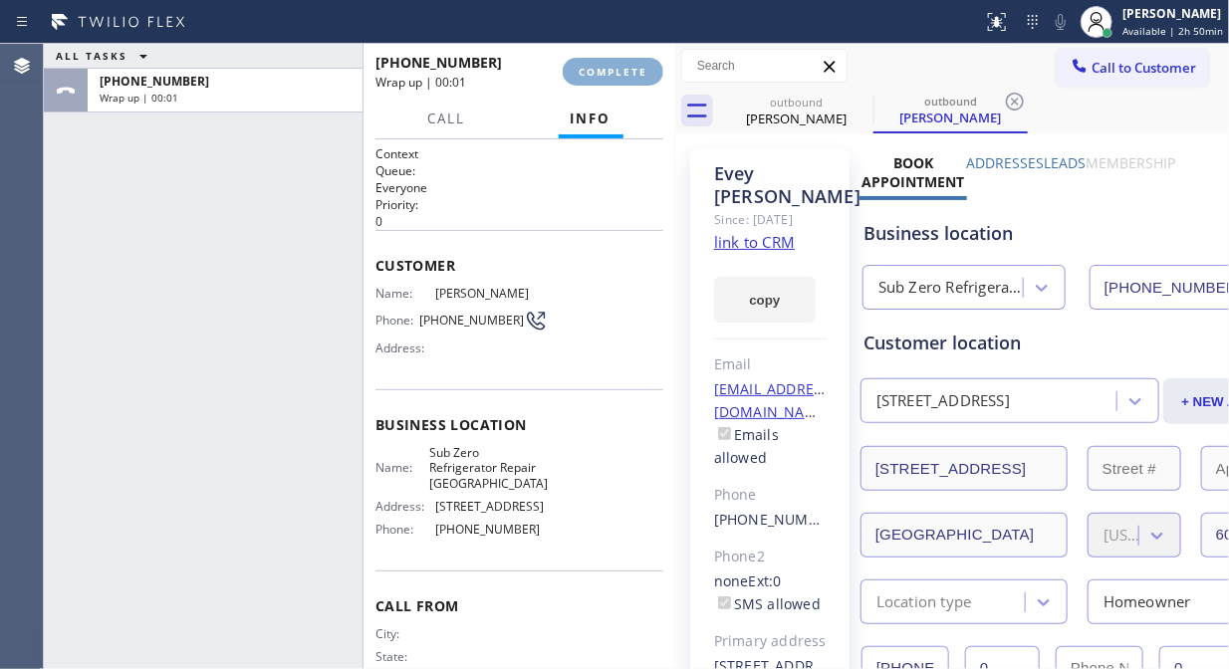
click at [610, 72] on span "COMPLETE" at bounding box center [613, 72] width 69 height 14
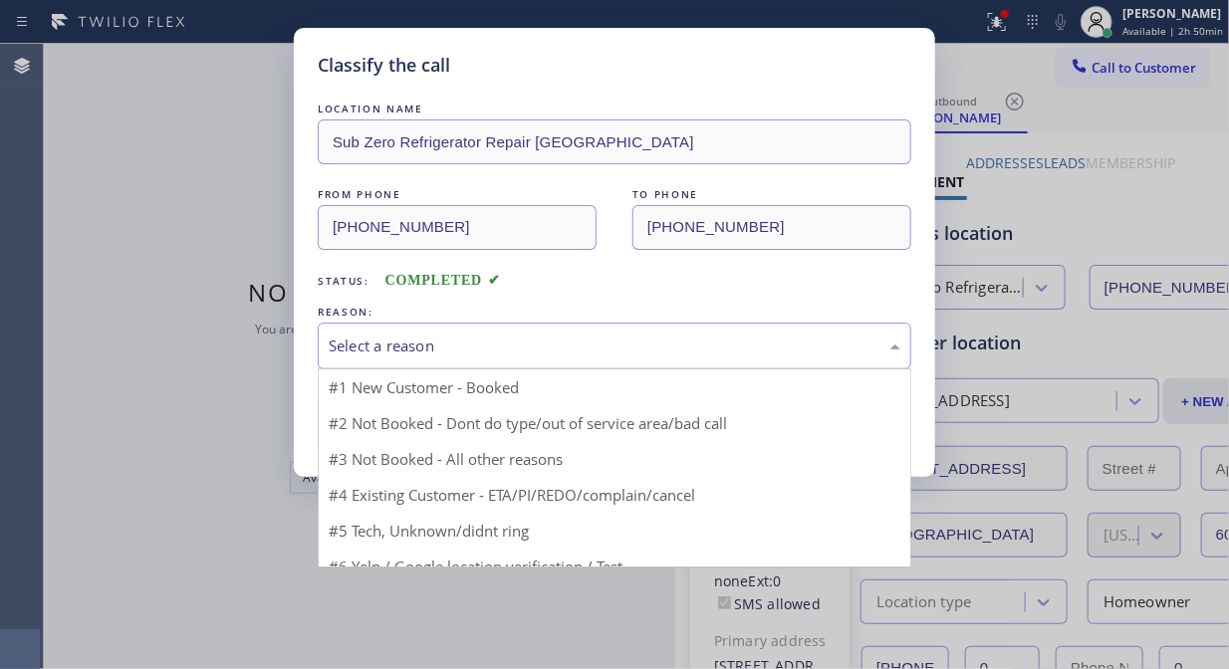
click at [633, 360] on div "Select a reason" at bounding box center [615, 346] width 594 height 47
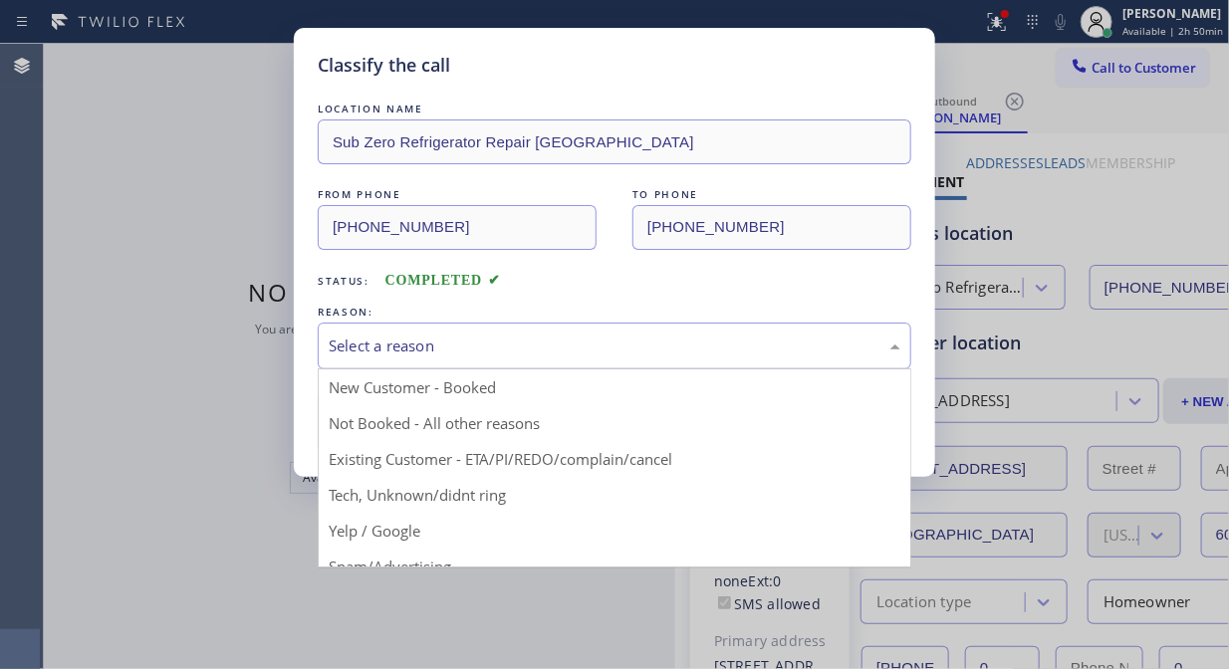
drag, startPoint x: 631, startPoint y: 466, endPoint x: 479, endPoint y: 428, distance: 156.1
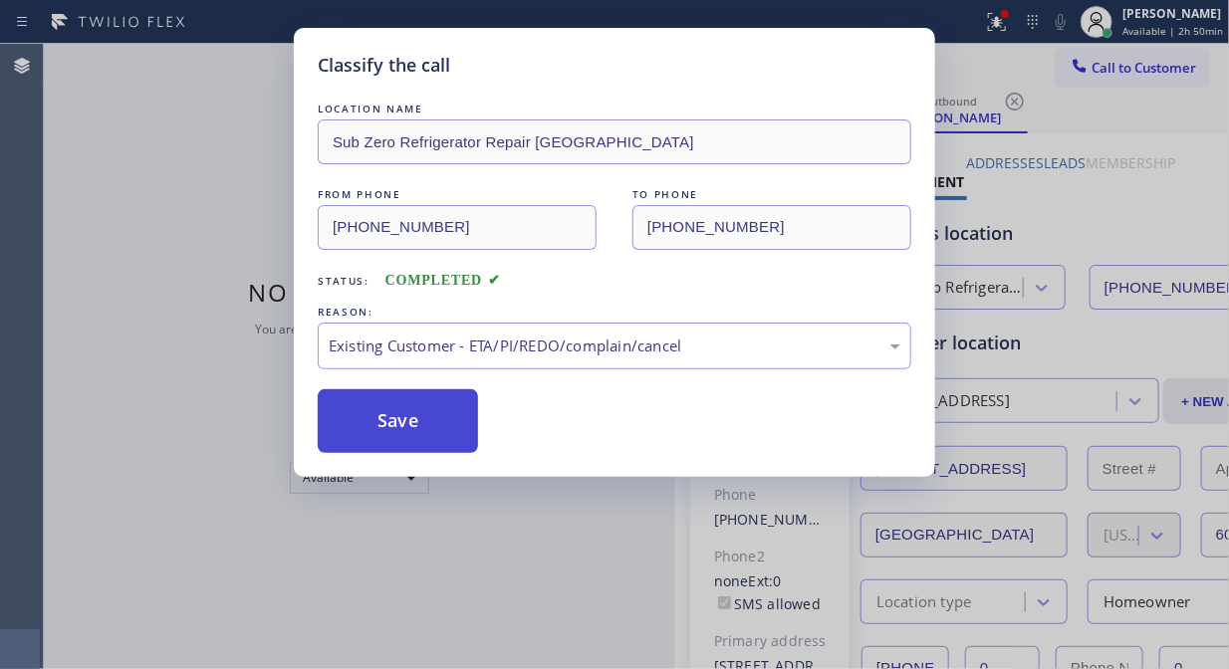
click at [420, 419] on button "Save" at bounding box center [398, 421] width 160 height 64
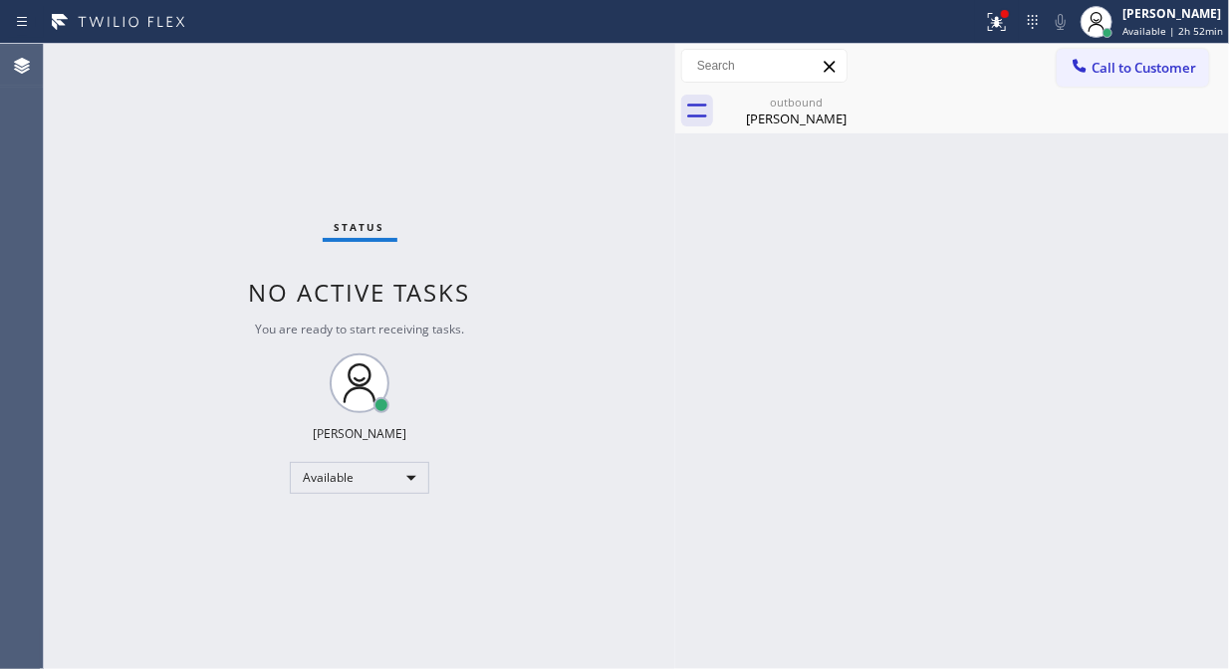
click at [825, 85] on div "Call to Customer Outbound call Location Sub Zero Refrigerator Repair [GEOGRAPHI…" at bounding box center [952, 66] width 554 height 45
click at [827, 120] on div "[PERSON_NAME]" at bounding box center [796, 119] width 150 height 18
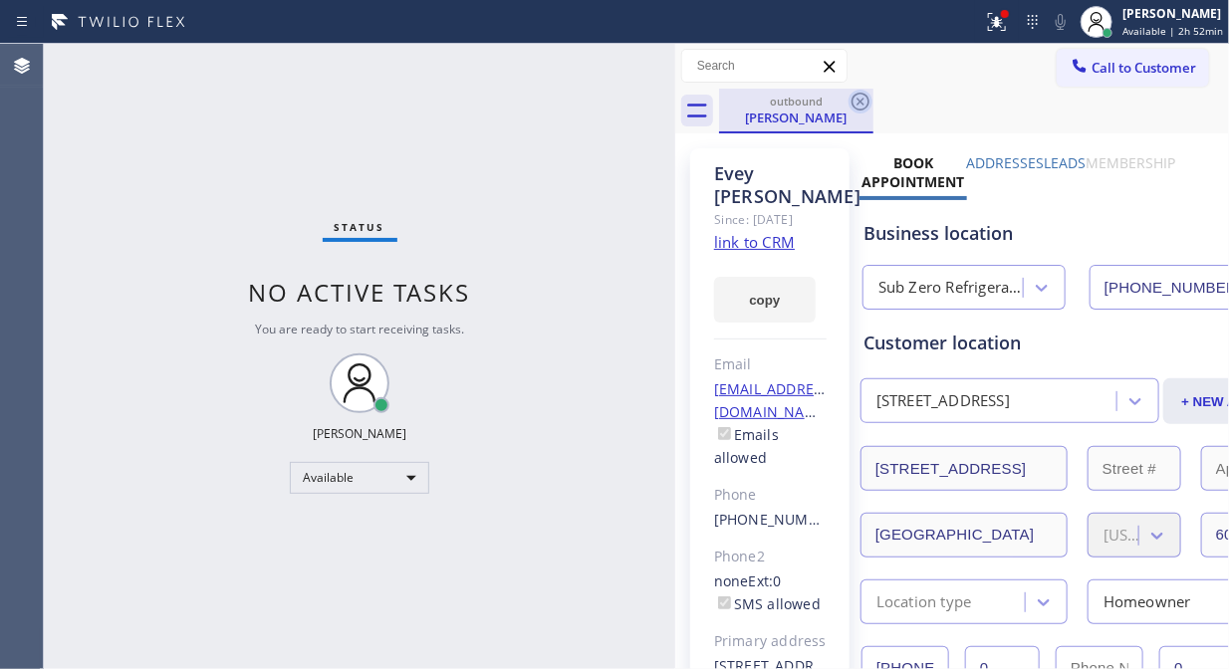
click at [855, 94] on icon at bounding box center [861, 102] width 24 height 24
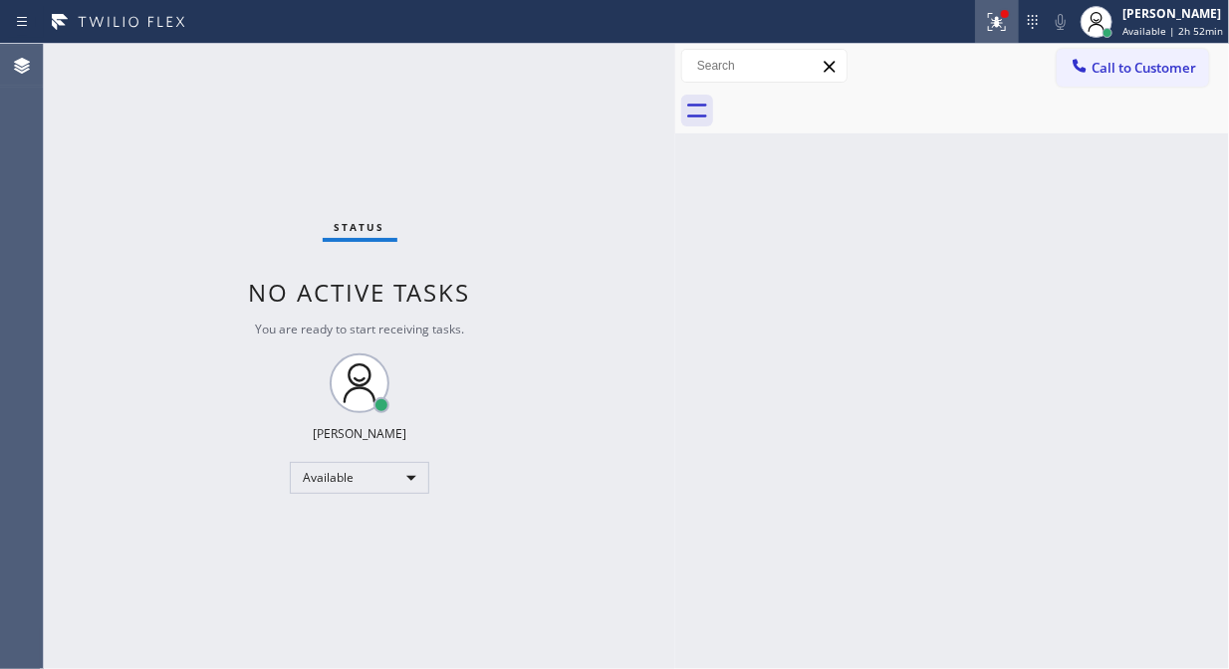
click at [994, 23] on icon at bounding box center [997, 22] width 24 height 24
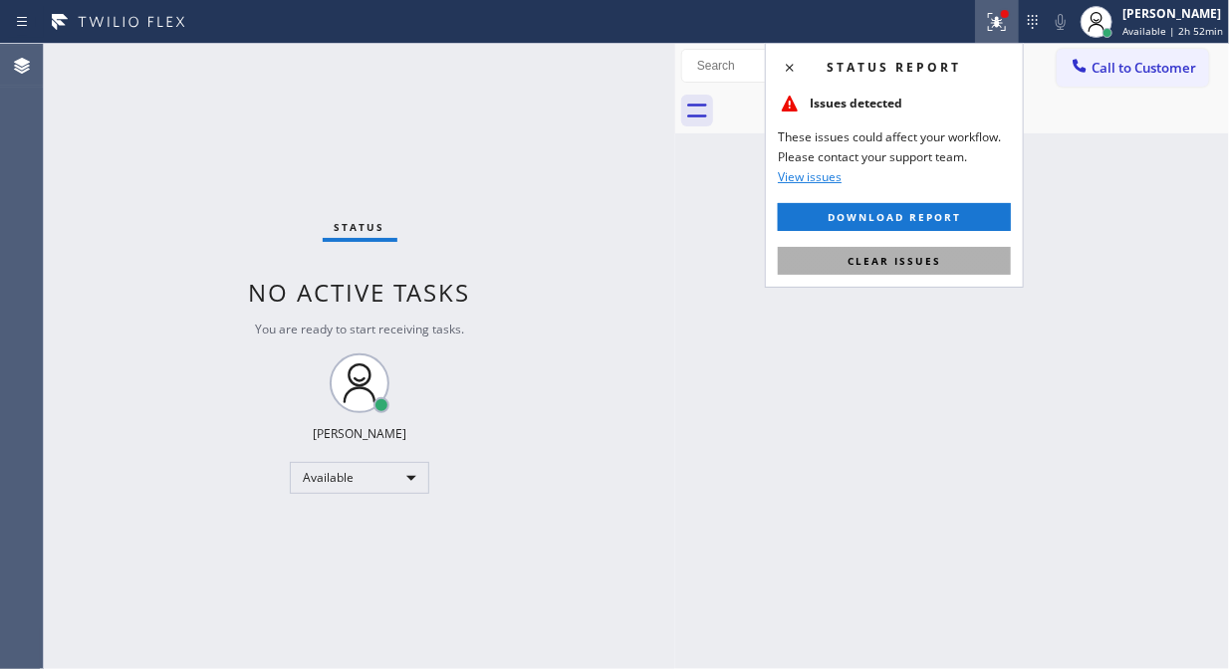
click at [894, 269] on button "Clear issues" at bounding box center [894, 261] width 233 height 28
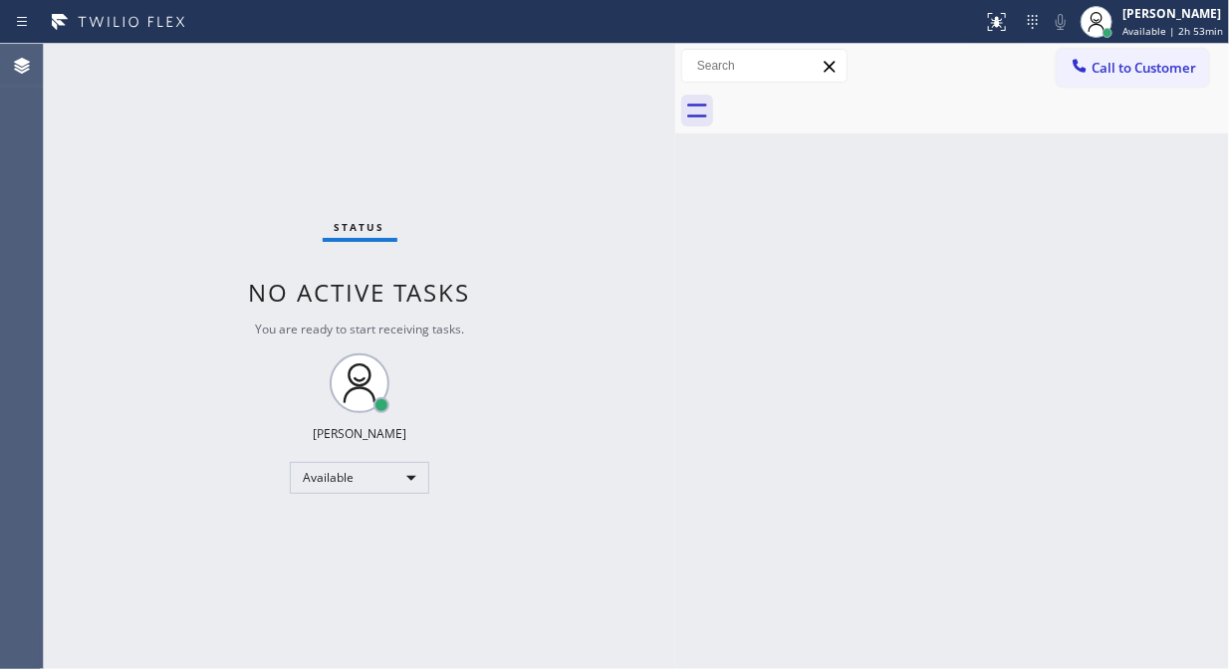
click at [224, 174] on div "Status No active tasks You are ready to start receiving tasks. [PERSON_NAME] Av…" at bounding box center [360, 357] width 632 height 626
click at [1080, 82] on button "Call to Customer" at bounding box center [1133, 68] width 152 height 38
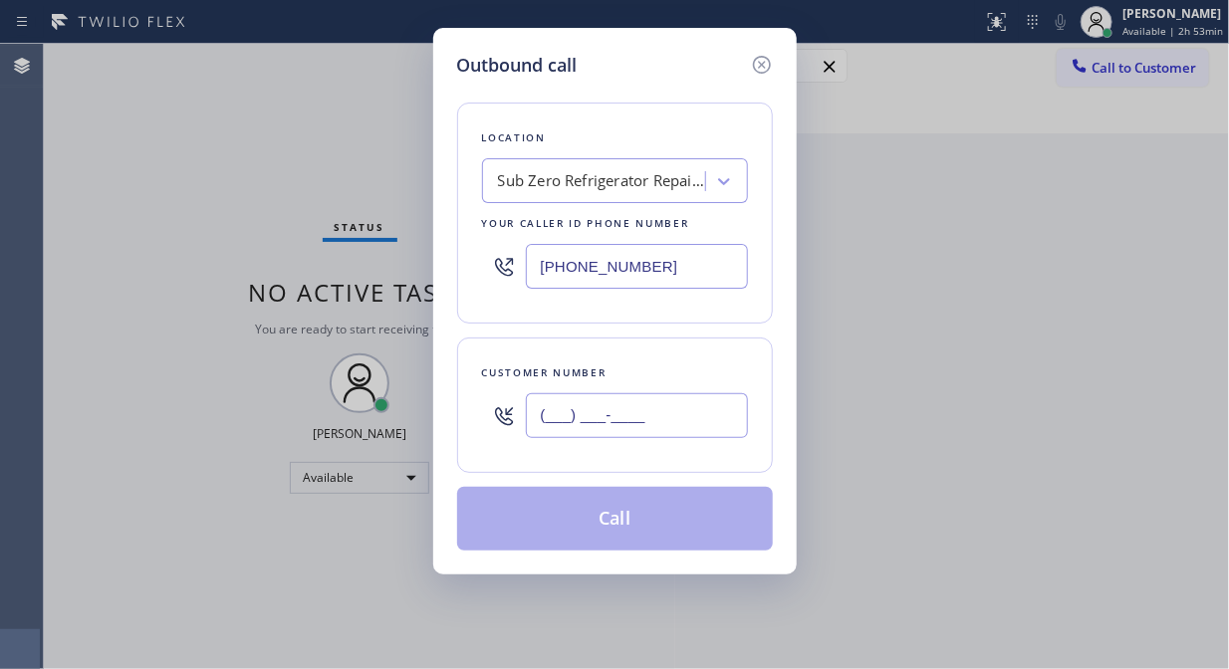
click at [580, 420] on input "(___) ___-____" at bounding box center [637, 415] width 222 height 45
paste input "310) 502-0602"
type input "[PHONE_NUMBER]"
click at [626, 191] on div "Sub Zero Refrigerator Repair [GEOGRAPHIC_DATA]" at bounding box center [602, 181] width 209 height 23
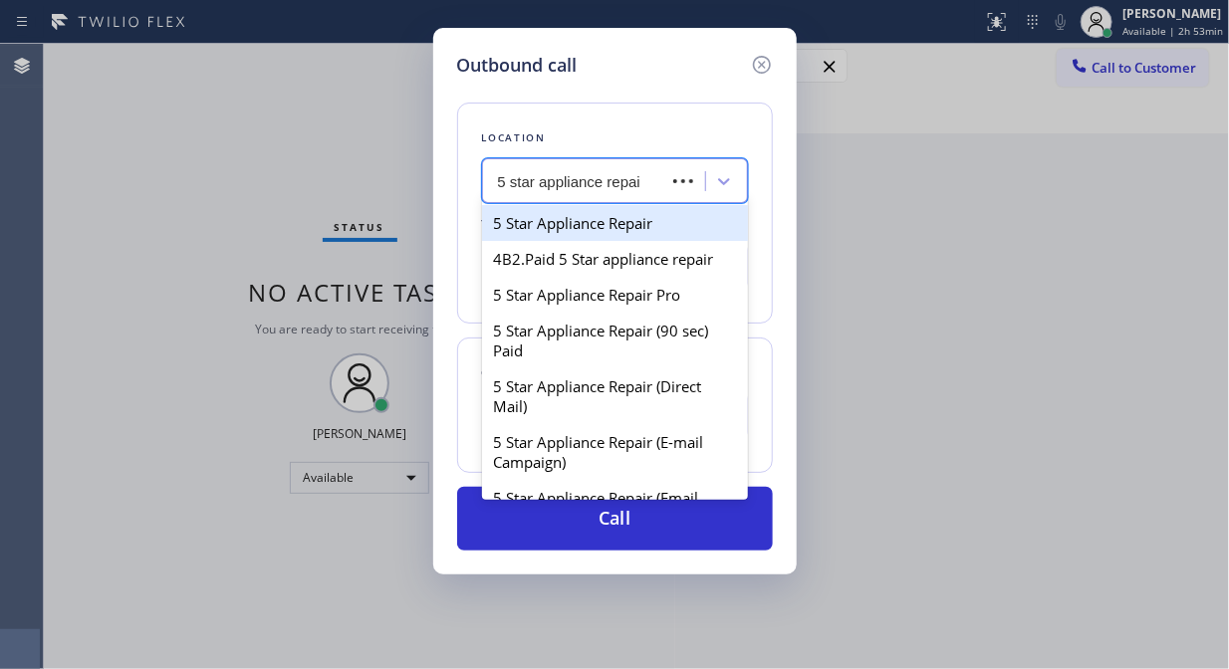
type input "5 star appliance repair"
click at [635, 206] on div "5 Star Appliance Repair" at bounding box center [615, 223] width 266 height 36
type input "[PHONE_NUMBER]"
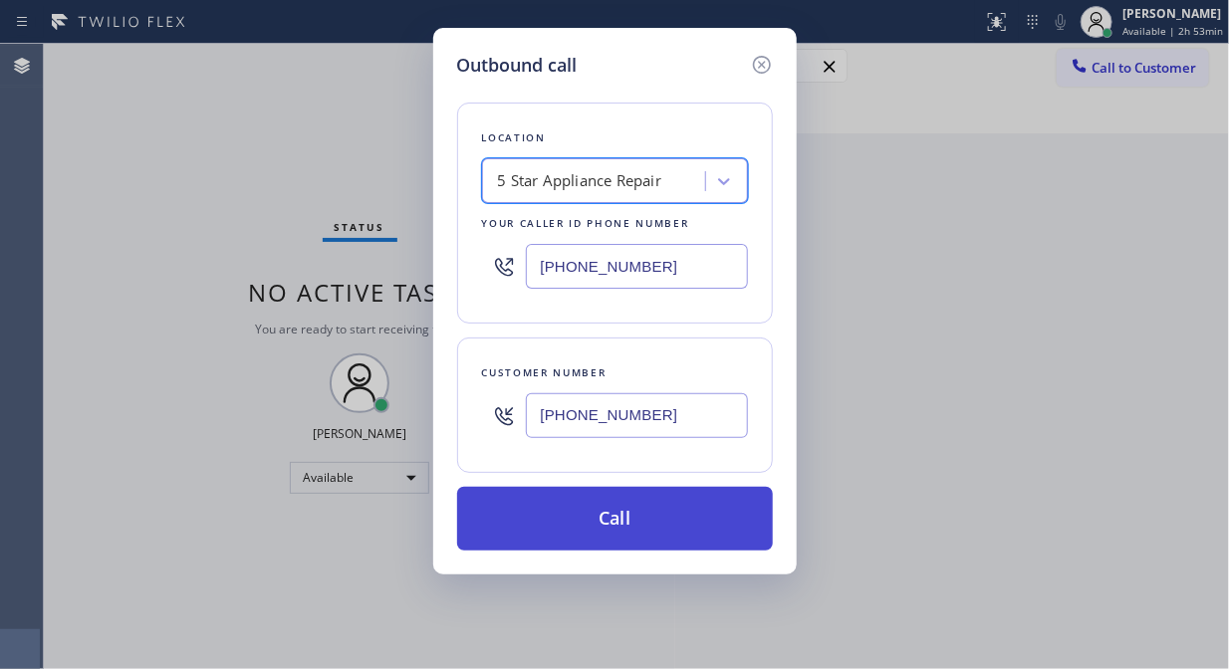
click at [655, 524] on button "Call" at bounding box center [615, 519] width 316 height 64
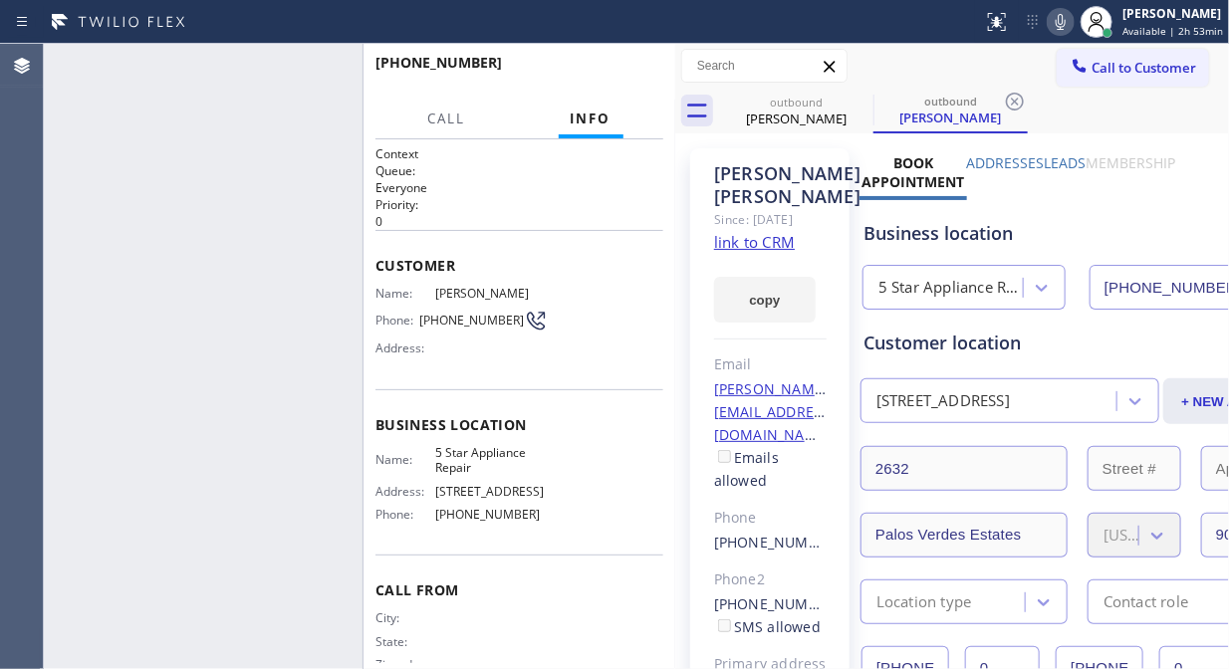
type input "[PHONE_NUMBER]"
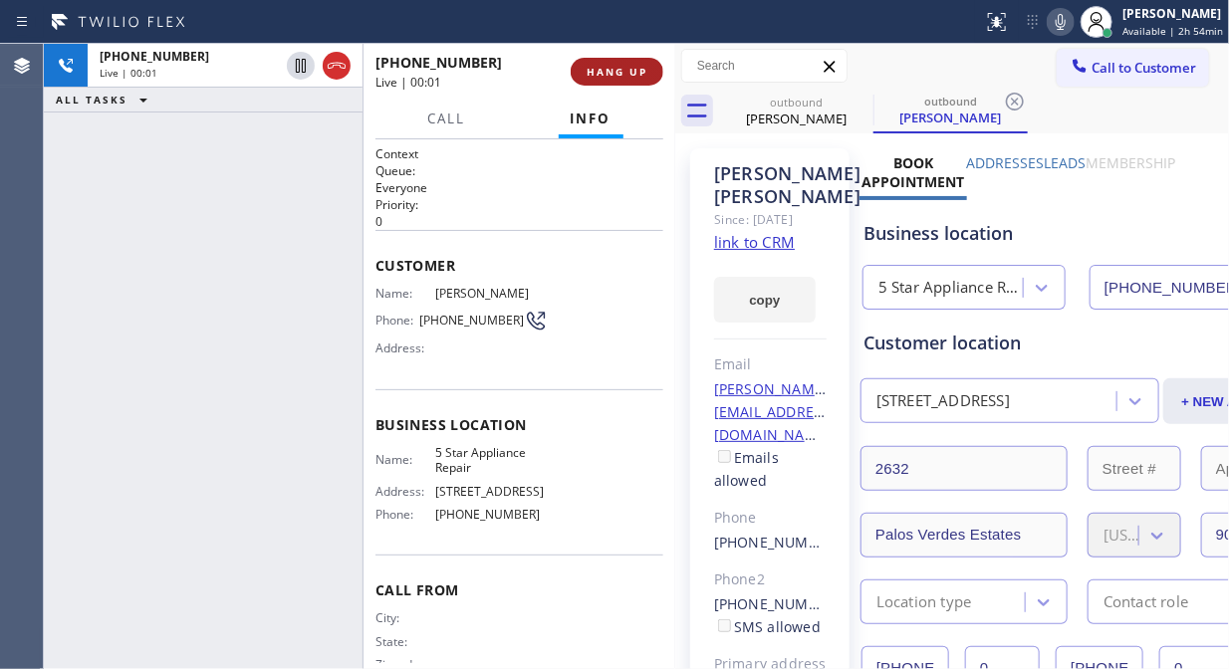
click at [638, 74] on span "HANG UP" at bounding box center [617, 72] width 61 height 14
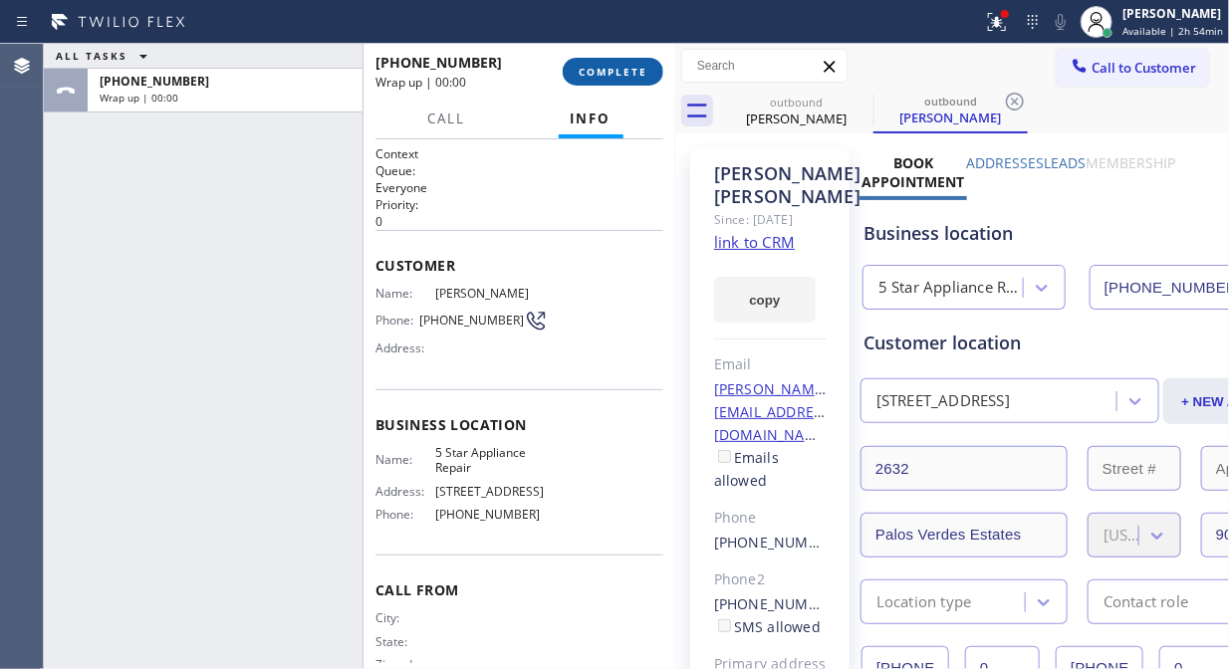
click at [638, 74] on span "COMPLETE" at bounding box center [613, 72] width 69 height 14
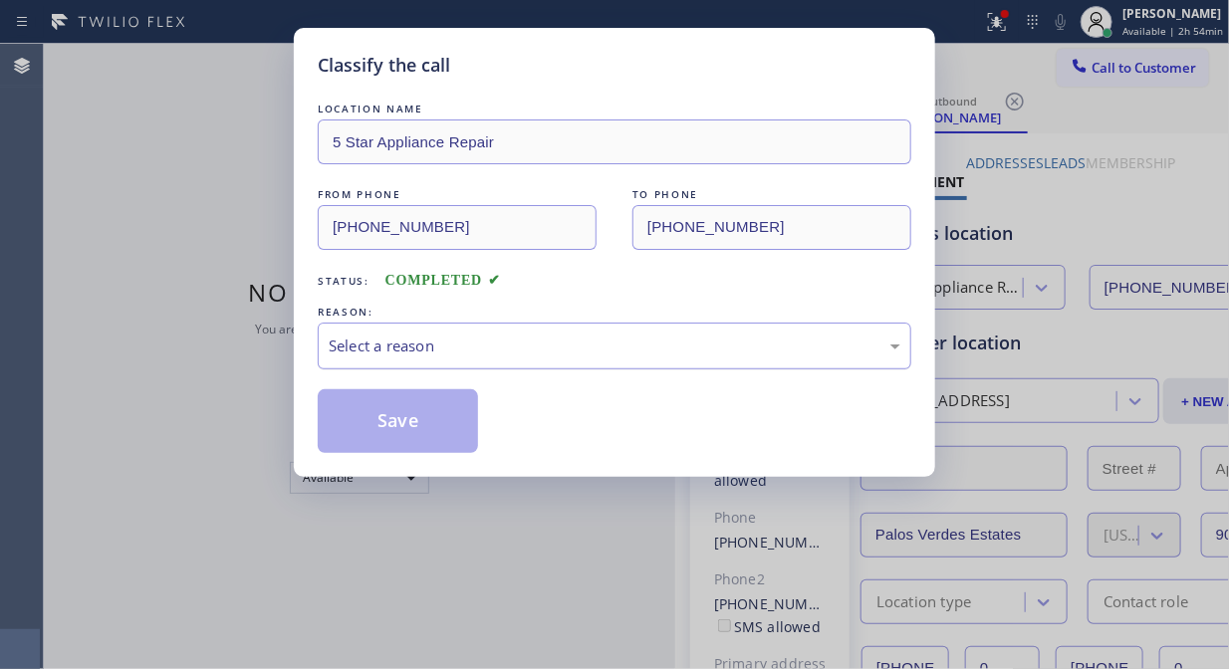
click at [592, 369] on div "Select a reason" at bounding box center [615, 346] width 594 height 47
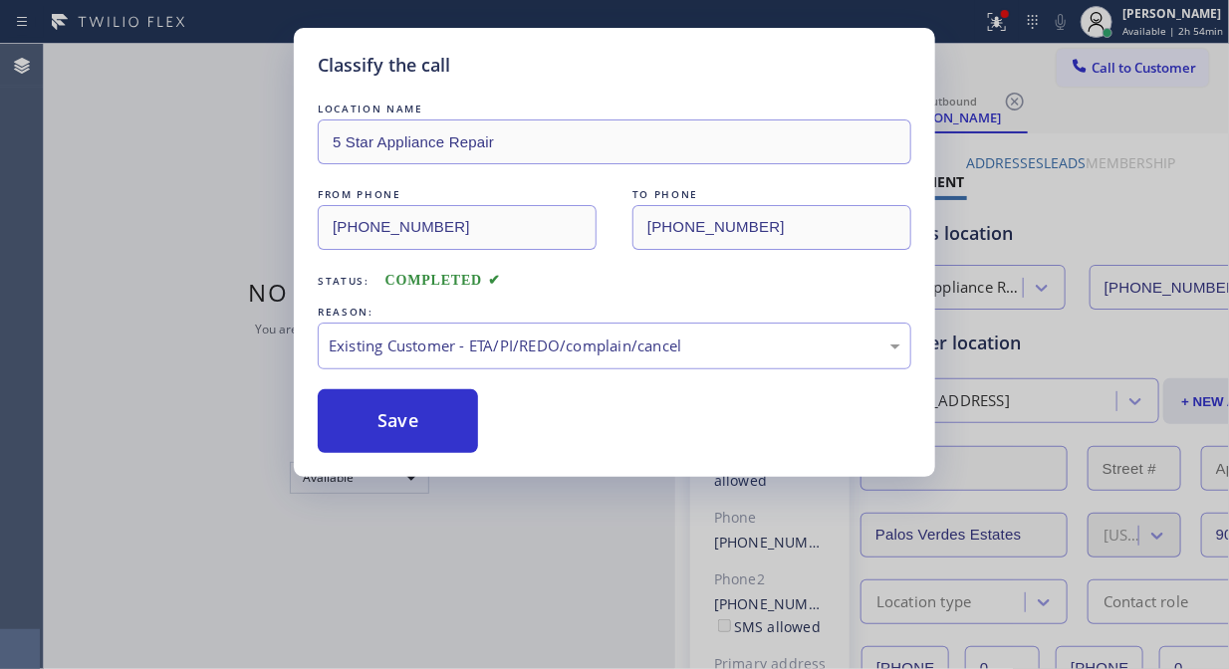
click at [440, 433] on button "Save" at bounding box center [398, 421] width 160 height 64
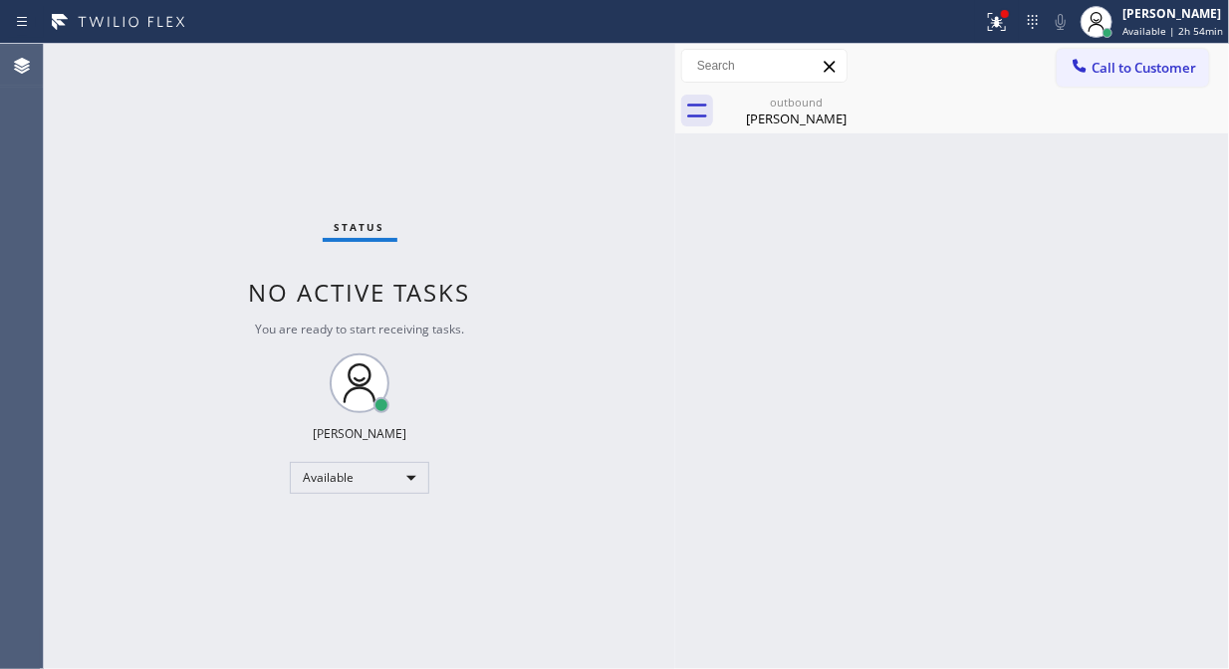
drag, startPoint x: 1114, startPoint y: 71, endPoint x: 842, endPoint y: 327, distance: 373.5
click at [1113, 71] on span "Call to Customer" at bounding box center [1144, 68] width 105 height 18
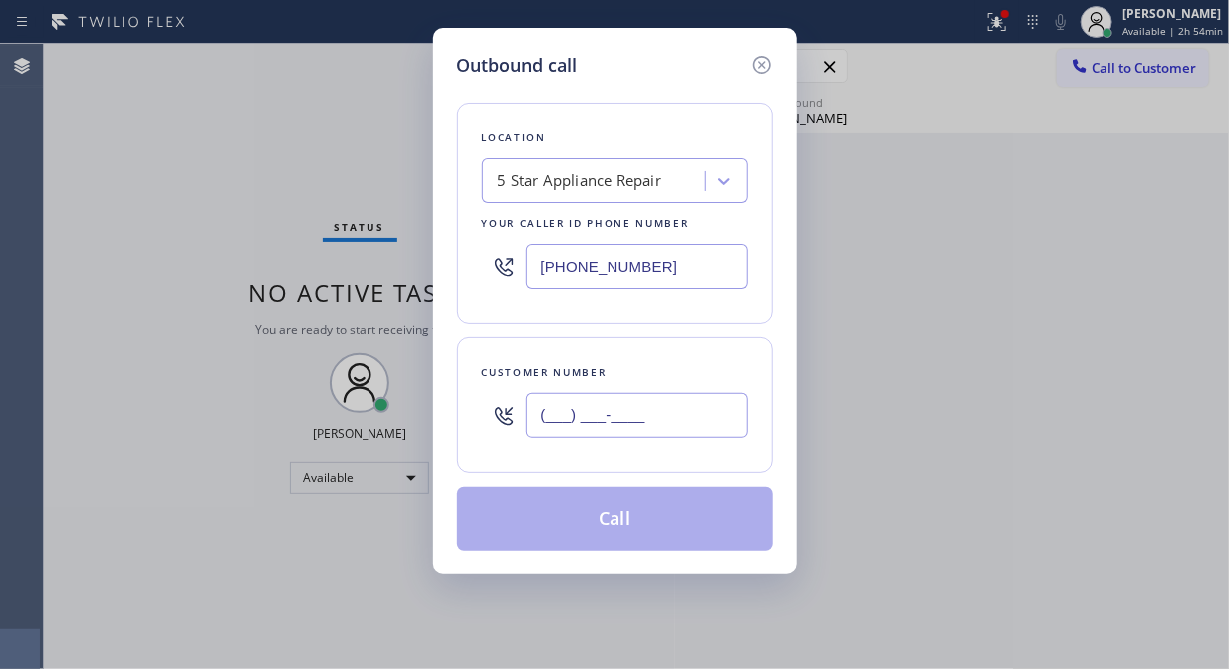
click at [697, 422] on input "(___) ___-____" at bounding box center [637, 415] width 222 height 45
paste input "978) 505-5652"
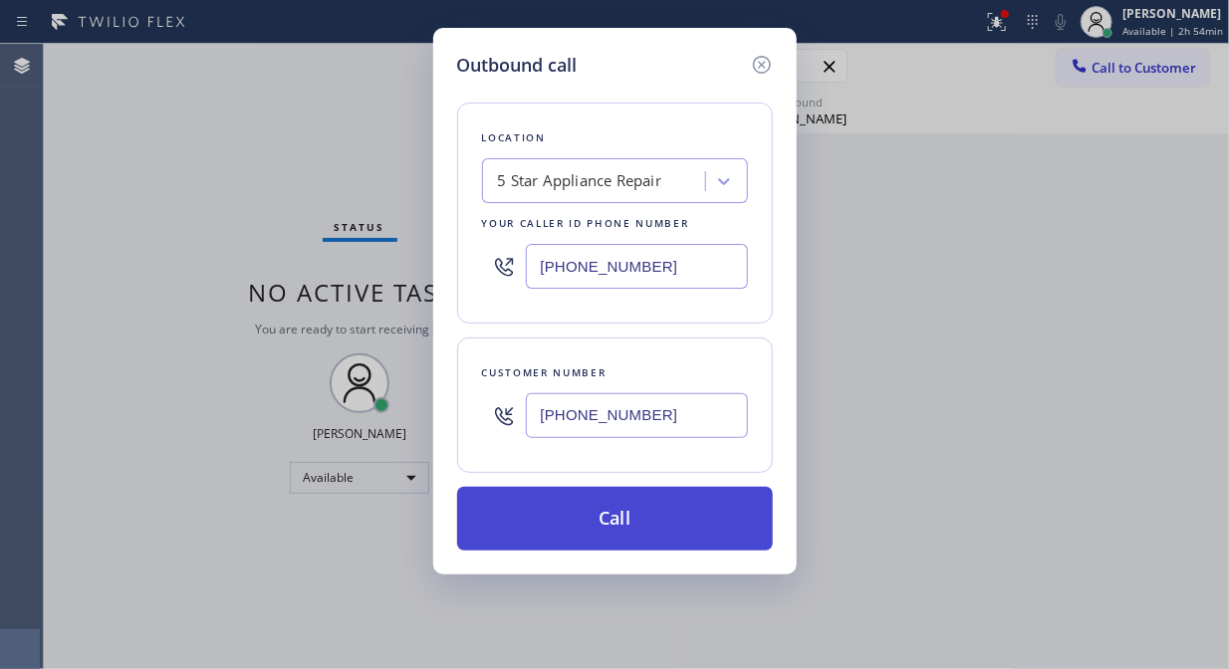
type input "[PHONE_NUMBER]"
click at [693, 526] on button "Call" at bounding box center [615, 519] width 316 height 64
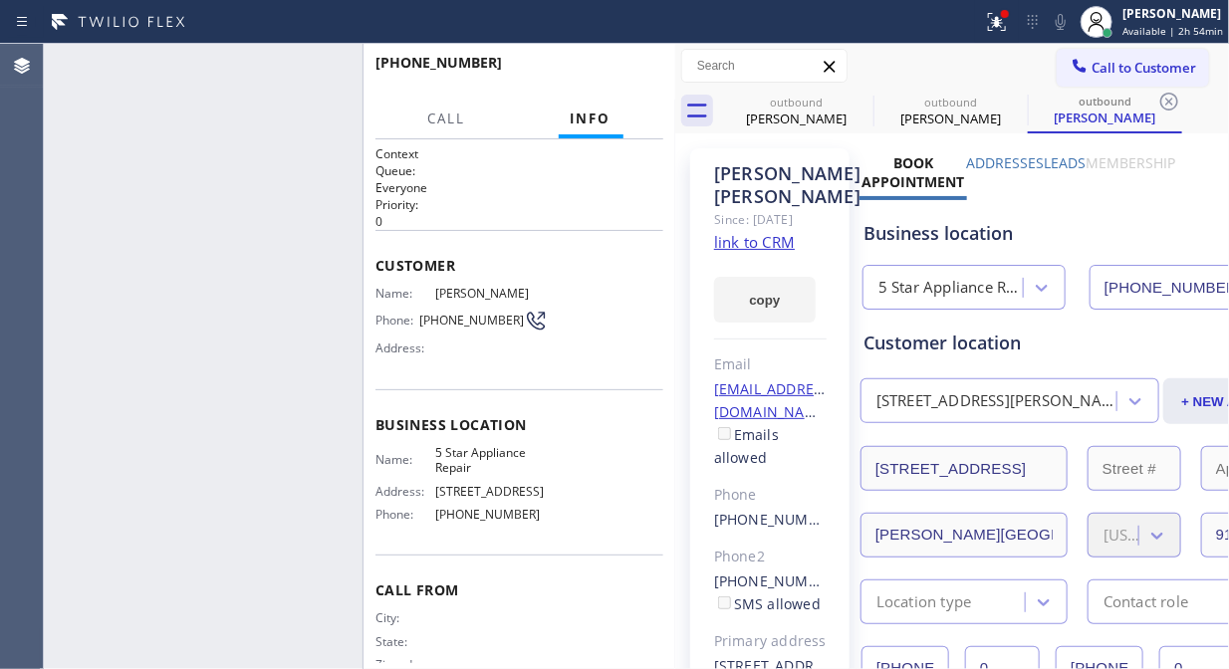
type input "[PHONE_NUMBER]"
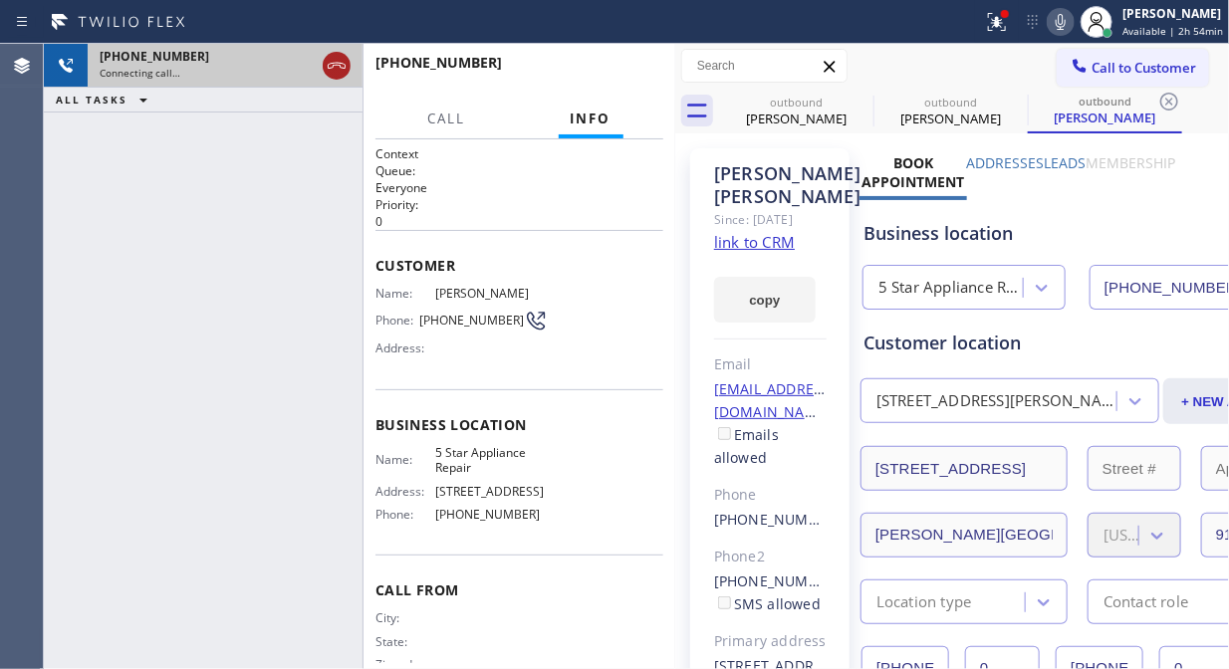
click at [340, 65] on icon at bounding box center [337, 66] width 24 height 24
click at [1117, 67] on span "Call to Customer" at bounding box center [1144, 68] width 105 height 18
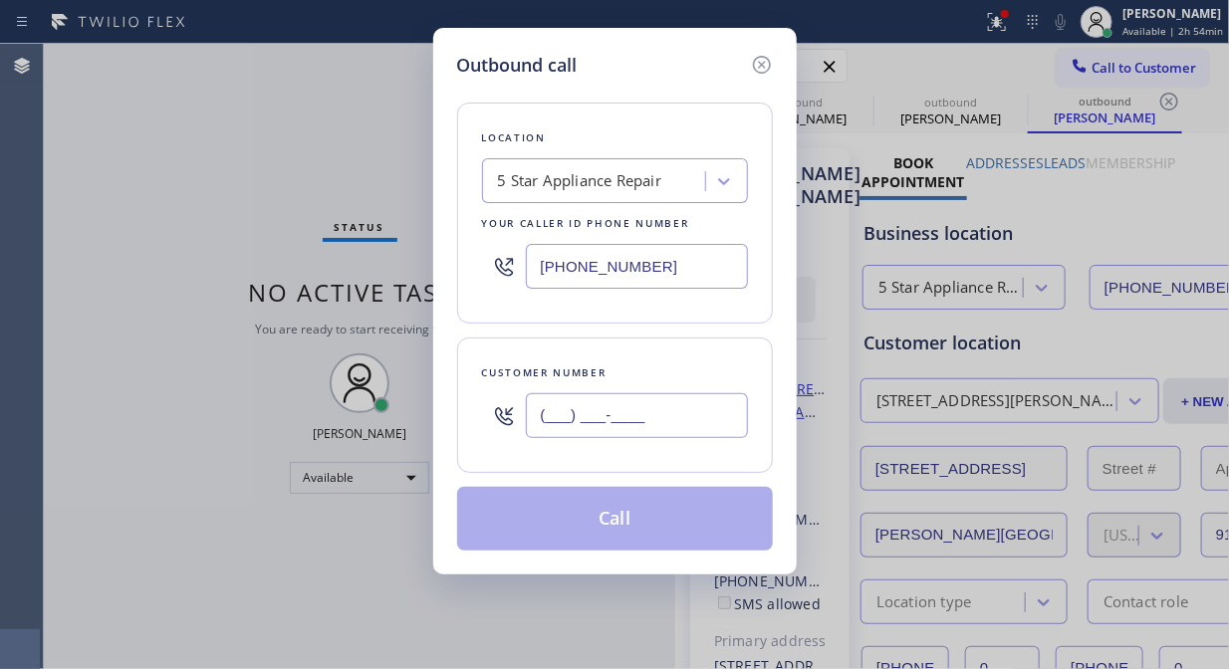
click at [638, 429] on input "(___) ___-____" at bounding box center [637, 415] width 222 height 45
paste input "760) 402-3400"
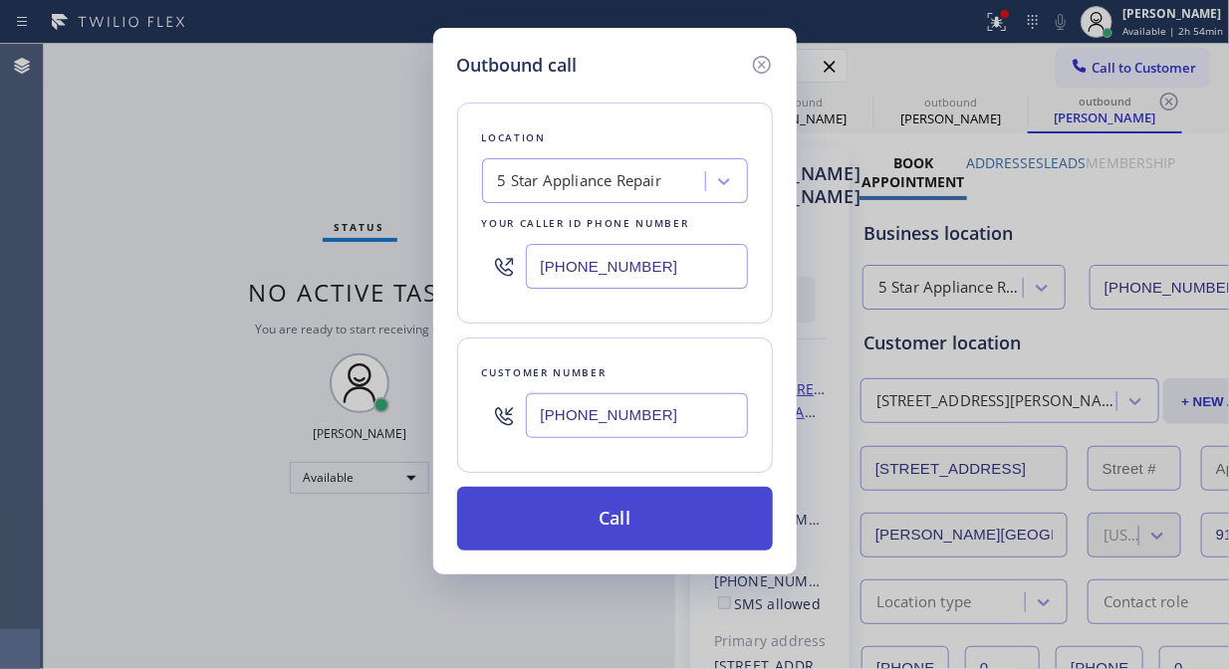
type input "[PHONE_NUMBER]"
click at [685, 534] on button "Call" at bounding box center [615, 519] width 316 height 64
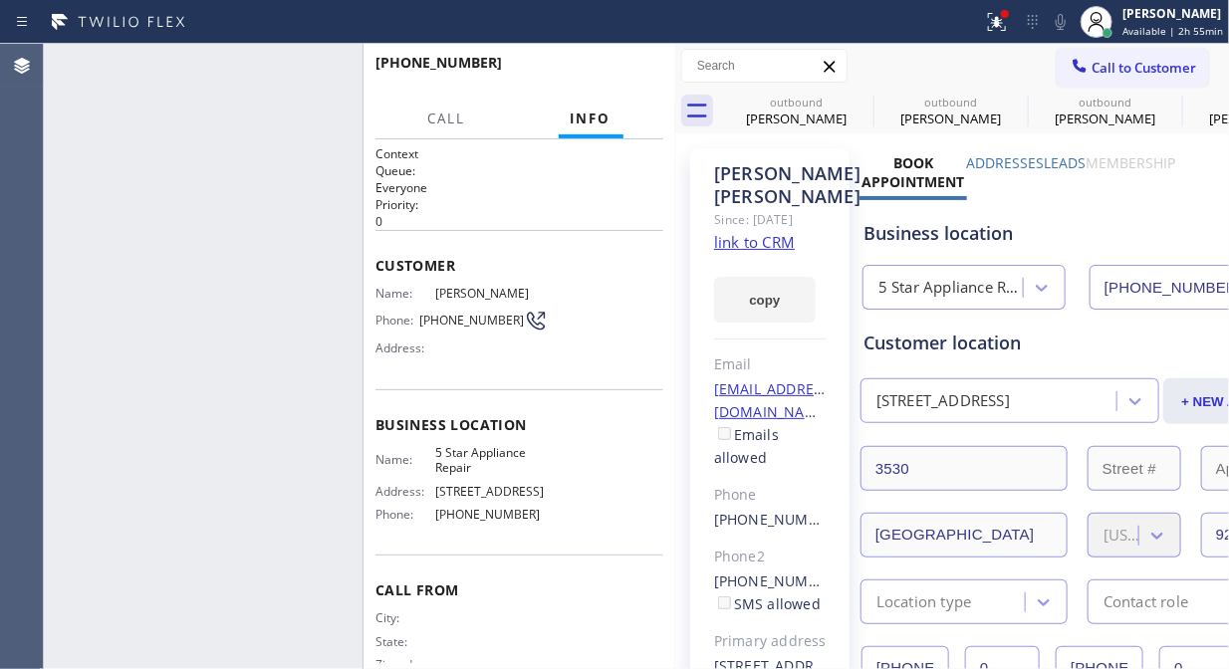
type input "[PHONE_NUMBER]"
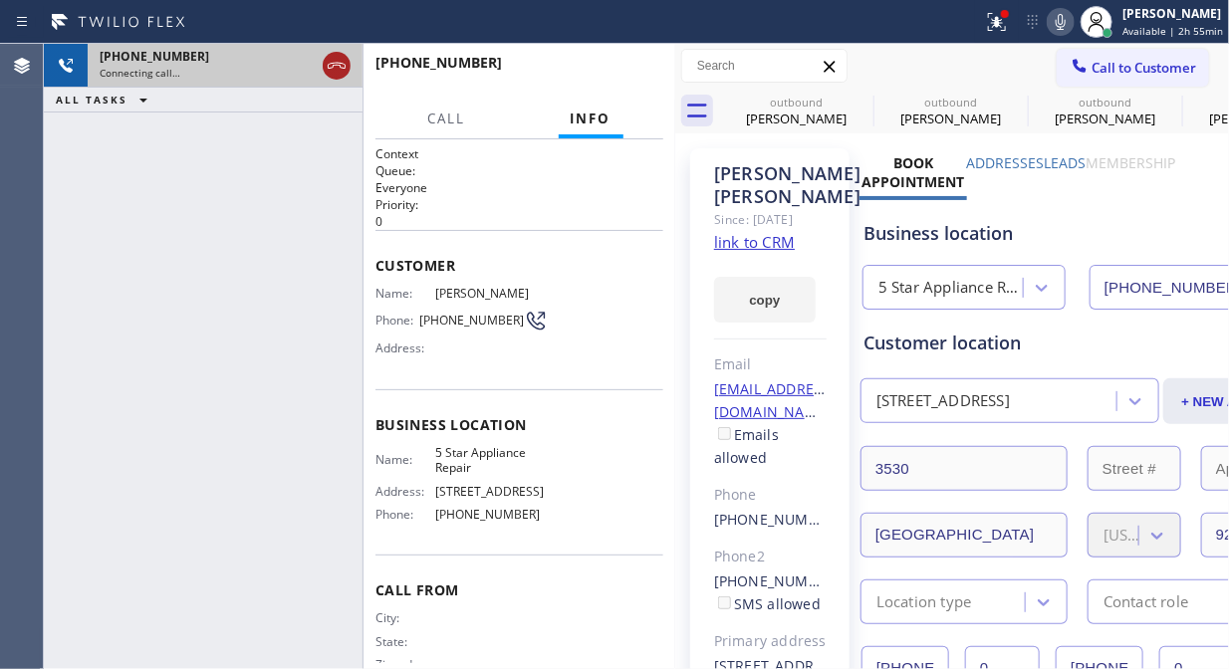
click at [341, 66] on icon at bounding box center [337, 66] width 24 height 24
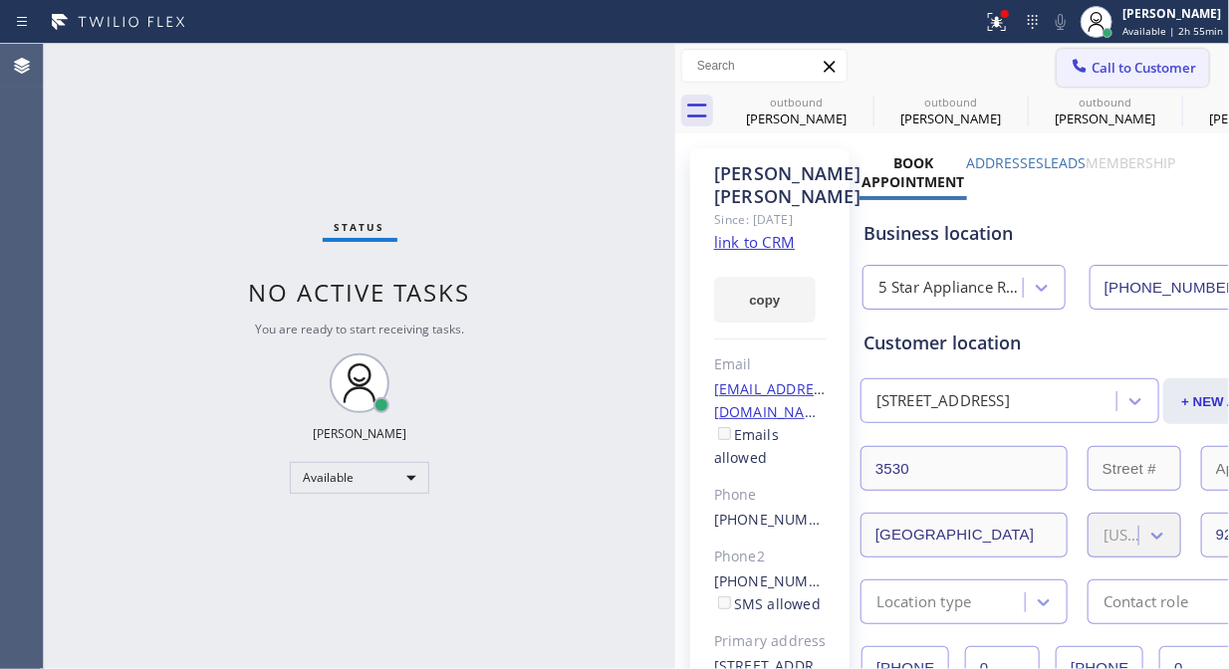
click at [1103, 76] on span "Call to Customer" at bounding box center [1144, 68] width 105 height 18
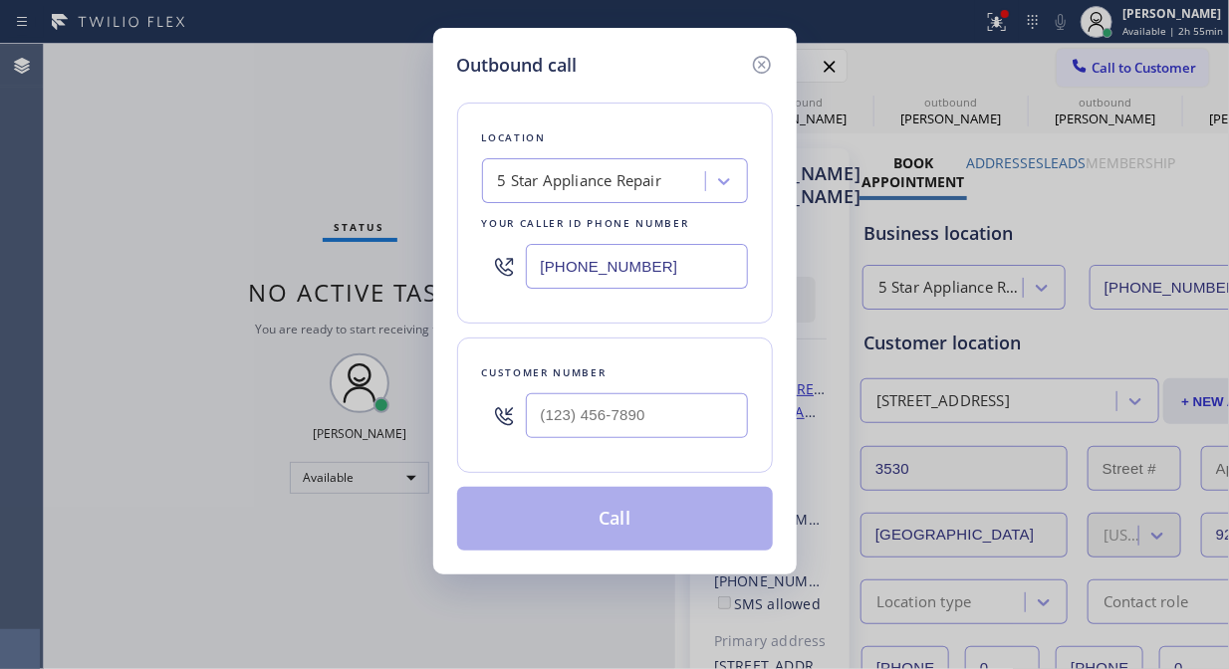
click at [544, 441] on div at bounding box center [637, 415] width 222 height 65
click at [551, 421] on input "(___) ___-____" at bounding box center [637, 415] width 222 height 45
paste input "949) 637-9190"
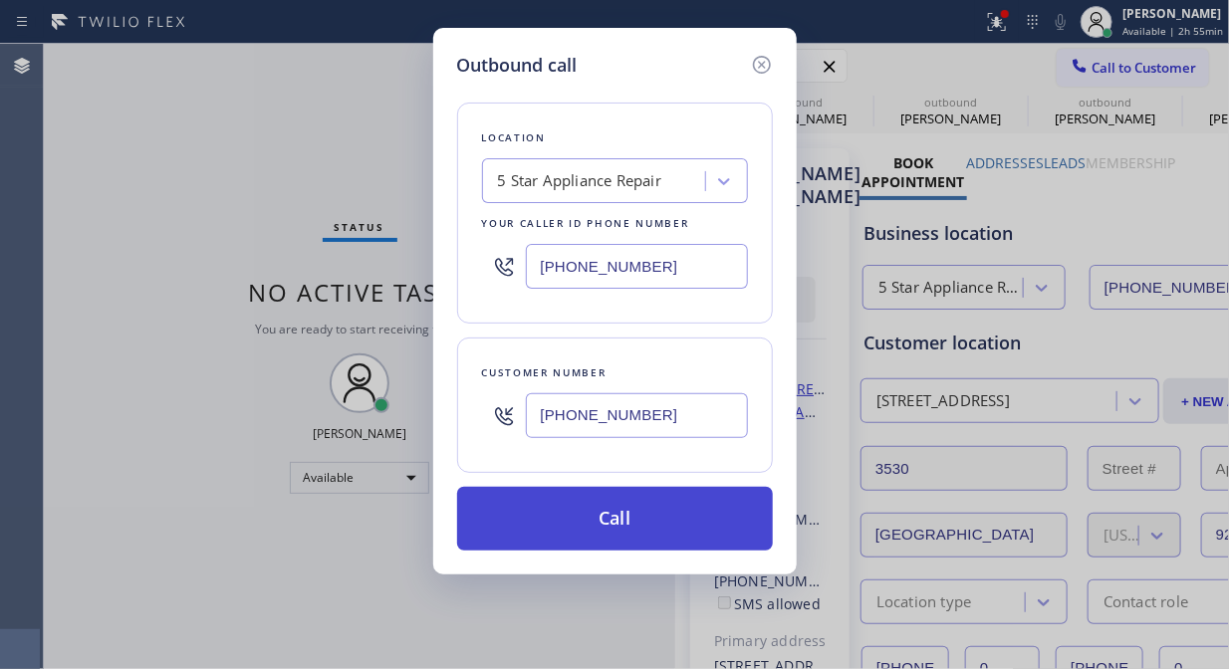
type input "[PHONE_NUMBER]"
click at [671, 532] on button "Call" at bounding box center [615, 519] width 316 height 64
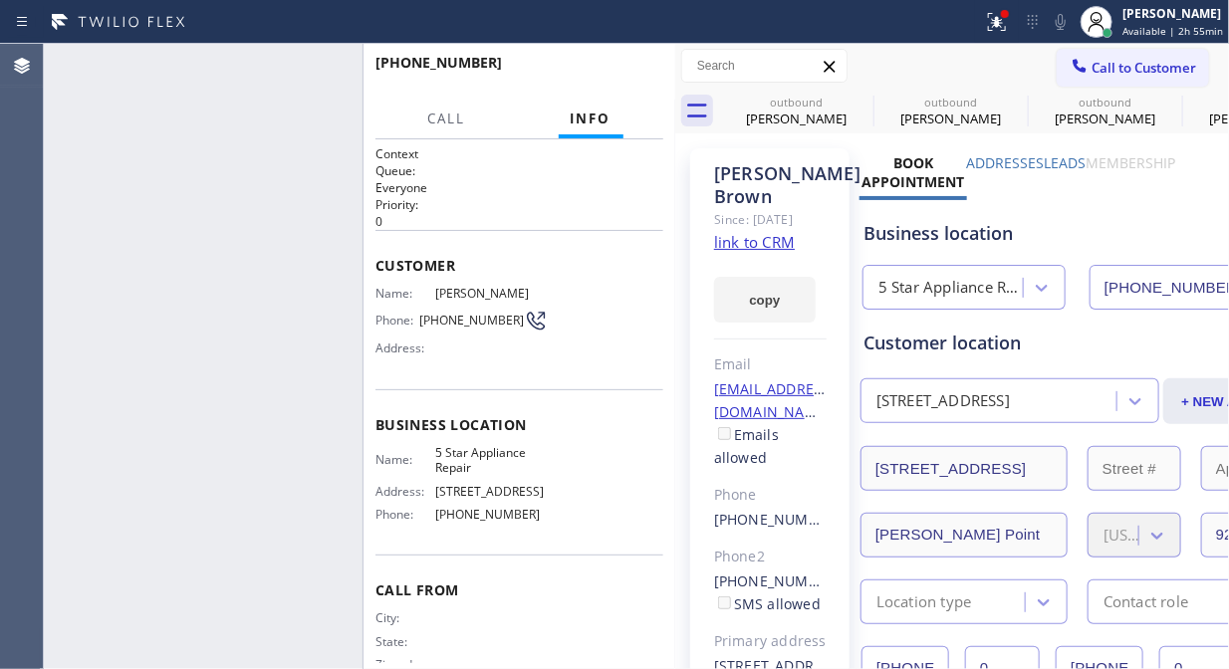
type input "[PHONE_NUMBER]"
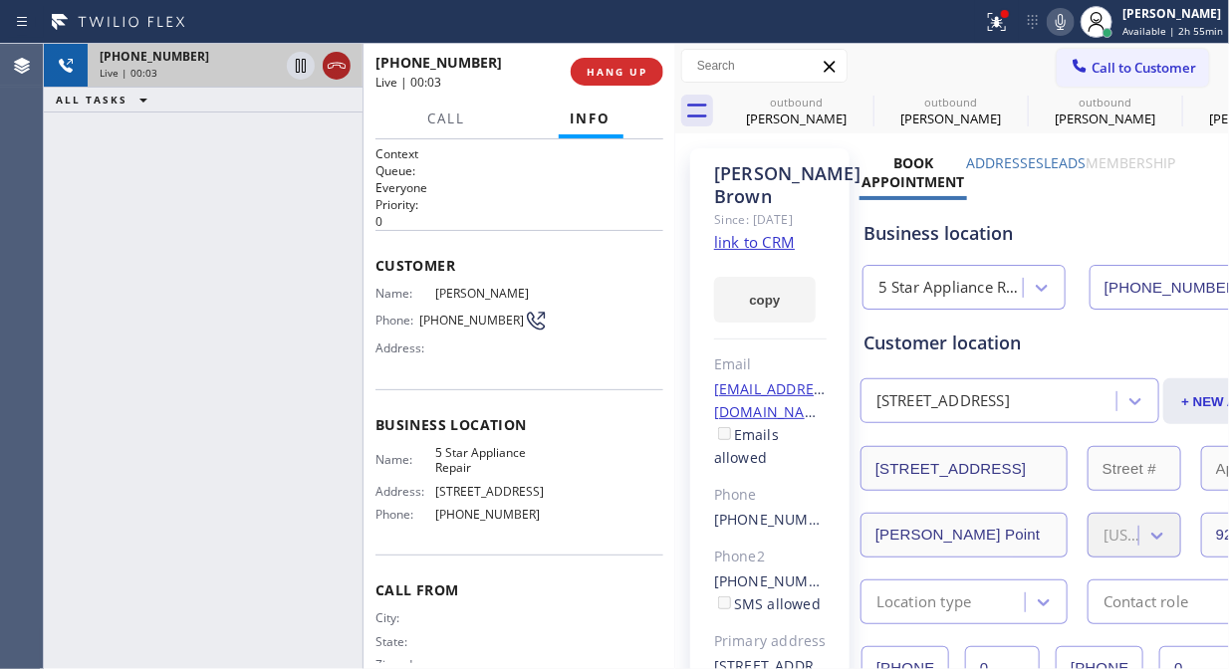
click at [331, 67] on icon at bounding box center [337, 66] width 18 height 6
click at [616, 82] on button "HANG UP" at bounding box center [617, 72] width 93 height 28
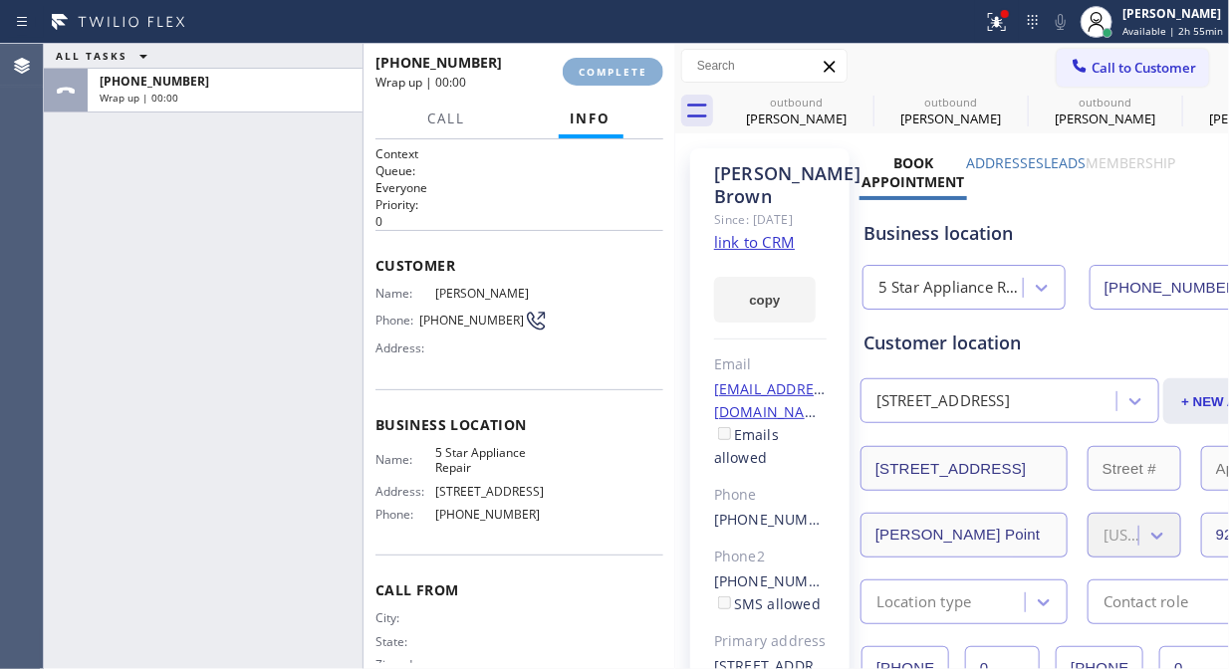
click at [619, 80] on button "COMPLETE" at bounding box center [613, 72] width 101 height 28
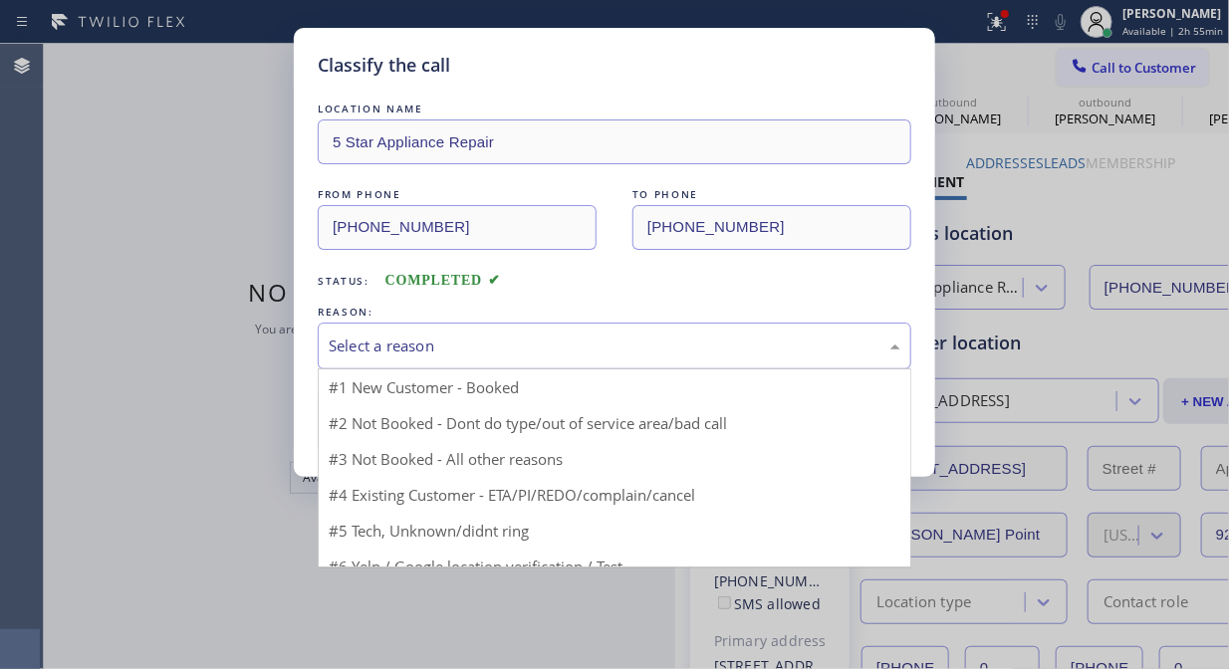
click at [645, 345] on div "Select a reason" at bounding box center [615, 346] width 572 height 23
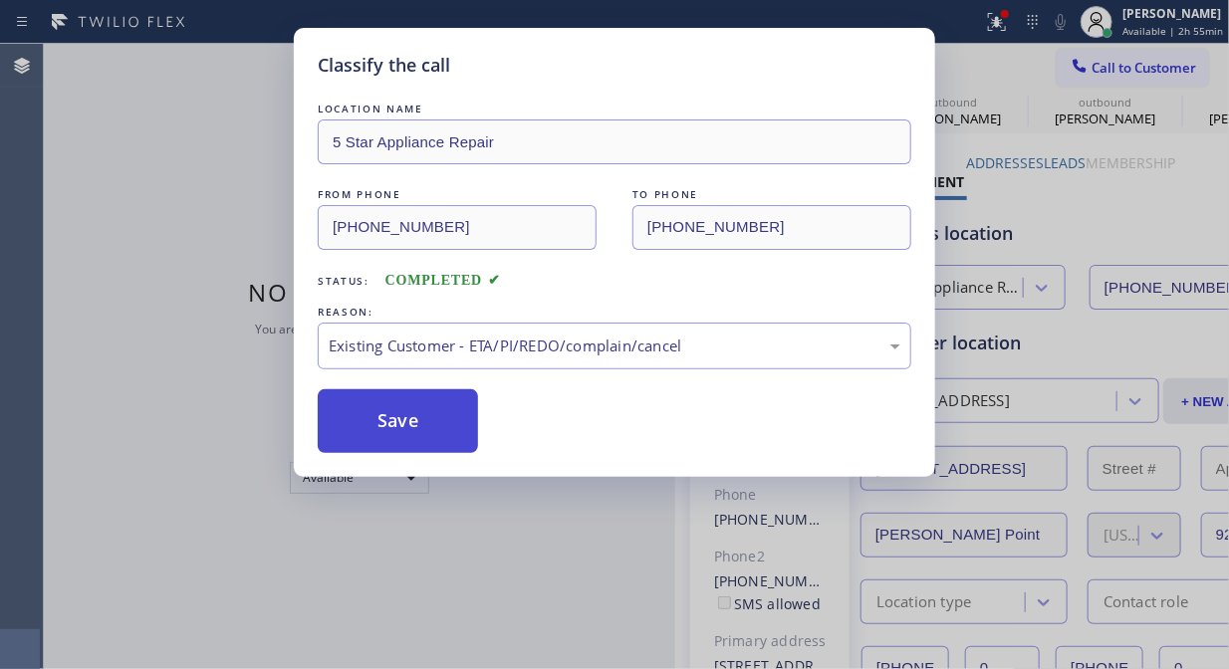
drag, startPoint x: 619, startPoint y: 461, endPoint x: 458, endPoint y: 435, distance: 162.4
click at [451, 432] on button "Save" at bounding box center [398, 421] width 160 height 64
click at [1114, 64] on span "Call to Customer" at bounding box center [1144, 68] width 105 height 18
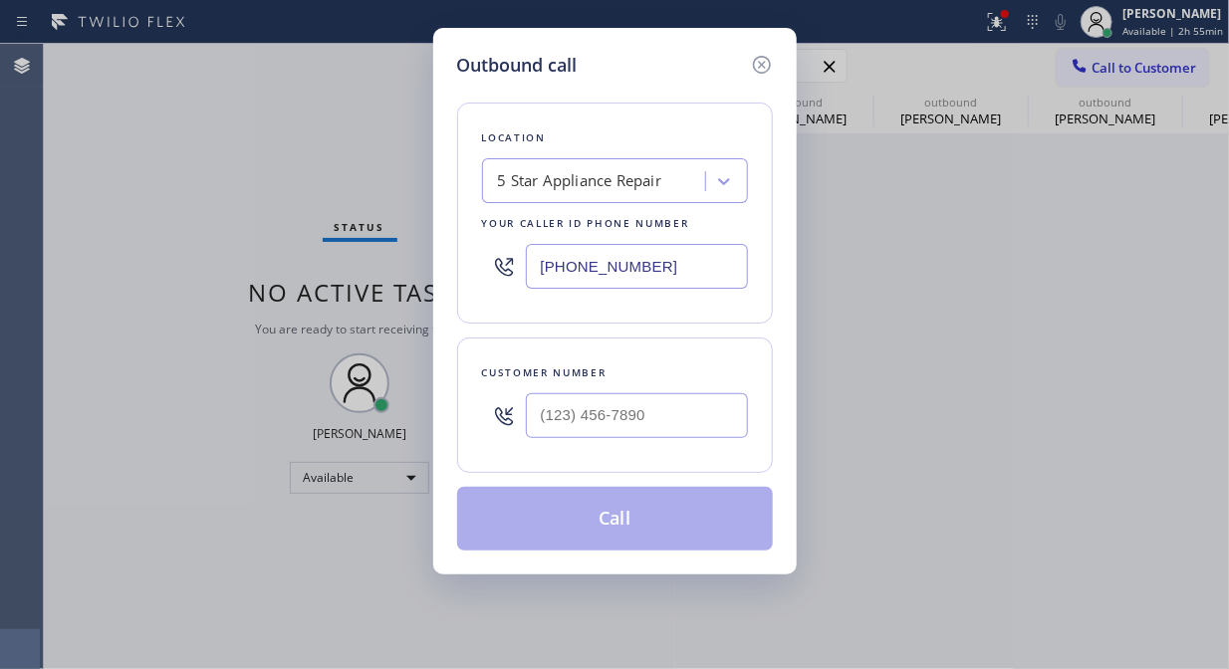
drag, startPoint x: 1113, startPoint y: 51, endPoint x: 1102, endPoint y: 54, distance: 11.4
click at [1113, 50] on div "Outbound call Location 5 Star Appliance Repair Your caller id phone number [PHO…" at bounding box center [614, 334] width 1229 height 669
click at [693, 411] on input "(___) ___-____" at bounding box center [637, 415] width 222 height 45
paste input "415) 298-6114"
type input "[PHONE_NUMBER]"
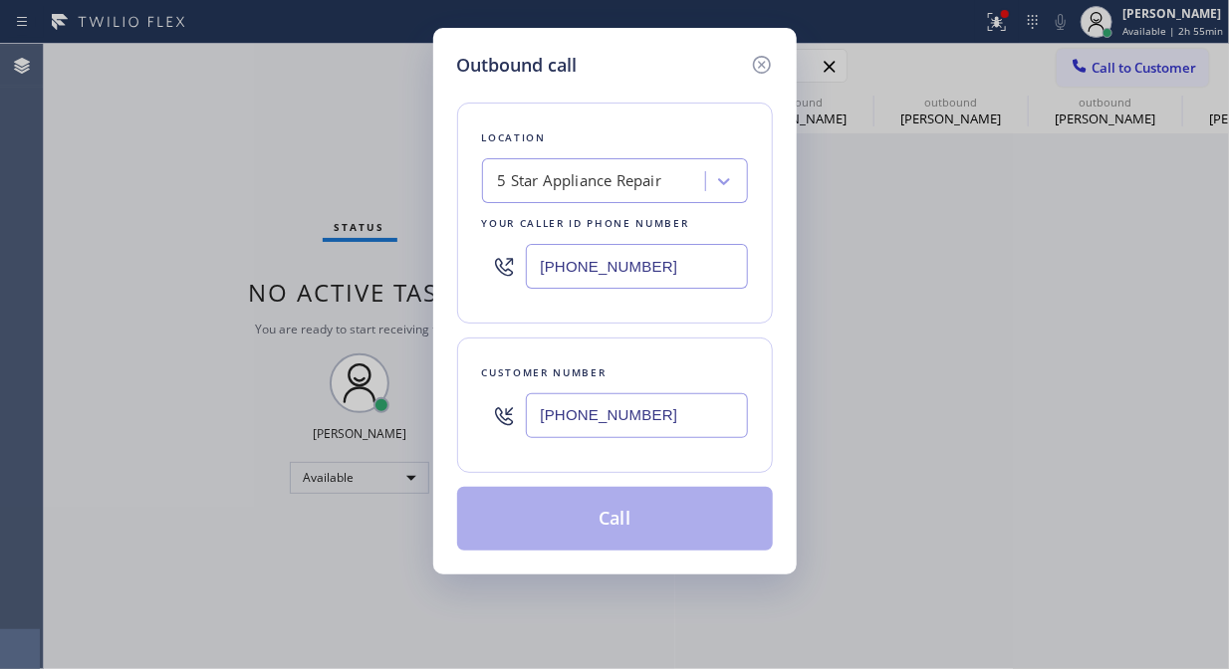
click at [673, 522] on button "Call" at bounding box center [615, 519] width 316 height 64
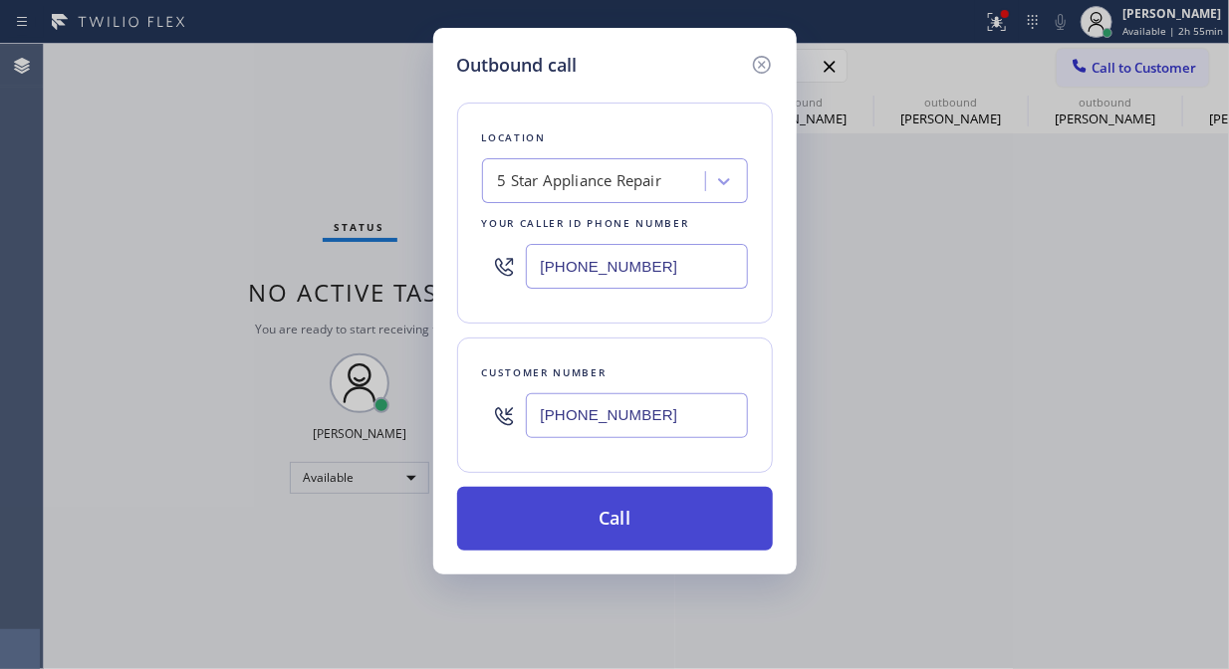
click at [626, 513] on button "Call" at bounding box center [615, 519] width 316 height 64
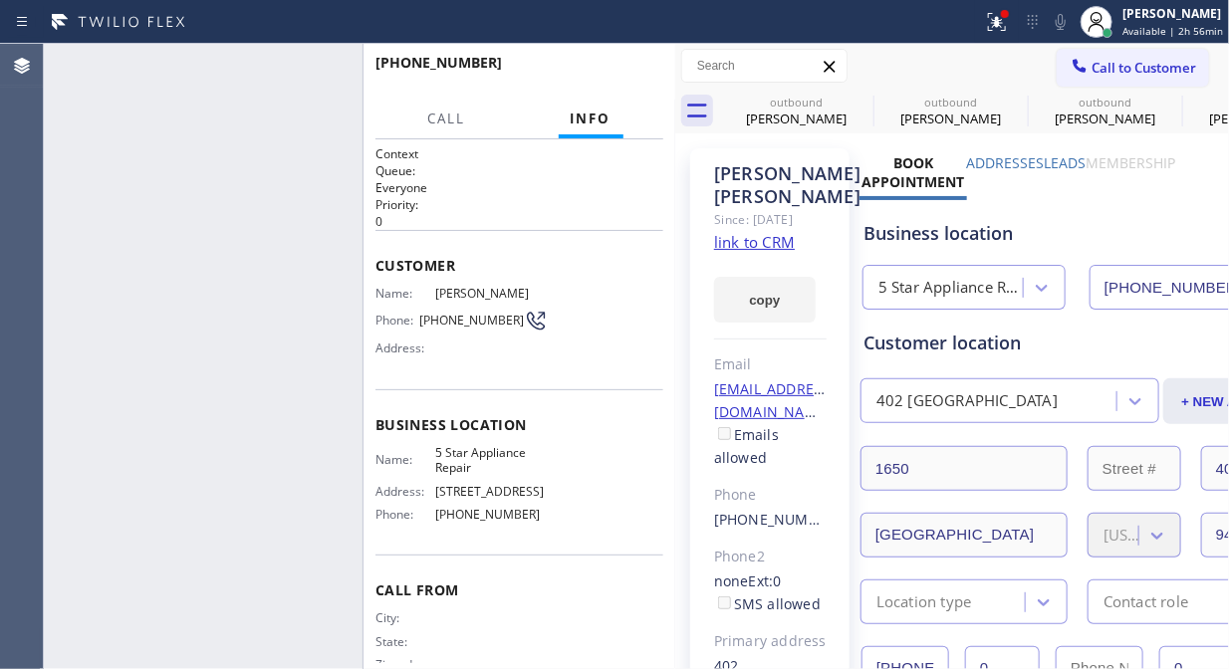
type input "[PHONE_NUMBER]"
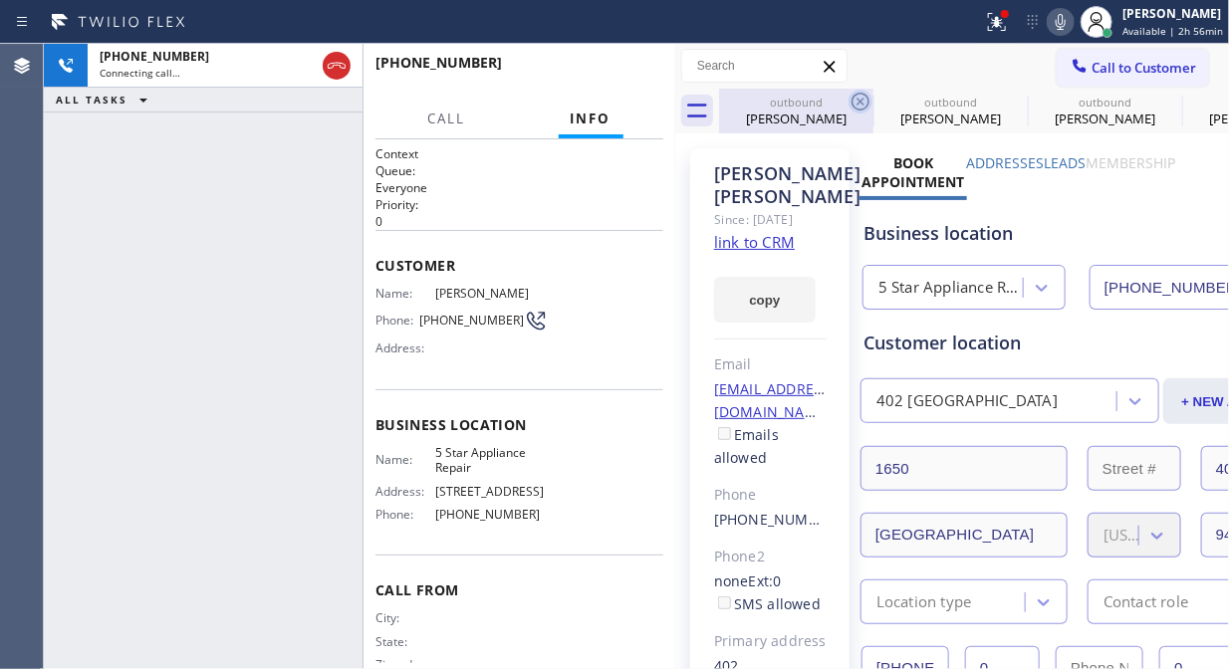
click at [854, 100] on icon at bounding box center [861, 102] width 24 height 24
click at [0, 0] on icon at bounding box center [0, 0] width 0 height 0
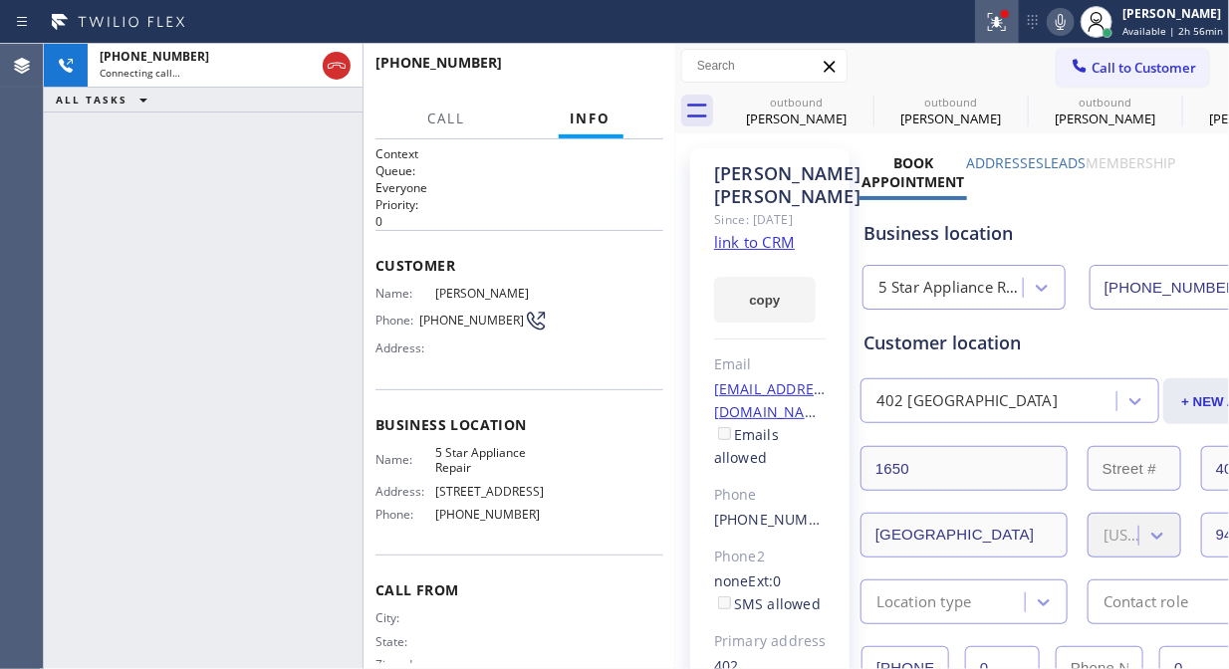
click at [998, 16] on icon at bounding box center [997, 22] width 24 height 24
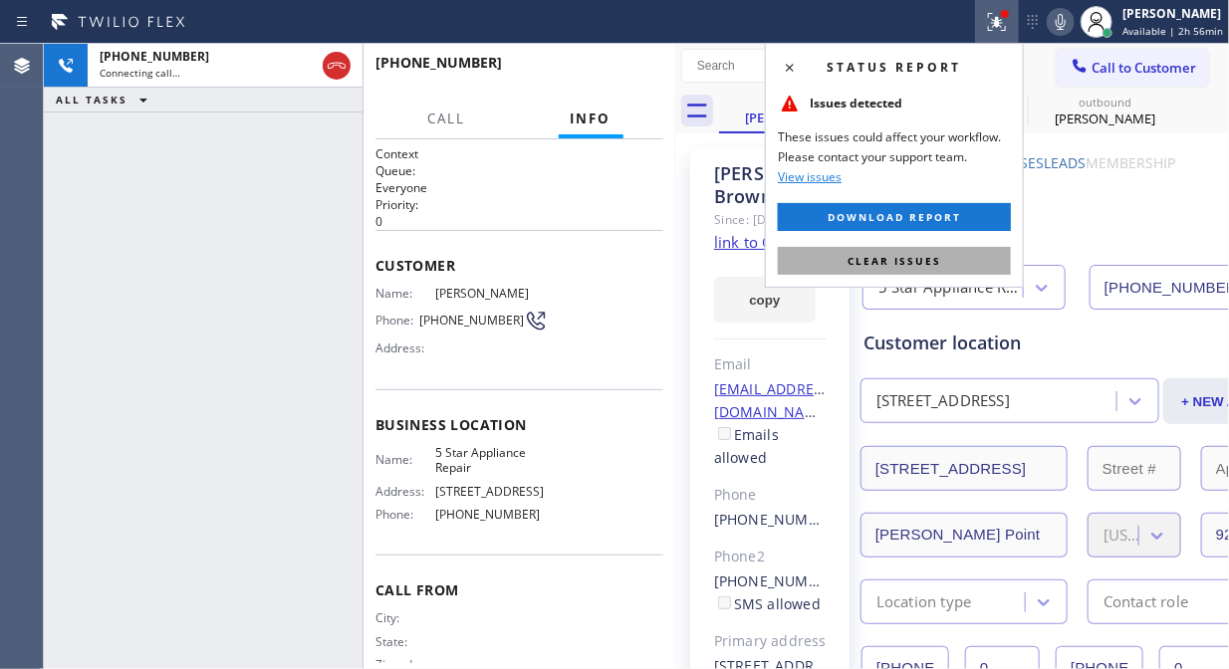
click at [903, 260] on span "Clear issues" at bounding box center [895, 261] width 94 height 14
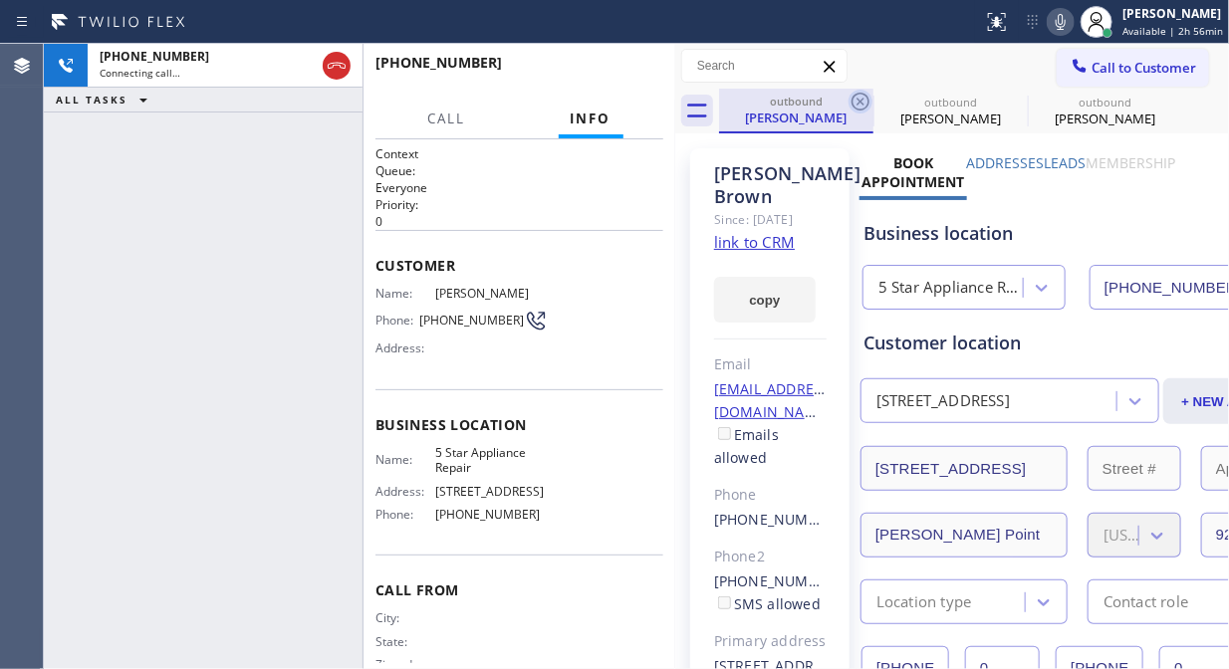
click at [867, 102] on icon at bounding box center [861, 102] width 24 height 24
click at [1003, 102] on icon at bounding box center [1015, 102] width 24 height 24
click at [0, 0] on icon at bounding box center [0, 0] width 0 height 0
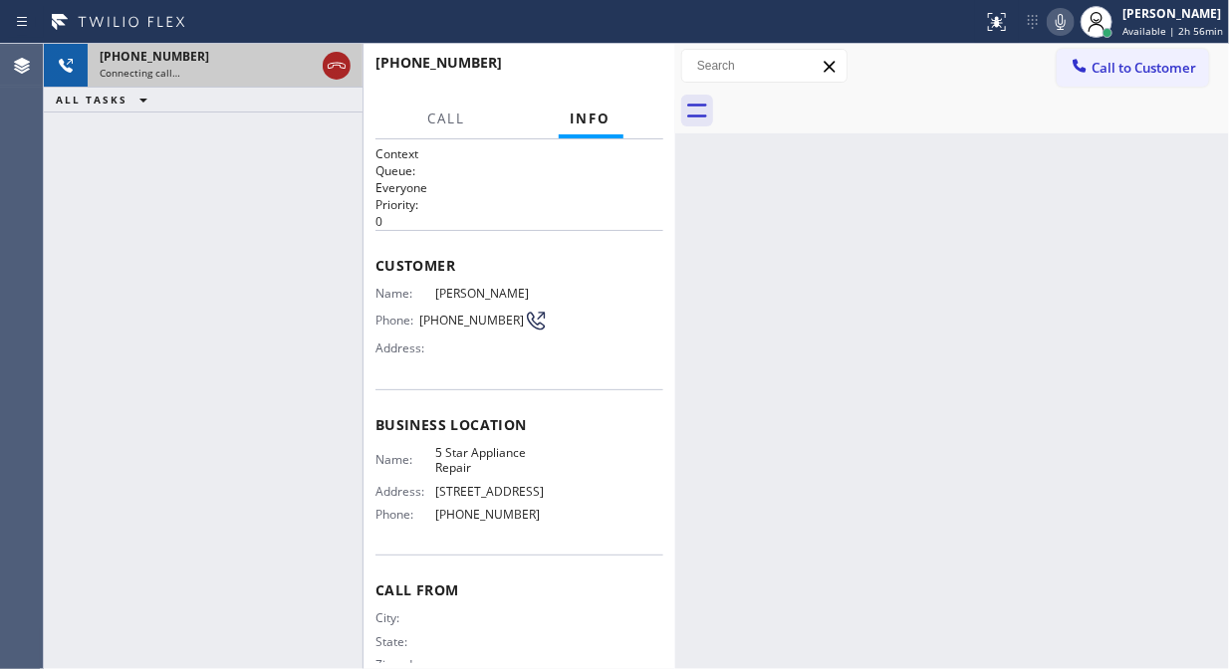
click at [336, 65] on icon at bounding box center [337, 66] width 18 height 6
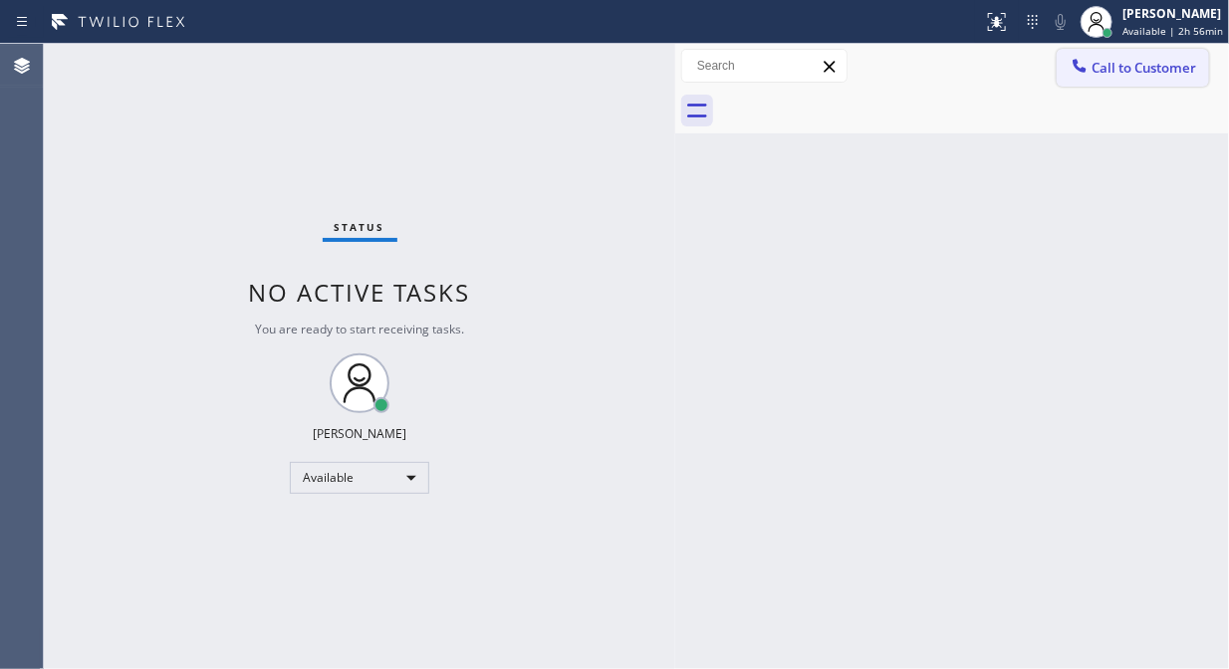
click at [1116, 72] on span "Call to Customer" at bounding box center [1144, 68] width 105 height 18
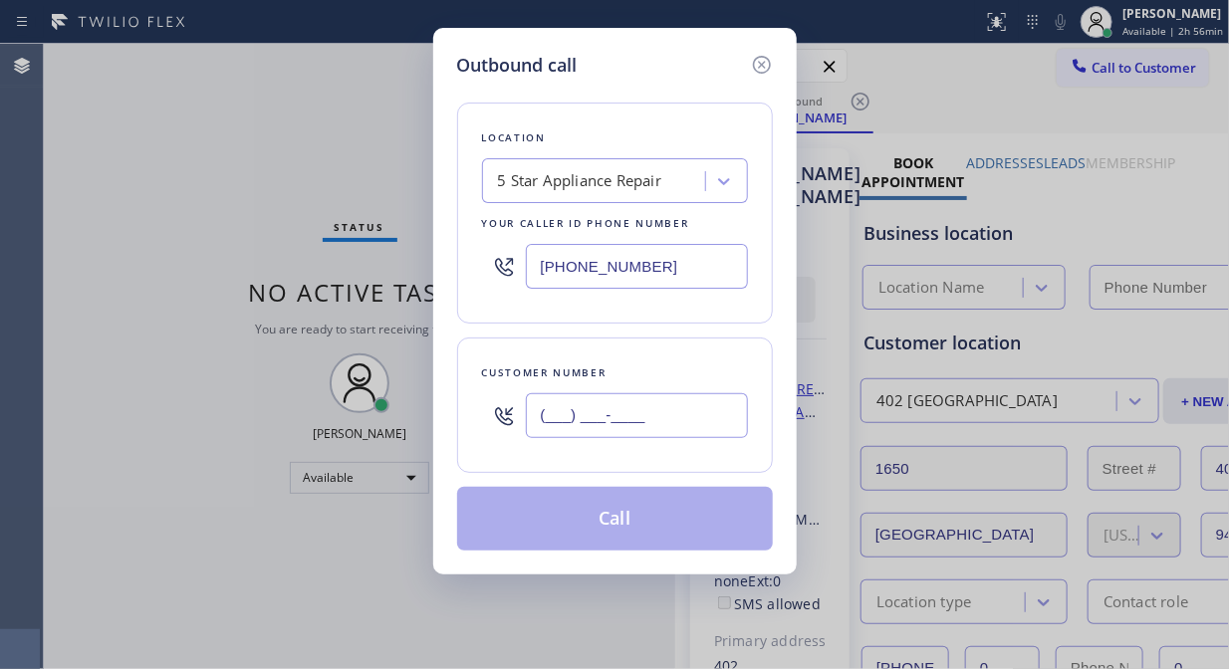
click at [581, 415] on input "(___) ___-____" at bounding box center [637, 415] width 222 height 45
paste input "510) 495-5745"
type input "[PHONE_NUMBER]"
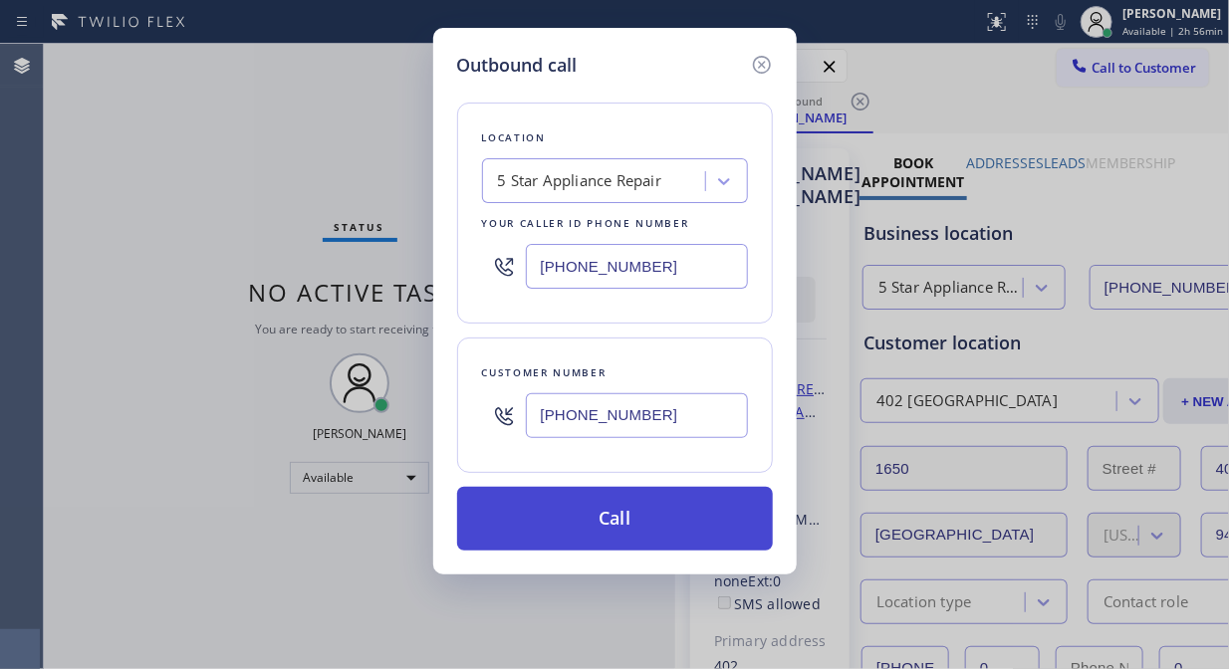
type input "[PHONE_NUMBER]"
click at [664, 518] on button "Call" at bounding box center [615, 519] width 316 height 64
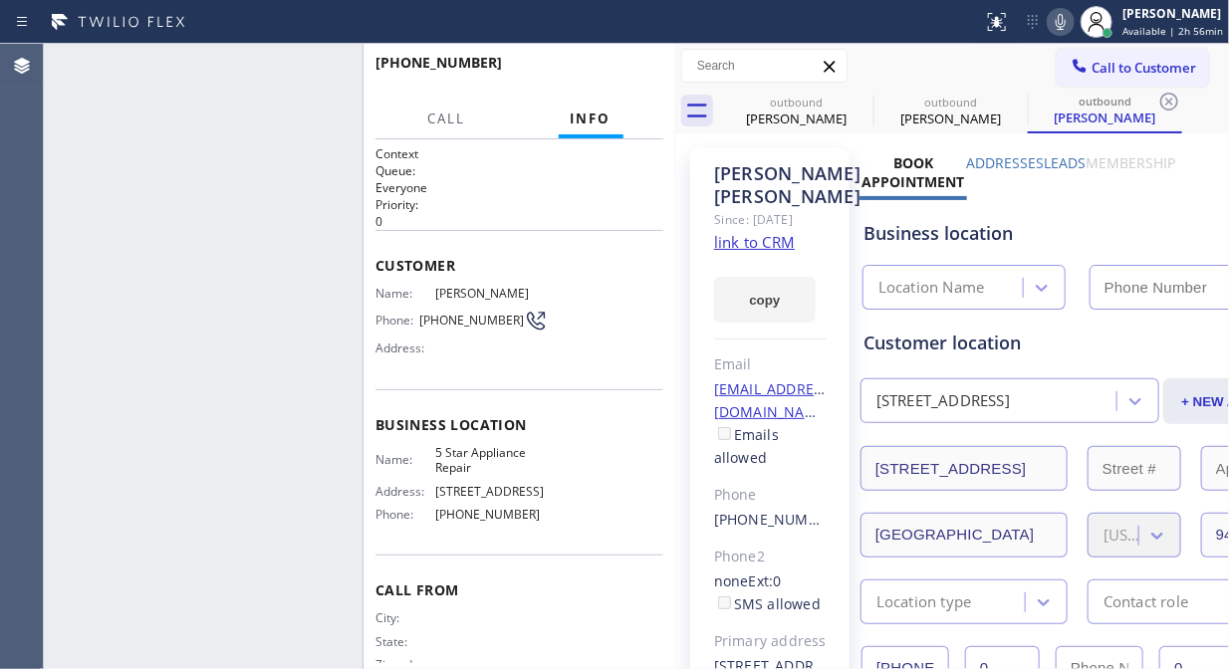
type input "[PHONE_NUMBER]"
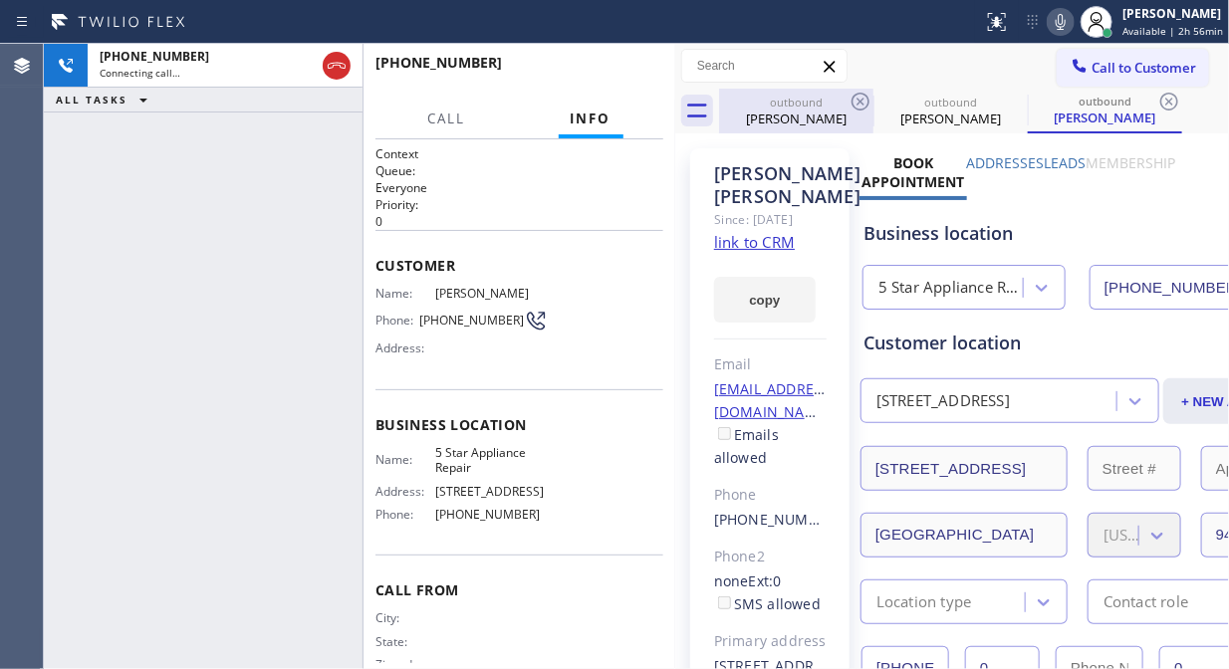
click at [843, 105] on div "outbound" at bounding box center [796, 102] width 150 height 15
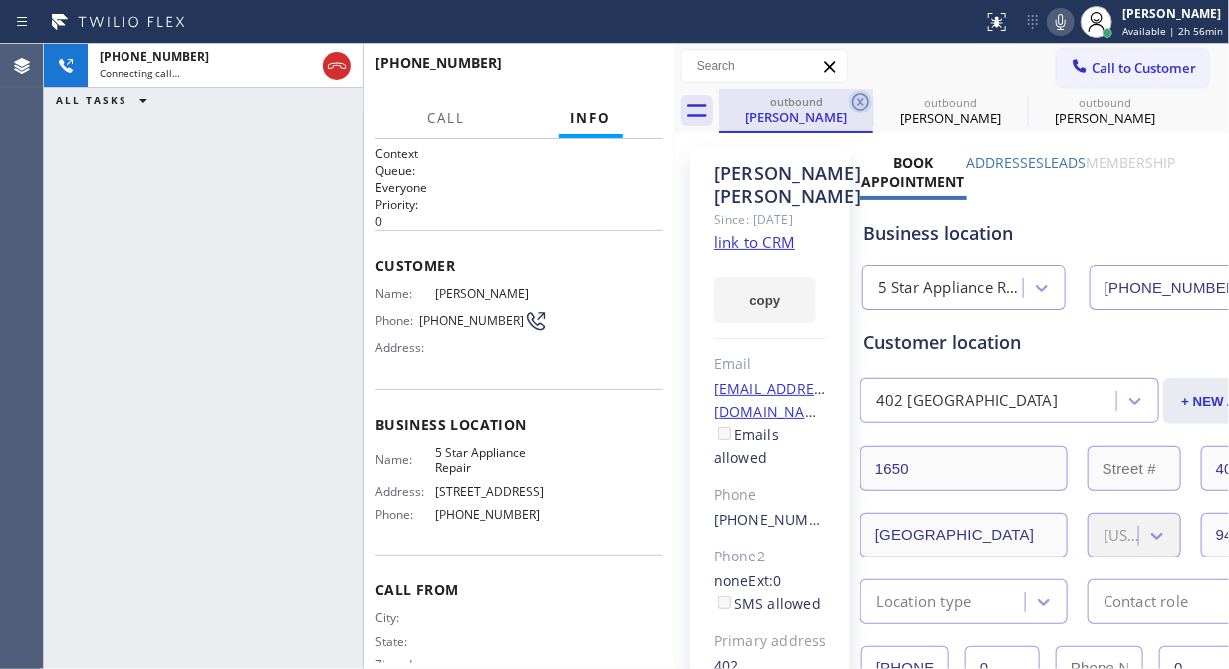
click at [861, 98] on icon at bounding box center [861, 102] width 24 height 24
click at [0, 0] on icon at bounding box center [0, 0] width 0 height 0
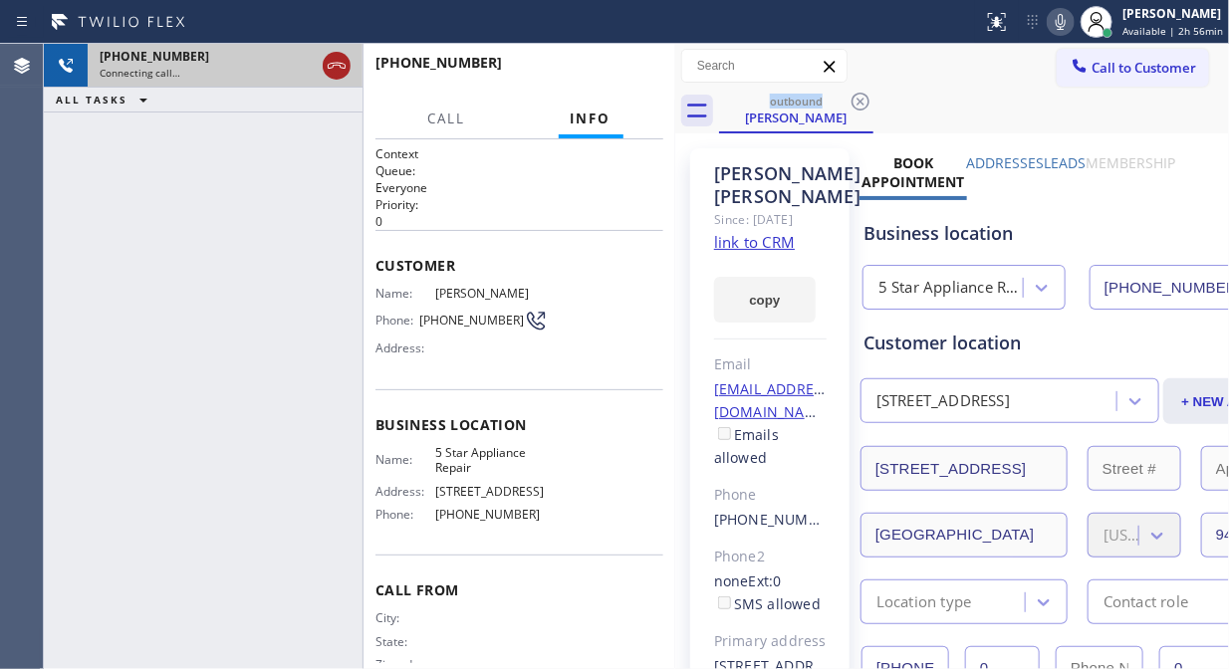
click at [339, 70] on icon at bounding box center [337, 66] width 24 height 24
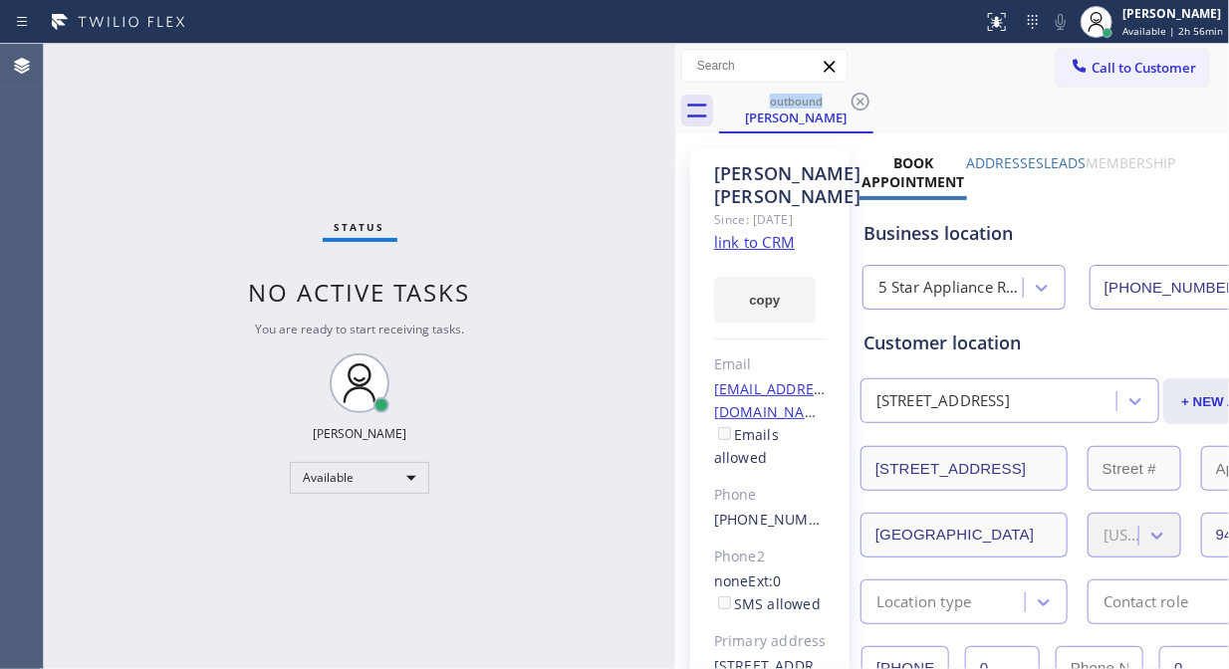
click at [1107, 80] on button "Call to Customer" at bounding box center [1133, 68] width 152 height 38
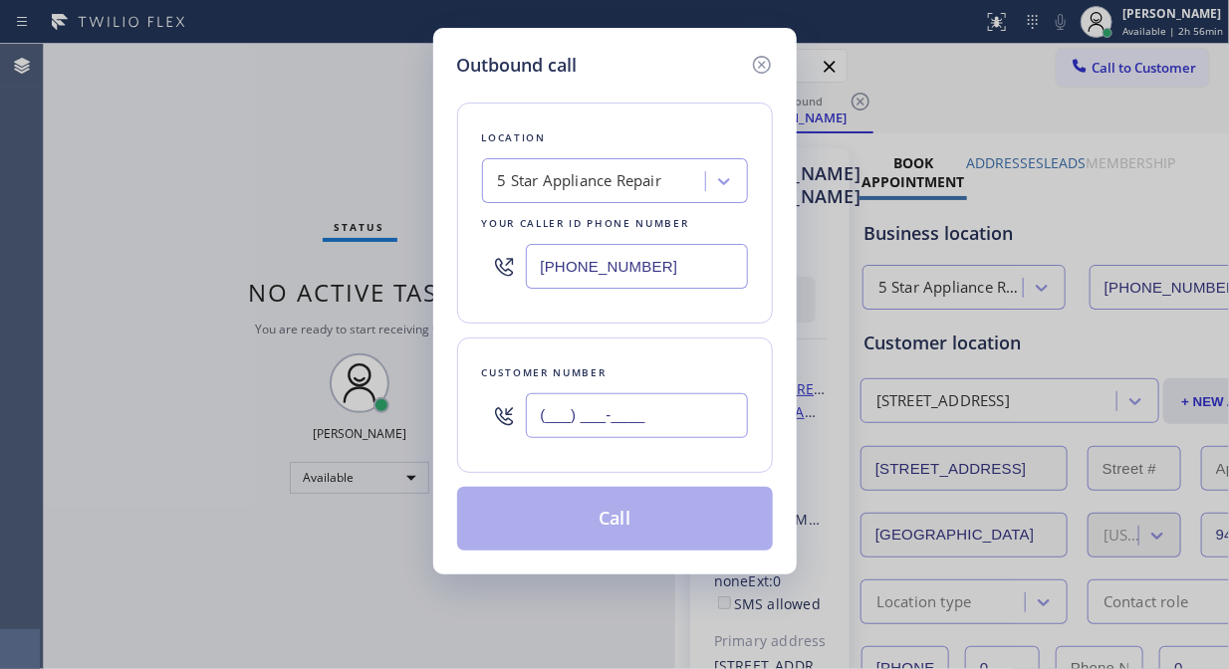
click at [635, 430] on input "(___) ___-____" at bounding box center [637, 415] width 222 height 45
paste input "310) 344-9691"
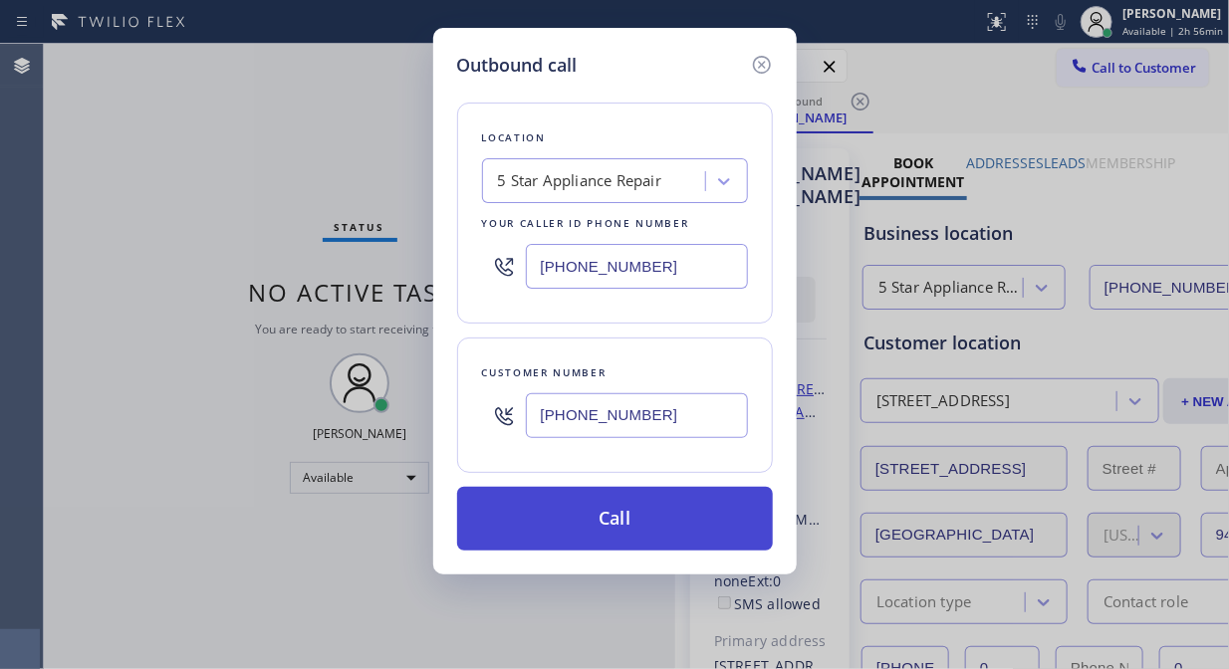
type input "[PHONE_NUMBER]"
click at [654, 532] on button "Call" at bounding box center [615, 519] width 316 height 64
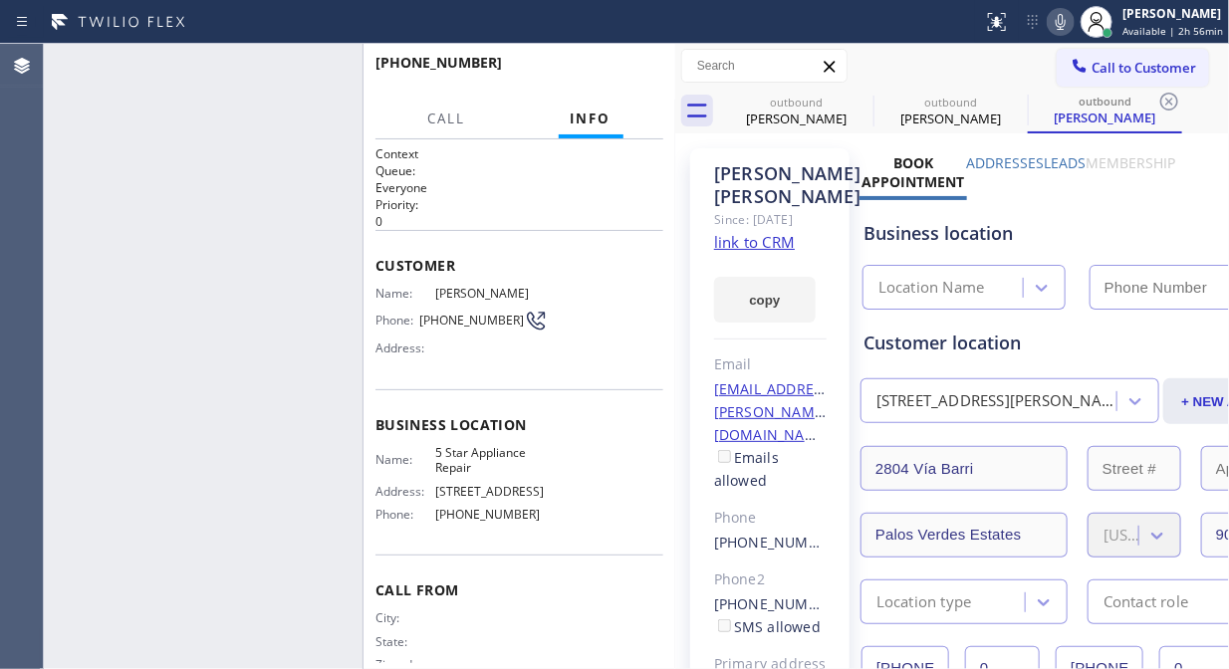
type input "[PHONE_NUMBER]"
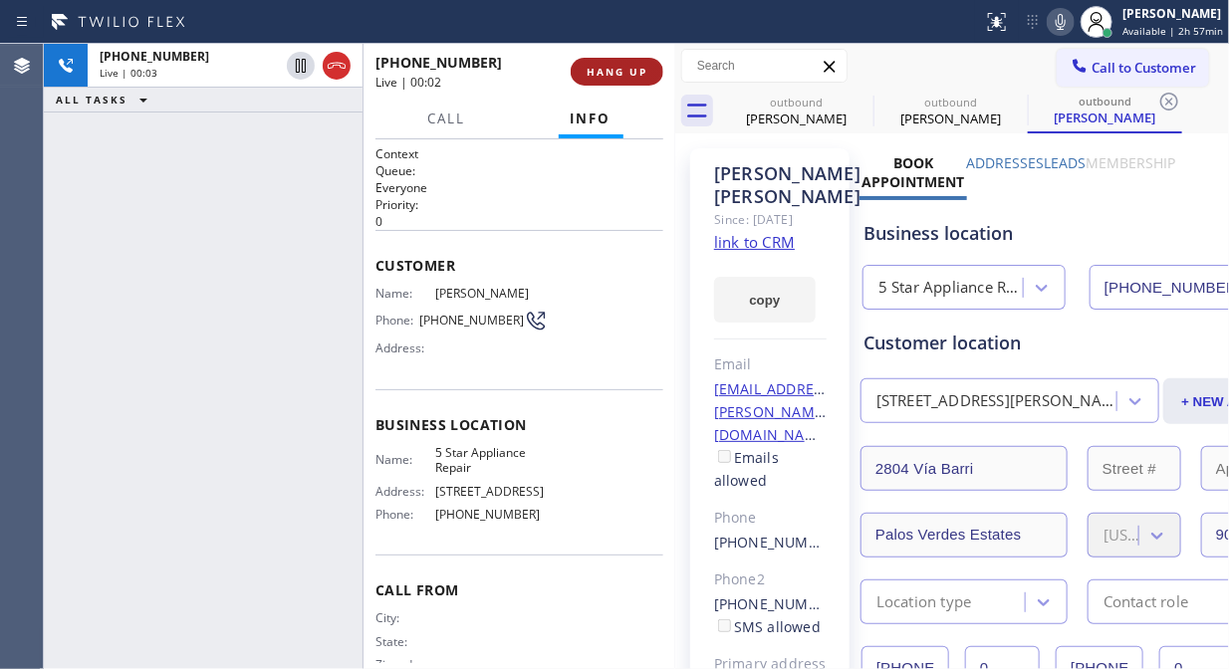
click at [620, 66] on span "HANG UP" at bounding box center [617, 72] width 61 height 14
click at [620, 68] on span "HANG UP" at bounding box center [617, 72] width 61 height 14
click at [621, 74] on span "HANG UP" at bounding box center [617, 72] width 61 height 14
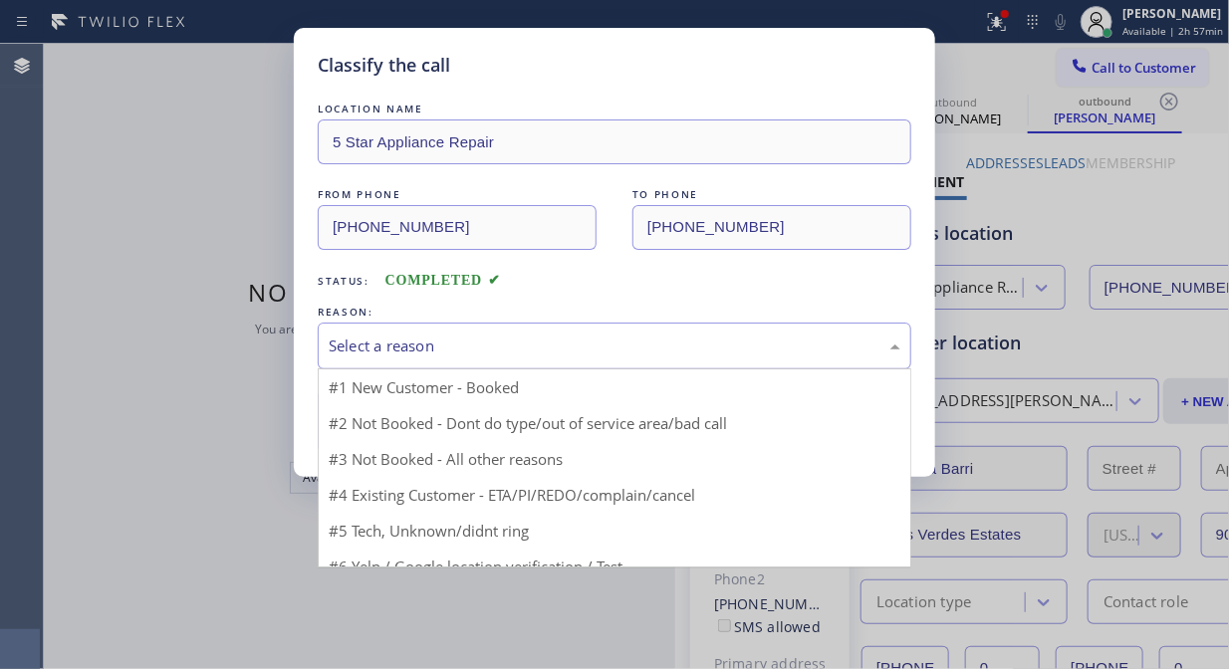
click at [589, 351] on div "Select a reason" at bounding box center [615, 346] width 572 height 23
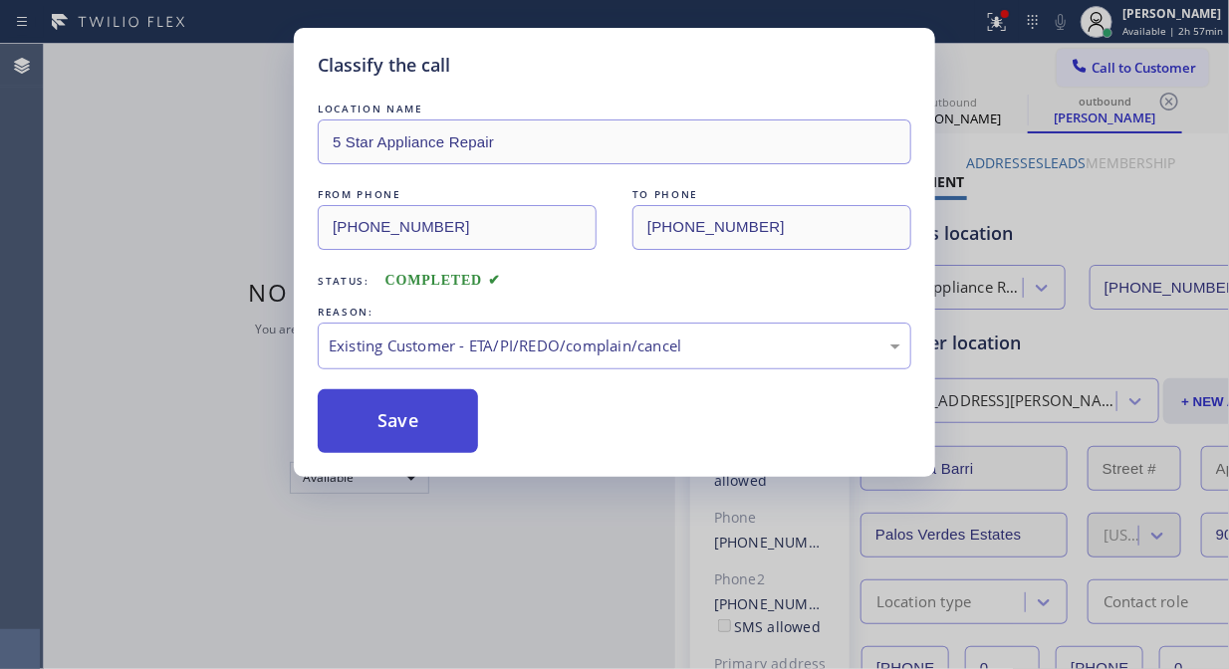
drag, startPoint x: 402, startPoint y: 405, endPoint x: 533, endPoint y: 408, distance: 130.5
click at [402, 406] on button "Save" at bounding box center [398, 421] width 160 height 64
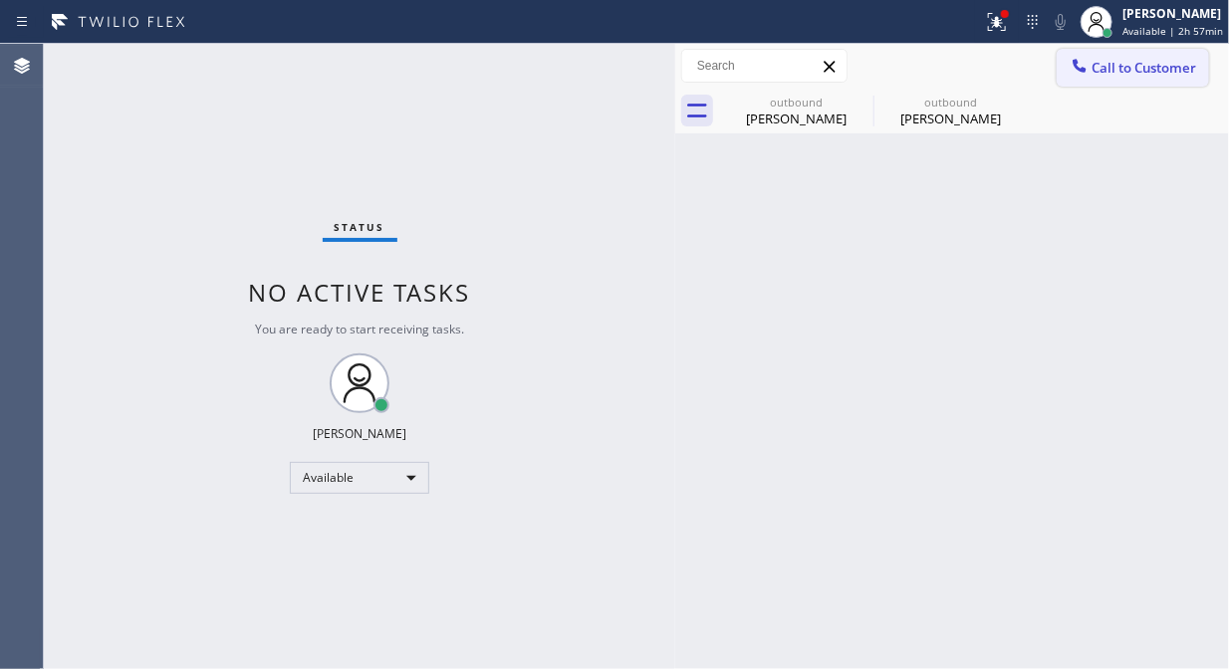
click at [1141, 74] on span "Call to Customer" at bounding box center [1144, 68] width 105 height 18
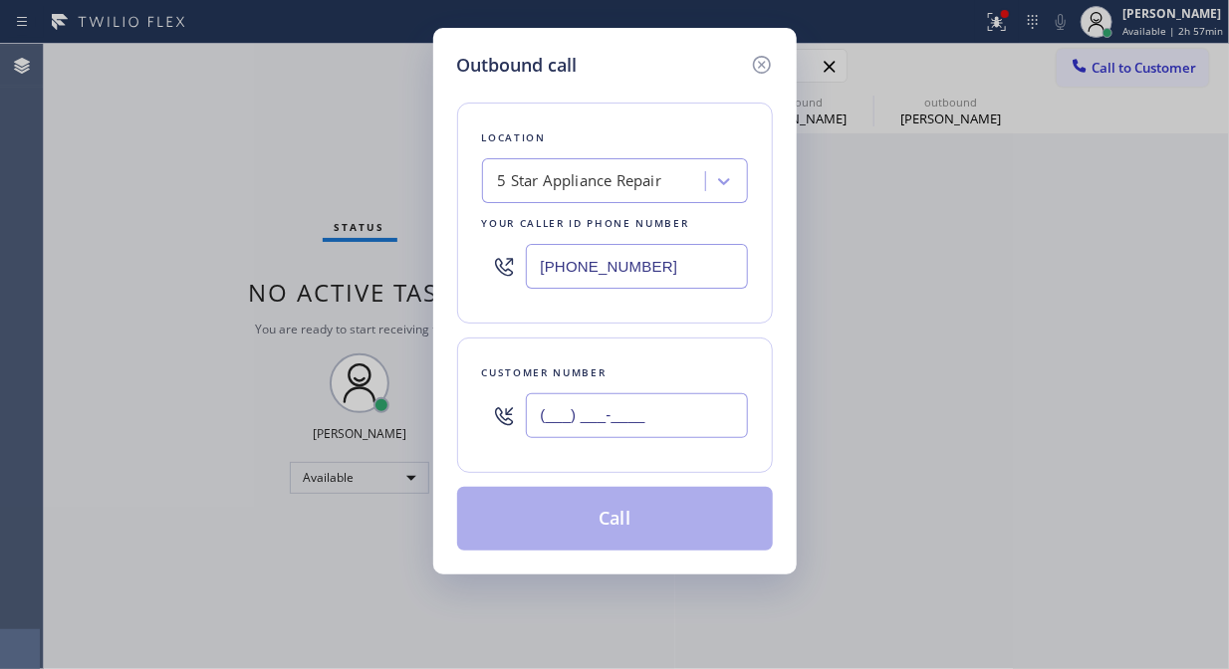
click at [701, 438] on input "(___) ___-____" at bounding box center [637, 415] width 222 height 45
paste input "480) 223-7111"
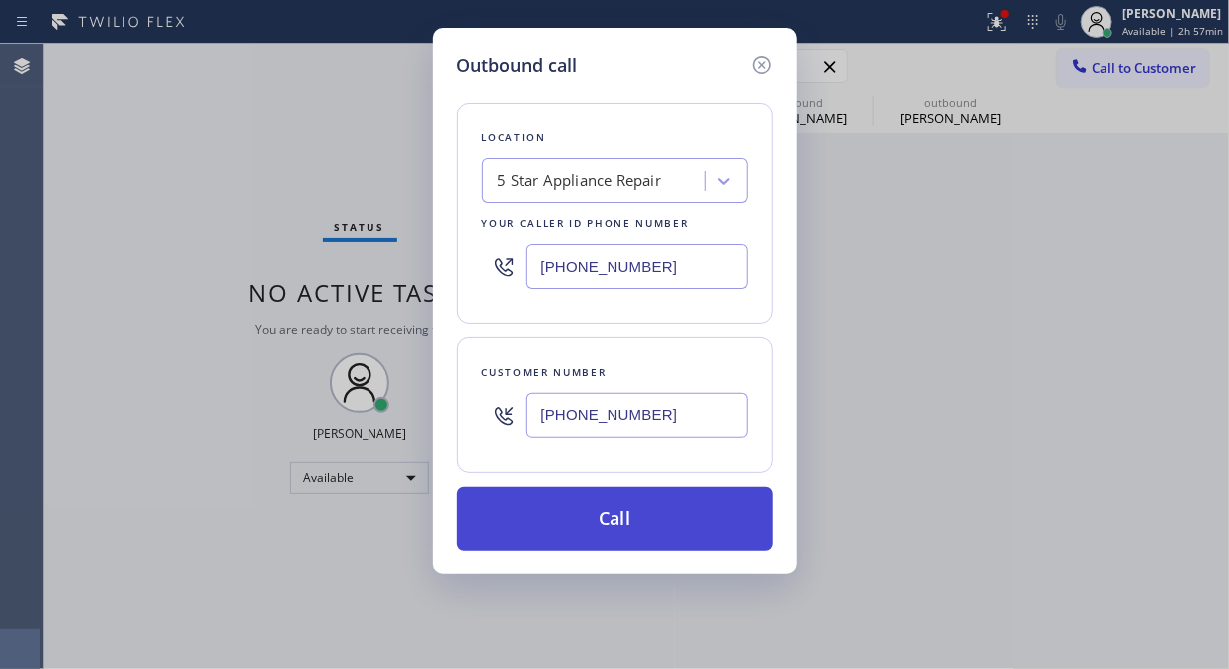
type input "[PHONE_NUMBER]"
click at [723, 541] on button "Call" at bounding box center [615, 519] width 316 height 64
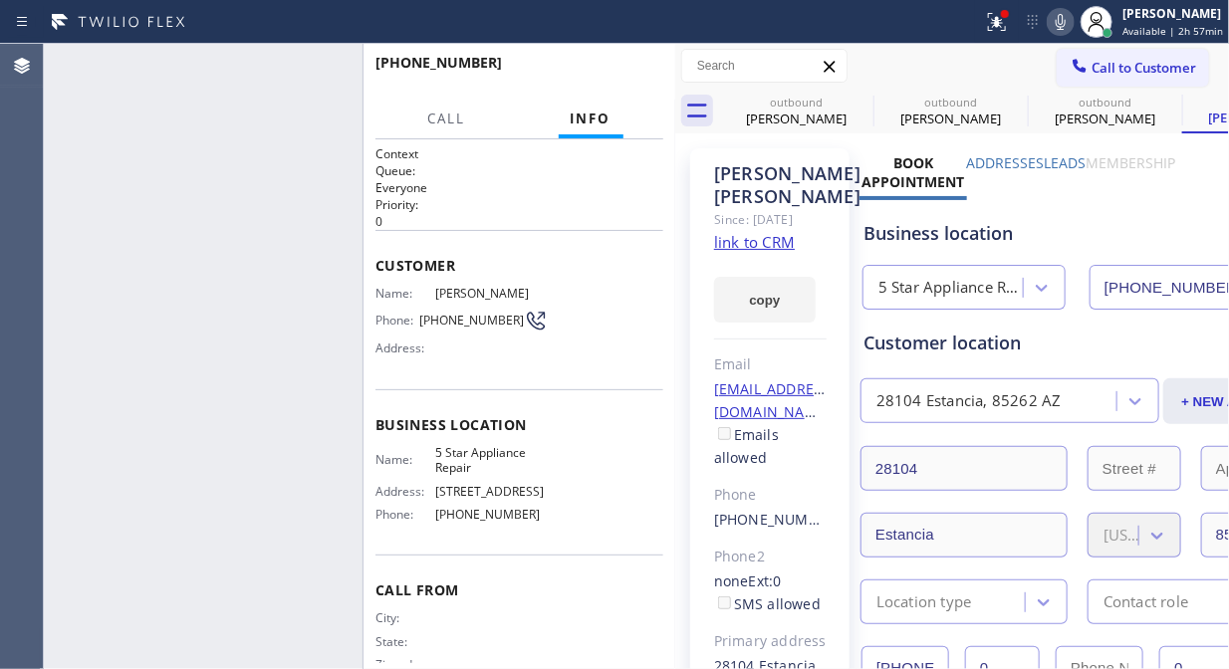
type input "[PHONE_NUMBER]"
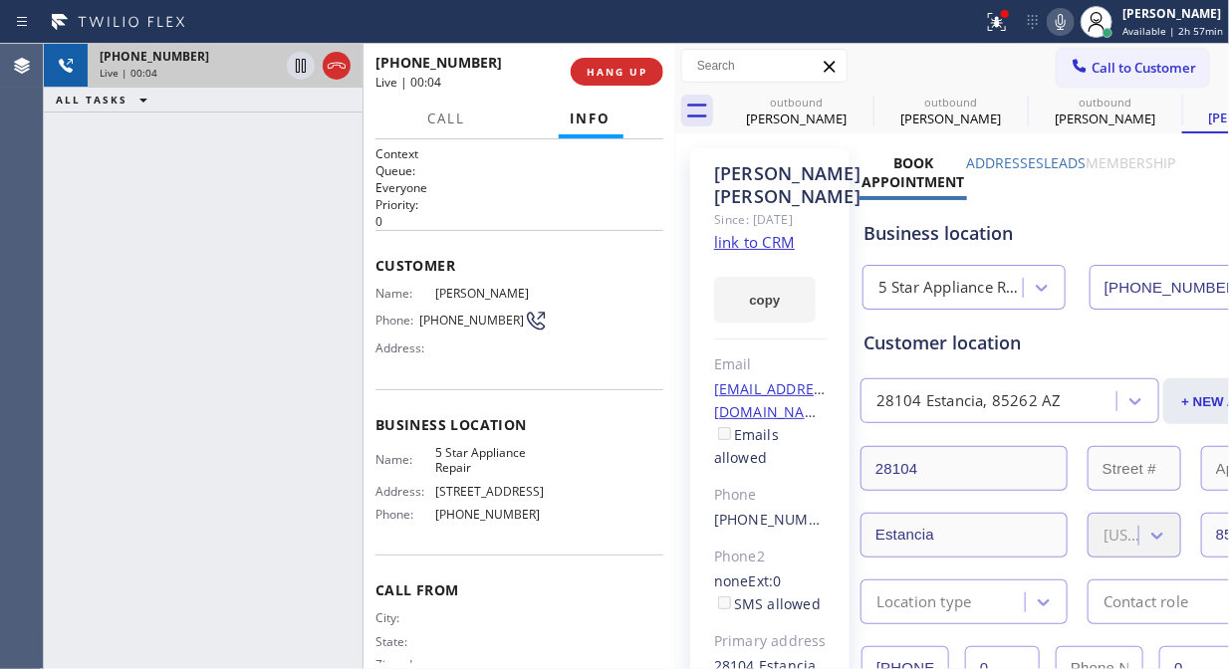
click at [351, 66] on div at bounding box center [319, 66] width 72 height 44
click at [345, 70] on icon at bounding box center [337, 66] width 24 height 24
click at [636, 68] on span "HANG UP" at bounding box center [617, 72] width 61 height 14
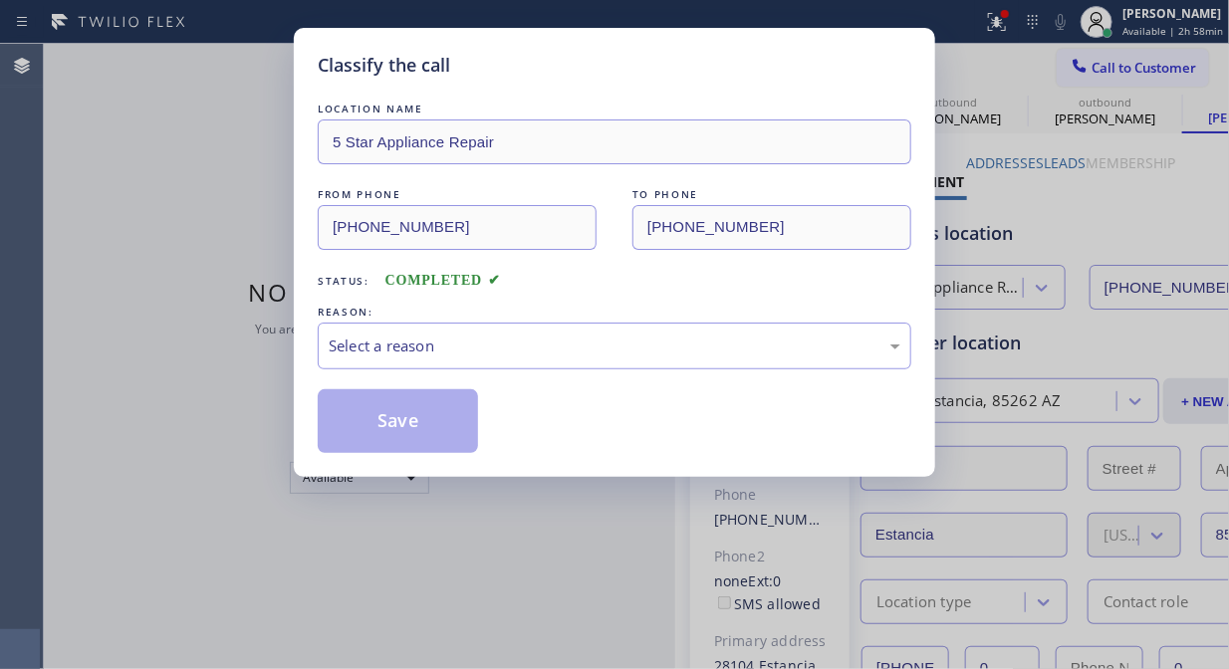
drag, startPoint x: 450, startPoint y: 310, endPoint x: 532, endPoint y: 359, distance: 95.2
click at [452, 311] on div "REASON:" at bounding box center [615, 312] width 594 height 21
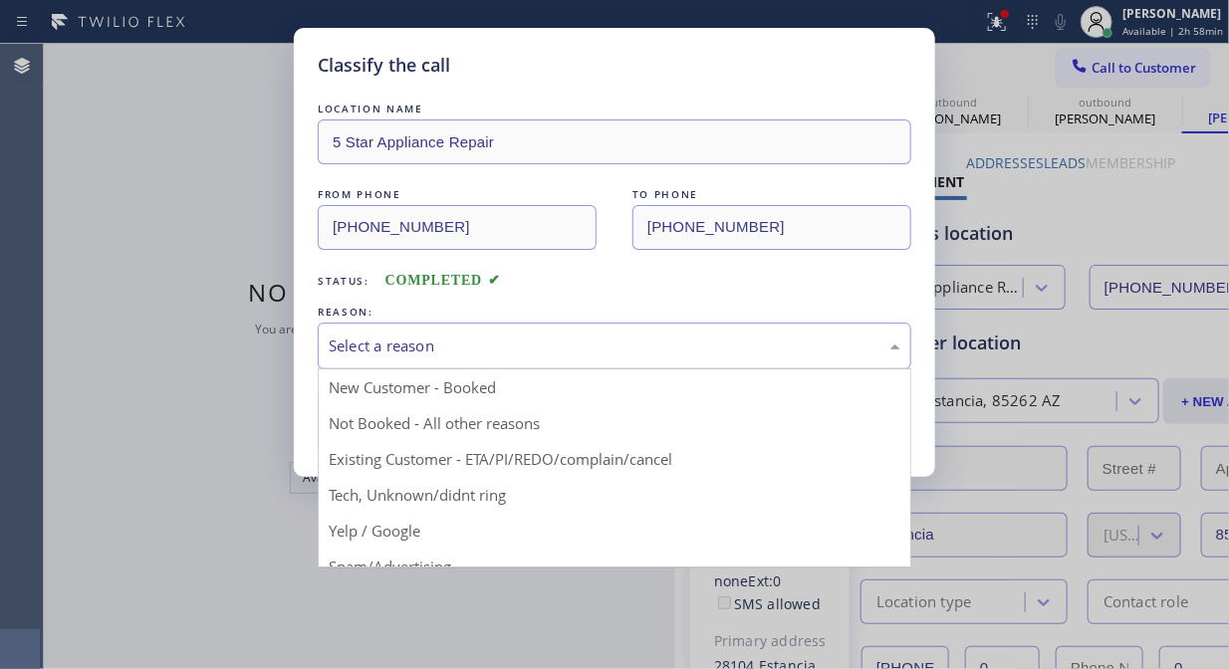
click at [561, 332] on div "Select a reason" at bounding box center [615, 346] width 594 height 47
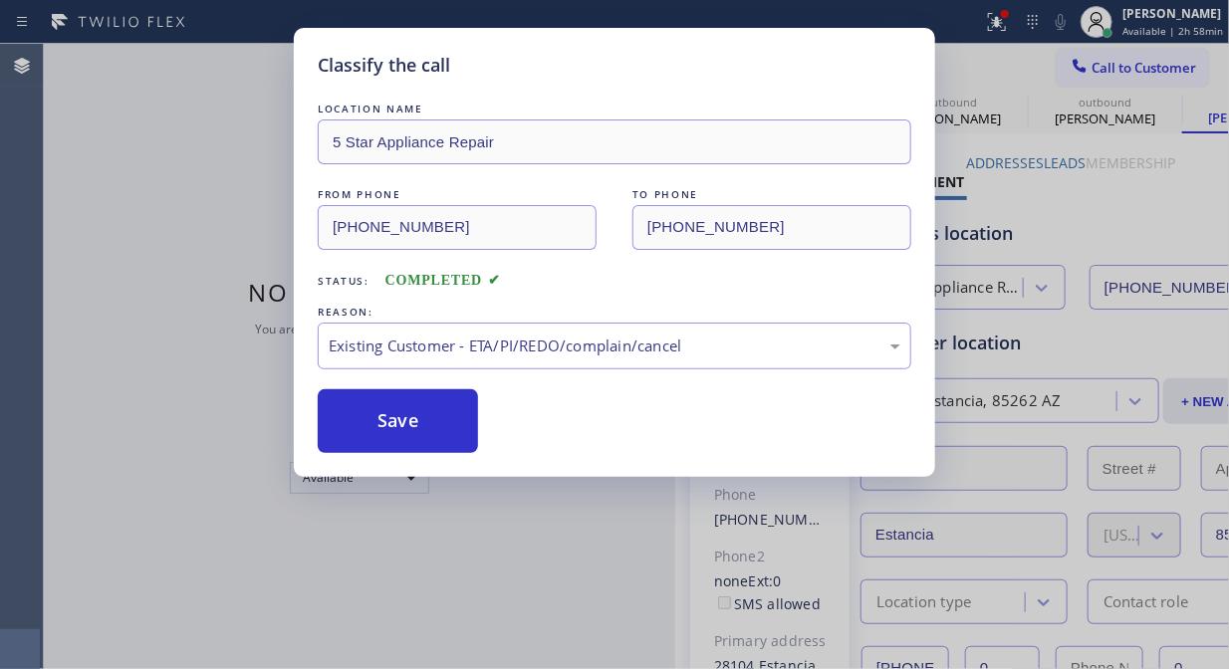
drag, startPoint x: 357, startPoint y: 425, endPoint x: 773, endPoint y: 402, distance: 417.0
click at [356, 425] on button "Save" at bounding box center [398, 421] width 160 height 64
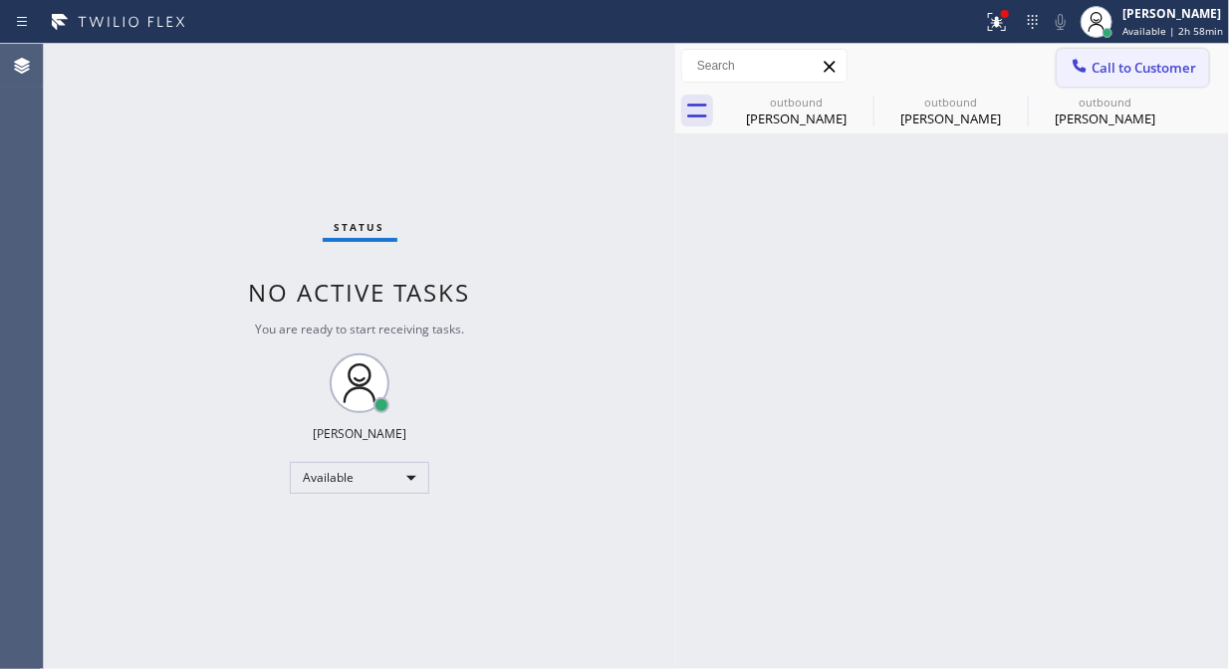
click at [1088, 77] on div at bounding box center [1080, 68] width 24 height 24
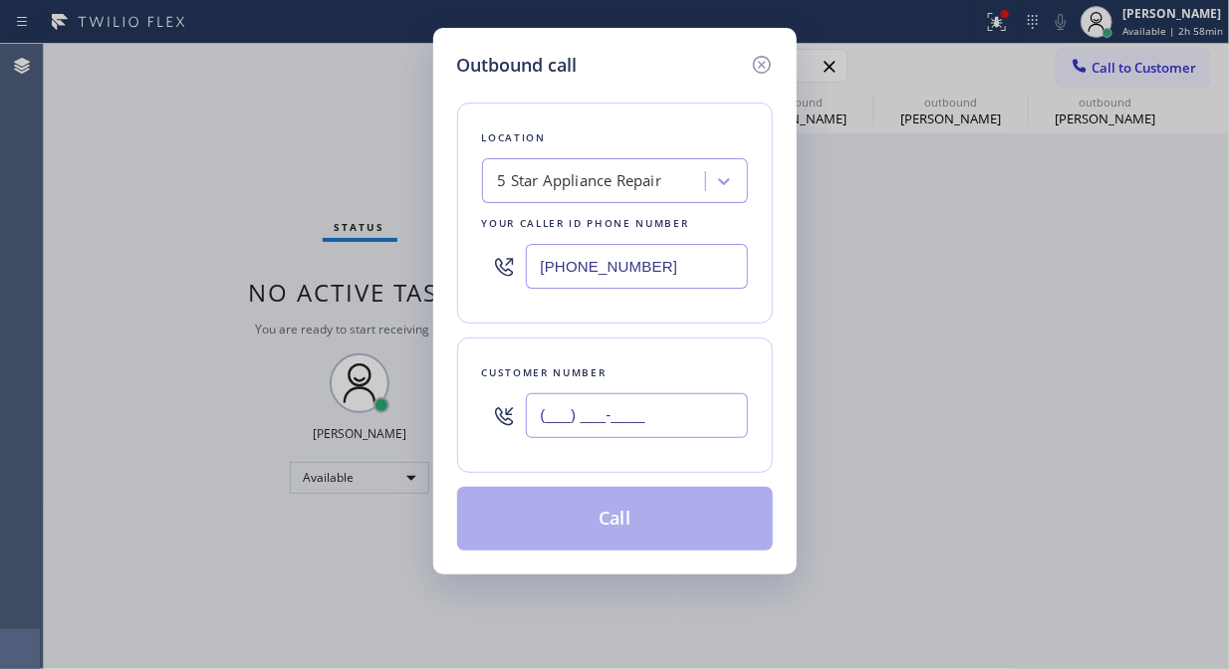
click at [679, 420] on input "(___) ___-____" at bounding box center [637, 415] width 222 height 45
paste input "917) 862-1184"
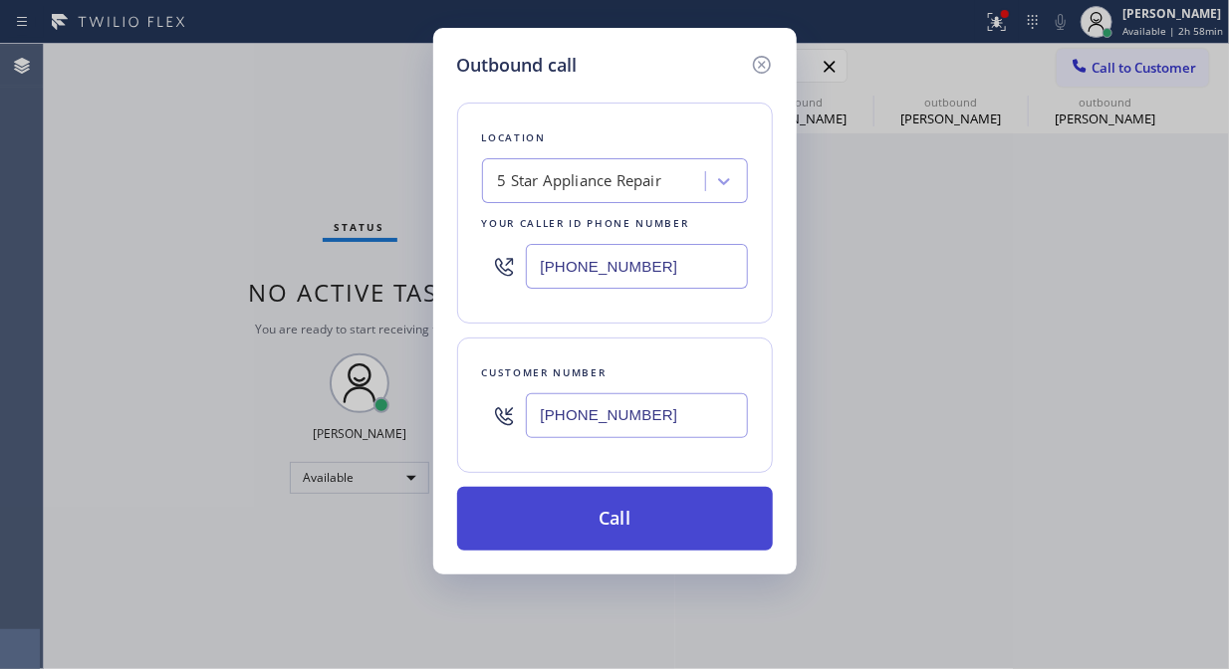
type input "[PHONE_NUMBER]"
click at [690, 528] on button "Call" at bounding box center [615, 519] width 316 height 64
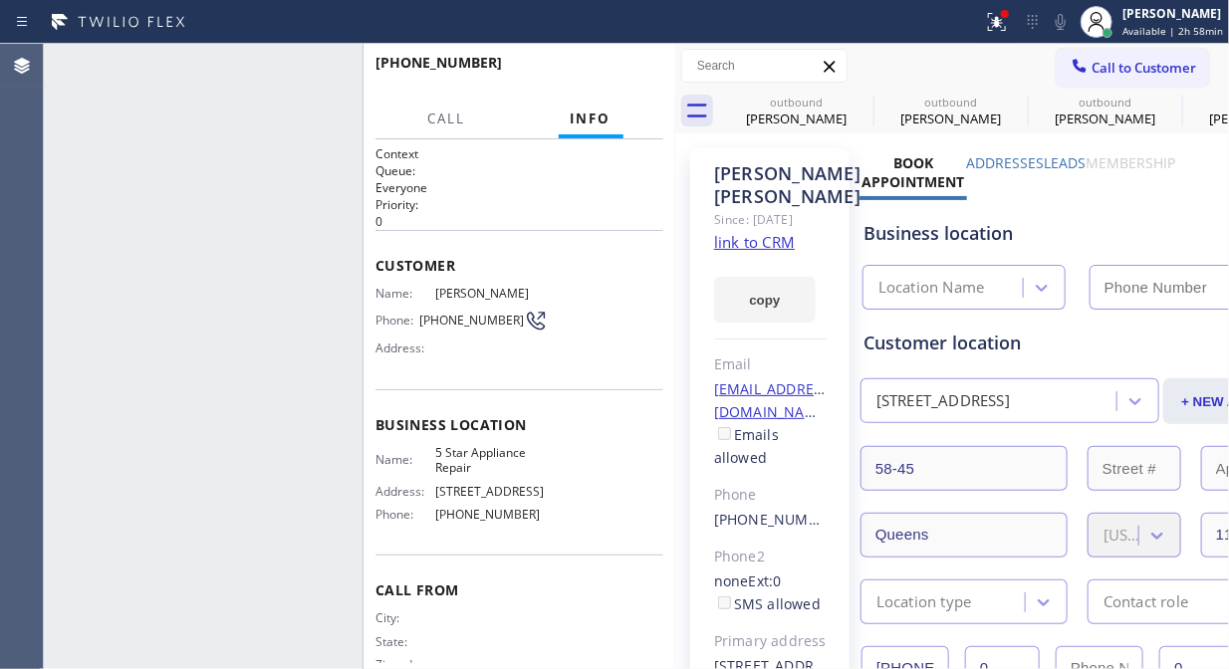
type input "[PHONE_NUMBER]"
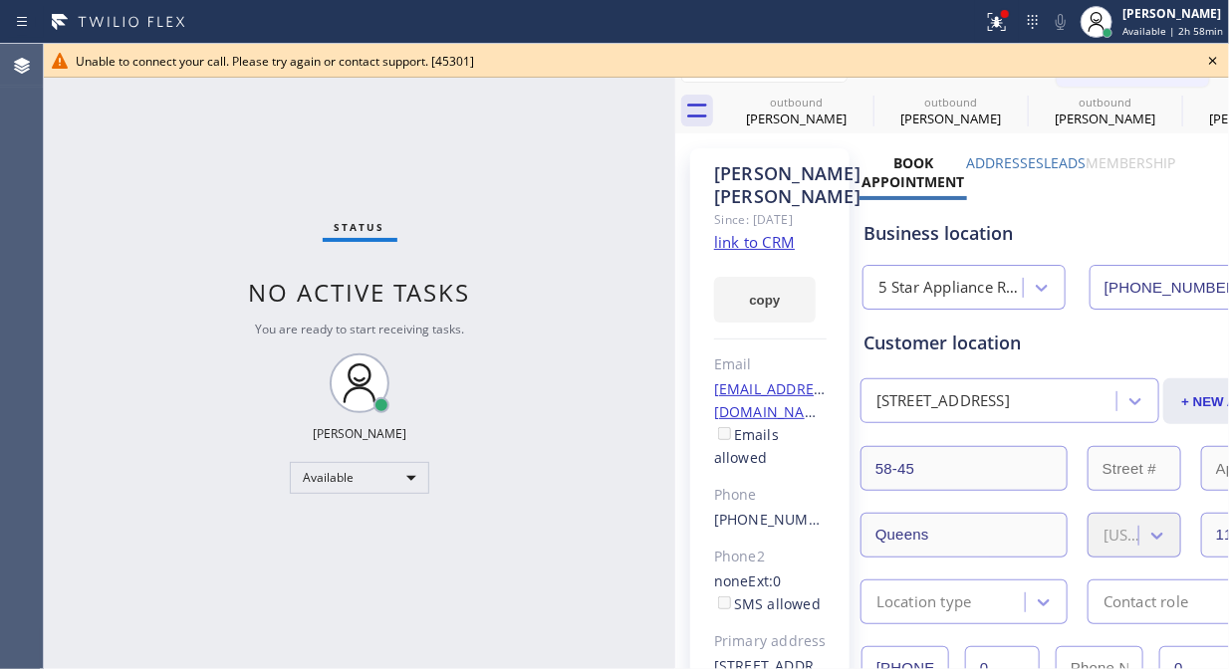
click at [1219, 62] on icon at bounding box center [1213, 61] width 24 height 24
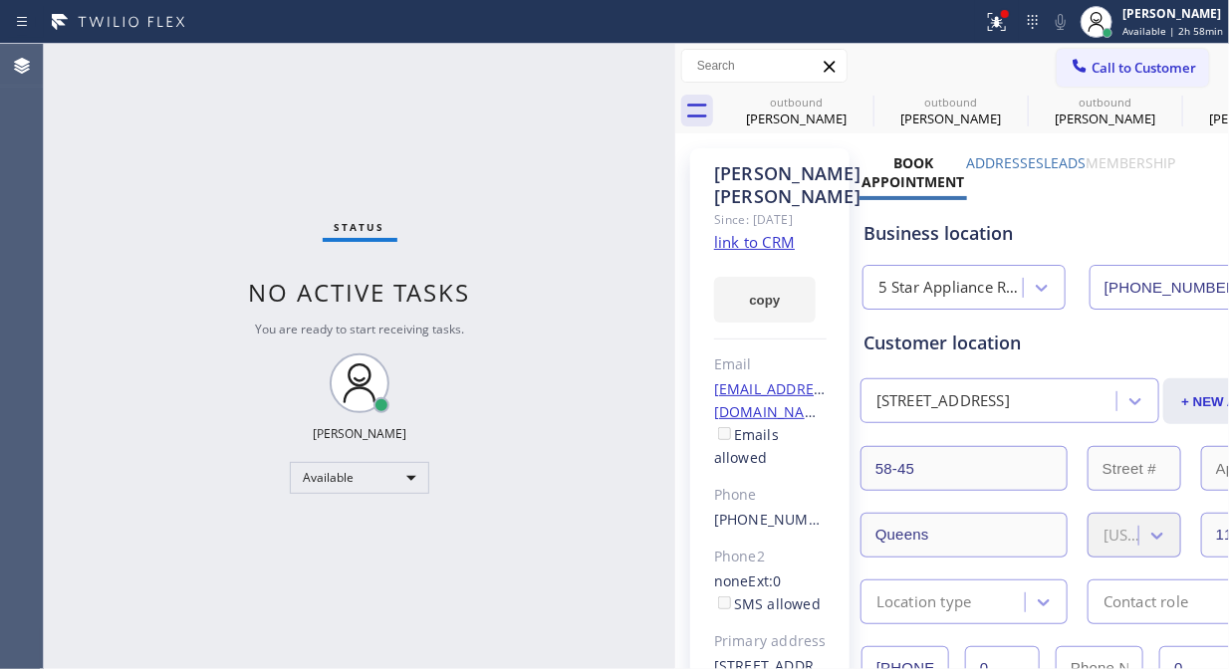
click at [1129, 67] on span "Call to Customer" at bounding box center [1144, 68] width 105 height 18
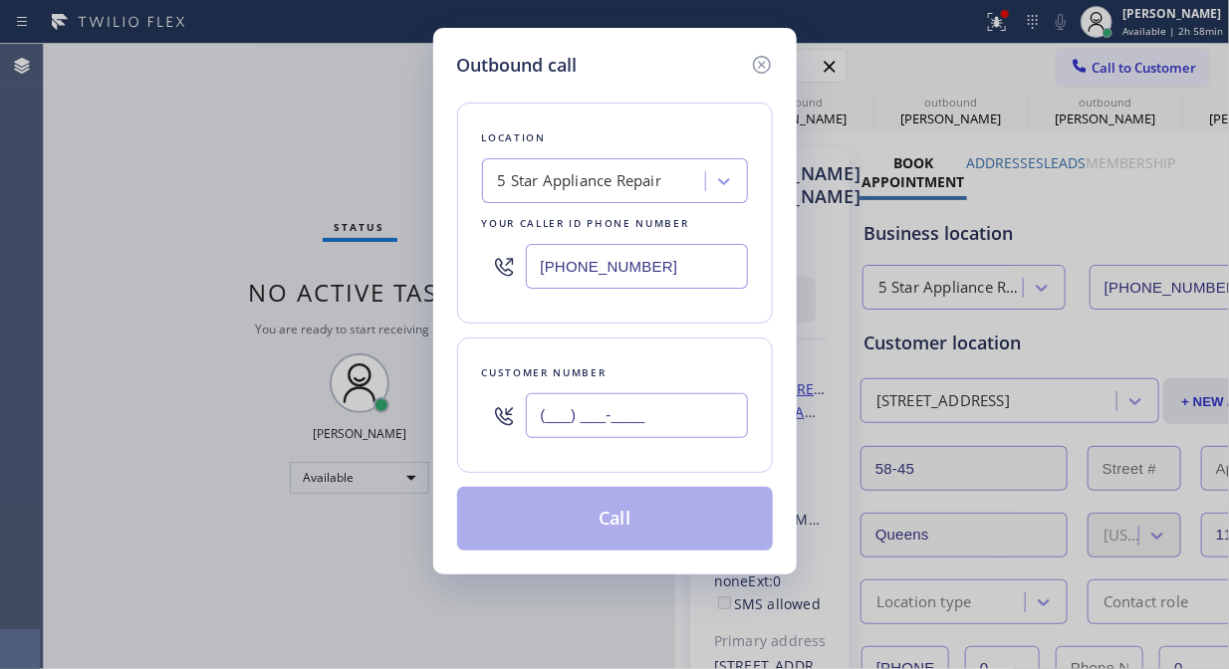
click at [661, 416] on input "(___) ___-____" at bounding box center [637, 415] width 222 height 45
paste input "917) 567-7181"
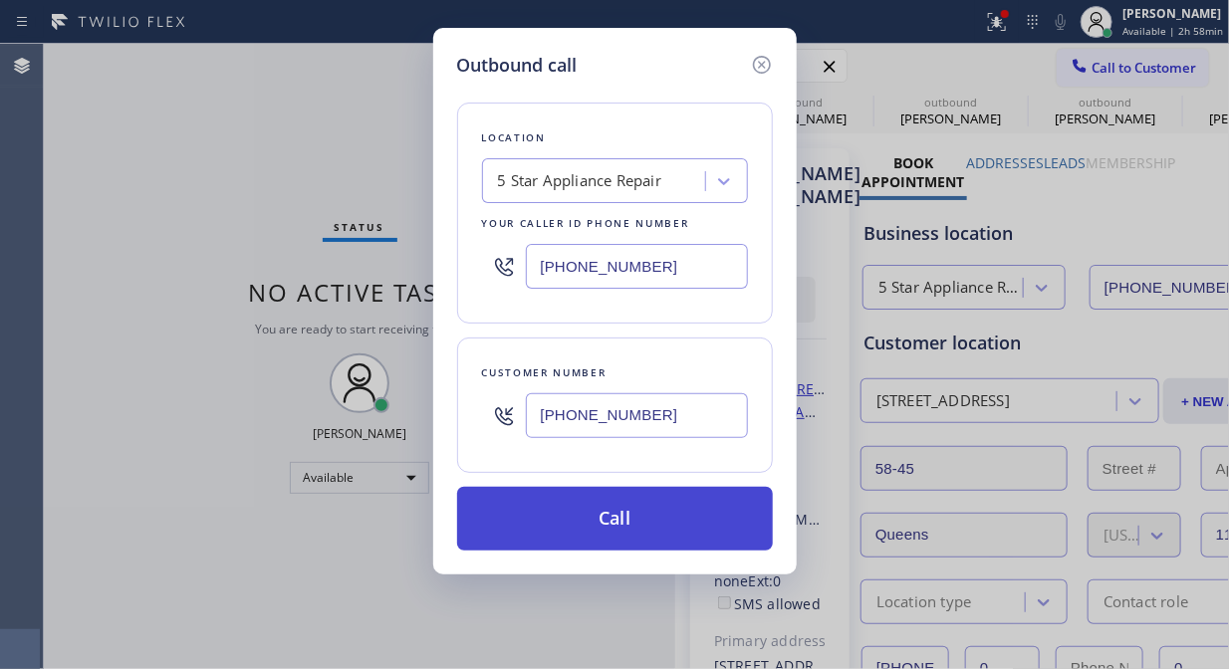
type input "[PHONE_NUMBER]"
click at [677, 525] on button "Call" at bounding box center [615, 519] width 316 height 64
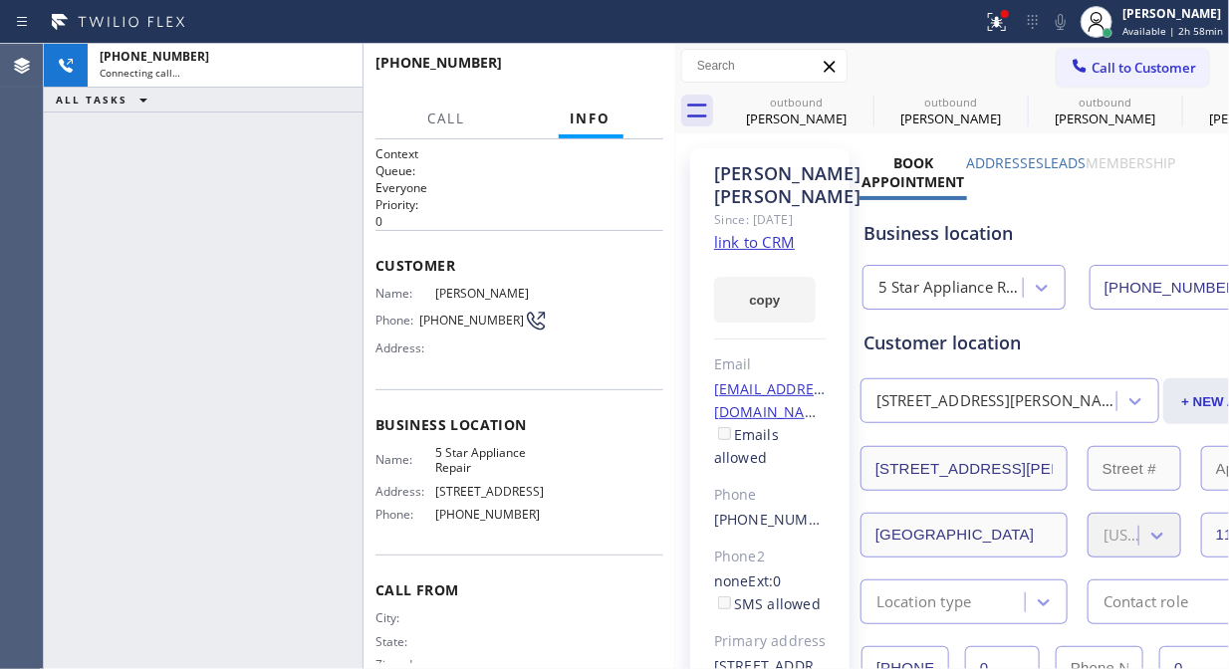
type input "[PHONE_NUMBER]"
click at [858, 101] on icon at bounding box center [861, 102] width 24 height 24
click at [0, 0] on icon at bounding box center [0, 0] width 0 height 0
click at [994, 34] on button at bounding box center [997, 22] width 44 height 44
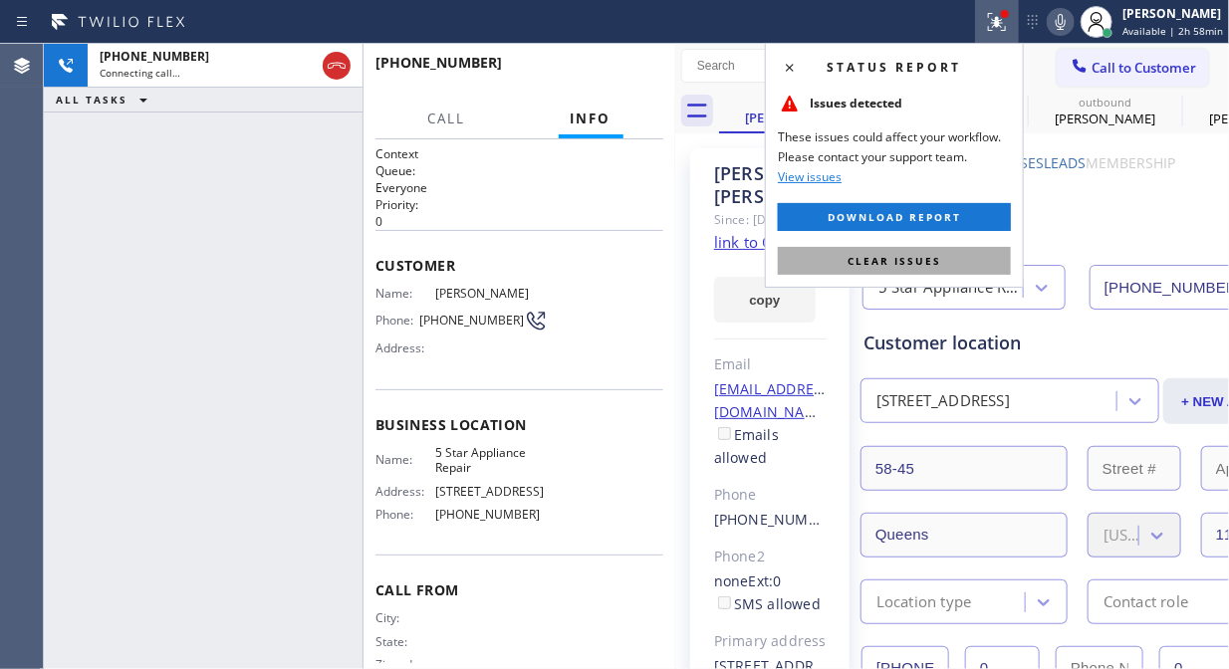
click at [890, 252] on button "Clear issues" at bounding box center [894, 261] width 233 height 28
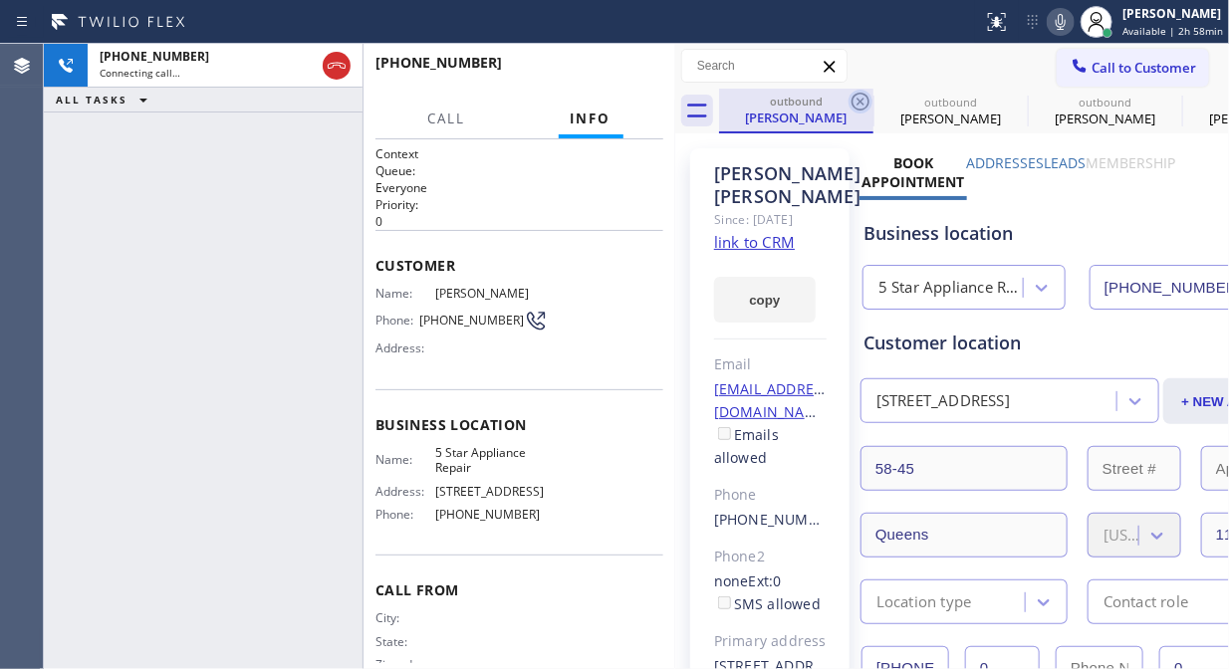
click at [871, 101] on icon at bounding box center [861, 102] width 24 height 24
click at [870, 101] on icon at bounding box center [861, 102] width 24 height 24
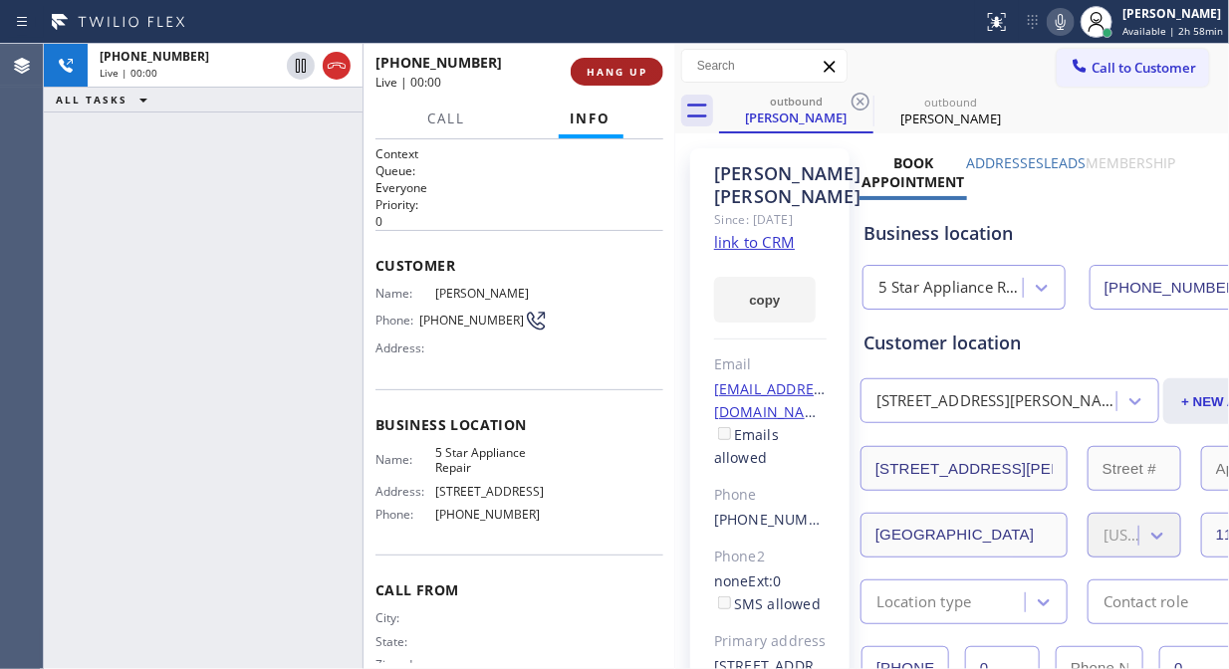
click at [619, 70] on span "HANG UP" at bounding box center [617, 72] width 61 height 14
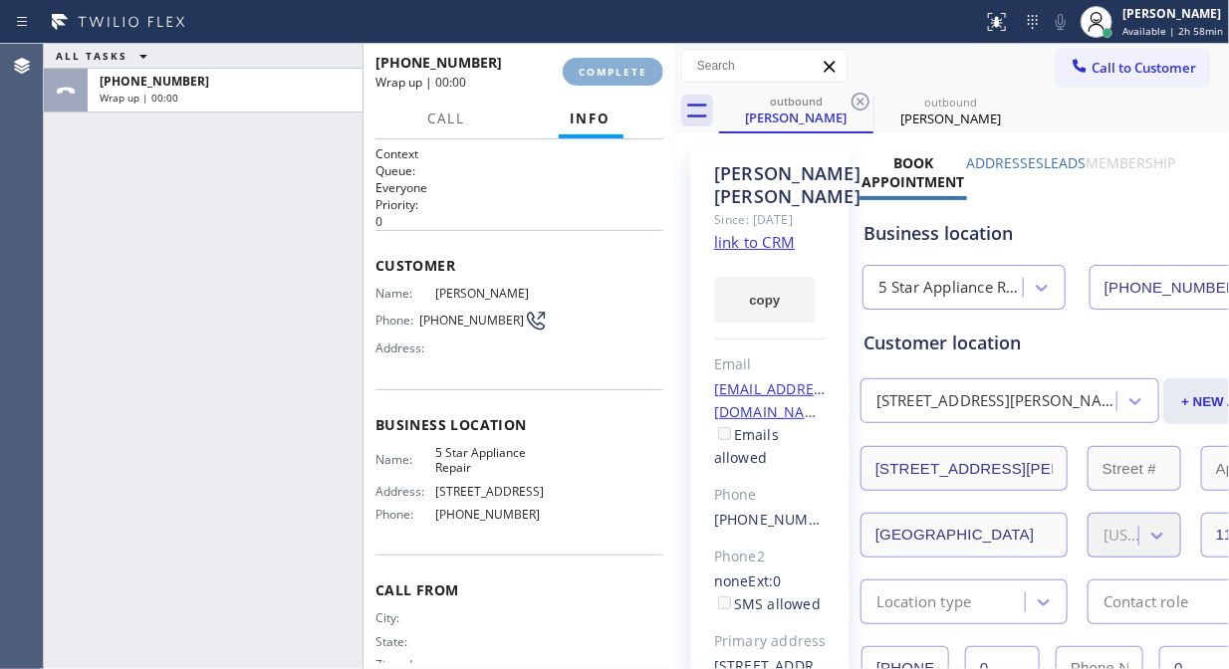
click at [619, 68] on span "COMPLETE" at bounding box center [613, 72] width 69 height 14
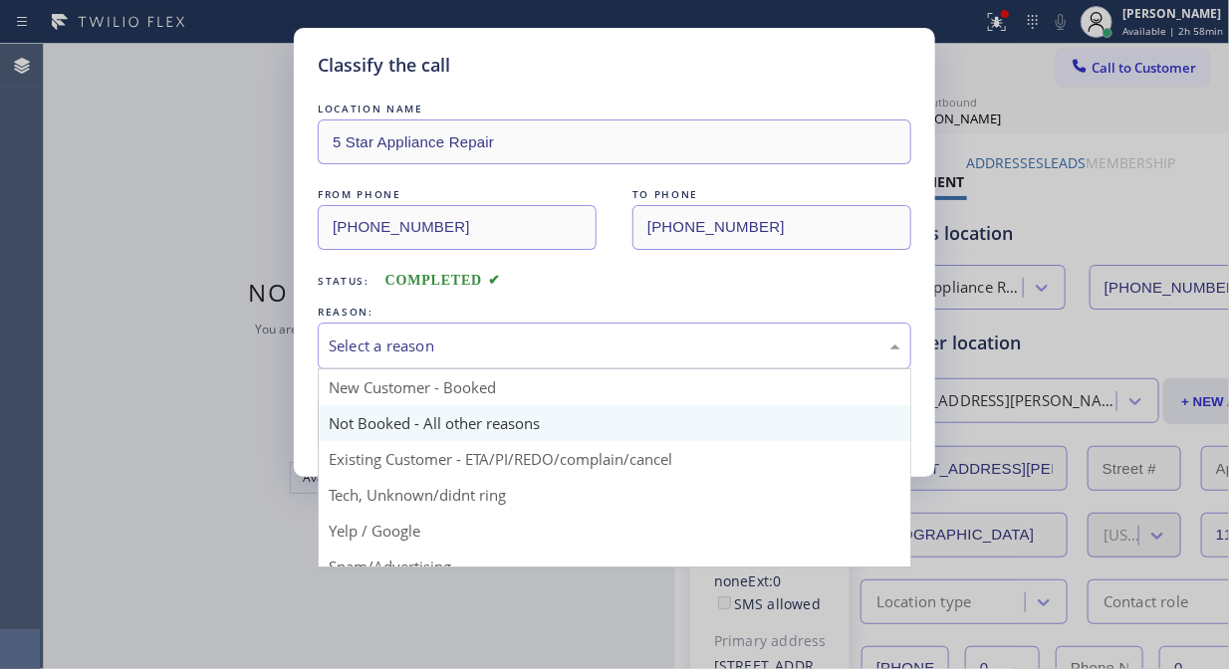
drag, startPoint x: 579, startPoint y: 336, endPoint x: 582, endPoint y: 415, distance: 79.7
click at [579, 337] on div "Select a reason" at bounding box center [615, 346] width 572 height 23
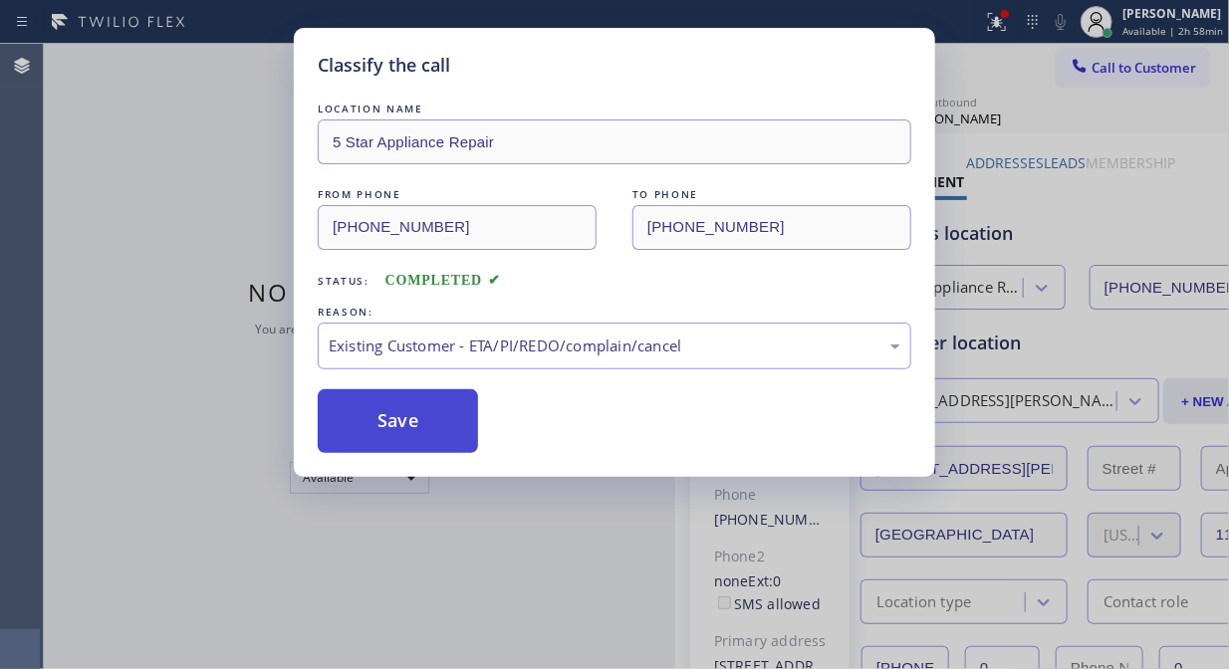
drag, startPoint x: 586, startPoint y: 448, endPoint x: 415, endPoint y: 430, distance: 171.3
drag, startPoint x: 401, startPoint y: 430, endPoint x: 1221, endPoint y: 163, distance: 862.1
click at [400, 430] on button "Save" at bounding box center [398, 421] width 160 height 64
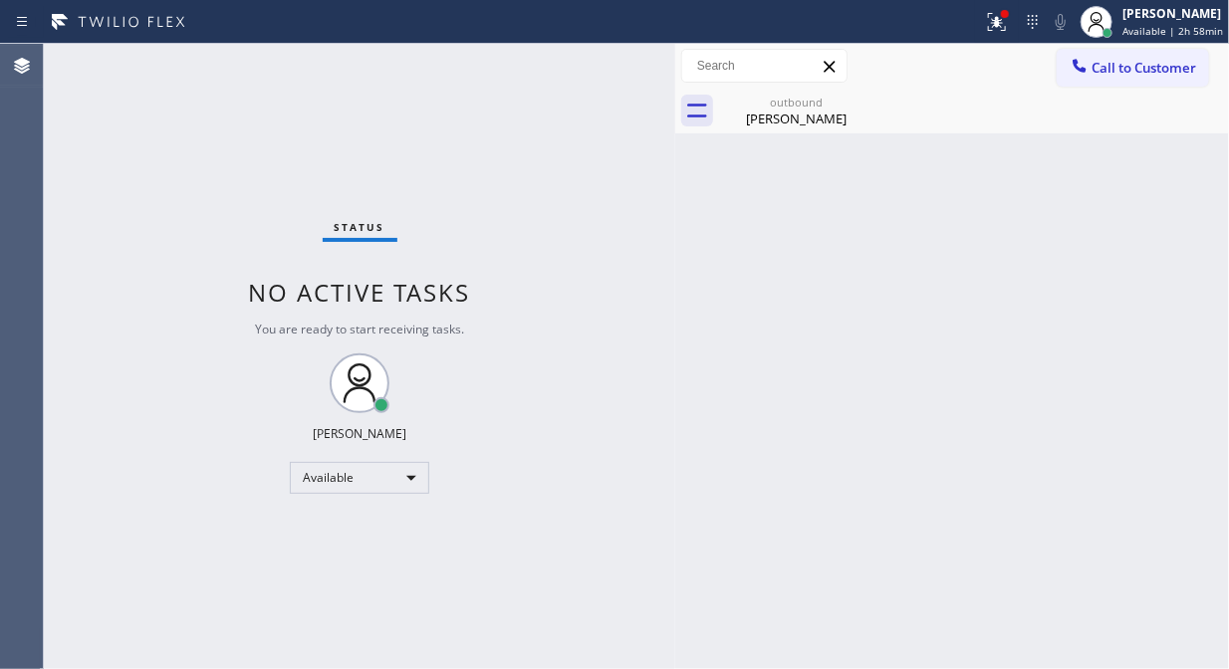
click at [1129, 75] on span "Call to Customer" at bounding box center [1144, 68] width 105 height 18
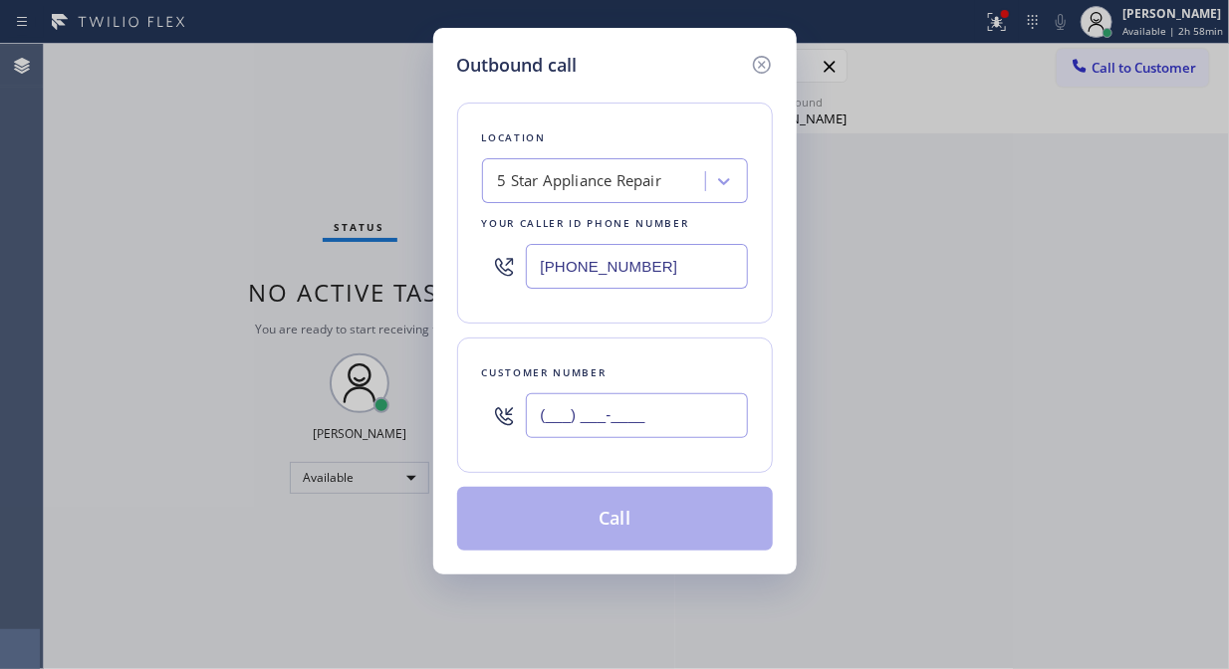
click at [712, 423] on input "(___) ___-____" at bounding box center [637, 415] width 222 height 45
paste input "646) 642-0534"
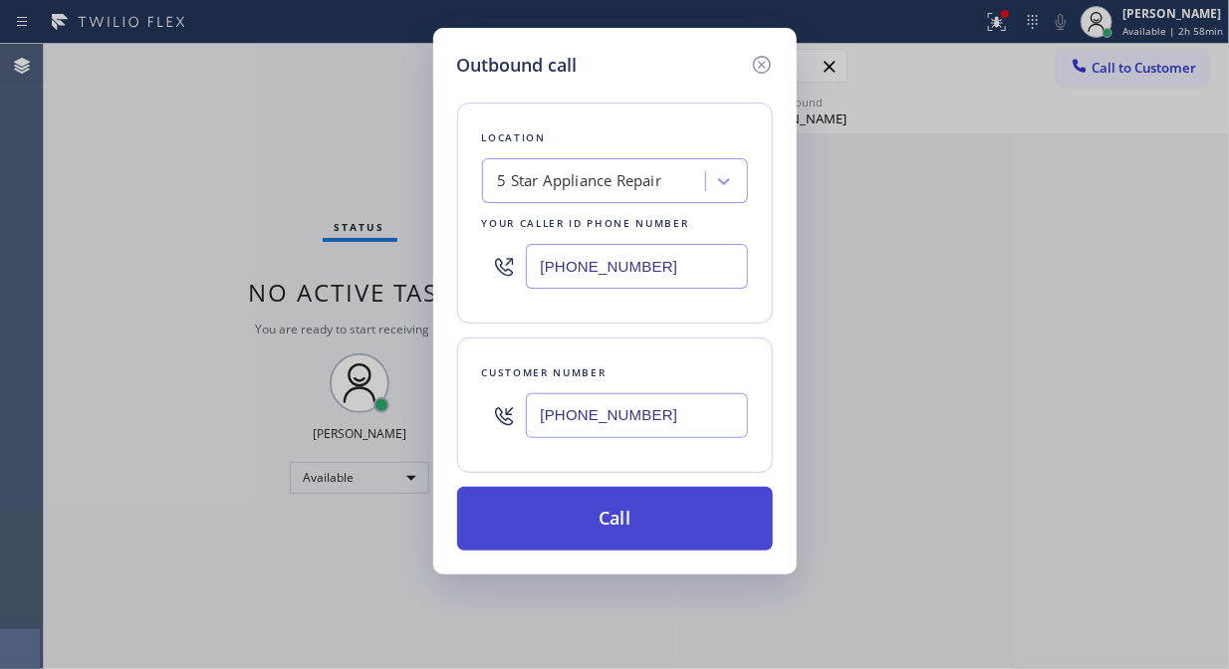
type input "[PHONE_NUMBER]"
click at [729, 518] on button "Call" at bounding box center [615, 519] width 316 height 64
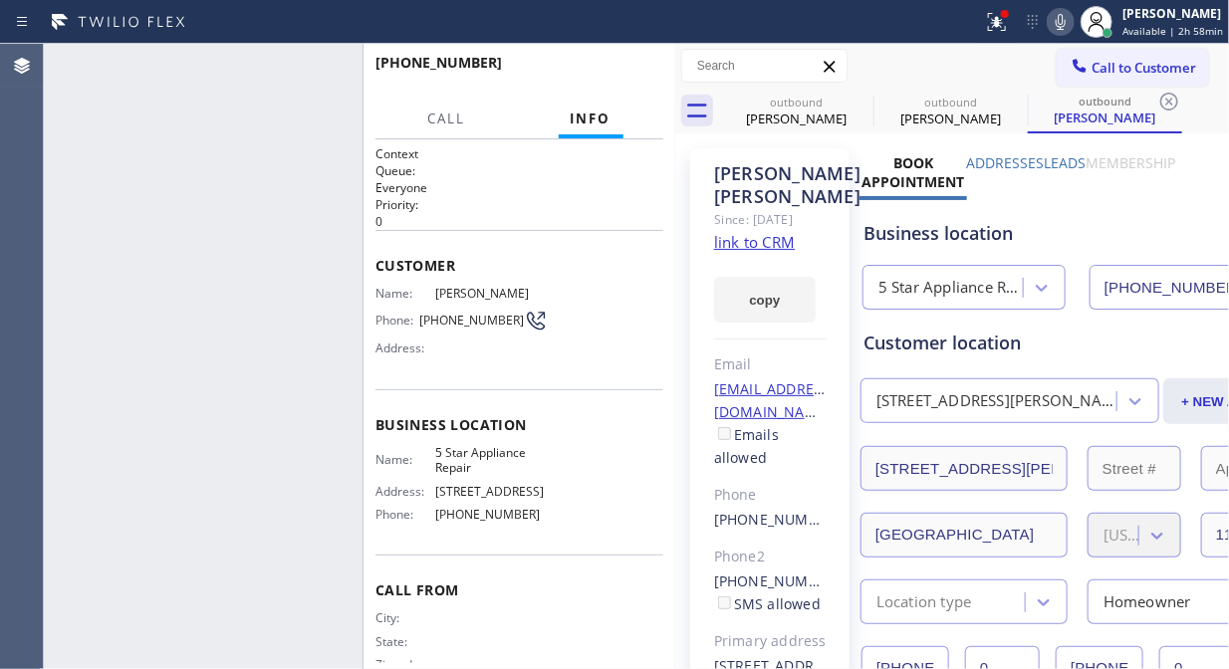
type input "[PHONE_NUMBER]"
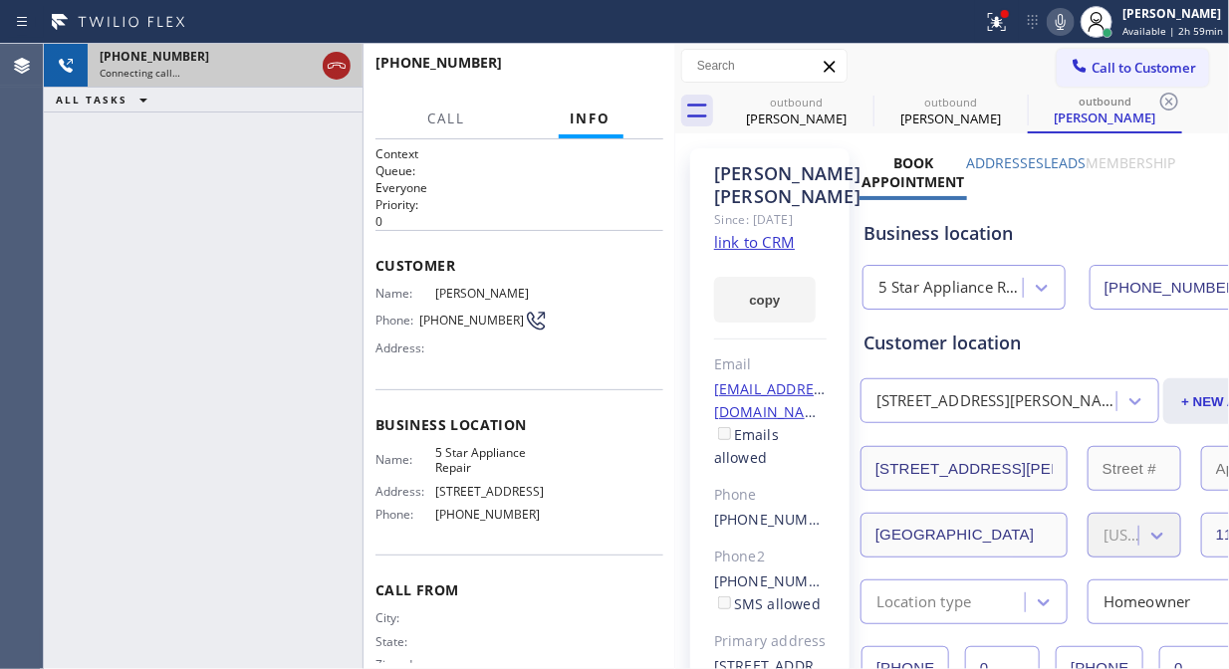
click at [341, 65] on icon at bounding box center [337, 66] width 24 height 24
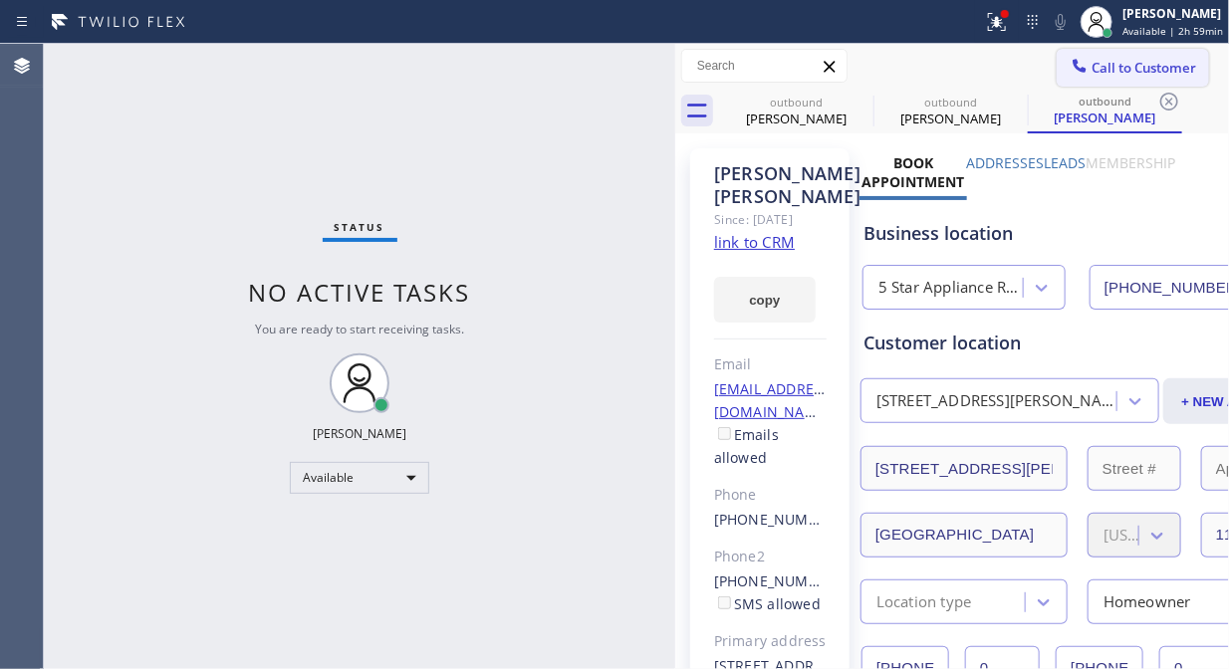
click at [1092, 70] on span "Call to Customer" at bounding box center [1144, 68] width 105 height 18
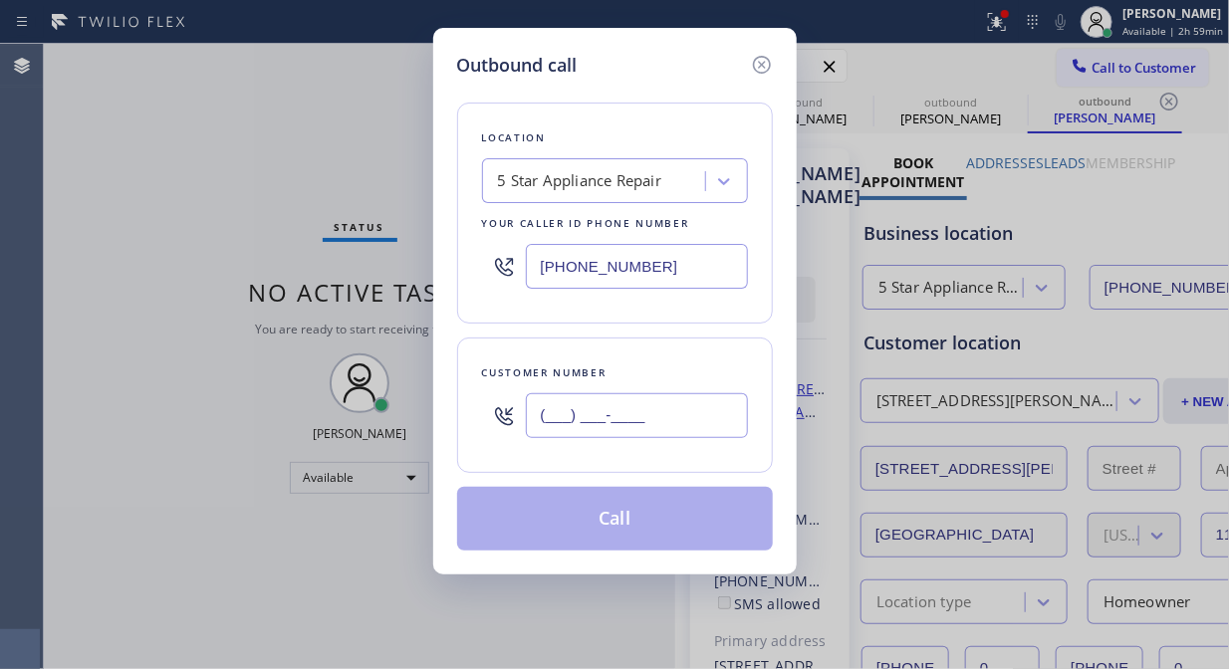
click at [637, 419] on input "(___) ___-____" at bounding box center [637, 415] width 222 height 45
paste input "212) 927-3087"
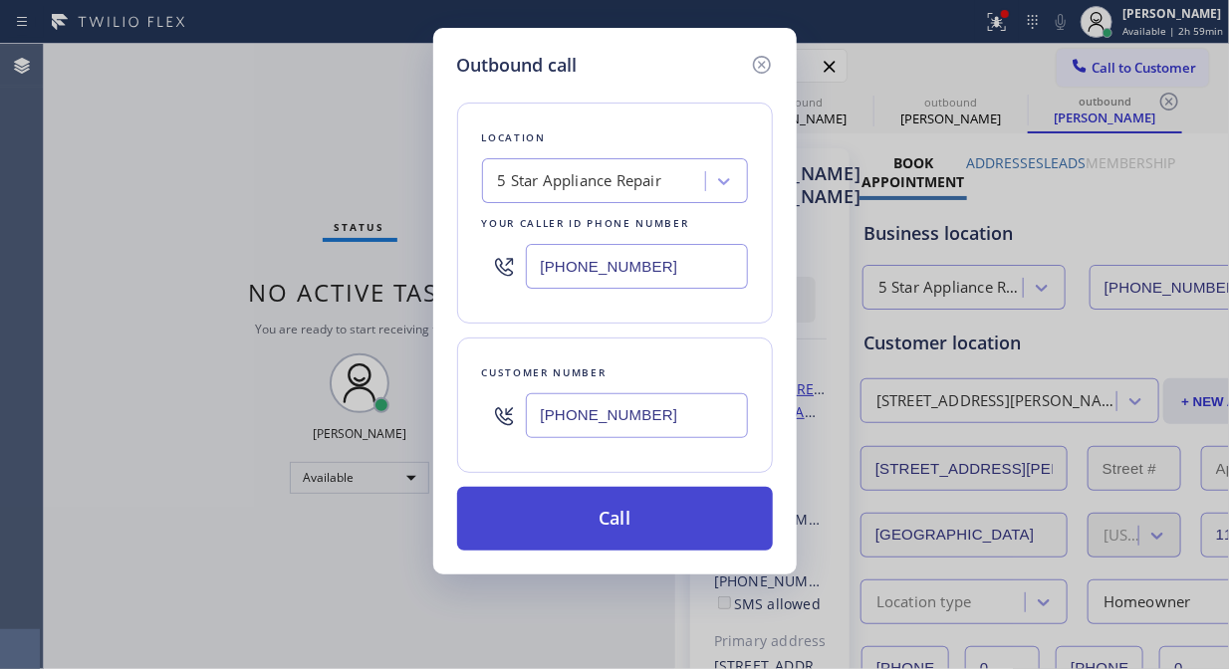
type input "[PHONE_NUMBER]"
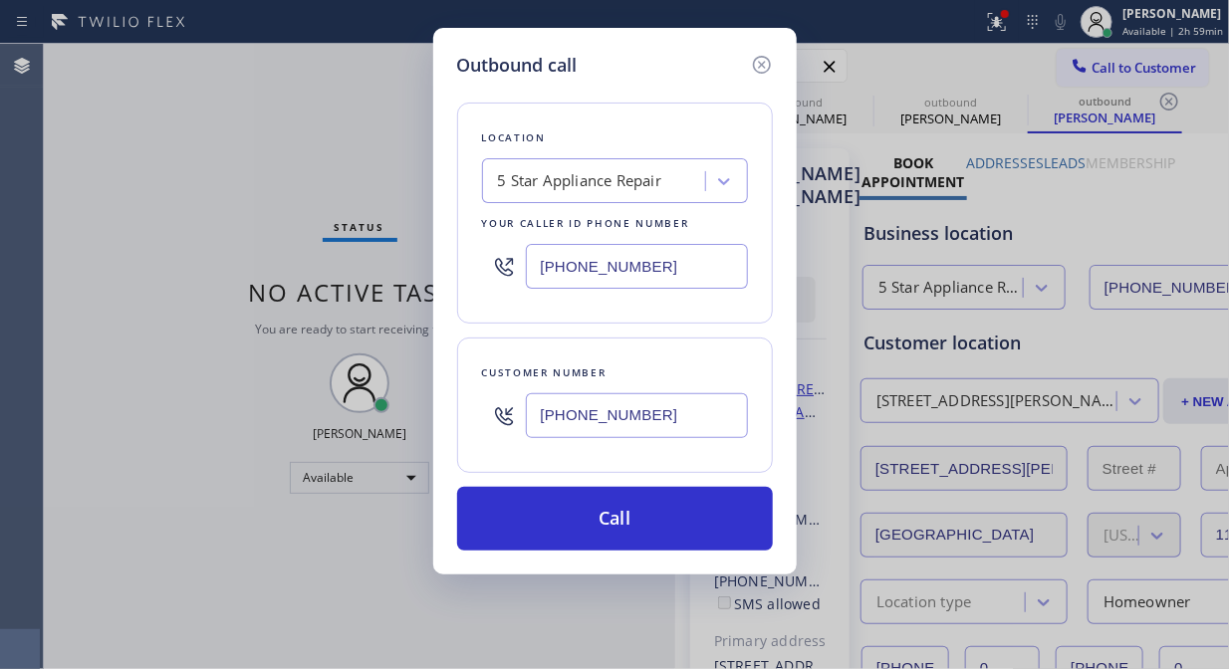
drag, startPoint x: 650, startPoint y: 538, endPoint x: 833, endPoint y: 3, distance: 565.1
click at [655, 532] on button "Call" at bounding box center [615, 519] width 316 height 64
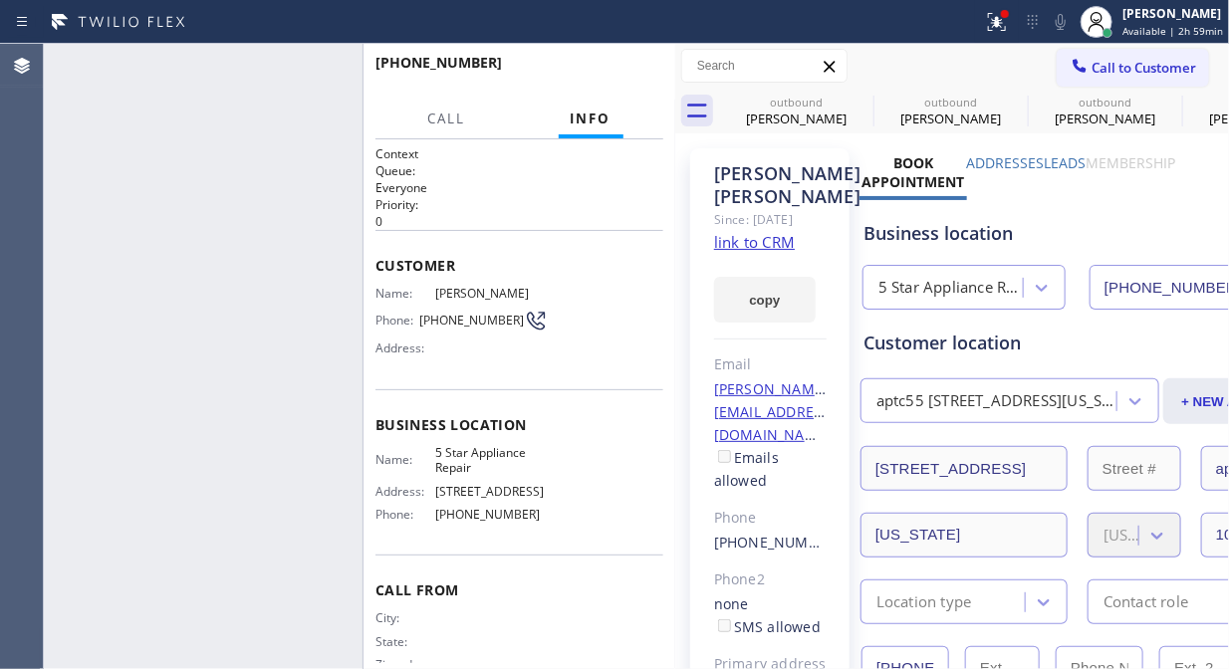
type input "[PHONE_NUMBER]"
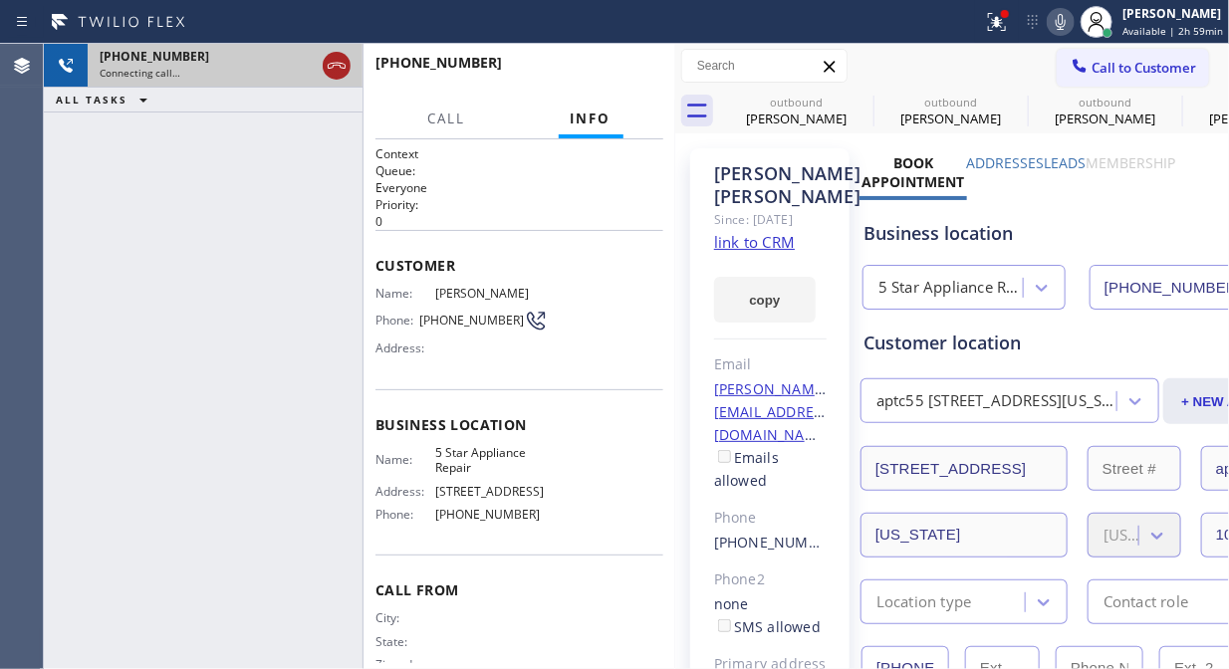
click at [332, 70] on icon at bounding box center [337, 66] width 24 height 24
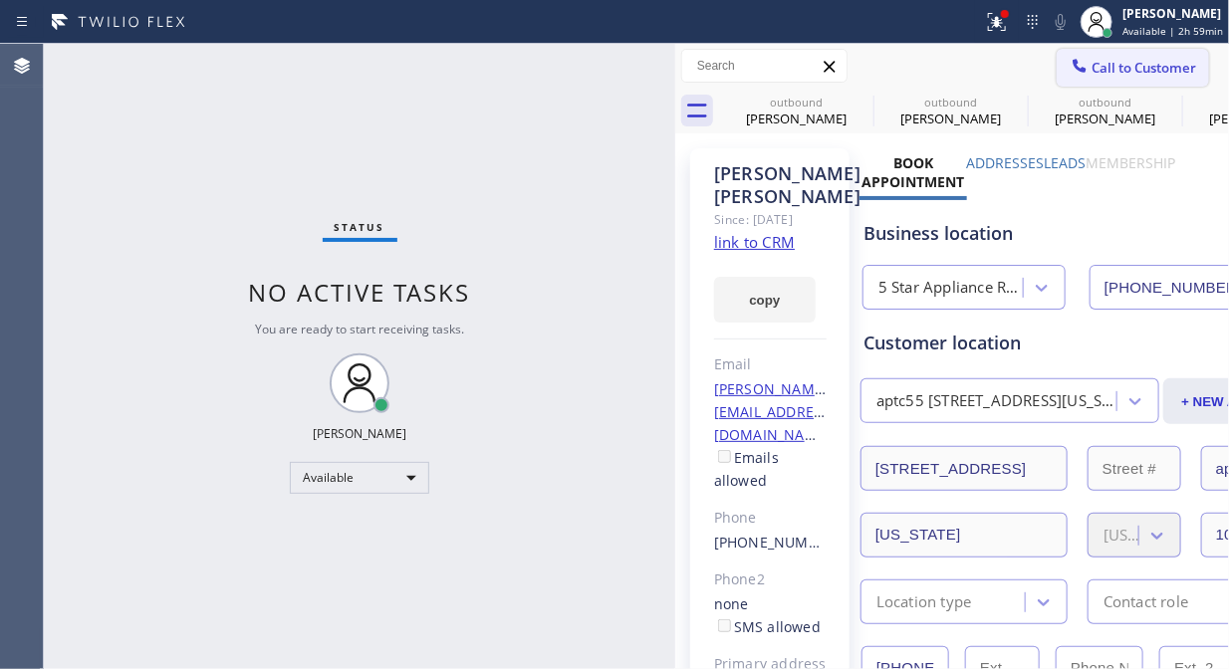
click at [1117, 71] on span "Call to Customer" at bounding box center [1144, 68] width 105 height 18
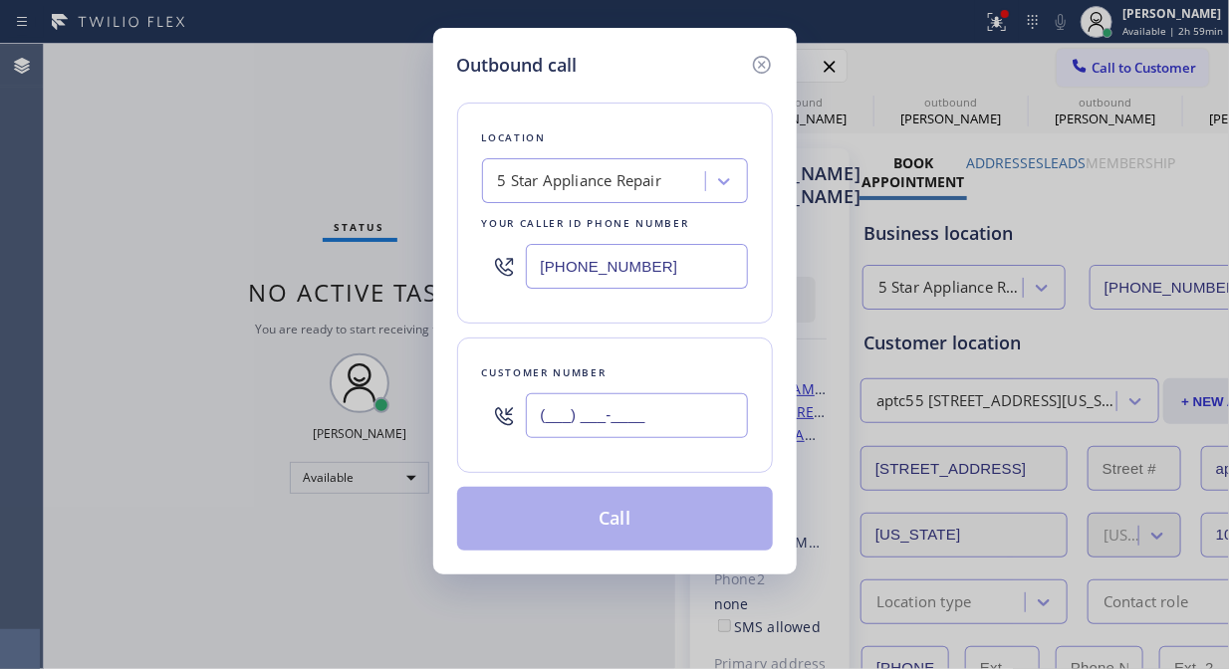
click at [595, 415] on input "(___) ___-____" at bounding box center [637, 415] width 222 height 45
paste input "858) 538-4060"
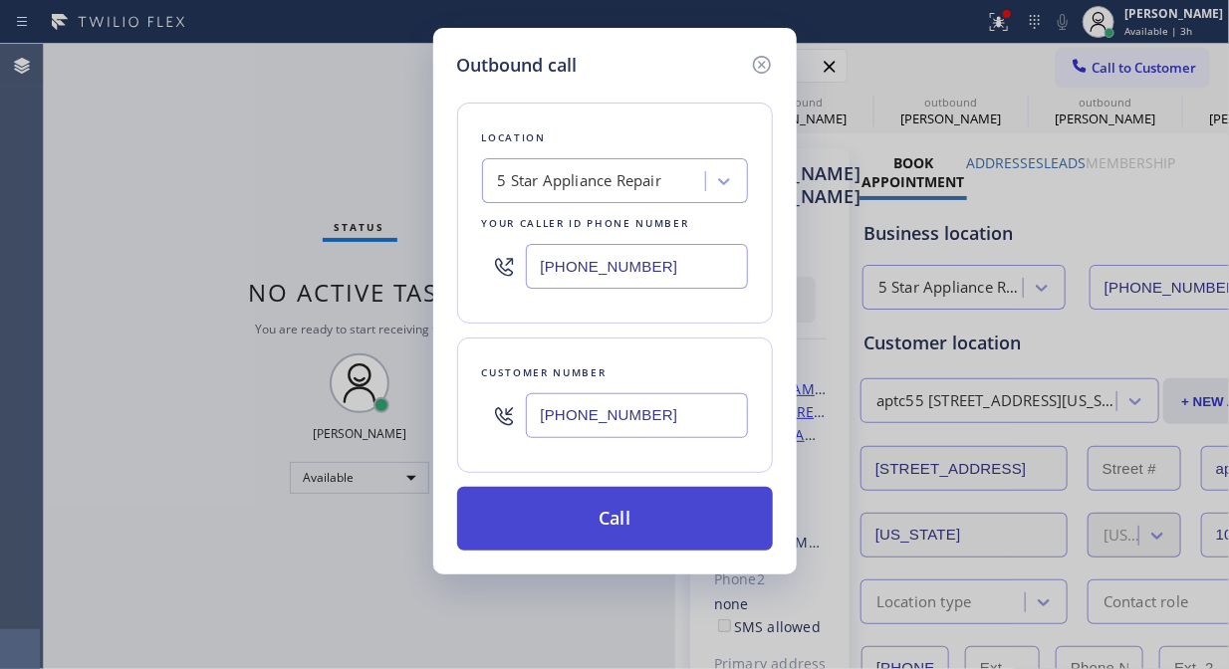
type input "[PHONE_NUMBER]"
click at [639, 523] on button "Call" at bounding box center [615, 519] width 316 height 64
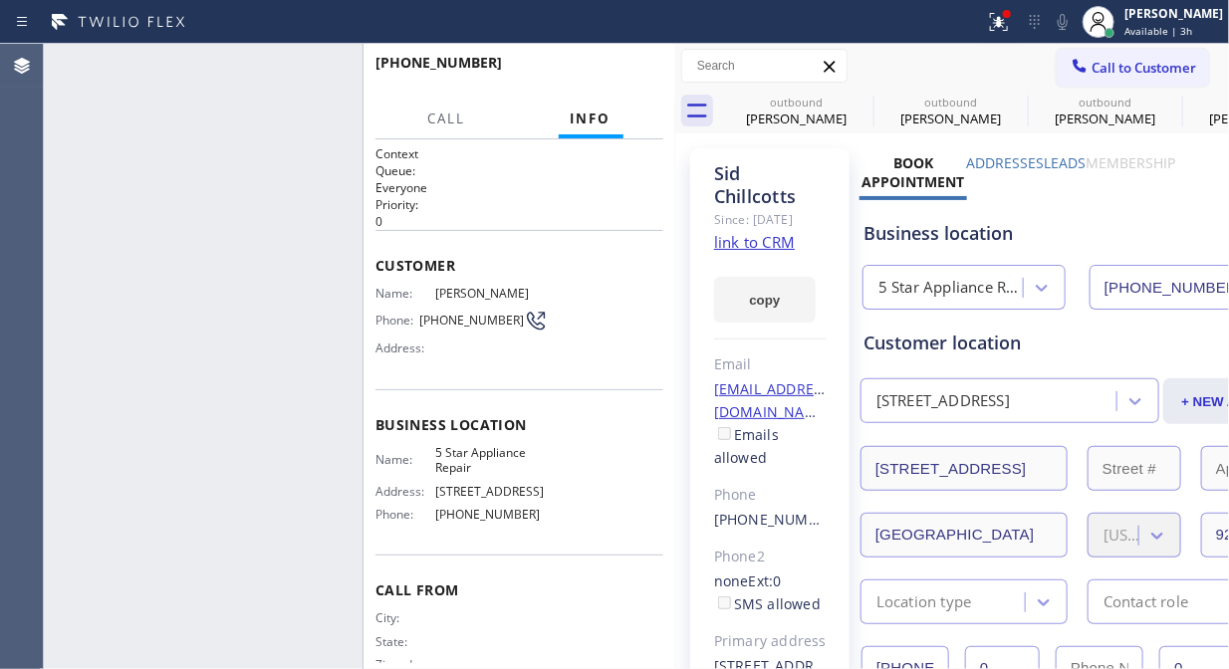
type input "[PHONE_NUMBER]"
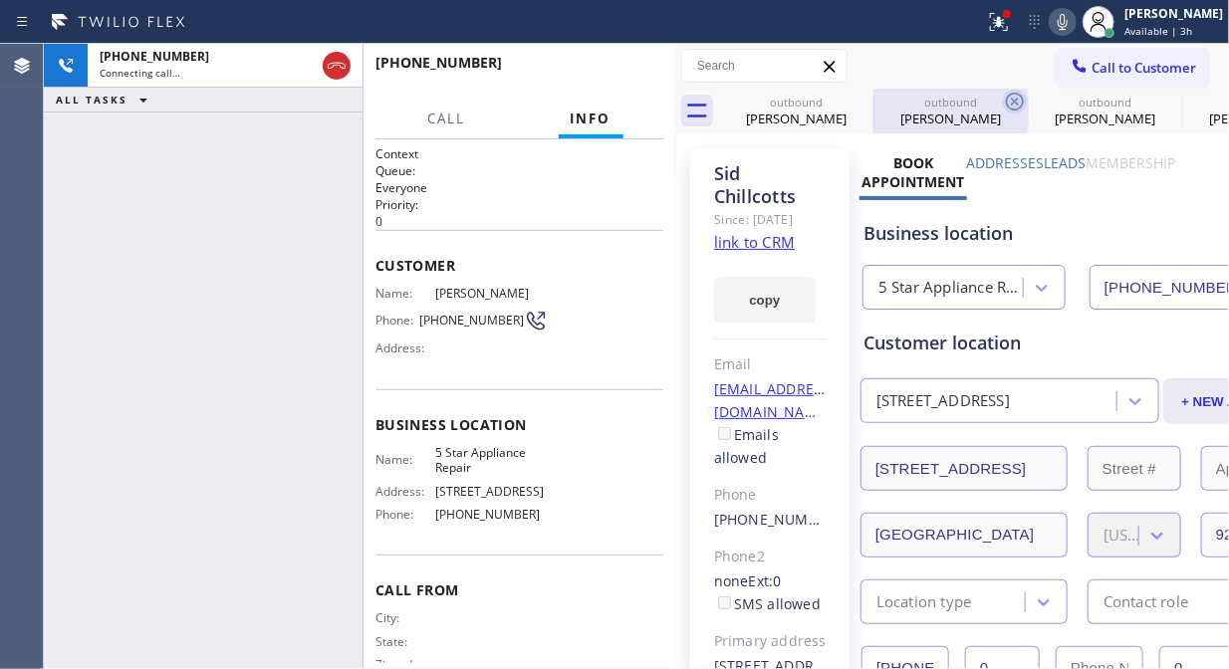
click at [0, 0] on icon at bounding box center [0, 0] width 0 height 0
click at [1003, 105] on icon at bounding box center [1015, 102] width 24 height 24
click at [0, 0] on icon at bounding box center [0, 0] width 0 height 0
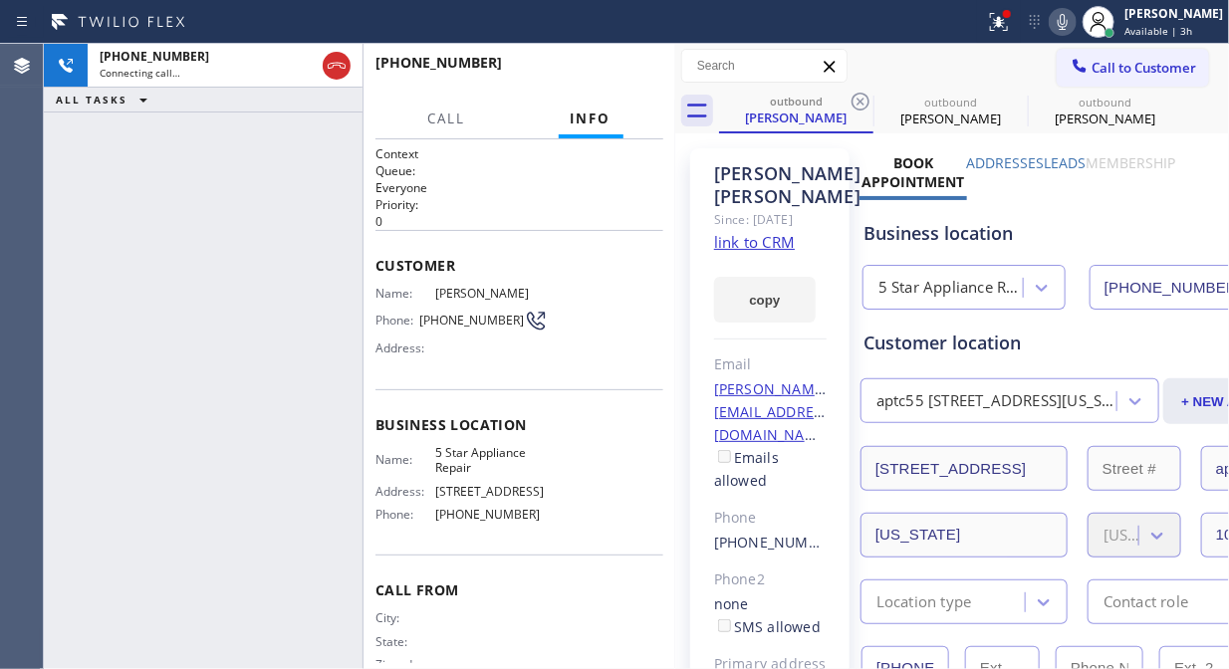
click at [861, 105] on icon at bounding box center [861, 102] width 24 height 24
click at [0, 0] on icon at bounding box center [0, 0] width 0 height 0
click at [1160, 104] on icon at bounding box center [1169, 102] width 18 height 18
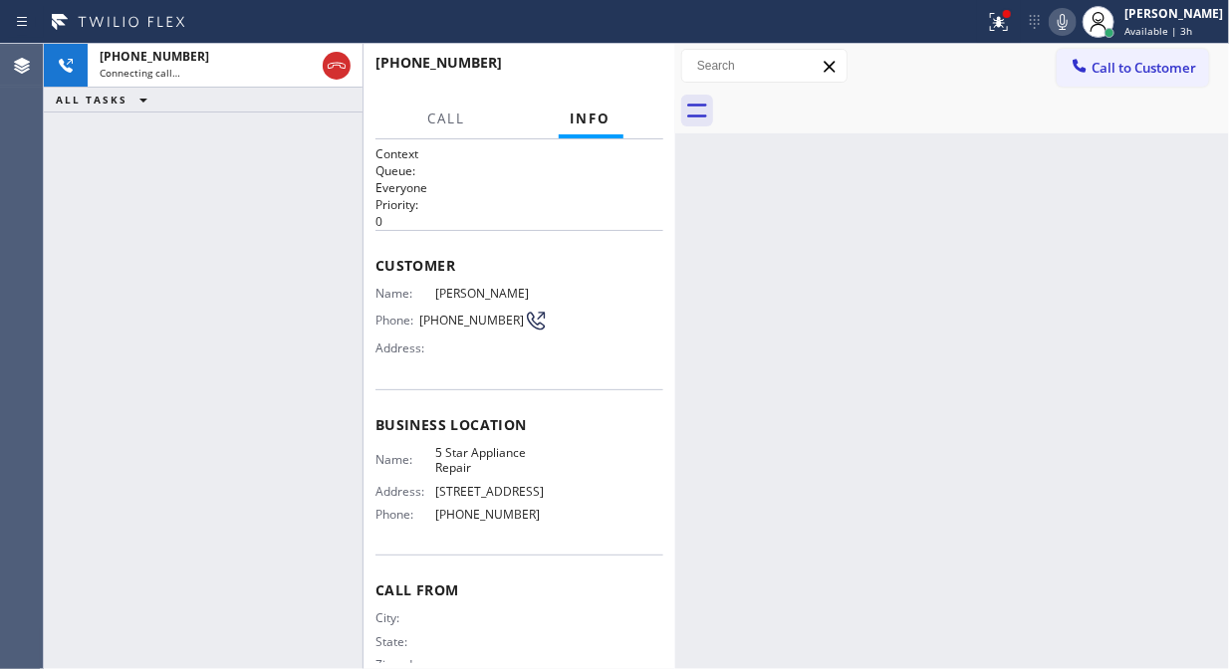
click at [862, 104] on div at bounding box center [974, 111] width 510 height 45
click at [1011, 28] on icon at bounding box center [999, 22] width 24 height 24
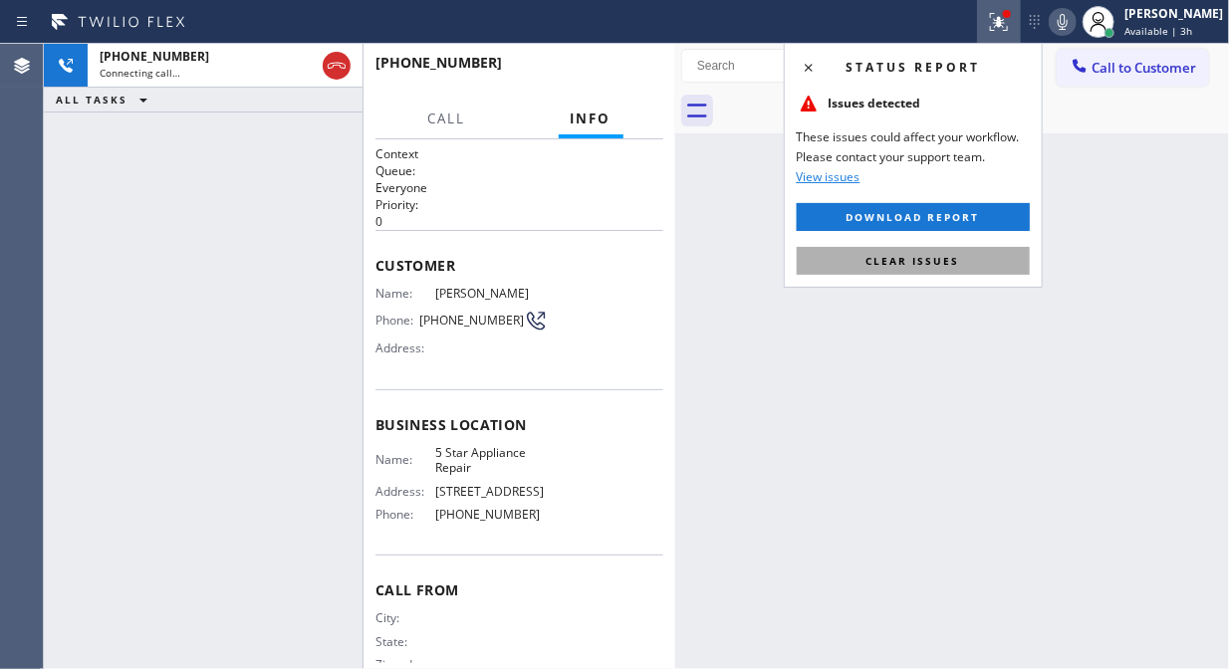
click at [927, 267] on span "Clear issues" at bounding box center [914, 261] width 94 height 14
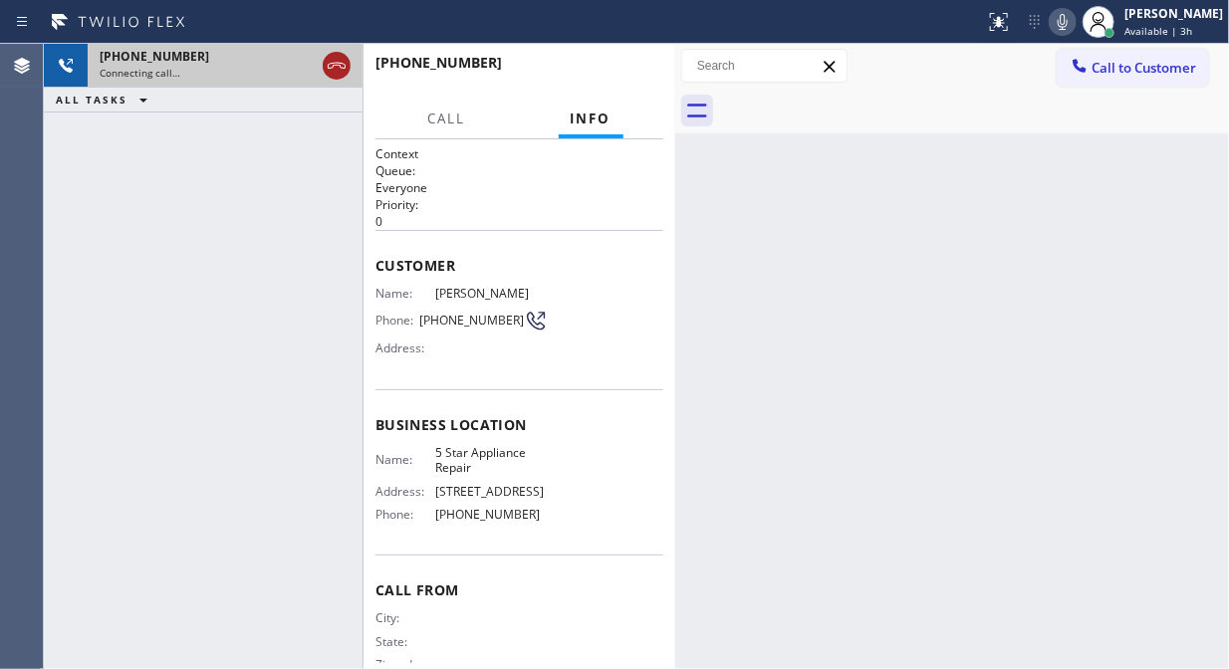
click at [335, 63] on icon at bounding box center [337, 66] width 18 height 6
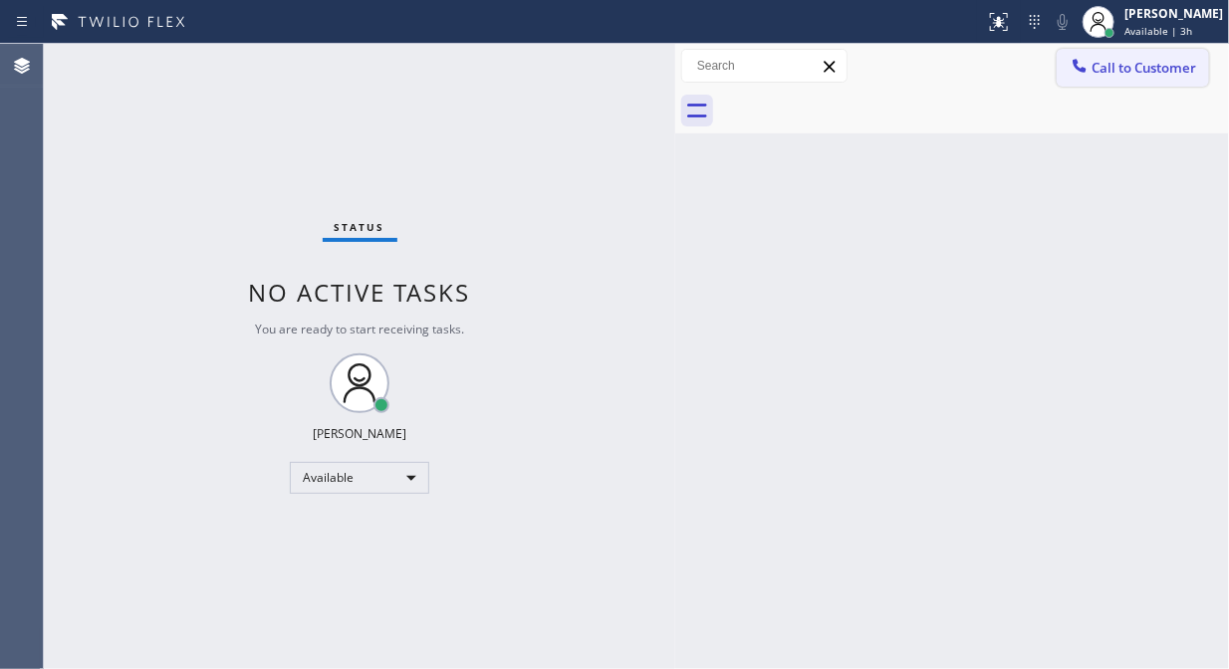
click at [1138, 76] on span "Call to Customer" at bounding box center [1144, 68] width 105 height 18
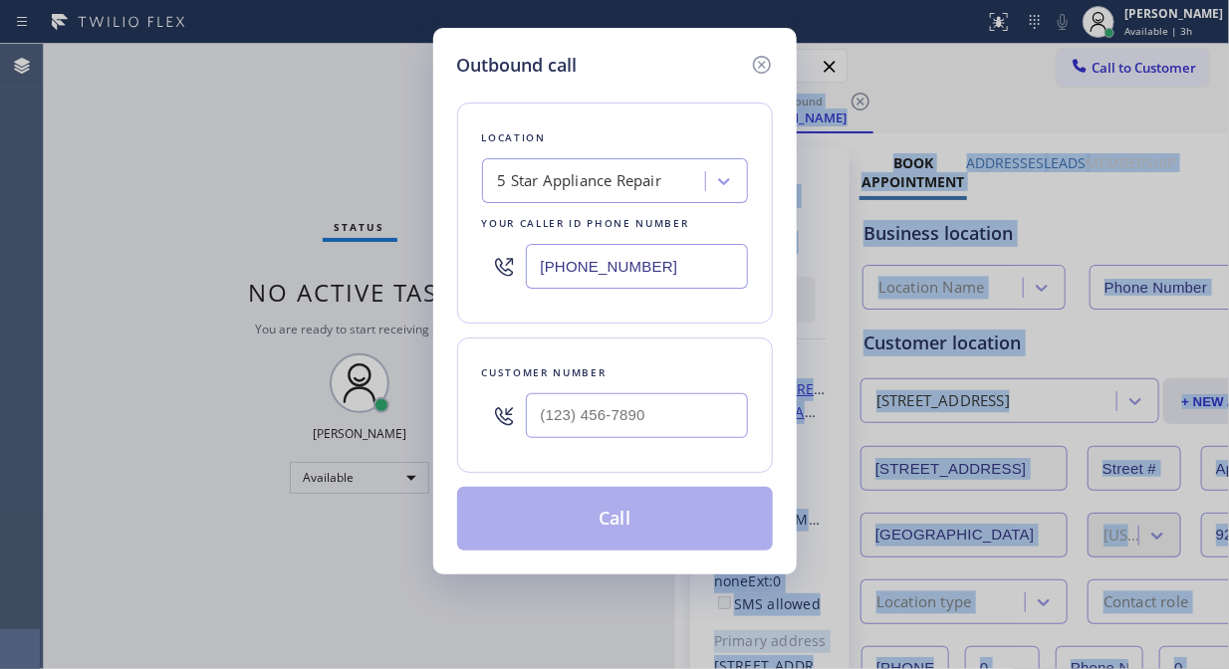
type input "(___) ___-____"
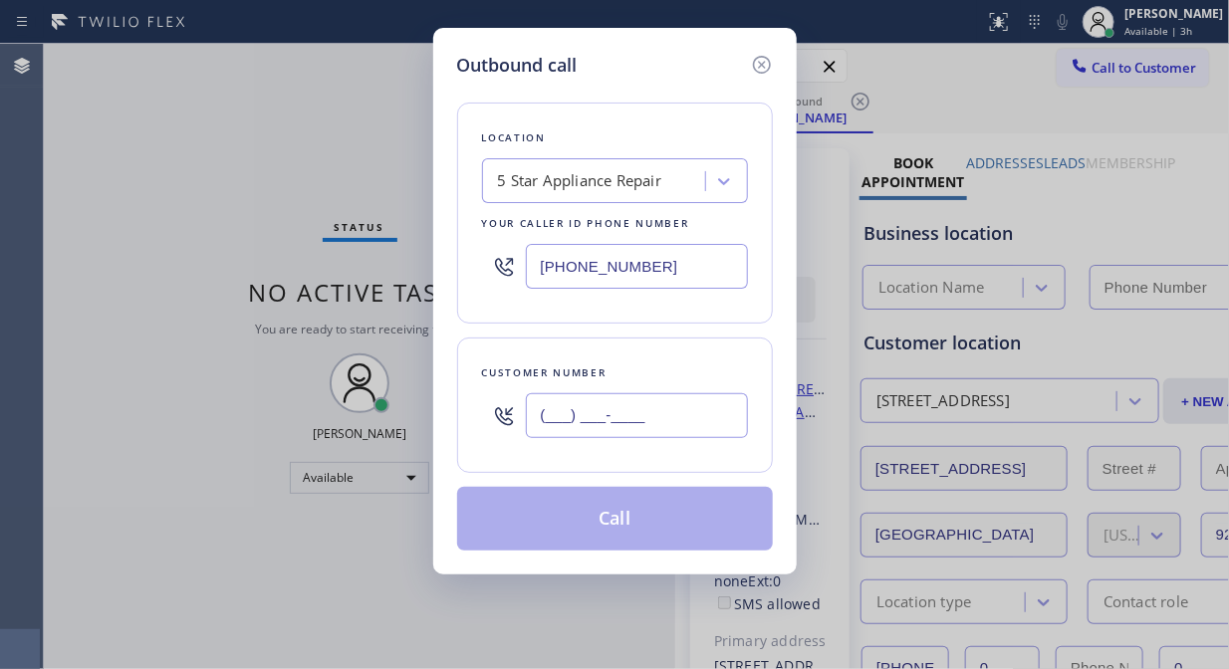
click at [598, 440] on div "(___) ___-____" at bounding box center [637, 415] width 222 height 65
type input "[PHONE_NUMBER]"
click at [548, 430] on input "(___) ___-____" at bounding box center [637, 415] width 222 height 45
click at [548, 428] on input "(___) ___-____" at bounding box center [637, 415] width 222 height 45
click at [540, 412] on input "(___) ___-____" at bounding box center [637, 415] width 222 height 45
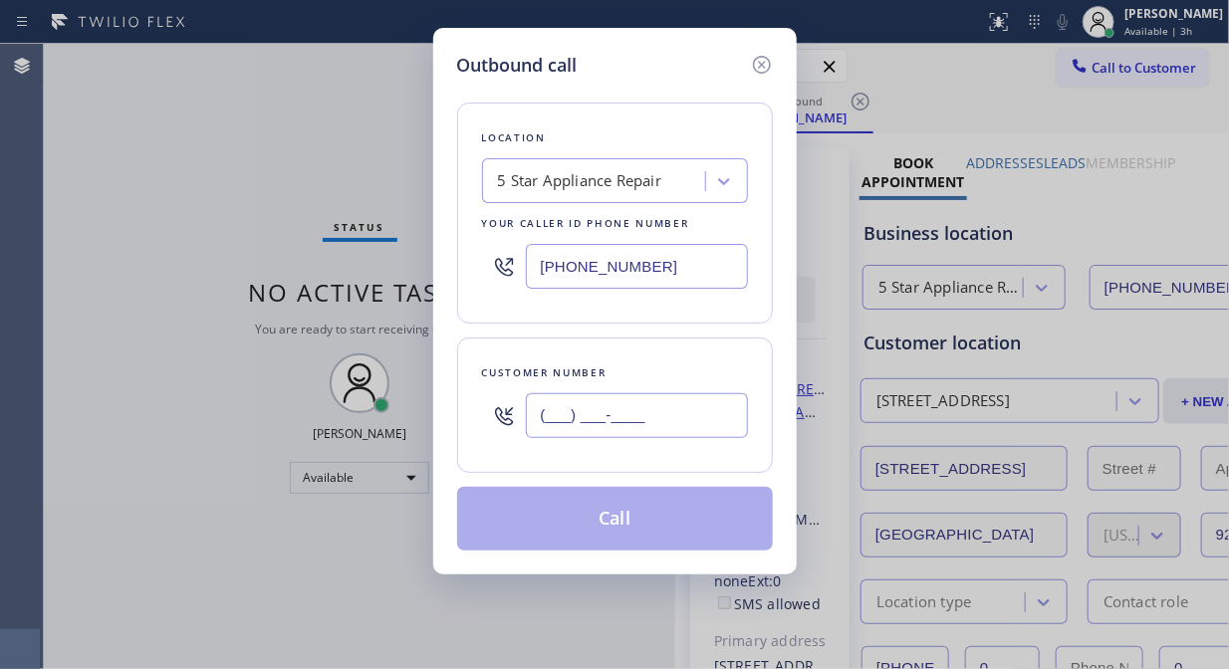
paste input "714) 955-1192"
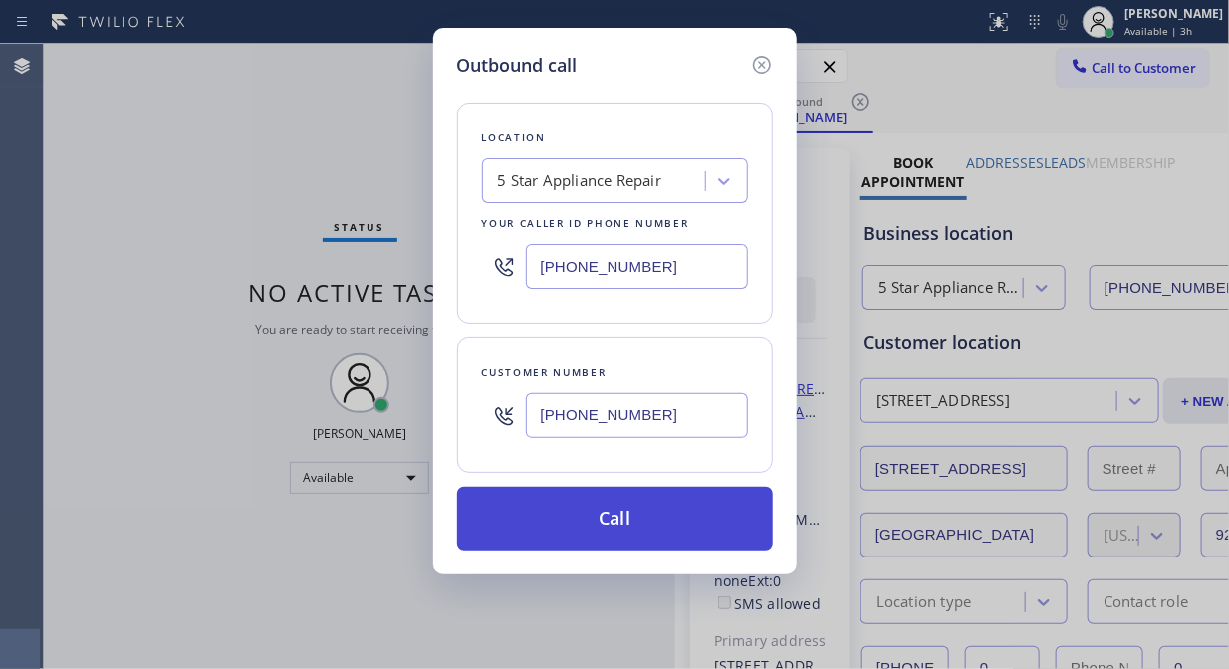
type input "[PHONE_NUMBER]"
drag, startPoint x: 678, startPoint y: 525, endPoint x: 689, endPoint y: 520, distance: 12.0
click at [680, 525] on button "Call" at bounding box center [615, 519] width 316 height 64
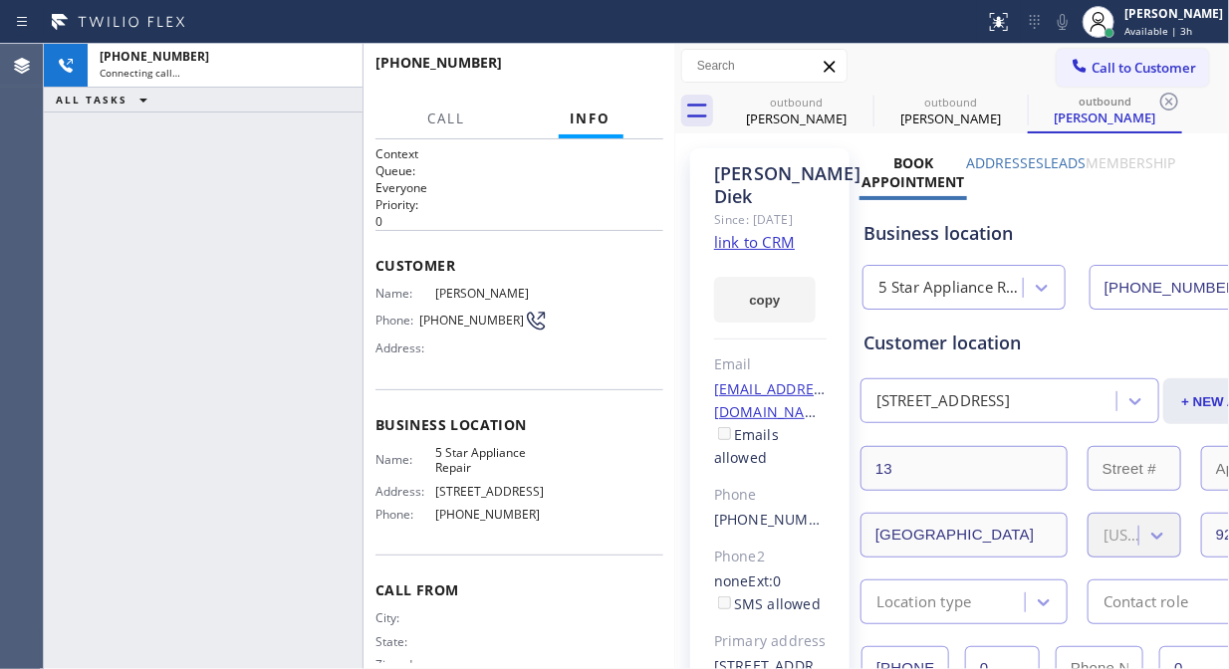
type input "[PHONE_NUMBER]"
click at [0, 0] on icon at bounding box center [0, 0] width 0 height 0
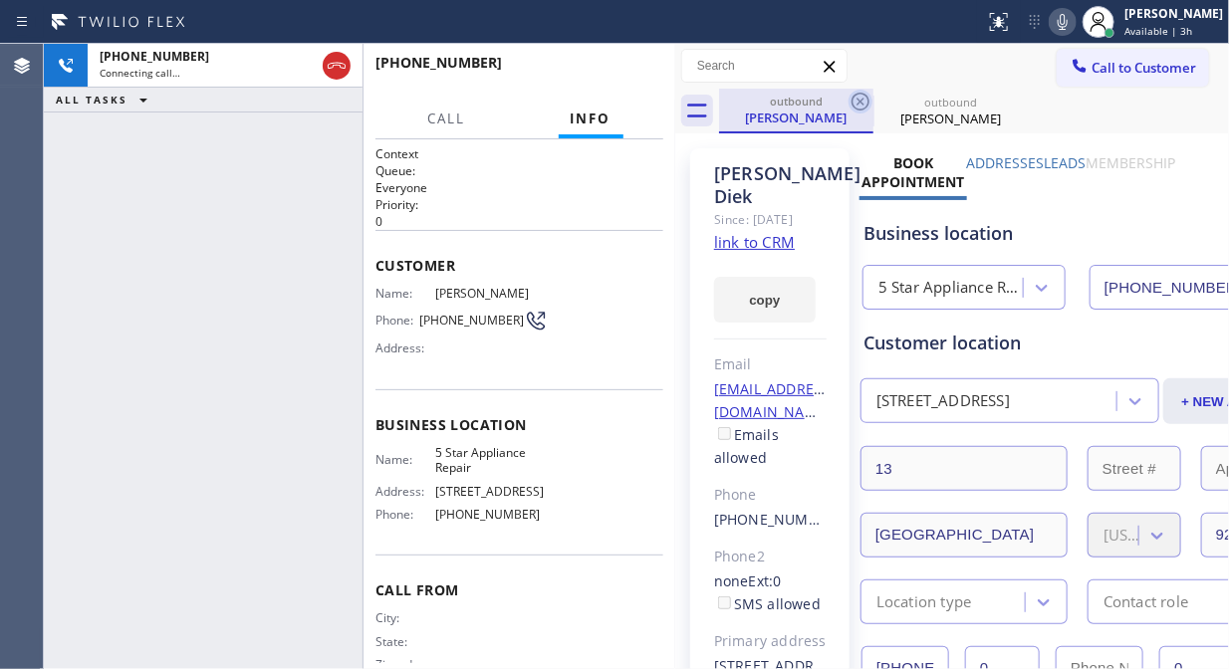
click at [858, 104] on icon at bounding box center [861, 102] width 18 height 18
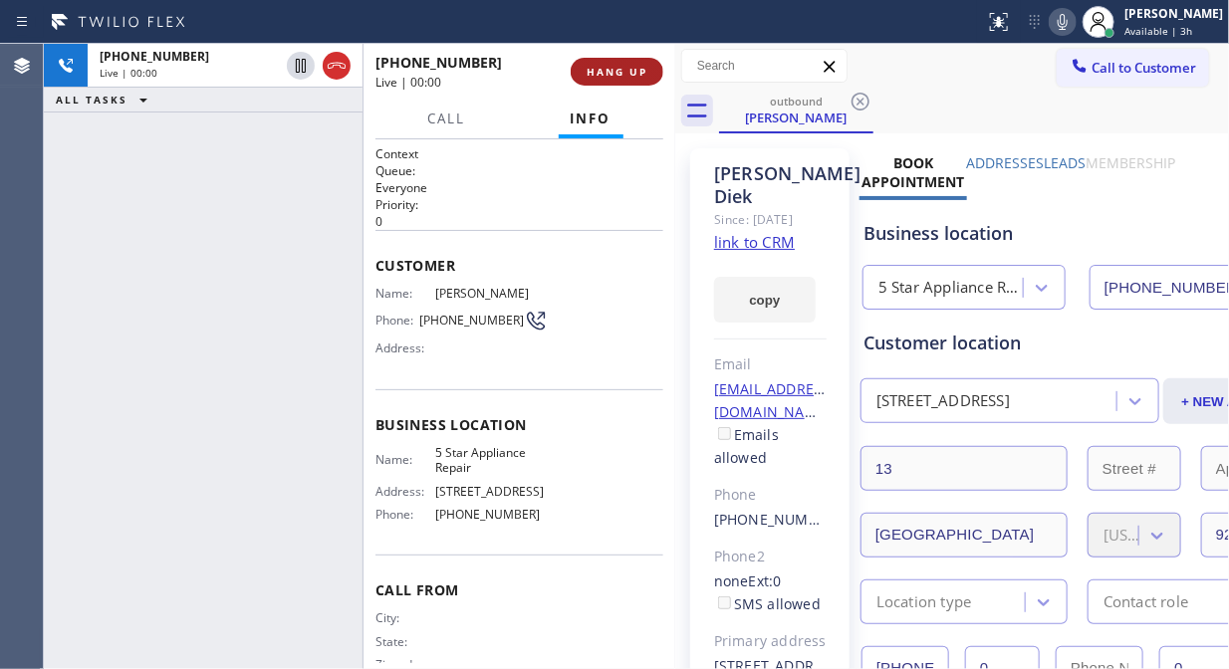
click at [609, 65] on span "HANG UP" at bounding box center [617, 72] width 61 height 14
click at [615, 67] on span "HANG UP" at bounding box center [617, 72] width 61 height 14
click at [615, 70] on span "HANG UP" at bounding box center [617, 72] width 61 height 14
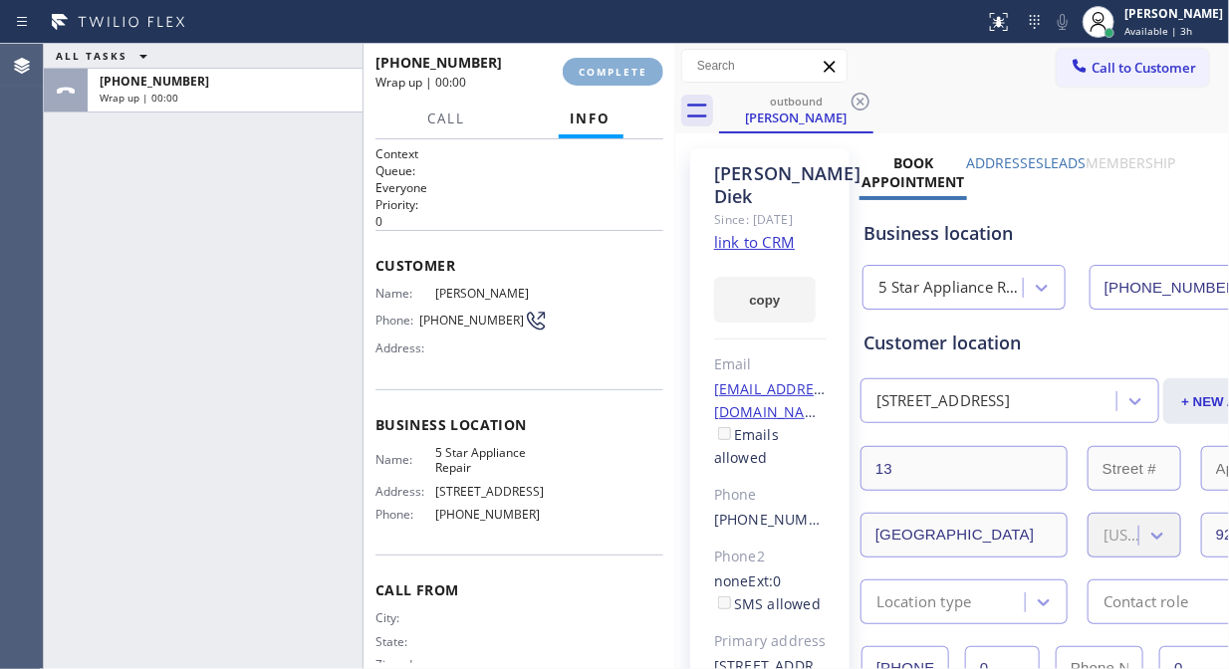
click at [615, 71] on span "COMPLETE" at bounding box center [613, 72] width 69 height 14
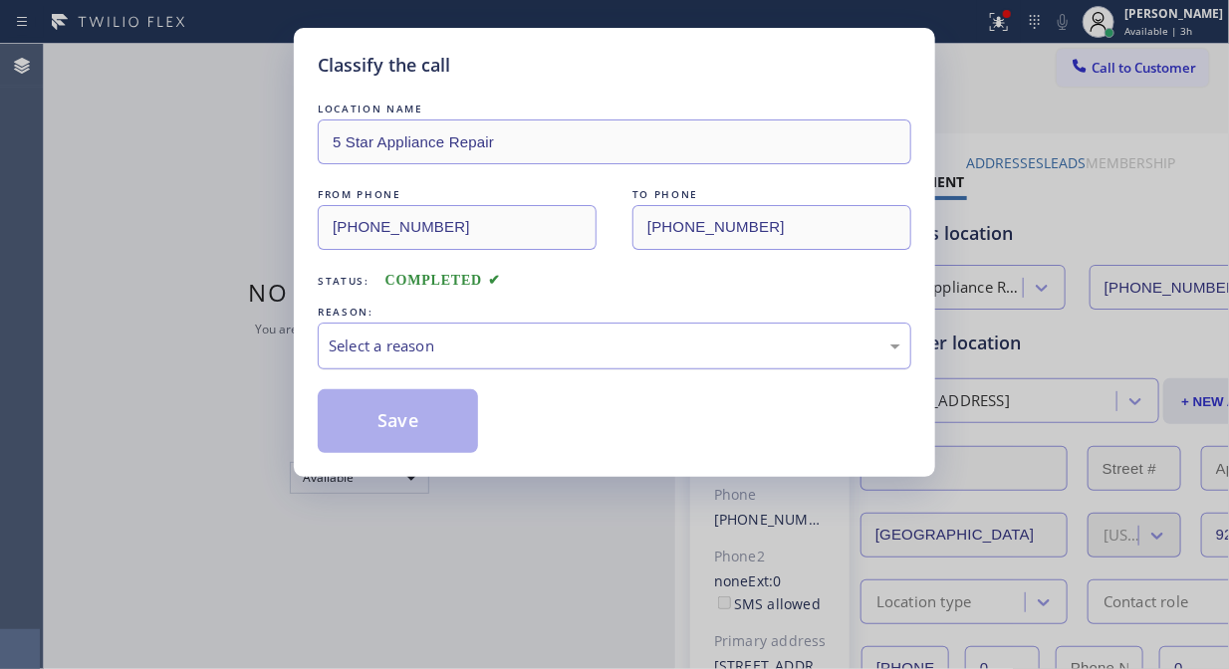
click at [608, 354] on div "Select a reason" at bounding box center [615, 346] width 572 height 23
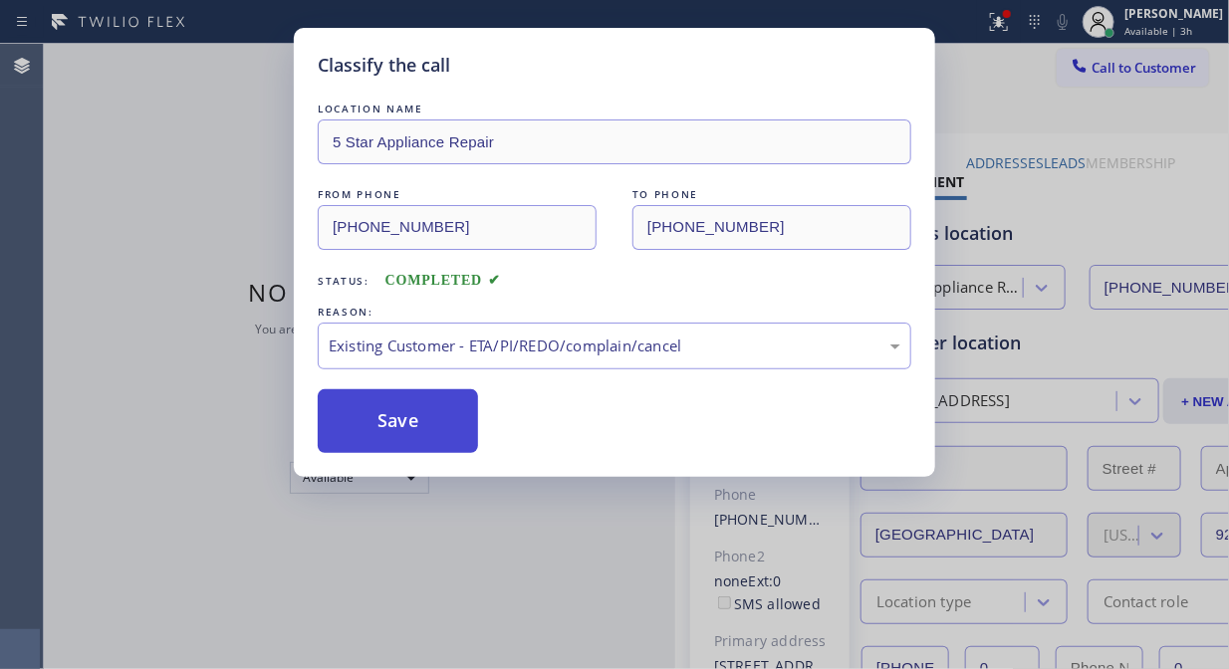
click at [455, 426] on button "Save" at bounding box center [398, 421] width 160 height 64
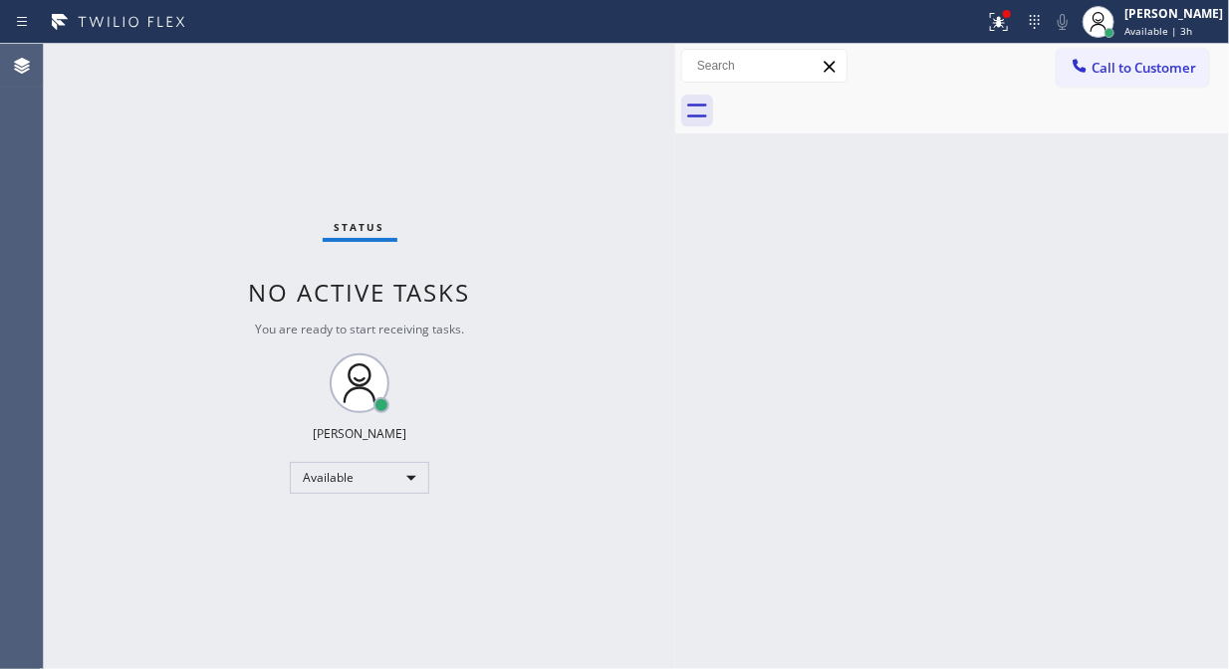
click at [1113, 71] on span "Call to Customer" at bounding box center [1144, 68] width 105 height 18
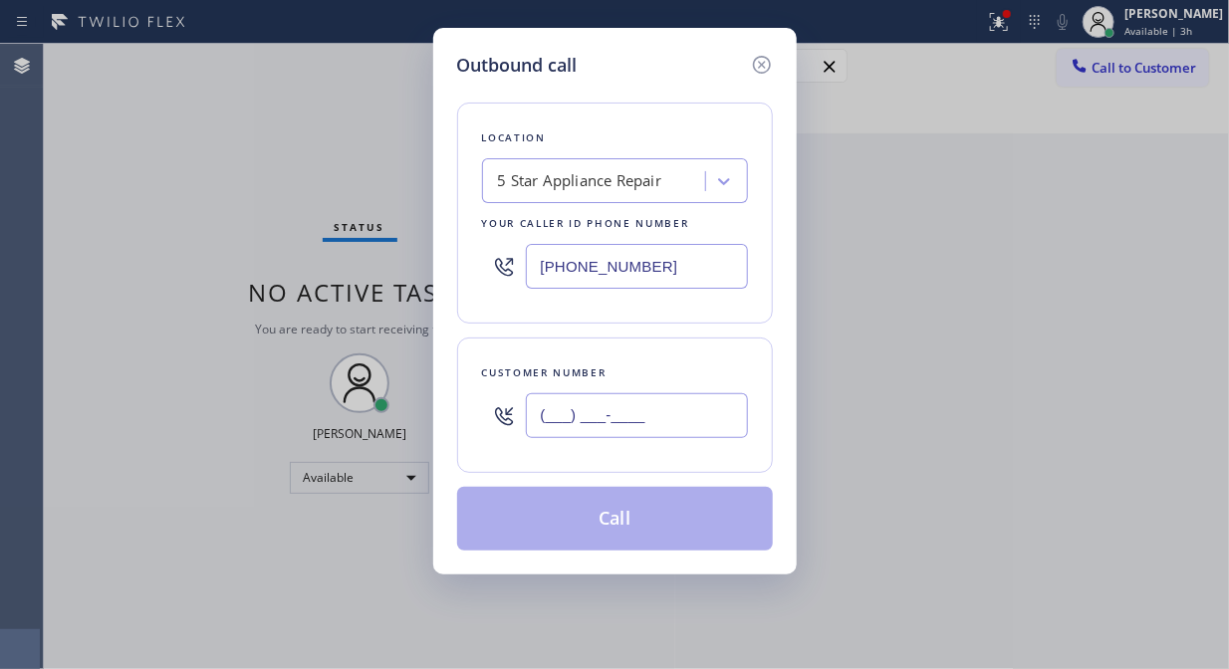
click at [595, 418] on input "(___) ___-____" at bounding box center [637, 415] width 222 height 45
paste input "818) 790-6264"
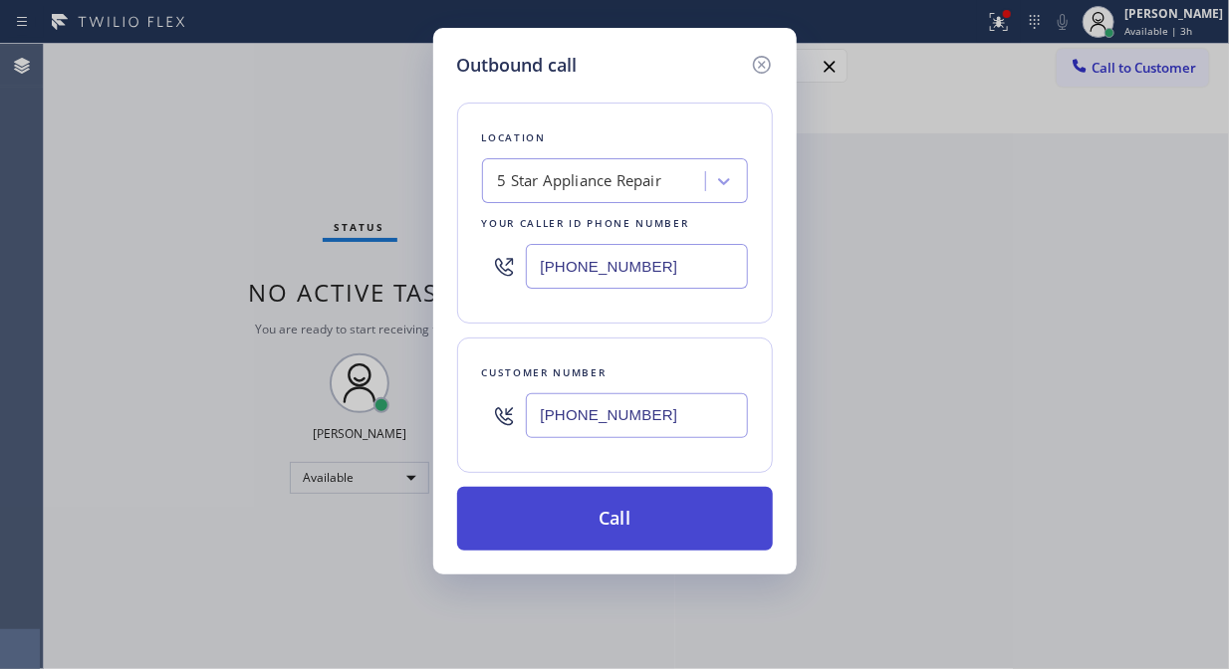
type input "[PHONE_NUMBER]"
click at [649, 519] on button "Call" at bounding box center [615, 519] width 316 height 64
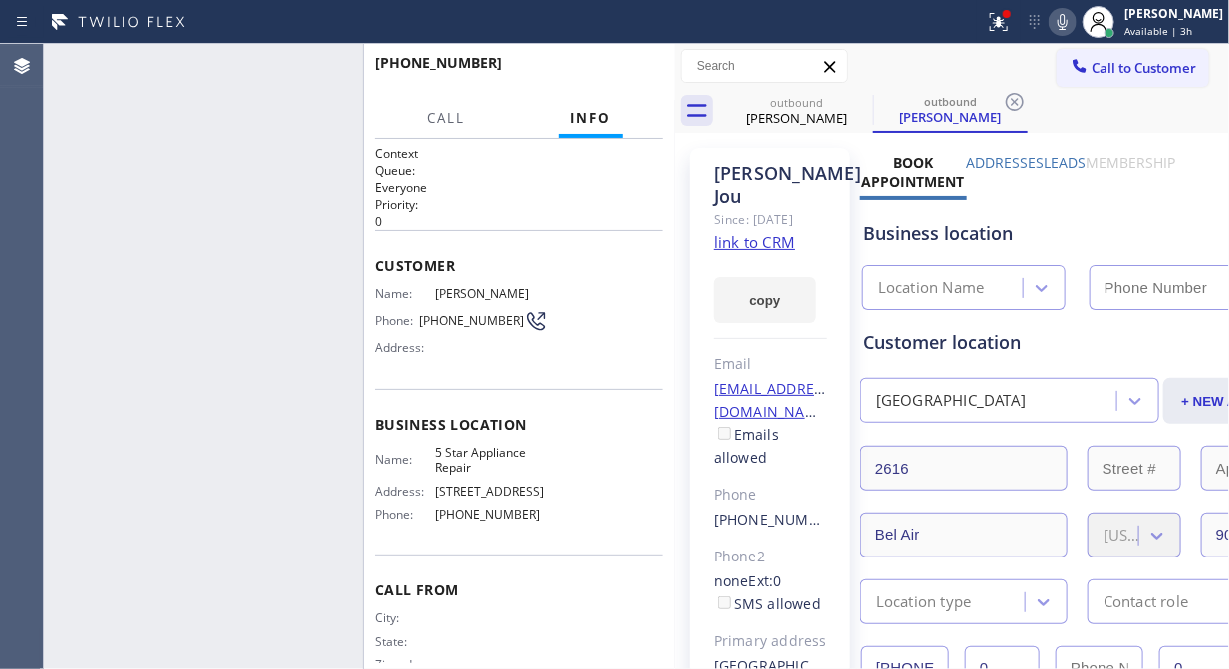
type input "[PHONE_NUMBER]"
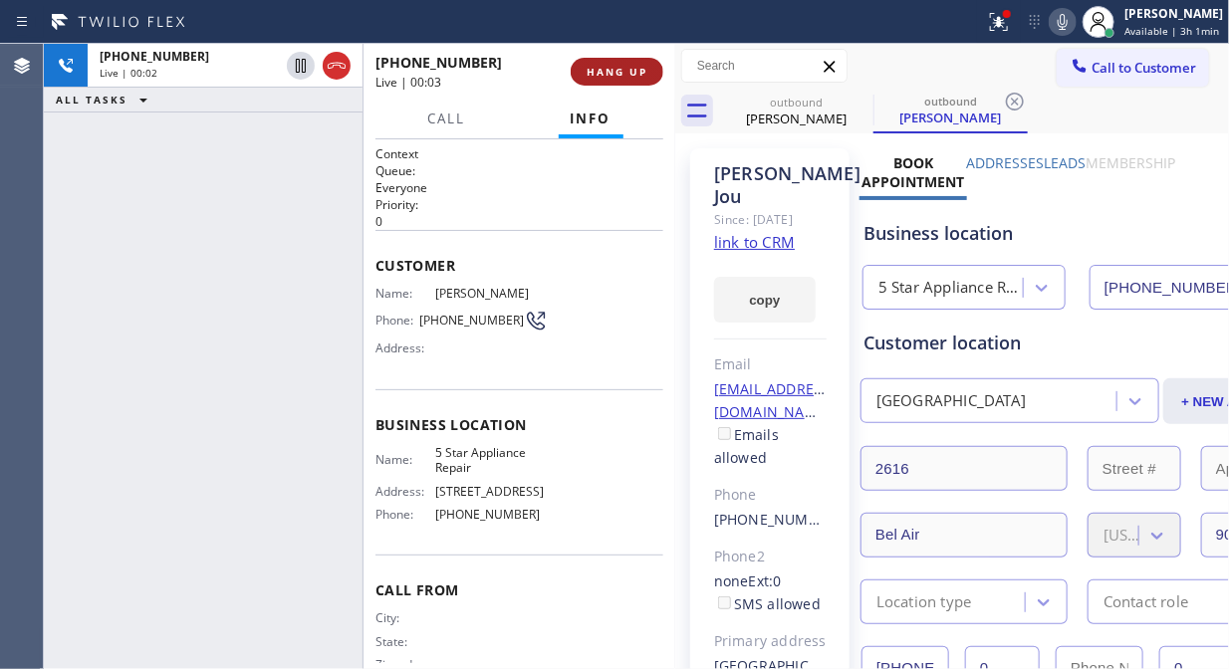
click at [629, 70] on span "HANG UP" at bounding box center [617, 72] width 61 height 14
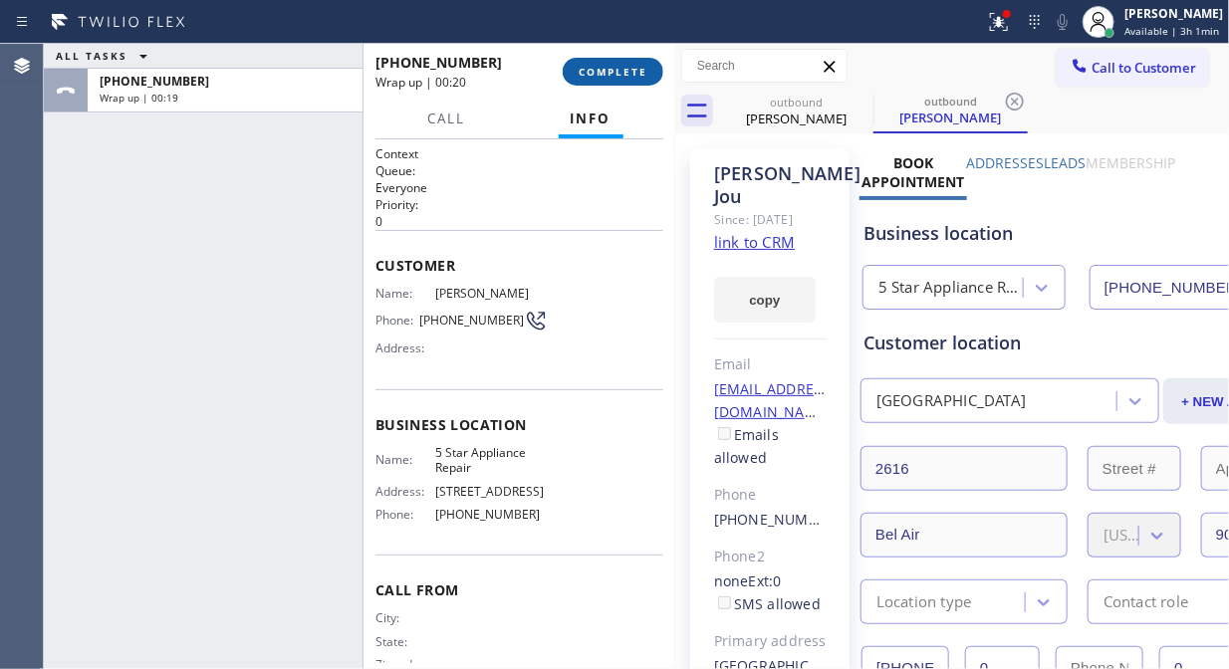
click at [623, 68] on span "COMPLETE" at bounding box center [613, 72] width 69 height 14
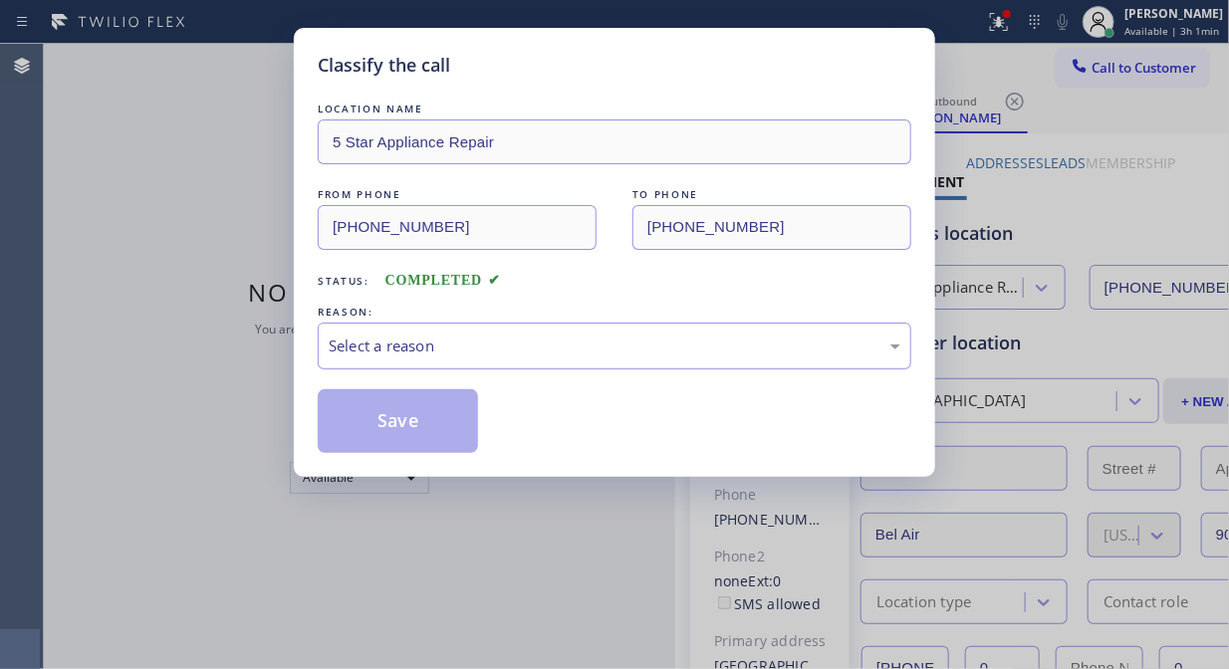
click at [636, 354] on div "Select a reason" at bounding box center [615, 346] width 572 height 23
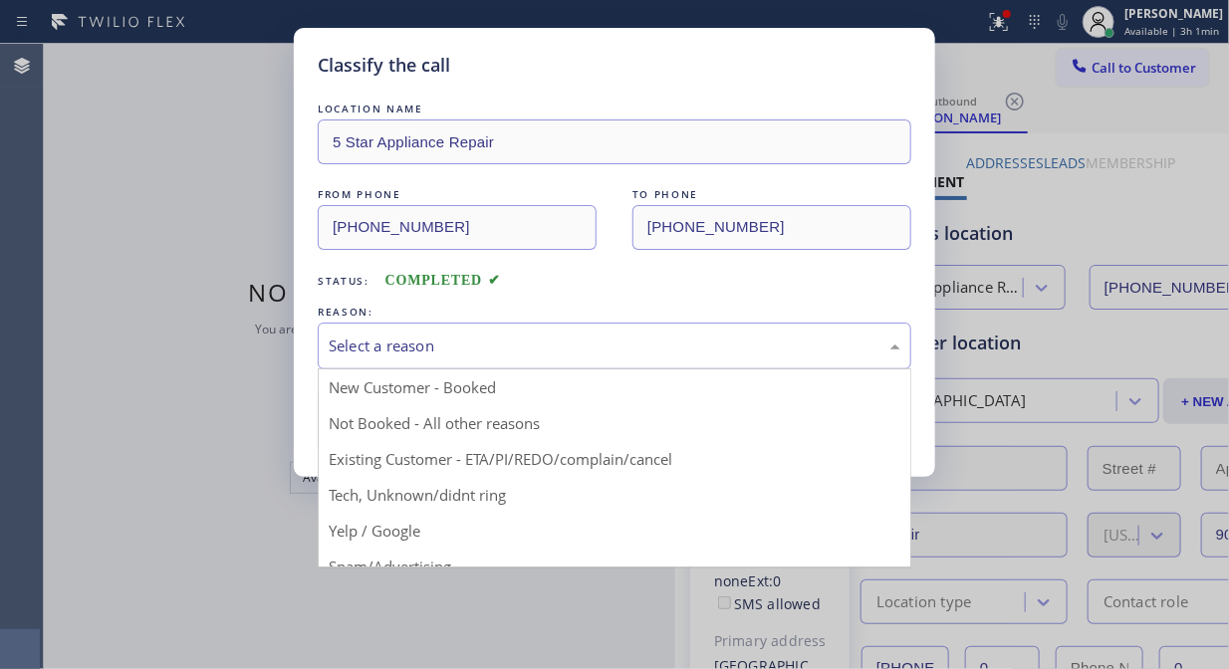
drag, startPoint x: 614, startPoint y: 461, endPoint x: 441, endPoint y: 424, distance: 176.2
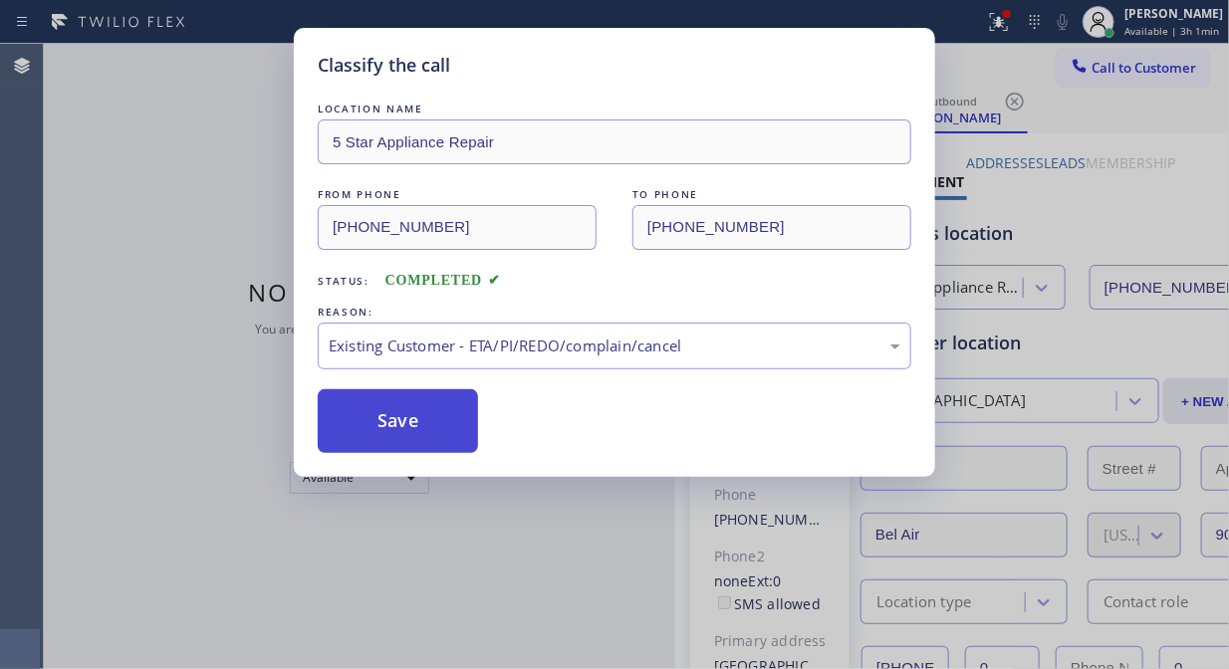
click at [422, 424] on button "Save" at bounding box center [398, 421] width 160 height 64
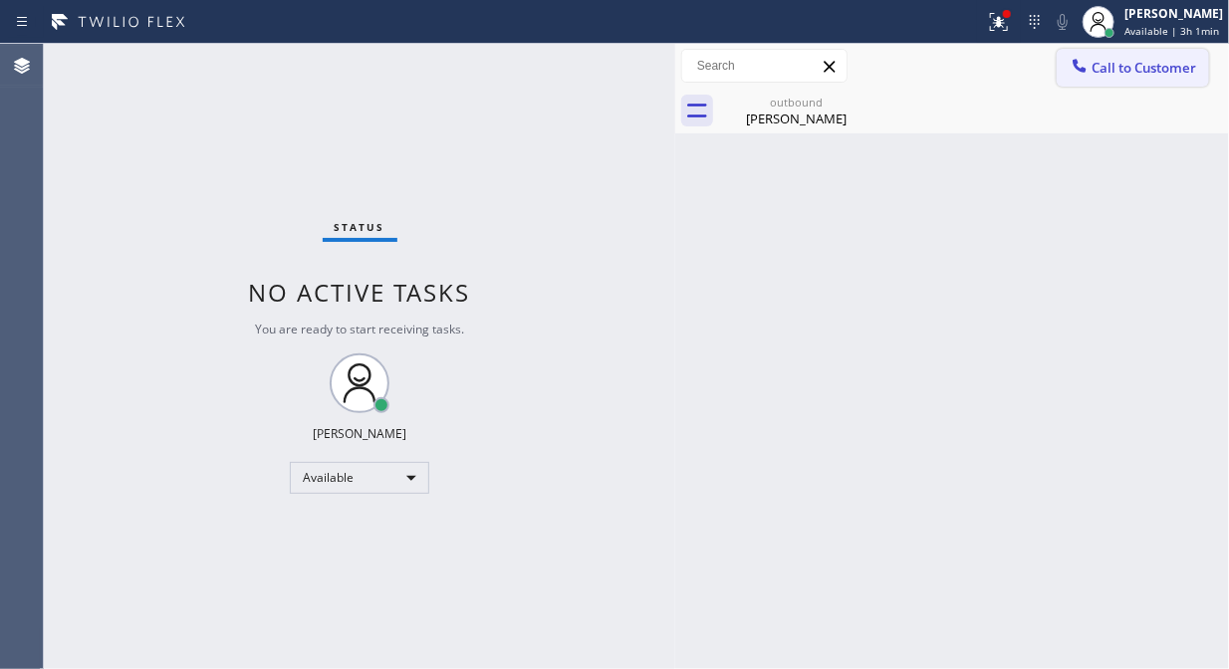
click at [1121, 80] on button "Call to Customer" at bounding box center [1133, 68] width 152 height 38
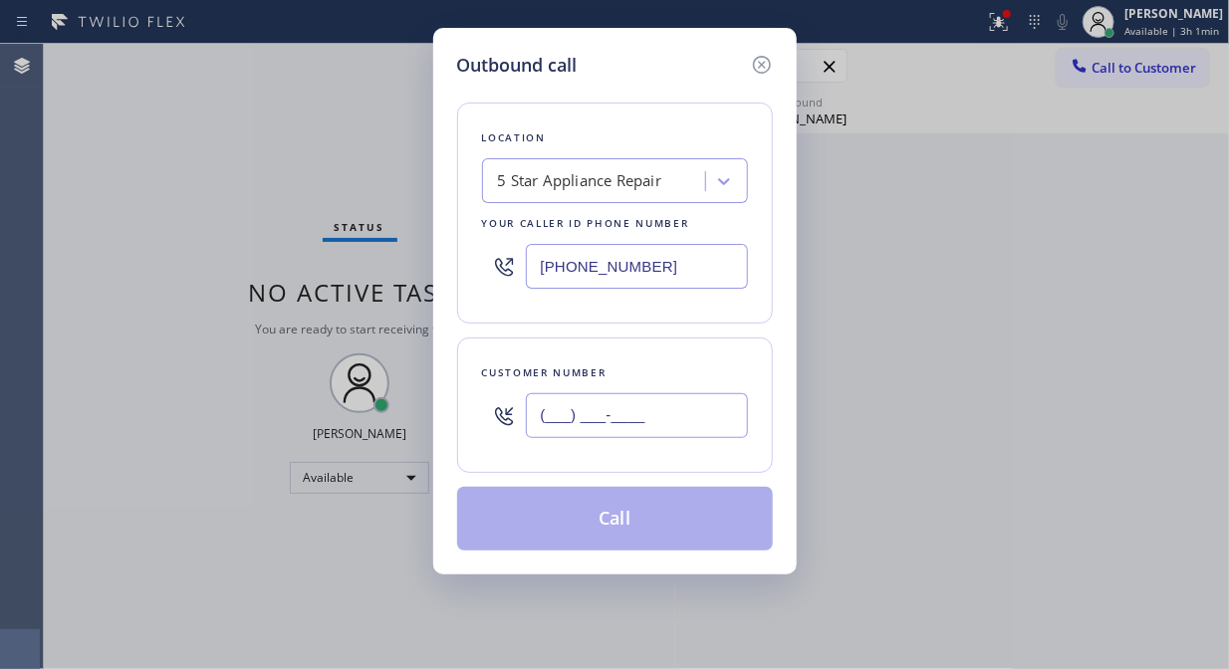
click at [644, 405] on input "(___) ___-____" at bounding box center [637, 415] width 222 height 45
paste input "310) 801-4851"
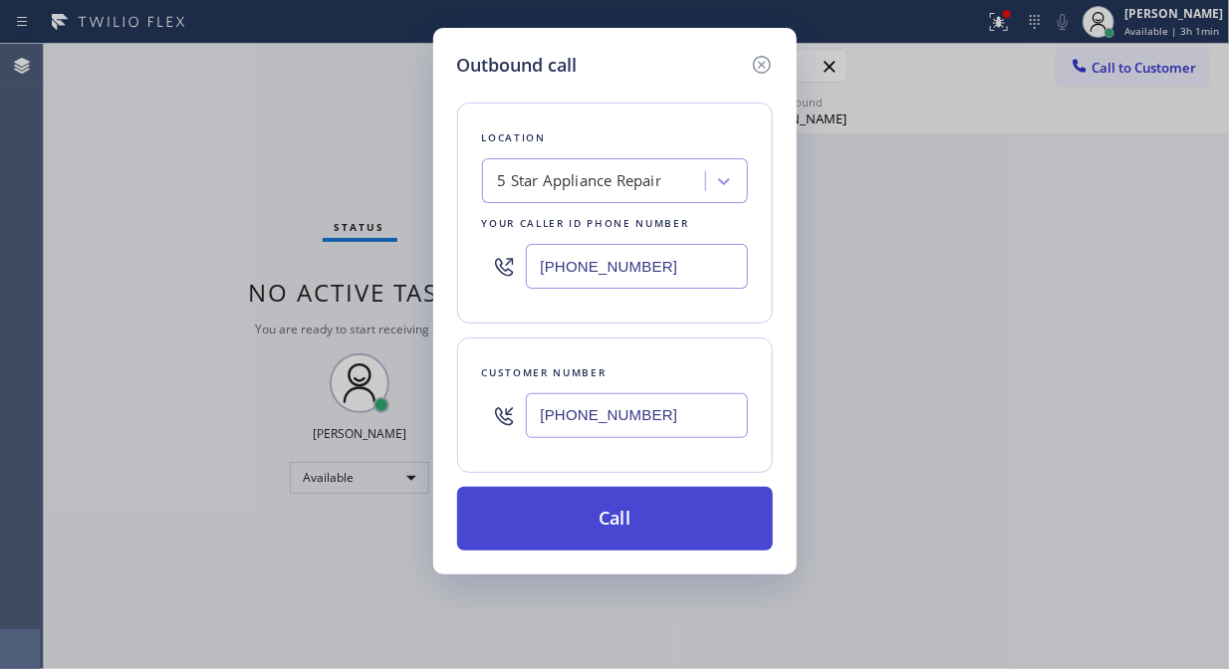
type input "[PHONE_NUMBER]"
click at [655, 534] on button "Call" at bounding box center [615, 519] width 316 height 64
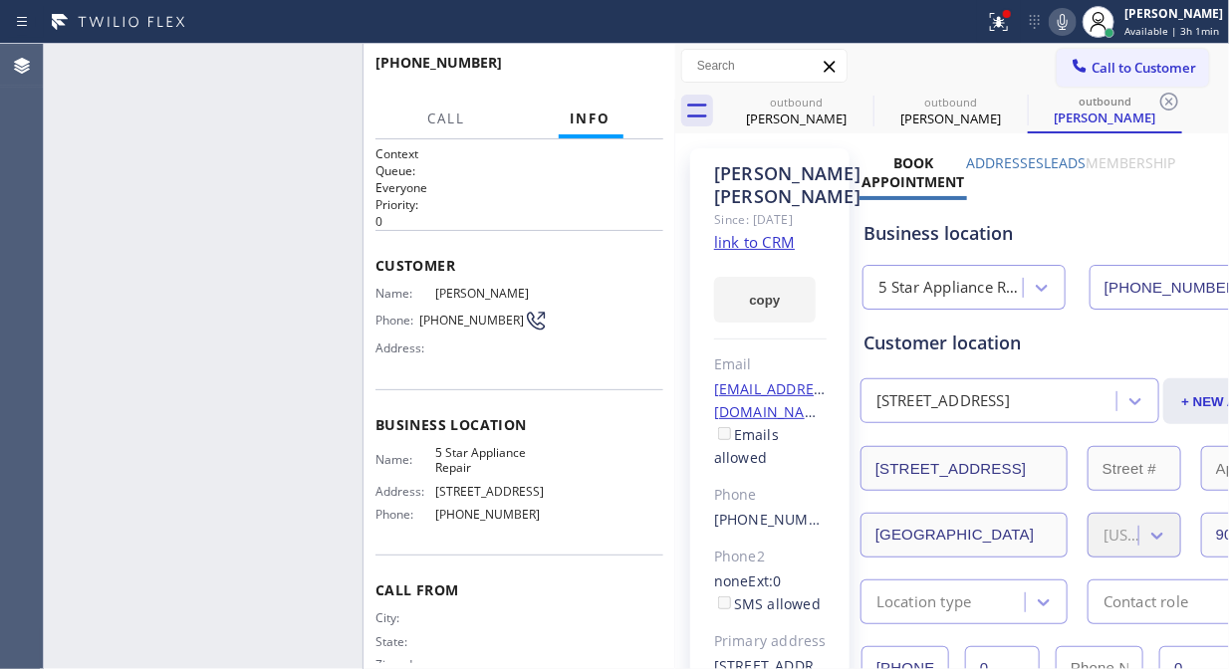
type input "[PHONE_NUMBER]"
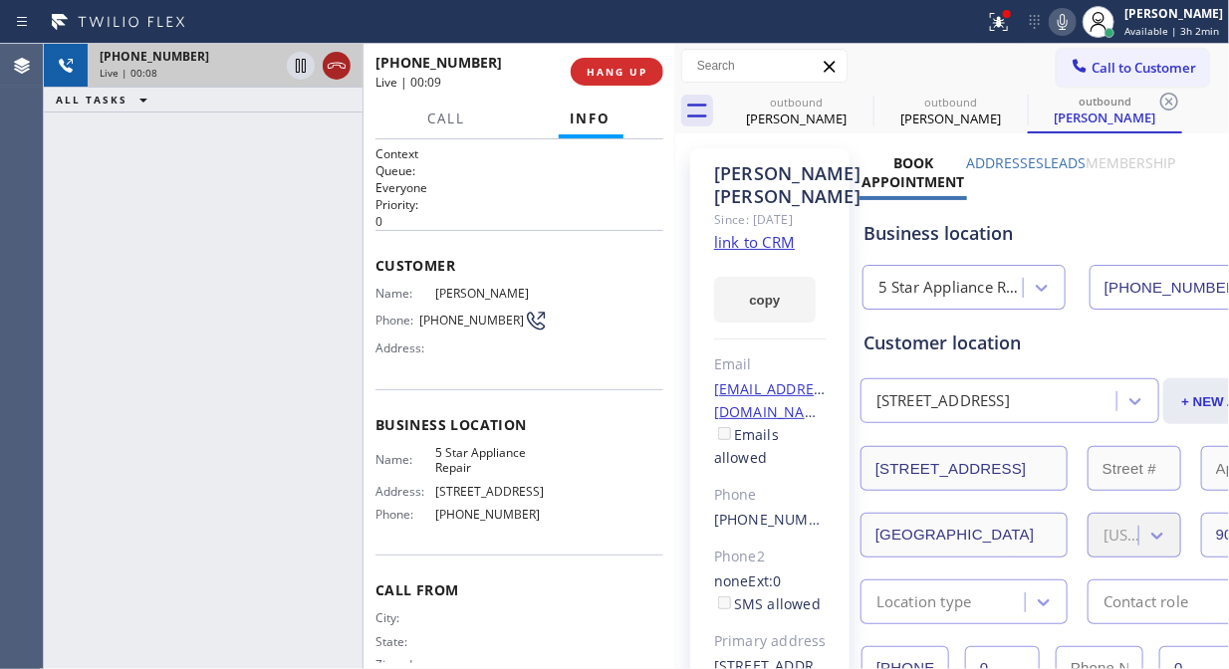
click at [335, 58] on icon at bounding box center [337, 66] width 24 height 24
click at [638, 77] on span "HANG UP" at bounding box center [617, 72] width 61 height 14
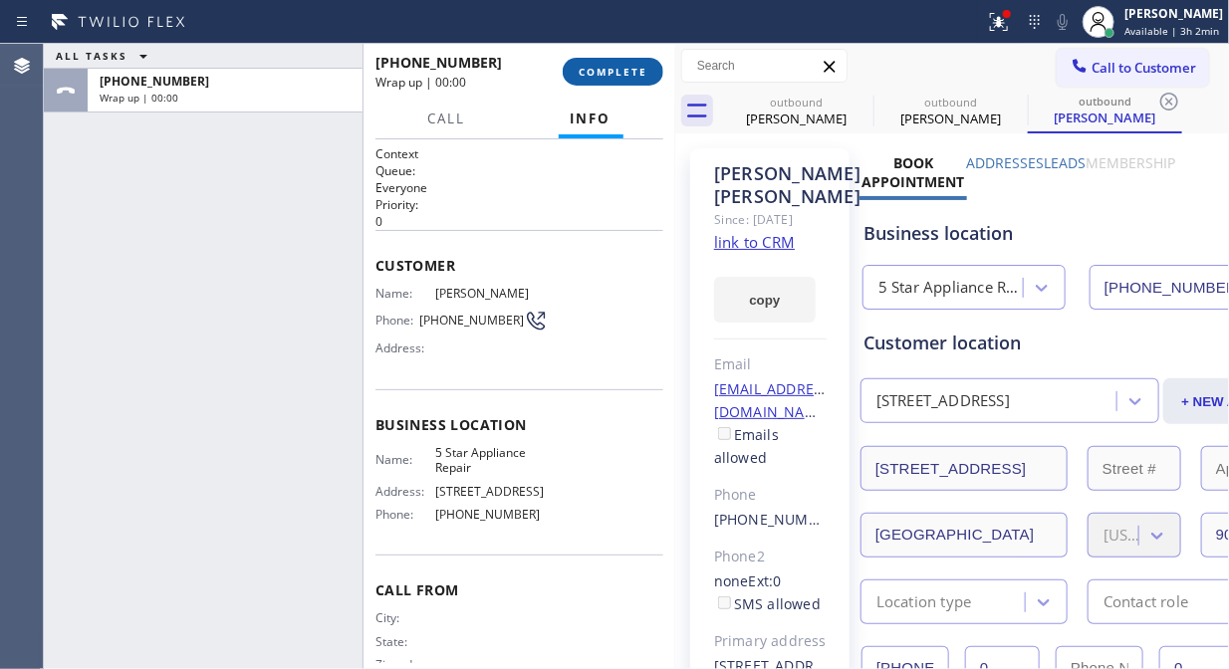
click at [637, 77] on span "COMPLETE" at bounding box center [613, 72] width 69 height 14
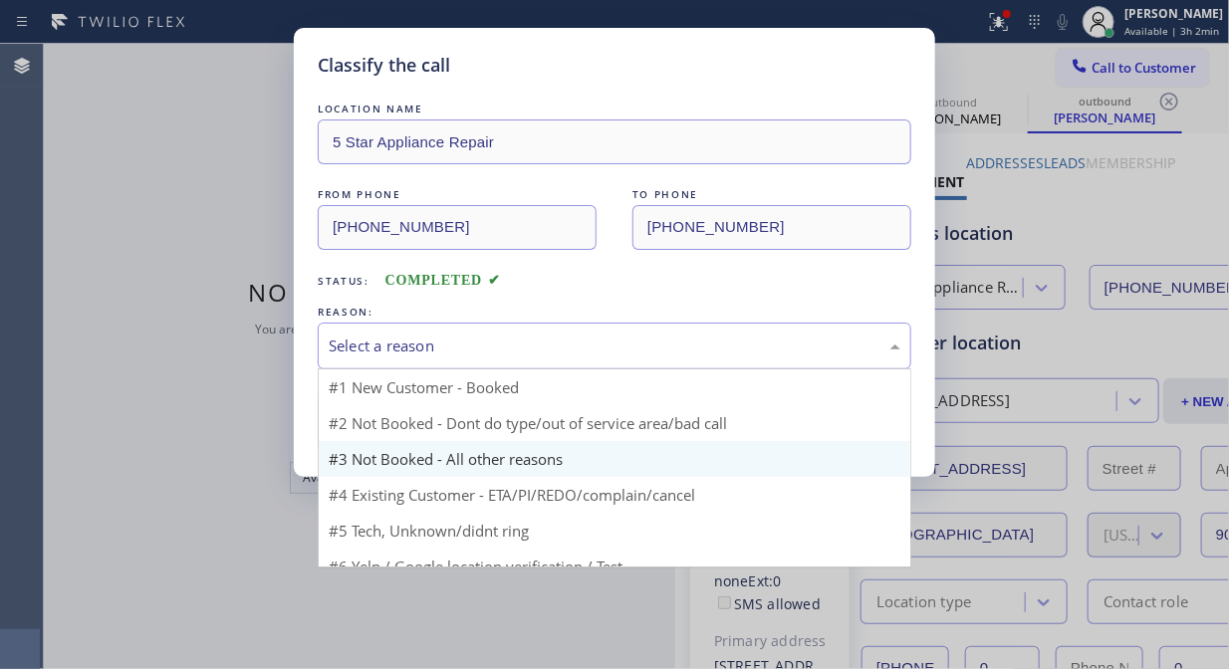
drag, startPoint x: 569, startPoint y: 352, endPoint x: 596, endPoint y: 453, distance: 105.1
click at [570, 352] on div "Select a reason" at bounding box center [615, 346] width 572 height 23
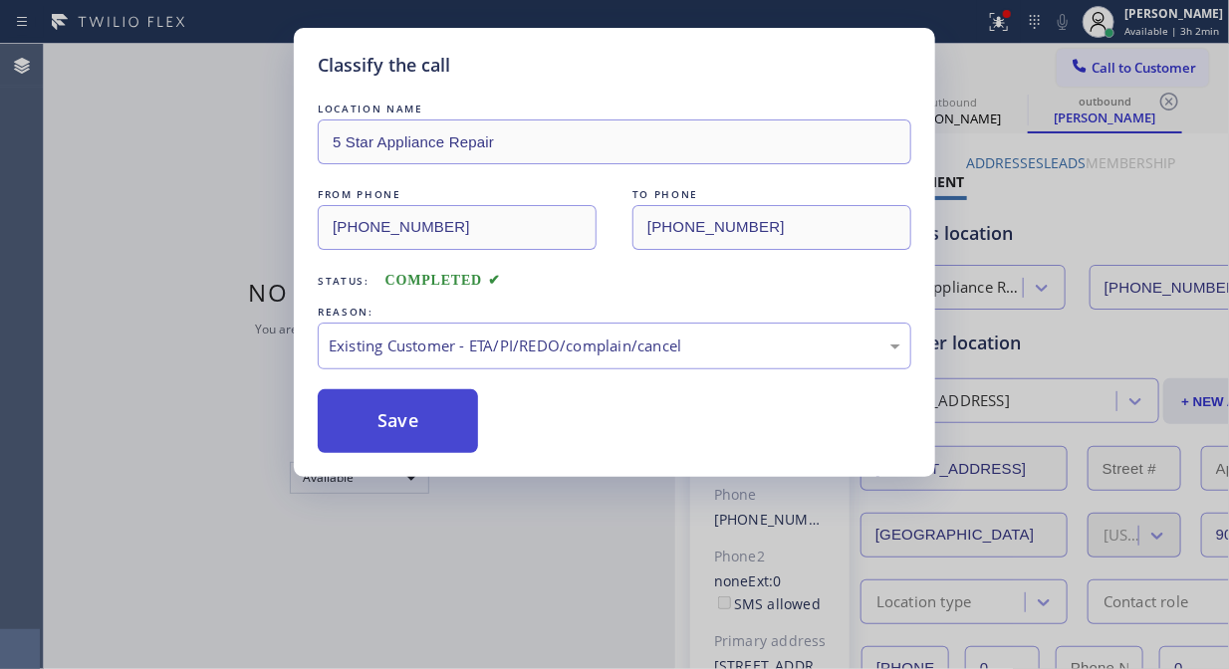
drag, startPoint x: 593, startPoint y: 450, endPoint x: 401, endPoint y: 409, distance: 195.6
click at [401, 411] on button "Save" at bounding box center [398, 421] width 160 height 64
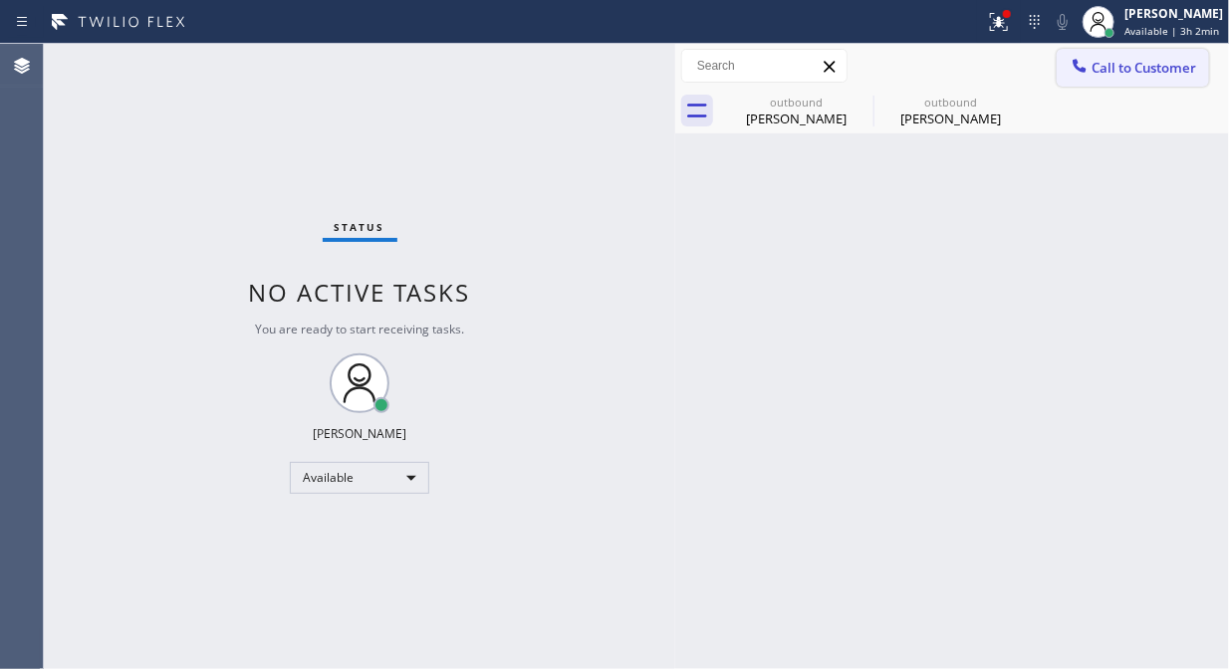
click at [1149, 86] on div "Call to Customer Outbound call Location 5 Star Appliance Repair Your caller id …" at bounding box center [952, 66] width 554 height 45
drag, startPoint x: 1126, startPoint y: 74, endPoint x: 1113, endPoint y: 73, distance: 13.0
click at [1127, 74] on span "Call to Customer" at bounding box center [1144, 68] width 105 height 18
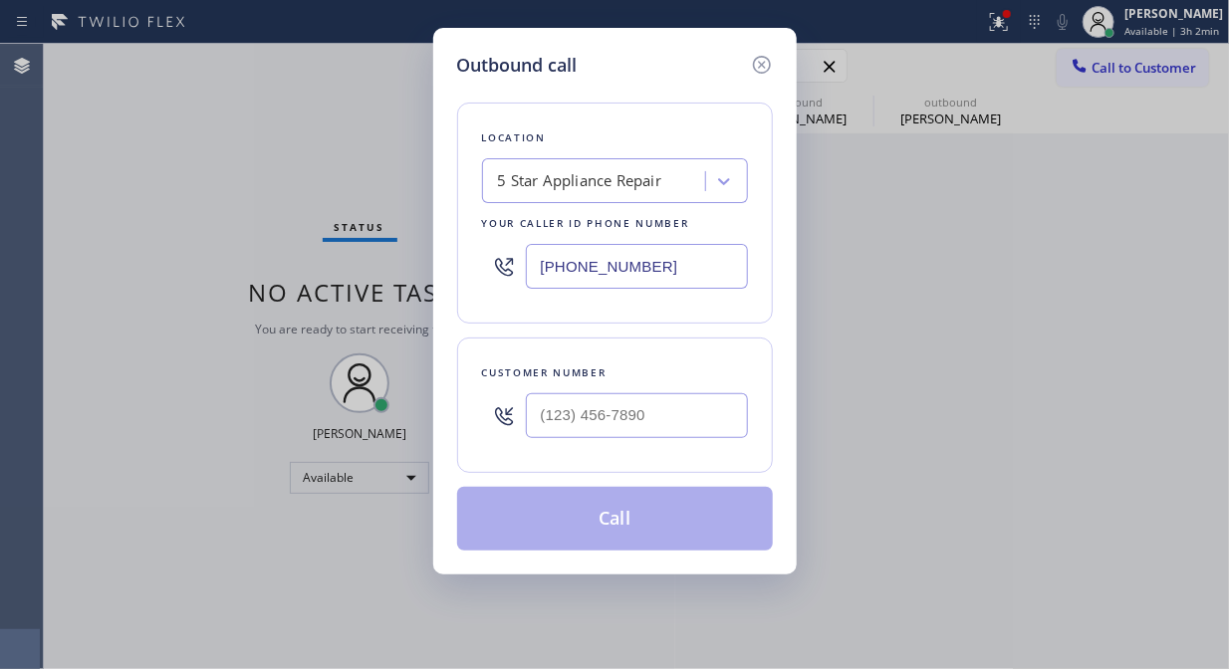
click at [532, 156] on div "Location 5 Star Appliance Repair Your caller id phone number [PHONE_NUMBER]" at bounding box center [615, 213] width 316 height 221
click at [510, 175] on div "5 Star Appliance Repair" at bounding box center [580, 181] width 164 height 23
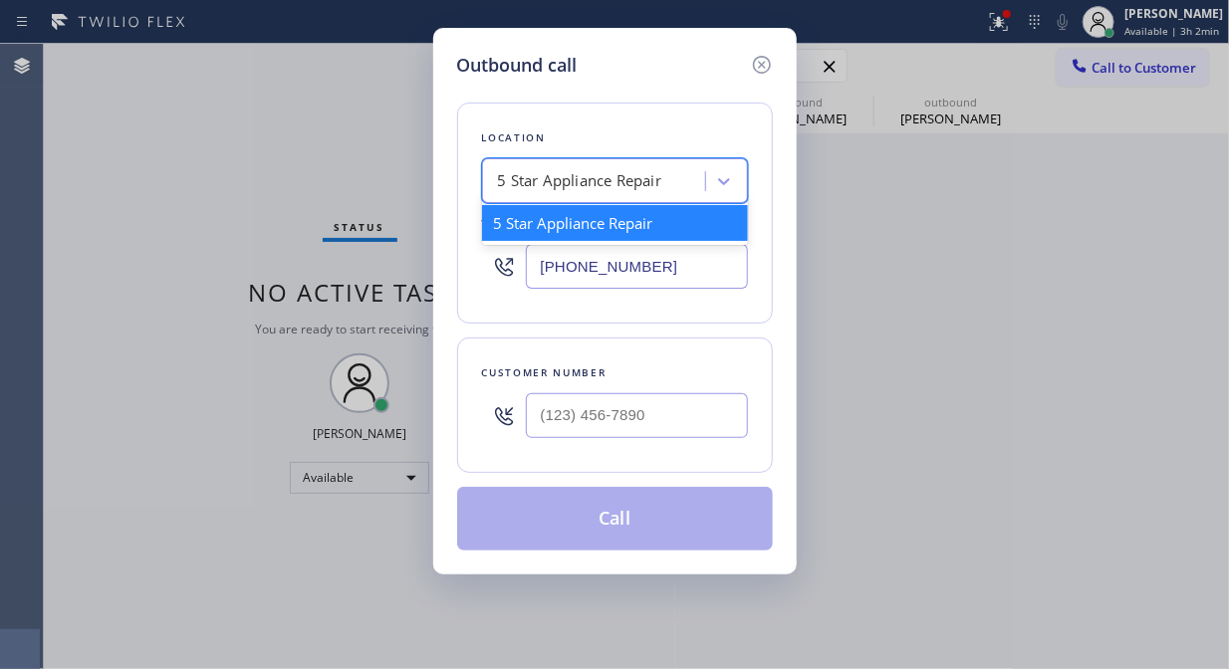
paste input "Sub Zero Refrigerator Repair [GEOGRAPHIC_DATA]"
type input "Sub Zero Refrigerator Repair [GEOGRAPHIC_DATA]"
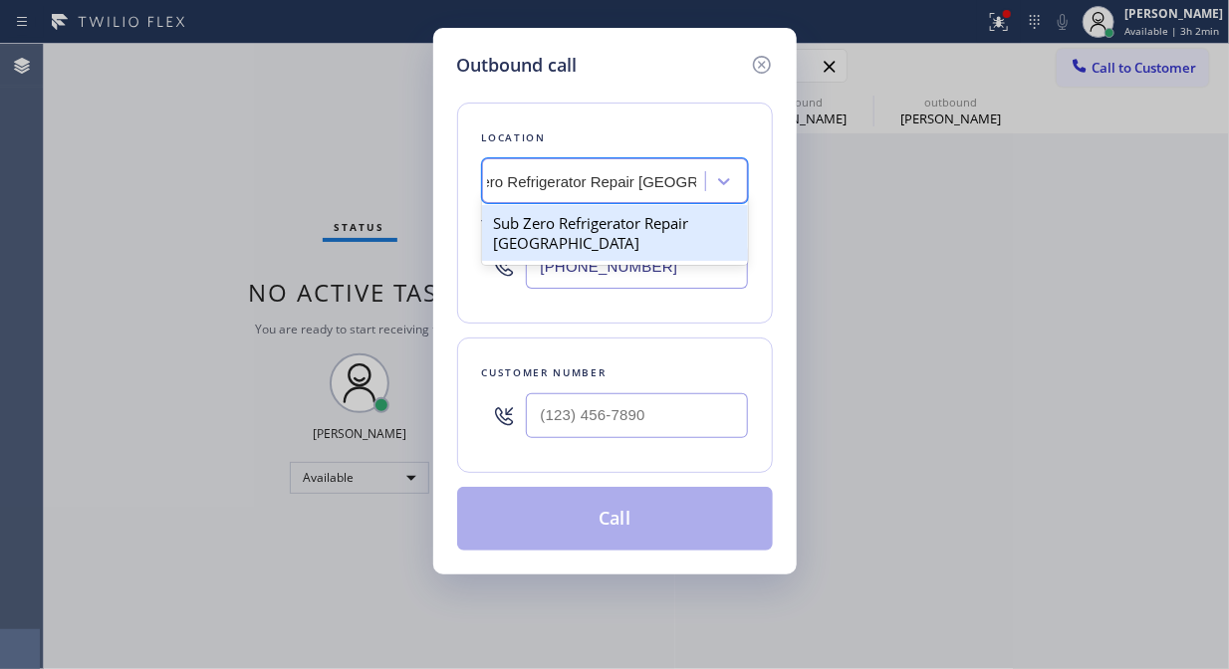
click at [586, 243] on div "Sub Zero Refrigerator Repair [GEOGRAPHIC_DATA]" at bounding box center [615, 233] width 266 height 56
type input "[PHONE_NUMBER]"
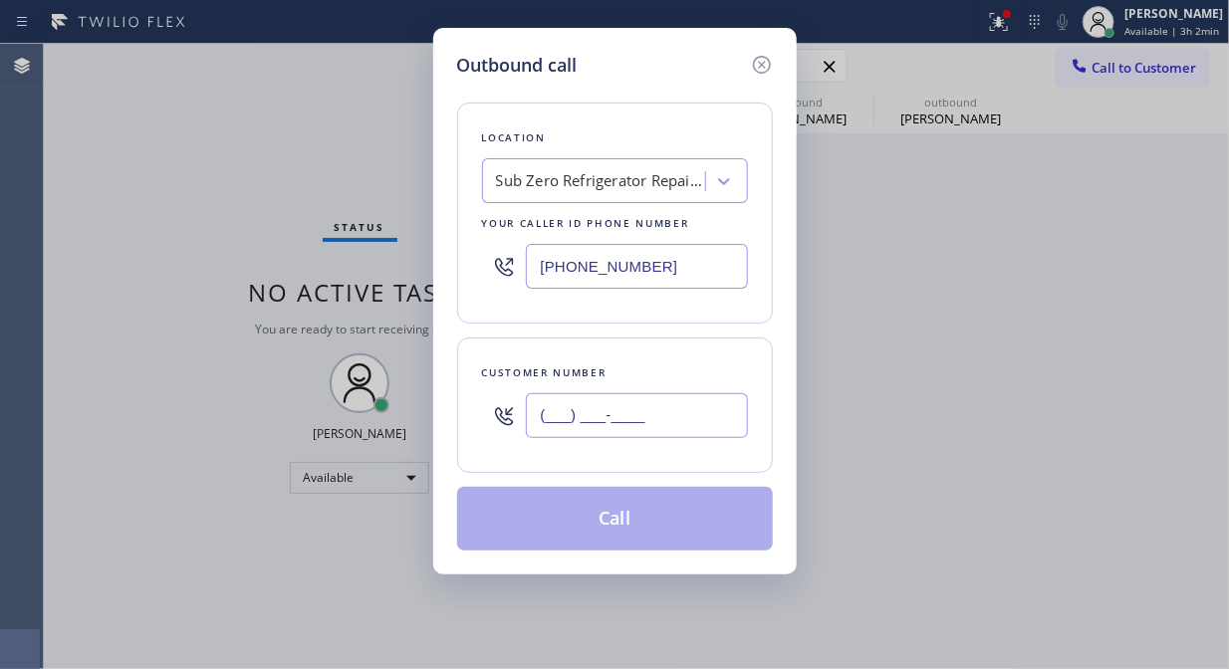
click at [536, 415] on input "(___) ___-____" at bounding box center [637, 415] width 222 height 45
paste input "312) 868-2777"
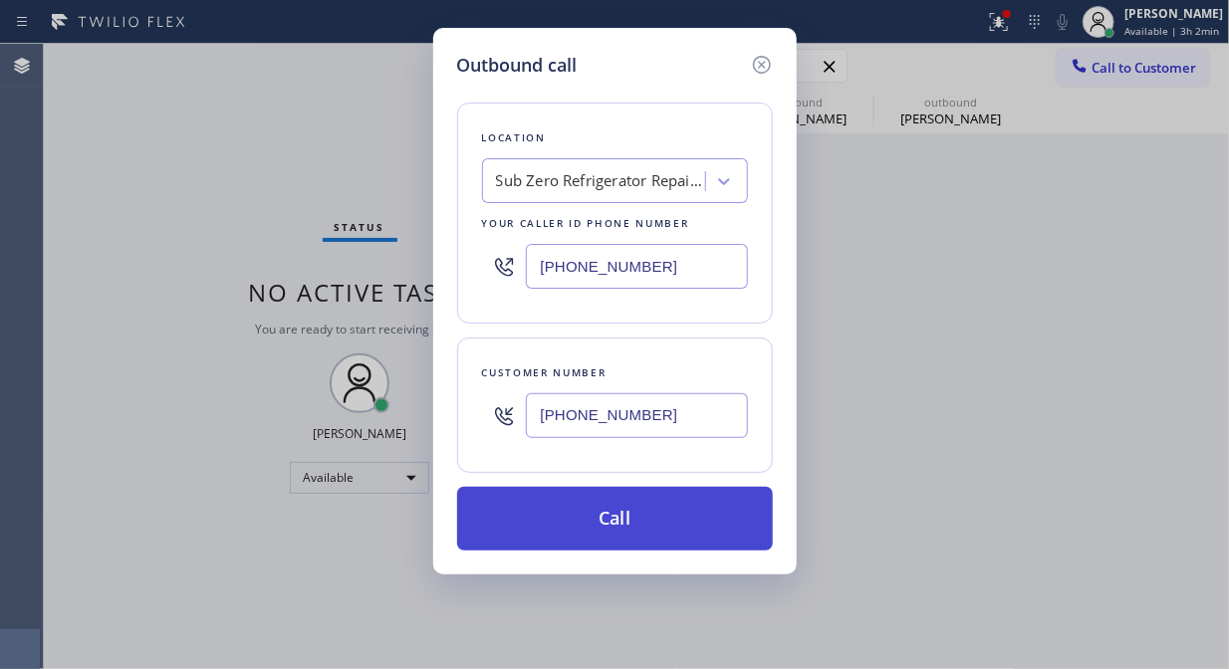
type input "[PHONE_NUMBER]"
click at [691, 521] on button "Call" at bounding box center [615, 519] width 316 height 64
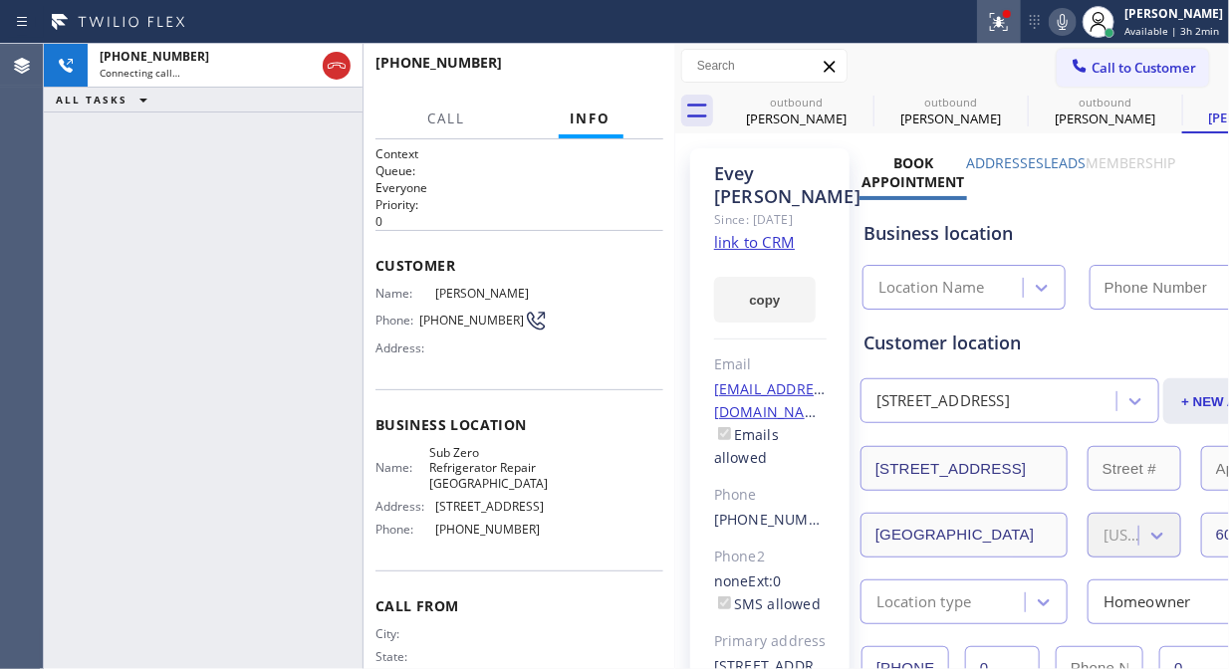
click at [1011, 24] on icon at bounding box center [999, 22] width 24 height 24
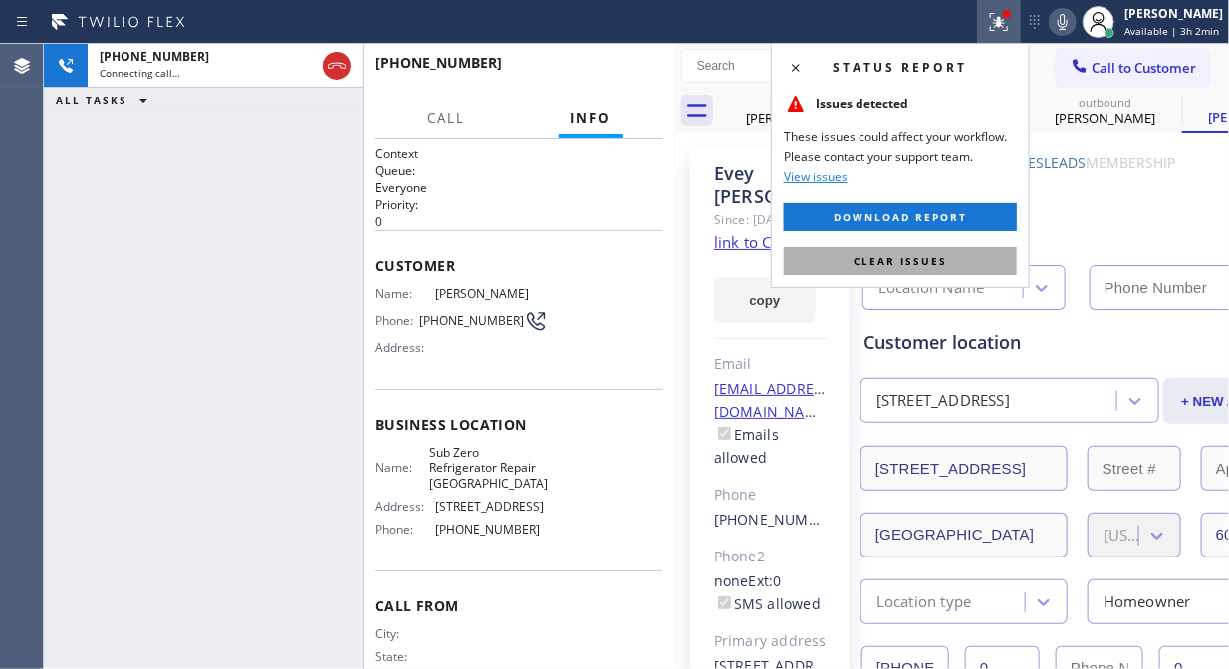
click at [953, 259] on button "Clear issues" at bounding box center [900, 261] width 233 height 28
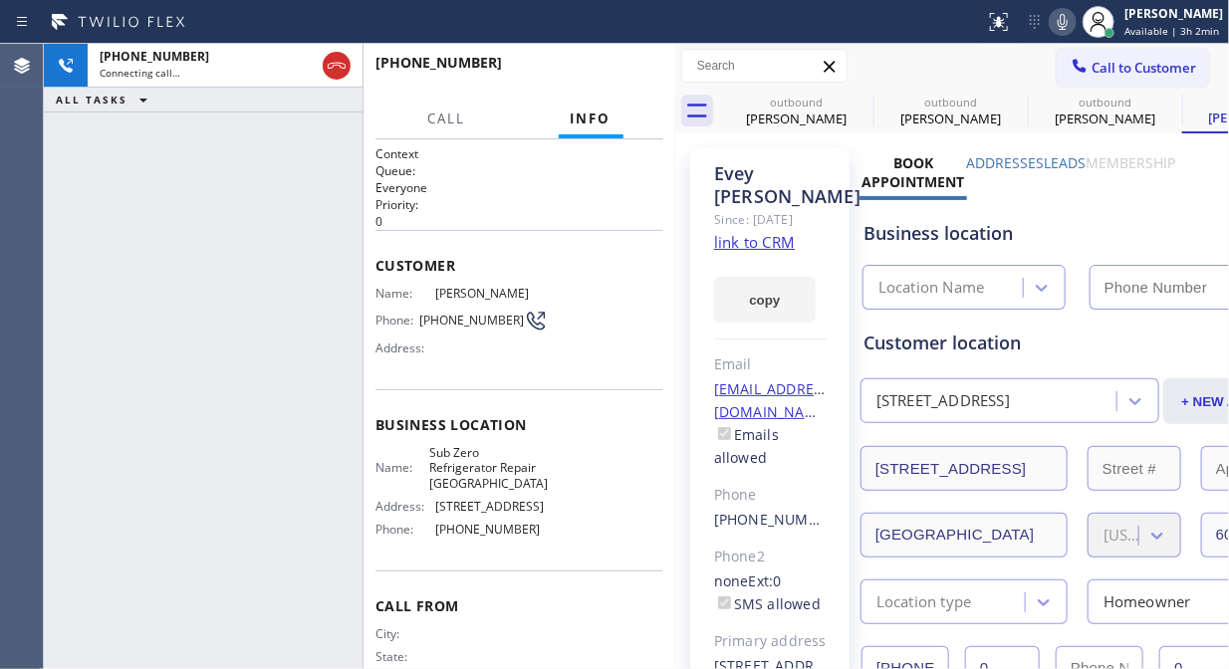
type input "[PHONE_NUMBER]"
click at [237, 272] on div "[PHONE_NUMBER] Live | 00:01 ALL TASKS ALL TASKS ACTIVE TASKS TASKS IN WRAP UP" at bounding box center [203, 357] width 319 height 626
click at [588, 75] on button "HANG UP" at bounding box center [617, 72] width 93 height 28
click at [615, 83] on button "HANG UP" at bounding box center [617, 72] width 93 height 28
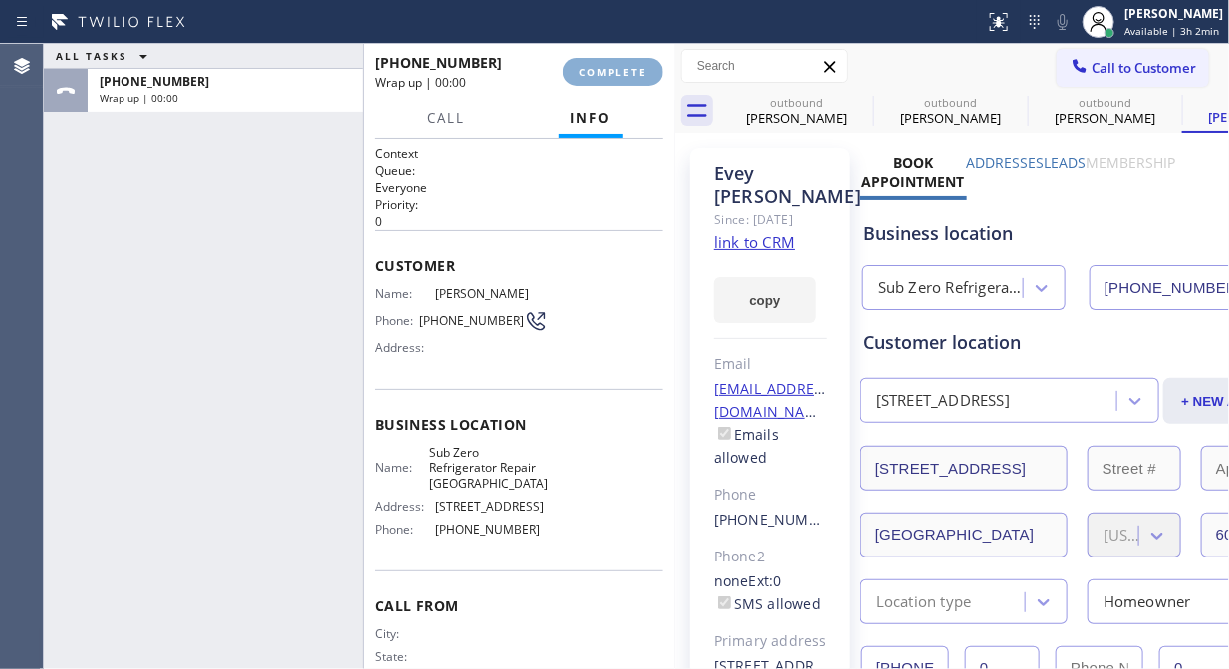
click at [632, 74] on span "COMPLETE" at bounding box center [613, 72] width 69 height 14
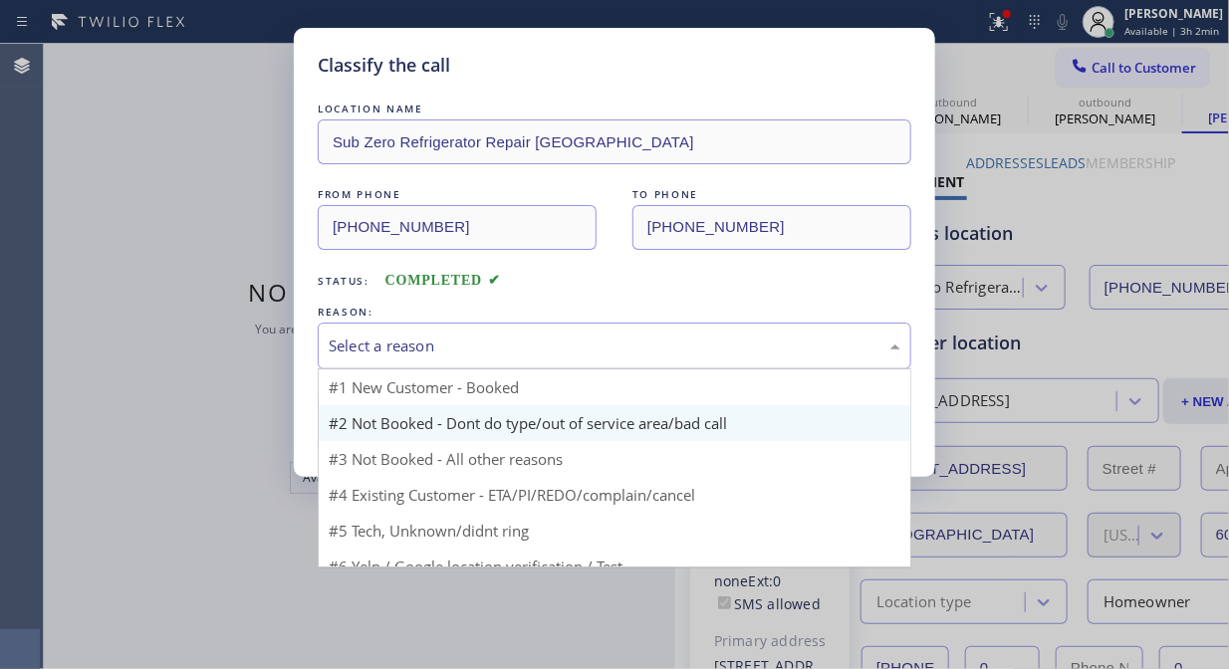
drag, startPoint x: 637, startPoint y: 334, endPoint x: 640, endPoint y: 432, distance: 98.7
click at [637, 337] on div "Select a reason" at bounding box center [615, 346] width 572 height 23
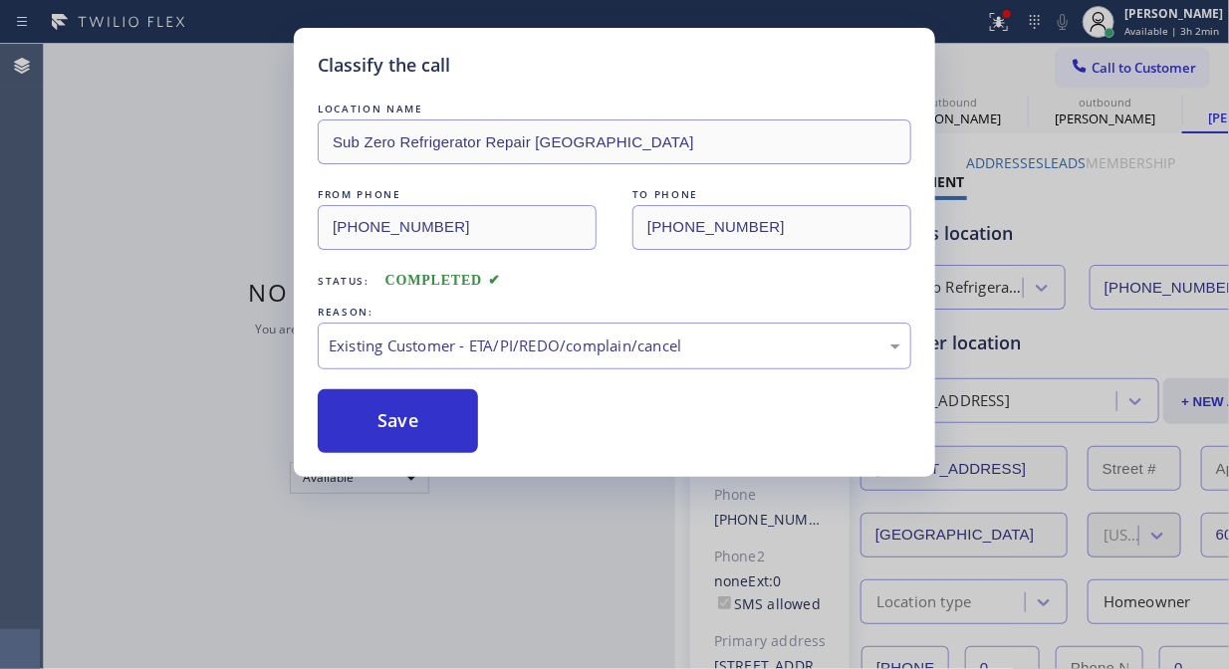
click at [482, 435] on div "Save" at bounding box center [615, 421] width 594 height 64
drag, startPoint x: 430, startPoint y: 415, endPoint x: 509, endPoint y: 217, distance: 213.3
click at [430, 416] on button "Save" at bounding box center [398, 421] width 160 height 64
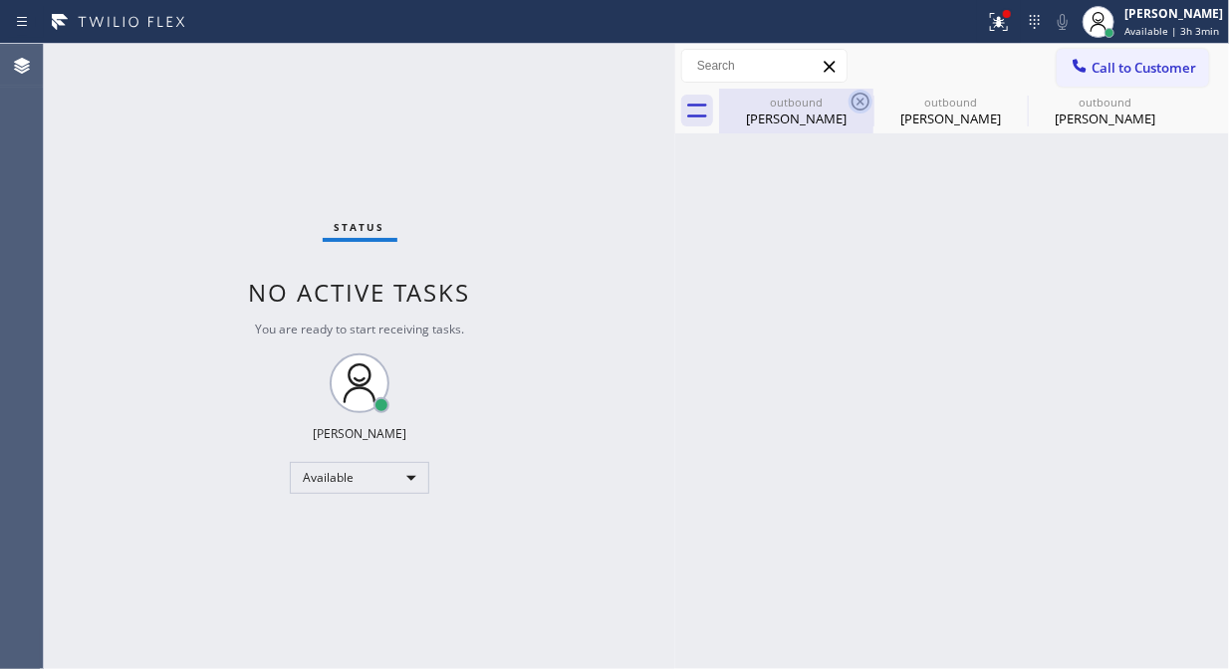
click at [861, 102] on icon at bounding box center [861, 102] width 18 height 18
click at [0, 0] on icon at bounding box center [0, 0] width 0 height 0
click at [861, 102] on div "outbound [PERSON_NAME] outbound [PERSON_NAME] outbound [PERSON_NAME]" at bounding box center [974, 111] width 510 height 45
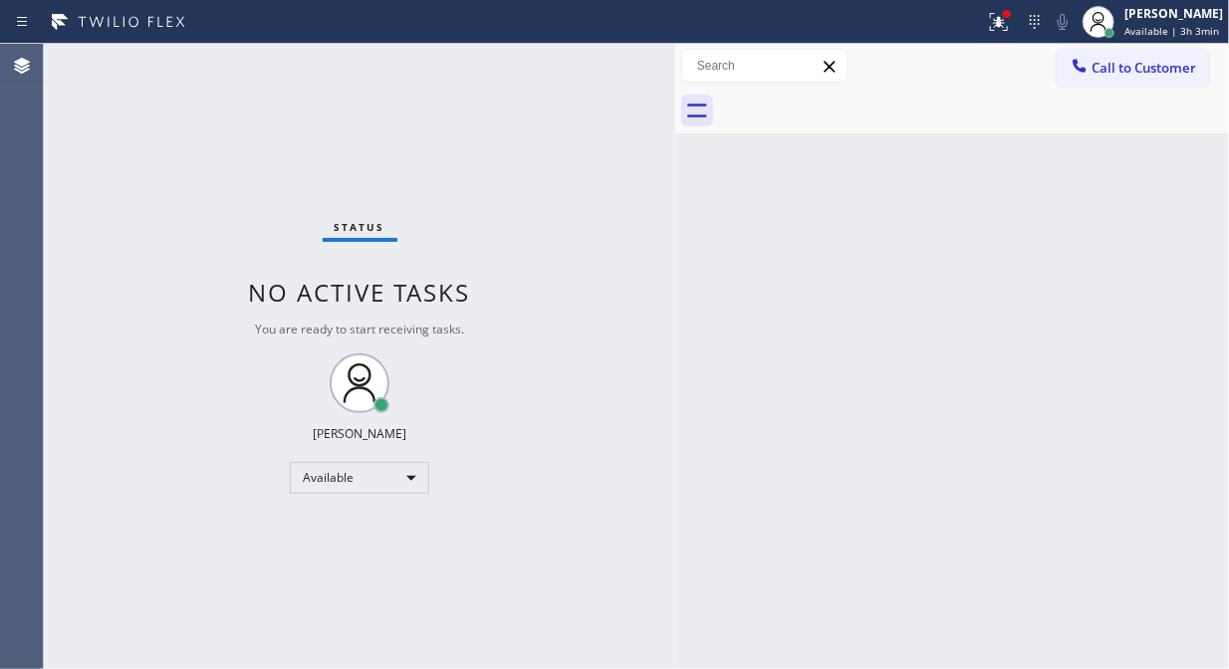
click at [861, 102] on div at bounding box center [974, 111] width 510 height 45
click at [1006, 24] on g at bounding box center [999, 22] width 18 height 18
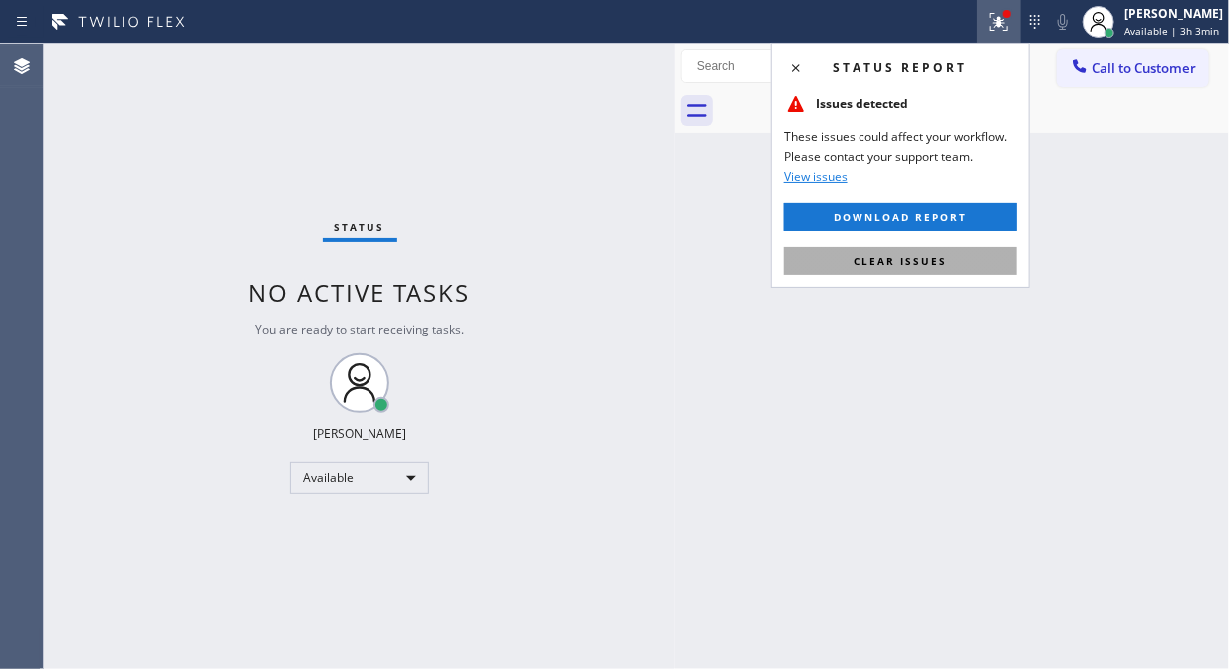
click at [924, 259] on span "Clear issues" at bounding box center [901, 261] width 94 height 14
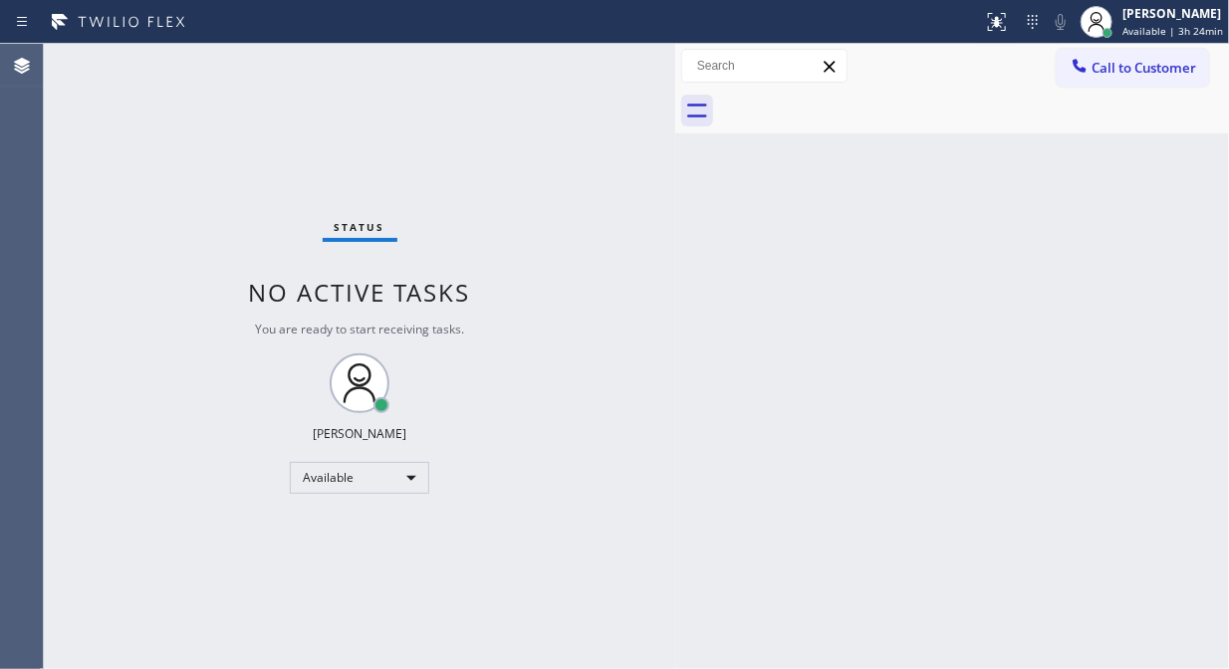
drag, startPoint x: 237, startPoint y: 152, endPoint x: 320, endPoint y: 82, distance: 108.8
click at [237, 152] on div "Status No active tasks You are ready to start receiving tasks. [PERSON_NAME] Av…" at bounding box center [360, 357] width 632 height 626
click at [1083, 56] on icon at bounding box center [1080, 66] width 20 height 20
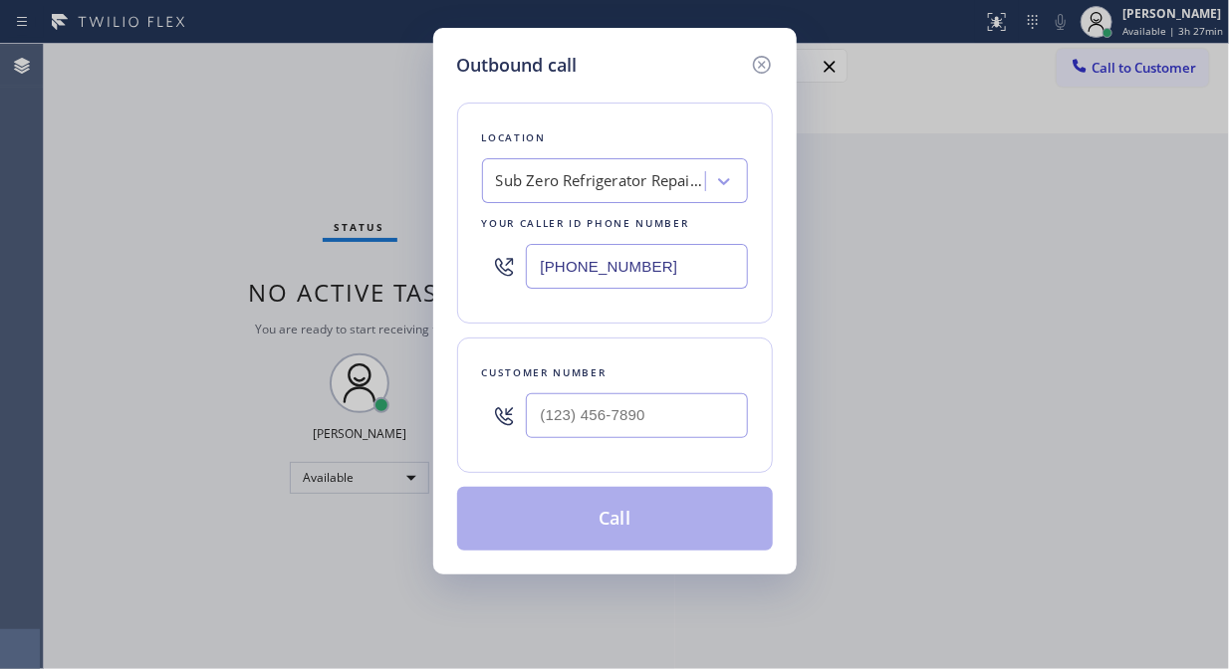
click at [540, 265] on input "[PHONE_NUMBER]" at bounding box center [637, 266] width 222 height 45
paste input "855) 719-3434"
type input "[PHONE_NUMBER]"
click at [124, 235] on div "Outbound call Location Thermador Appliance Repair Zone Your caller id phone num…" at bounding box center [614, 334] width 1229 height 669
click at [543, 419] on input "(___) ___-____" at bounding box center [637, 415] width 222 height 45
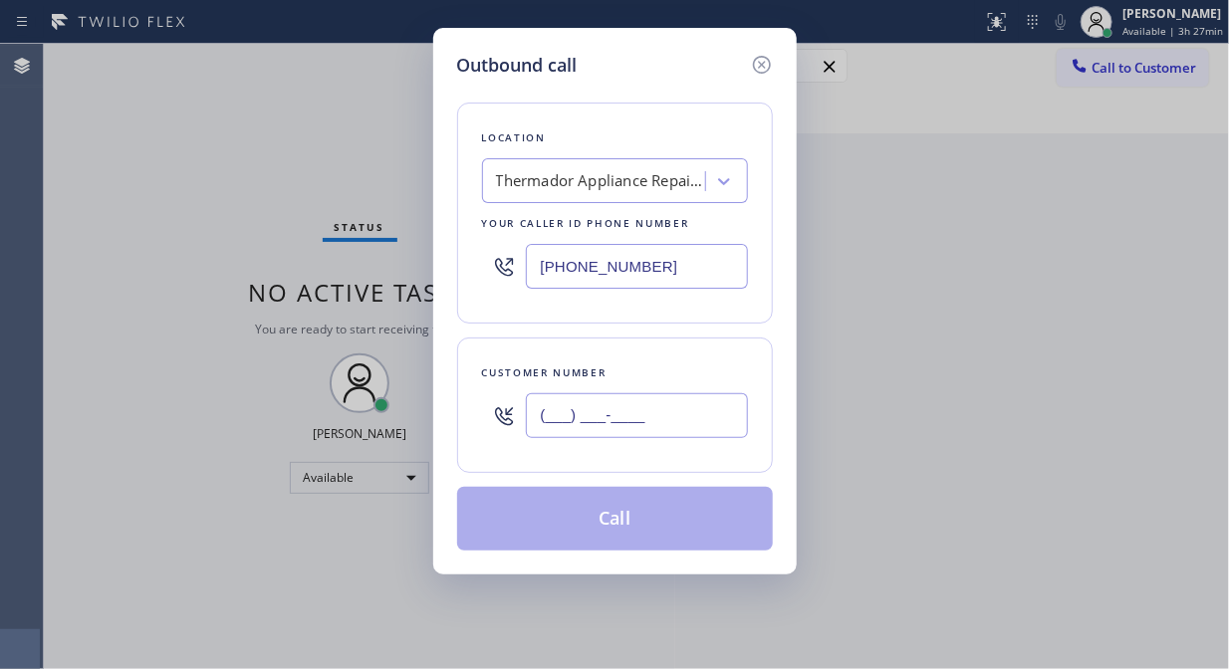
paste input "310) 386-3414"
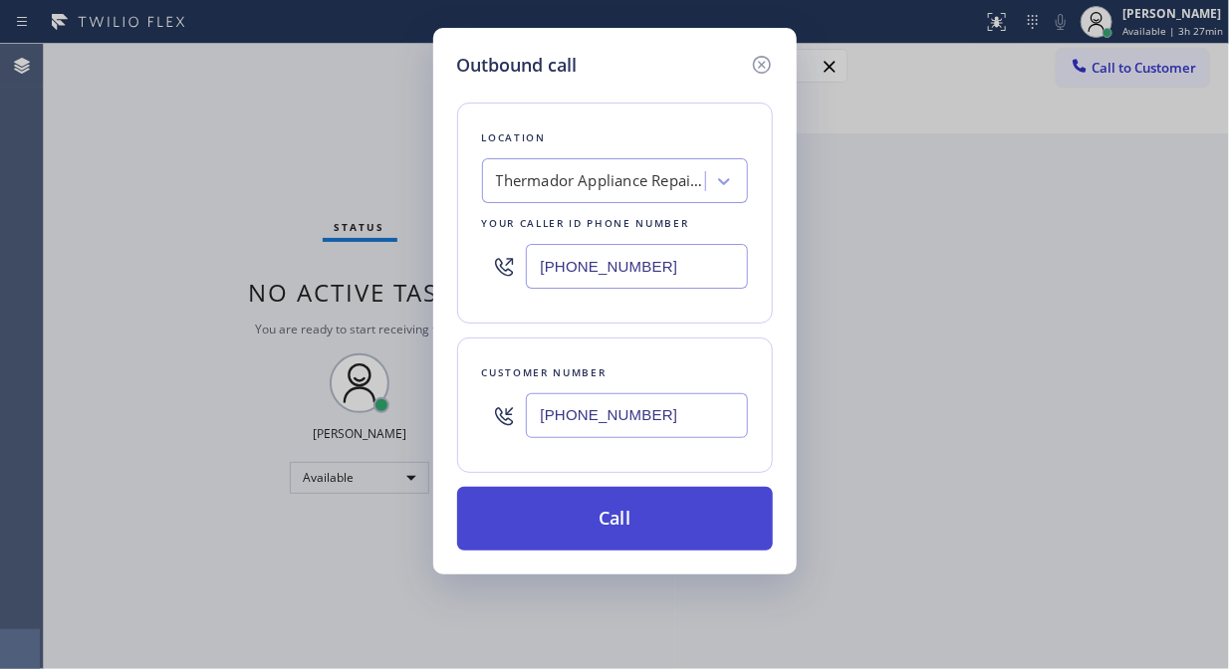
type input "[PHONE_NUMBER]"
click at [670, 506] on button "Call" at bounding box center [615, 519] width 316 height 64
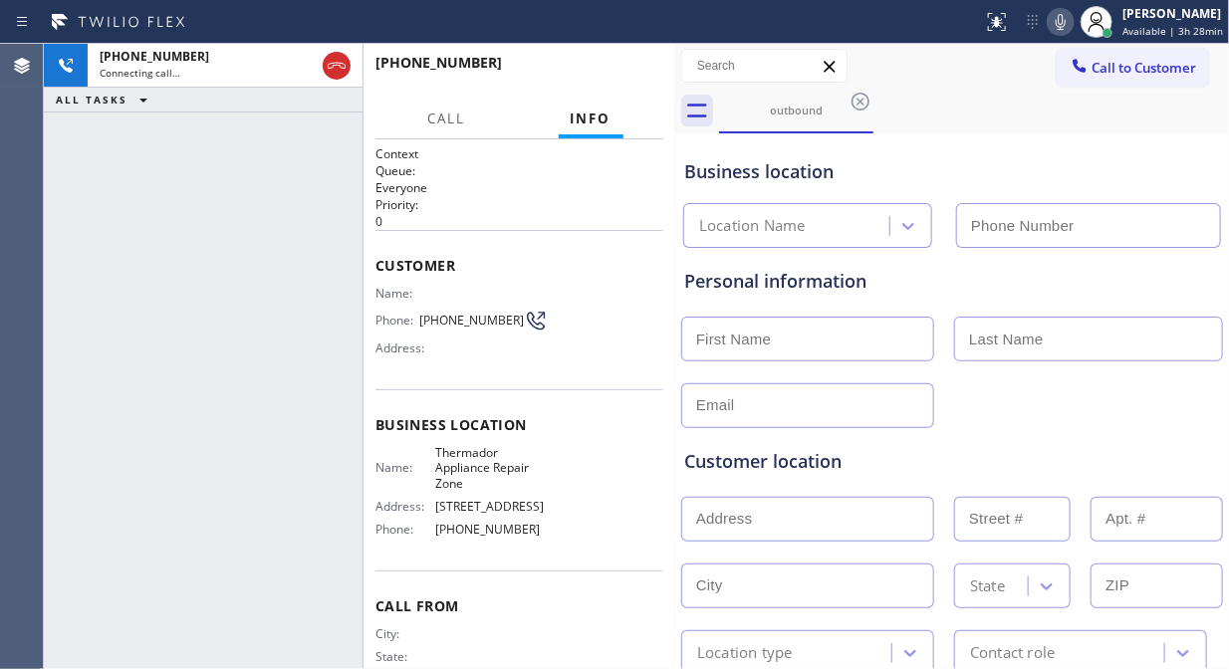
type input "[PHONE_NUMBER]"
click at [1071, 21] on icon at bounding box center [1061, 22] width 24 height 24
drag, startPoint x: 1071, startPoint y: 21, endPoint x: 999, endPoint y: 3, distance: 73.9
click at [1066, 21] on icon at bounding box center [1061, 22] width 10 height 16
click at [1066, 22] on icon at bounding box center [1061, 22] width 10 height 16
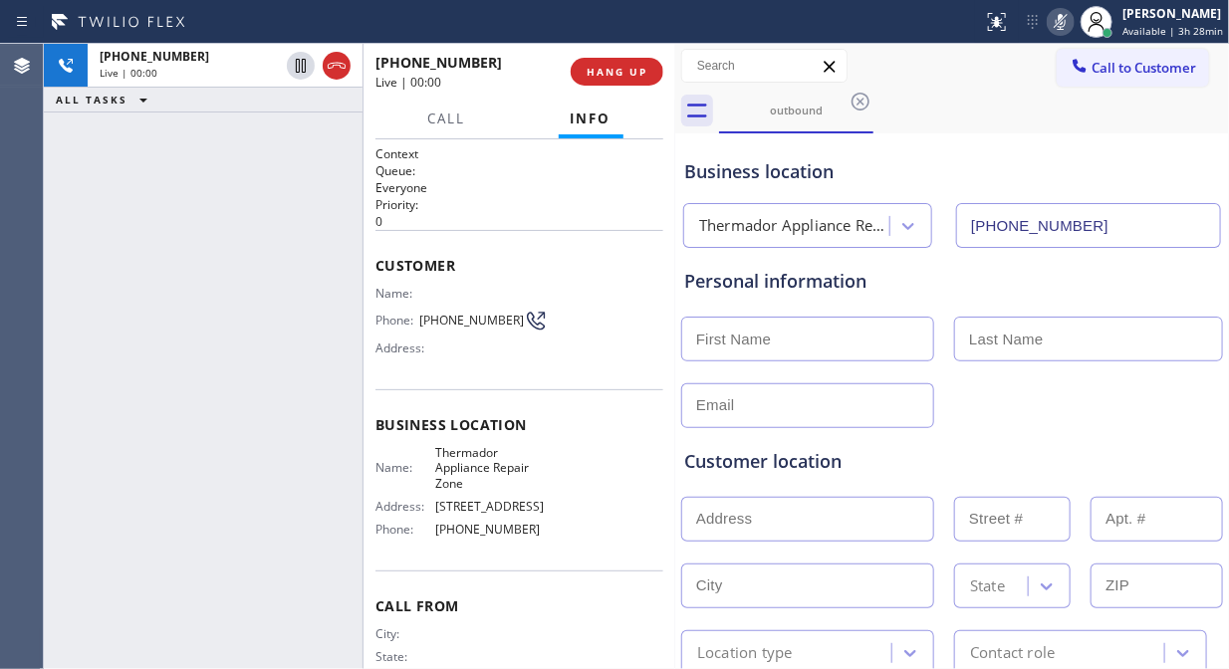
click at [1066, 21] on icon at bounding box center [1061, 22] width 10 height 16
click at [129, 252] on div "[PHONE_NUMBER] Live | 00:09 ALL TASKS ALL TASKS ACTIVE TASKS TASKS IN WRAP UP" at bounding box center [203, 357] width 319 height 626
click at [1063, 20] on icon at bounding box center [1061, 22] width 10 height 16
click at [1062, 27] on icon at bounding box center [1061, 22] width 24 height 24
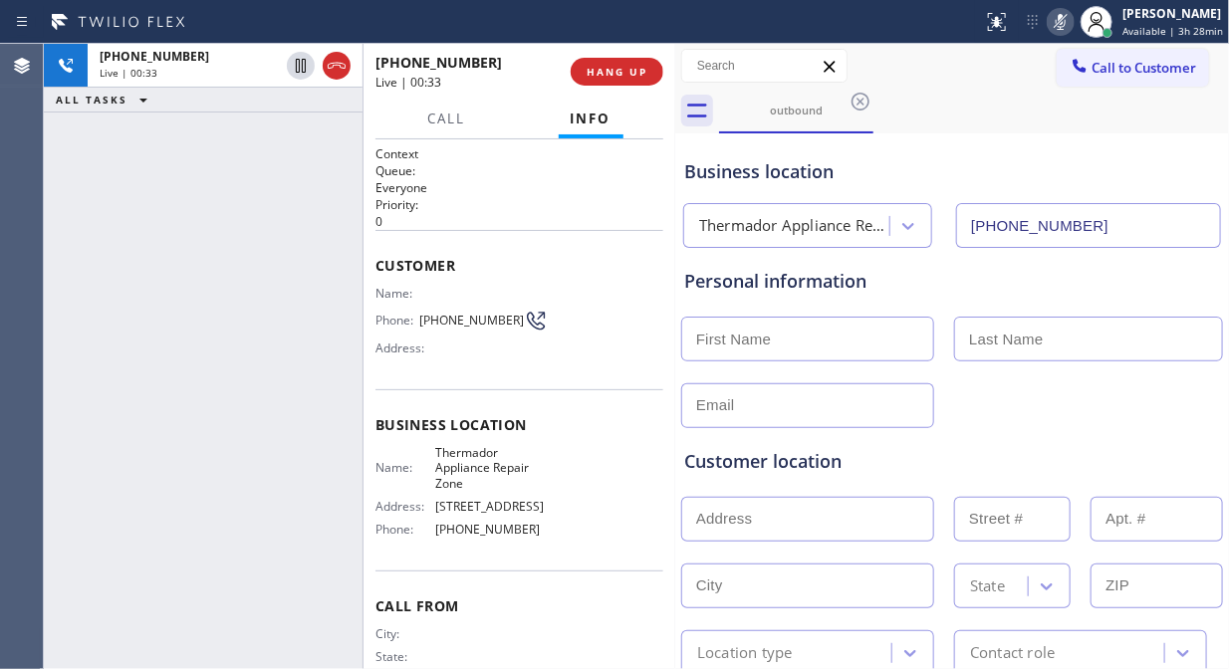
click at [1062, 27] on icon at bounding box center [1061, 22] width 24 height 24
click at [1069, 22] on icon at bounding box center [1061, 22] width 24 height 24
click at [1060, 21] on icon at bounding box center [1061, 22] width 24 height 24
click at [1064, 25] on icon at bounding box center [1061, 22] width 24 height 24
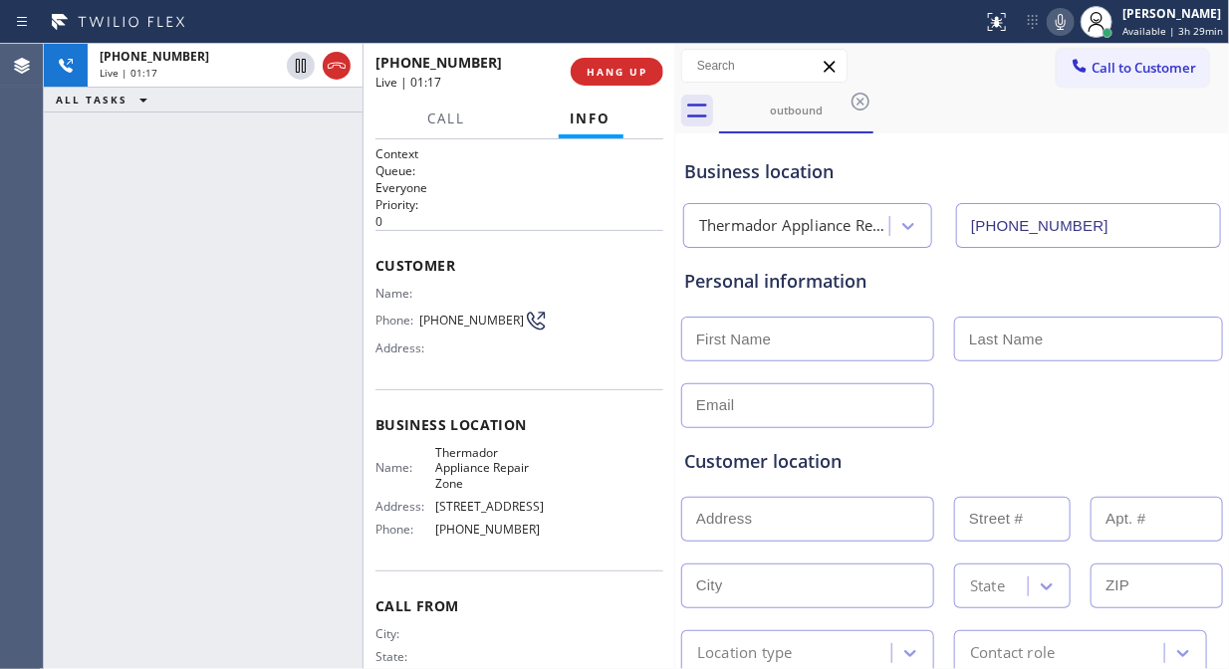
click at [1064, 25] on icon at bounding box center [1061, 22] width 24 height 24
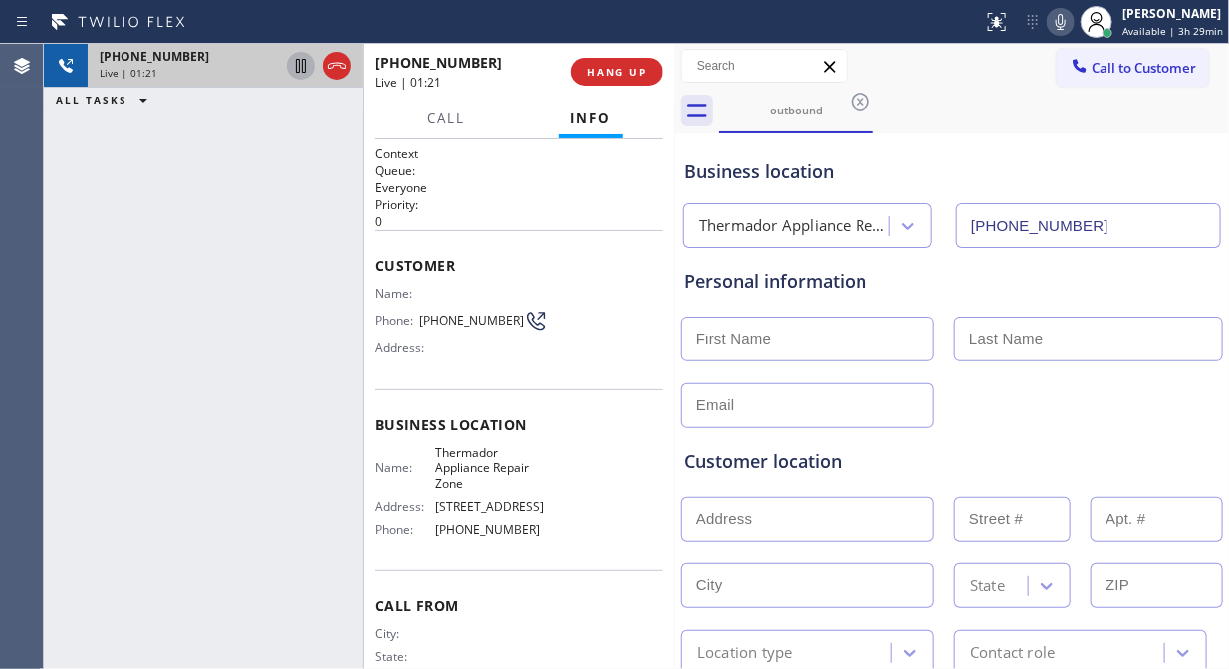
click at [295, 67] on icon at bounding box center [301, 66] width 24 height 24
click at [1067, 22] on icon at bounding box center [1061, 22] width 24 height 24
click at [1066, 23] on icon at bounding box center [1061, 22] width 10 height 16
click at [299, 70] on icon at bounding box center [301, 66] width 24 height 24
click at [187, 285] on div "[PHONE_NUMBER] Live | 02:13 ALL TASKS ALL TASKS ACTIVE TASKS TASKS IN WRAP UP" at bounding box center [203, 357] width 319 height 626
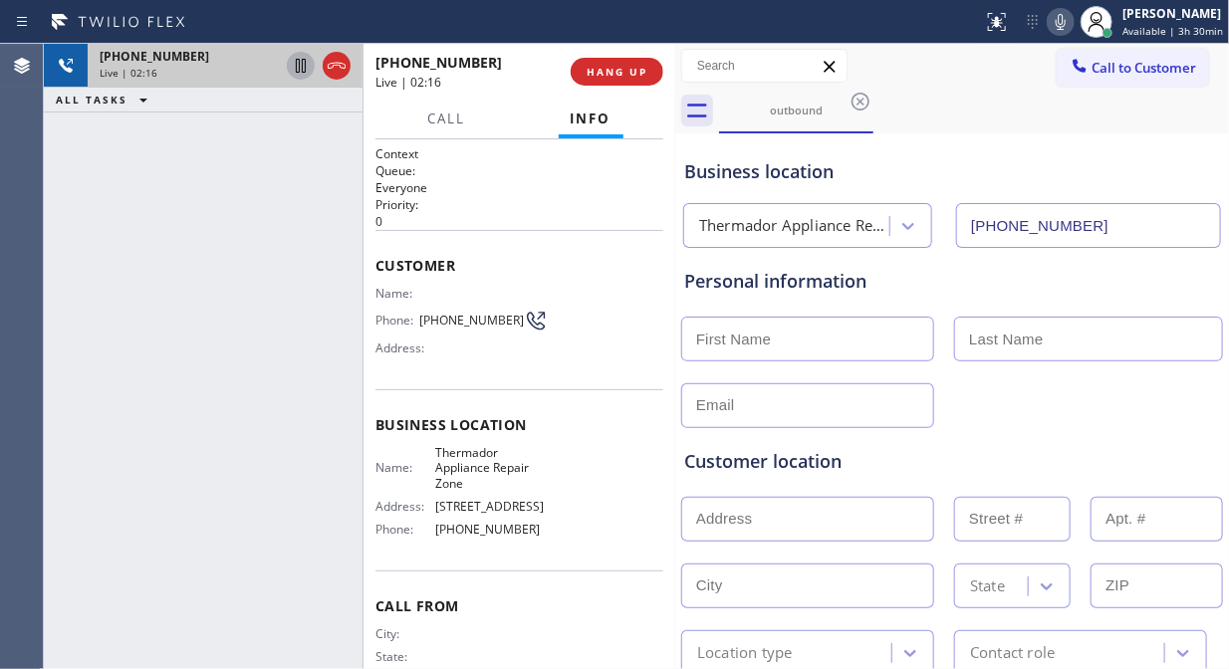
click at [979, 409] on div at bounding box center [952, 404] width 546 height 49
click at [1064, 22] on icon at bounding box center [1061, 22] width 24 height 24
click at [1064, 22] on rect at bounding box center [1061, 20] width 14 height 14
click at [1067, 20] on icon at bounding box center [1061, 22] width 24 height 24
click at [1067, 20] on rect at bounding box center [1061, 20] width 14 height 14
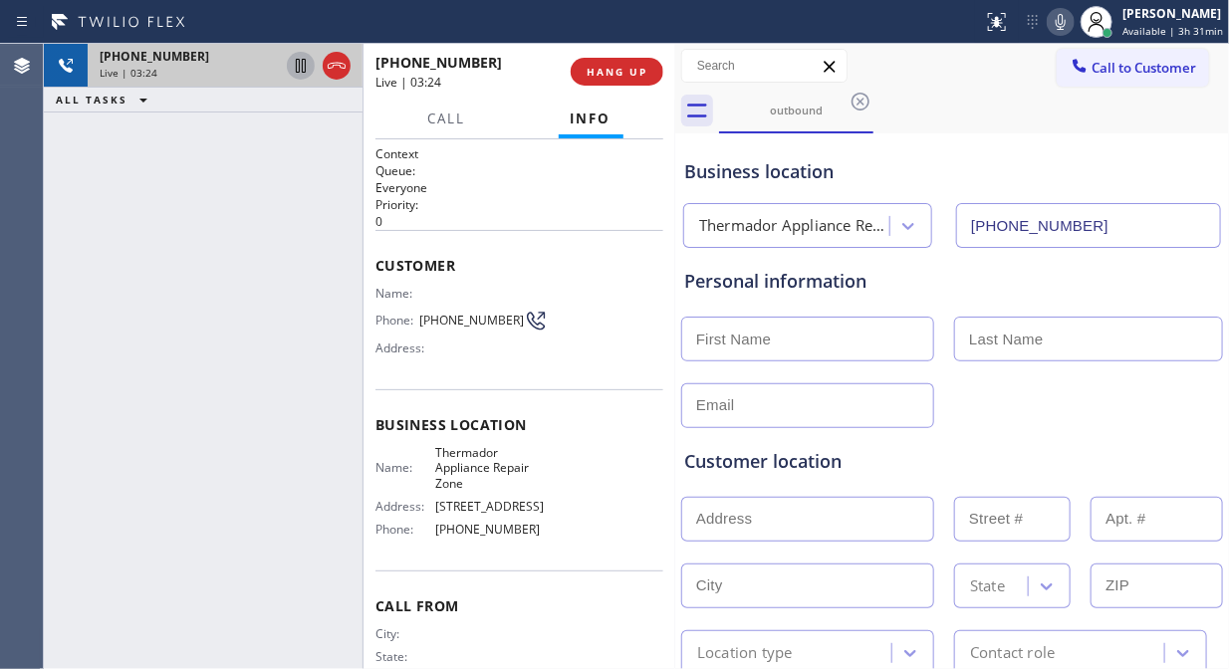
click at [1063, 26] on icon at bounding box center [1061, 22] width 10 height 16
click at [1066, 20] on icon at bounding box center [1061, 22] width 24 height 24
click at [1064, 24] on icon at bounding box center [1061, 22] width 24 height 24
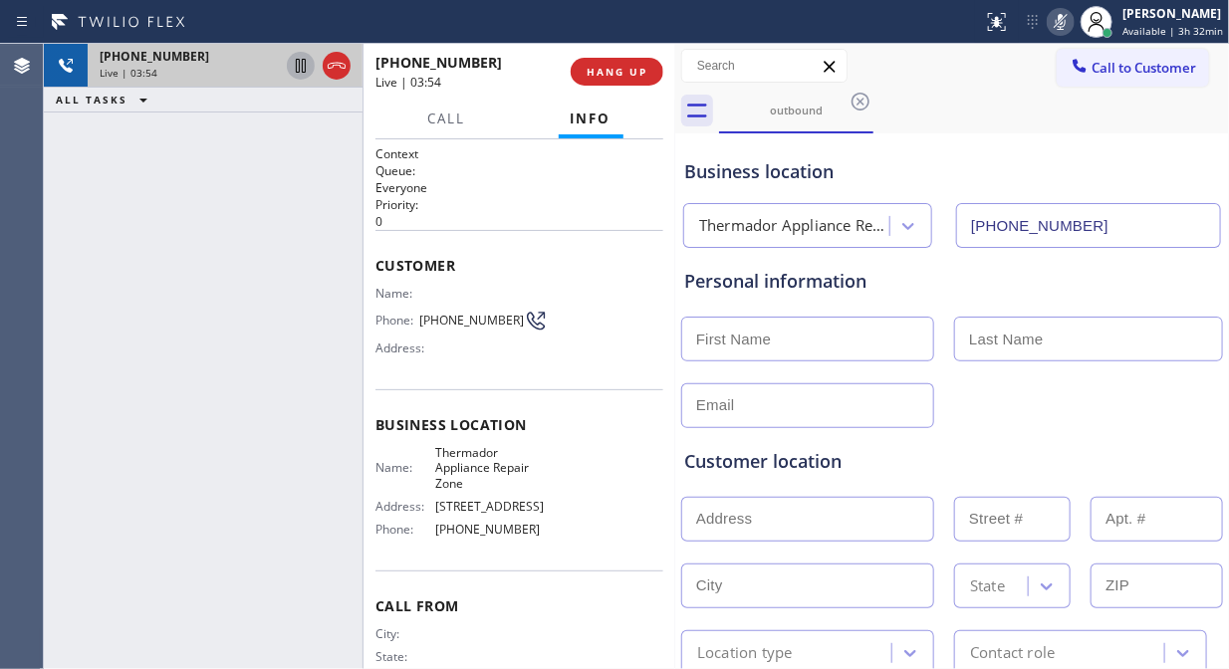
click at [1064, 24] on icon at bounding box center [1061, 22] width 24 height 24
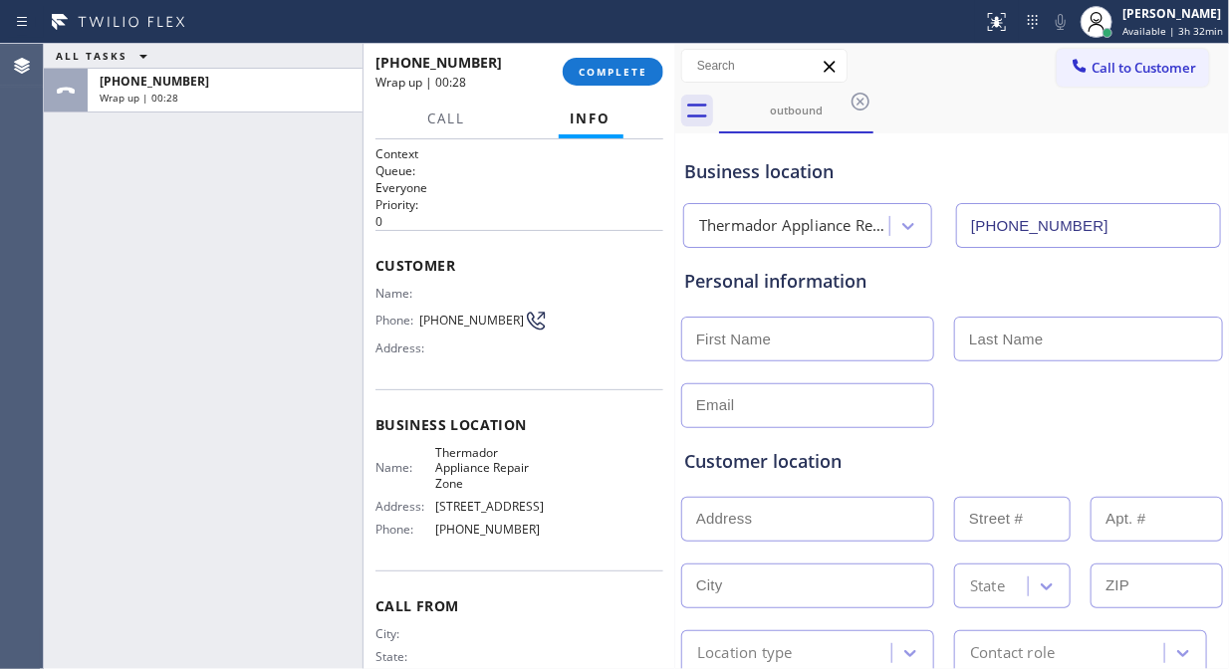
drag, startPoint x: 80, startPoint y: 289, endPoint x: 144, endPoint y: 261, distance: 70.5
click at [82, 286] on div "ALL TASKS ALL TASKS ACTIVE TASKS TASKS IN WRAP UP [PHONE_NUMBER] Wrap up | 00:28" at bounding box center [203, 357] width 319 height 626
click at [739, 342] on input "text" at bounding box center [807, 339] width 253 height 45
paste input "[PERSON_NAME]"
drag, startPoint x: 828, startPoint y: 345, endPoint x: 751, endPoint y: 339, distance: 76.9
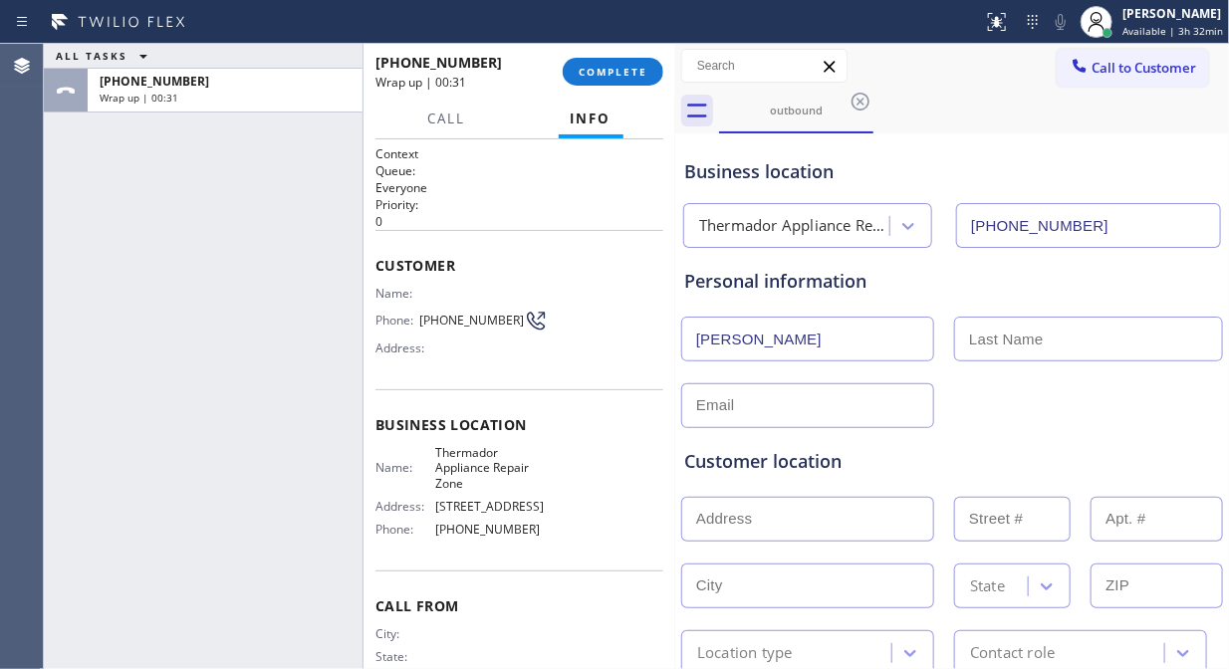
click at [751, 339] on input "[PERSON_NAME]" at bounding box center [807, 339] width 253 height 45
type input "Victoria"
click at [980, 331] on input "text" at bounding box center [1088, 339] width 269 height 45
paste input "[PERSON_NAME]"
type input "[PERSON_NAME]"
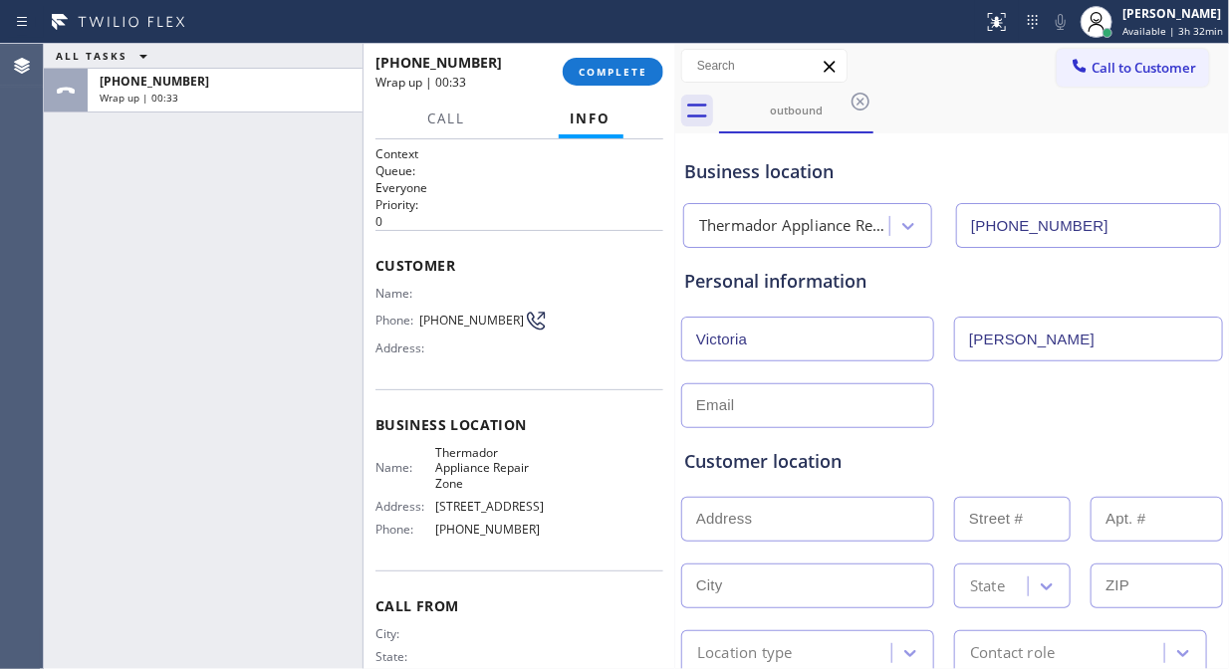
click at [892, 345] on input "Victoria" at bounding box center [807, 339] width 253 height 45
type input "Victoria"
click at [185, 247] on div "ALL TASKS ALL TASKS ACTIVE TASKS TASKS IN WRAP UP [PHONE_NUMBER] Wrap up | 00:38" at bounding box center [203, 357] width 319 height 626
click at [720, 404] on input "text" at bounding box center [807, 405] width 253 height 45
paste input "[EMAIL_ADDRESS][DOMAIN_NAME]"
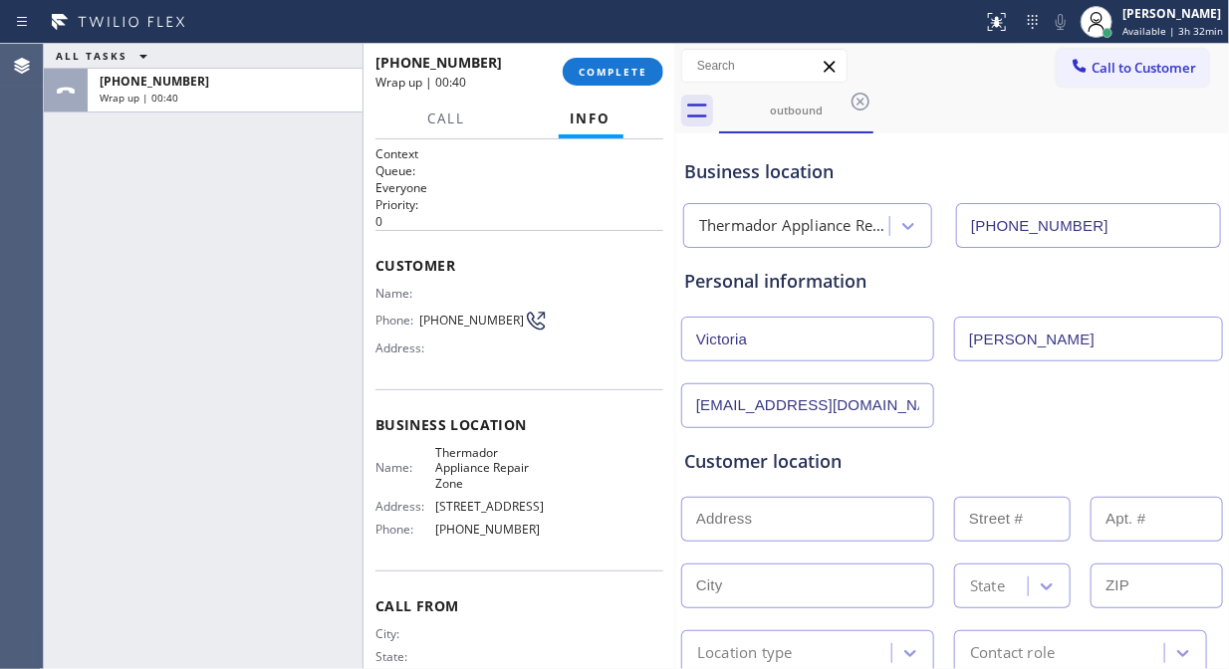
type input "[EMAIL_ADDRESS][DOMAIN_NAME]"
click at [1084, 404] on div "[EMAIL_ADDRESS][DOMAIN_NAME]" at bounding box center [952, 404] width 546 height 49
click at [735, 529] on input "text" at bounding box center [807, 519] width 253 height 45
paste input "[STREET_ADDRESS]"
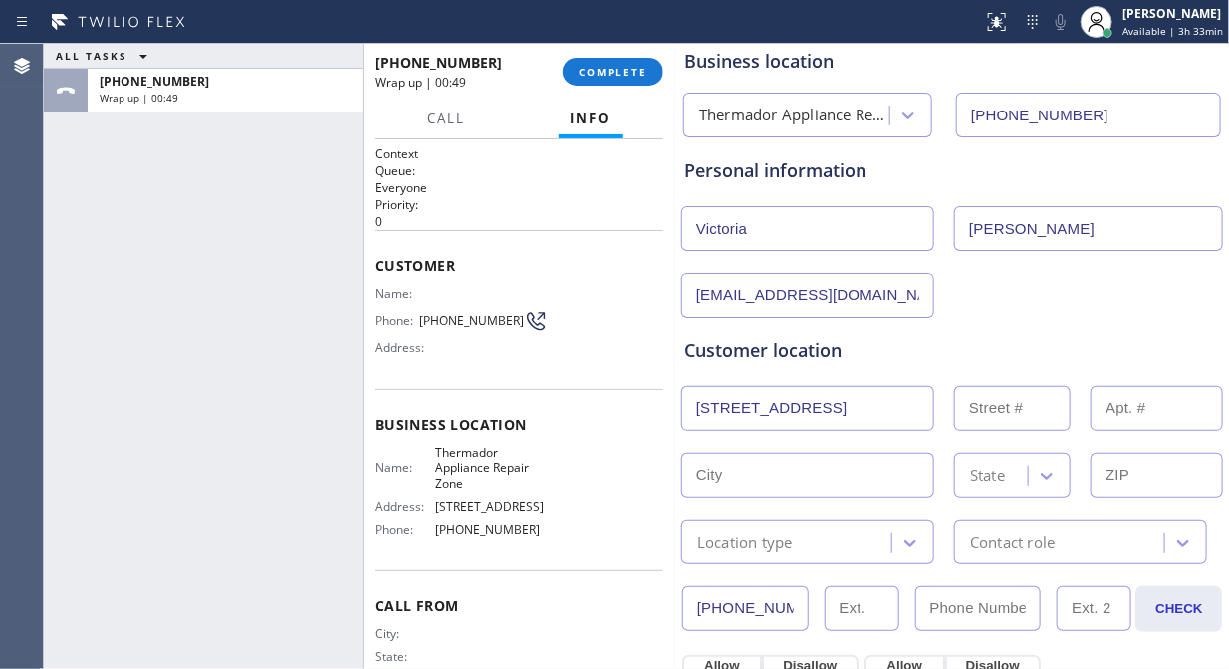
drag, startPoint x: 802, startPoint y: 558, endPoint x: 809, endPoint y: 515, distance: 43.4
type input "17491 Grass Cir"
type input "17491"
type input "[GEOGRAPHIC_DATA]"
type input "92647"
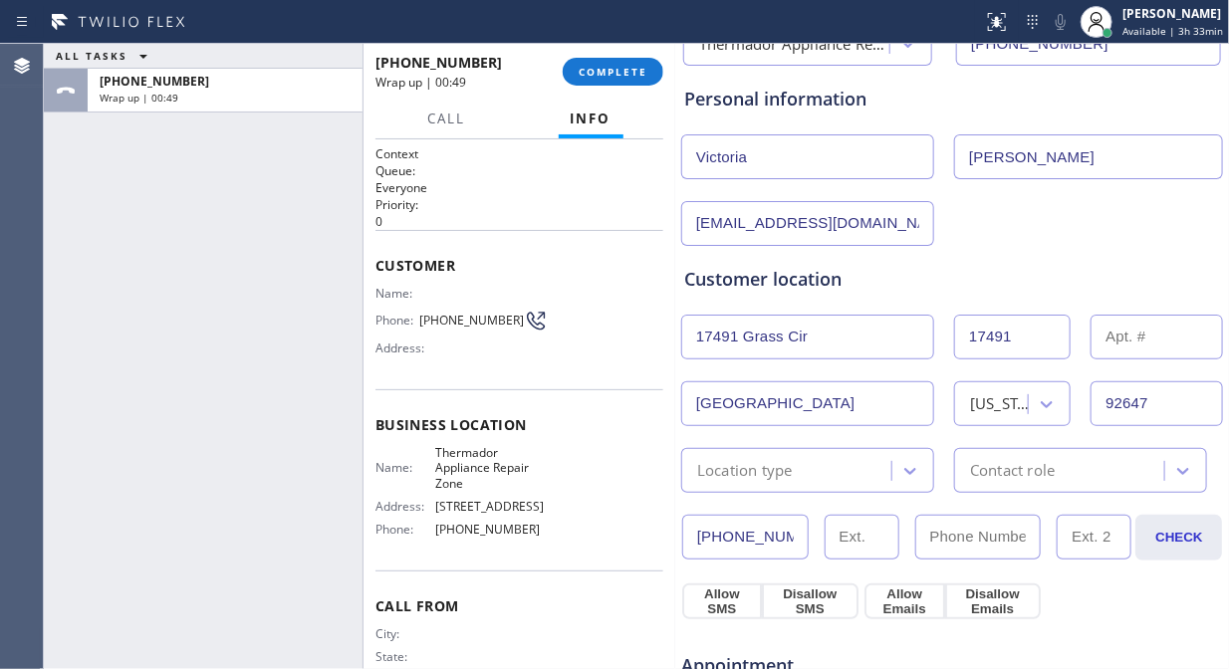
scroll to position [221, 0]
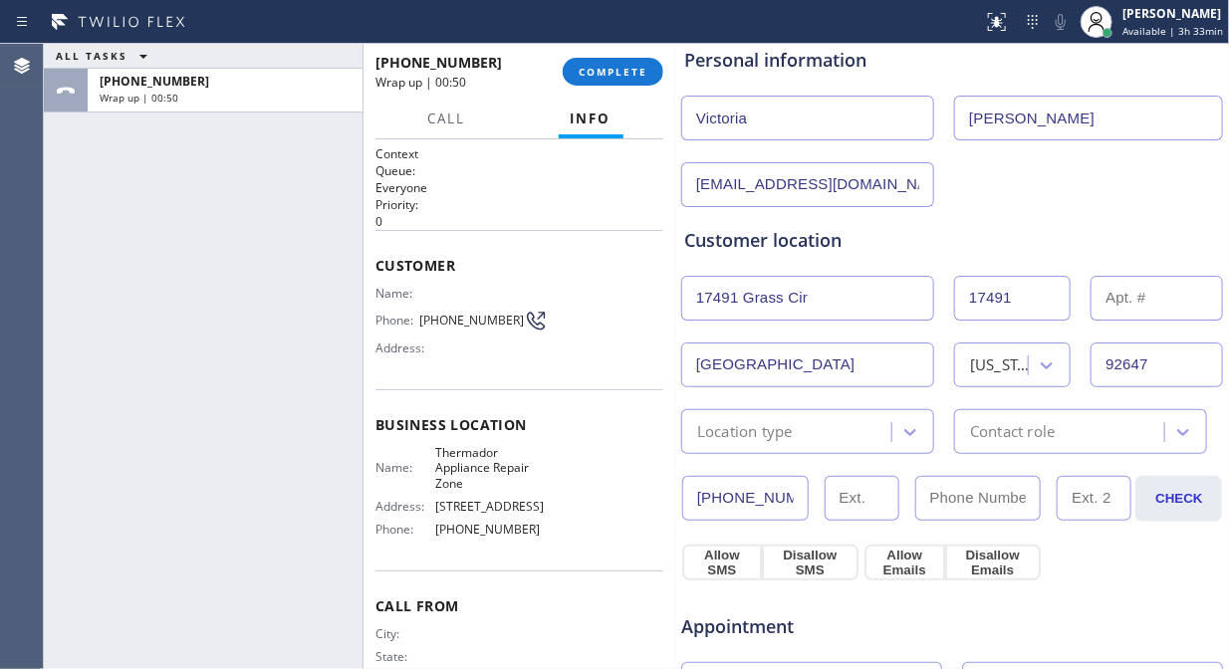
click at [799, 432] on div "Location type" at bounding box center [789, 431] width 204 height 35
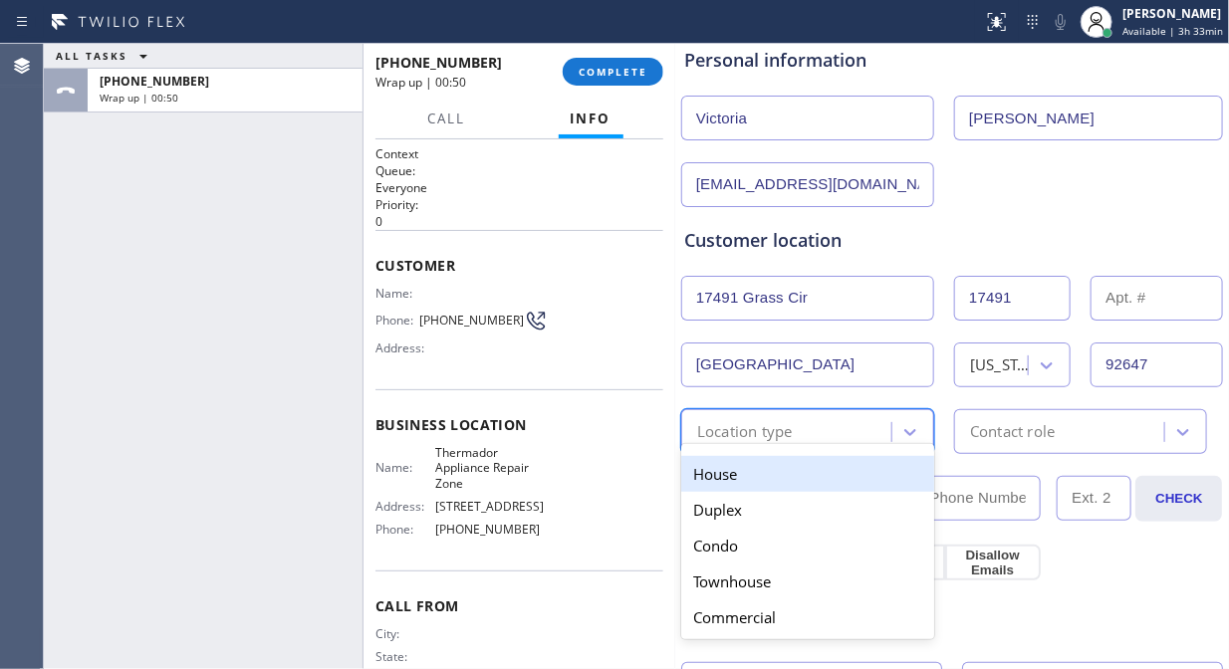
click at [784, 462] on div "House" at bounding box center [807, 474] width 253 height 36
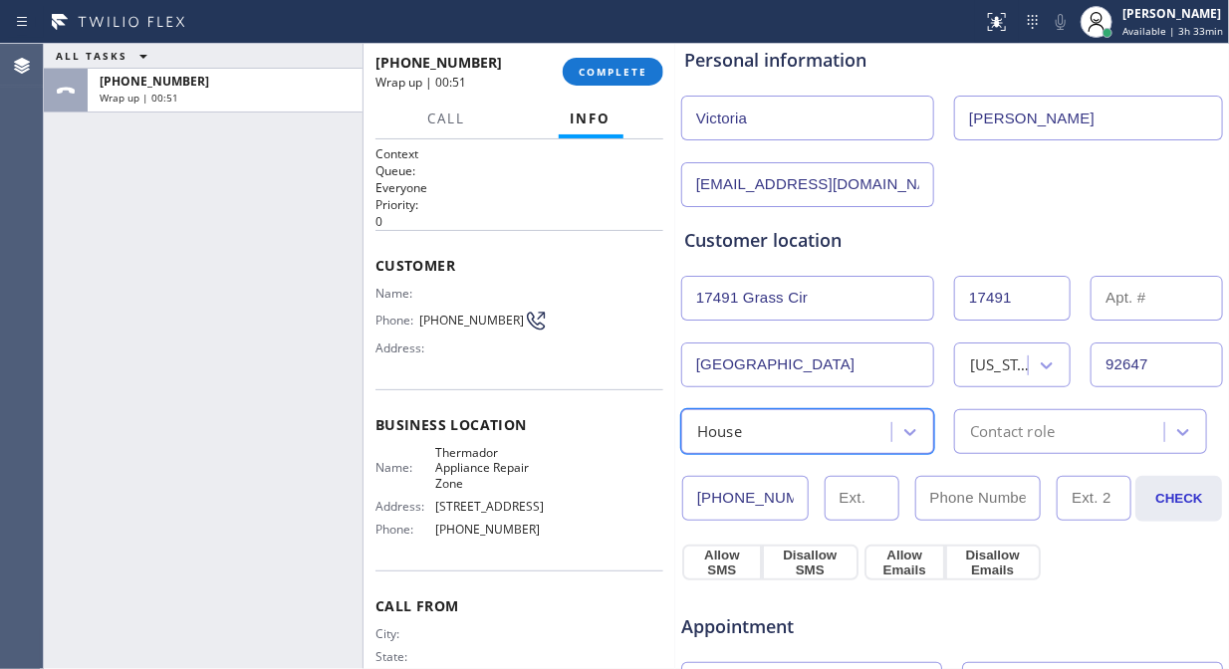
click at [1021, 445] on div "Contact role" at bounding box center [1080, 431] width 253 height 45
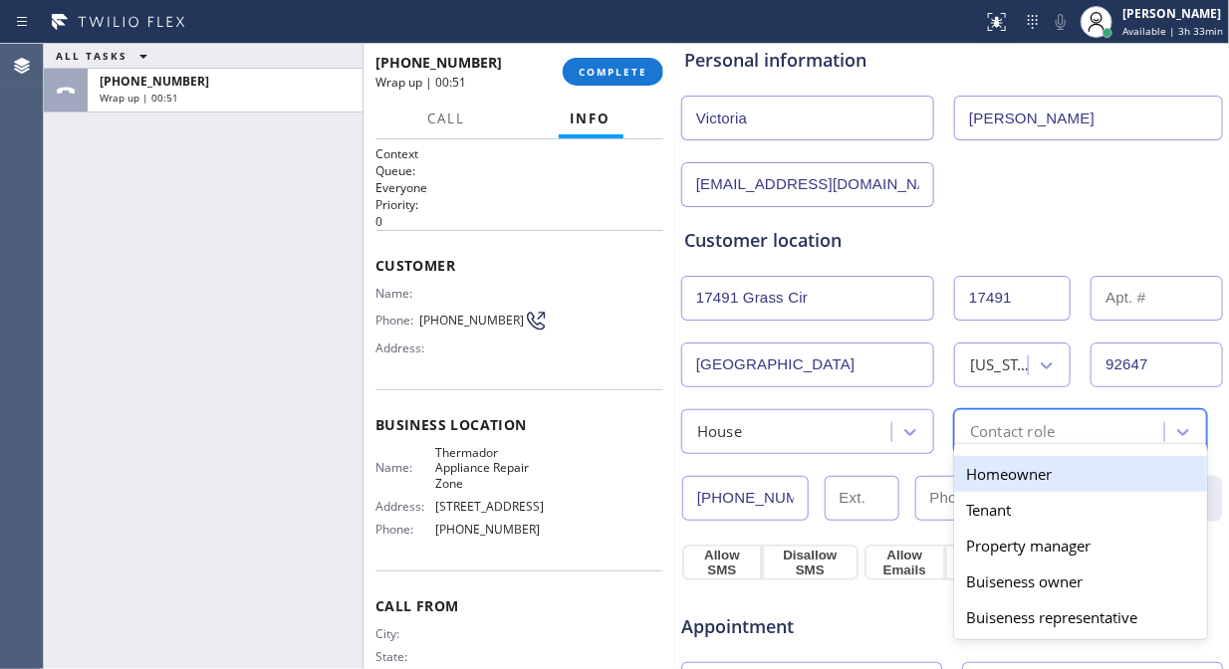
click at [1011, 475] on div "Homeowner" at bounding box center [1080, 474] width 253 height 36
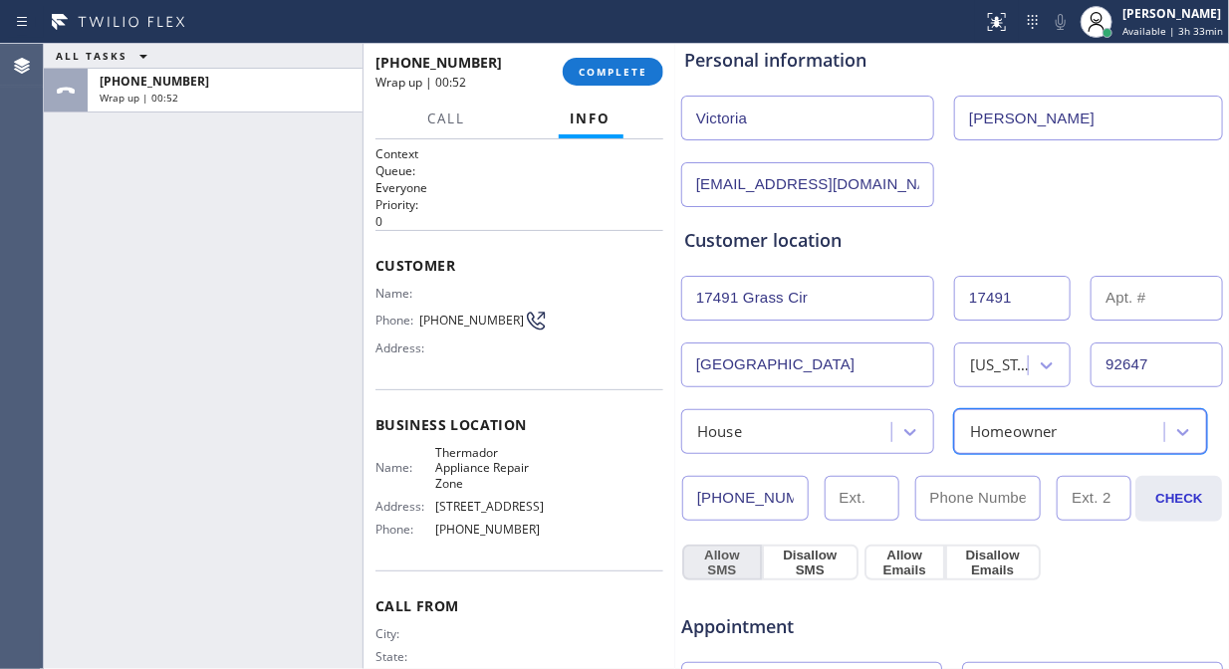
click at [720, 562] on button "Allow SMS" at bounding box center [722, 563] width 80 height 36
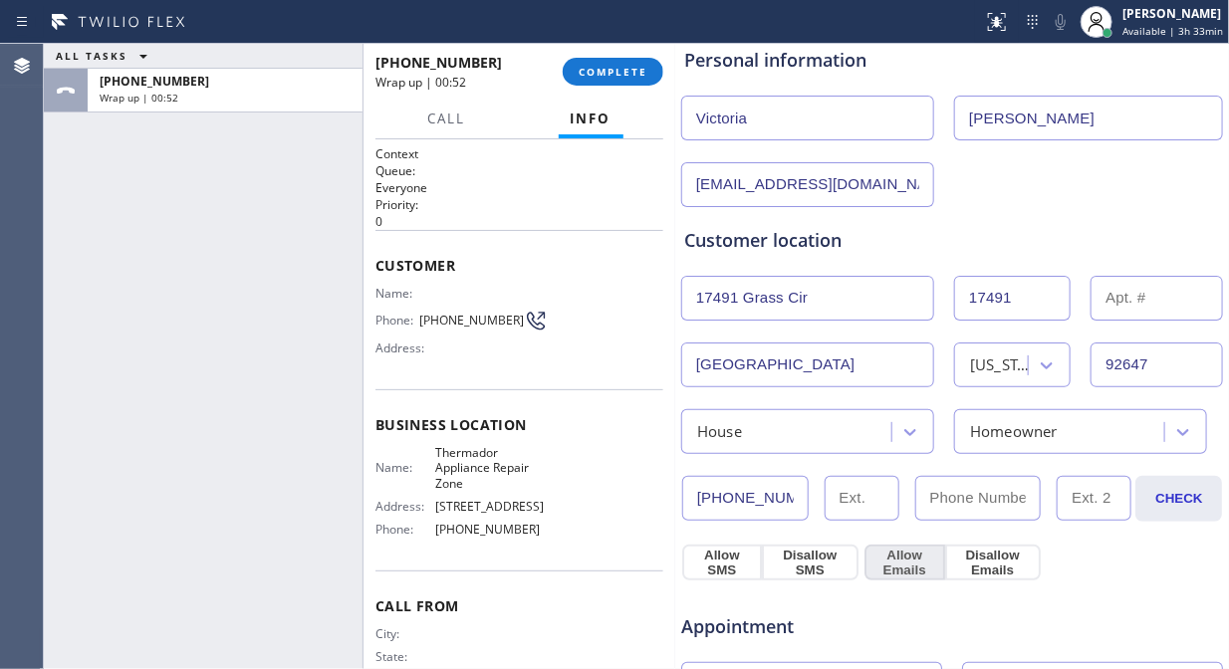
drag, startPoint x: 877, startPoint y: 561, endPoint x: 889, endPoint y: 555, distance: 13.4
click at [879, 561] on button "Allow Emails" at bounding box center [905, 563] width 81 height 36
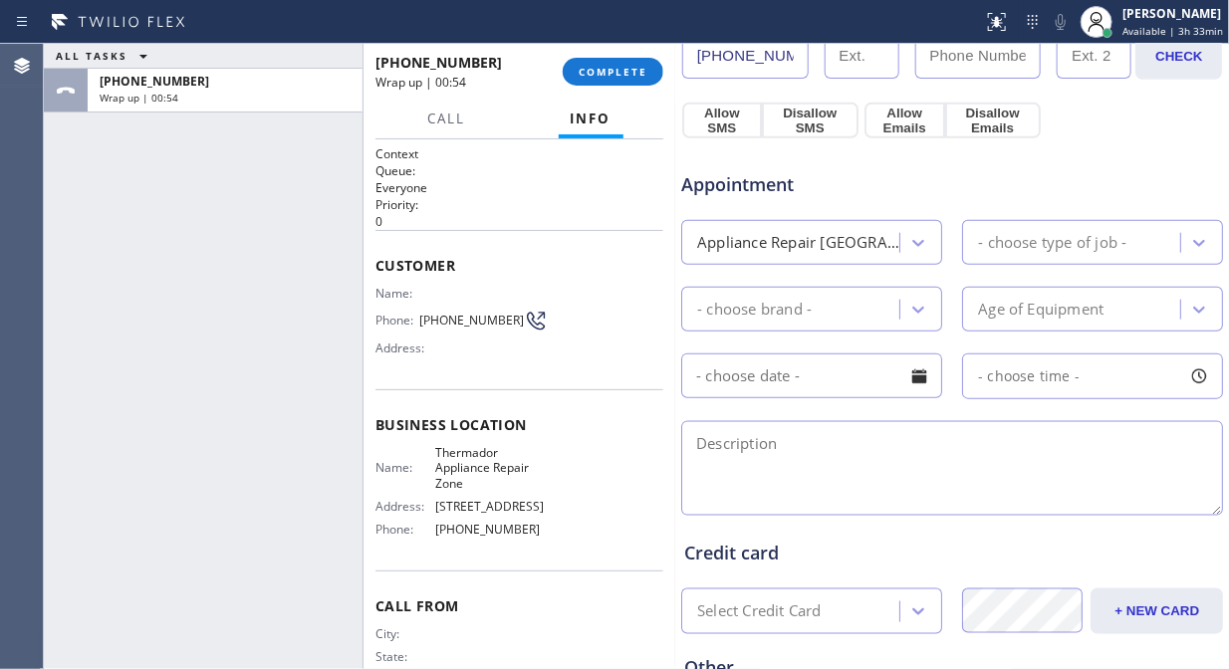
click at [875, 241] on div "Appliance Repair [GEOGRAPHIC_DATA]" at bounding box center [799, 242] width 204 height 23
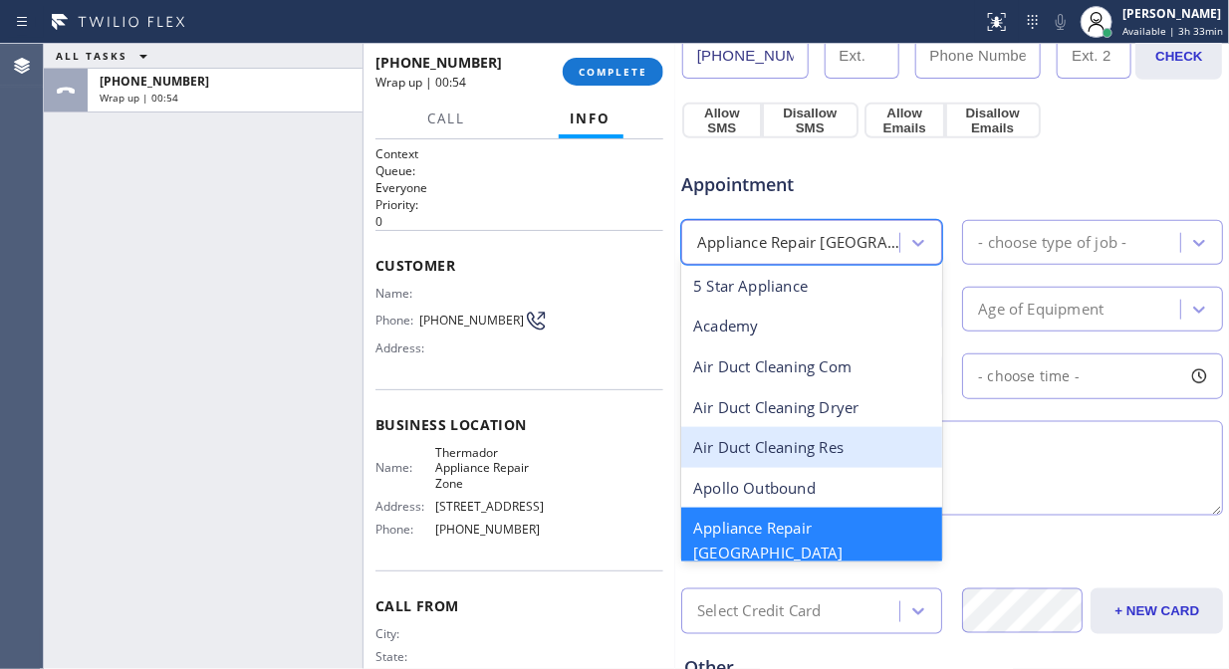
scroll to position [222, 0]
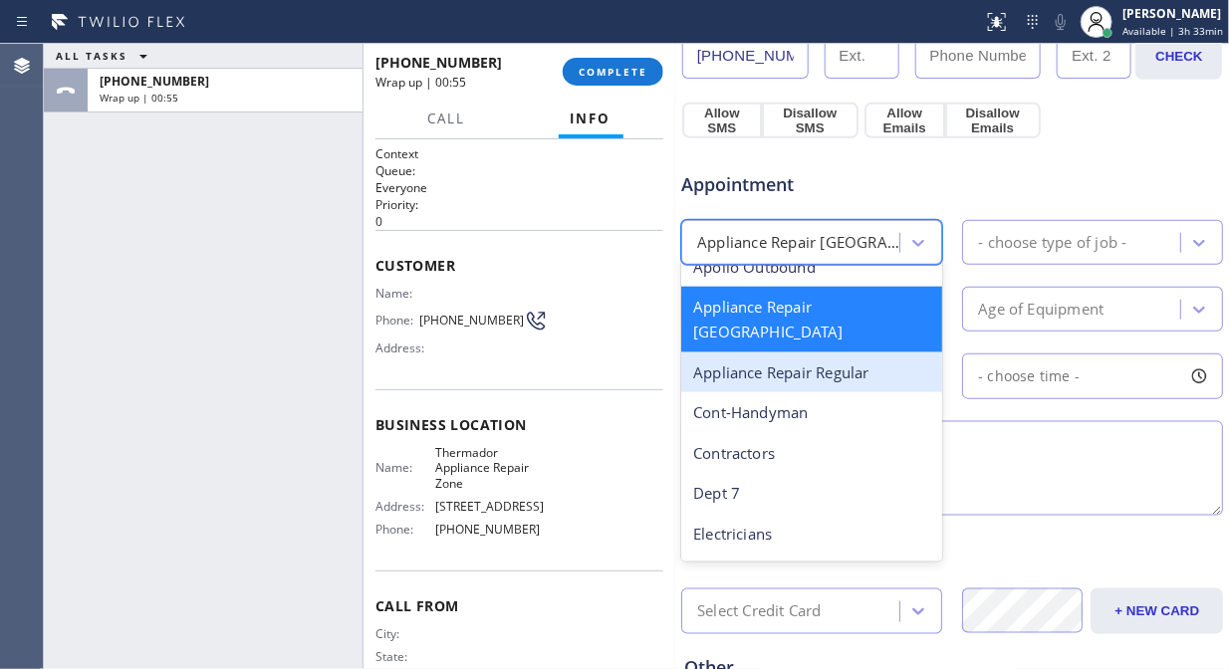
drag, startPoint x: 847, startPoint y: 345, endPoint x: 946, endPoint y: 286, distance: 115.7
click at [857, 353] on div "Appliance Repair Regular" at bounding box center [811, 373] width 261 height 41
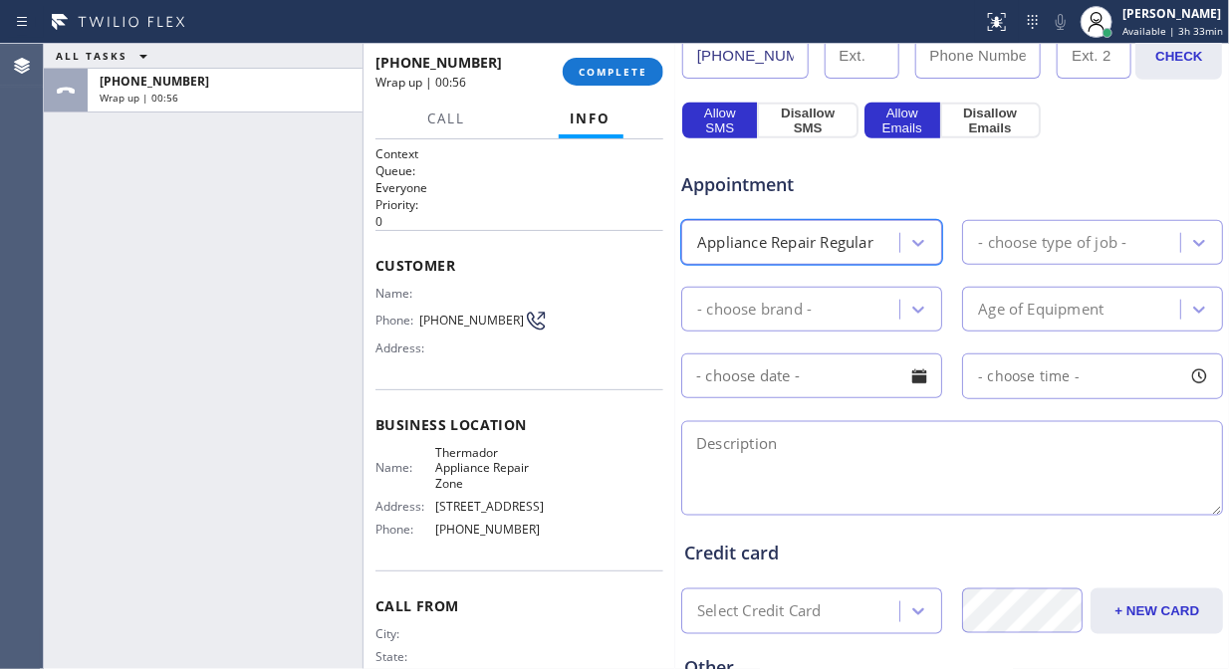
click at [1014, 240] on div "- choose type of job -" at bounding box center [1052, 242] width 148 height 23
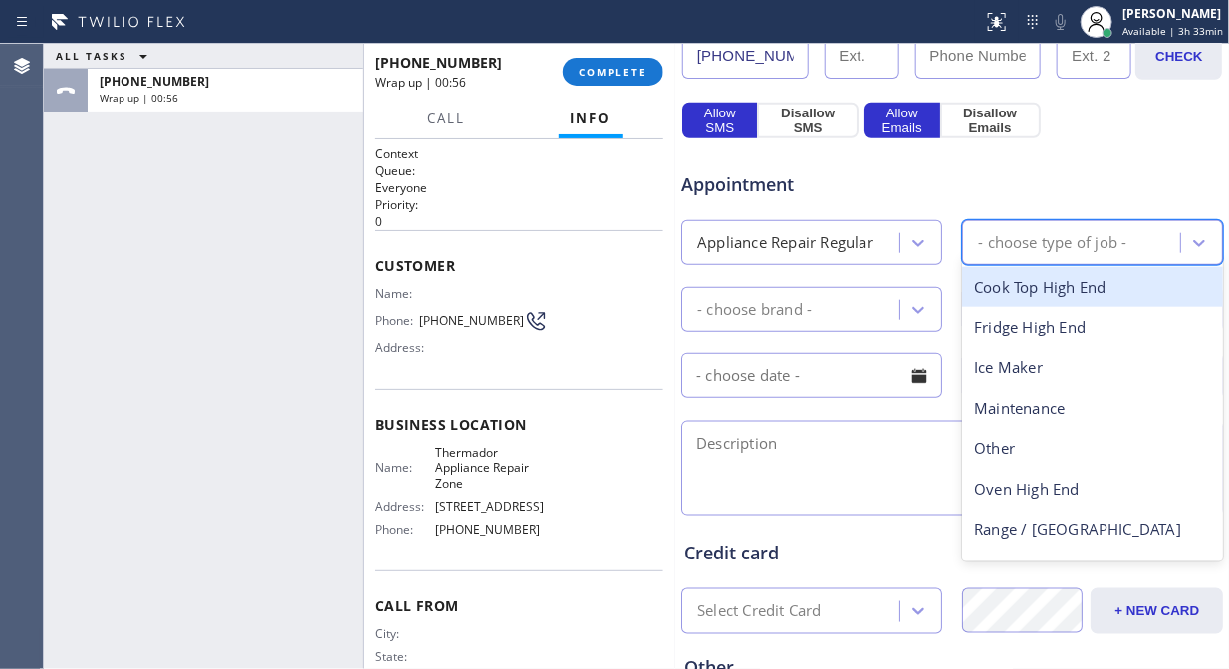
type input "m"
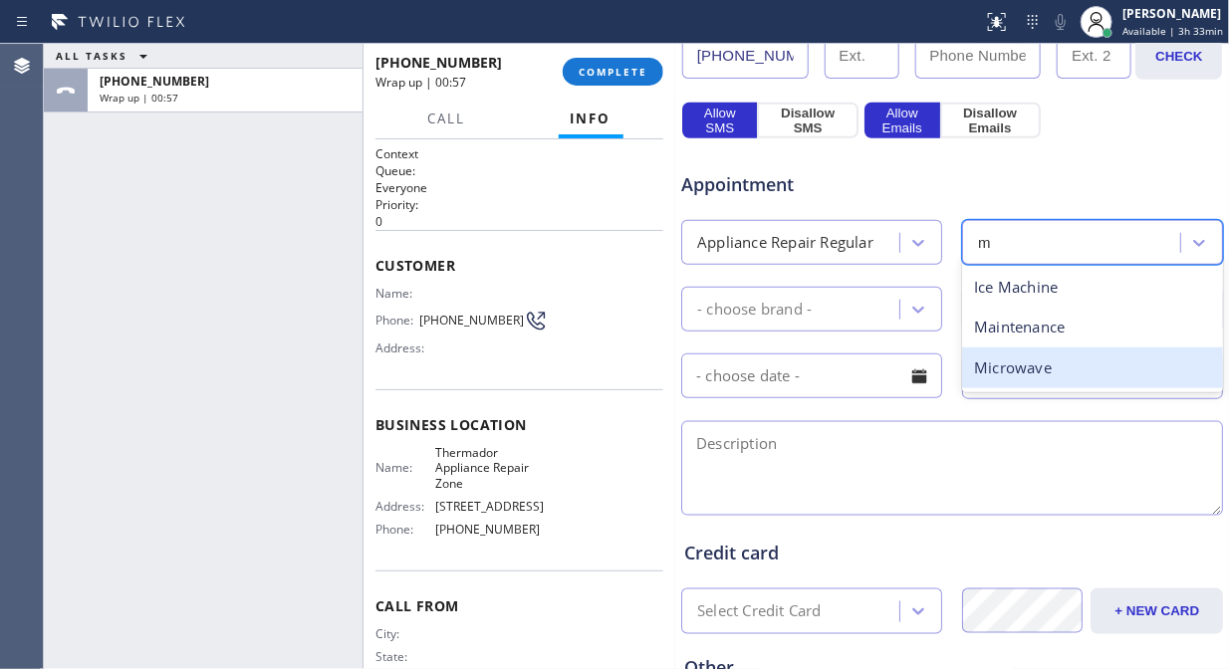
click at [1013, 374] on div "Microwave" at bounding box center [1092, 368] width 261 height 41
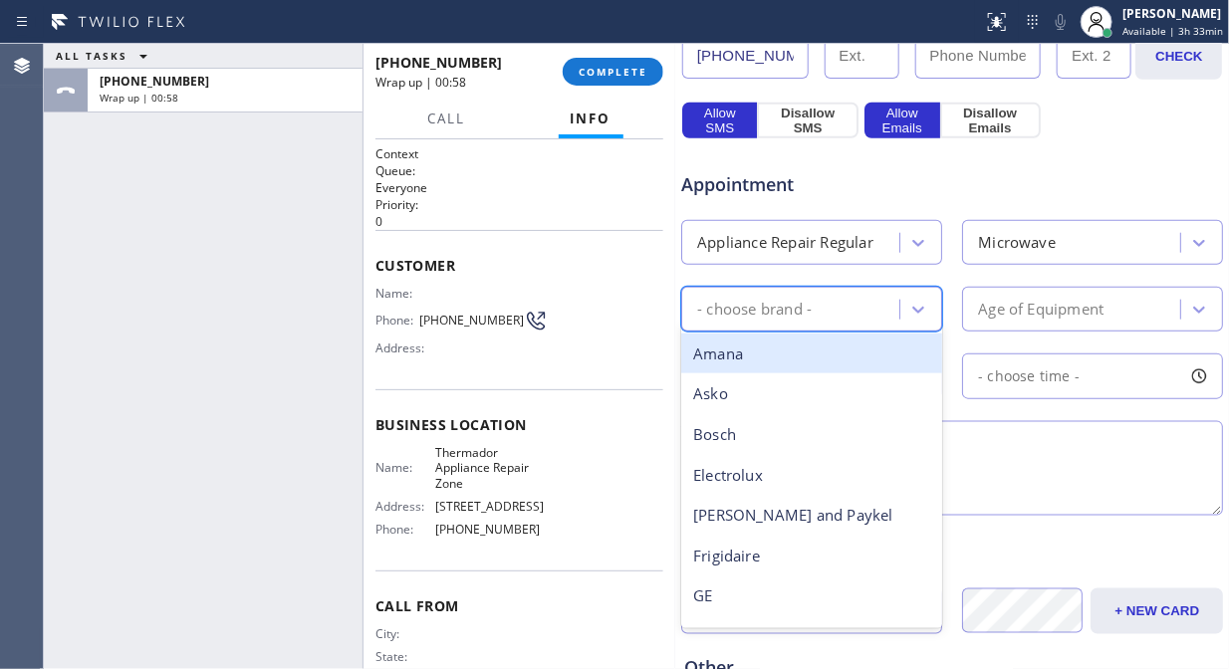
click at [849, 321] on div "- choose brand -" at bounding box center [793, 309] width 212 height 35
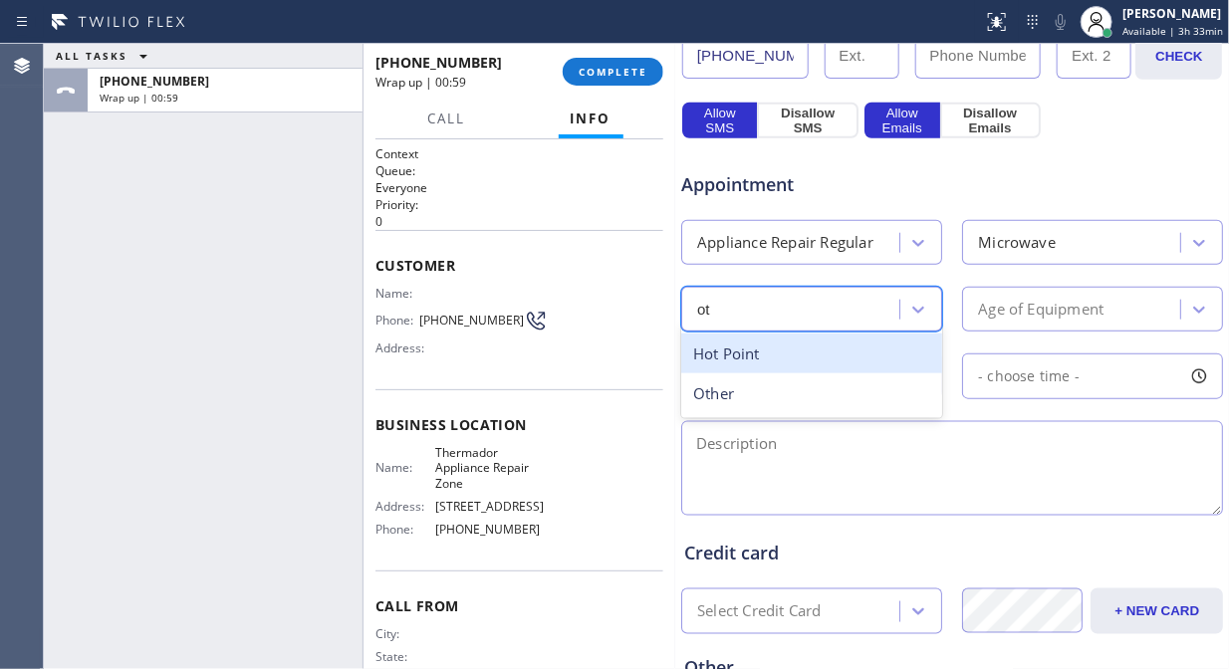
type input "oth"
drag, startPoint x: 823, startPoint y: 349, endPoint x: 1012, endPoint y: 310, distance: 193.2
click at [823, 350] on div "Other" at bounding box center [811, 354] width 261 height 41
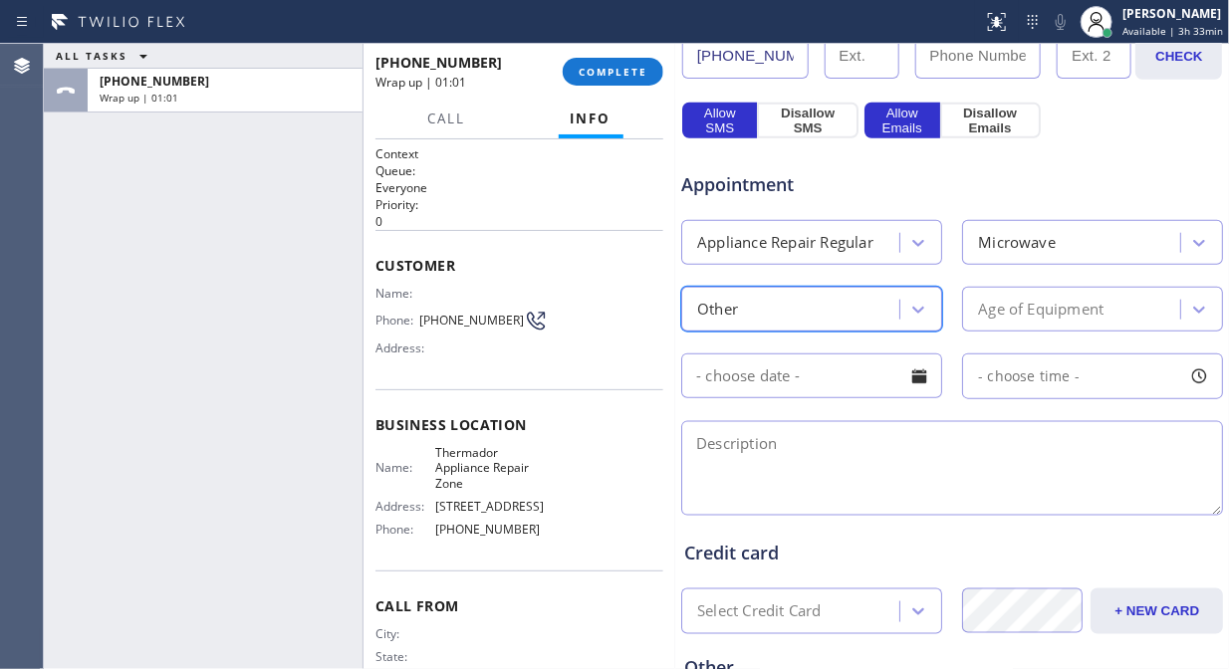
click at [1041, 302] on div "Age of Equipment" at bounding box center [1041, 309] width 126 height 23
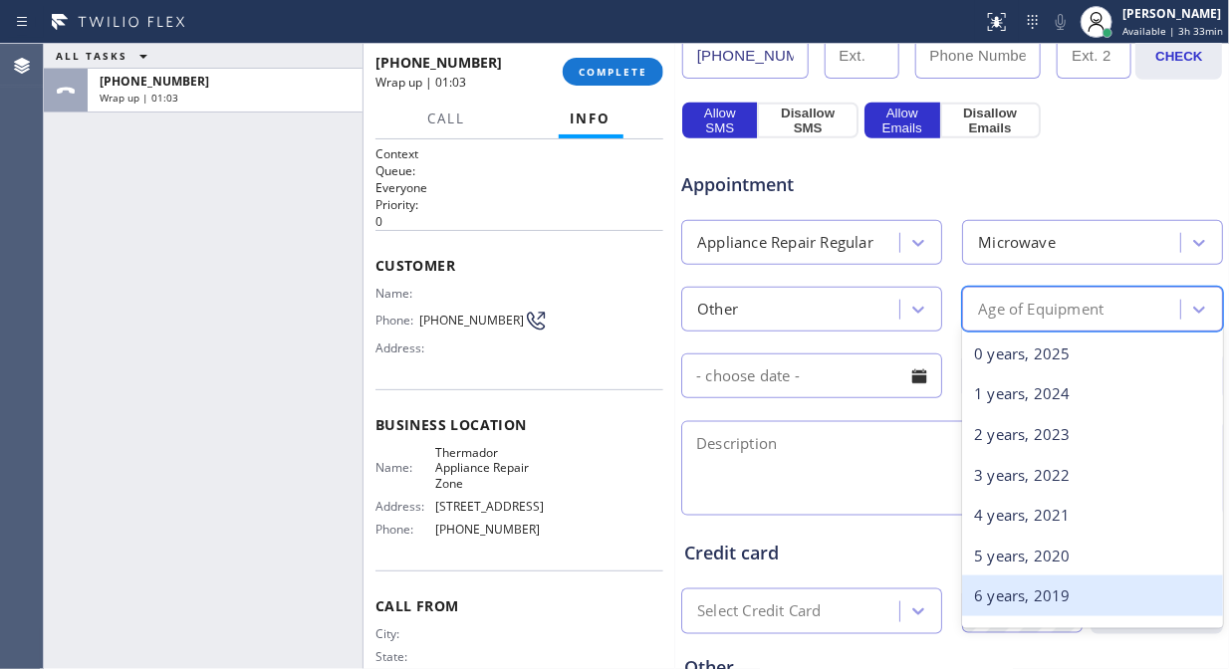
drag, startPoint x: 1022, startPoint y: 592, endPoint x: 959, endPoint y: 511, distance: 102.2
click at [1023, 592] on div "6 years, 2019" at bounding box center [1092, 596] width 261 height 41
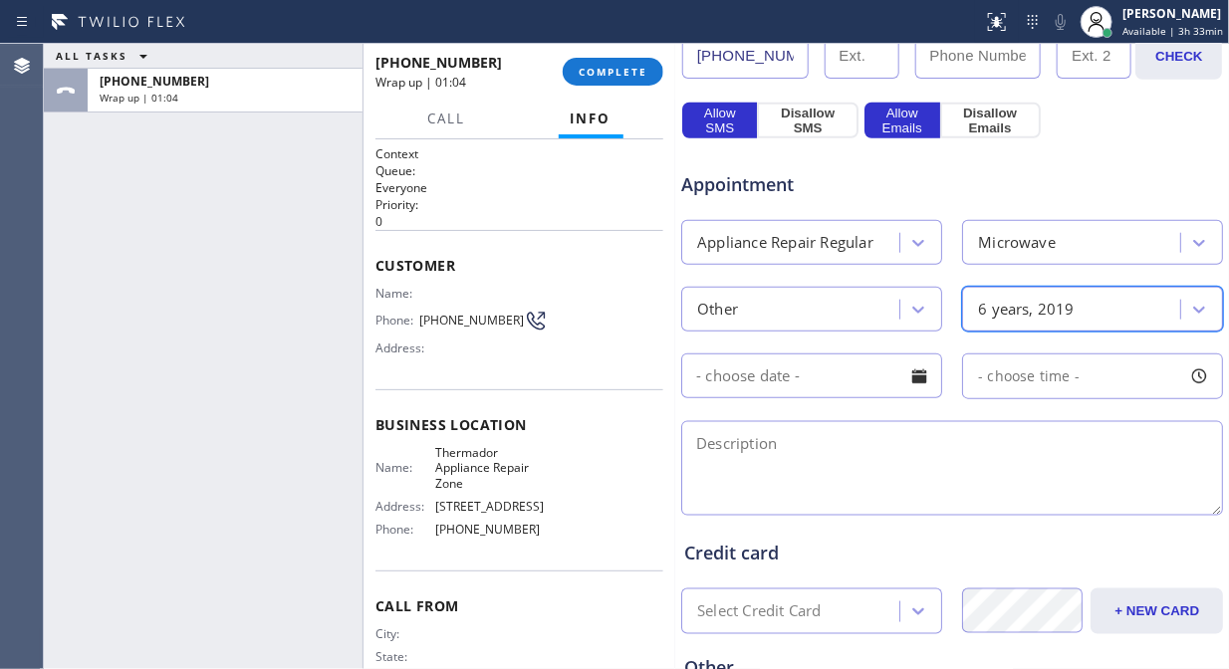
drag, startPoint x: 916, startPoint y: 371, endPoint x: 916, endPoint y: 360, distance: 11.0
click at [916, 373] on div at bounding box center [919, 377] width 34 height 34
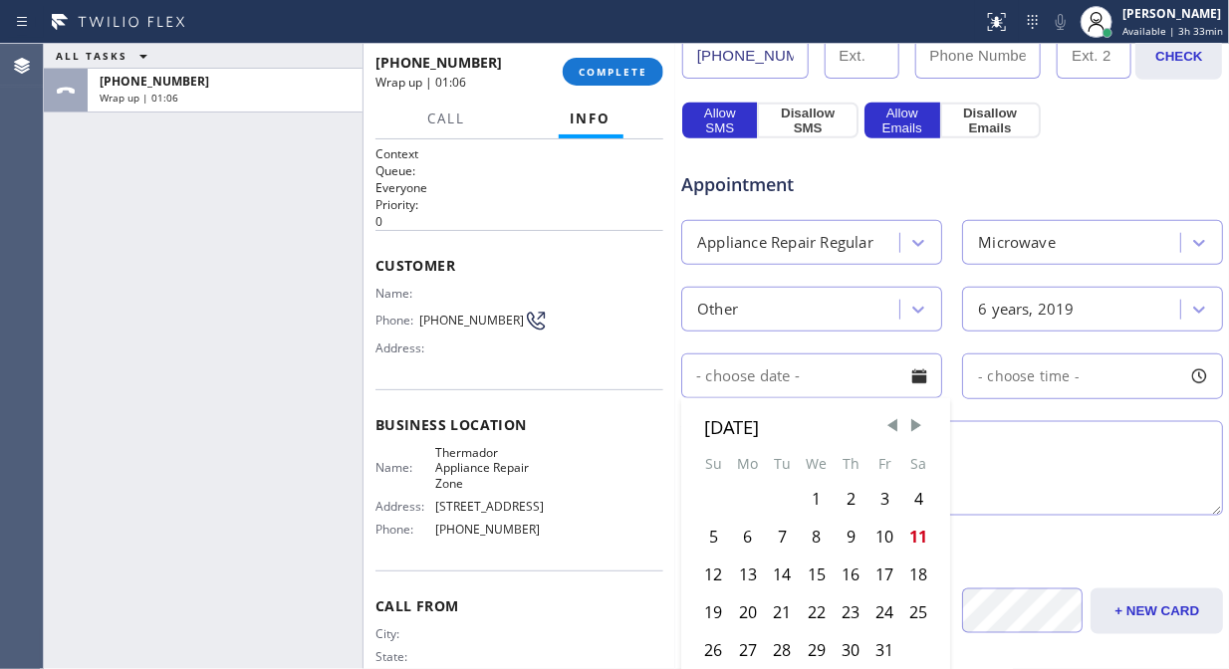
drag, startPoint x: 747, startPoint y: 574, endPoint x: 757, endPoint y: 570, distance: 10.7
click at [745, 574] on div "13" at bounding box center [747, 575] width 35 height 38
type input "[DATE]"
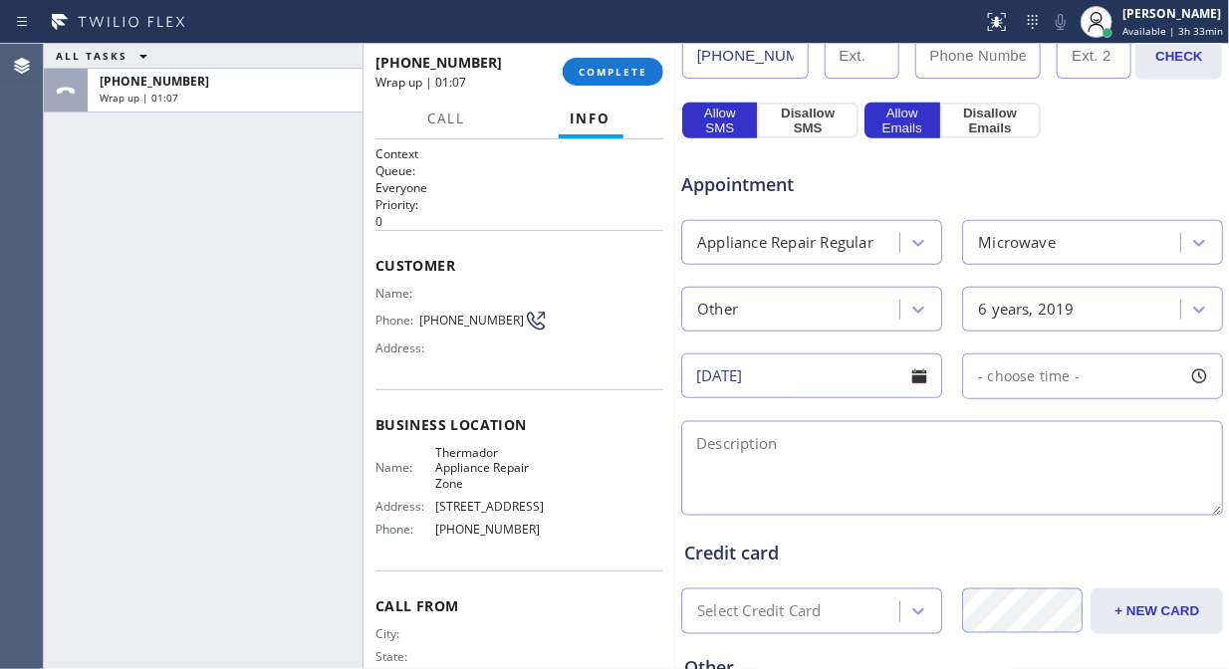
click at [1086, 381] on div "- choose time -" at bounding box center [1092, 377] width 261 height 46
drag, startPoint x: 1078, startPoint y: 495, endPoint x: 1064, endPoint y: 506, distance: 17.7
click at [1064, 506] on div at bounding box center [1076, 498] width 24 height 42
drag, startPoint x: 982, startPoint y: 500, endPoint x: 1019, endPoint y: 500, distance: 36.9
click at [1019, 500] on div at bounding box center [1029, 498] width 24 height 42
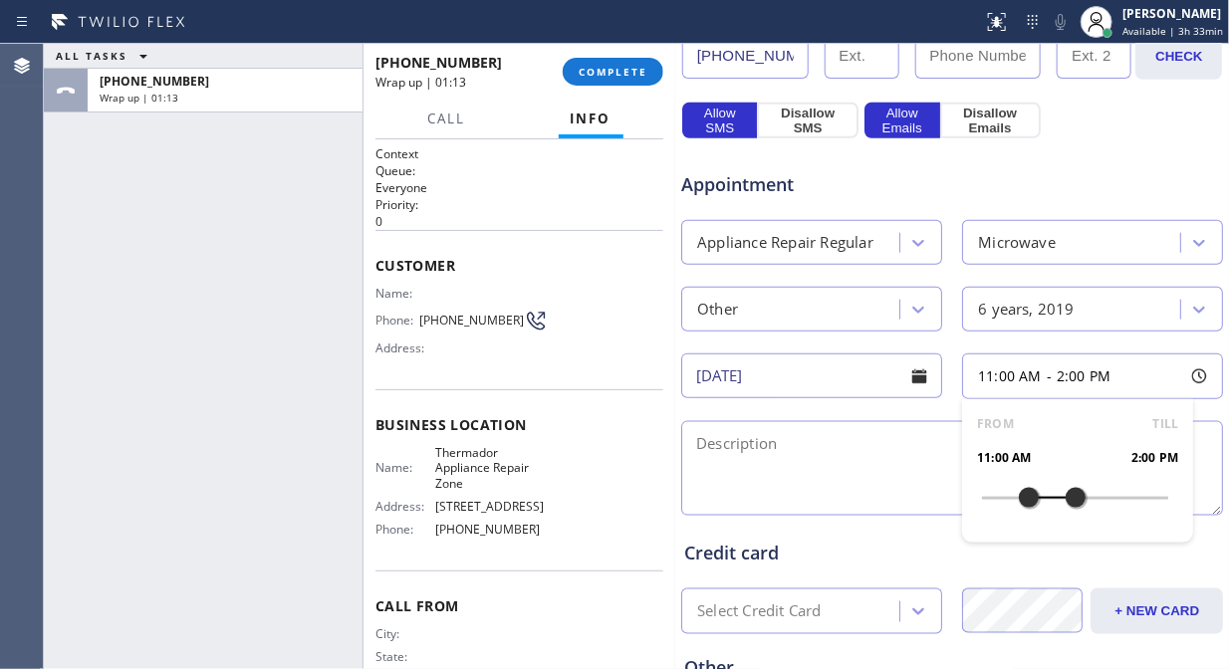
click at [865, 490] on textarea at bounding box center [952, 468] width 542 height 95
paste textarea "[STREET_ADDRESS]"
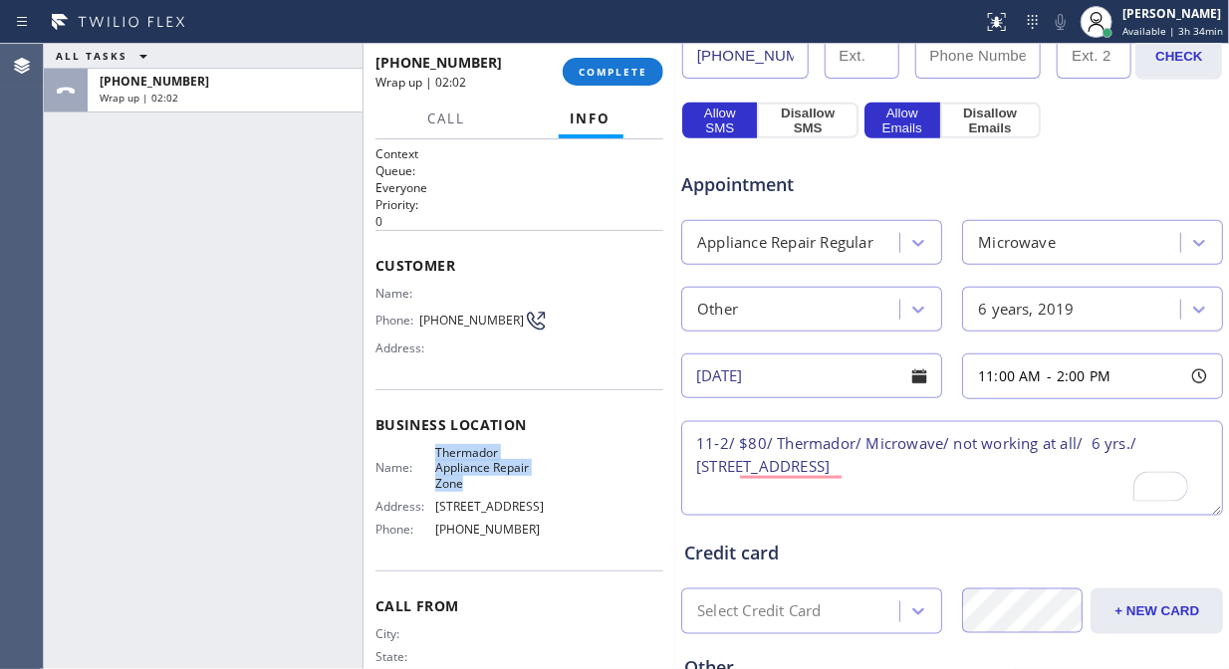
drag, startPoint x: 470, startPoint y: 484, endPoint x: 412, endPoint y: 451, distance: 66.5
click at [412, 451] on div "Name: Thermador Appliance Repair Zone" at bounding box center [462, 468] width 172 height 46
copy div "Thermador Appliance Repair Zone"
click at [1014, 470] on textarea "11-2/ $80/ Thermador/ Microwave/ not working at all/ 6 yrs./ [STREET_ADDRESS]" at bounding box center [952, 468] width 542 height 95
paste textarea "Thermador Appliance Repair Zone"
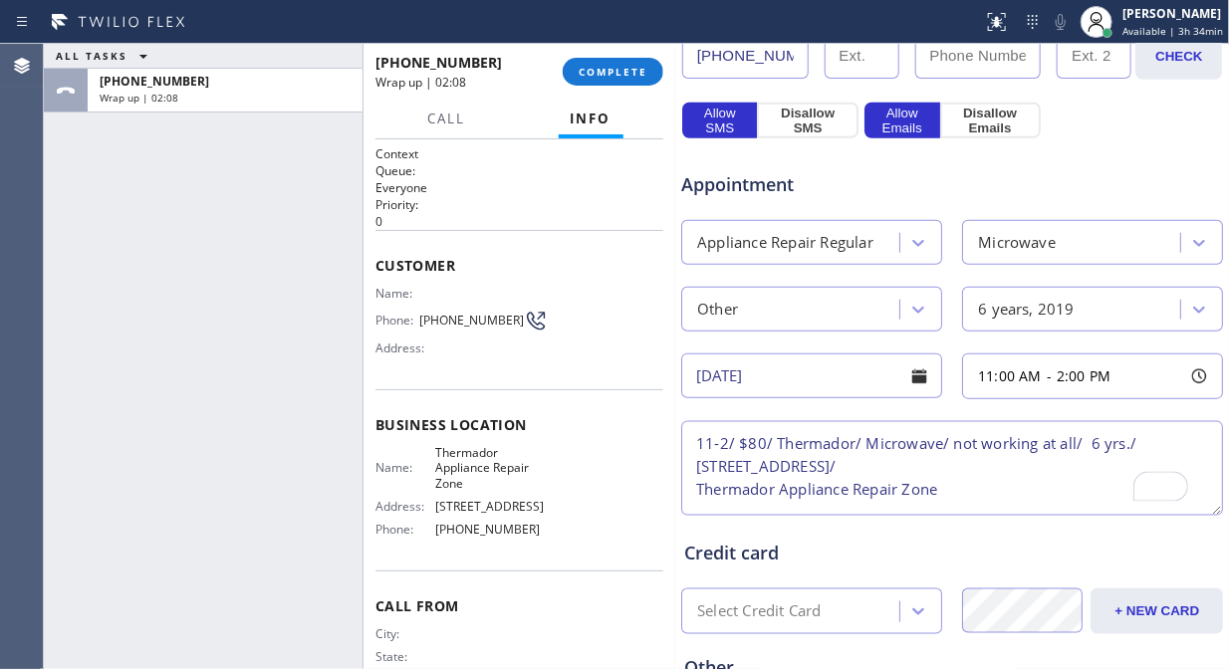
click at [688, 485] on textarea "11-2/ $80/ Thermador/ Microwave/ not working at all/ 6 yrs./ [STREET_ADDRESS]/ …" at bounding box center [952, 468] width 542 height 95
click at [801, 489] on textarea "11-2/ $80/ Thermador/ Microwave/ not working at all/ 6 yrs./ [STREET_ADDRESS]/ …" at bounding box center [952, 468] width 542 height 95
click at [947, 493] on textarea "11-2/ $80/ Thermador/ Microwave/ not working at all/ 6 yrs./ [STREET_ADDRESS]/ …" at bounding box center [952, 468] width 542 height 95
paste textarea "Please call 30 minutes prior to arrival."
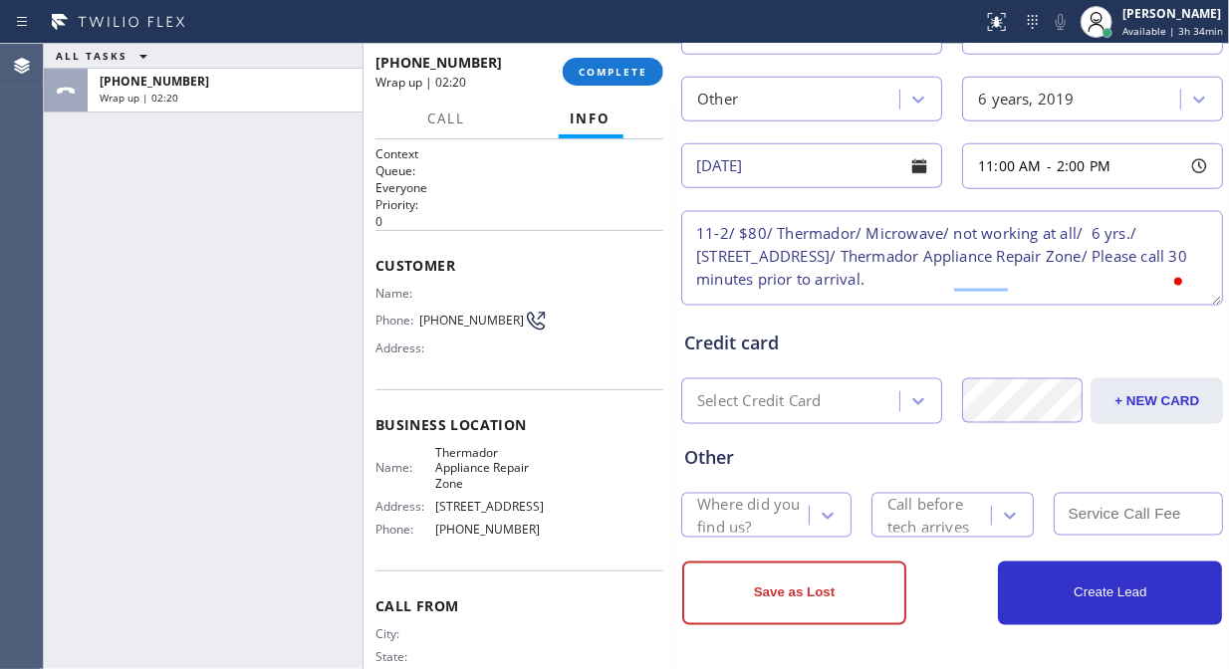
type textarea "11-2/ $80/ Thermador/ Microwave/ not working at all/ 6 yrs./ [STREET_ADDRESS]/ …"
click at [742, 521] on div "Where did you find us?" at bounding box center [752, 516] width 110 height 46
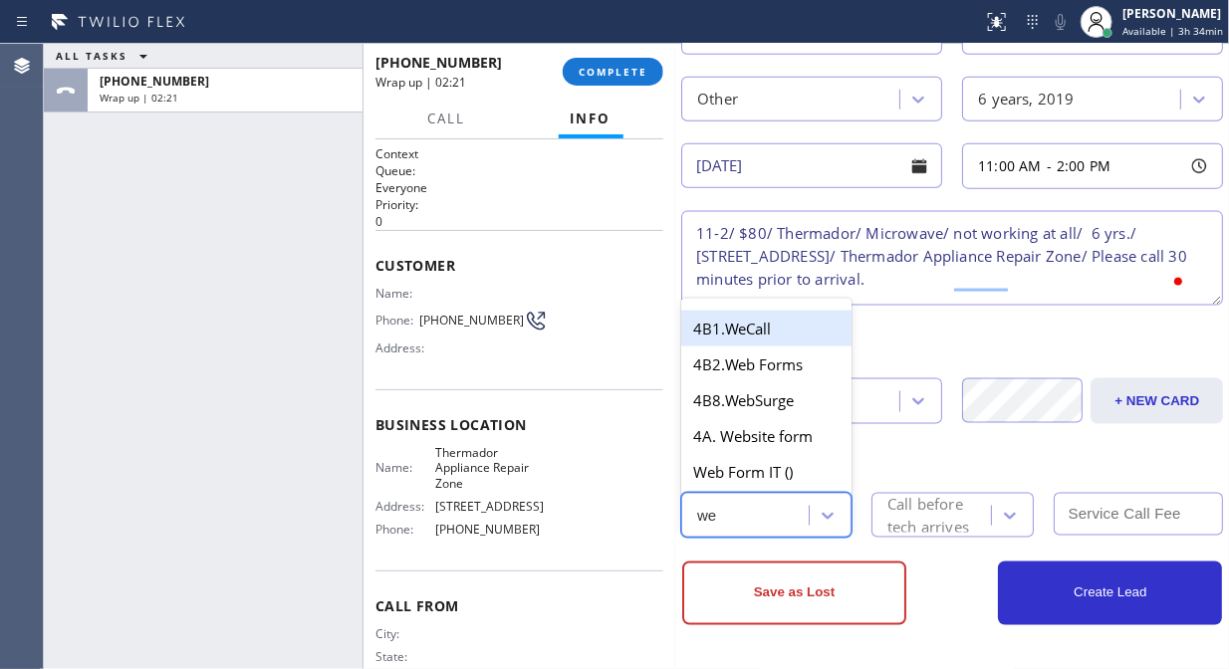
type input "web"
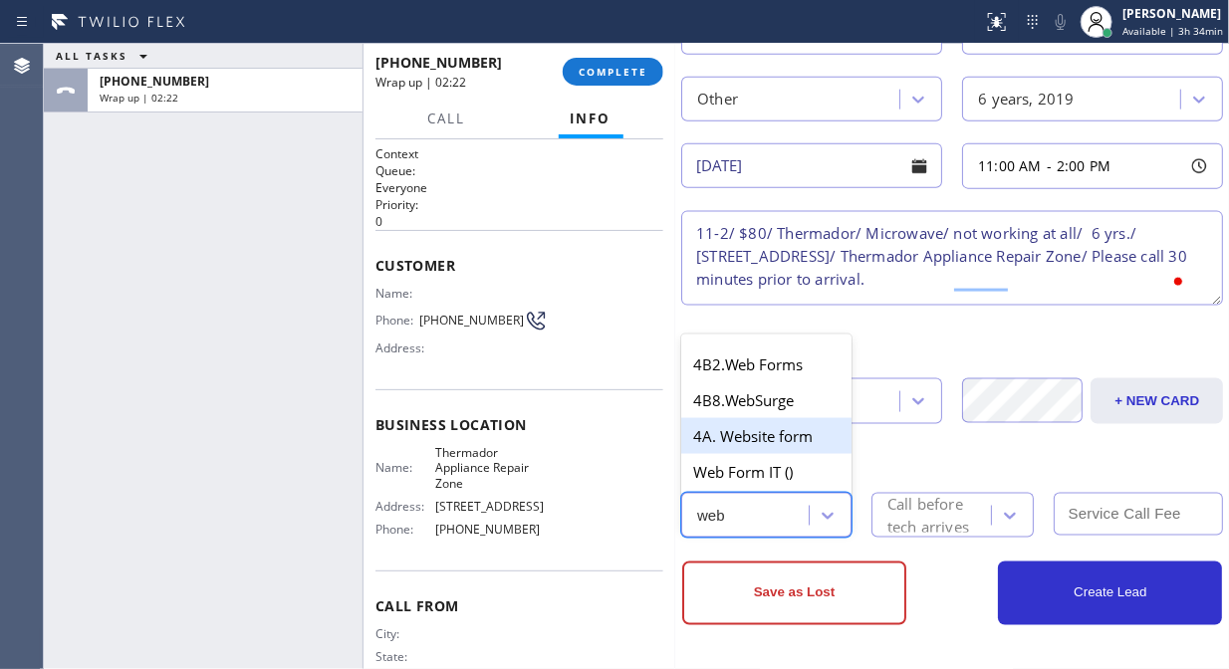
click at [795, 440] on div "4A. Website form" at bounding box center [766, 436] width 170 height 36
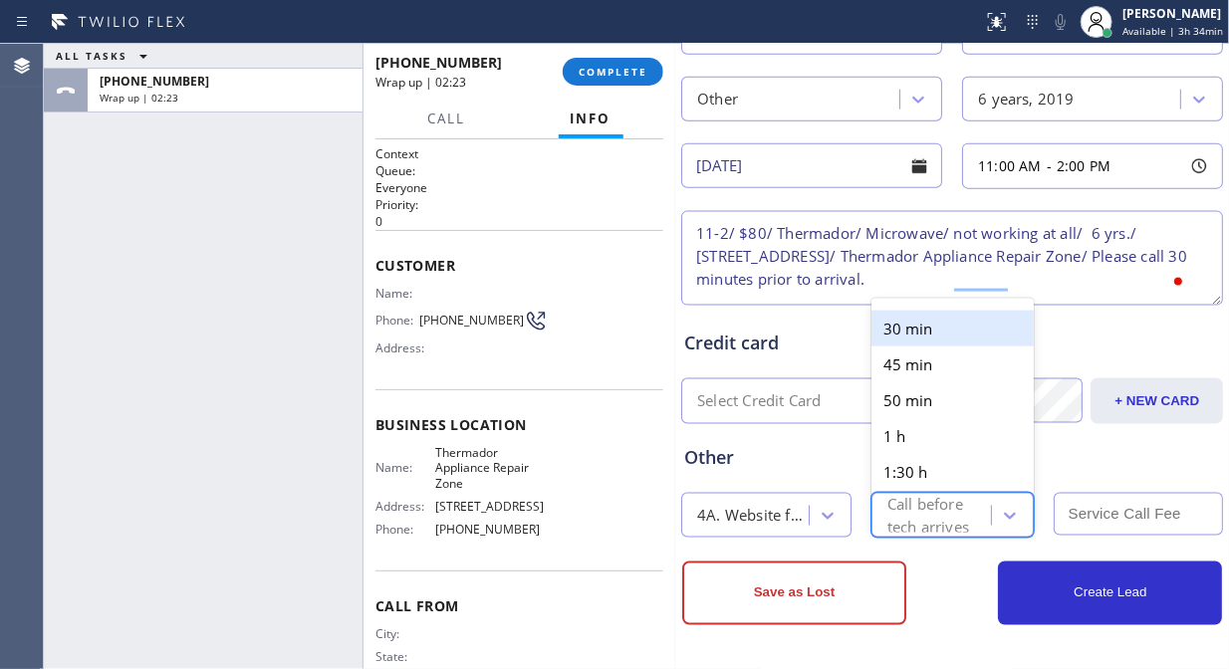
click at [930, 501] on div "Call before tech arrives" at bounding box center [939, 516] width 102 height 46
click at [897, 304] on div "30 min 45 min 50 min 1 h 1:30 h 2 h" at bounding box center [953, 414] width 162 height 231
drag, startPoint x: 903, startPoint y: 329, endPoint x: 1077, endPoint y: 450, distance: 211.7
click at [908, 331] on div "30 min" at bounding box center [953, 329] width 162 height 36
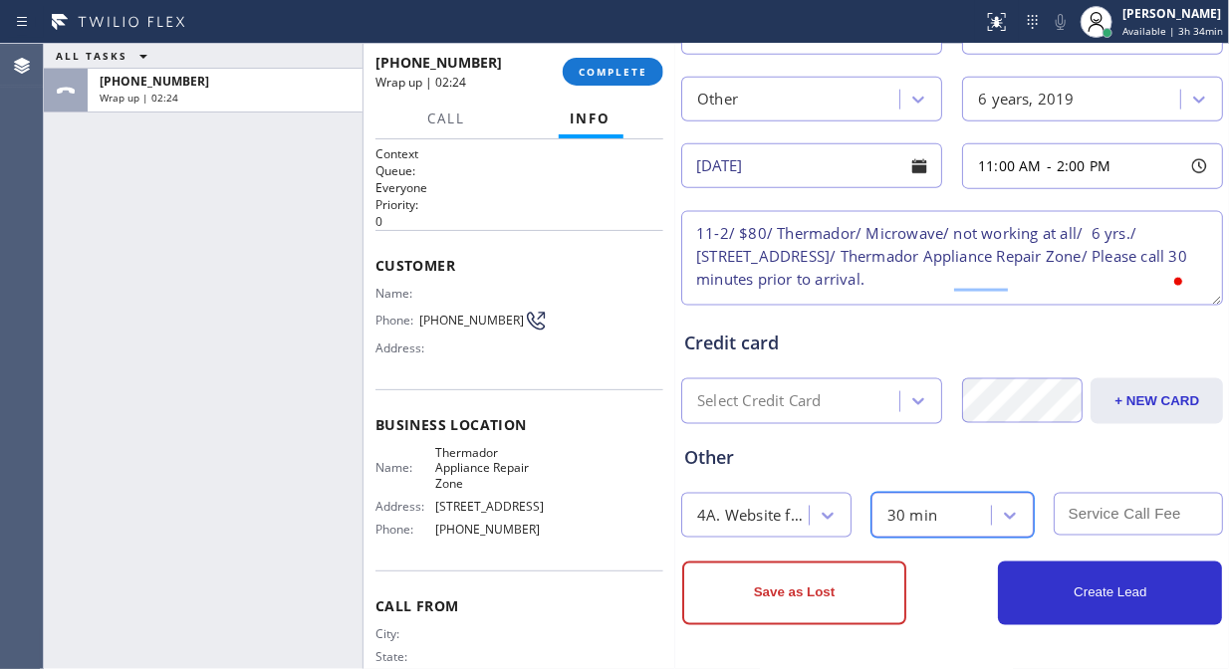
click at [1107, 509] on input "text" at bounding box center [1139, 514] width 170 height 43
type input "80"
click at [1073, 280] on textarea "11-2/ $80/ Thermador/ Microwave/ not working at all/ 6 yrs./ [STREET_ADDRESS]/ …" at bounding box center [952, 258] width 542 height 95
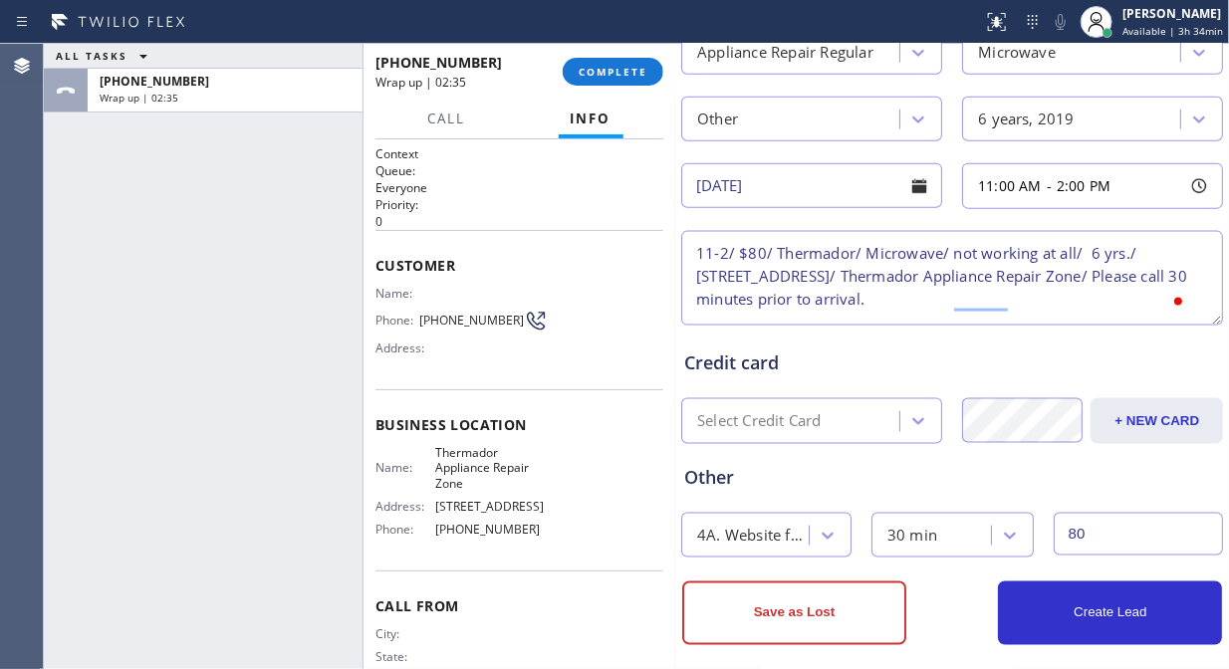
scroll to position [0, 0]
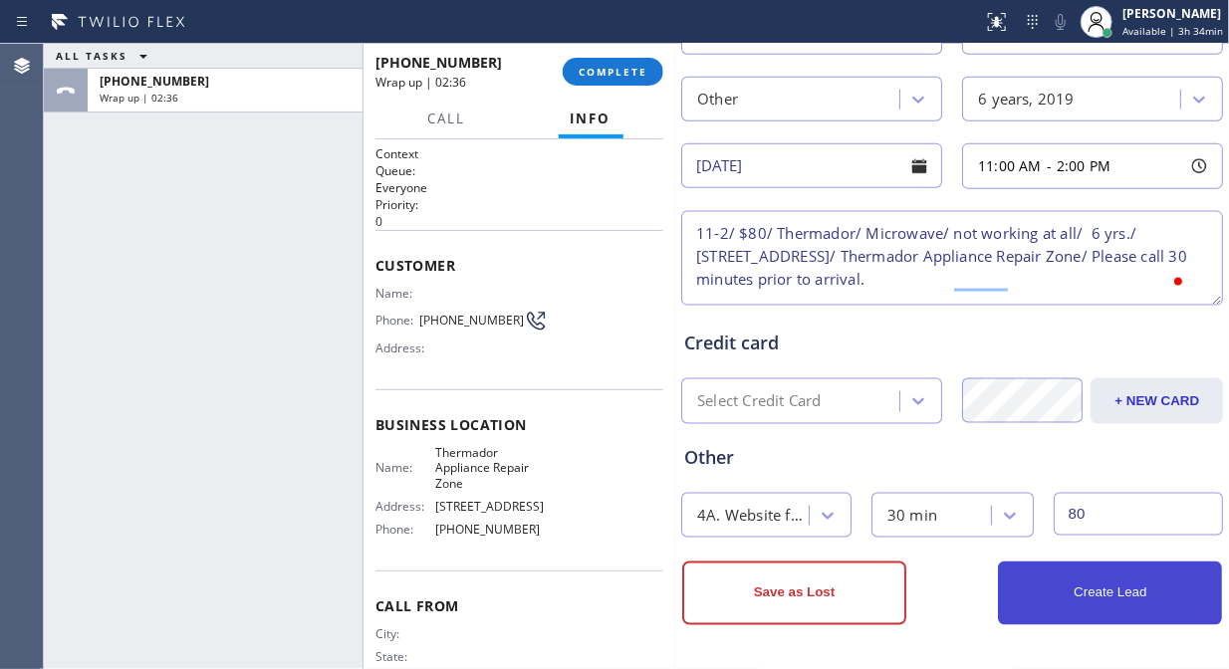
click at [1093, 595] on button "Create Lead" at bounding box center [1110, 594] width 224 height 64
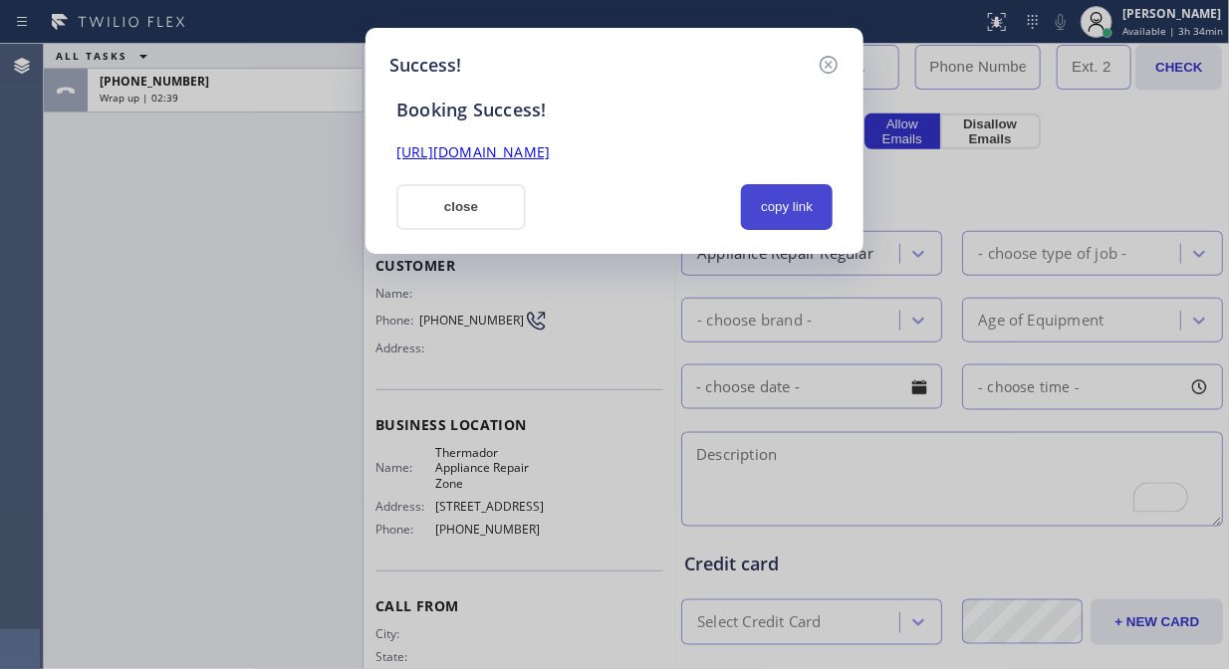
click at [789, 211] on button "copy link" at bounding box center [787, 207] width 92 height 46
click at [550, 150] on link "[URL][DOMAIN_NAME]" at bounding box center [472, 151] width 153 height 19
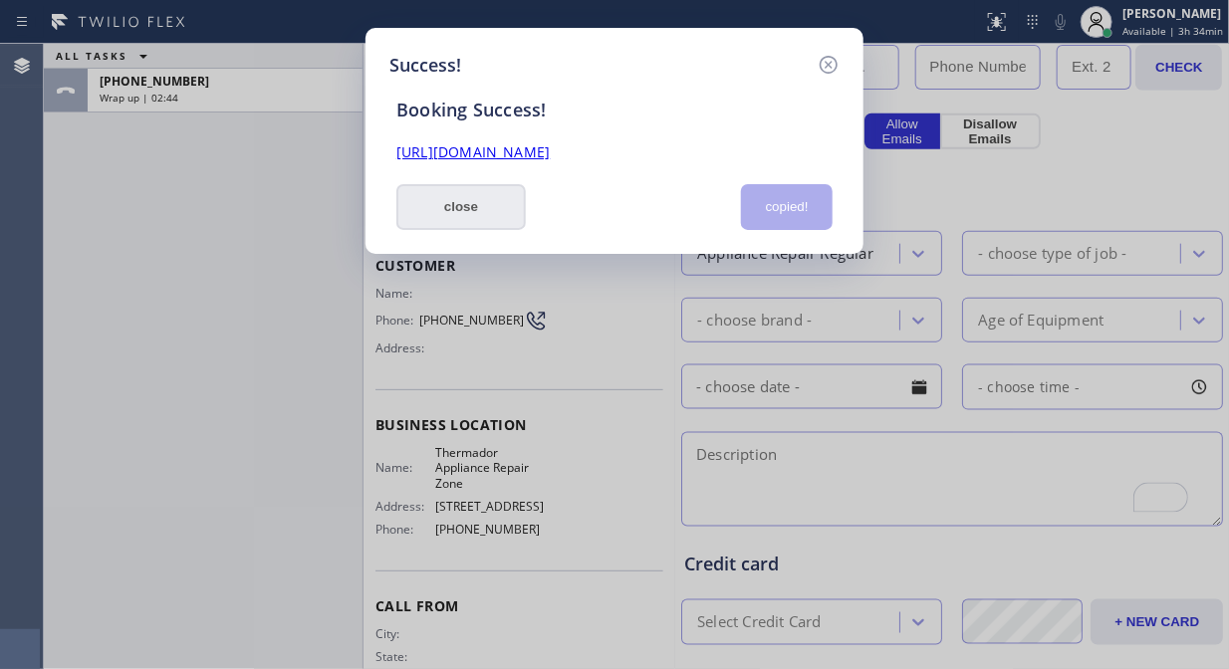
click at [476, 207] on button "close" at bounding box center [460, 207] width 129 height 46
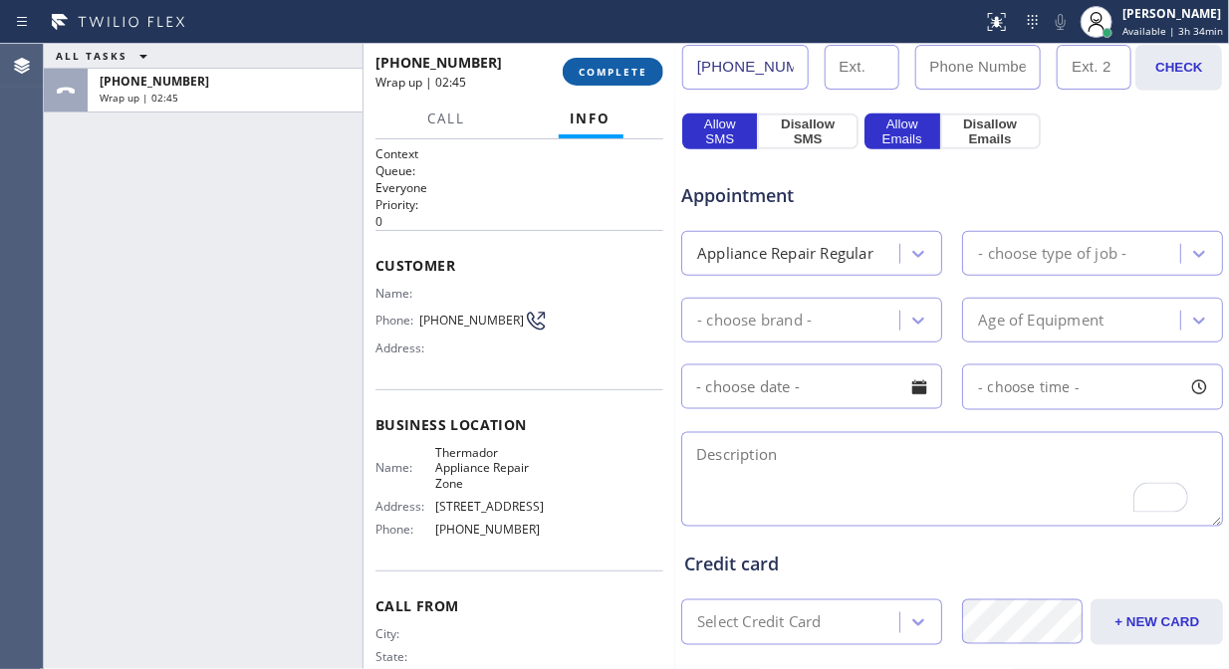
click at [598, 61] on button "COMPLETE" at bounding box center [613, 72] width 101 height 28
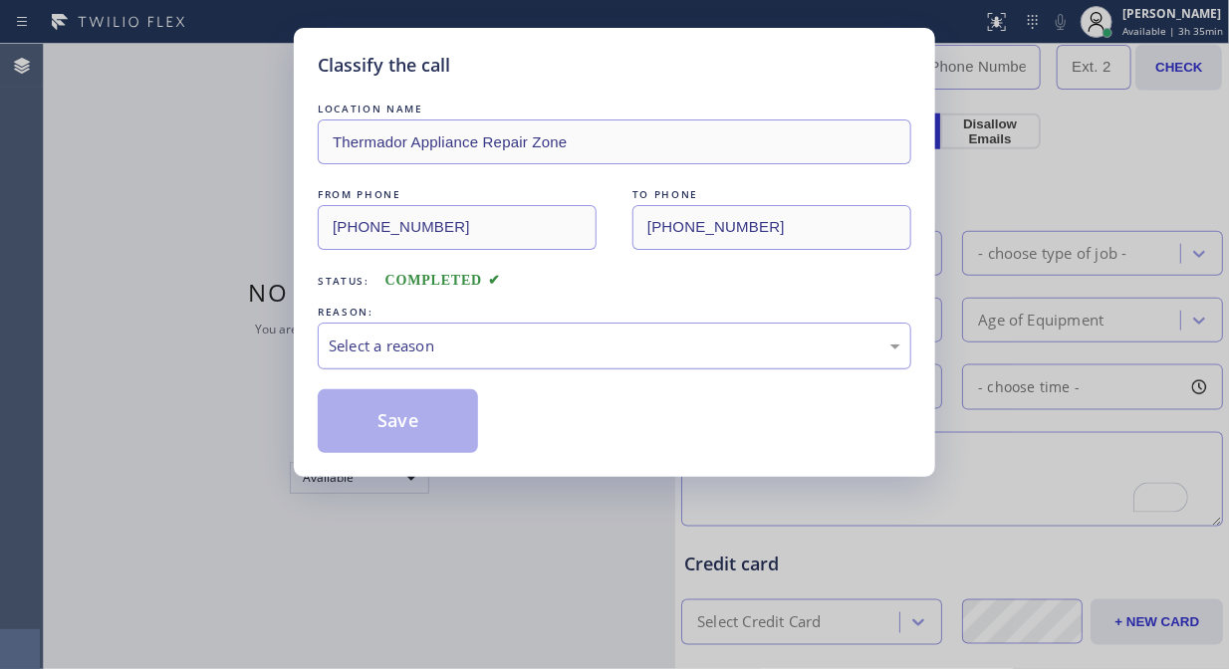
click at [539, 364] on div "Select a reason" at bounding box center [615, 346] width 594 height 47
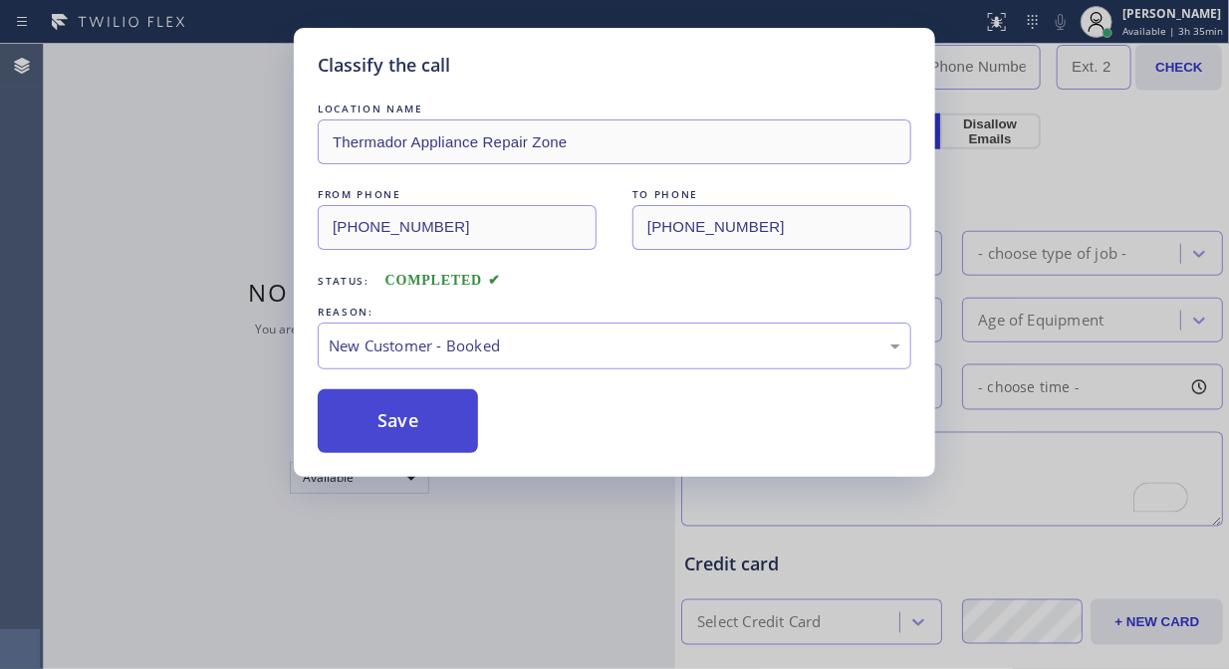
click at [409, 434] on button "Save" at bounding box center [398, 421] width 160 height 64
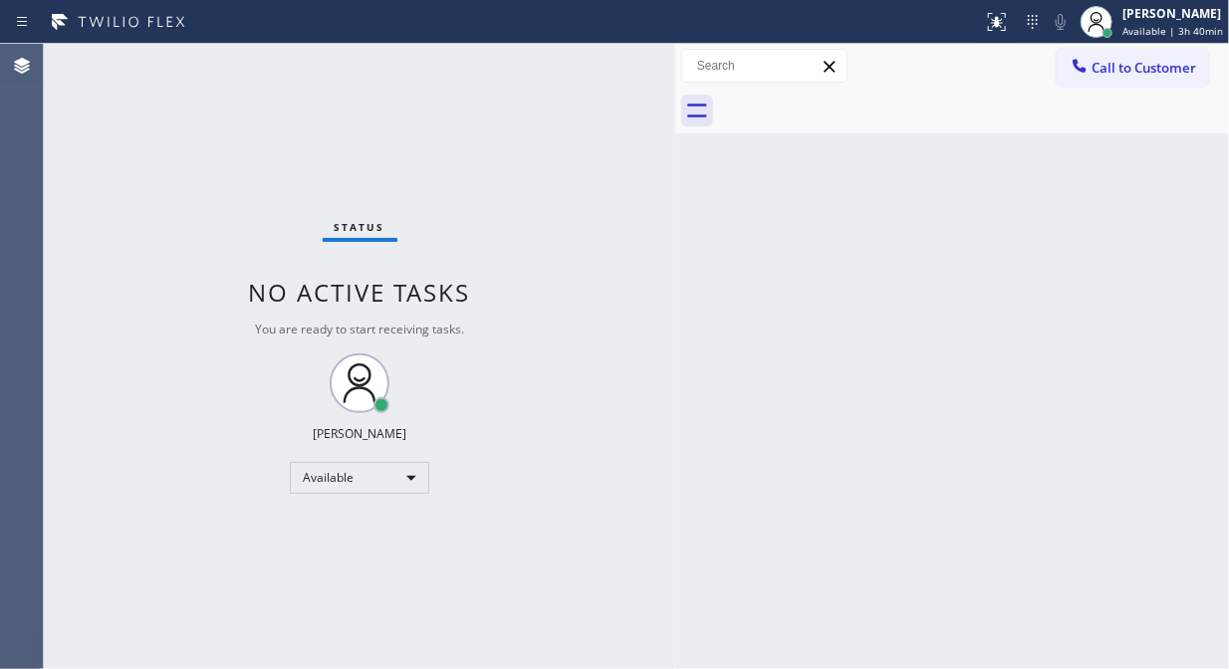
click at [129, 206] on div "Status No active tasks You are ready to start receiving tasks. [PERSON_NAME] Av…" at bounding box center [360, 357] width 632 height 626
click at [180, 232] on div "Status No active tasks You are ready to start receiving tasks. [PERSON_NAME] Av…" at bounding box center [360, 357] width 632 height 626
click at [1141, 21] on div "[PERSON_NAME]" at bounding box center [1174, 13] width 99 height 17
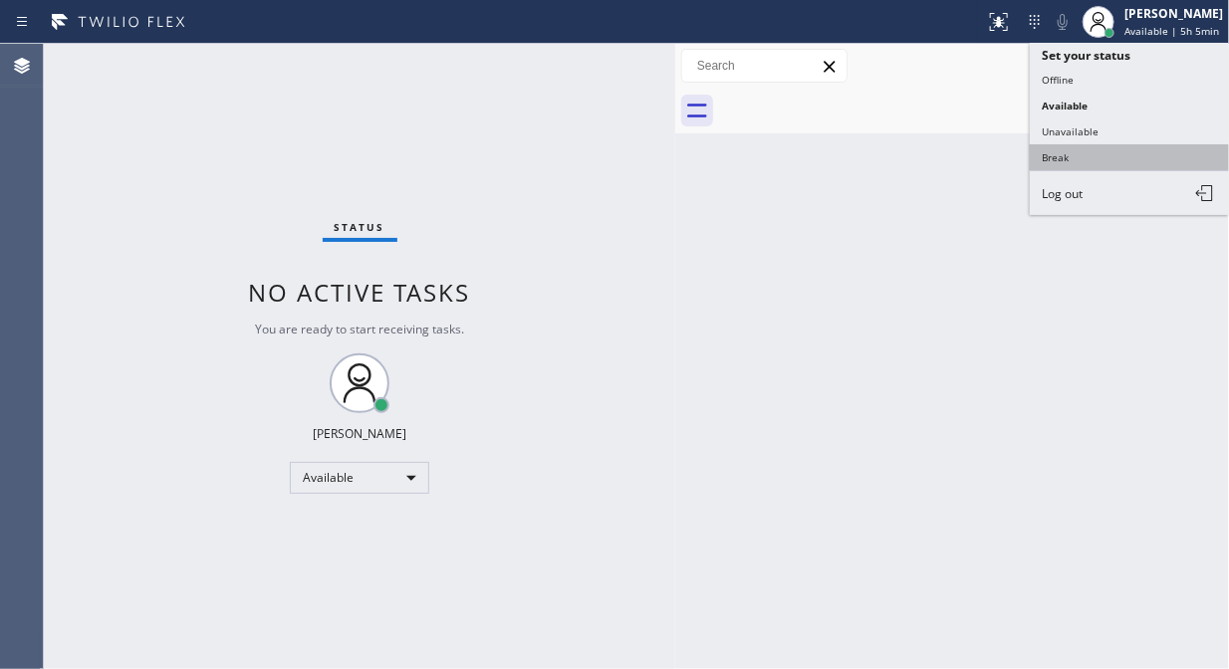
click at [1066, 162] on button "Break" at bounding box center [1129, 157] width 199 height 26
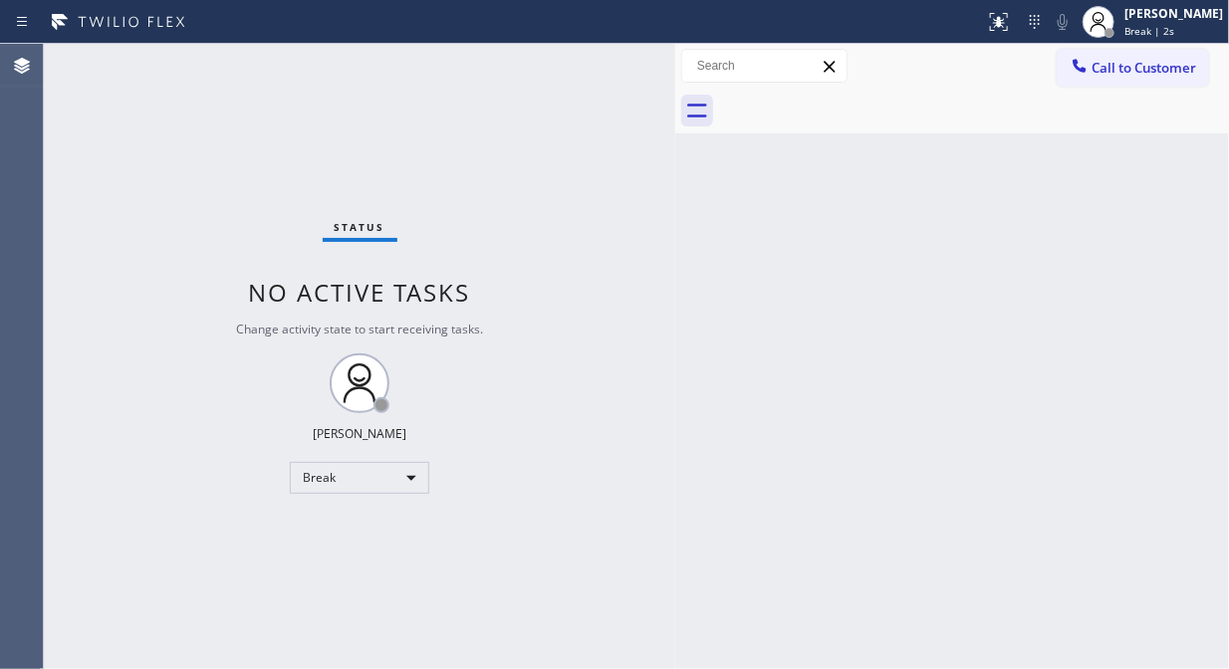
click at [185, 325] on div "Status No active tasks Change activity state to start receiving tasks. Fila Gar…" at bounding box center [360, 357] width 632 height 626
click at [822, 284] on div "Back to Dashboard Change Sender ID Customers Technicians Select a contact Outbo…" at bounding box center [952, 357] width 554 height 626
